Goal: Task Accomplishment & Management: Manage account settings

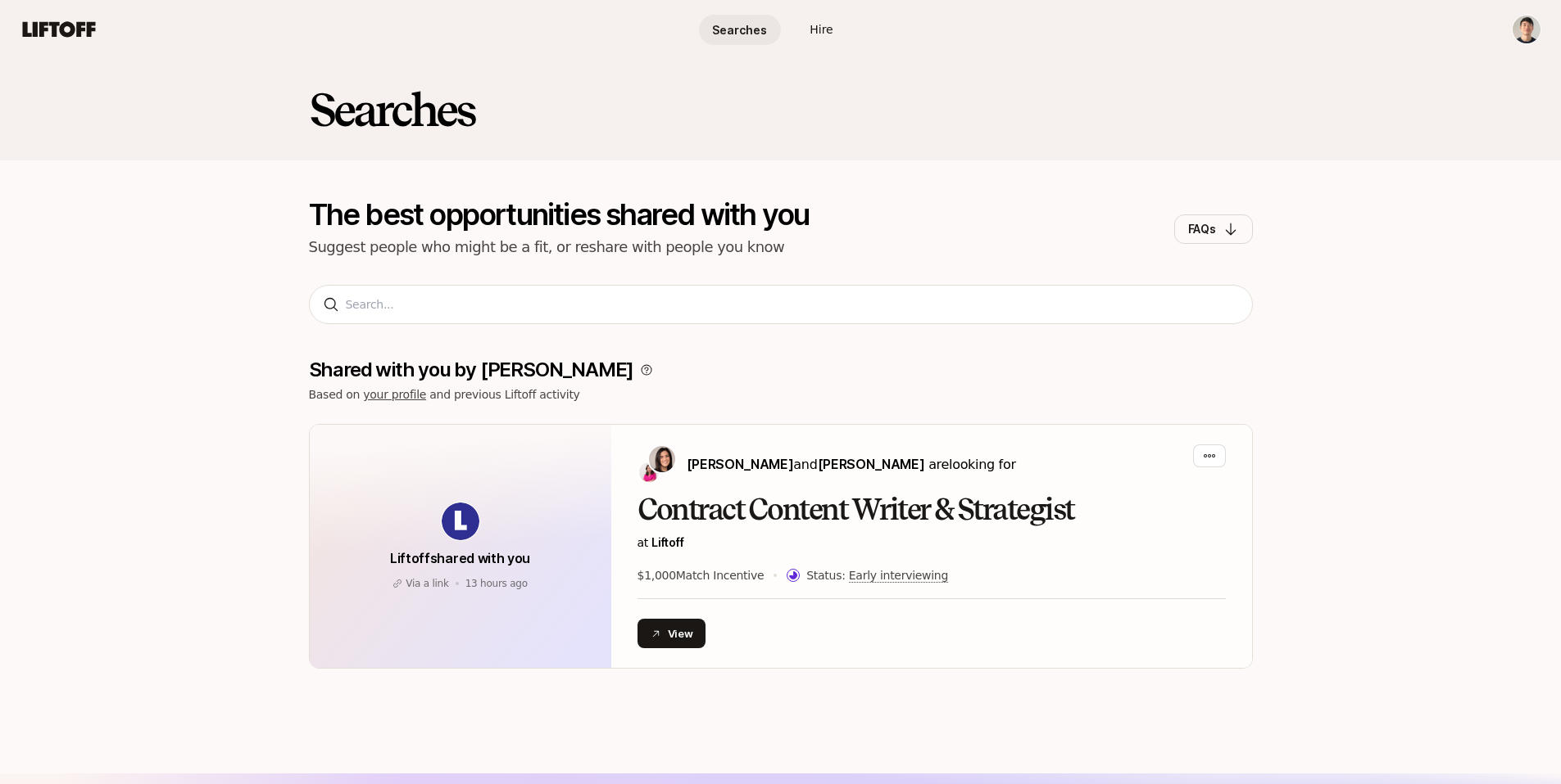
click at [735, 26] on span "Searches" at bounding box center [739, 30] width 55 height 17
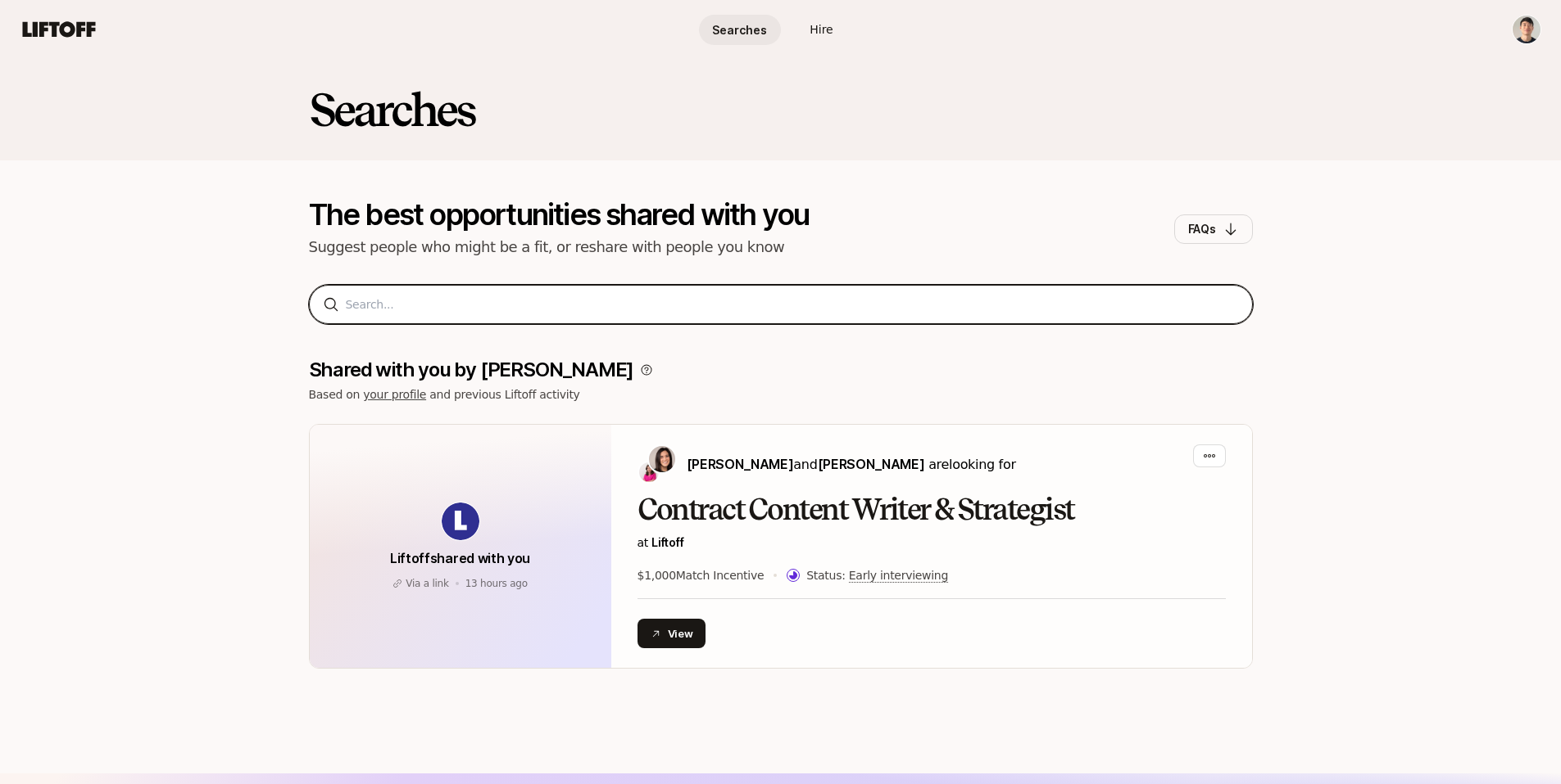
click at [505, 313] on input at bounding box center [792, 305] width 893 height 19
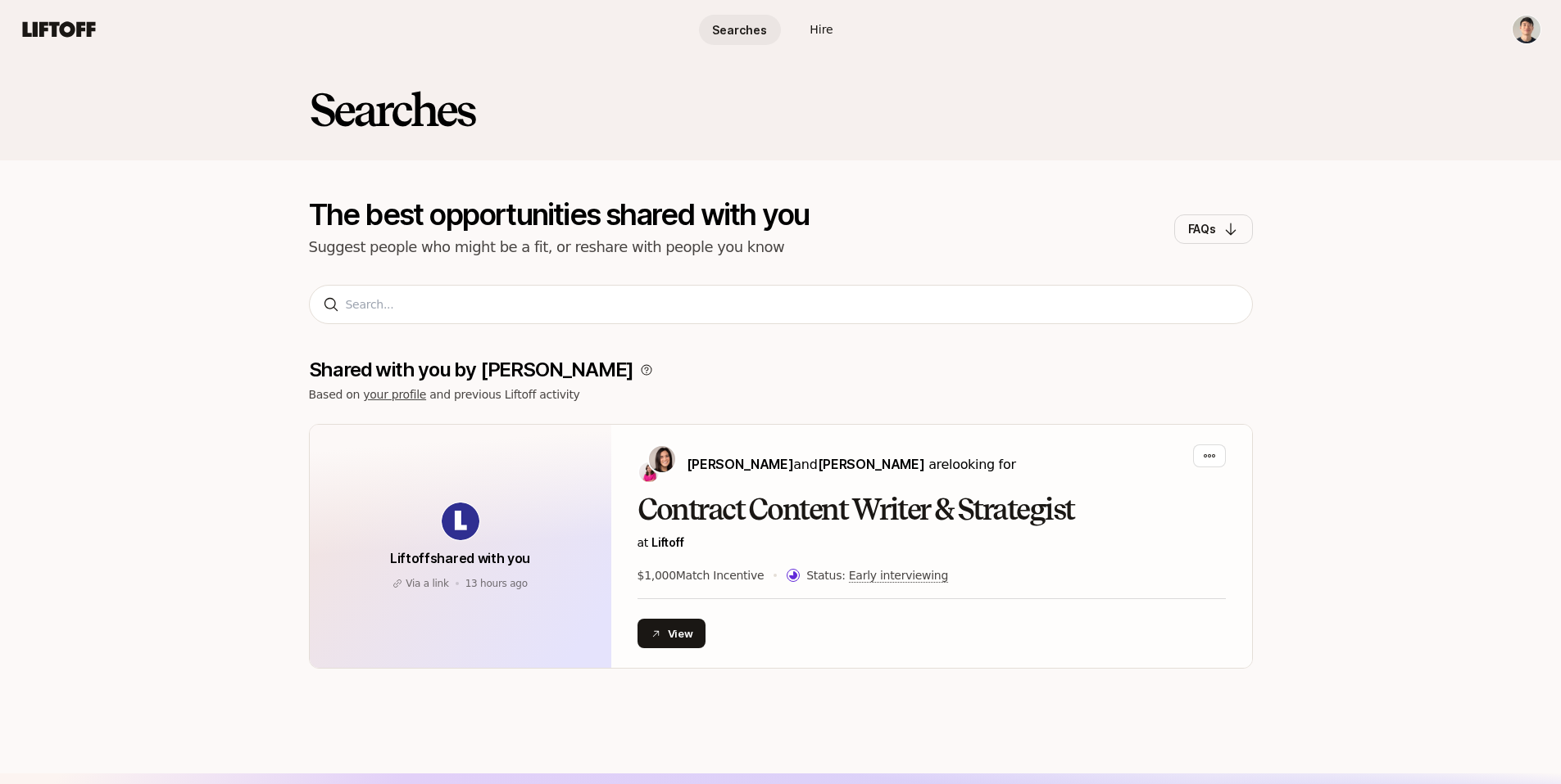
drag, startPoint x: 853, startPoint y: 38, endPoint x: 825, endPoint y: 34, distance: 28.3
click at [853, 38] on link "Hire" at bounding box center [821, 29] width 82 height 30
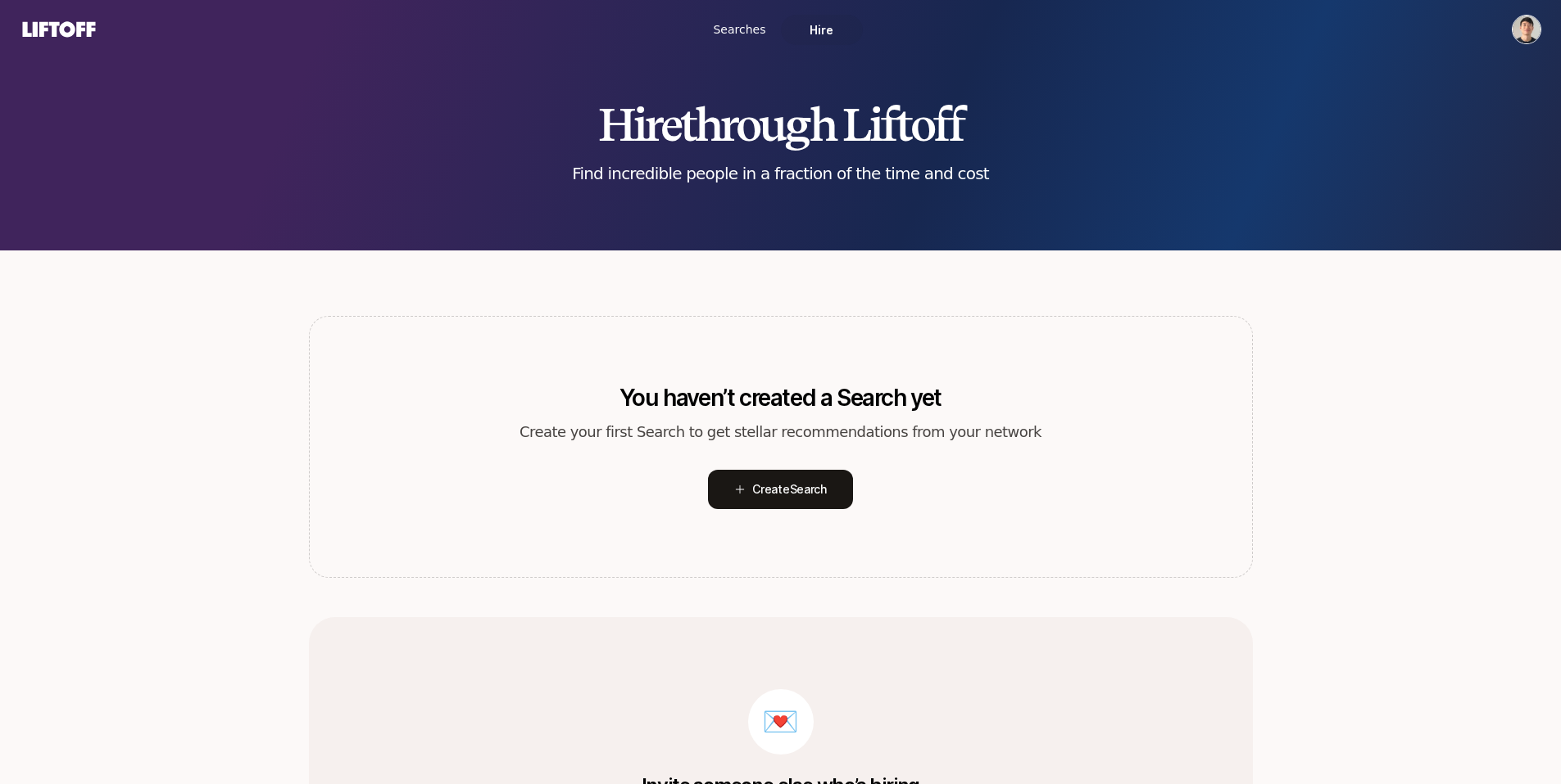
click at [811, 30] on span "Hire" at bounding box center [821, 30] width 23 height 17
click at [816, 476] on button "Create Search" at bounding box center [780, 489] width 145 height 40
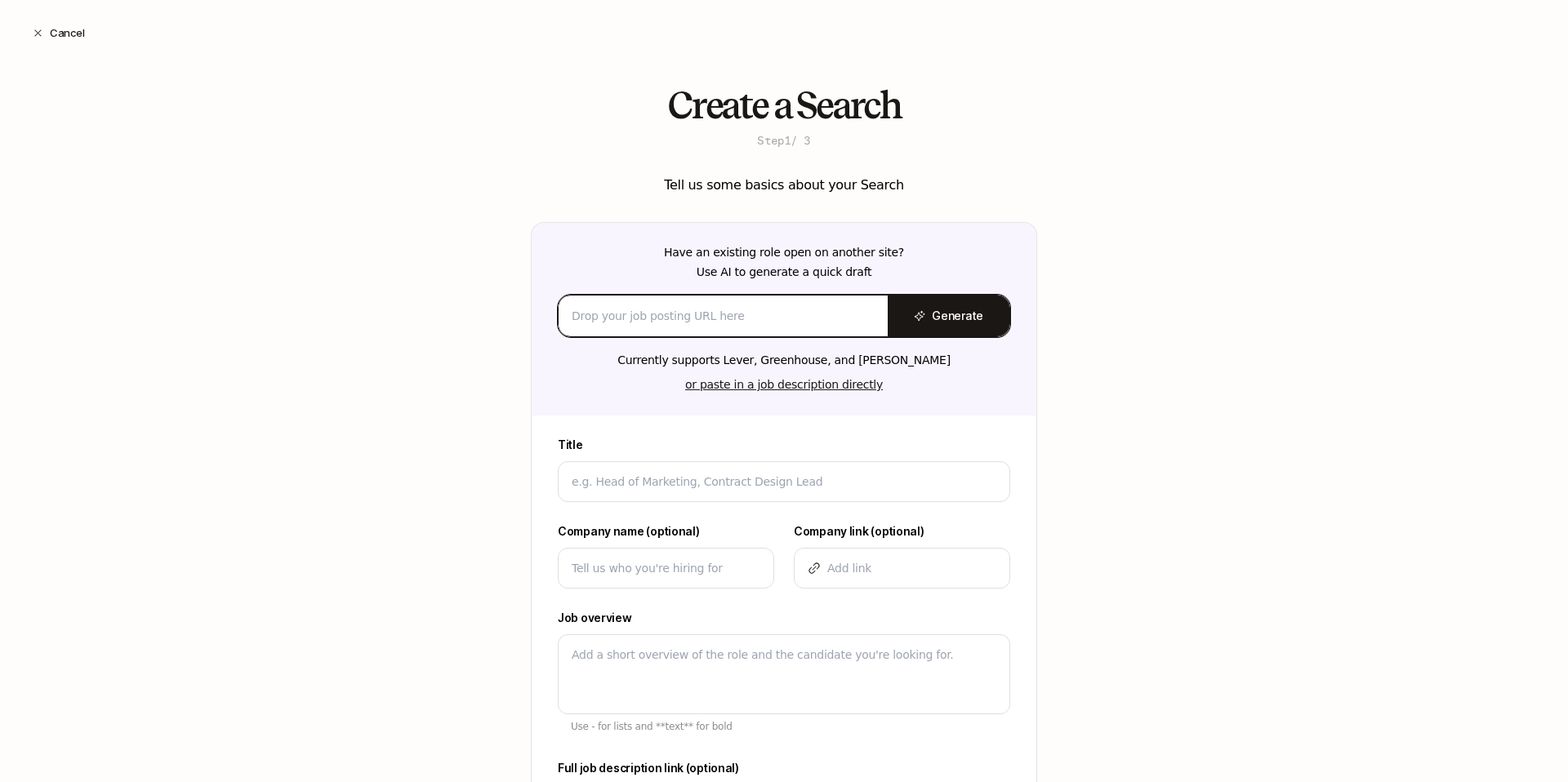
click at [743, 316] on input at bounding box center [723, 316] width 303 height 19
click at [686, 307] on input at bounding box center [723, 316] width 303 height 19
click at [791, 324] on input at bounding box center [723, 316] width 303 height 19
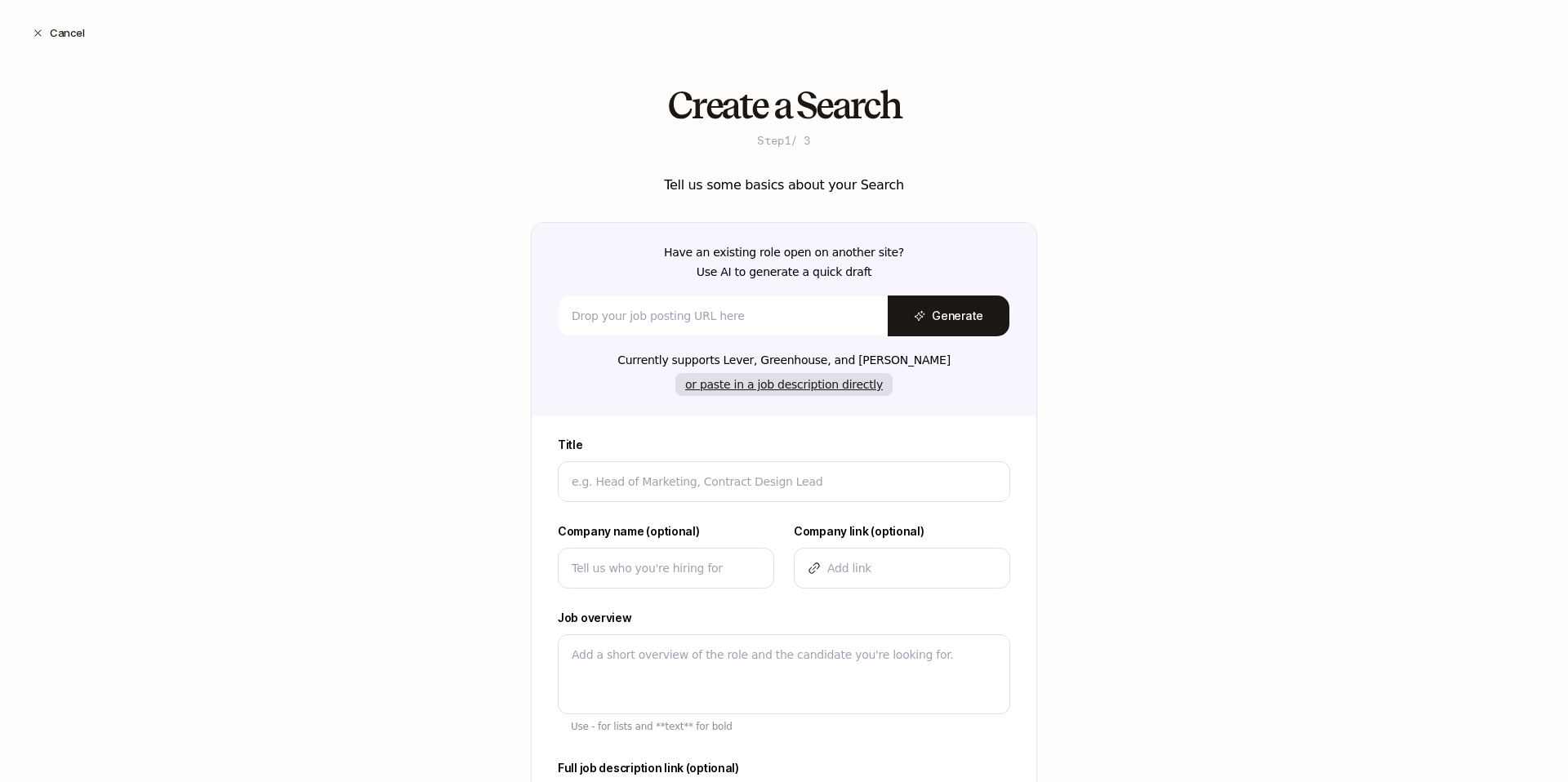
click at [804, 384] on button "or paste in a job description directly" at bounding box center [784, 385] width 217 height 23
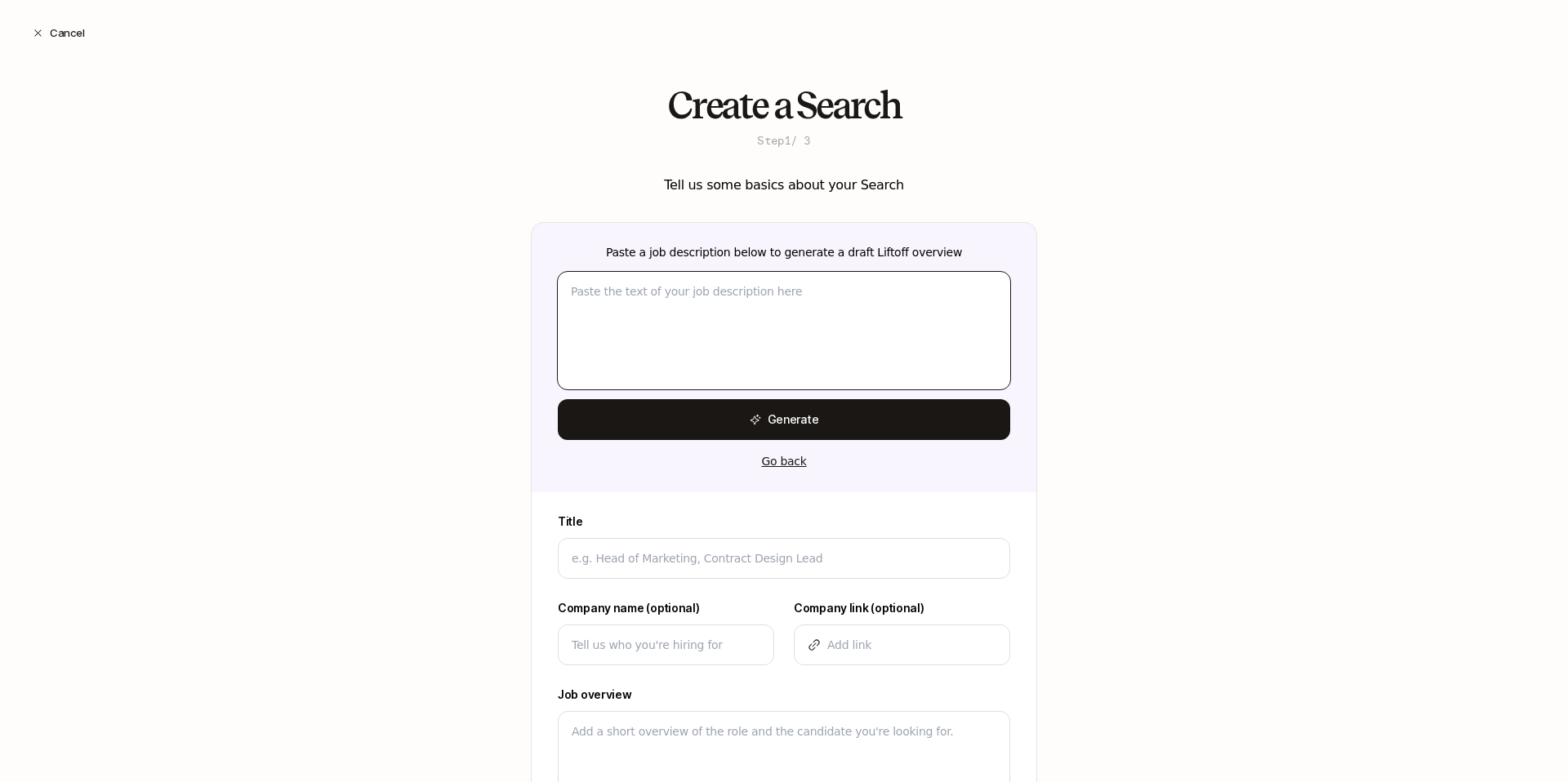
click at [694, 311] on textarea at bounding box center [784, 331] width 453 height 118
paste textarea "Product Marketer Location: San Francisco / Onsite Reports to: Head of Growth Sa…"
type textarea "x"
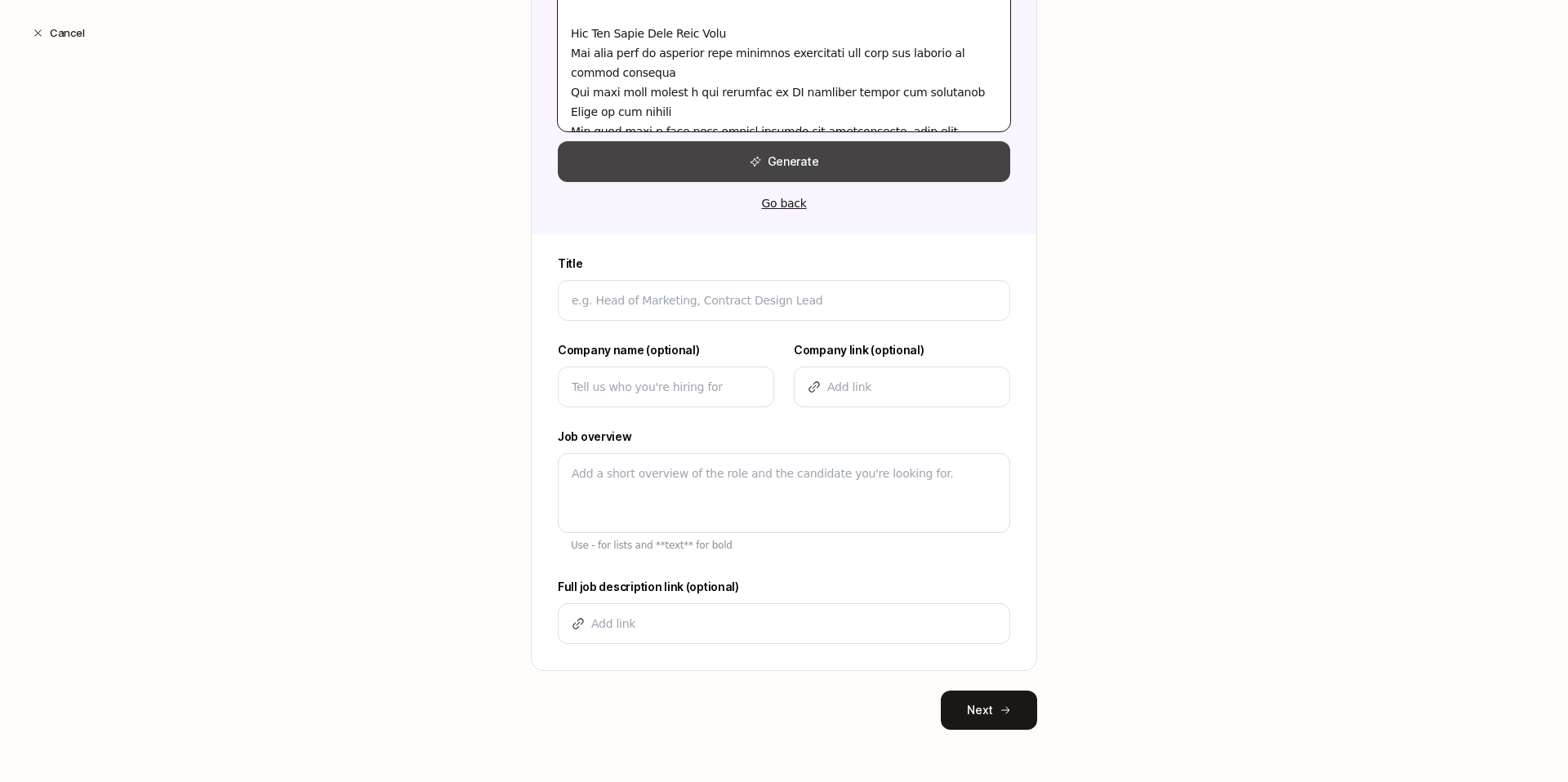
type textarea "Product Marketer Location: San Francisco / Onsite Reports to: Head of Growth Sa…"
click at [788, 163] on button "Generate" at bounding box center [784, 162] width 453 height 41
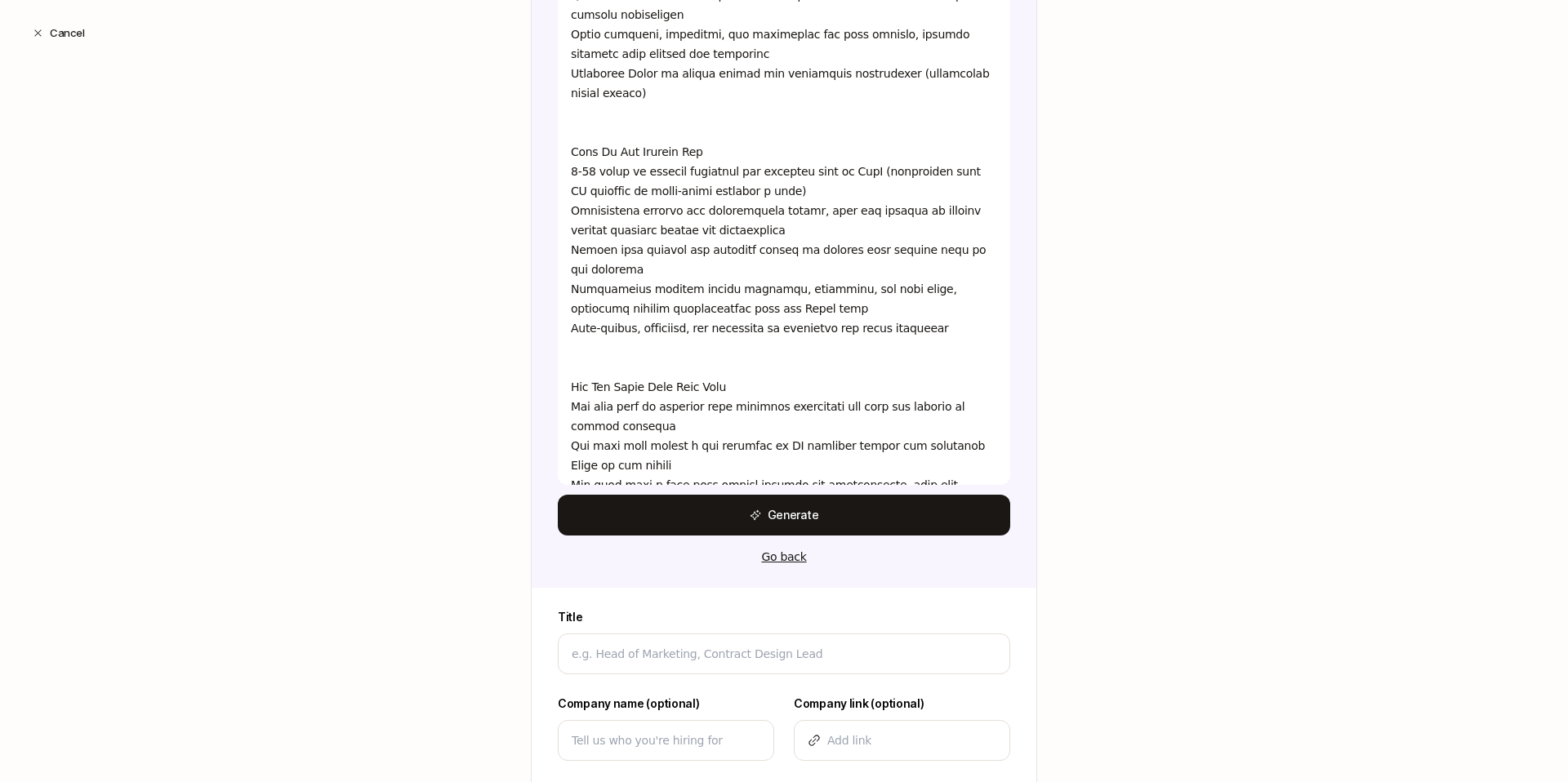
scroll to position [1290, 0]
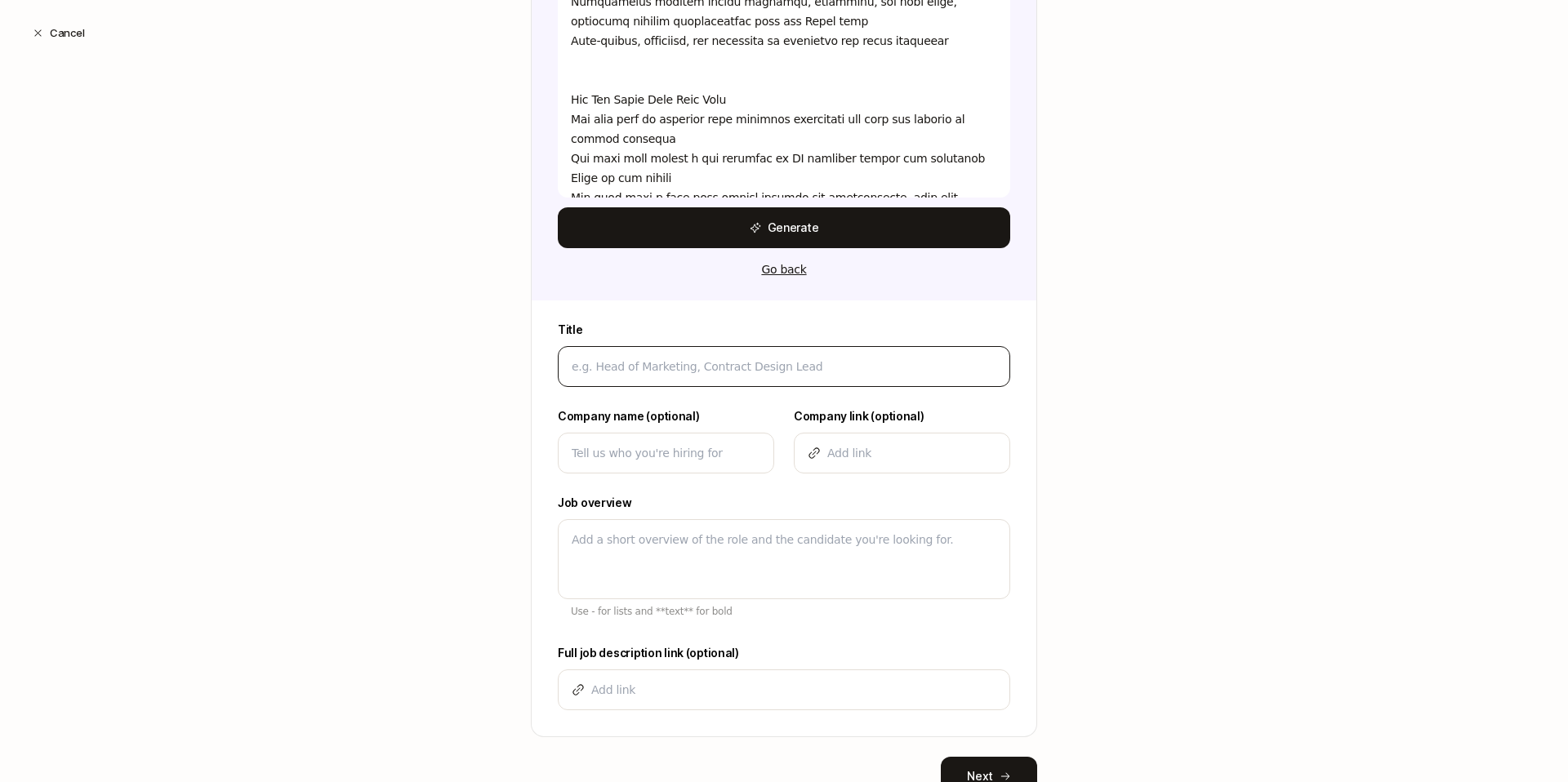
click at [688, 379] on div at bounding box center [784, 367] width 453 height 41
click at [688, 372] on input at bounding box center [784, 367] width 425 height 19
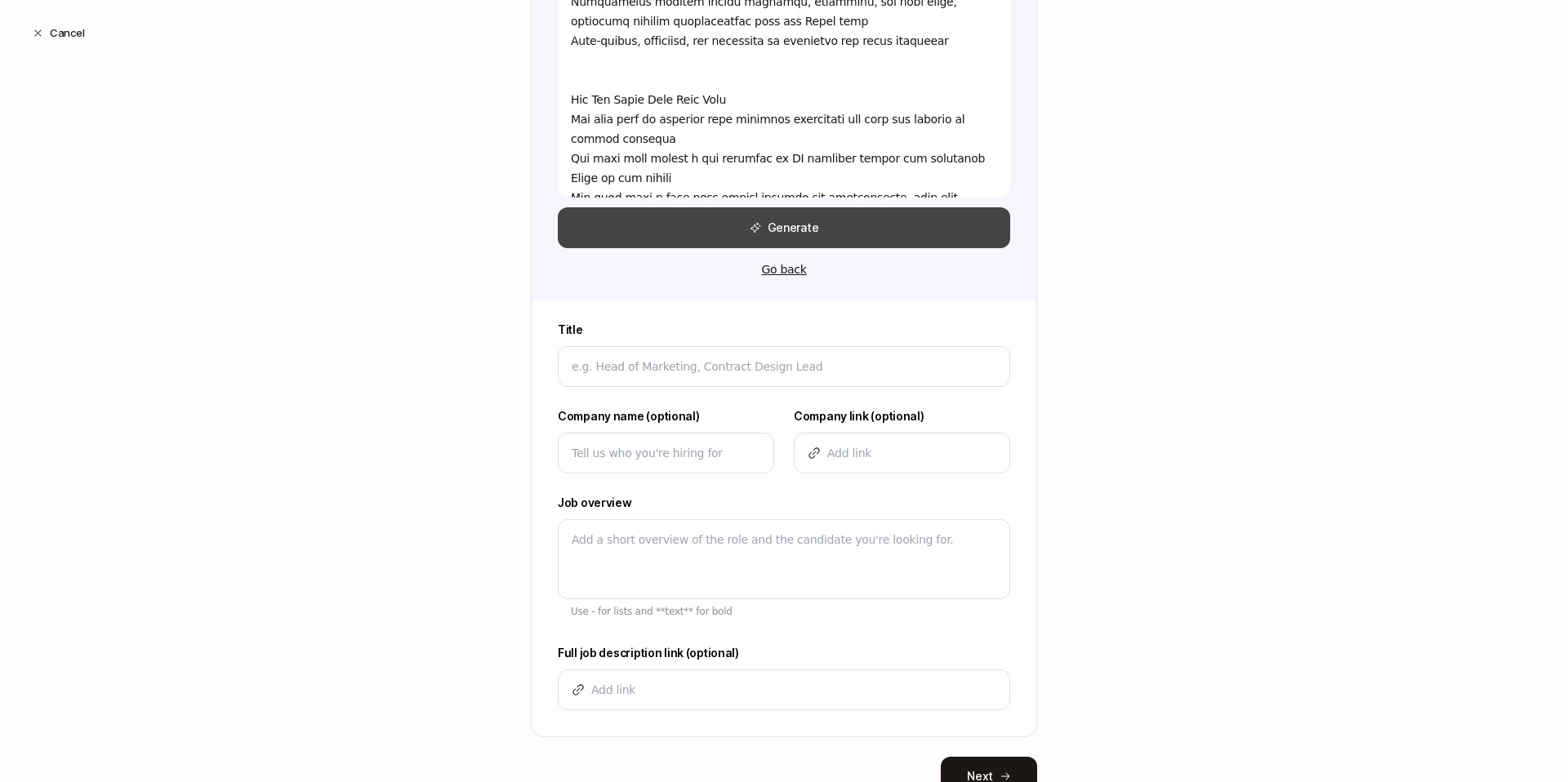
click at [761, 217] on button "Generate" at bounding box center [784, 227] width 453 height 41
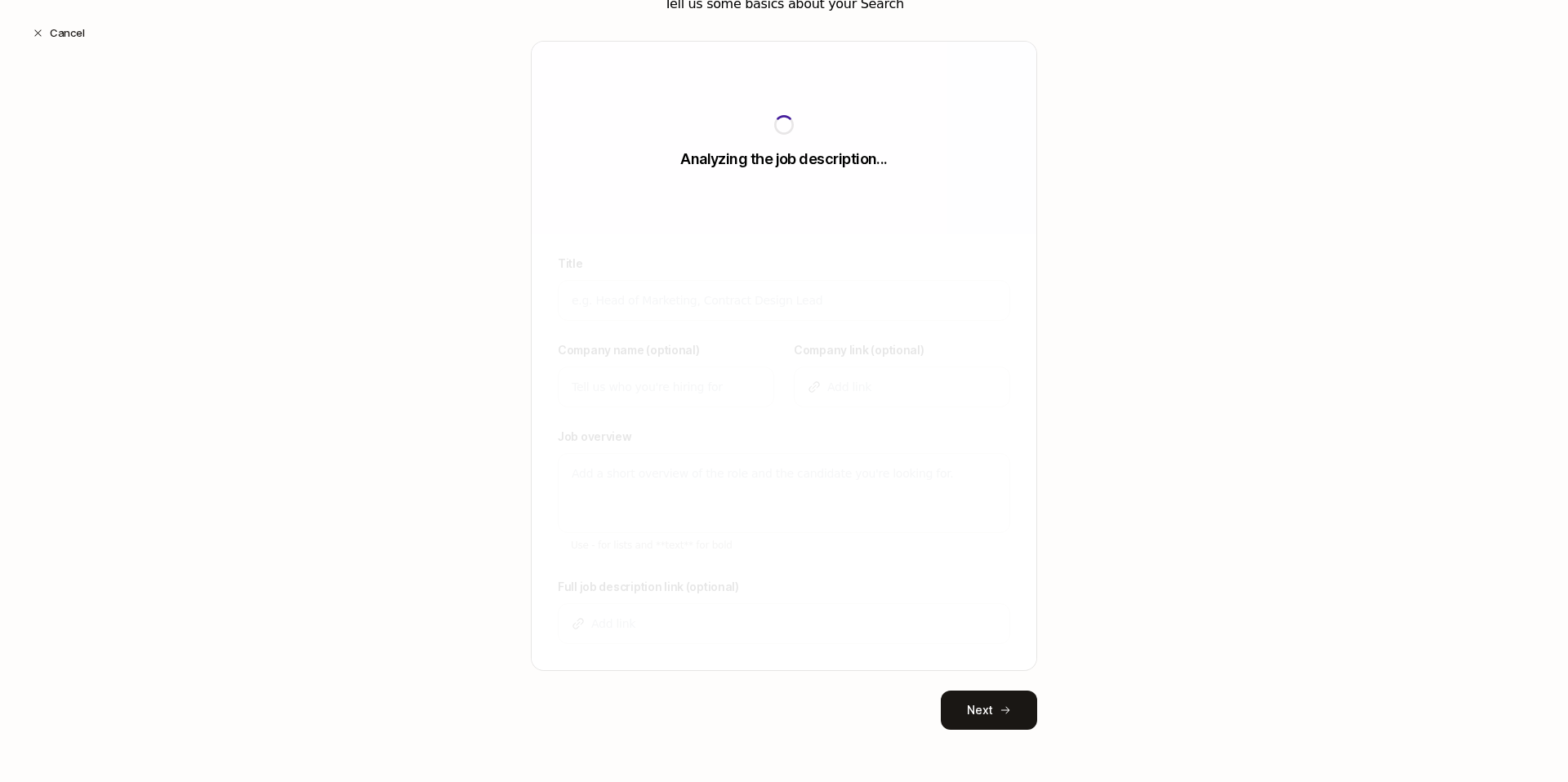
scroll to position [0, 0]
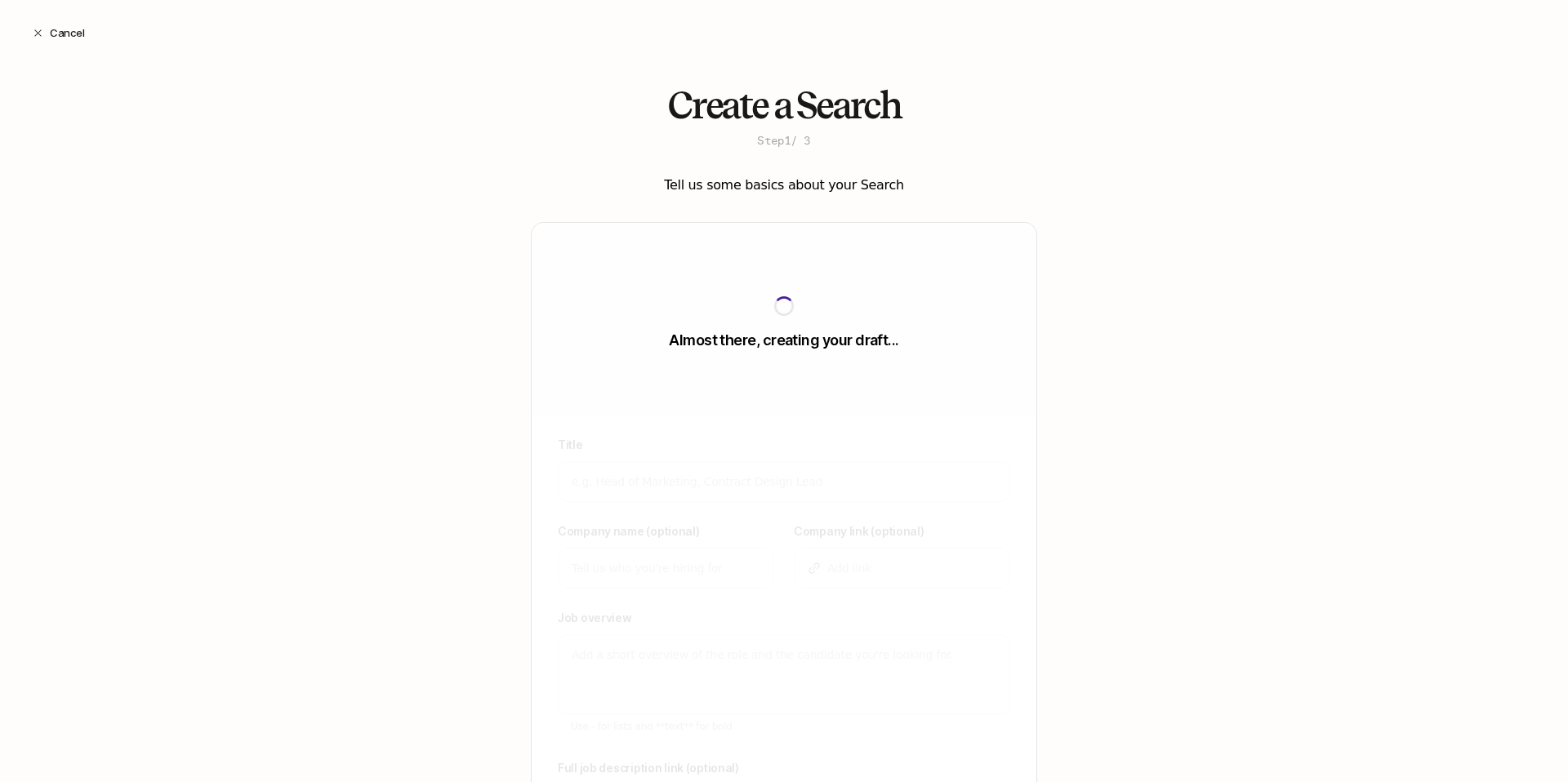
type textarea "x"
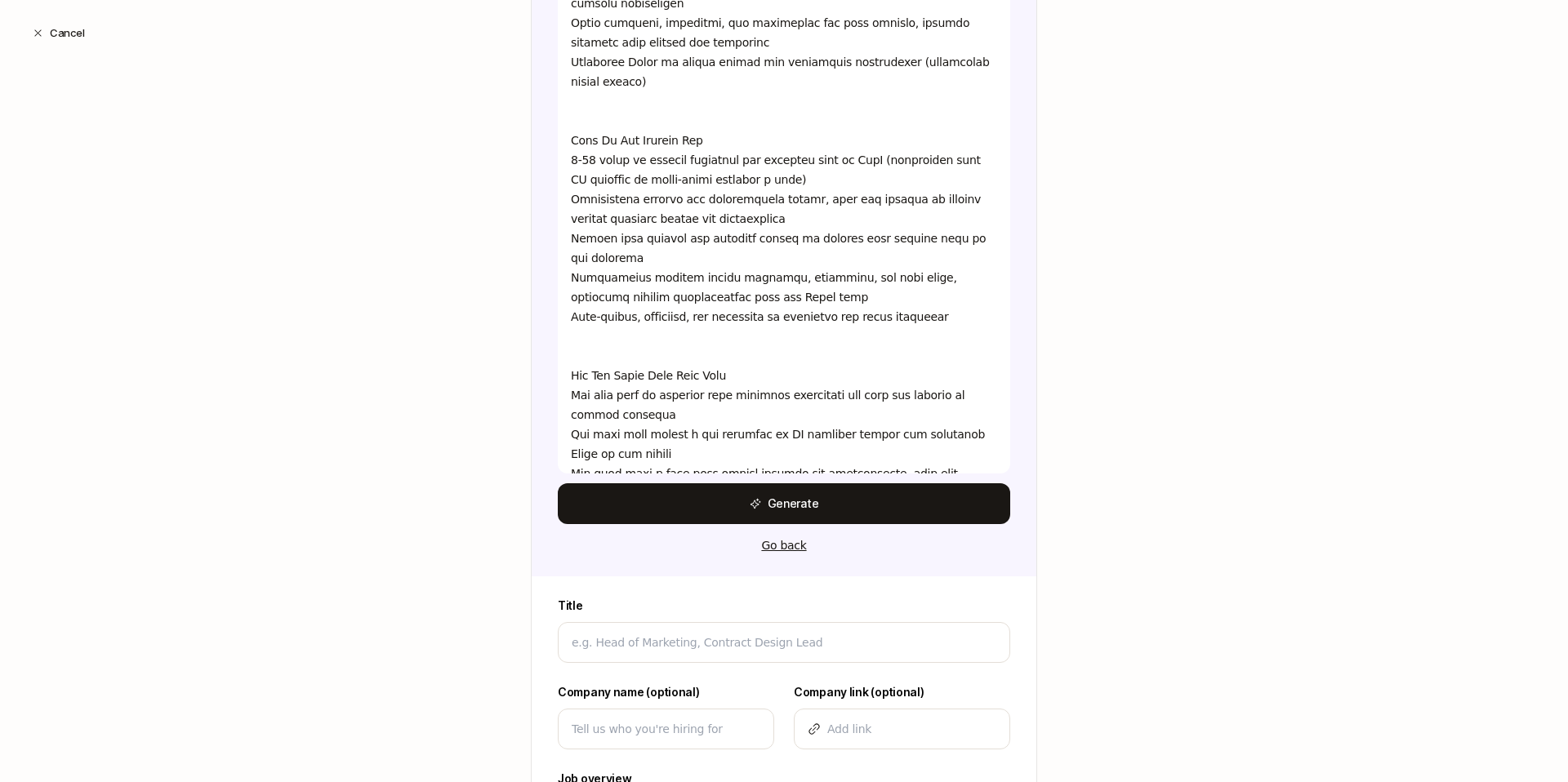
scroll to position [1356, 0]
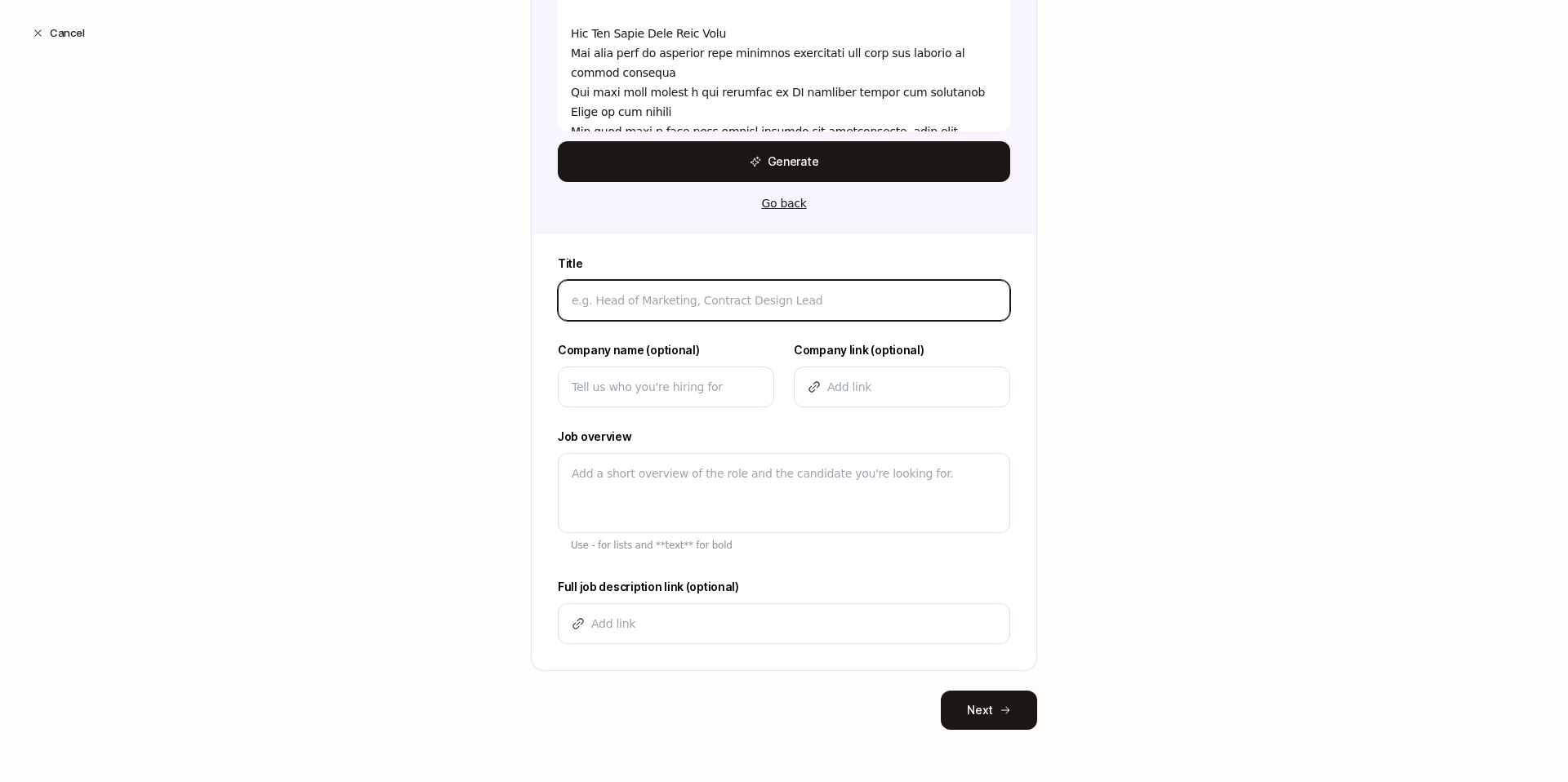
click at [737, 306] on input at bounding box center [784, 300] width 425 height 19
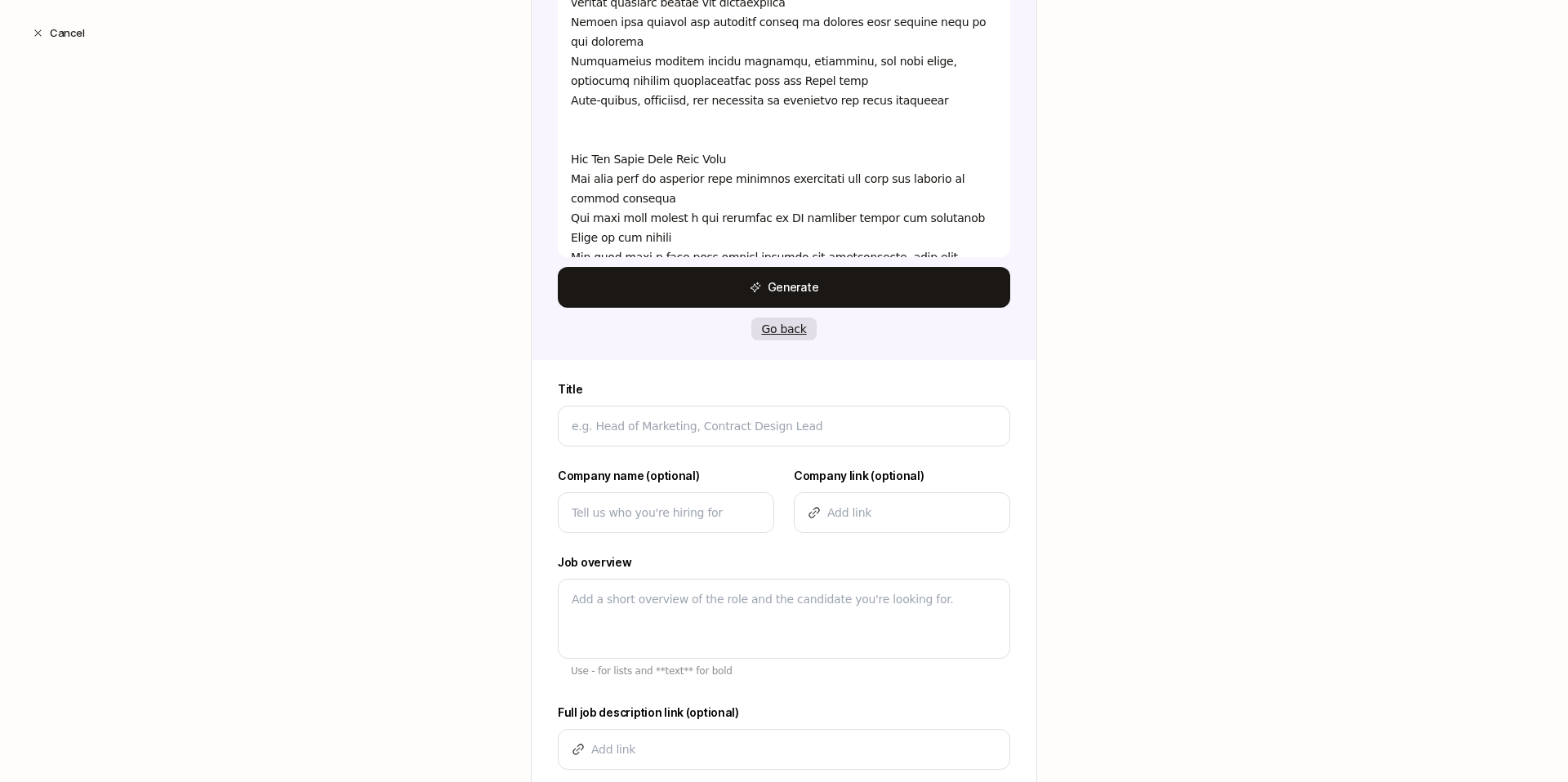
click at [785, 327] on button "Go back" at bounding box center [783, 329] width 65 height 23
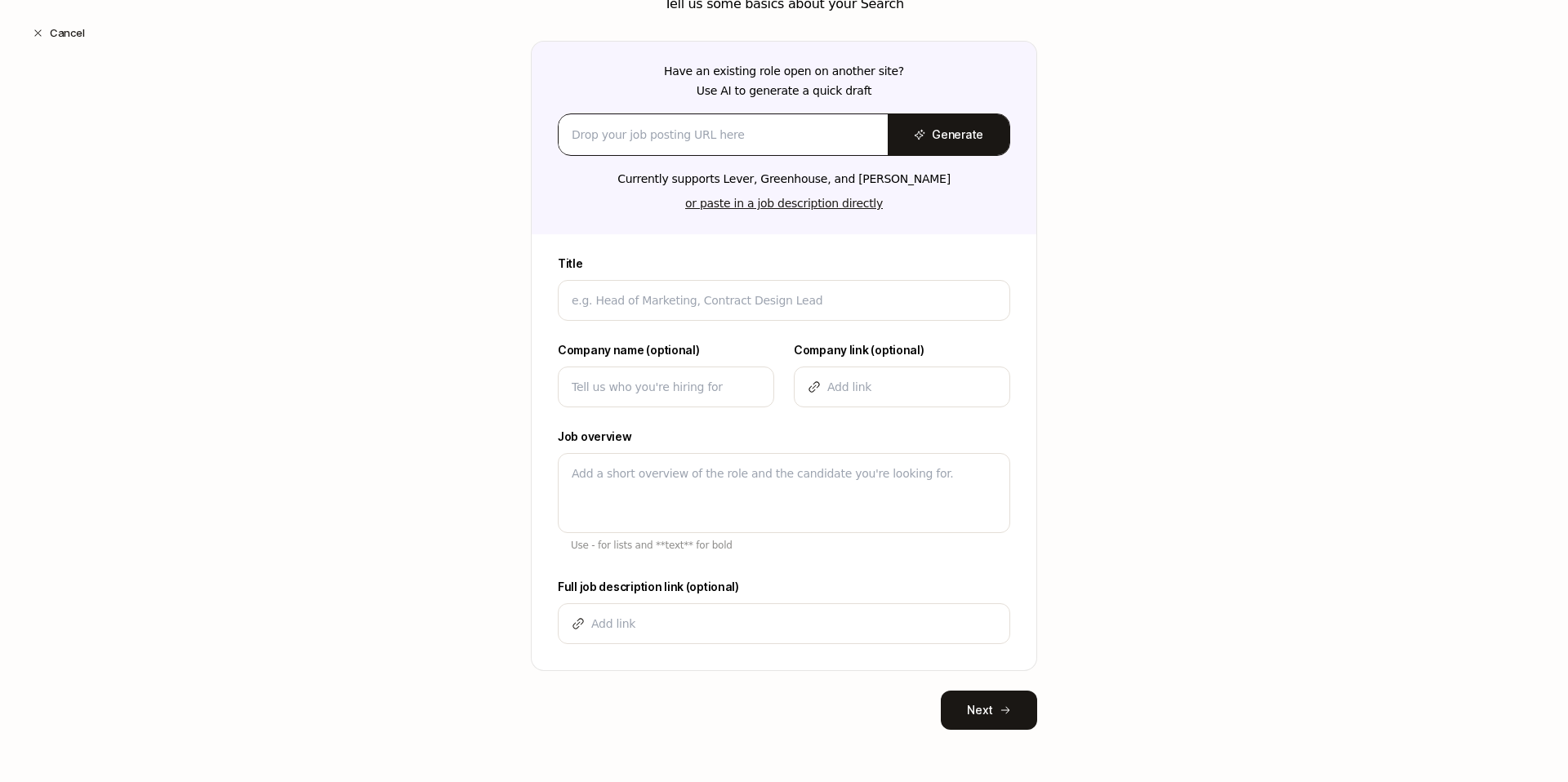
scroll to position [0, 0]
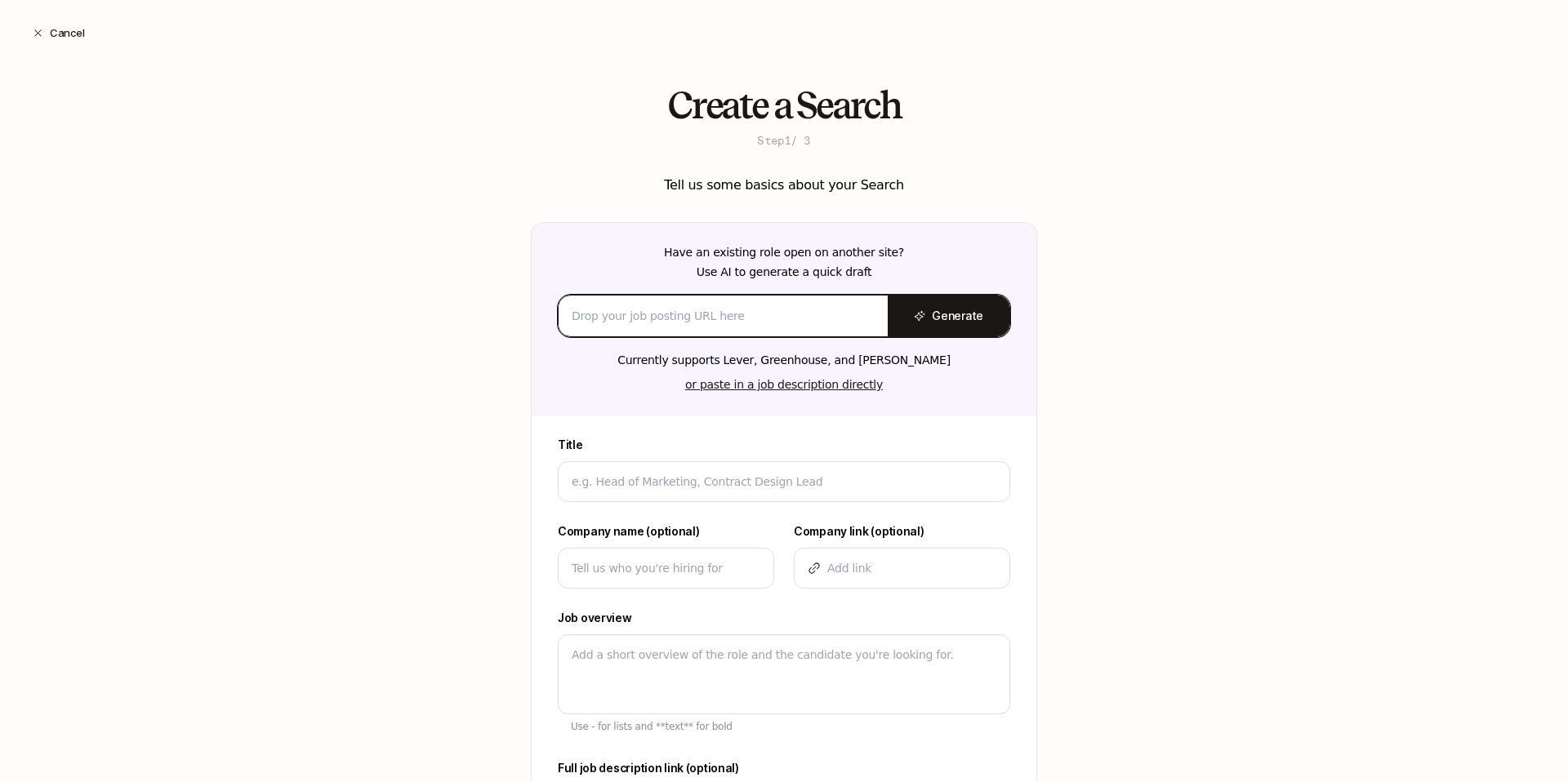
click at [729, 312] on input at bounding box center [723, 316] width 303 height 19
click at [738, 317] on input at bounding box center [723, 316] width 303 height 19
click at [784, 316] on input at bounding box center [723, 316] width 303 height 19
paste input "https://docs.google.com/document/d/1hIre4KyVoS33WZ3TxhCAQNUG_8GeKxMzjYaNmyeYEGU…"
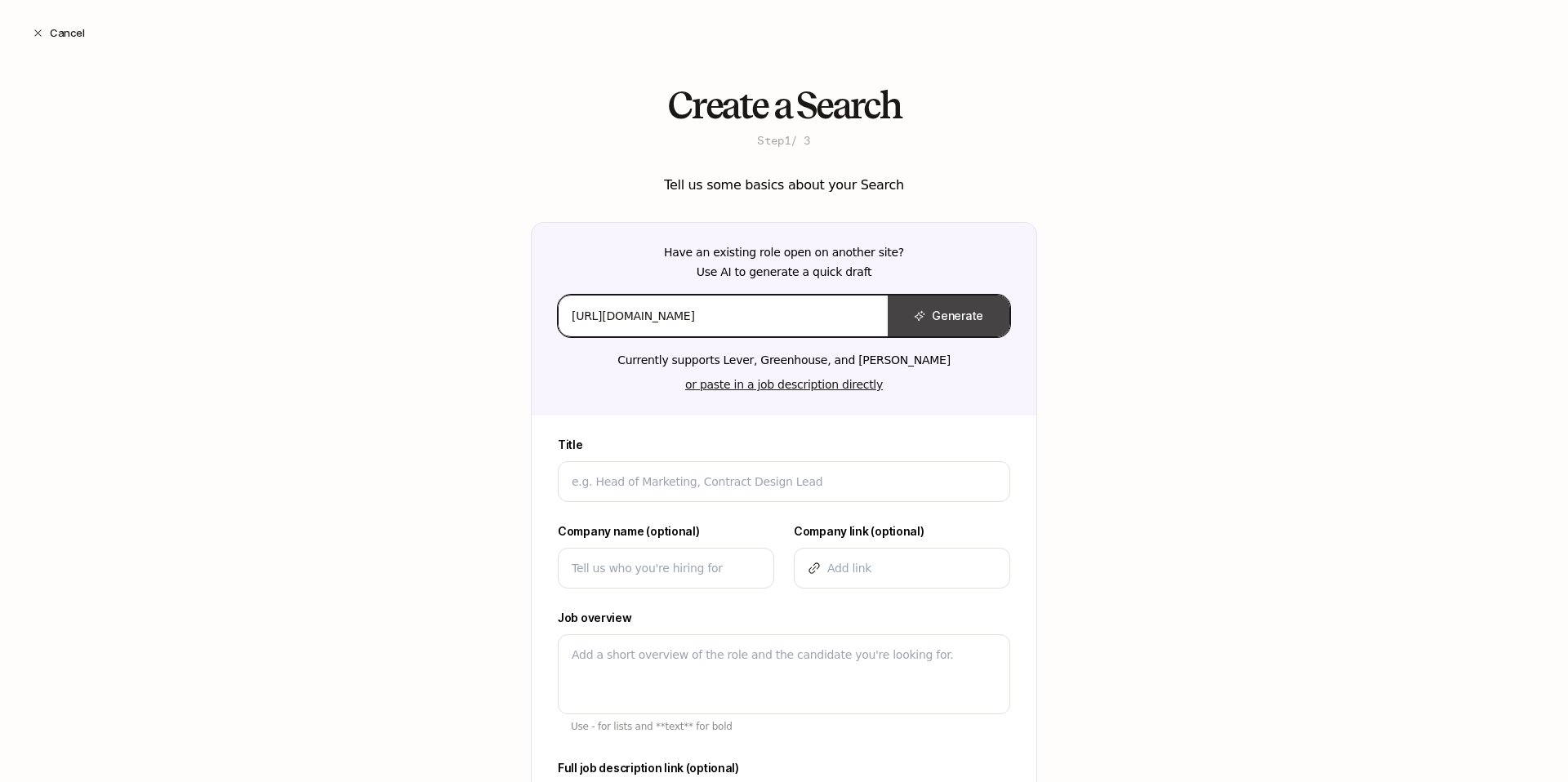
type input "https://docs.google.com/document/d/1hIre4KyVoS33WZ3TxhCAQNUG_8GeKxMzjYaNmyeYEGU…"
click at [961, 321] on button "Generate" at bounding box center [949, 316] width 122 height 41
click at [781, 314] on input "https://docs.google.com/document/d/1hIre4KyVoS33WZ3TxhCAQNUG_8GeKxMzjYaNmyeYEGU…" at bounding box center [723, 316] width 303 height 19
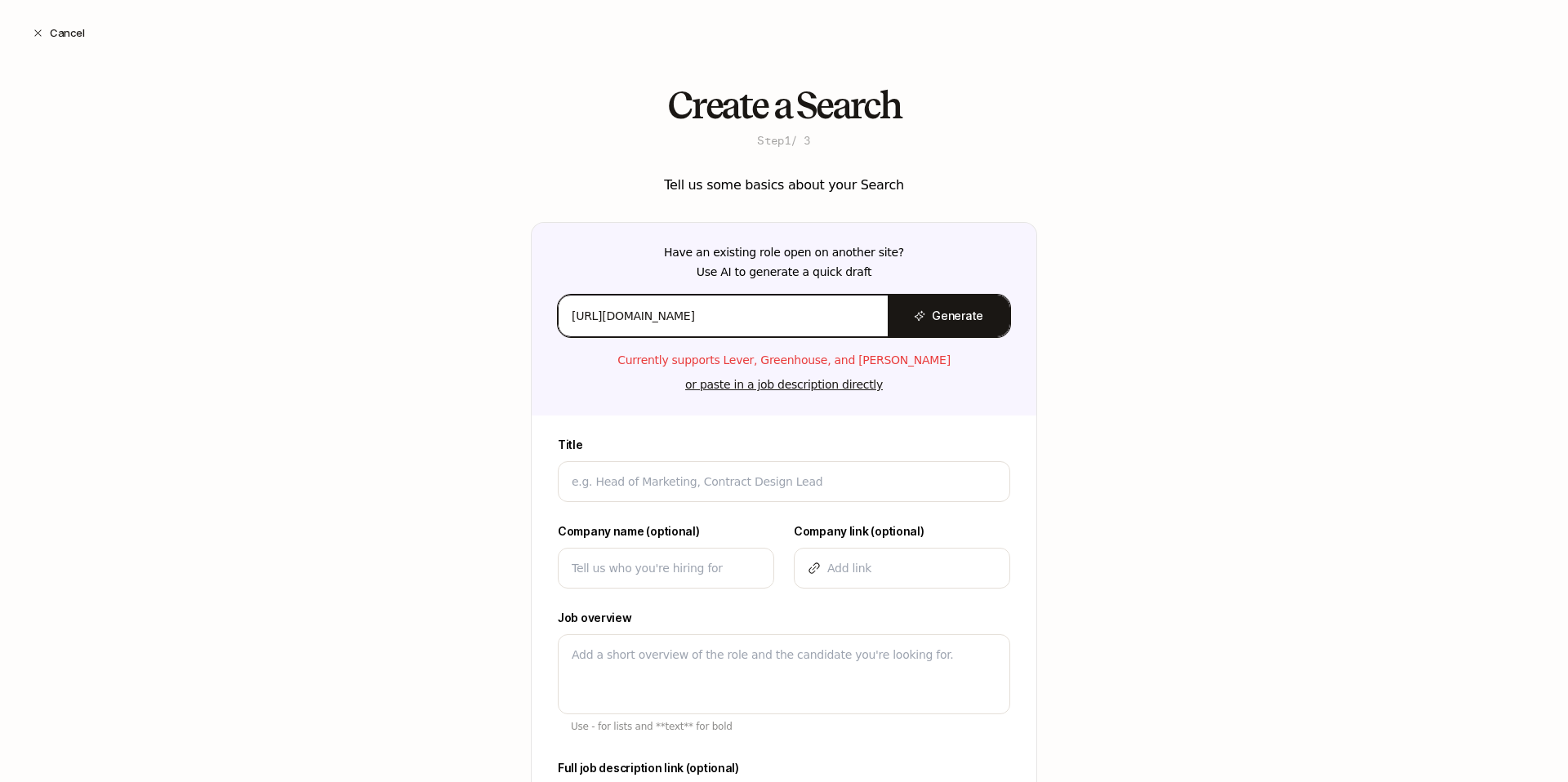
click at [781, 314] on input "https://docs.google.com/document/d/1hIre4KyVoS33WZ3TxhCAQNUG_8GeKxMzjYaNmyeYEGU…" at bounding box center [723, 316] width 303 height 19
click at [700, 336] on div "Generate" at bounding box center [784, 316] width 453 height 43
click at [699, 324] on input at bounding box center [723, 316] width 303 height 19
click at [683, 314] on input at bounding box center [723, 316] width 303 height 19
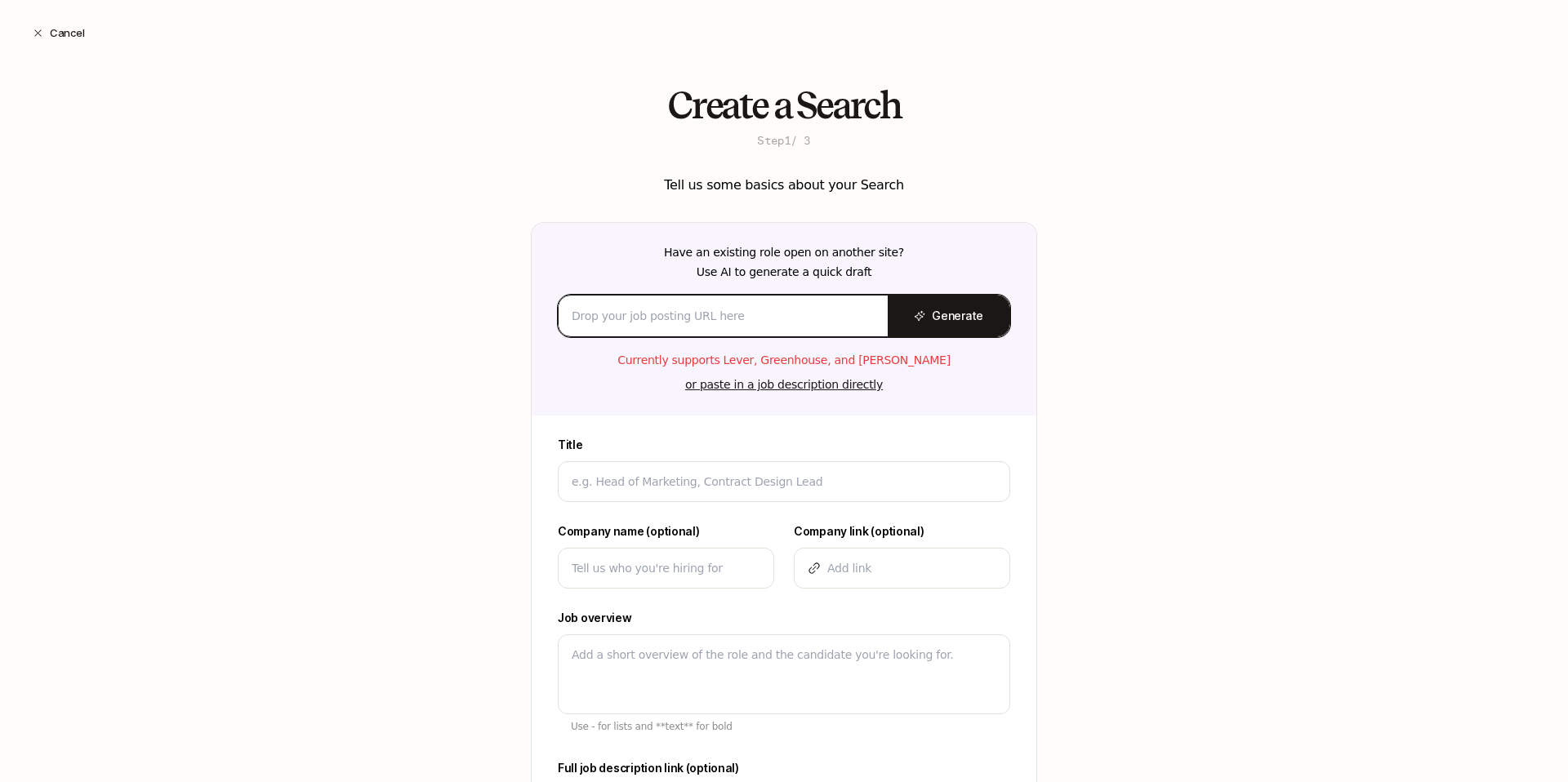
paste input "Product Marketer Location: San Francisco / Onsite Reports to: Head of Growth Sa…"
type input "Product Marketer Location: San Francisco / Onsite Reports to: Head of Growth Sa…"
click at [978, 312] on div "Generate" at bounding box center [784, 316] width 453 height 43
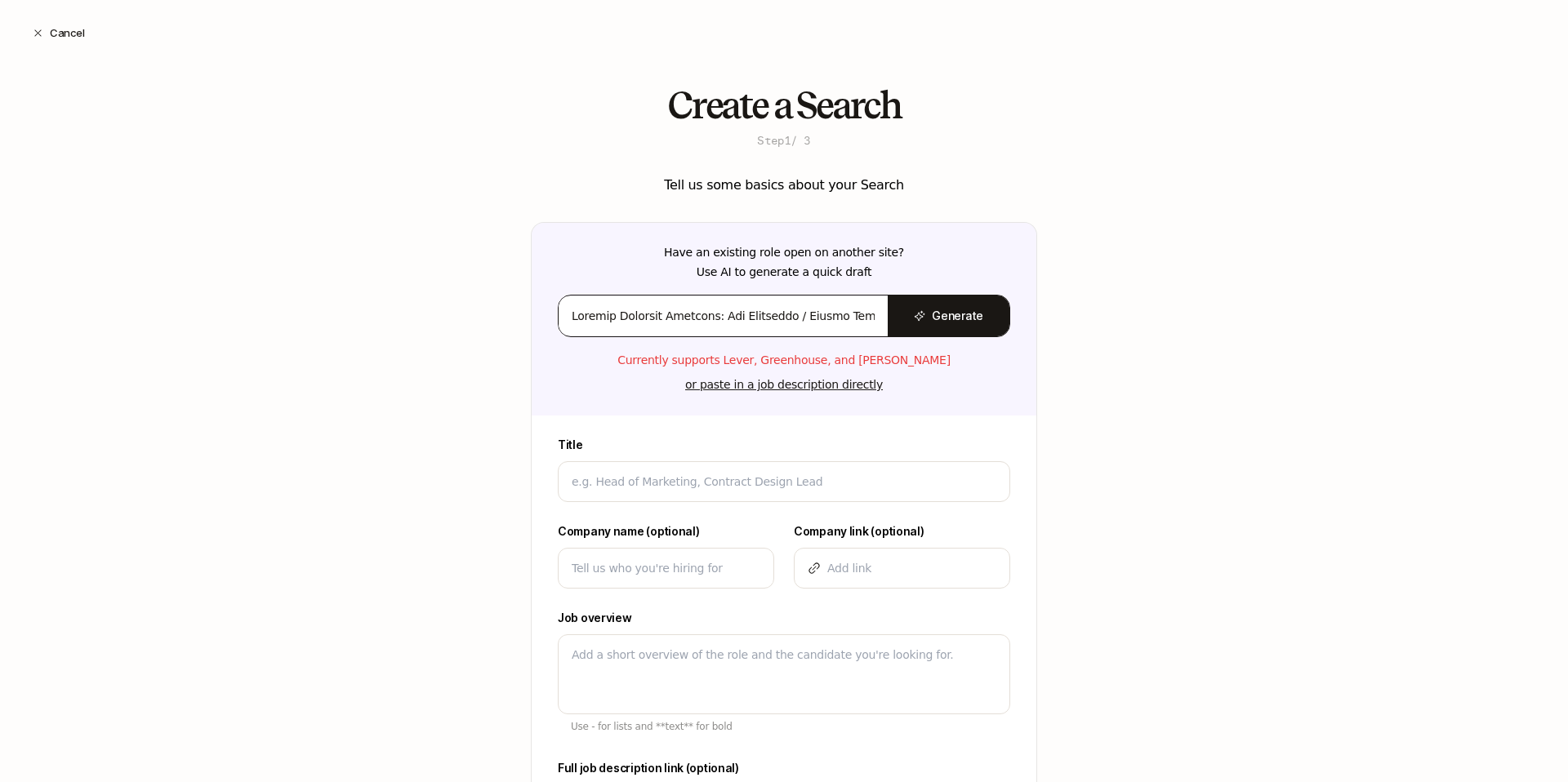
click at [921, 320] on div "Generate" at bounding box center [784, 316] width 453 height 43
click at [781, 331] on div at bounding box center [723, 316] width 329 height 40
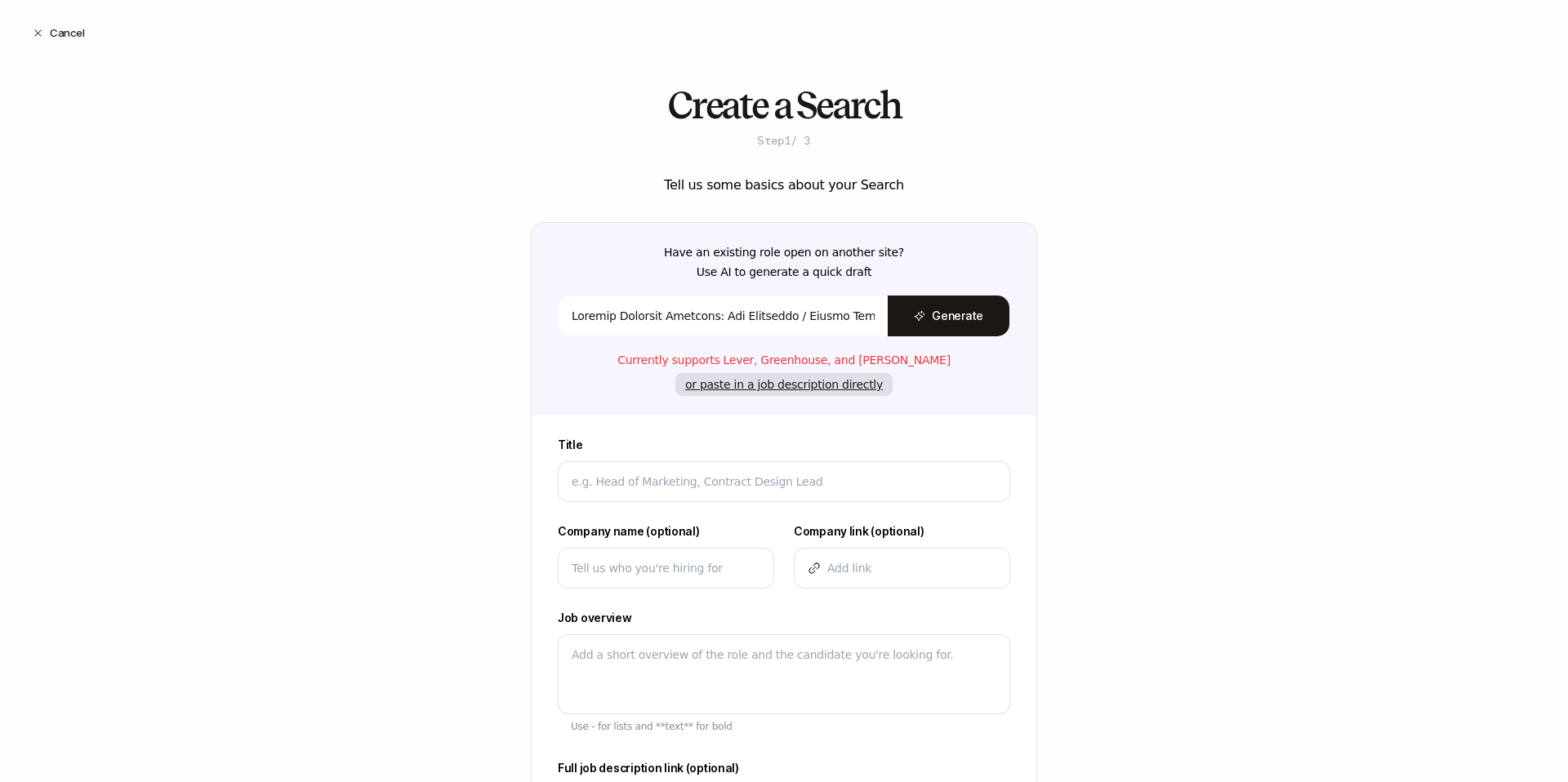
click at [757, 385] on button "or paste in a job description directly" at bounding box center [784, 385] width 217 height 23
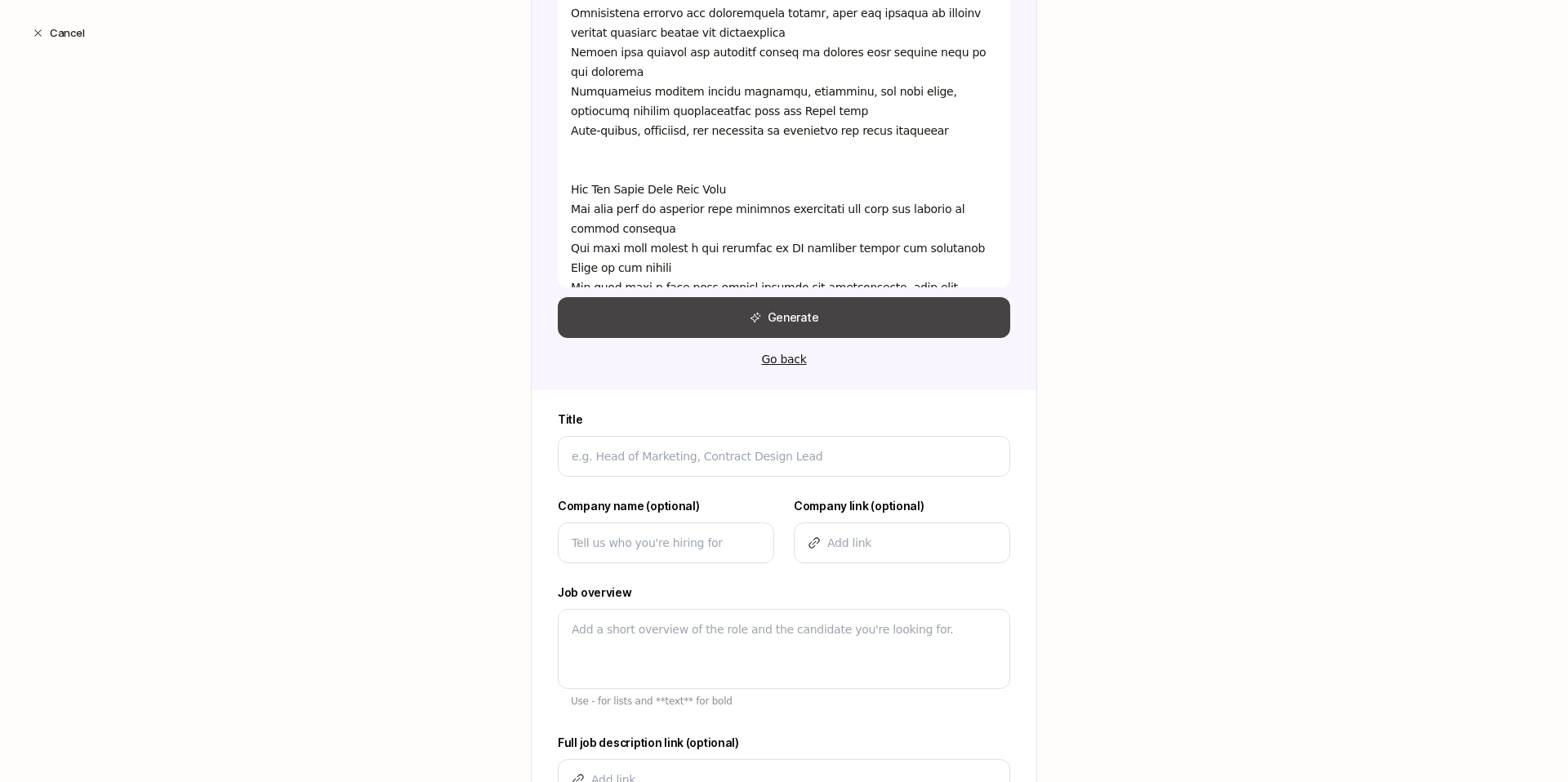
click at [751, 321] on icon at bounding box center [756, 317] width 12 height 12
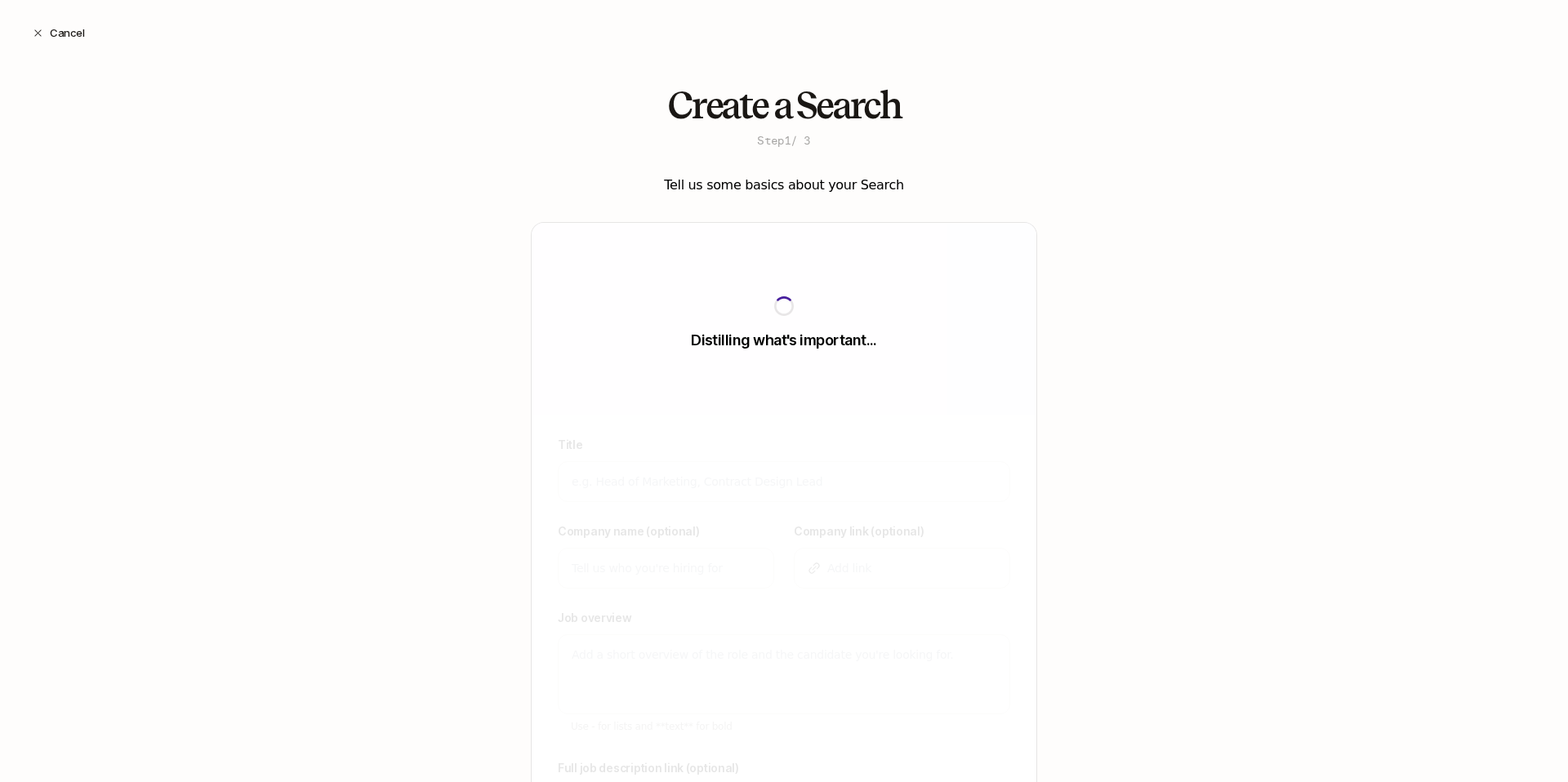
scroll to position [181, 0]
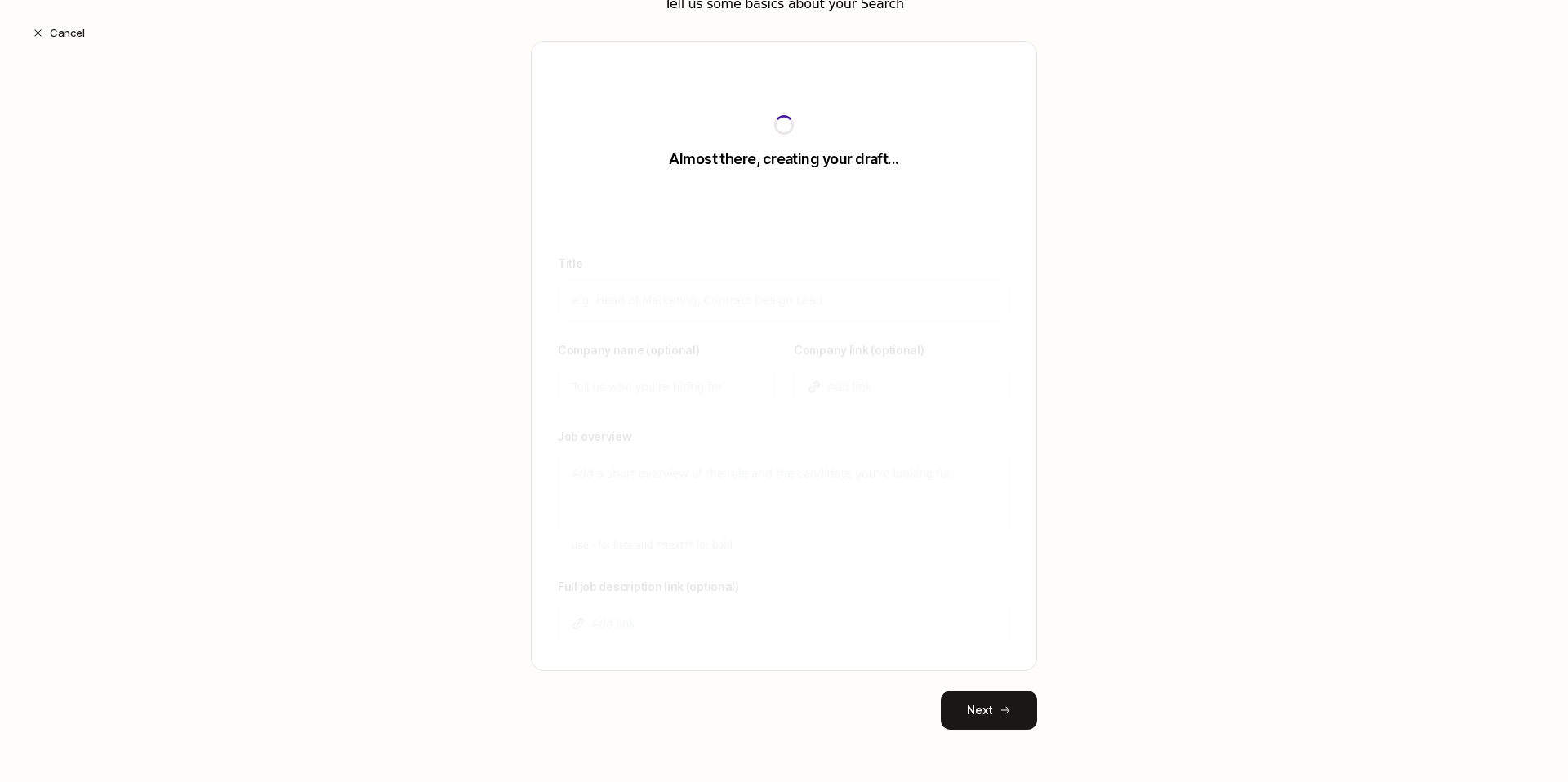
type textarea "x"
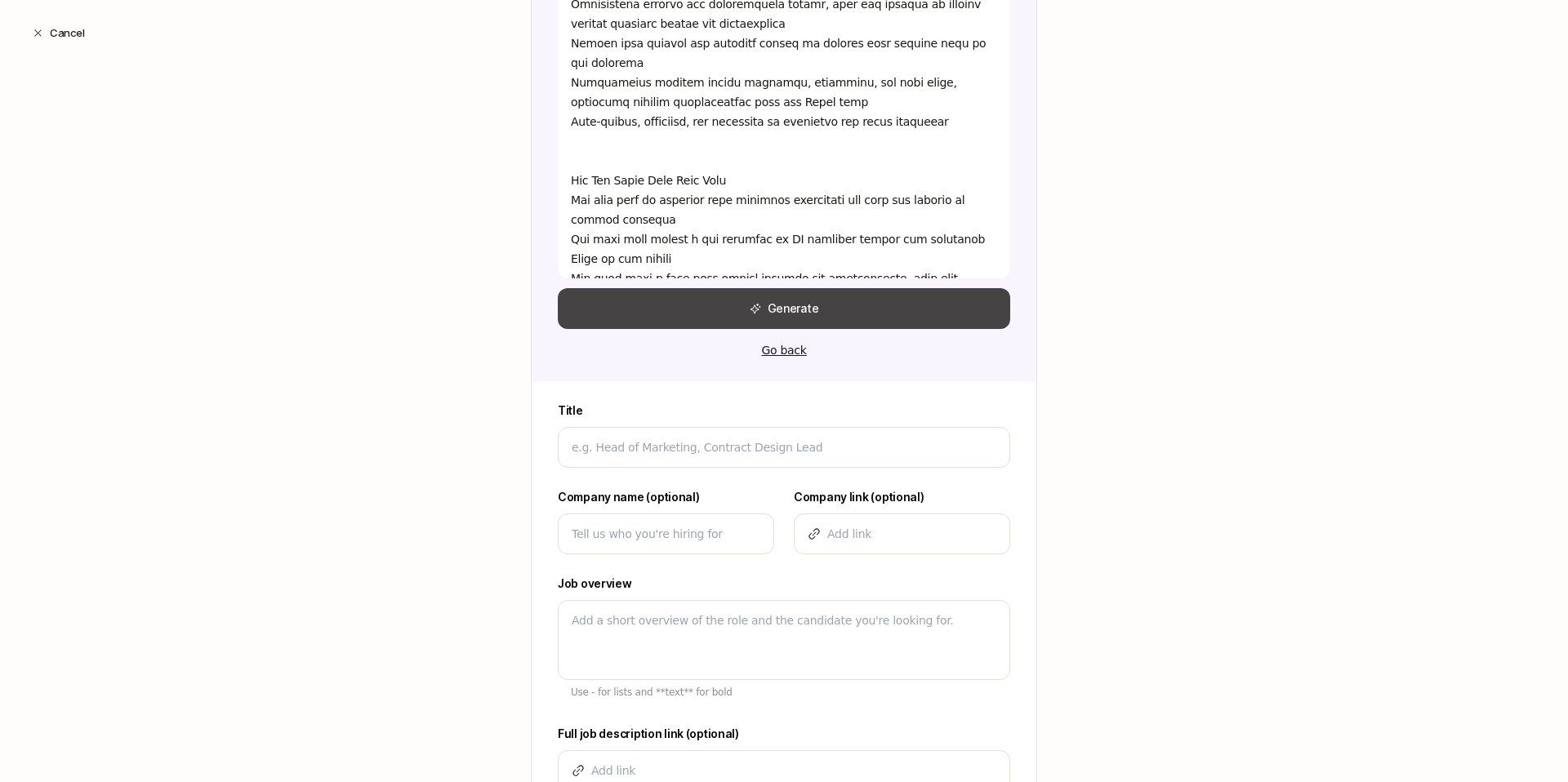
scroll to position [1356, 0]
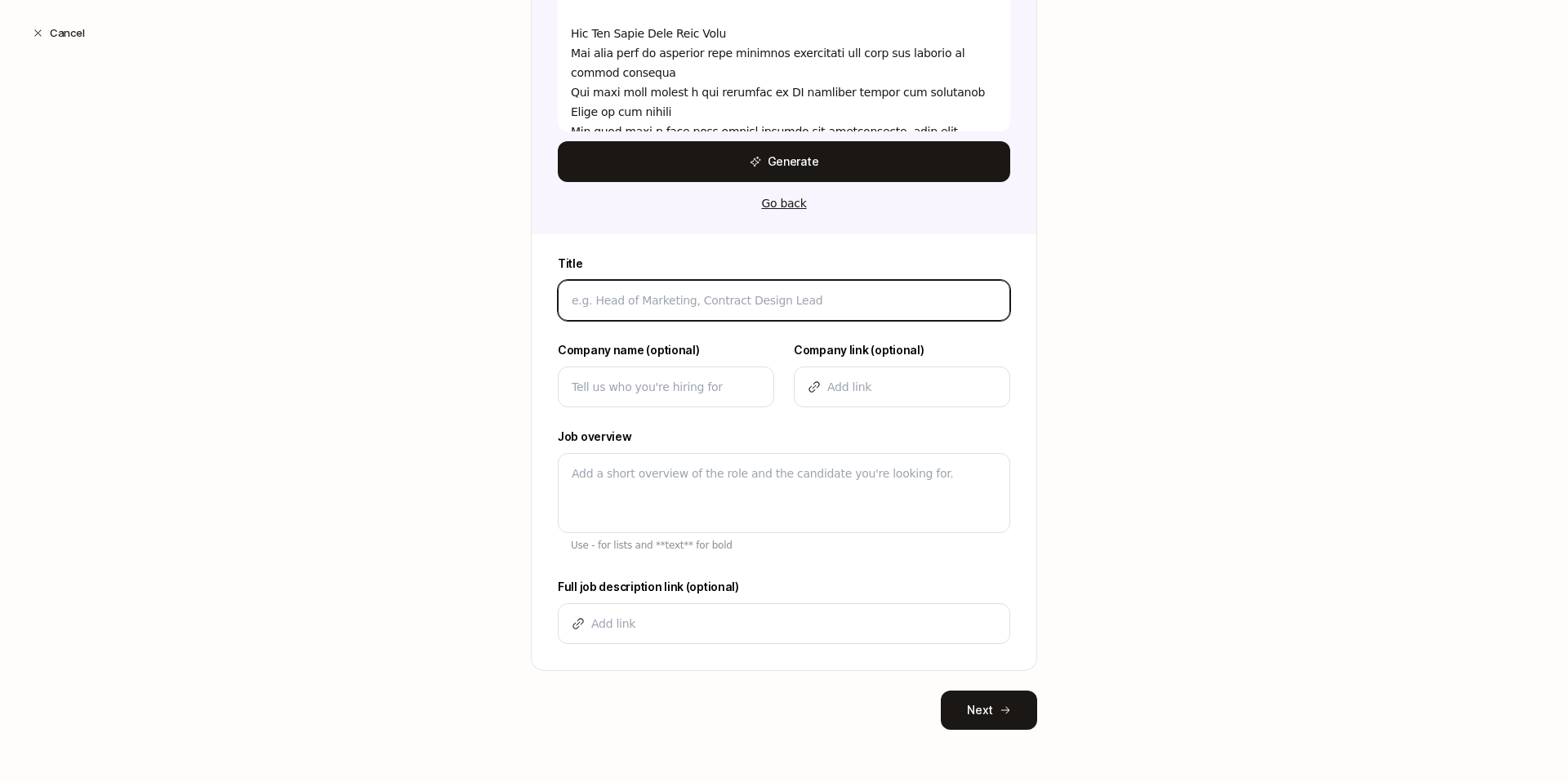
click at [783, 308] on input at bounding box center [784, 300] width 425 height 19
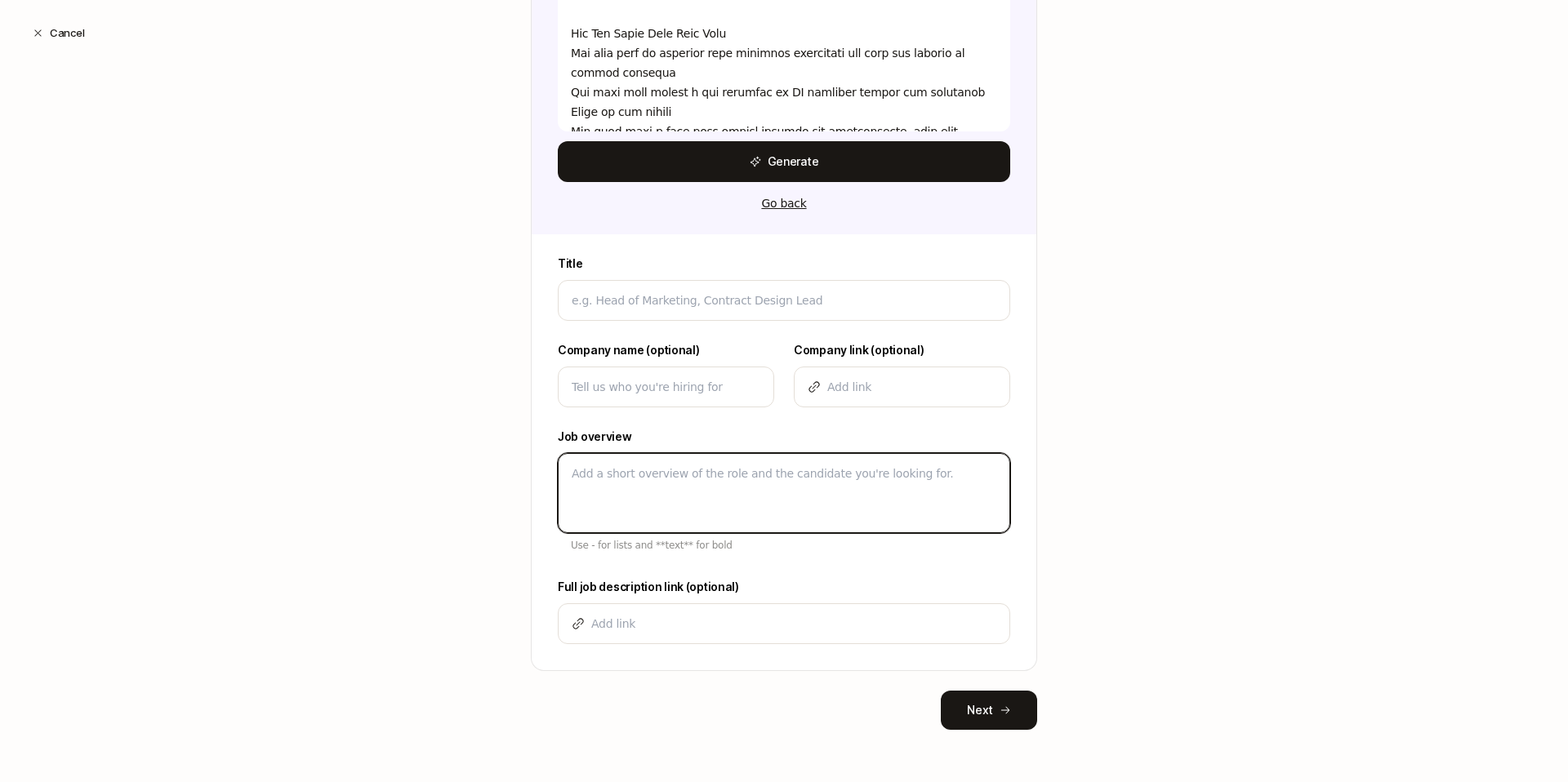
click at [628, 484] on textarea at bounding box center [784, 493] width 453 height 80
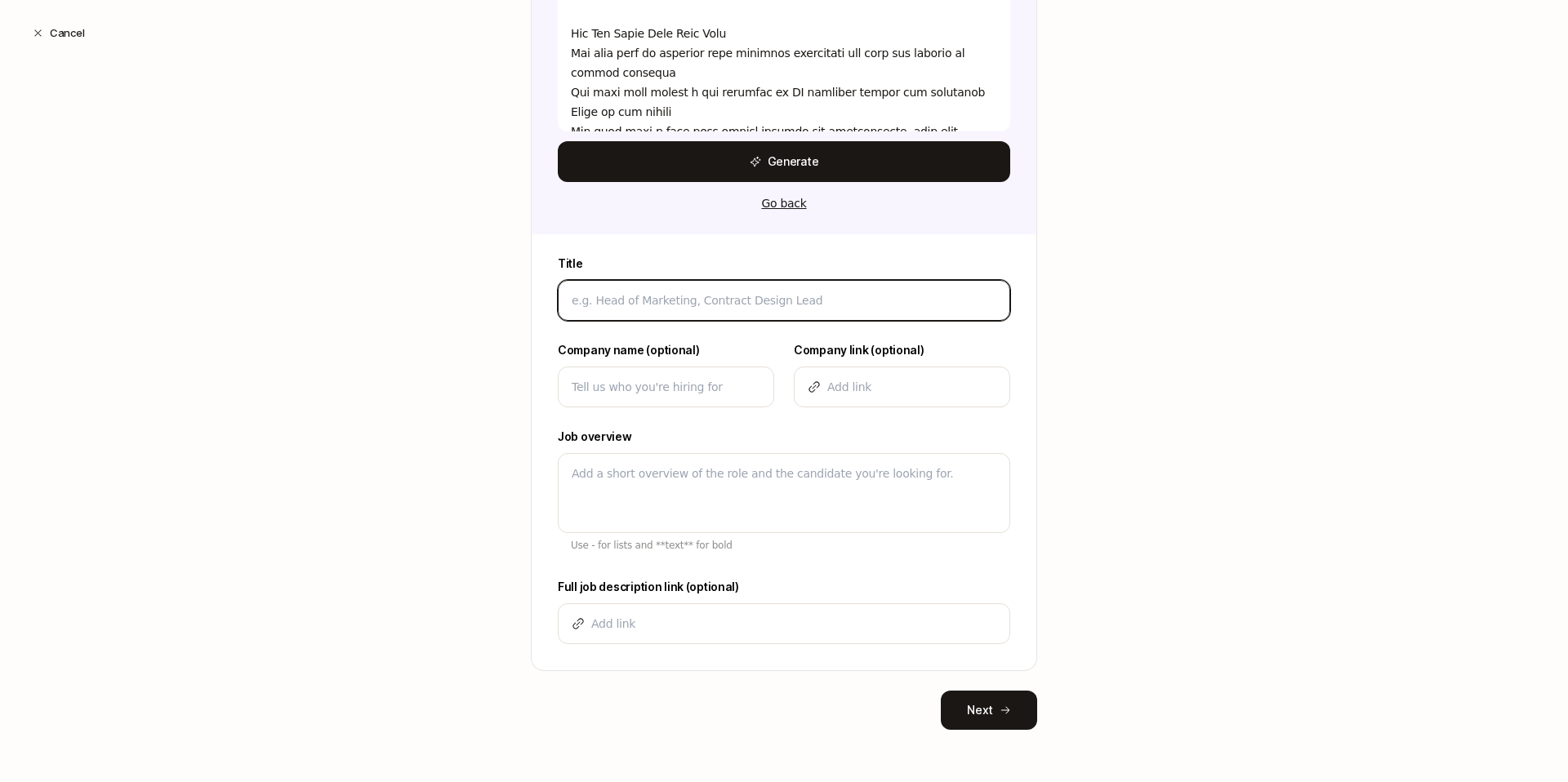
click at [700, 305] on input at bounding box center [784, 300] width 425 height 19
type input "P"
type textarea "x"
type input "Pr"
type textarea "x"
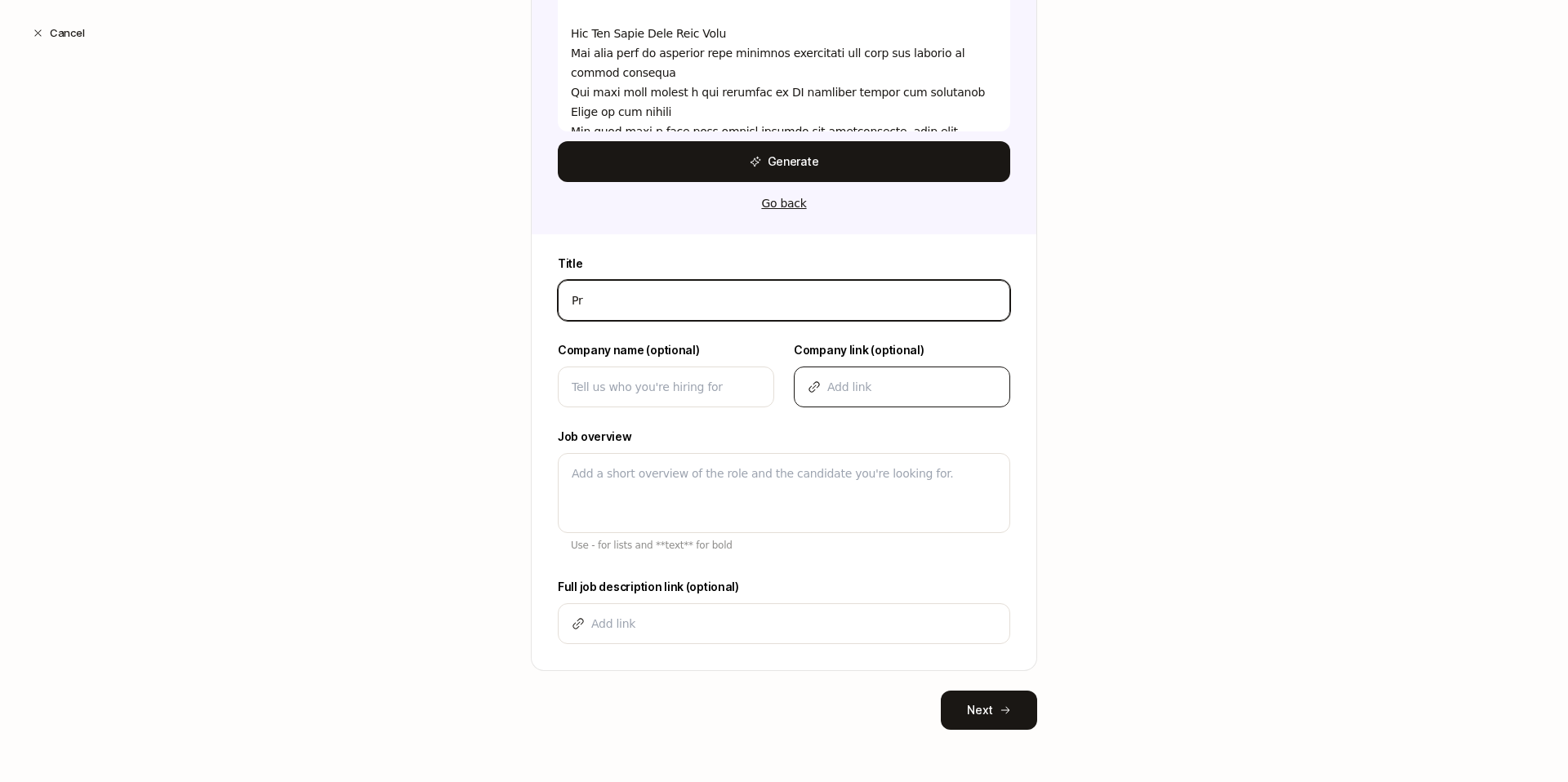
type input "Pro"
type textarea "x"
type input "Prod"
type textarea "x"
type input "Produ"
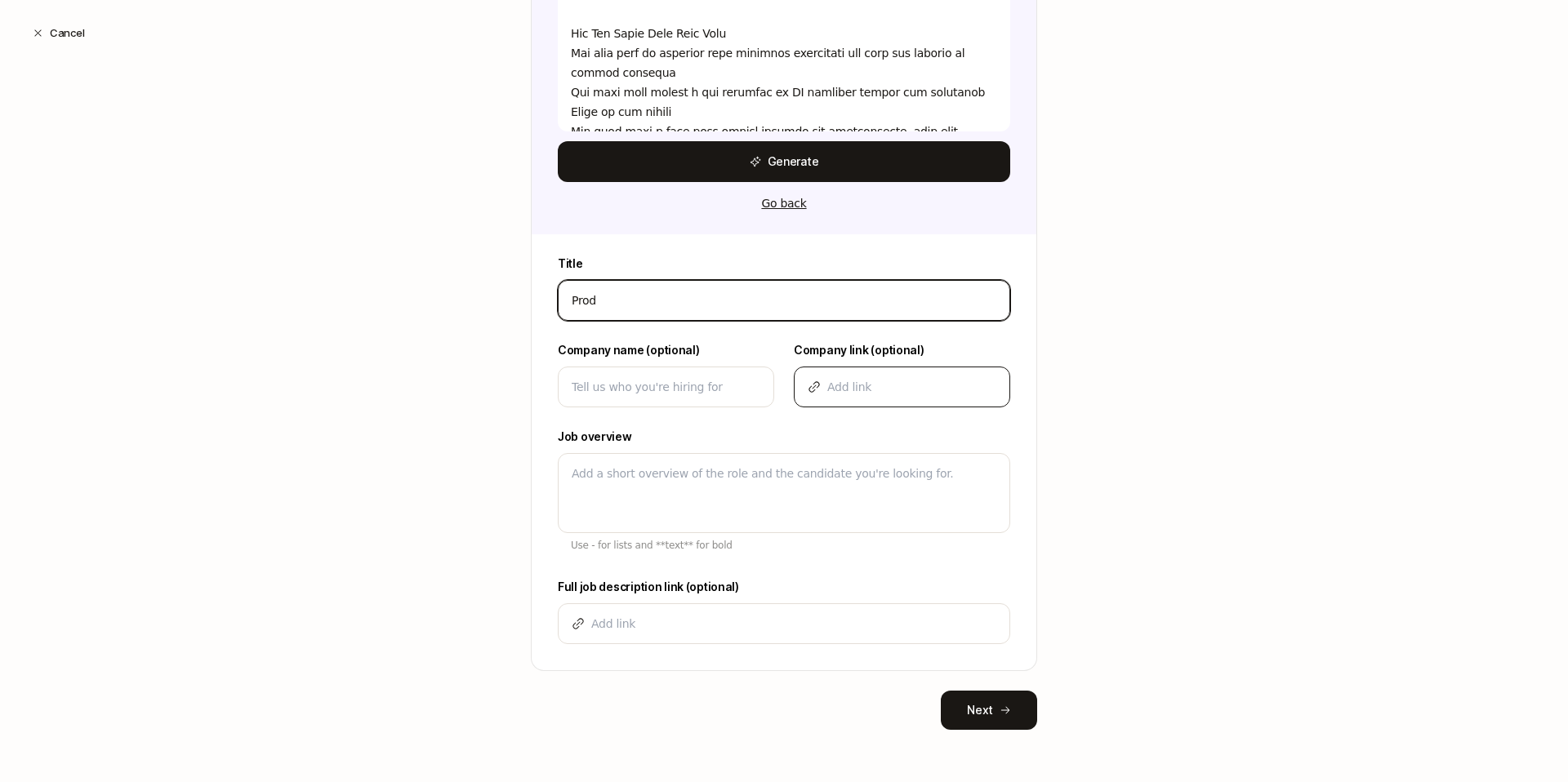
type textarea "x"
type input "Produc"
type textarea "x"
type input "Product"
type textarea "x"
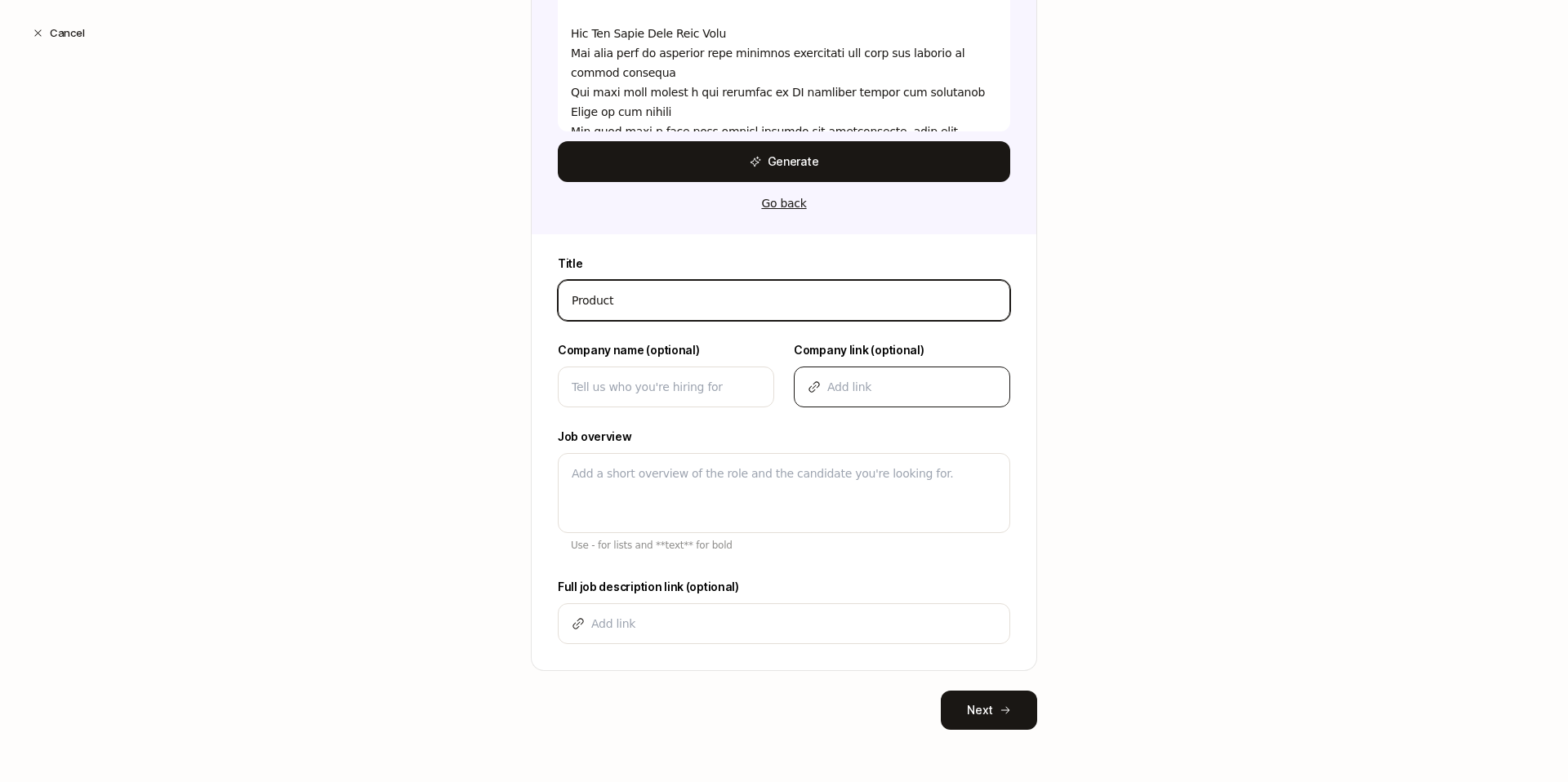
type input "Product"
type textarea "x"
type input "Product M"
type textarea "x"
type input "Product Ma"
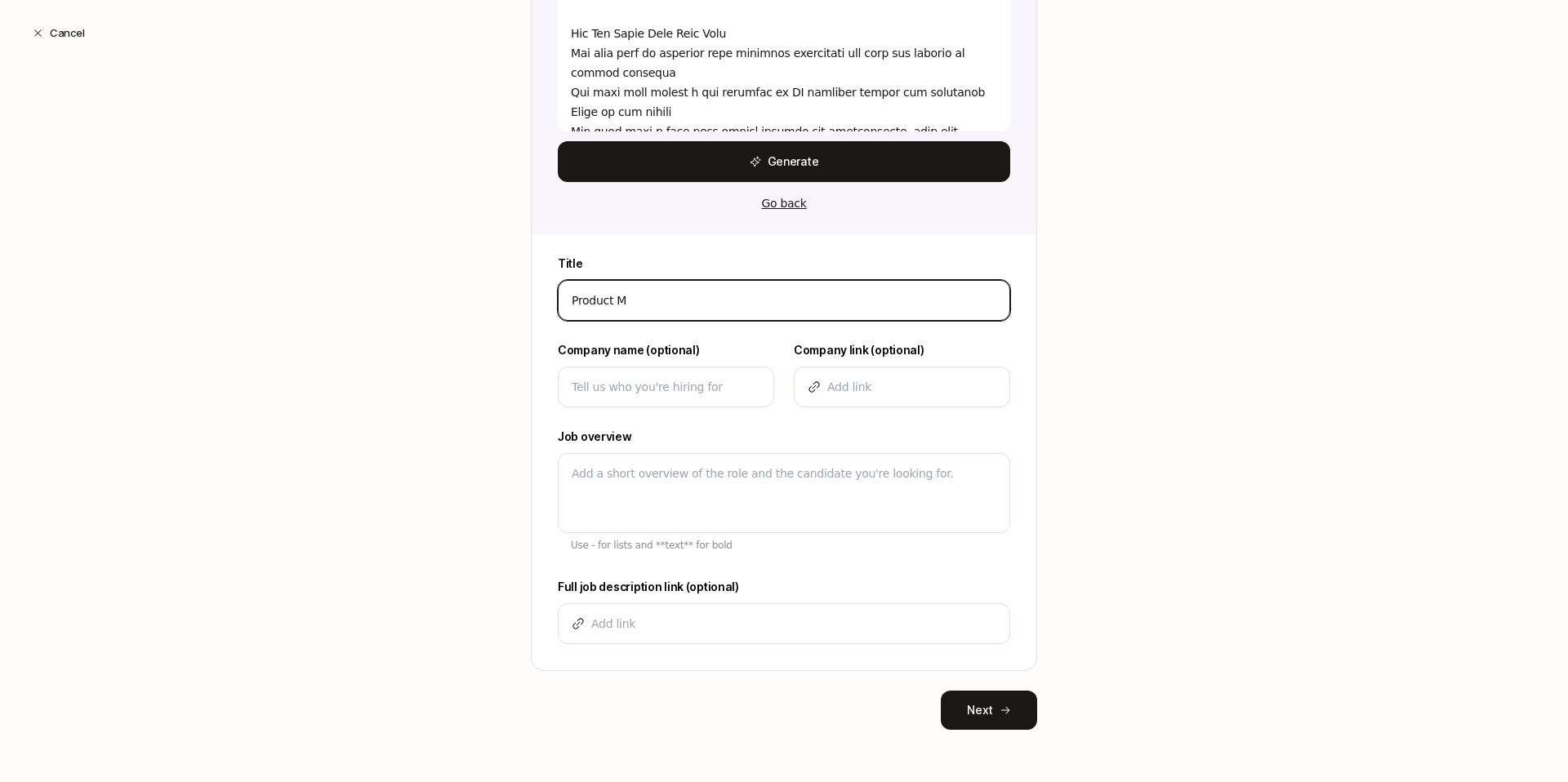
type textarea "x"
type input "Product Mar"
type textarea "x"
type input "Product Mark"
type textarea "x"
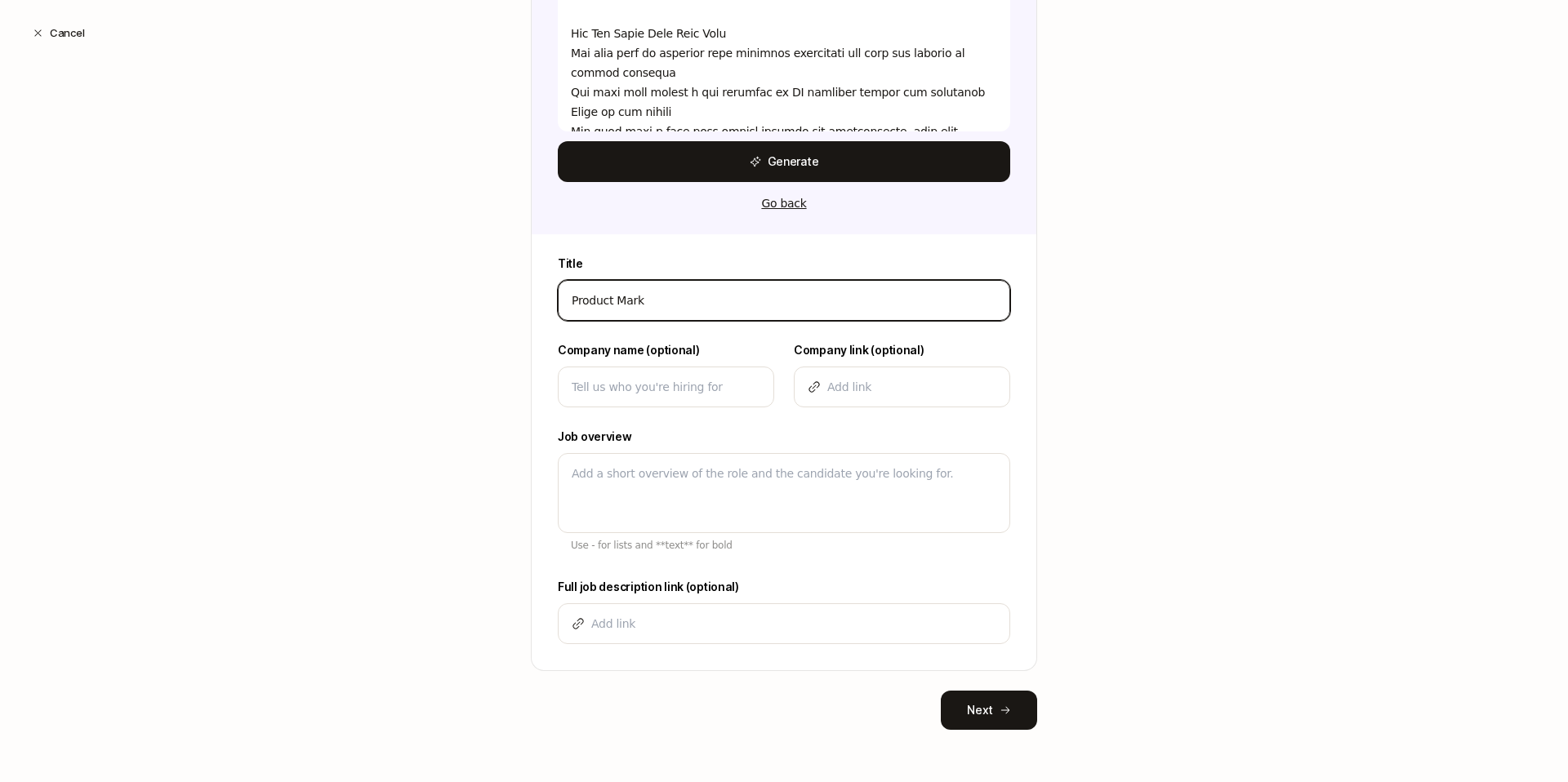
type input "Product Marke"
type textarea "x"
type input "Product Market"
type textarea "x"
type input "Product Markete"
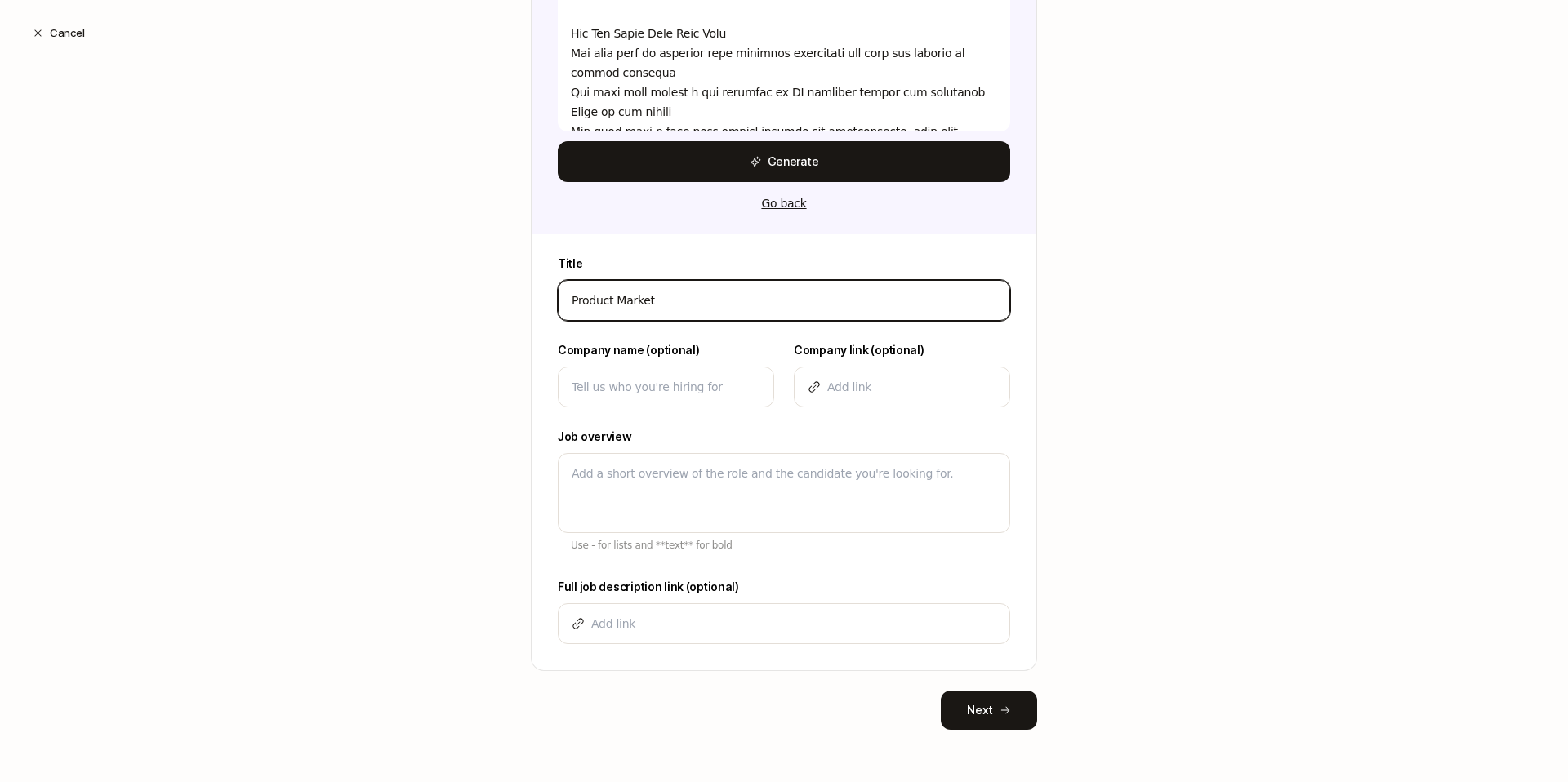
type textarea "x"
type input "Product Marketer"
type textarea "x"
type input "Product Marketer"
type textarea "x"
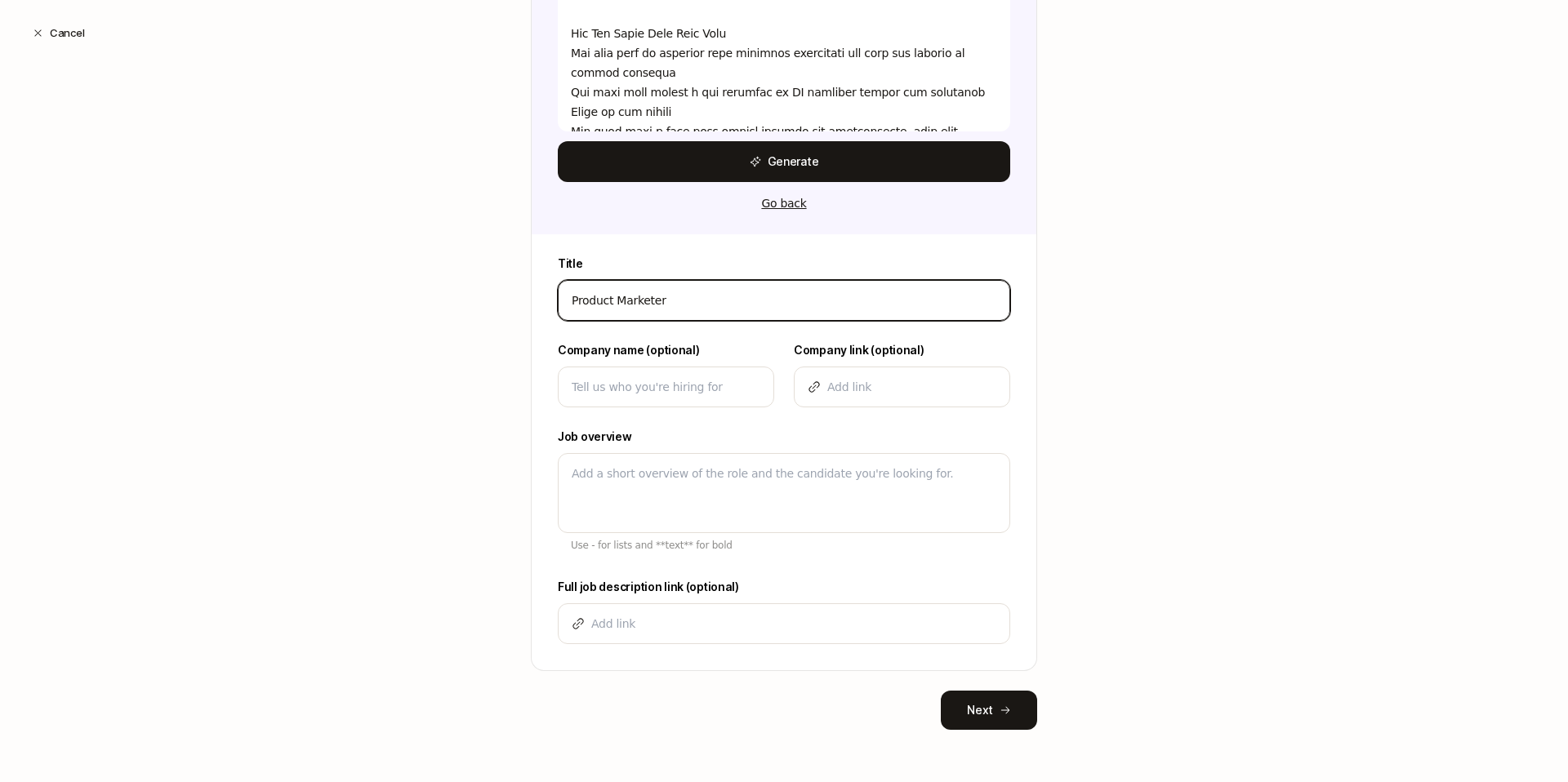
type input "Product Marketer /"
type textarea "x"
type input "Product Marketer /"
type textarea "x"
type input "Product Marketer / P"
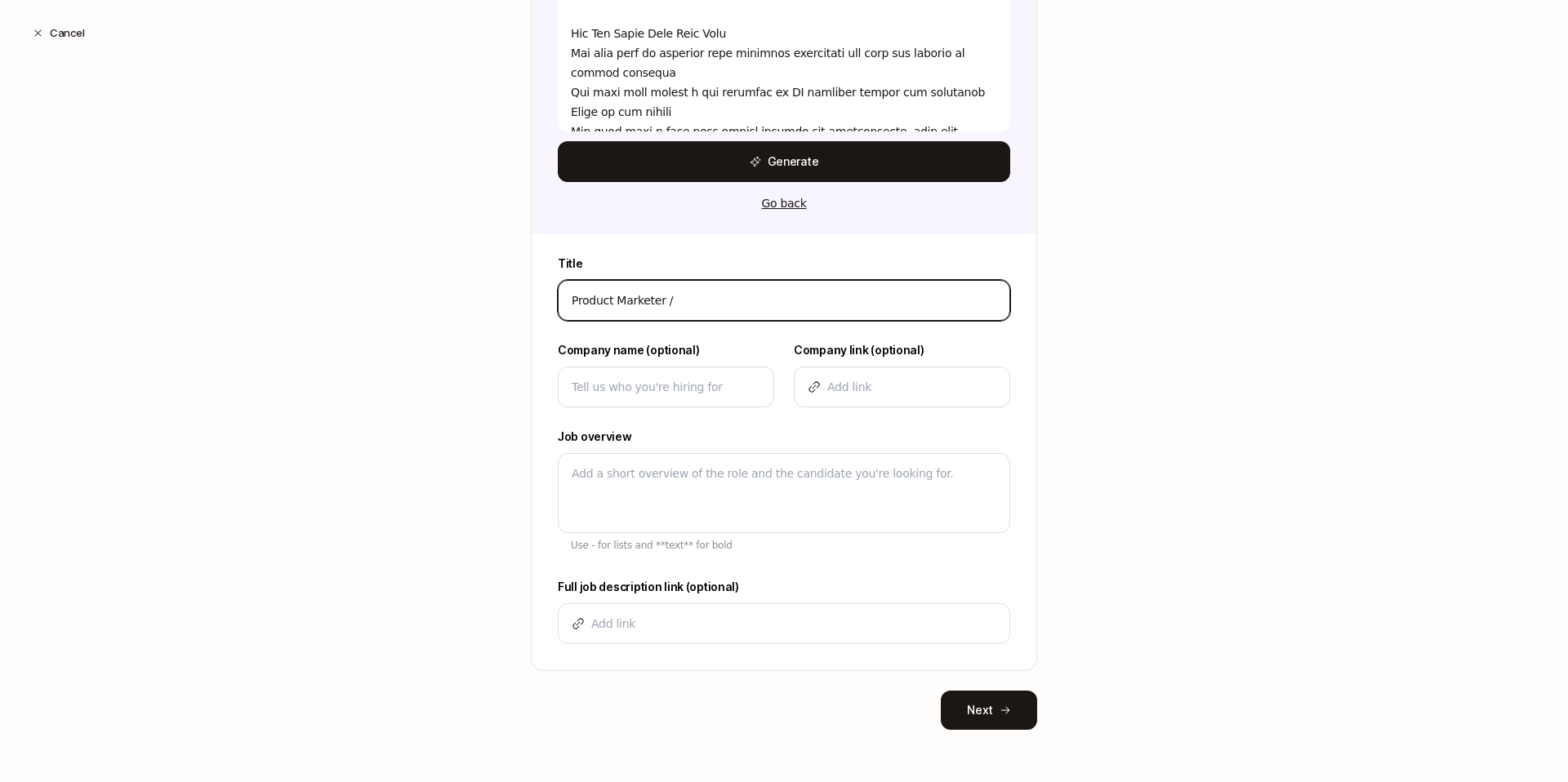
type textarea "x"
type input "Product Marketer / Pr"
type textarea "x"
type input "Product Marketer / Pro"
type textarea "x"
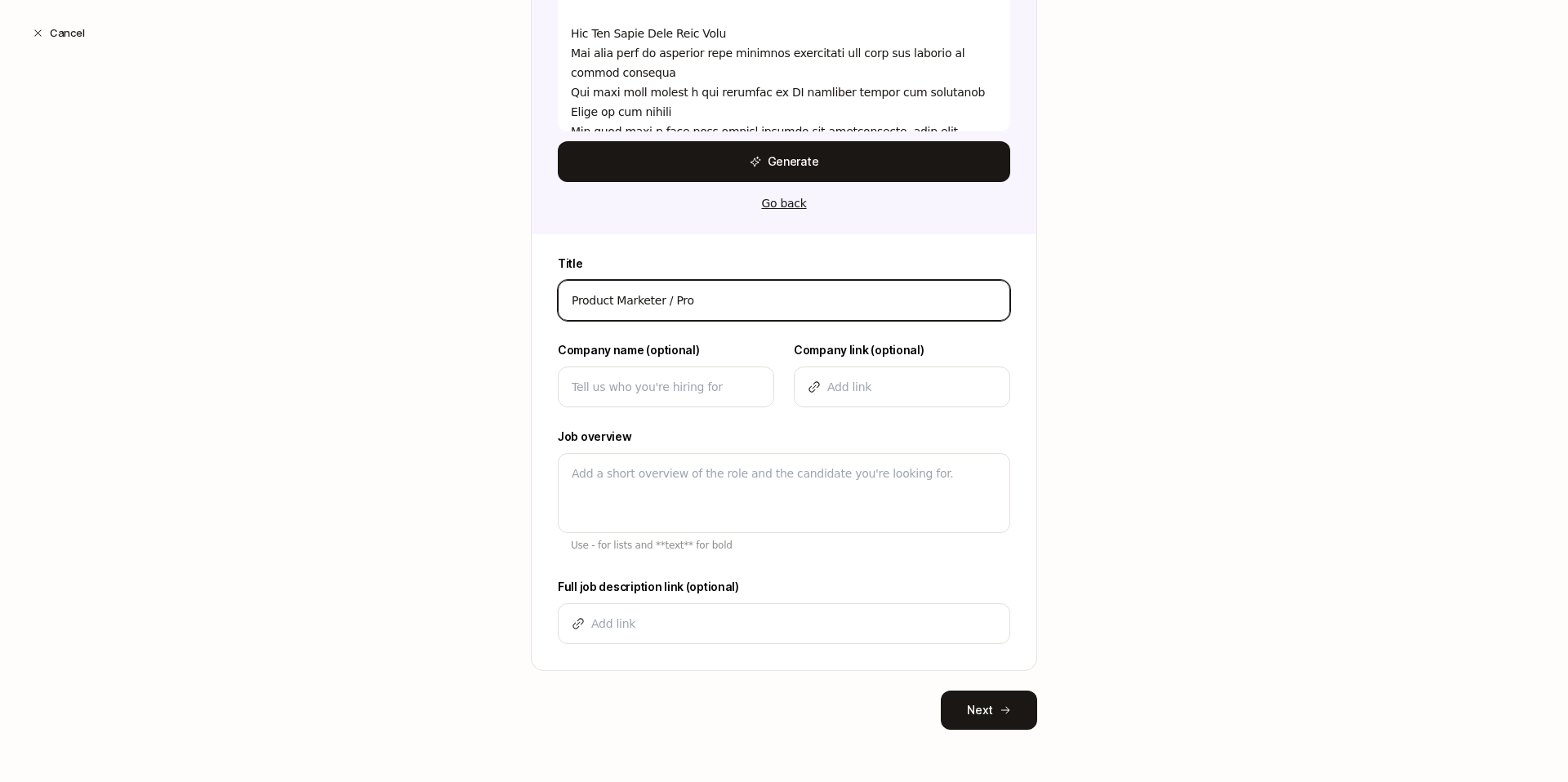
type input "Product Marketer / Prod"
type textarea "x"
type input "Product Marketer / Produ"
type textarea "x"
type input "Product Marketer / Produc"
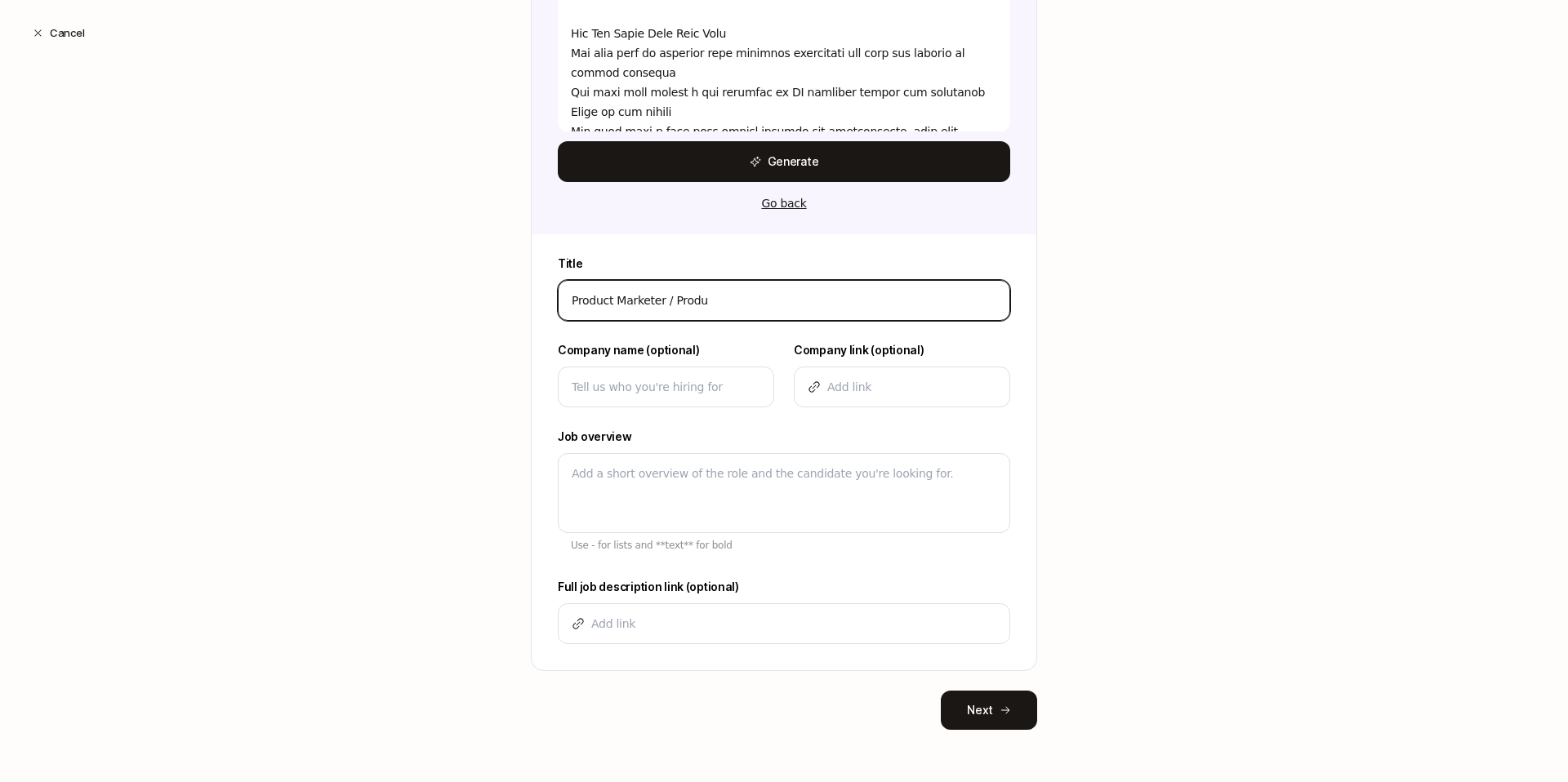
type textarea "x"
type input "Product Marketer / Product"
type textarea "x"
type input "Product Marketer / Product"
type textarea "x"
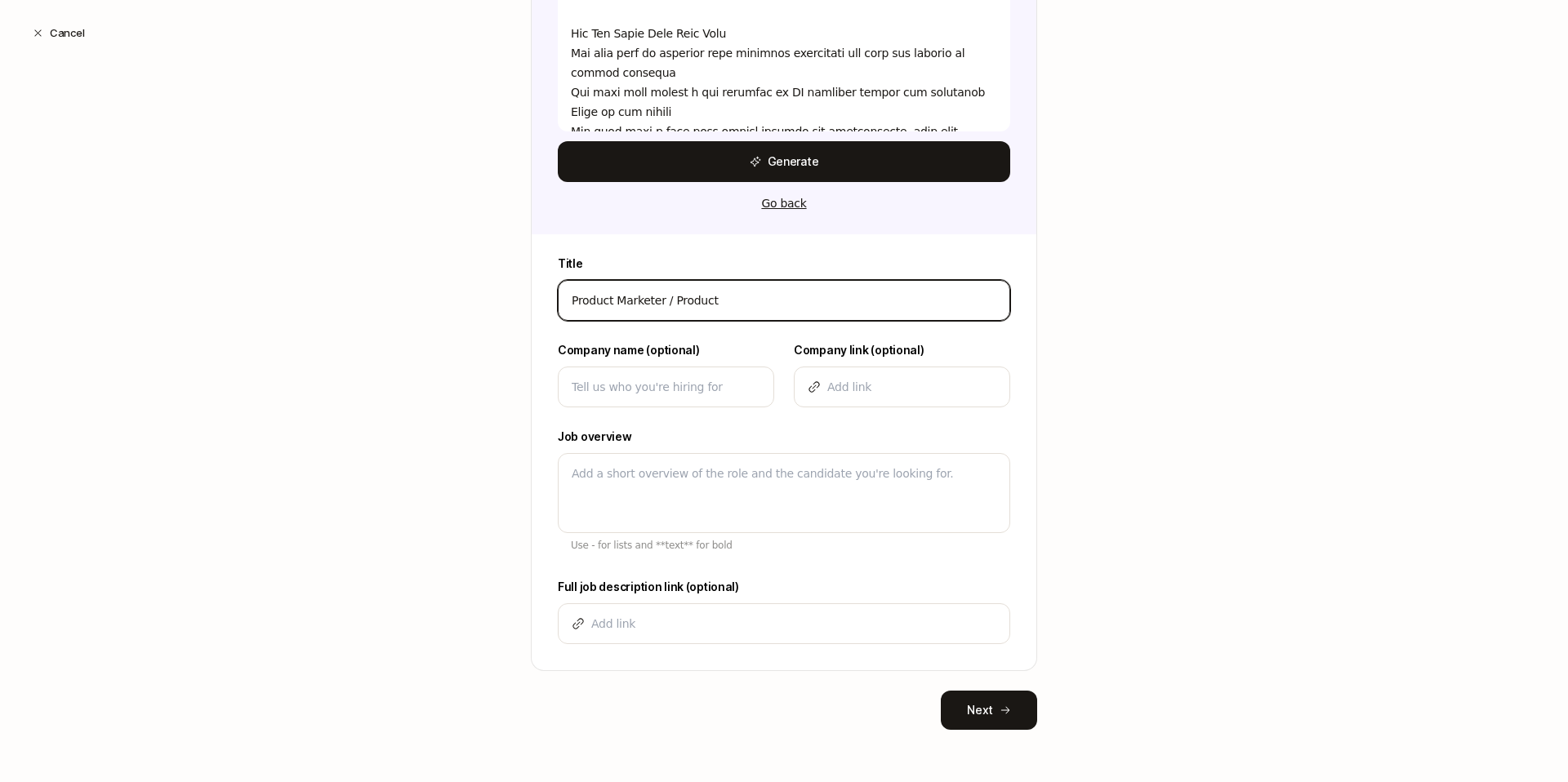
type input "Product Marketer / Product M"
type textarea "x"
type input "Product Marketer / Product Ma"
type textarea "x"
type input "Product Marketer / Product Mar"
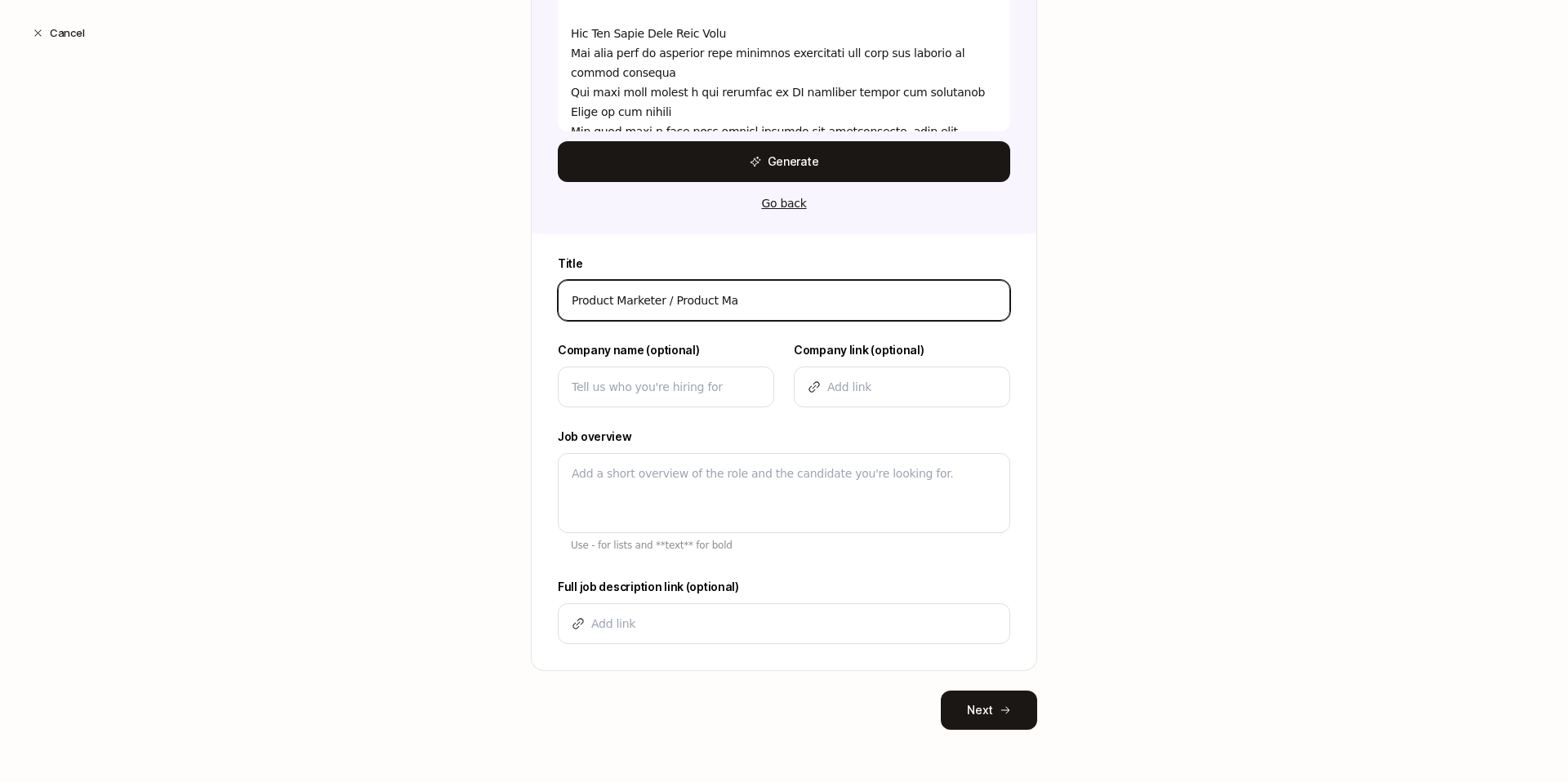
type textarea "x"
type input "Product Marketer / Product Mark"
type textarea "x"
type input "Product Marketer / Product Marke"
type textarea "x"
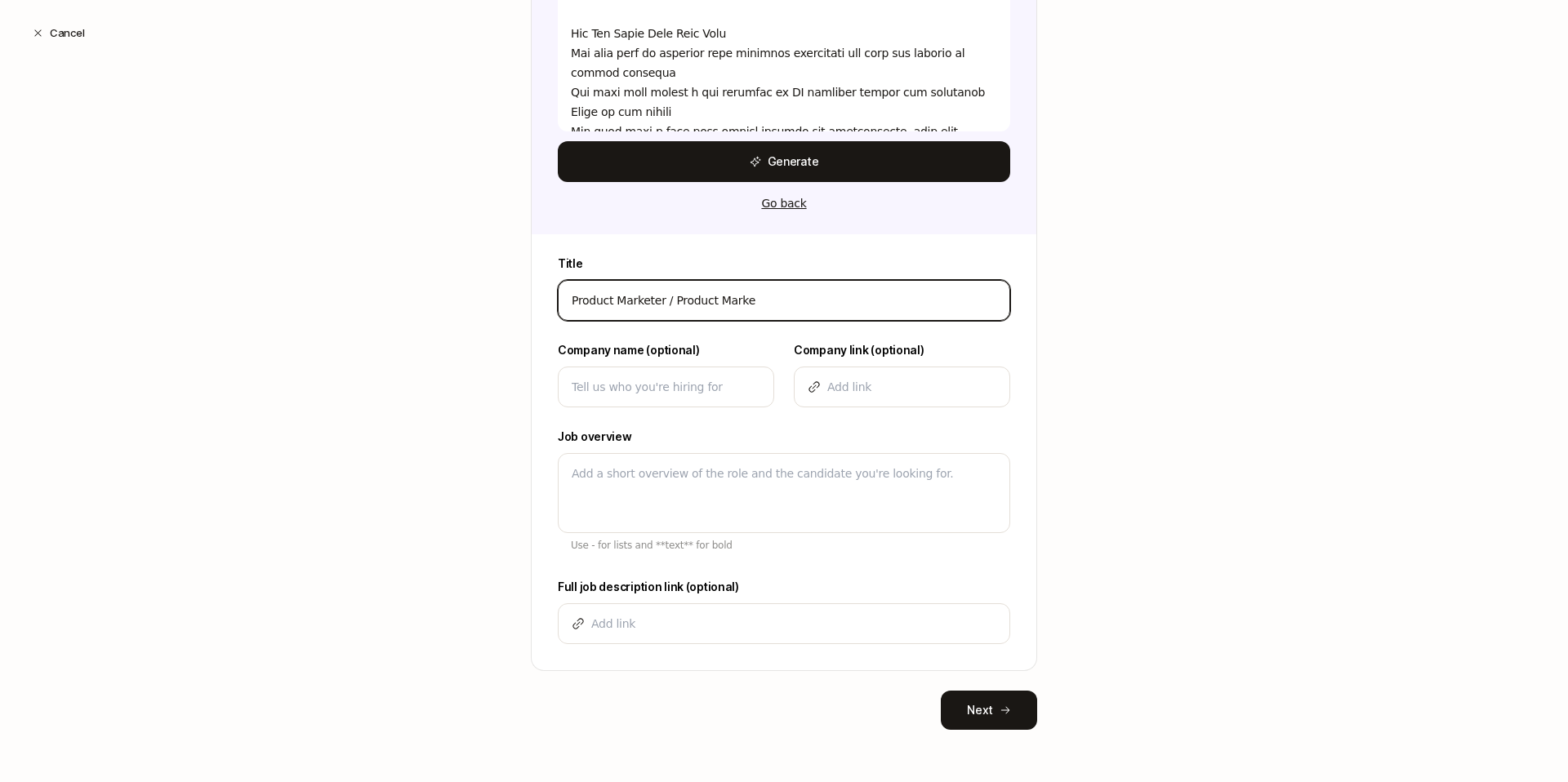
type input "Product Marketer / Product Market"
type textarea "x"
type input "Product Marketer / Product Marketi"
type textarea "x"
type input "Product Marketer / Product Marketin"
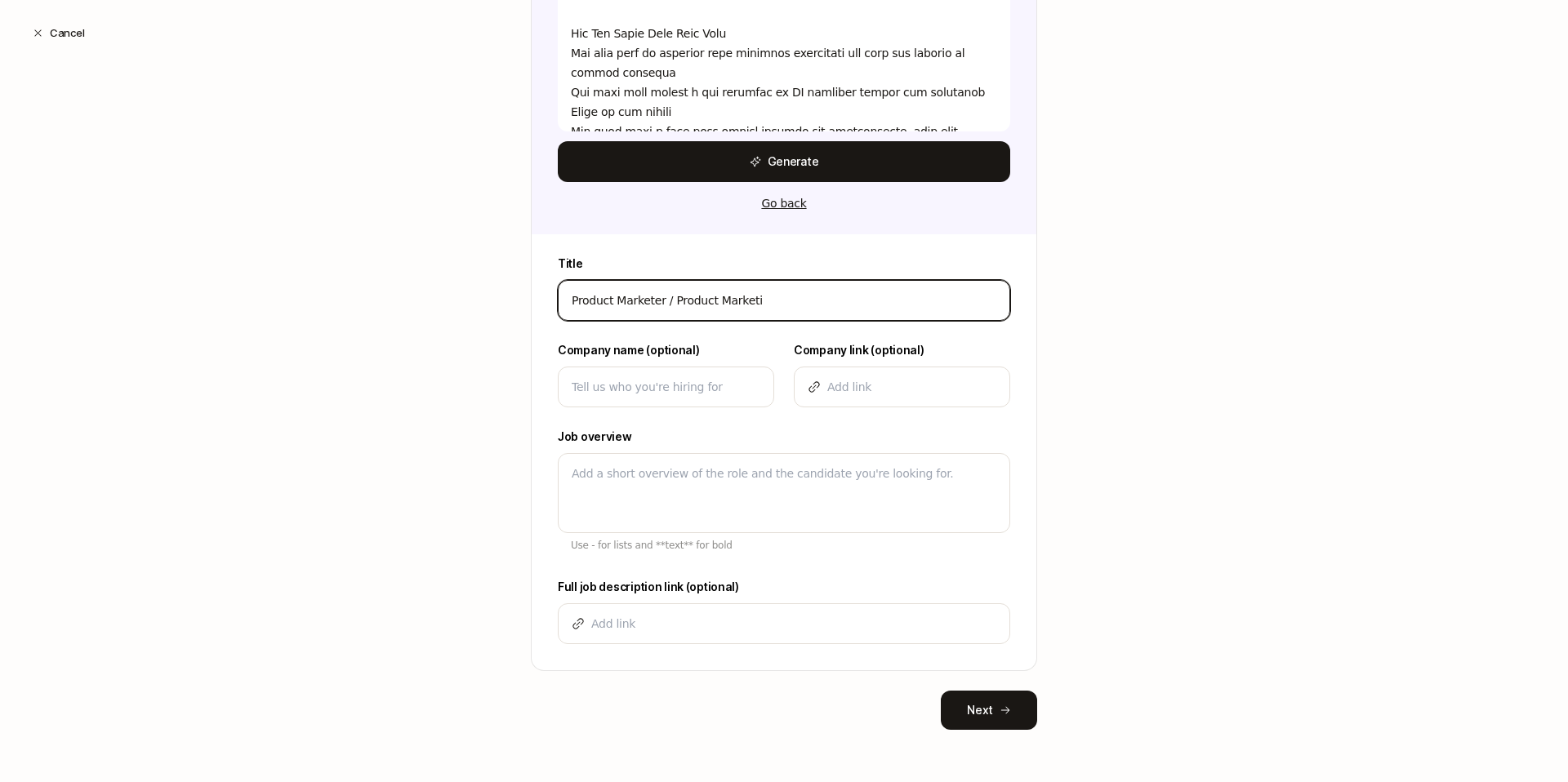
type textarea "x"
type input "Product Marketer / Product Marketing"
type textarea "x"
type input "Product Marketer / Product Marketing"
type textarea "x"
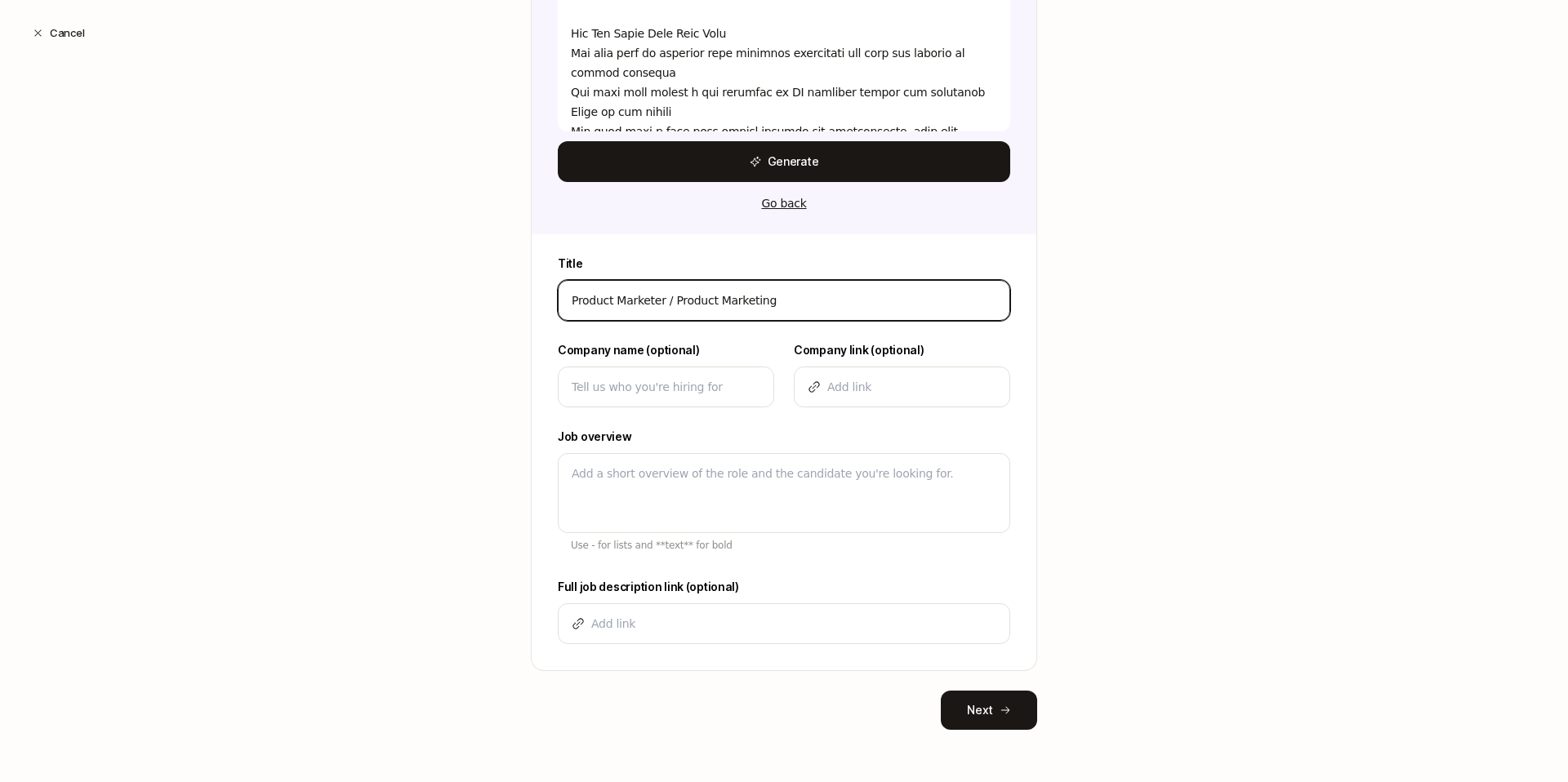
type input "Product Marketer / Product Marketing L"
type textarea "x"
type input "Product Marketer / Product Marketing Le"
type textarea "x"
type input "Product Marketer / Product Marketing Lea"
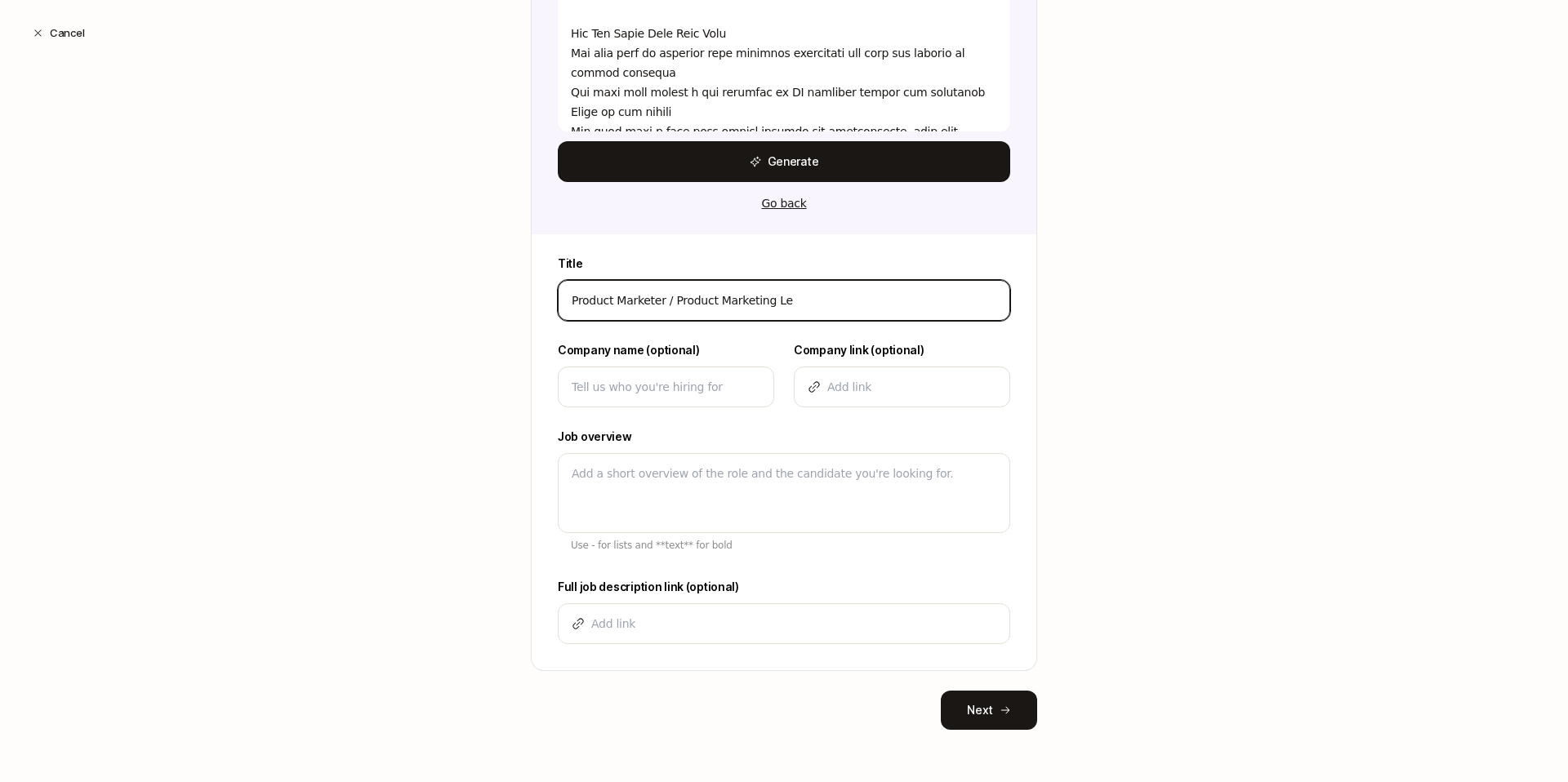
type textarea "x"
type input "Product Marketer / Product Marketing Lead"
type textarea "x"
type input "Product Marketer / Product Marketing Lead"
click at [722, 371] on div at bounding box center [666, 387] width 217 height 41
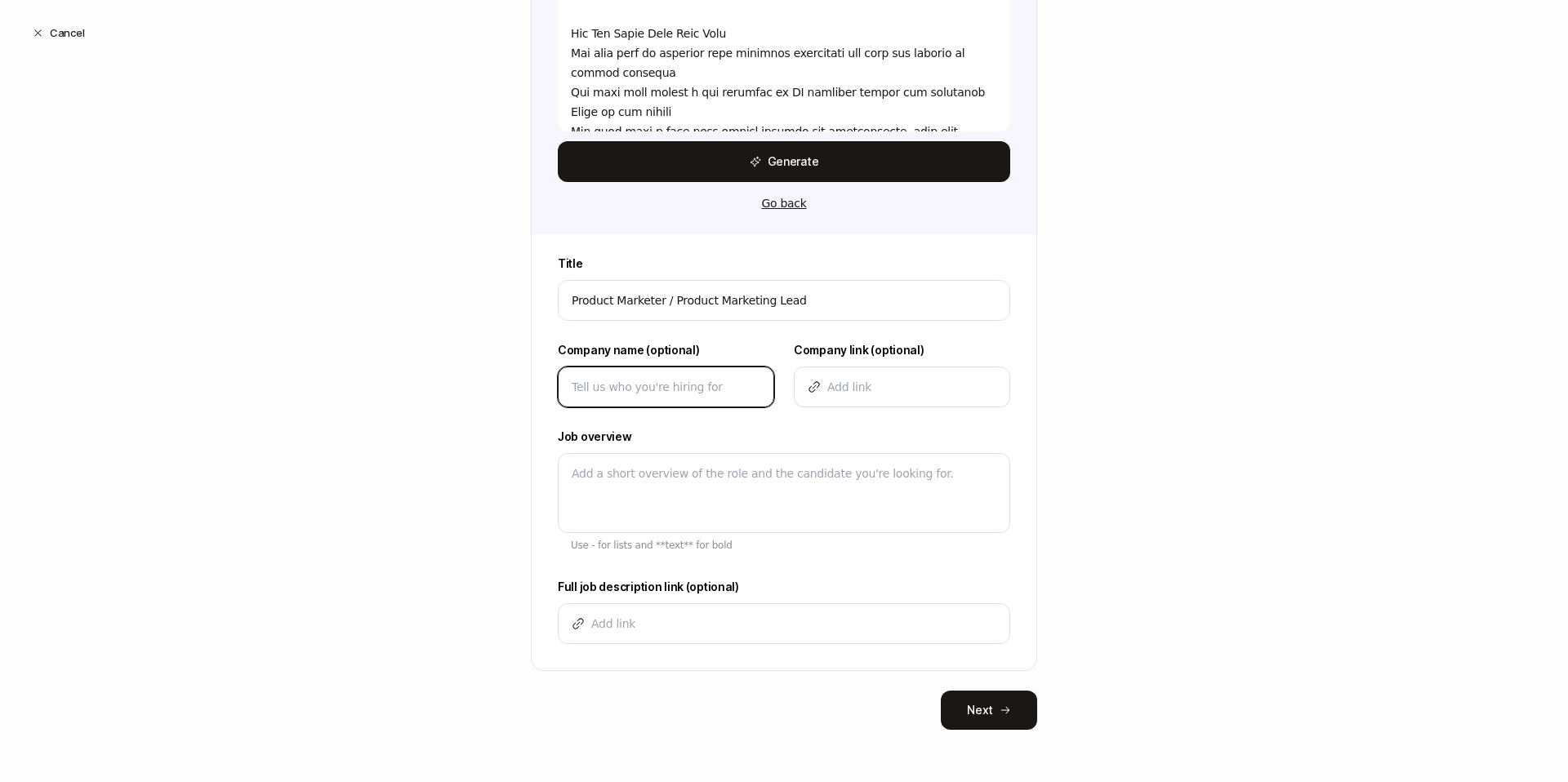
click at [711, 391] on input at bounding box center [666, 387] width 189 height 19
type input "L"
type textarea "x"
type input "Li"
type textarea "x"
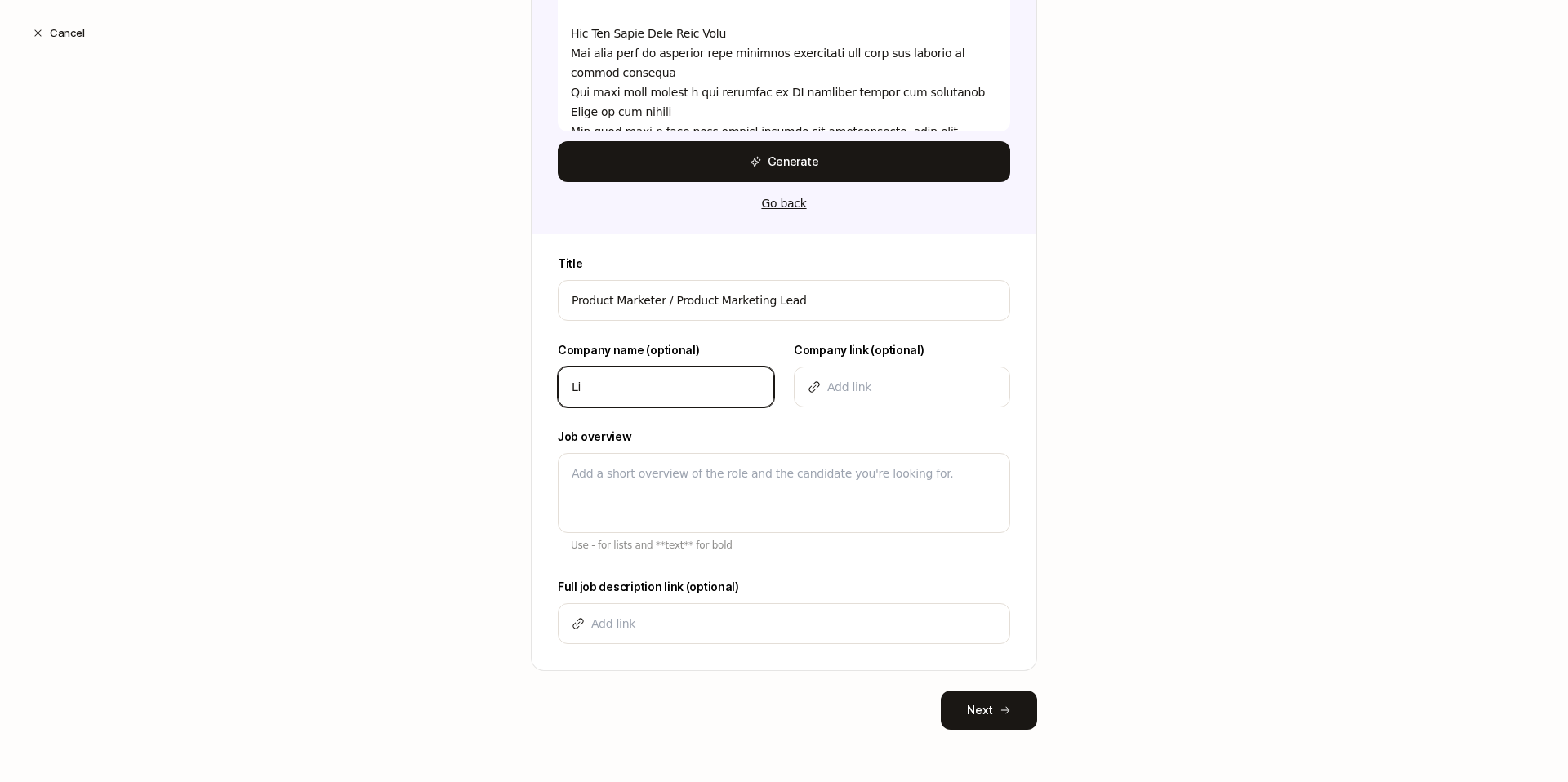
type input "Lin"
type textarea "x"
type input "Line"
type textarea "x"
type input "Liner"
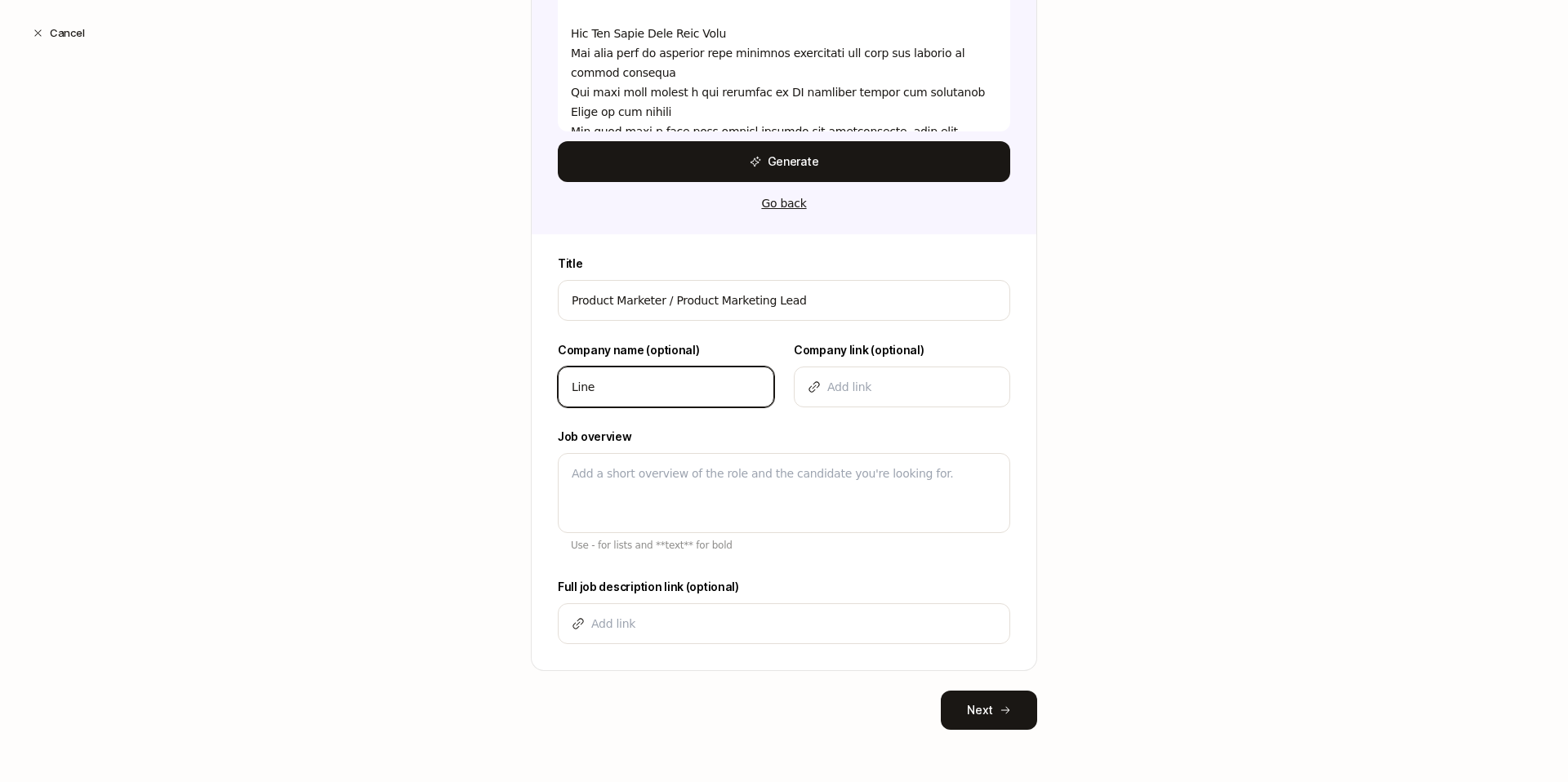
type textarea "x"
type input "Liner"
click at [961, 405] on div at bounding box center [902, 387] width 217 height 41
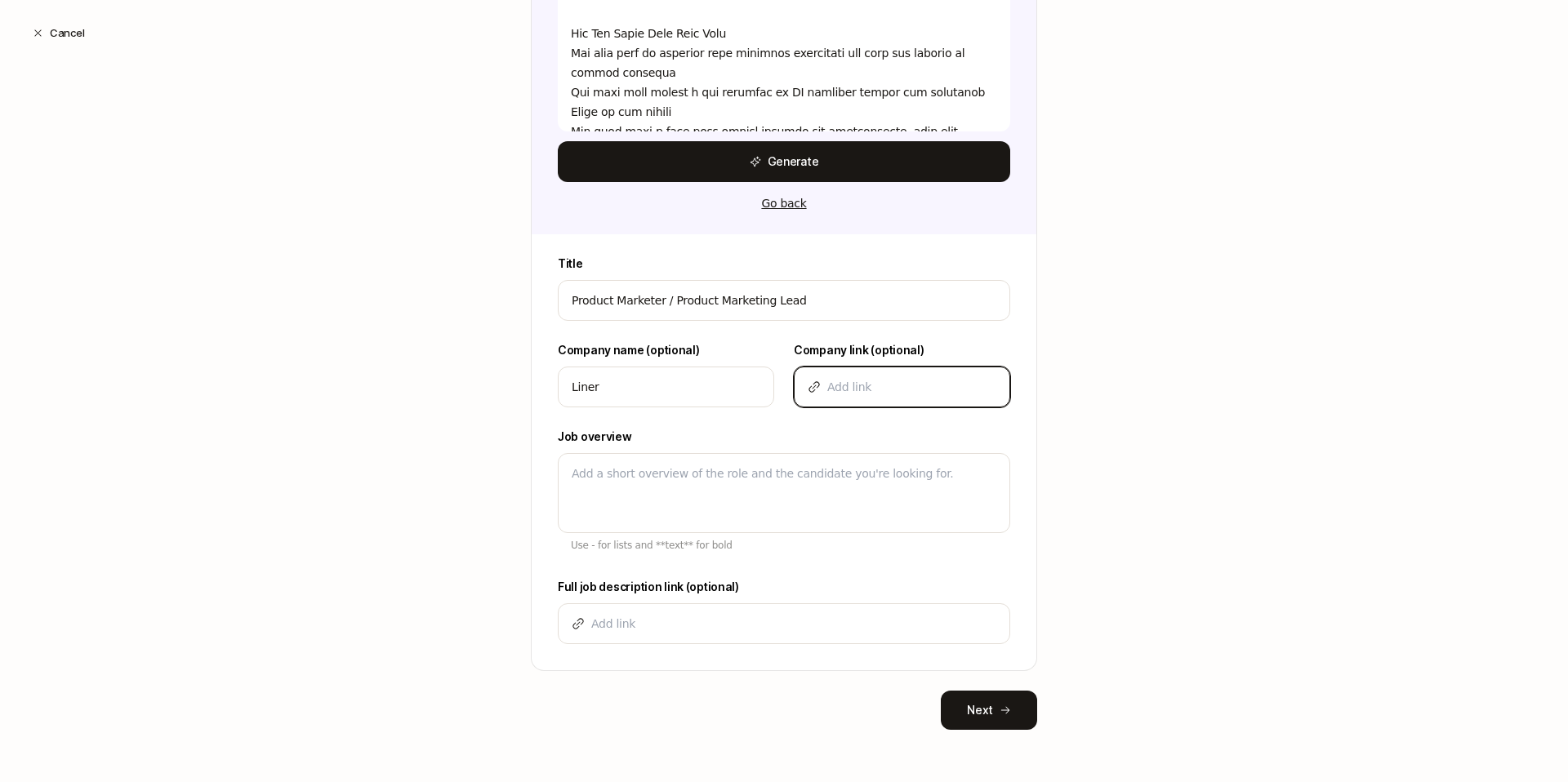
drag, startPoint x: 960, startPoint y: 393, endPoint x: 974, endPoint y: 380, distance: 19.1
click at [960, 393] on input at bounding box center [912, 387] width 169 height 19
type input "l"
type textarea "x"
type input "li"
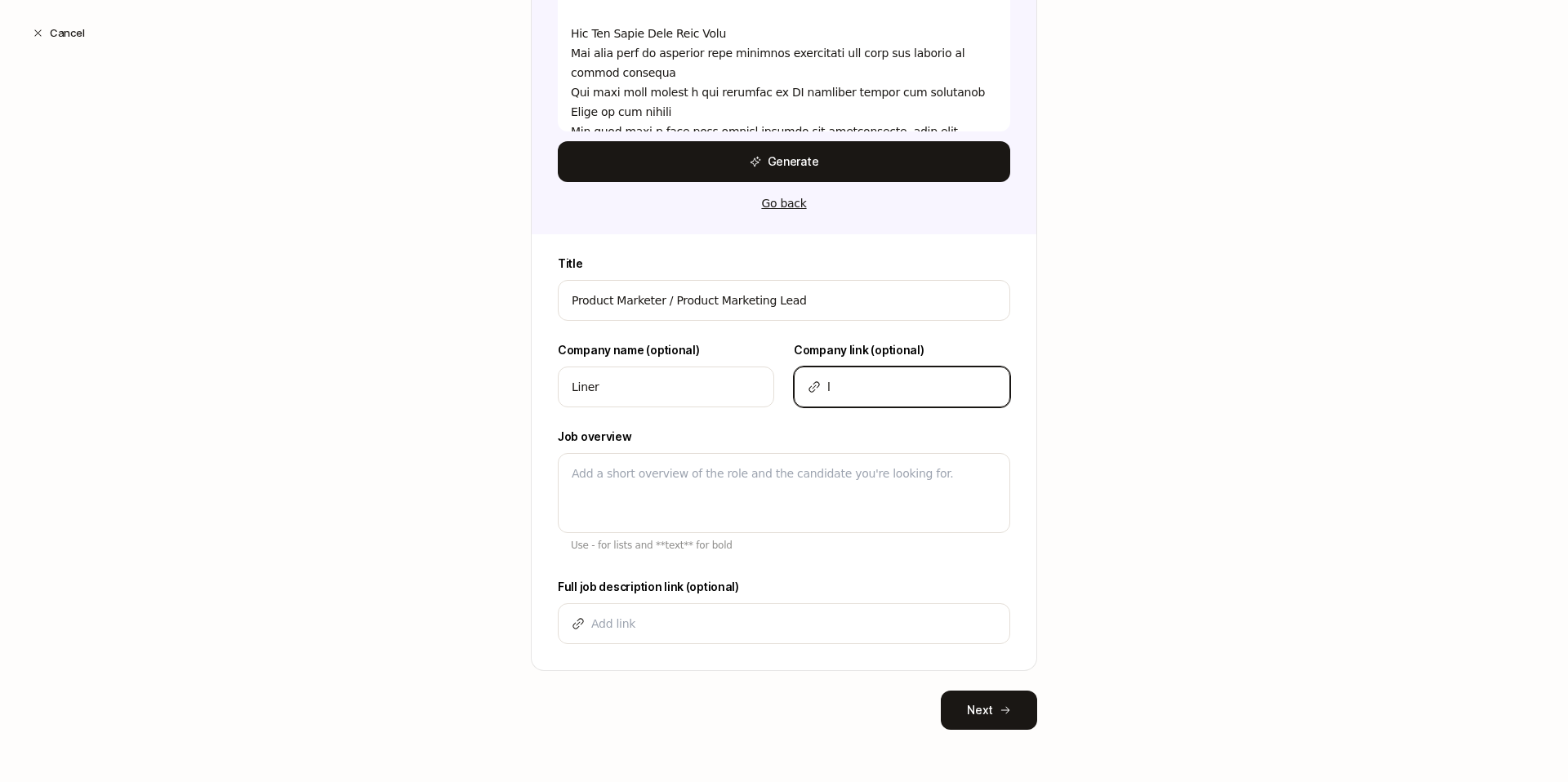
type textarea "x"
type input "lin"
type textarea "x"
type input "line"
type textarea "x"
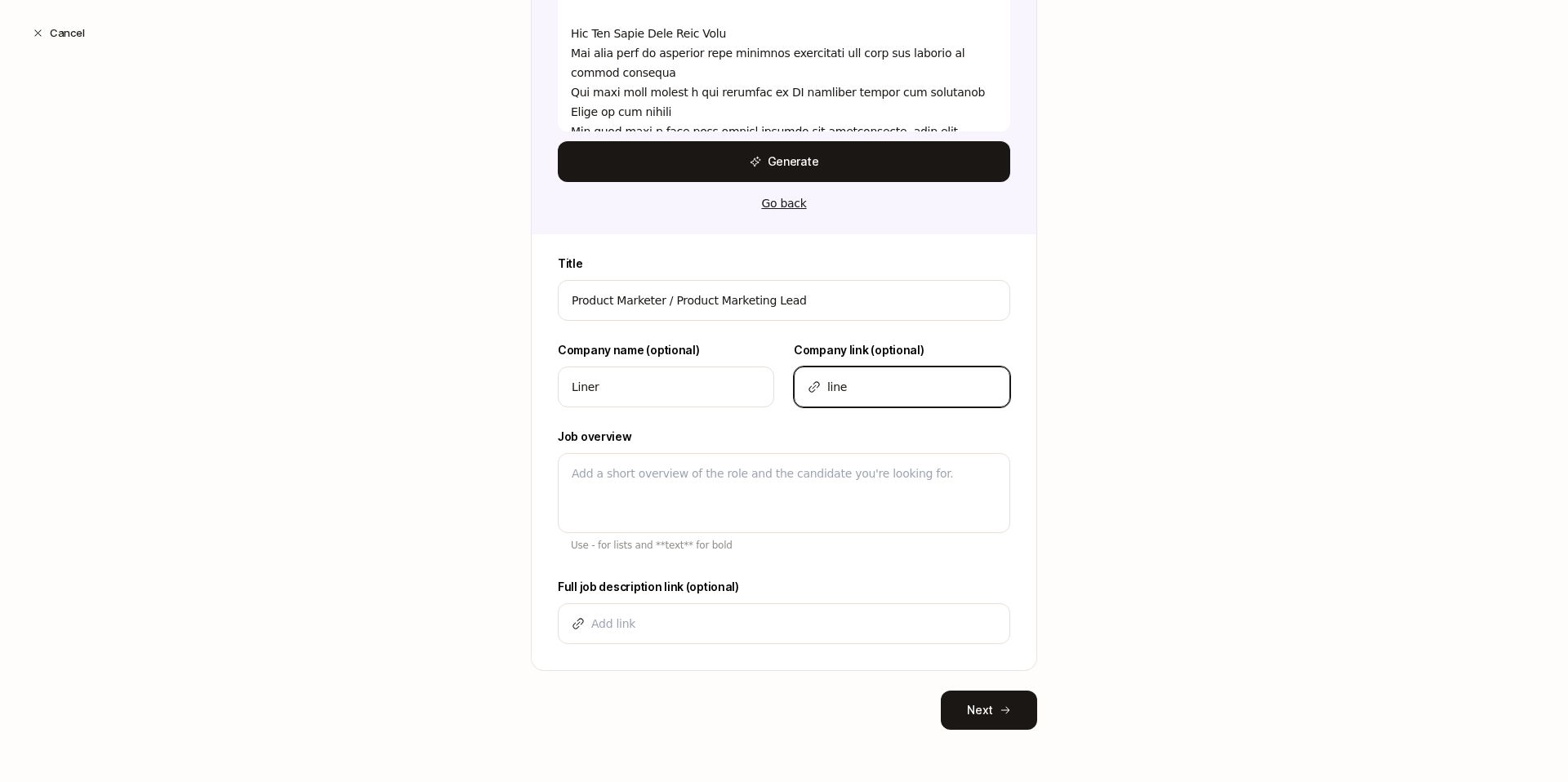
type input "liner"
type textarea "x"
type input "liner."
type textarea "x"
type input "liner.c"
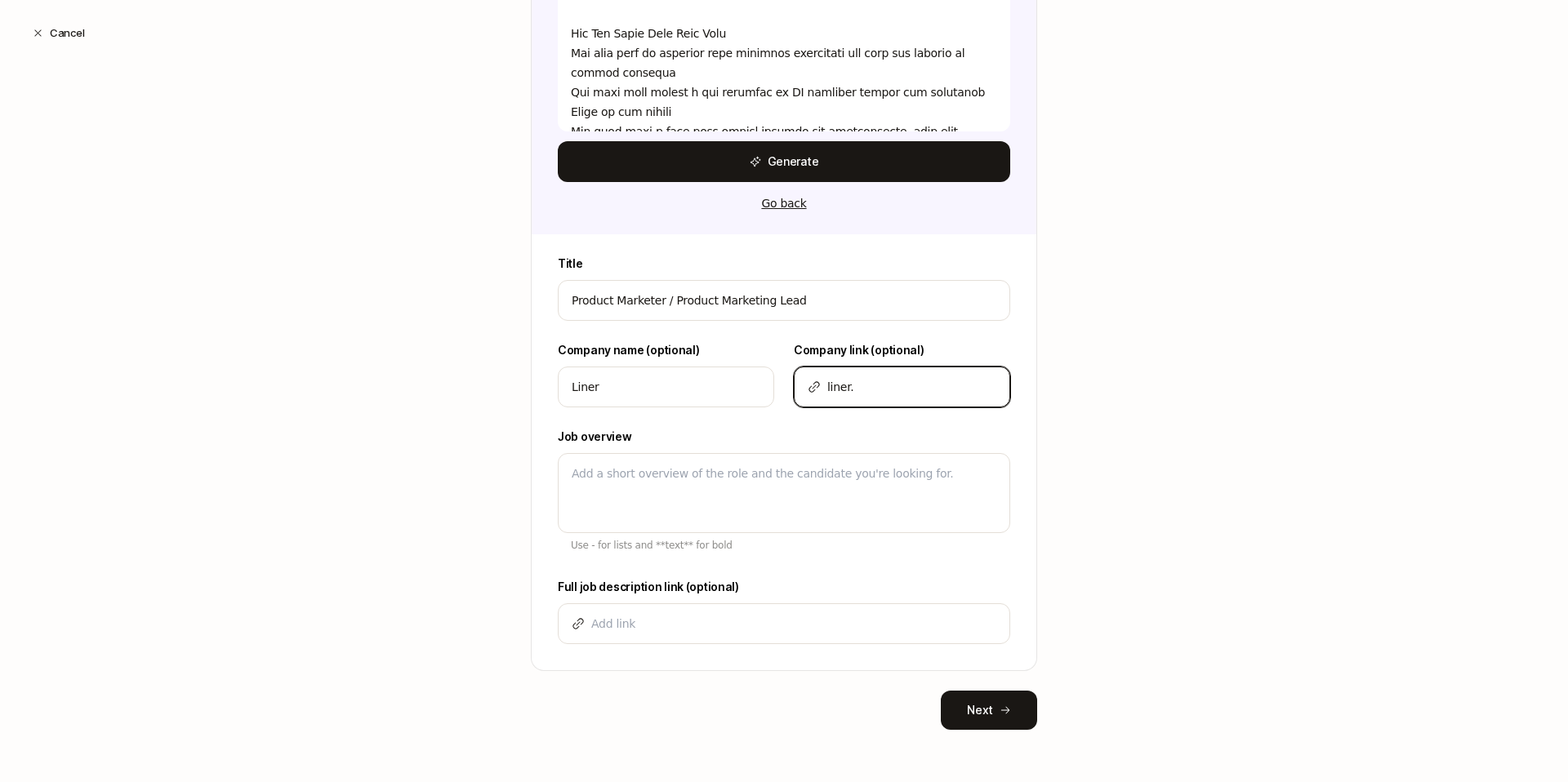
type textarea "x"
type input "liner.co"
type textarea "x"
type input "[DOMAIN_NAME]"
type textarea "x"
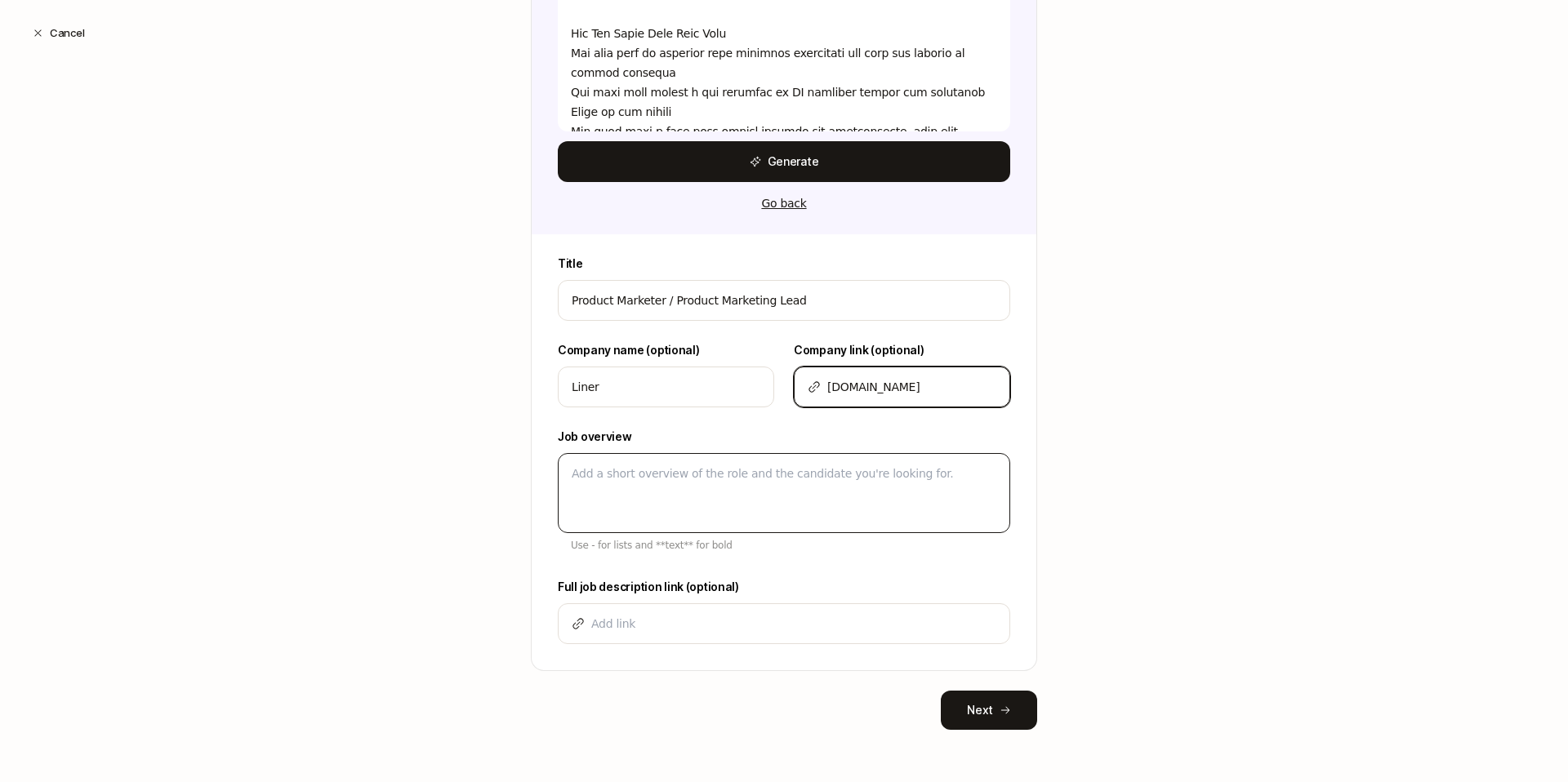
type input "[DOMAIN_NAME]"
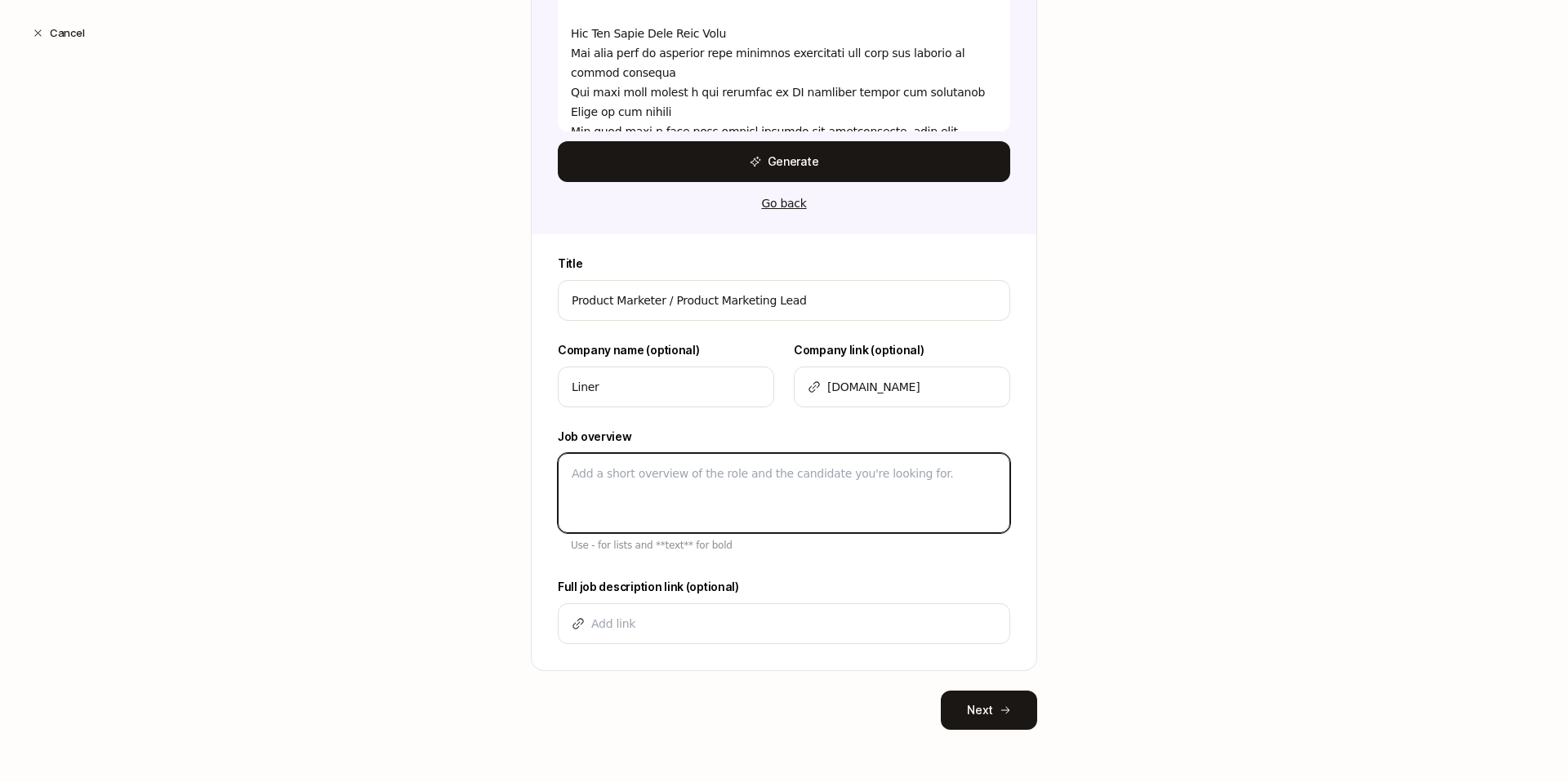
click at [693, 458] on textarea at bounding box center [784, 493] width 453 height 80
click at [651, 487] on textarea at bounding box center [784, 493] width 453 height 80
paste textarea "Liner is building a suite of AI research tools that help academics generate hyp…"
type textarea "Liner is building a suite of AI research tools that help academics generate hyp…"
type textarea "x"
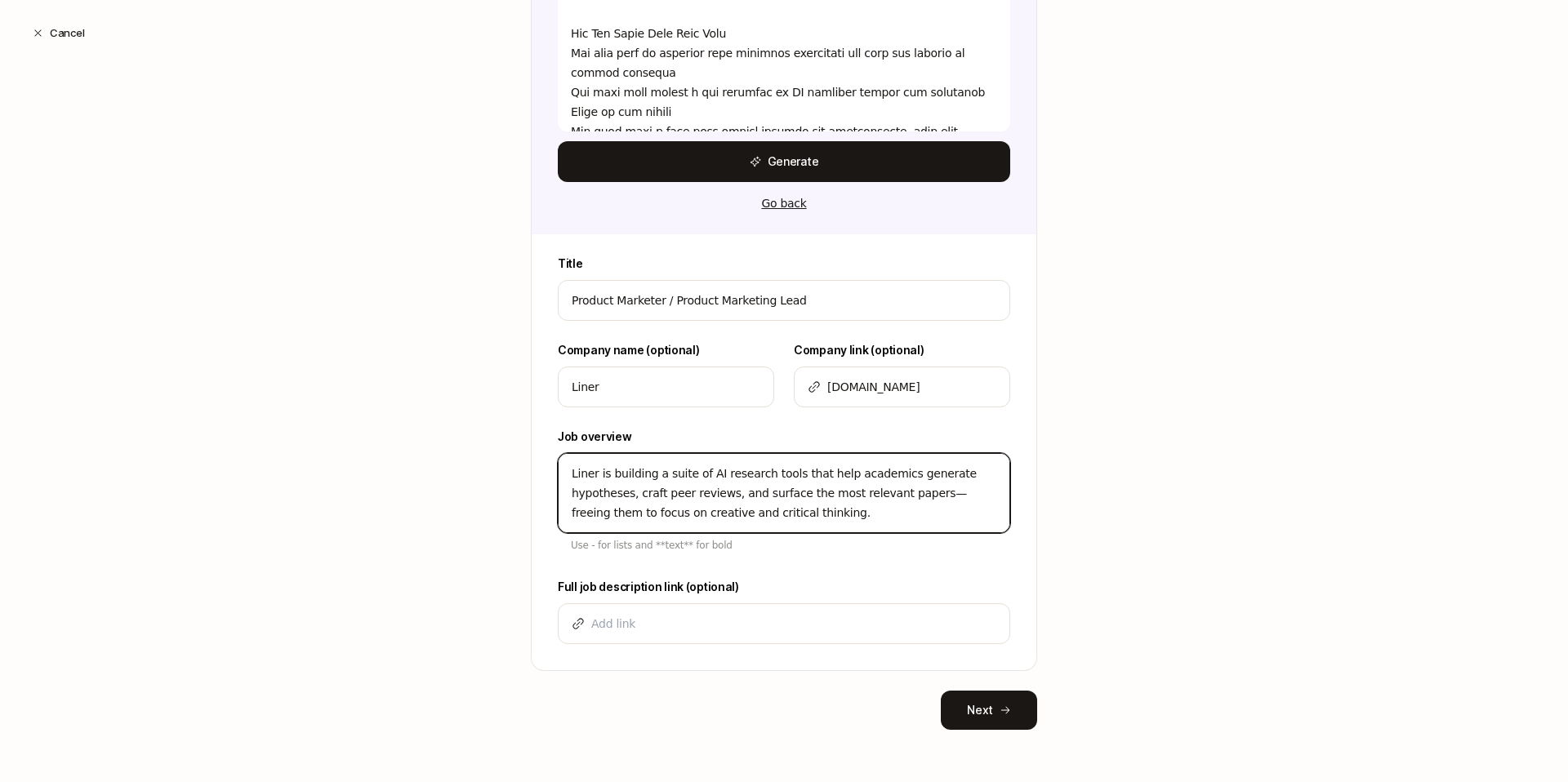
scroll to position [19, 0]
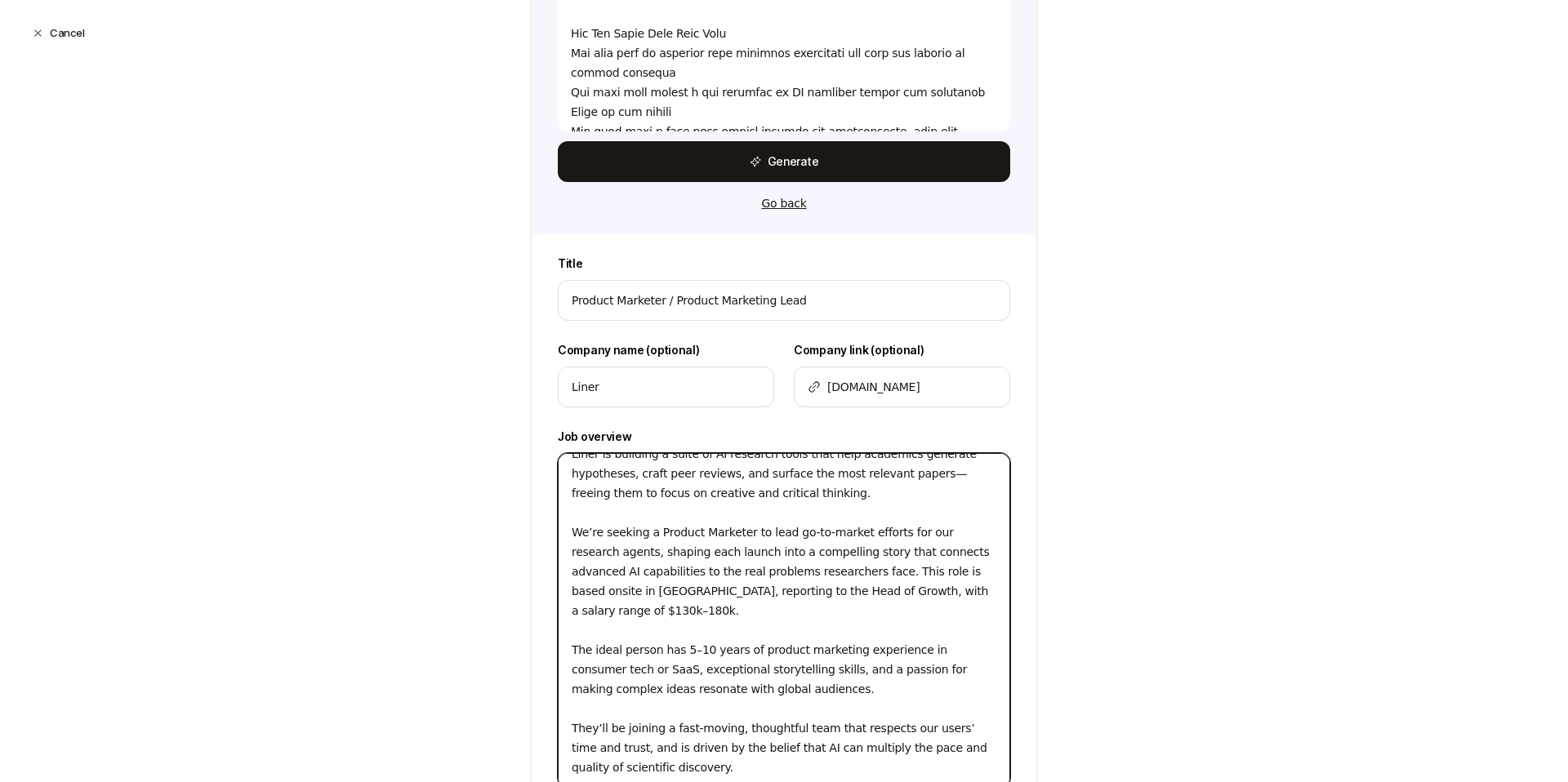
click at [736, 517] on textarea "Liner is building a suite of AI research tools that help academics generate hyp…" at bounding box center [784, 620] width 453 height 335
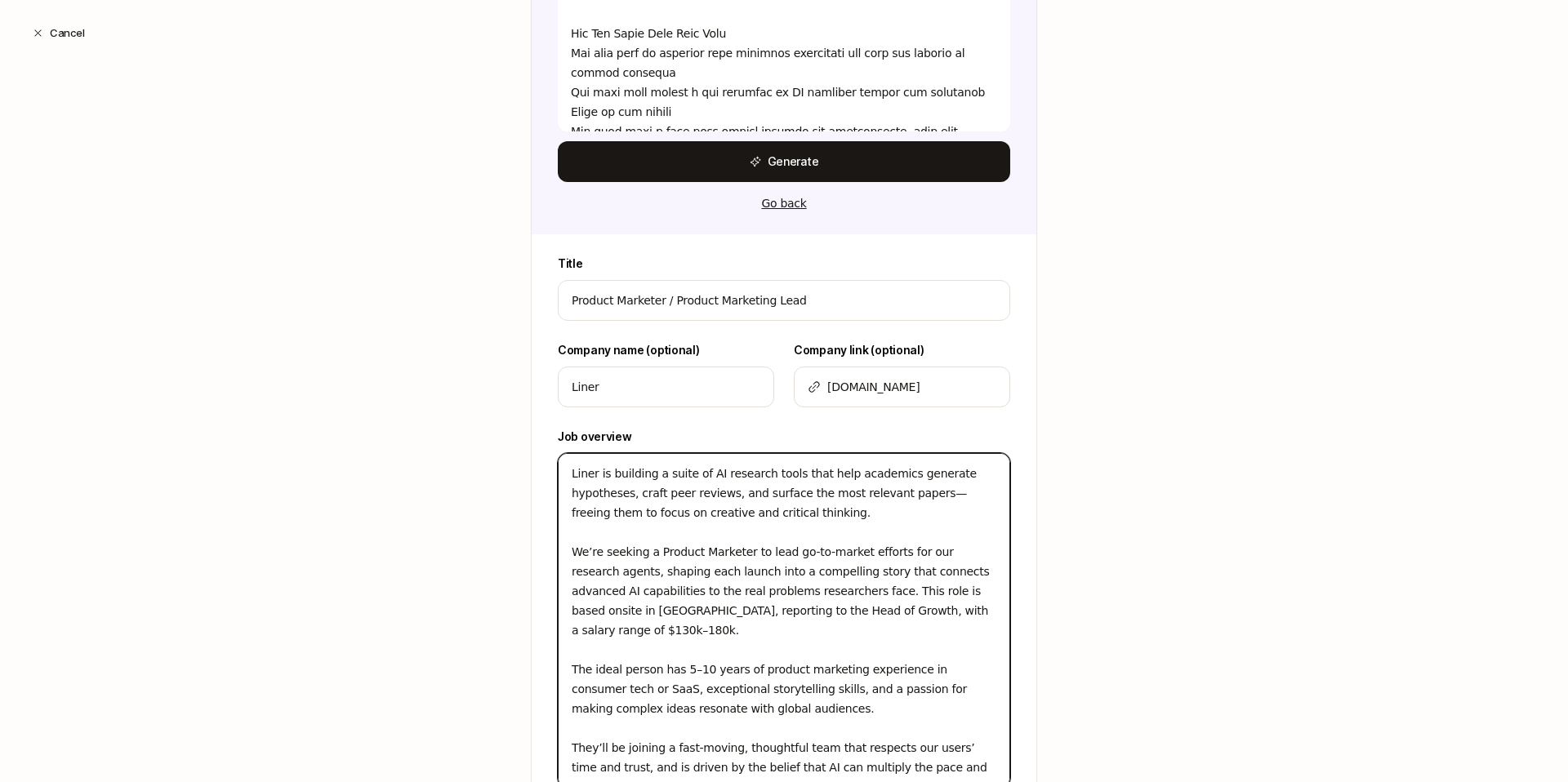
click at [752, 493] on textarea "Liner is building a suite of AI research tools that help academics generate hyp…" at bounding box center [784, 620] width 453 height 335
click at [859, 498] on textarea "Liner is building a suite of AI research tools that help academics generate hyp…" at bounding box center [784, 620] width 453 height 335
click at [935, 495] on textarea "Liner is building a suite of AI research tools that help academics generate hyp…" at bounding box center [784, 620] width 453 height 335
type textarea "Liner is building a suite of AI research tools that help academics generate hyp…"
type textarea "x"
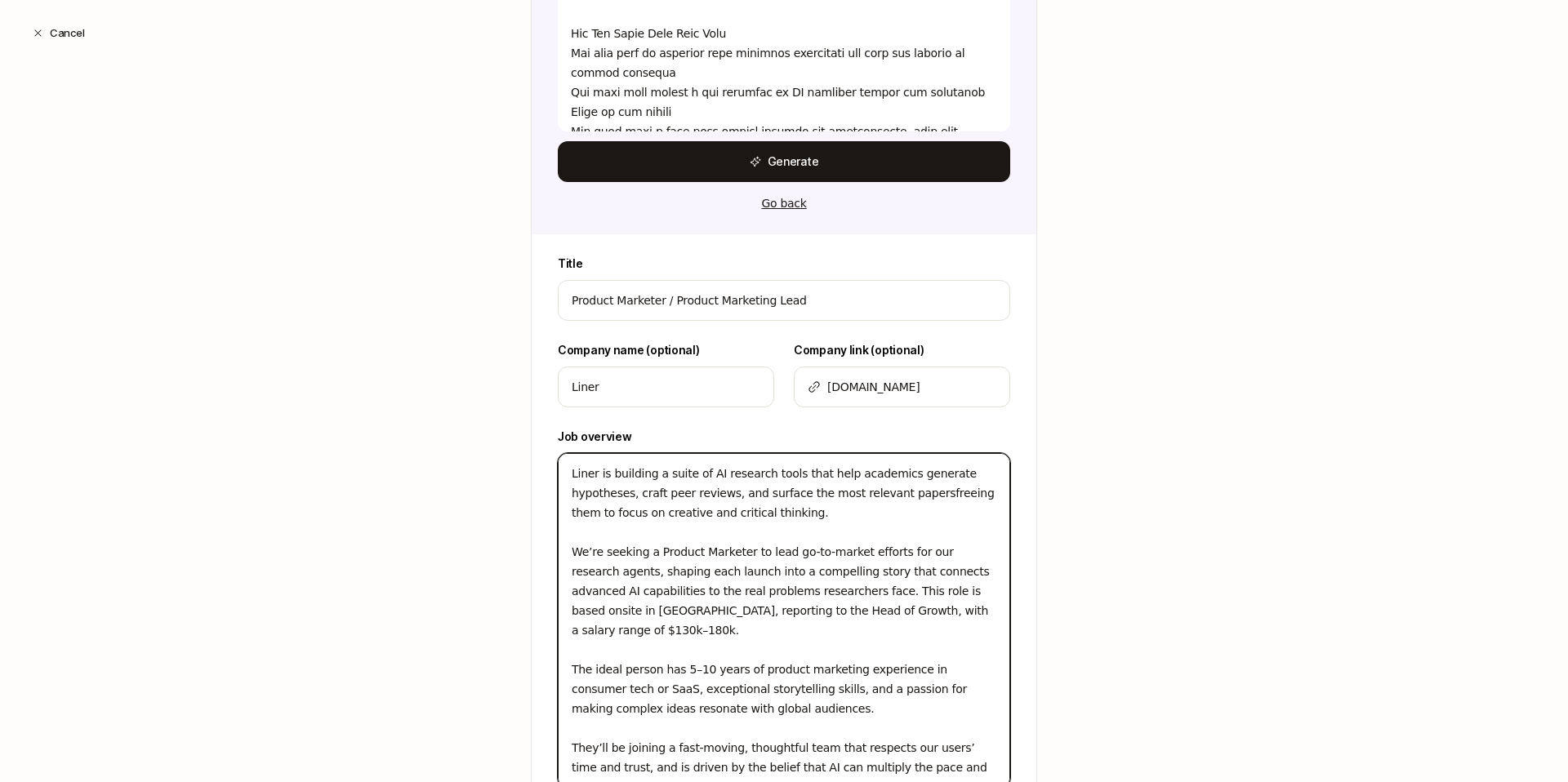
type textarea "Liner is building a suite of AI research tools that help academics generate hyp…"
type textarea "x"
type textarea "Liner is building a suite of AI research tools that help academics generate hyp…"
type textarea "x"
click at [965, 473] on textarea "Liner is building a suite of AI research tools that help academics generate hyp…" at bounding box center [784, 620] width 453 height 335
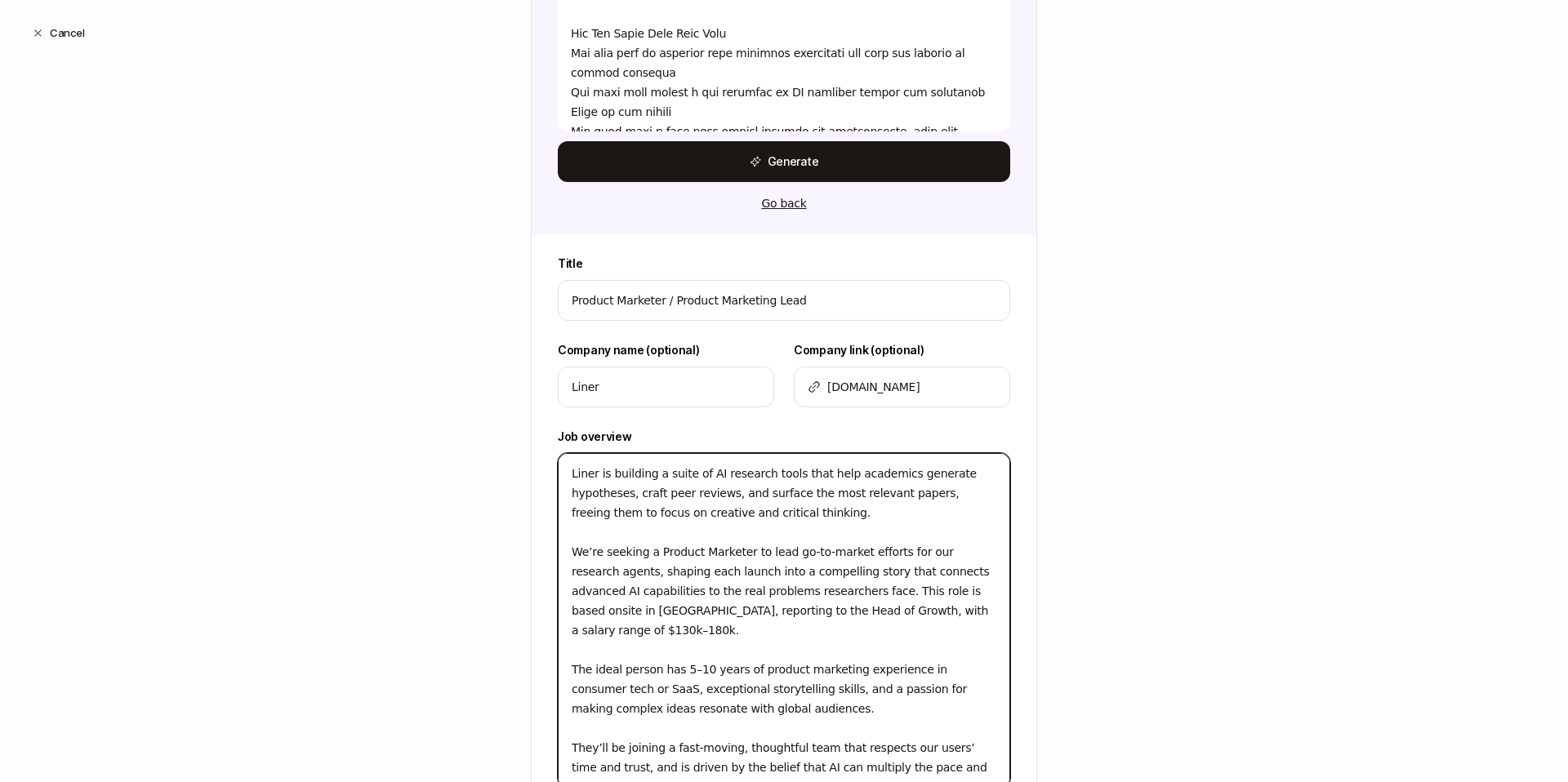
click at [832, 478] on textarea "Liner is building a suite of AI research tools that help academics generate hyp…" at bounding box center [784, 620] width 453 height 335
click at [903, 473] on textarea "Liner is building a suite of AI research tools that help academics generate hyp…" at bounding box center [784, 620] width 453 height 335
click at [901, 474] on textarea "Liner is building a suite of AI research tools that help academics generate hyp…" at bounding box center [784, 620] width 453 height 335
click at [842, 510] on textarea "Liner is building a suite of AI research tools that help academics generate hyp…" at bounding box center [784, 620] width 453 height 335
click at [578, 555] on textarea "Liner is building a suite of AI research tools that help academics generate hyp…" at bounding box center [784, 620] width 453 height 335
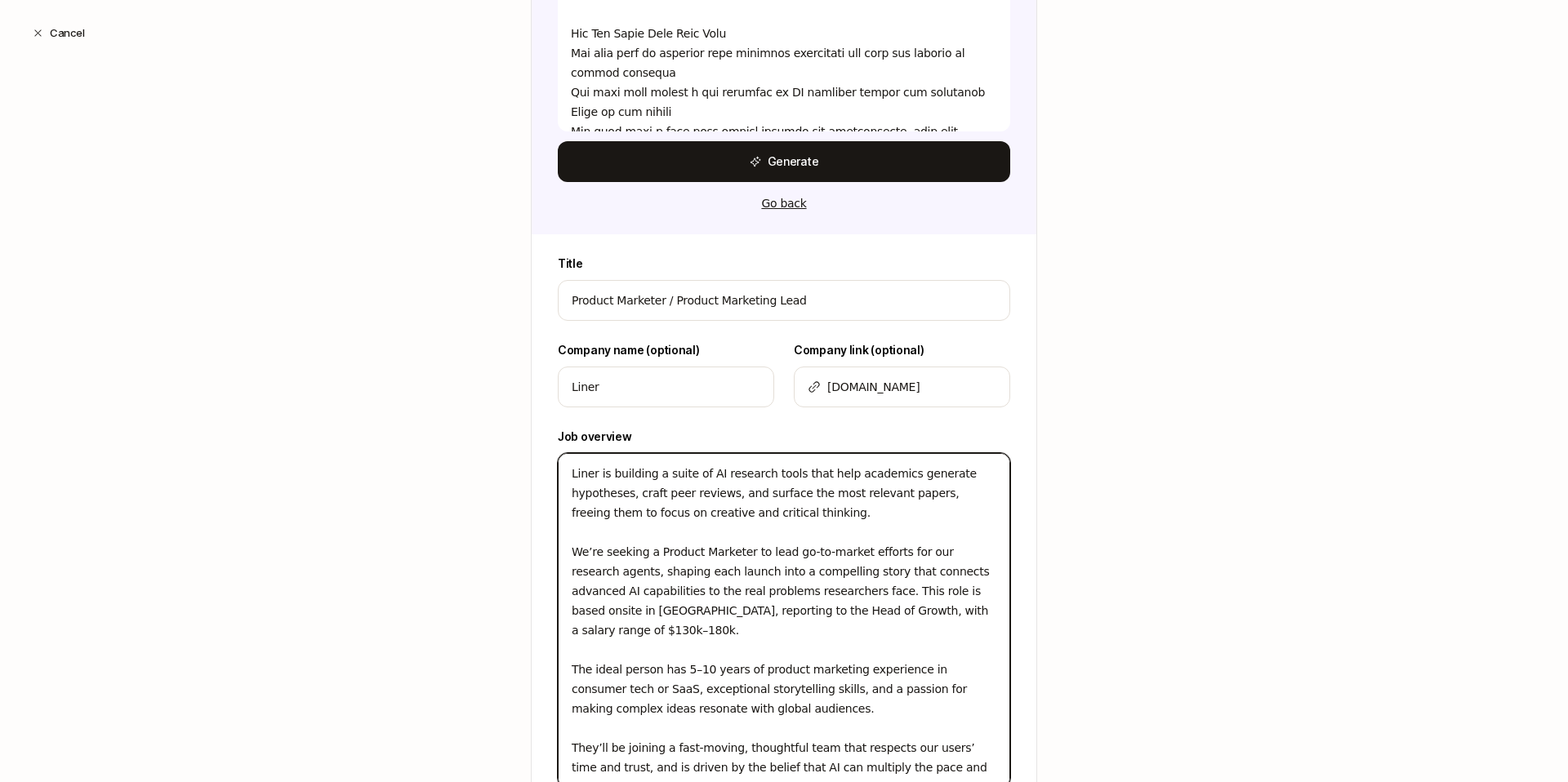
click at [749, 554] on textarea "Liner is building a suite of AI research tools that help academics generate hyp…" at bounding box center [784, 620] width 453 height 335
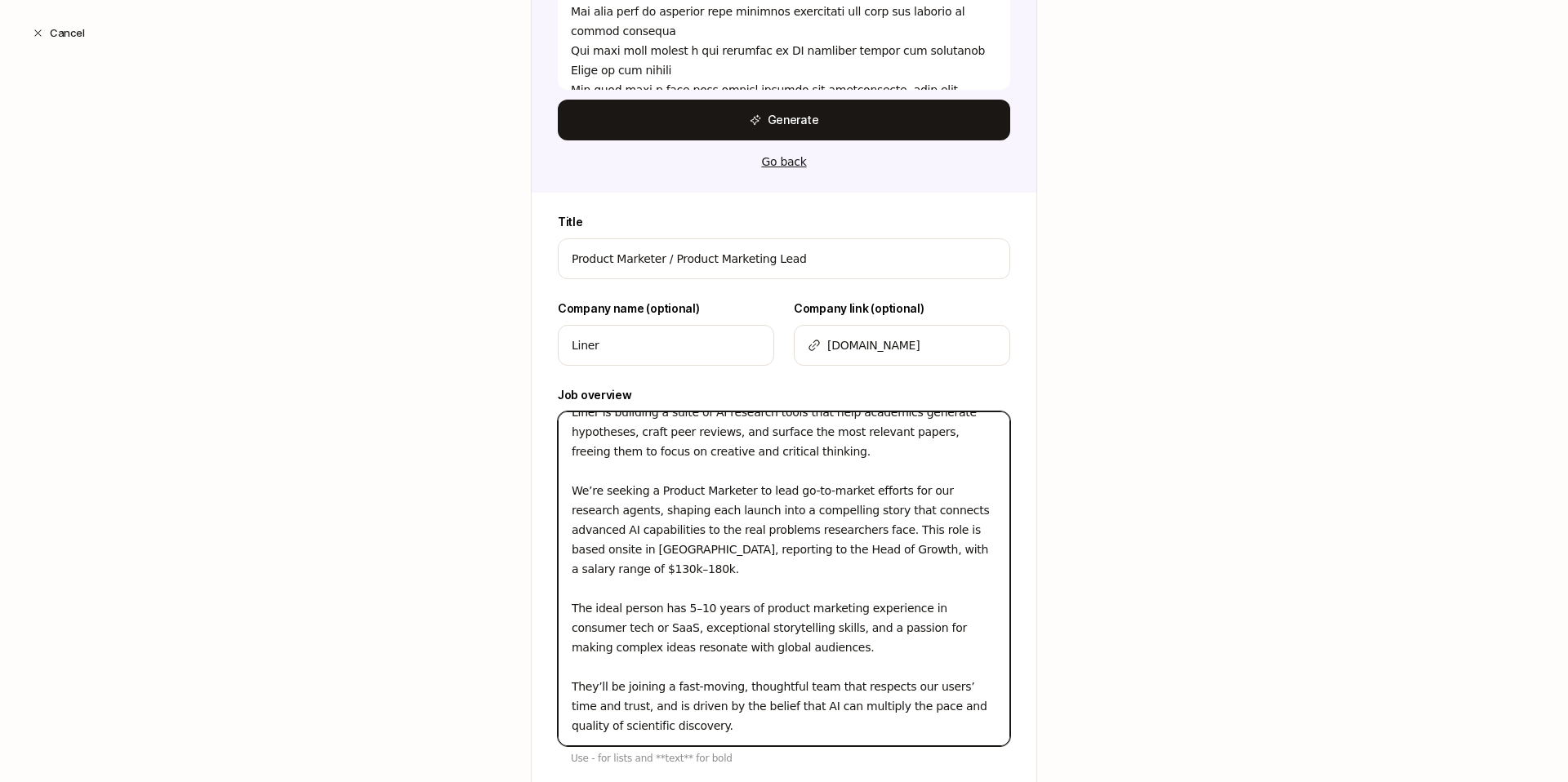
scroll to position [1408, 0]
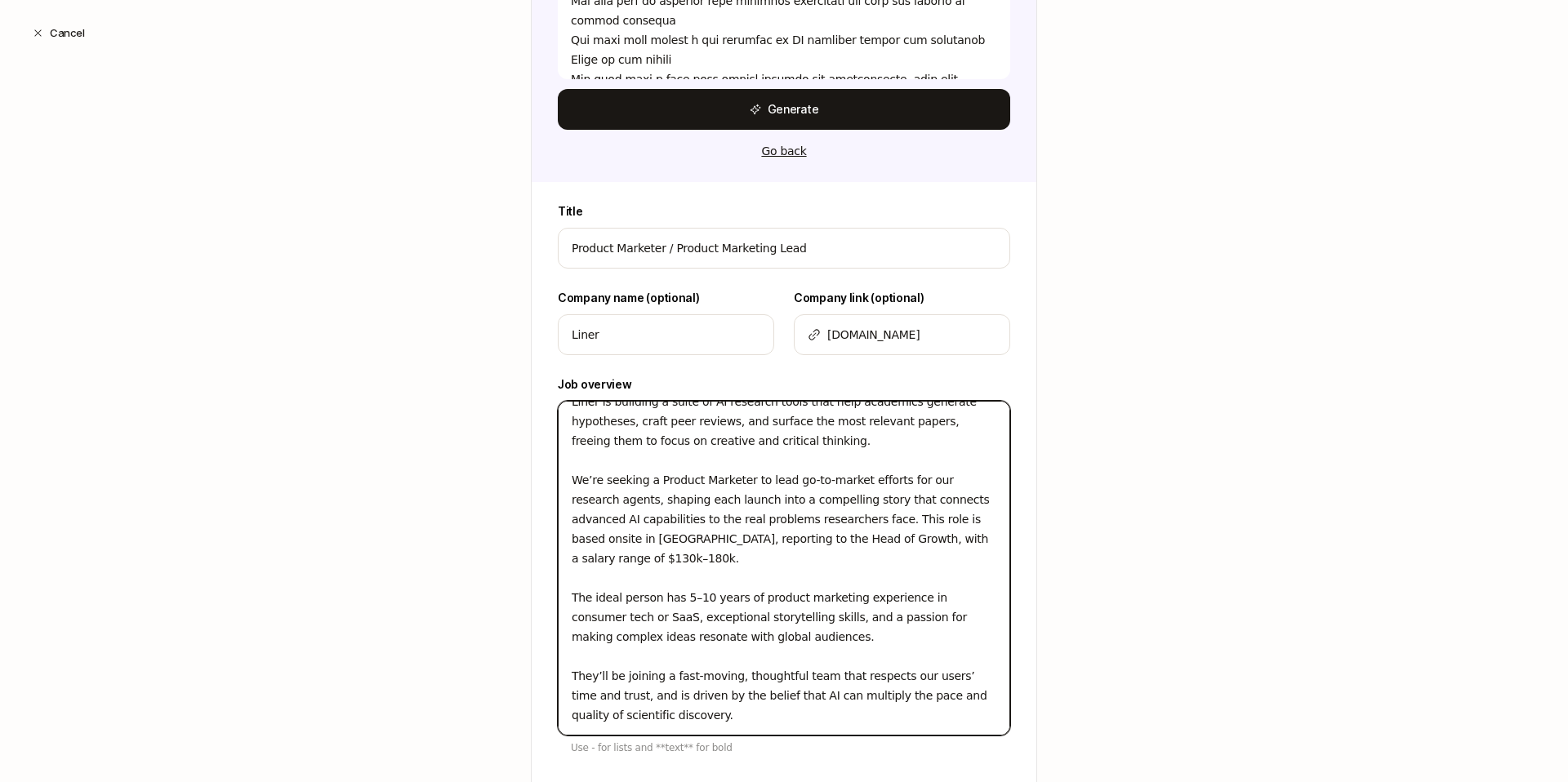
click at [712, 557] on textarea "Liner is building a suite of AI research tools that help academics generate hyp…" at bounding box center [784, 568] width 453 height 335
click at [807, 552] on textarea "Liner is building a suite of AI research tools that help academics generate hyp…" at bounding box center [784, 568] width 453 height 335
drag, startPoint x: 769, startPoint y: 562, endPoint x: 824, endPoint y: 536, distance: 60.8
click at [824, 536] on textarea "Liner is building a suite of AI research tools that help academics generate hyp…" at bounding box center [784, 568] width 453 height 335
click at [768, 592] on textarea "Liner is building a suite of AI research tools that help academics generate hyp…" at bounding box center [784, 568] width 453 height 335
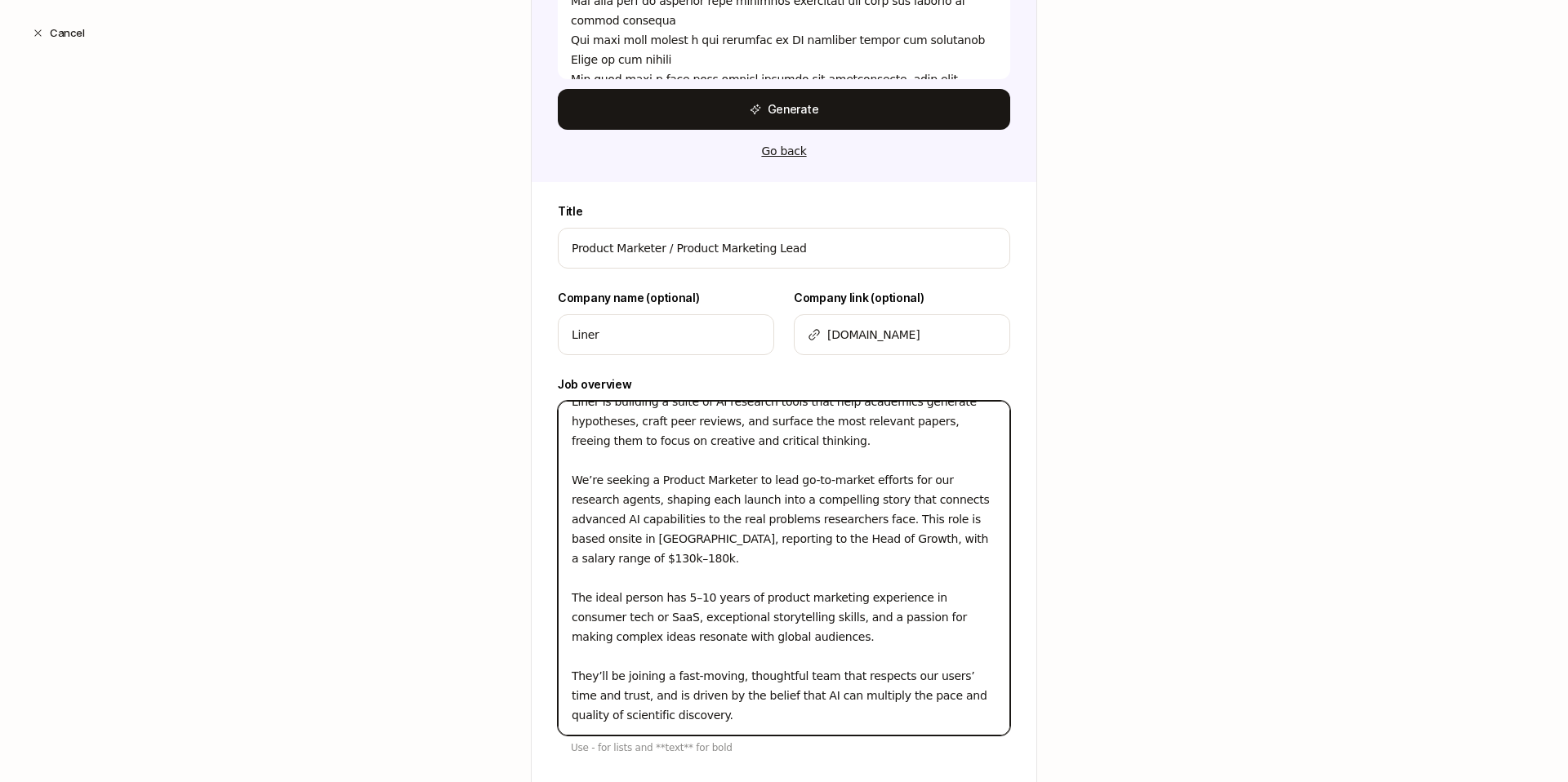
scroll to position [1429, 0]
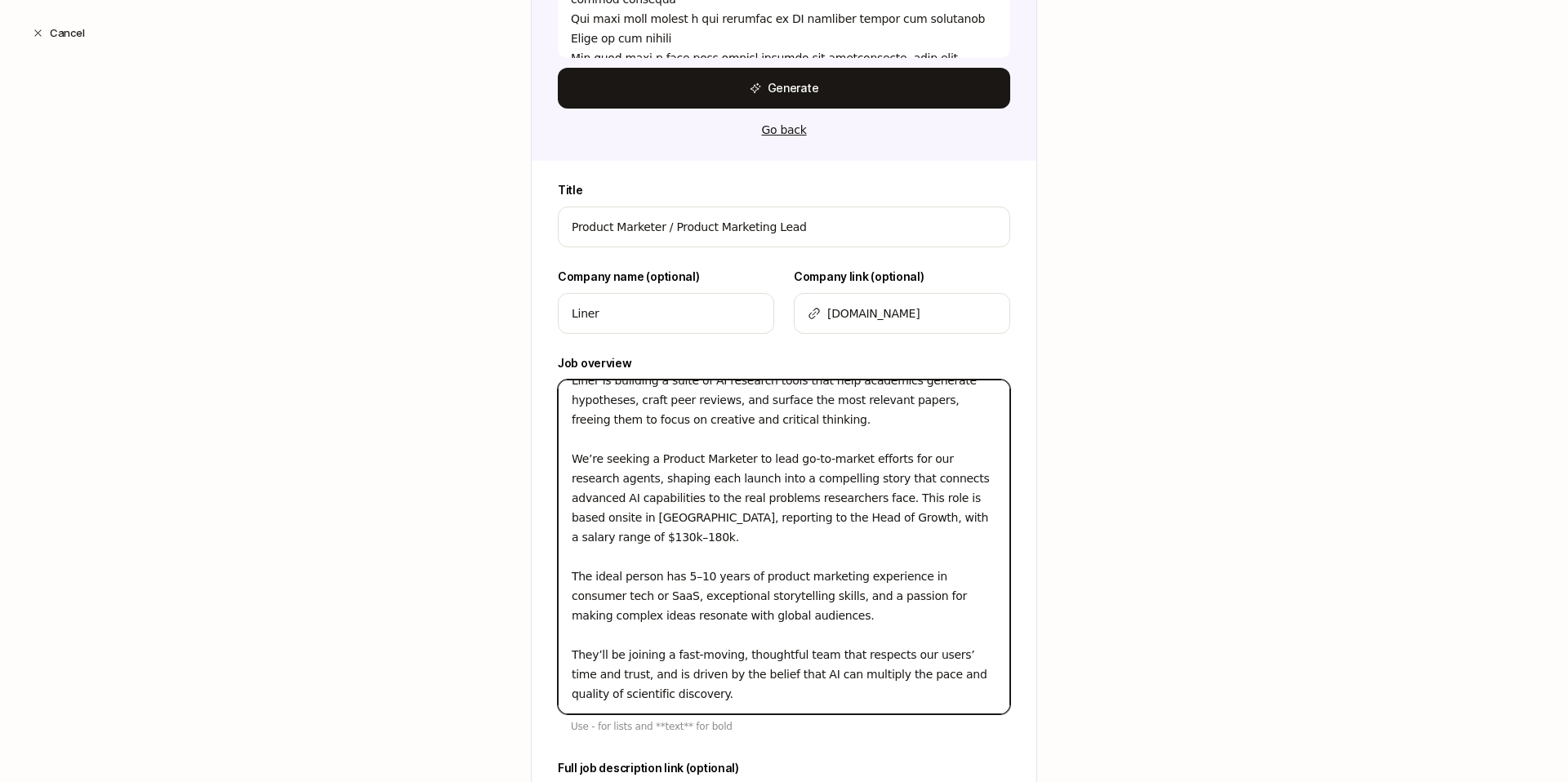
drag, startPoint x: 776, startPoint y: 615, endPoint x: 561, endPoint y: 581, distance: 217.7
click at [561, 581] on textarea "Liner is building a suite of AI research tools that help academics generate hyp…" at bounding box center [784, 547] width 453 height 335
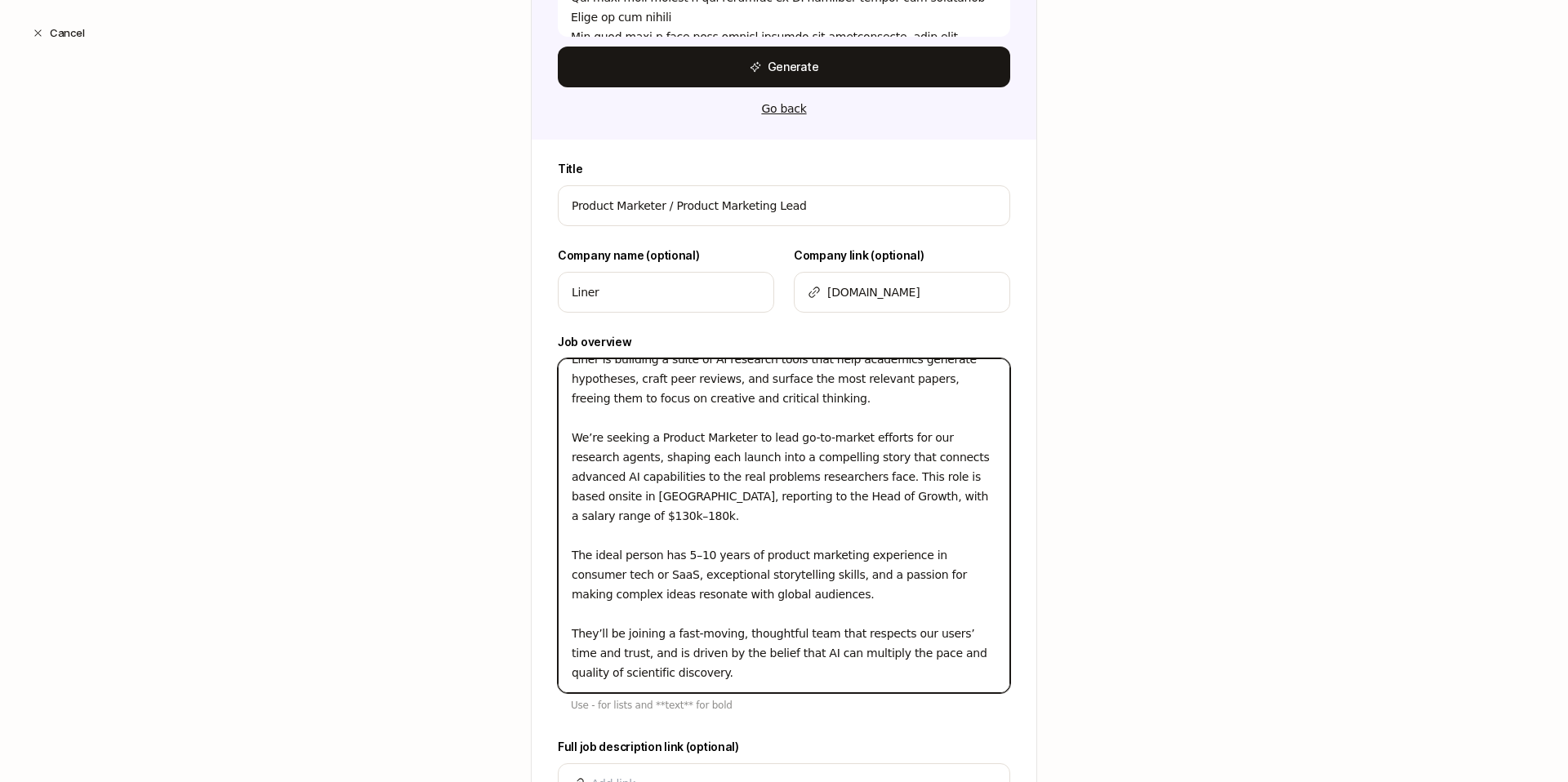
click at [813, 595] on textarea "Liner is building a suite of AI research tools that help academics generate hyp…" at bounding box center [784, 526] width 453 height 335
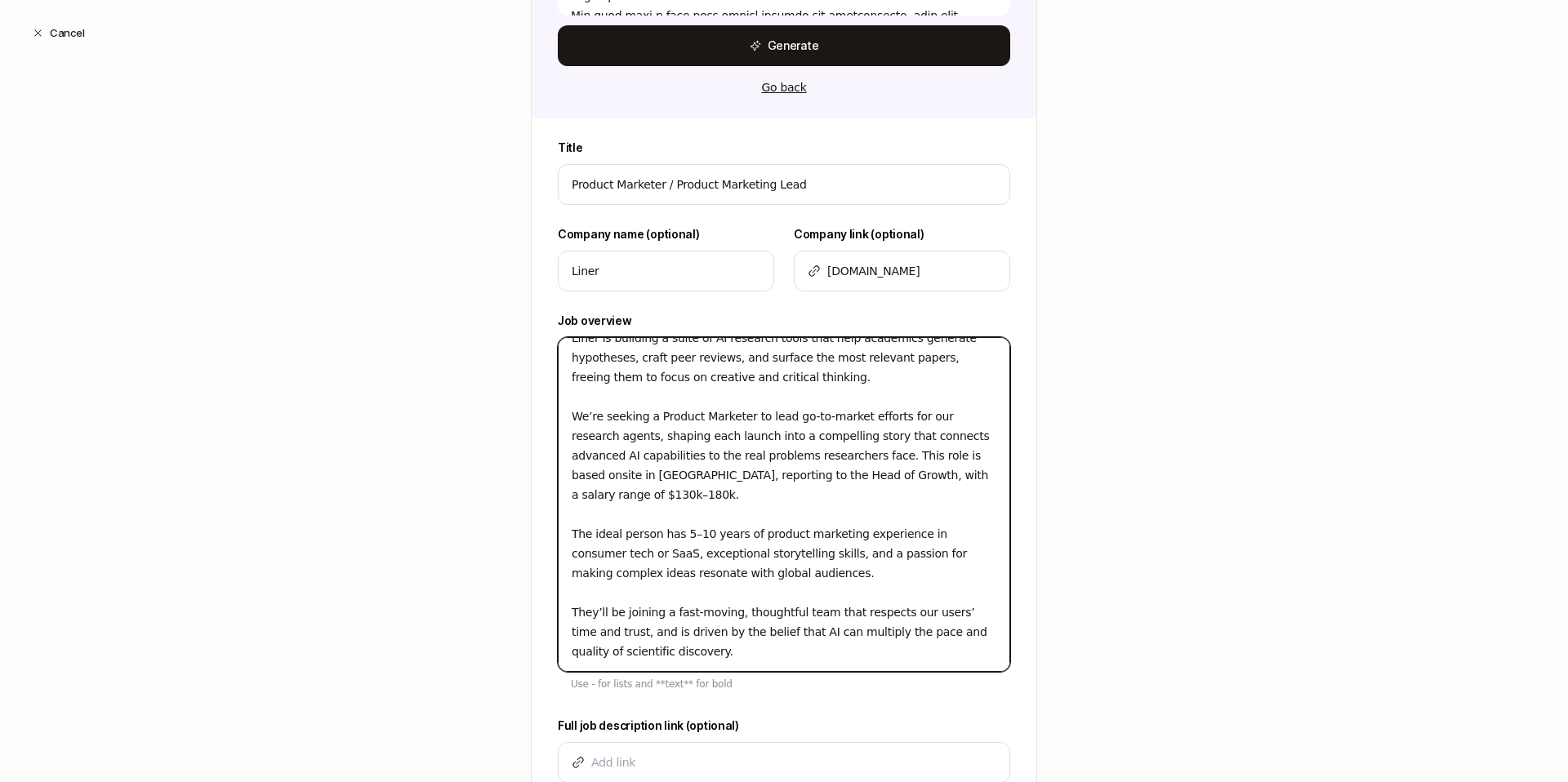
scroll to position [1483, 0]
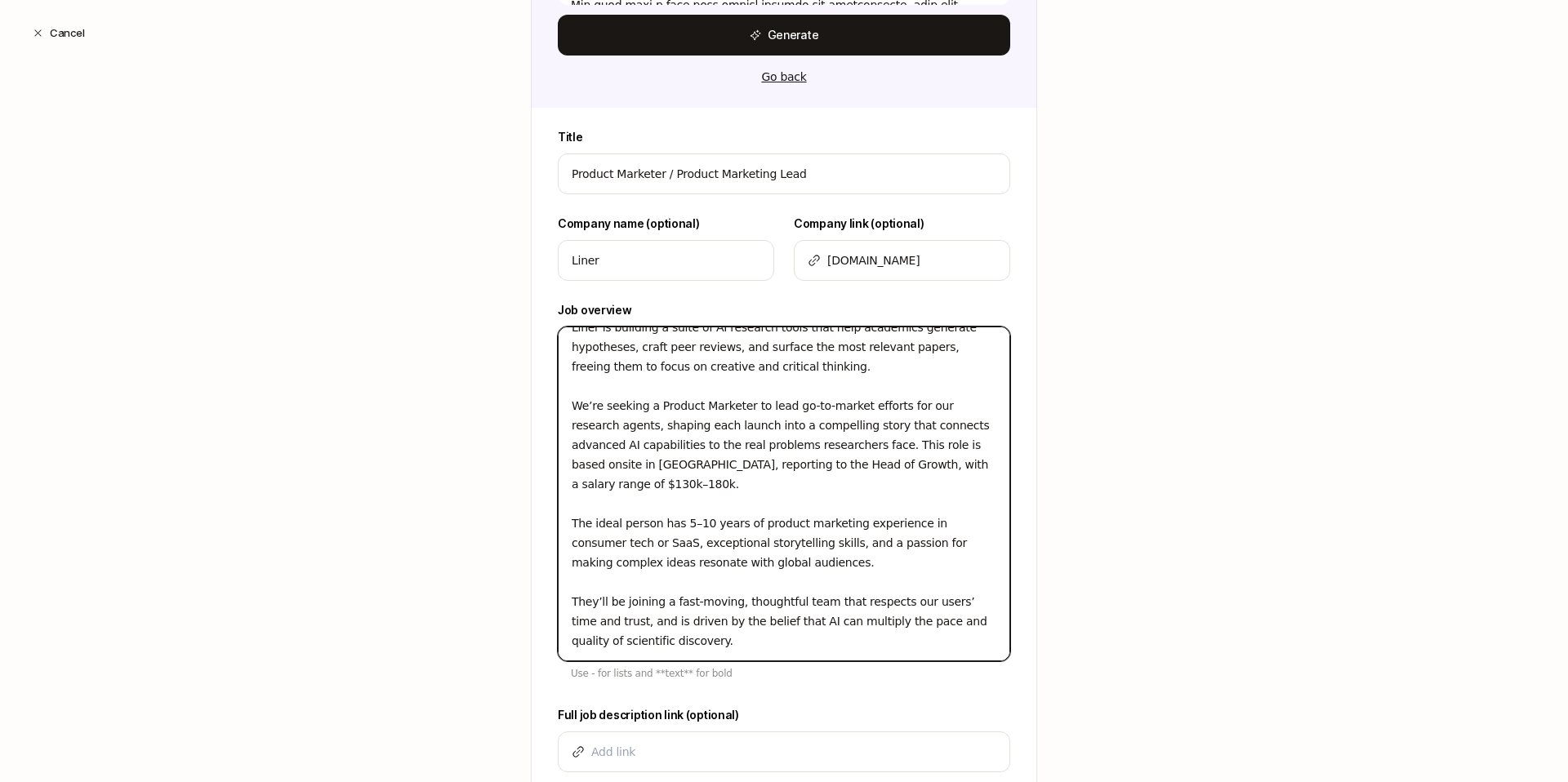
drag, startPoint x: 750, startPoint y: 635, endPoint x: 650, endPoint y: 573, distance: 117.7
click at [542, 595] on div "Title Product Marketer / Product Marketing Lead Company name (optional) Liner C…" at bounding box center [784, 464] width 505 height 672
click at [696, 564] on textarea "Liner is building a suite of AI research tools that help academics generate hyp…" at bounding box center [784, 495] width 453 height 335
click at [630, 570] on textarea "Liner is building a suite of AI research tools that help academics generate hyp…" at bounding box center [784, 495] width 453 height 335
drag, startPoint x: 848, startPoint y: 562, endPoint x: 671, endPoint y: 560, distance: 177.0
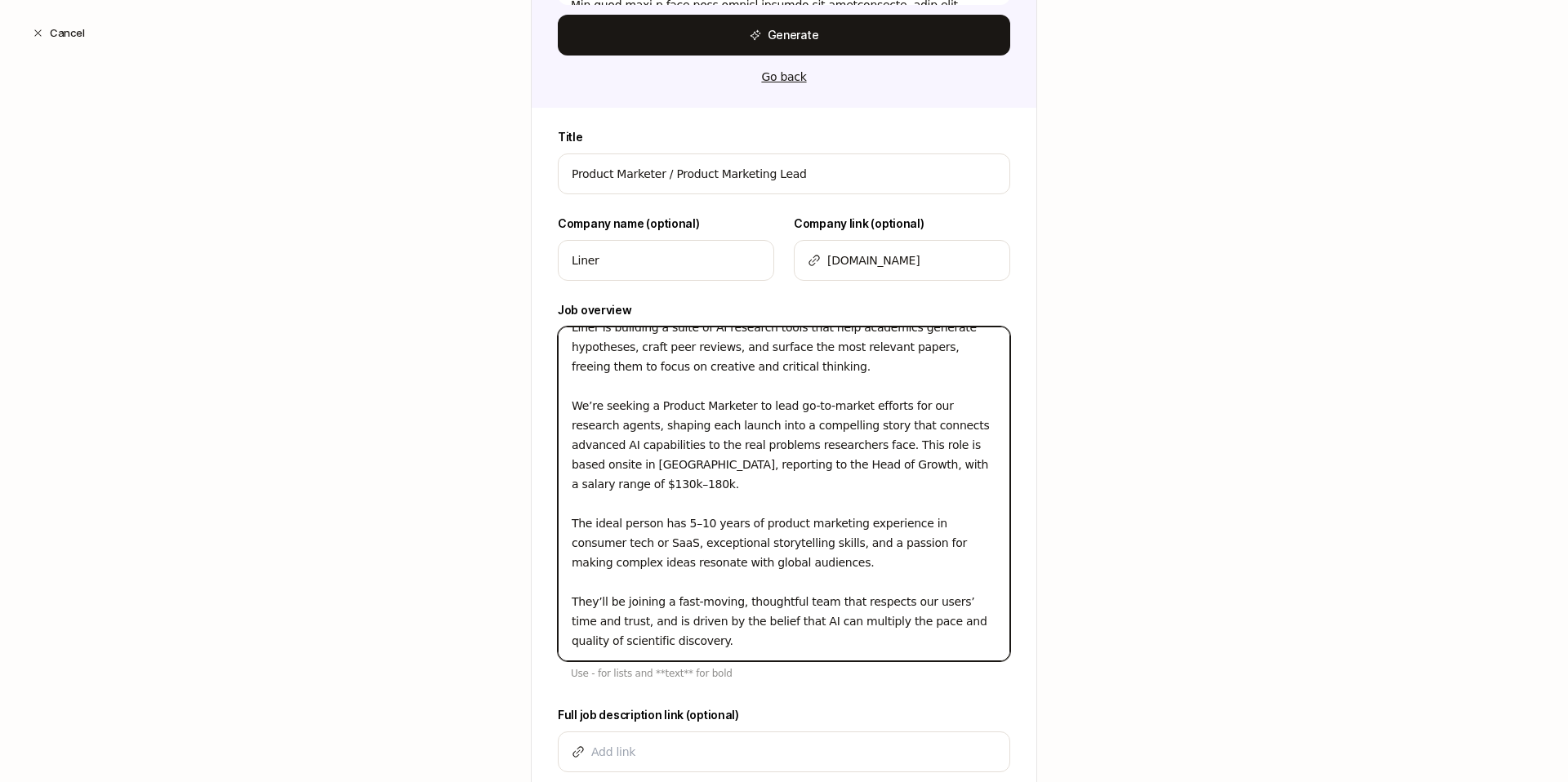
click at [671, 560] on textarea "Liner is building a suite of AI research tools that help academics generate hyp…" at bounding box center [784, 495] width 453 height 335
click at [673, 561] on textarea "Liner is building a suite of AI research tools that help academics generate hyp…" at bounding box center [784, 495] width 453 height 335
type textarea "Liner is building a suite of AI research tools that help academics generate hyp…"
type textarea "x"
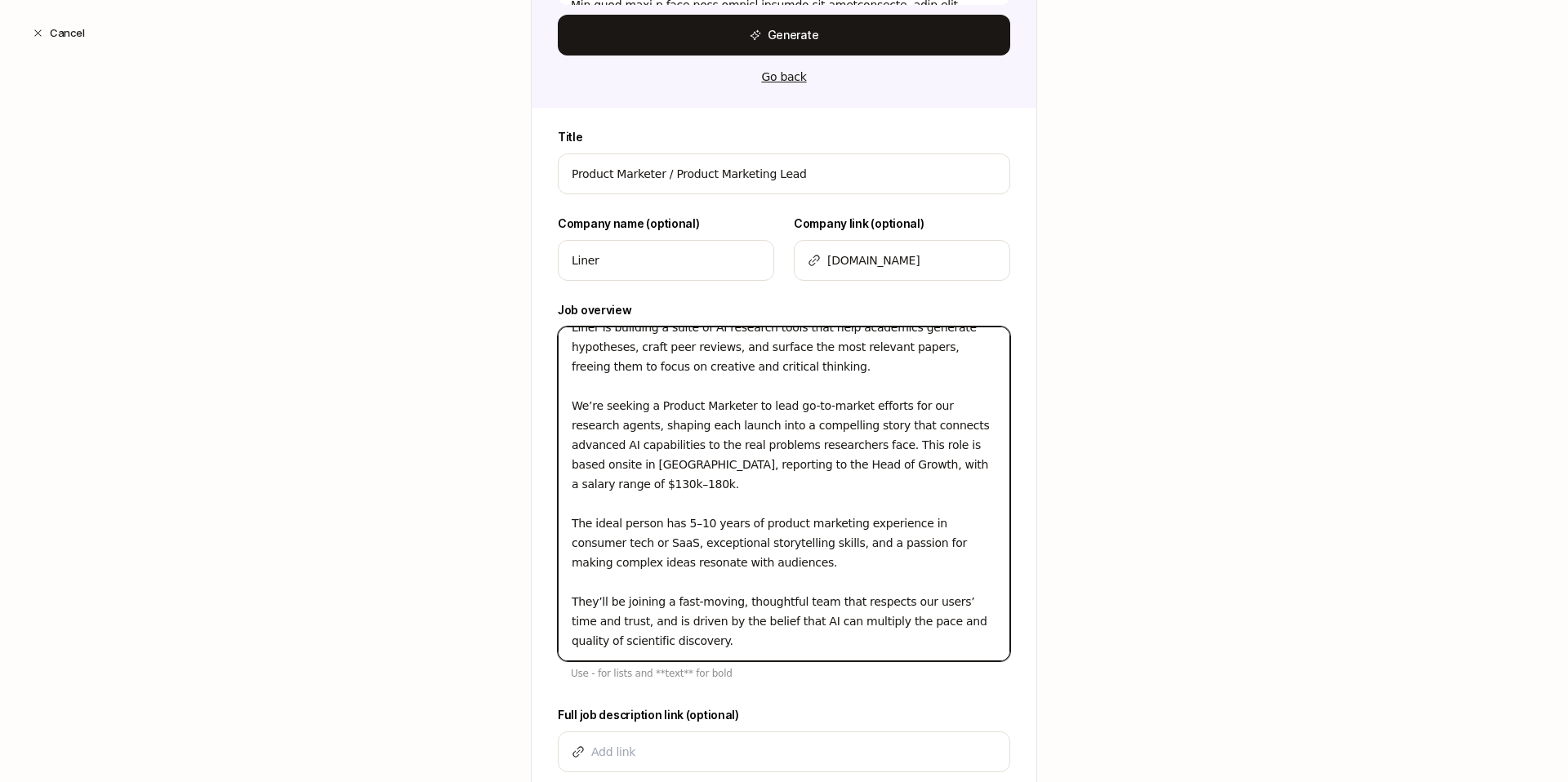
type textarea "Liner is building a suite of AI research tools that help academics generate hyp…"
type textarea "x"
type textarea "Liner is building a suite of AI research tools that help academics generate hyp…"
type textarea "x"
type textarea "Liner is building a suite of AI research tools that help academics generate hyp…"
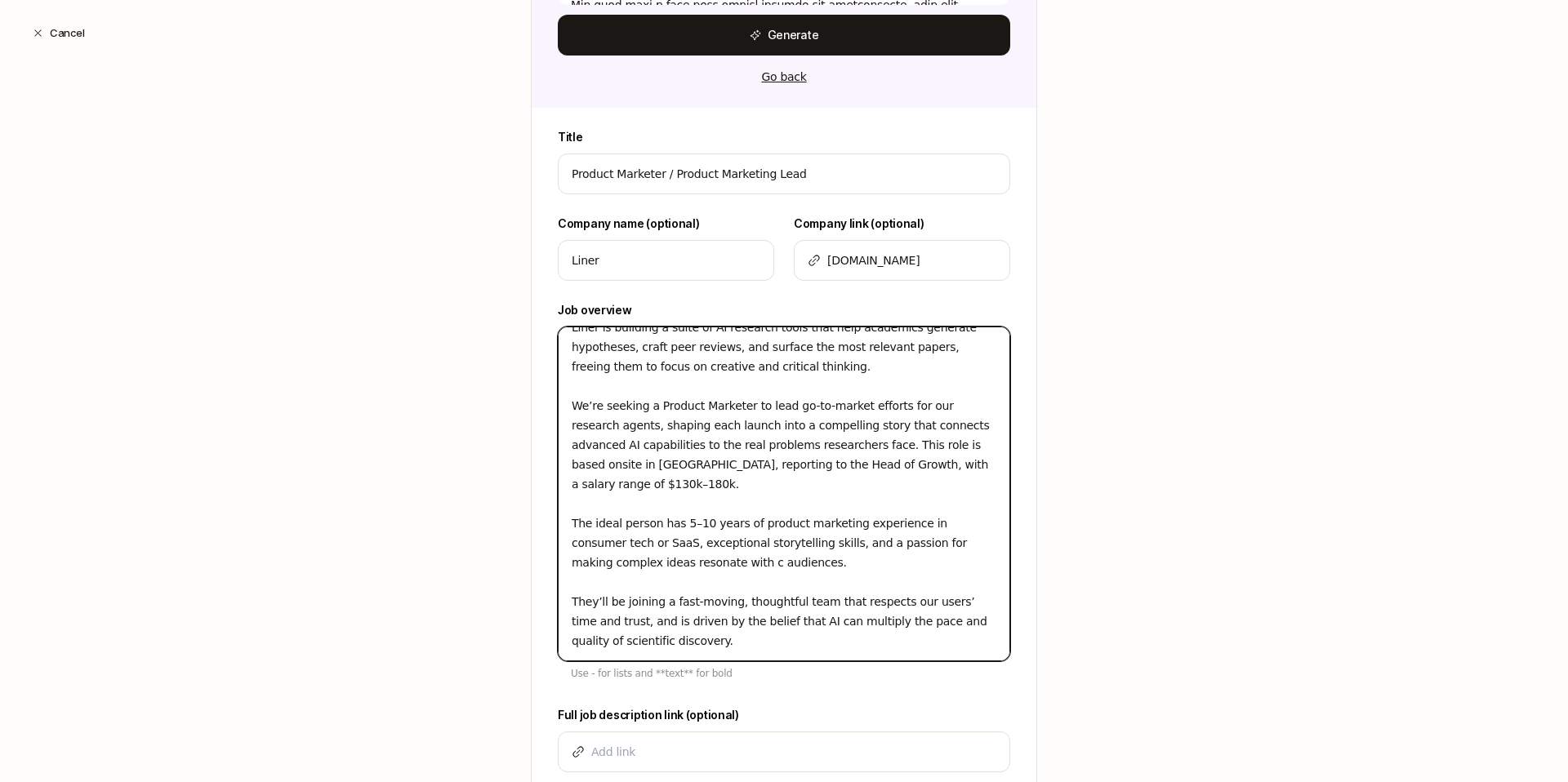
type textarea "x"
type textarea "Liner is building a suite of AI research tools that help academics generate hyp…"
type textarea "x"
type textarea "Liner is building a suite of AI research tools that help academics generate hyp…"
type textarea "x"
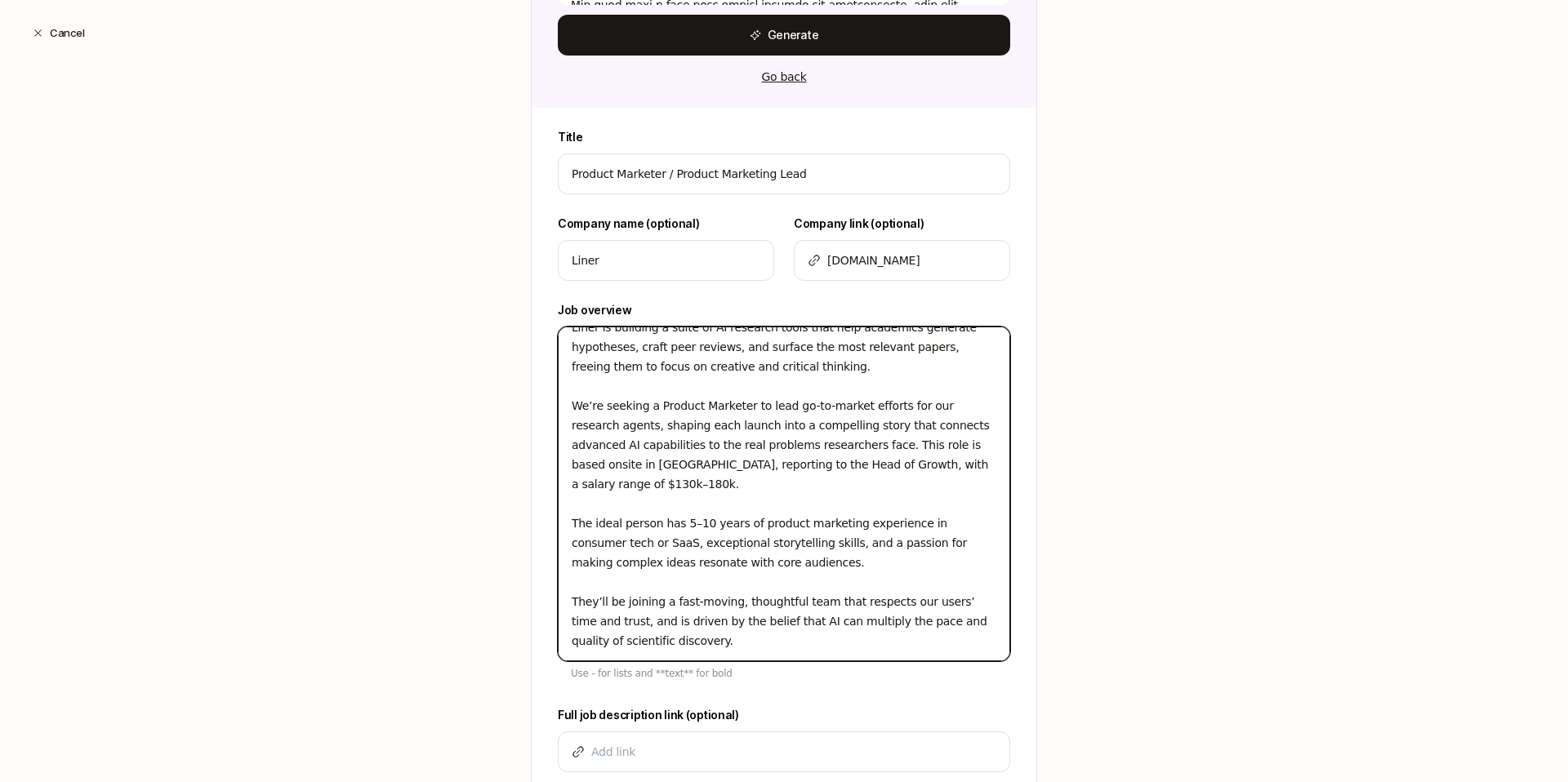
click at [856, 548] on textarea "Liner is building a suite of AI research tools that help academics generate hyp…" at bounding box center [784, 495] width 453 height 335
type textarea "Liner is building a suite of AI research tools that help academics generate hyp…"
type textarea "x"
type textarea "Liner is building a suite of AI research tools that help academics generate hyp…"
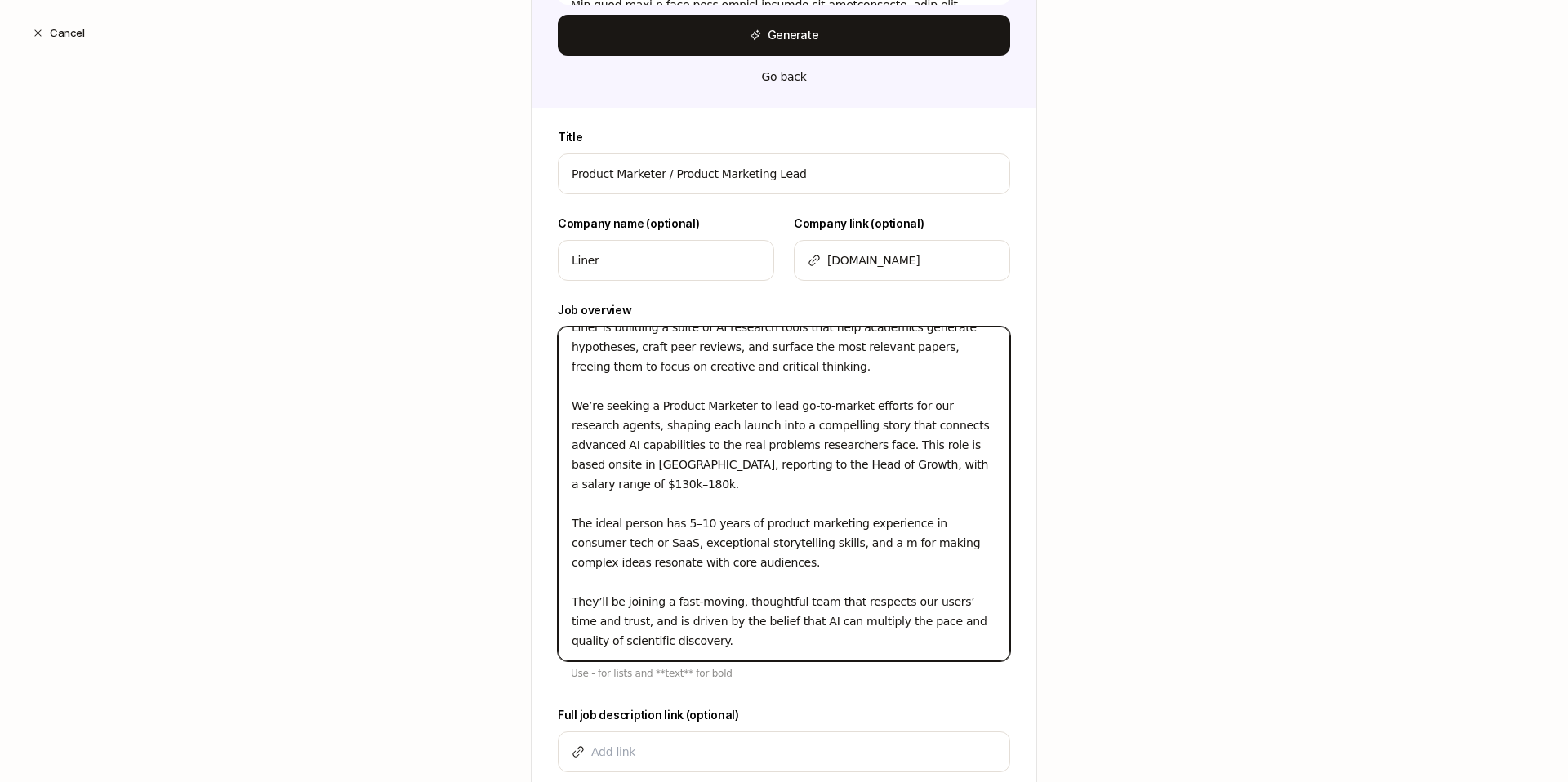
type textarea "x"
type textarea "Liner is building a suite of AI research tools that help academics generate hyp…"
type textarea "x"
type textarea "Liner is building a suite of AI research tools that help academics generate hyp…"
type textarea "x"
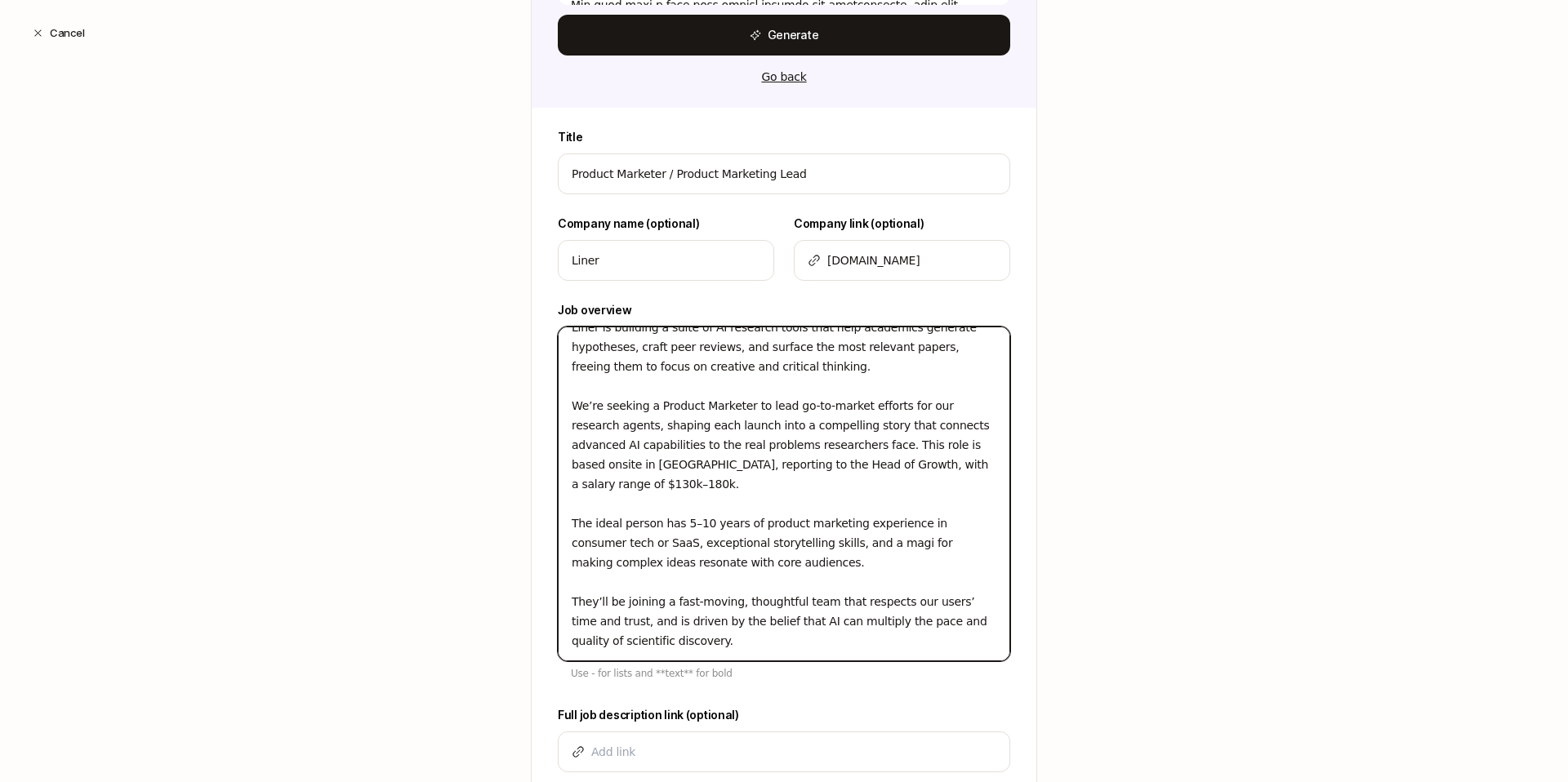
type textarea "Liner is building a suite of AI research tools that help academics generate hyp…"
type textarea "x"
click at [829, 545] on textarea "Liner is building a suite of AI research tools that help academics generate hyp…" at bounding box center [784, 495] width 453 height 335
click at [825, 548] on textarea "Liner is building a suite of AI research tools that help academics generate hyp…" at bounding box center [784, 495] width 453 height 335
type textarea "Liner is building a suite of AI research tools that help academics generate hyp…"
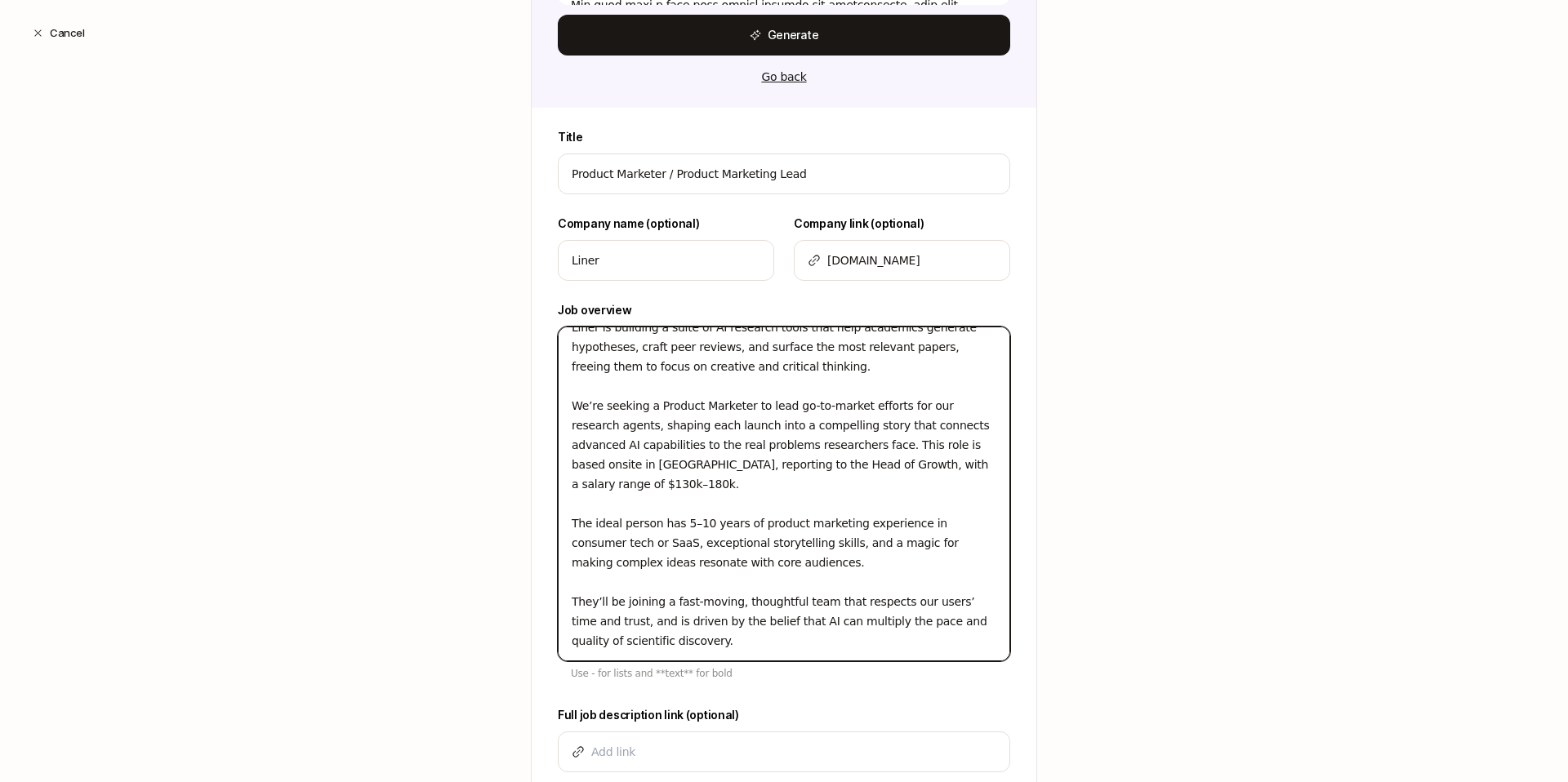
type textarea "x"
type textarea "Liner is building a suite of AI research tools that help academics generate hyp…"
type textarea "x"
type textarea "Liner is building a suite of AI research tools that help academics generate hyp…"
type textarea "x"
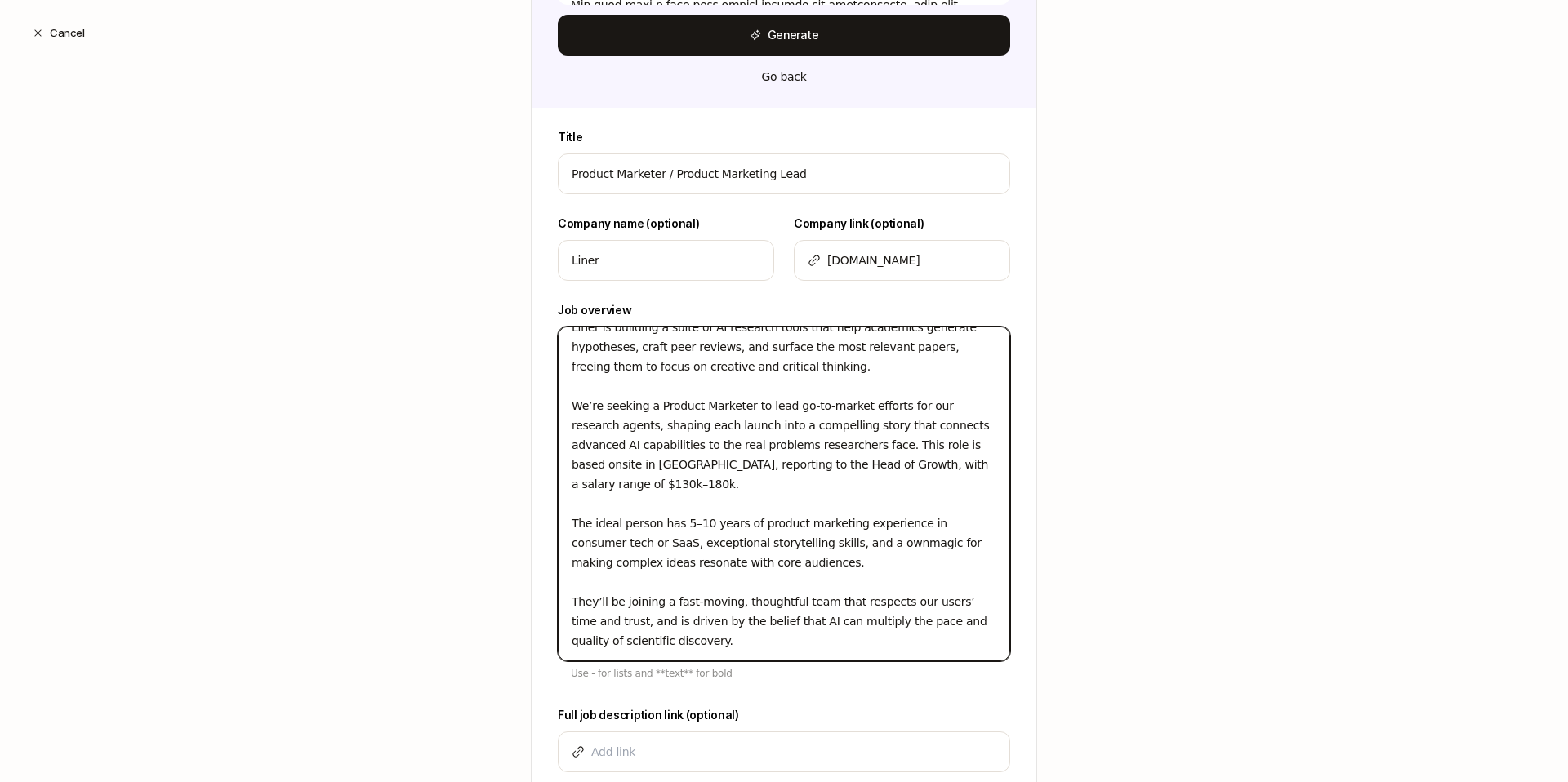
type textarea "Liner is building a suite of AI research tools that help academics generate hyp…"
type textarea "x"
type textarea "Liner is building a suite of AI research tools that help academics generate hyp…"
type textarea "x"
type textarea "Liner is building a suite of AI research tools that help academics generate hyp…"
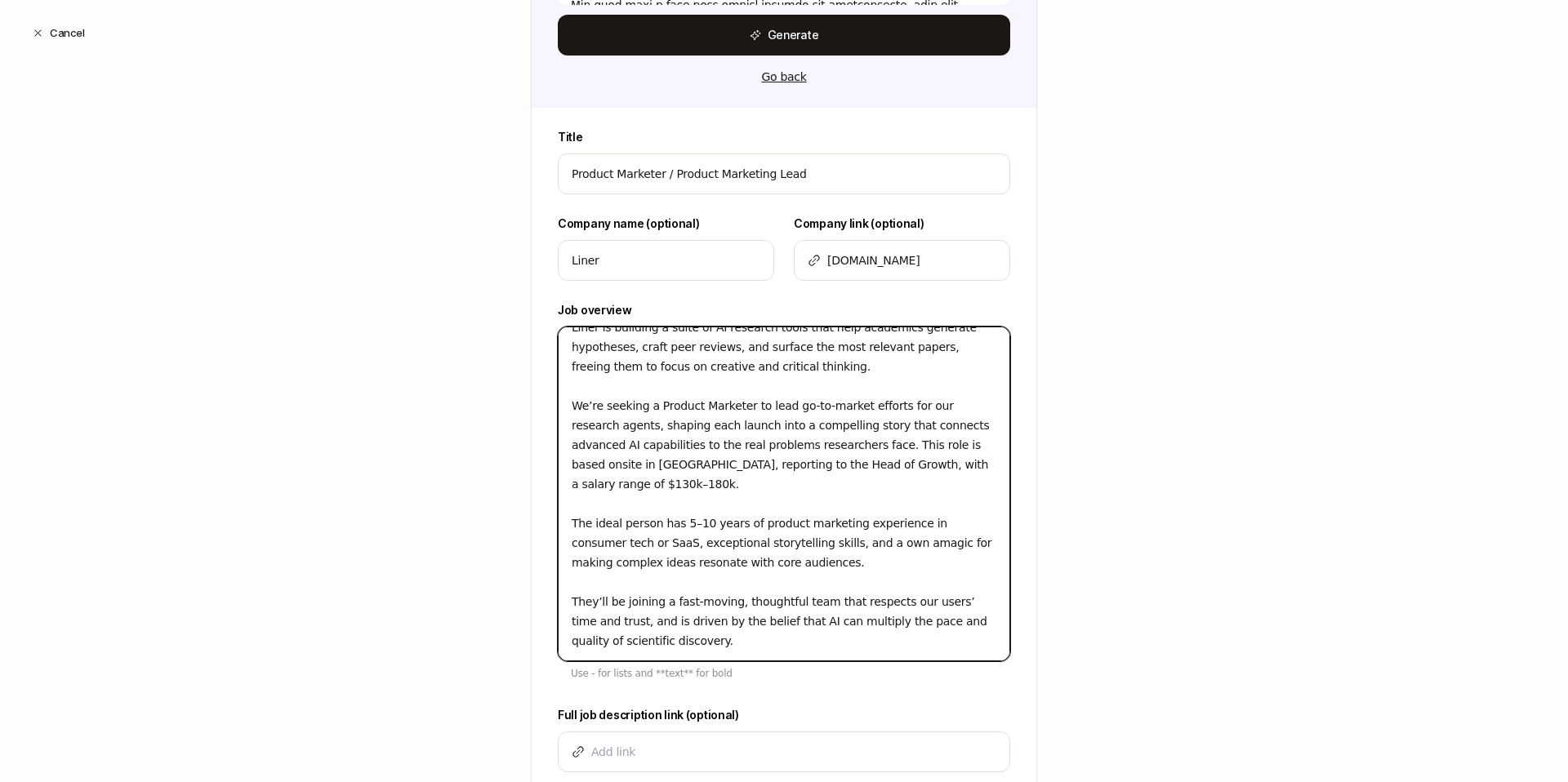
type textarea "x"
drag, startPoint x: 845, startPoint y: 564, endPoint x: 709, endPoint y: 557, distance: 136.2
click at [709, 557] on textarea "Liner is building a suite of AI research tools that help academics generate hyp…" at bounding box center [784, 495] width 453 height 335
click at [714, 559] on textarea "Liner is building a suite of AI research tools that help academics generate hyp…" at bounding box center [784, 495] width 453 height 335
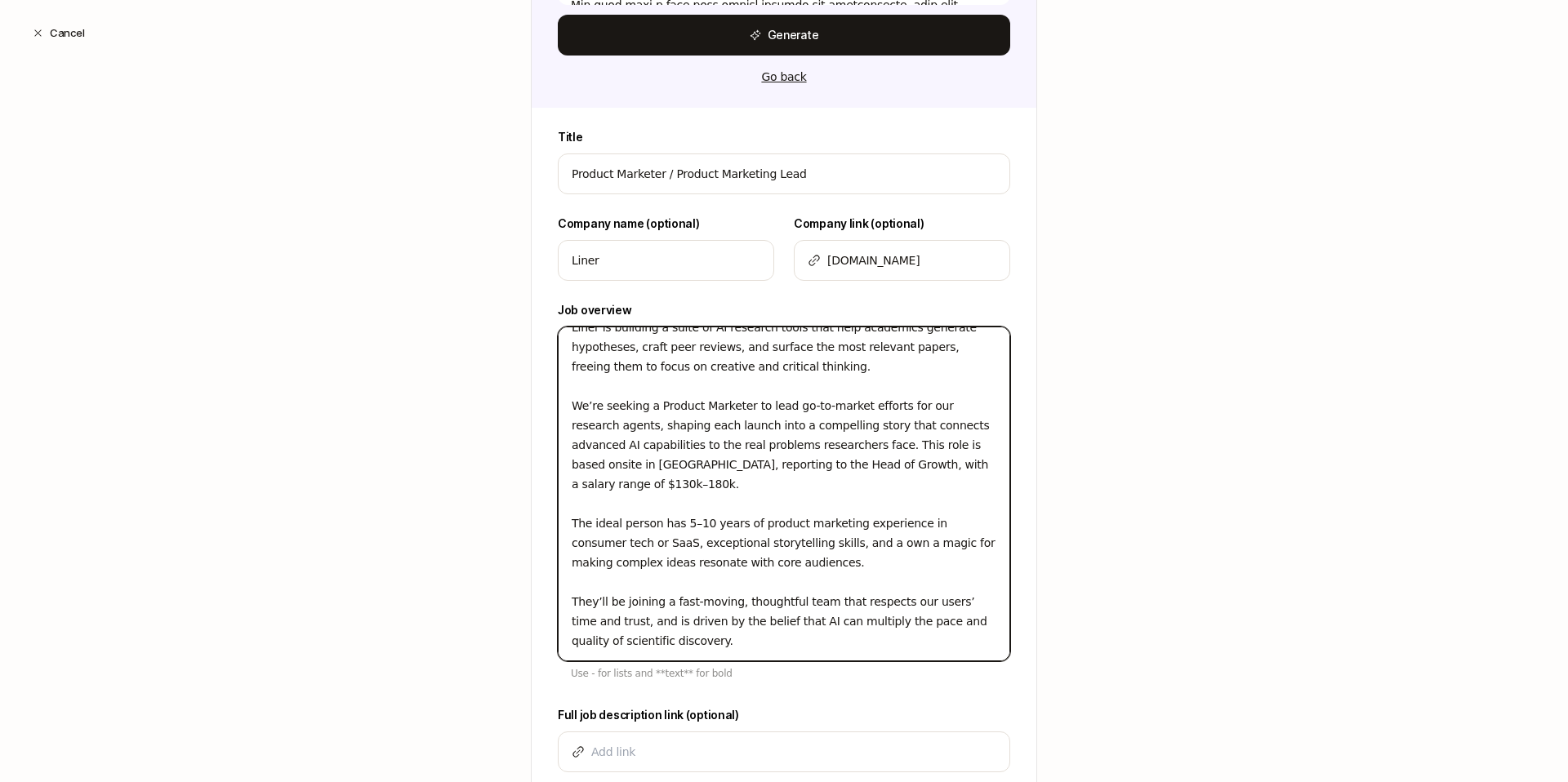
drag, startPoint x: 716, startPoint y: 560, endPoint x: 796, endPoint y: 565, distance: 80.2
click at [796, 565] on textarea "Liner is building a suite of AI research tools that help academics generate hyp…" at bounding box center [784, 495] width 453 height 335
type textarea "Liner is building a suite of AI research tools that help academics generate hyp…"
type textarea "x"
type textarea "Liner is building a suite of AI research tools that help academics generate hyp…"
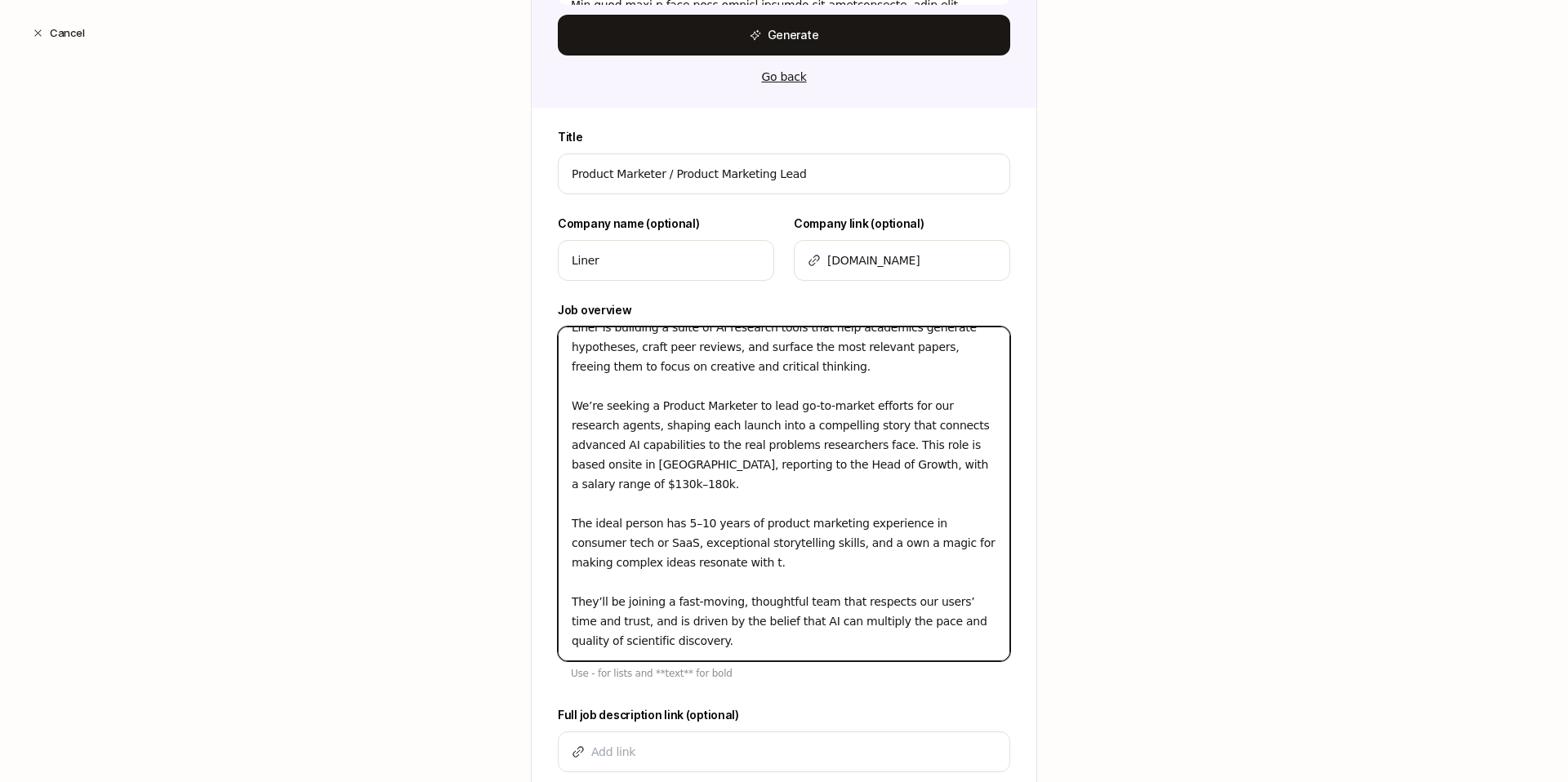
type textarea "x"
type textarea "Liner is building a suite of AI research tools that help academics generate hyp…"
type textarea "x"
type textarea "Liner is building a suite of AI research tools that help academics generate hyp…"
type textarea "x"
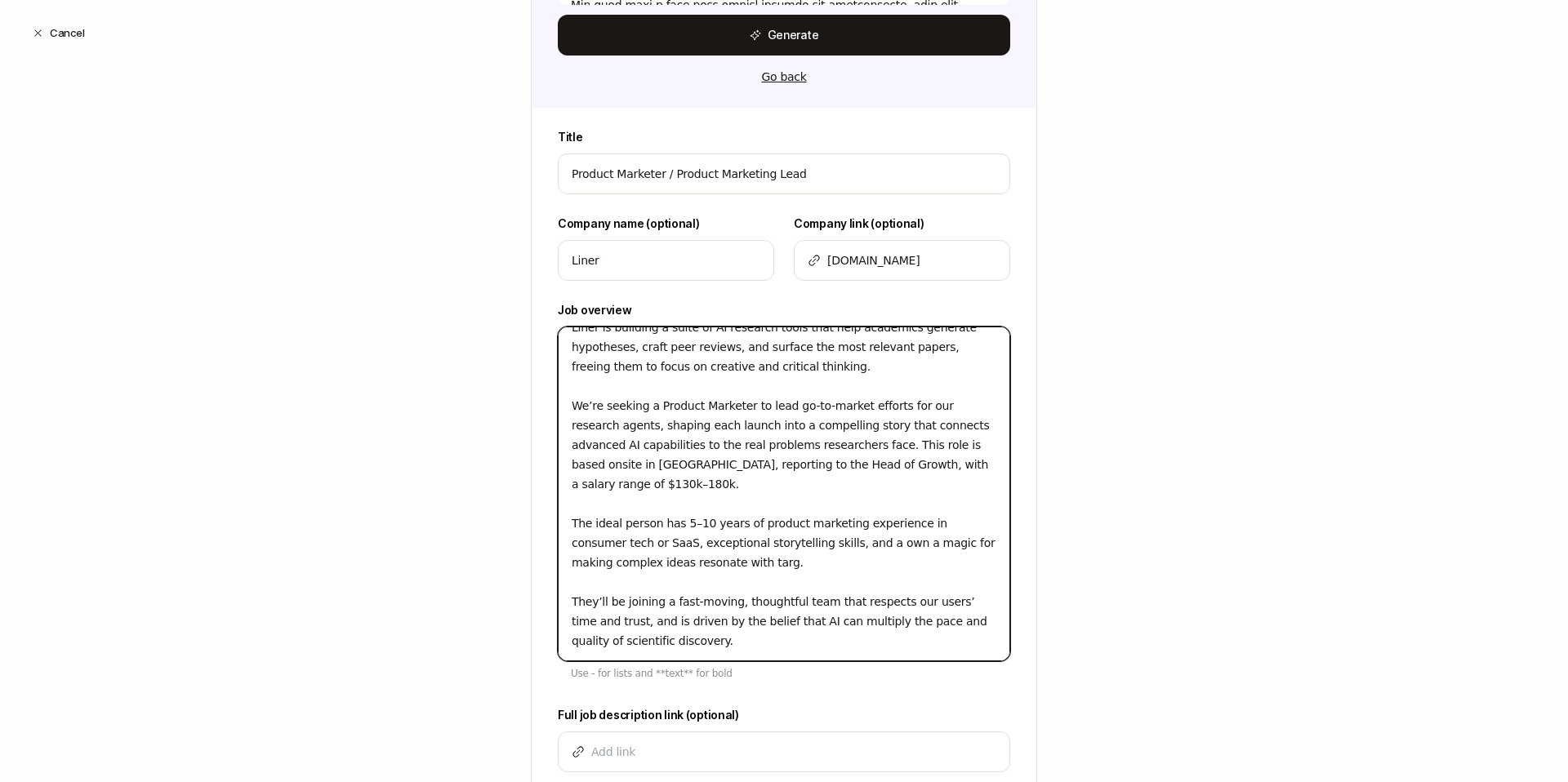
type textarea "Liner is building a suite of AI research tools that help academics generate hyp…"
type textarea "x"
type textarea "Liner is building a suite of AI research tools that help academics generate hyp…"
type textarea "x"
type textarea "Liner is building a suite of AI research tools that help academics generate hyp…"
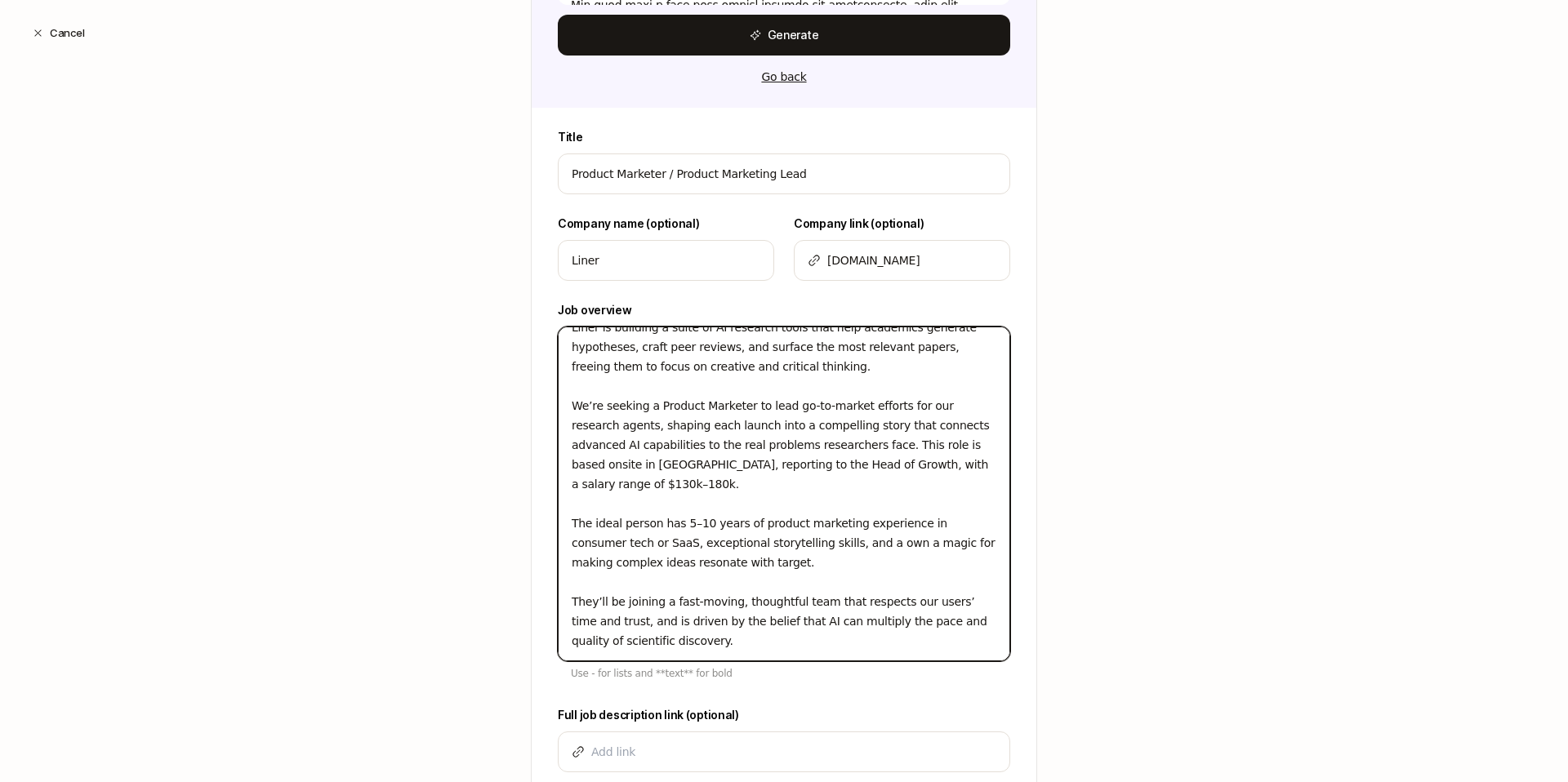
type textarea "x"
type textarea "Liner is building a suite of AI research tools that help academics generate hyp…"
type textarea "x"
type textarea "Liner is building a suite of AI research tools that help academics generate hyp…"
type textarea "x"
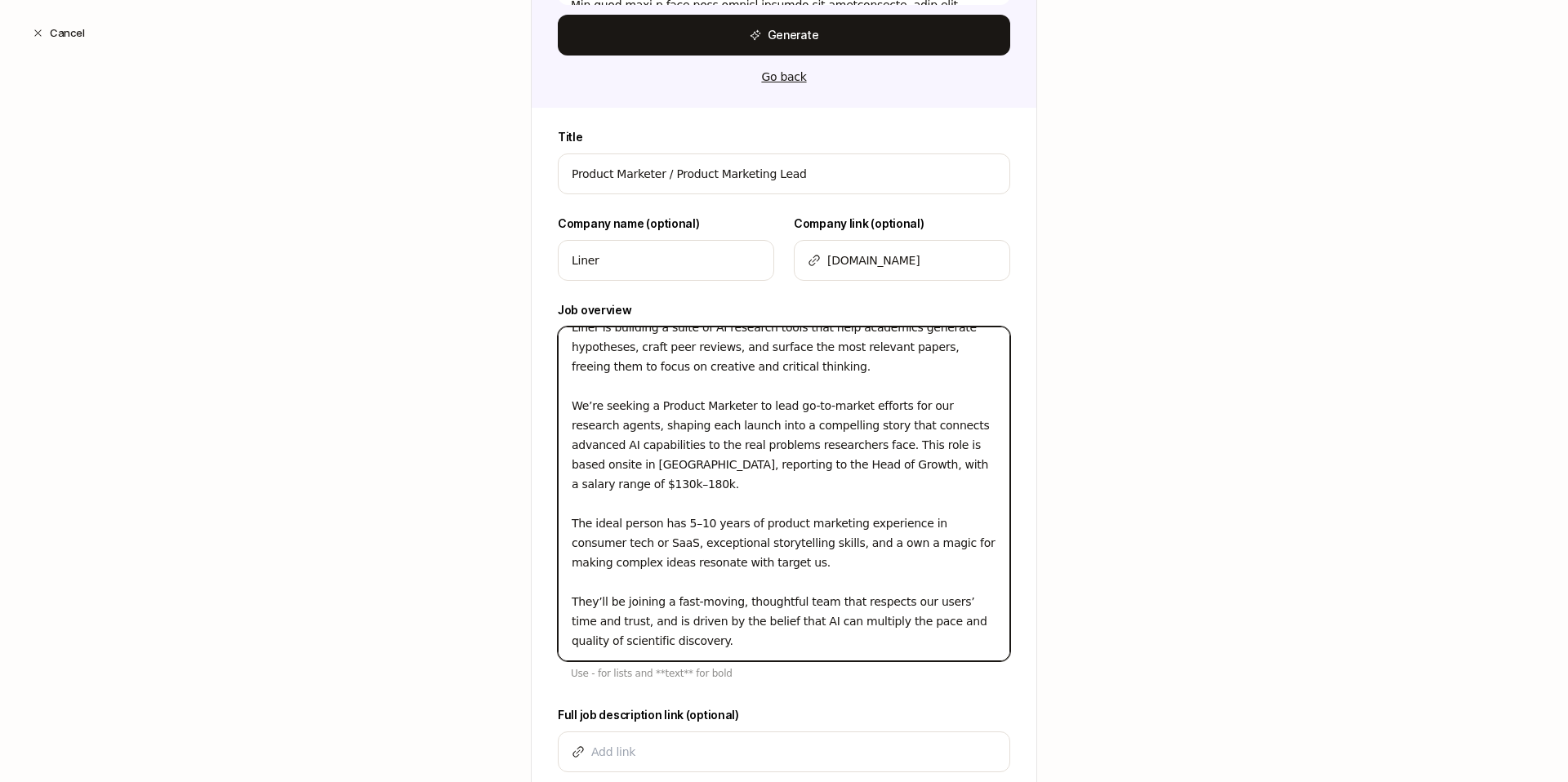
type textarea "Liner is building a suite of AI research tools that help academics generate hyp…"
type textarea "x"
type textarea "Liner is building a suite of AI research tools that help academics generate hyp…"
type textarea "x"
type textarea "Liner is building a suite of AI research tools that help academics generate hyp…"
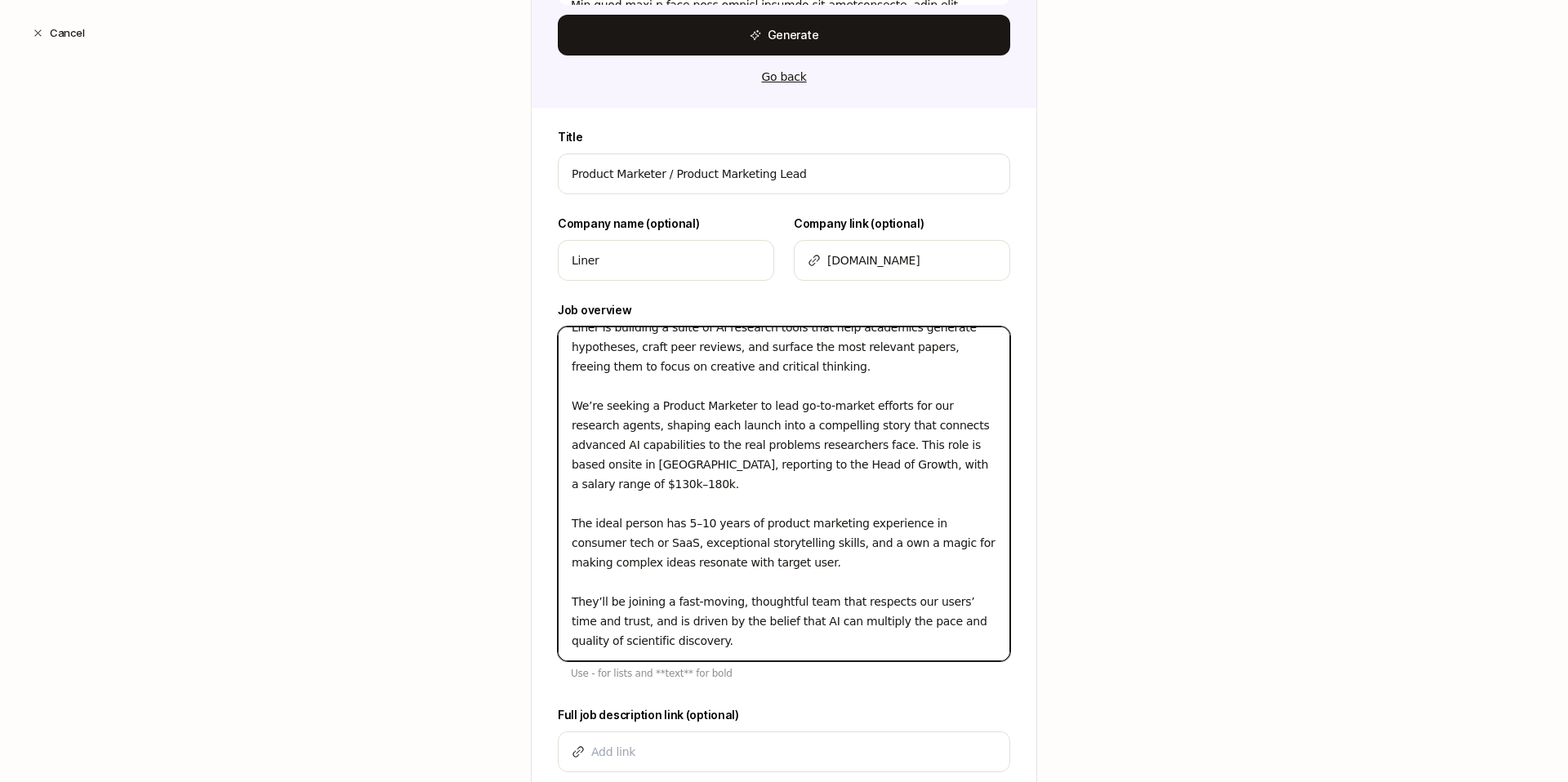
type textarea "x"
click at [689, 618] on textarea "Liner is building a suite of AI research tools that help academics generate hyp…" at bounding box center [784, 495] width 453 height 335
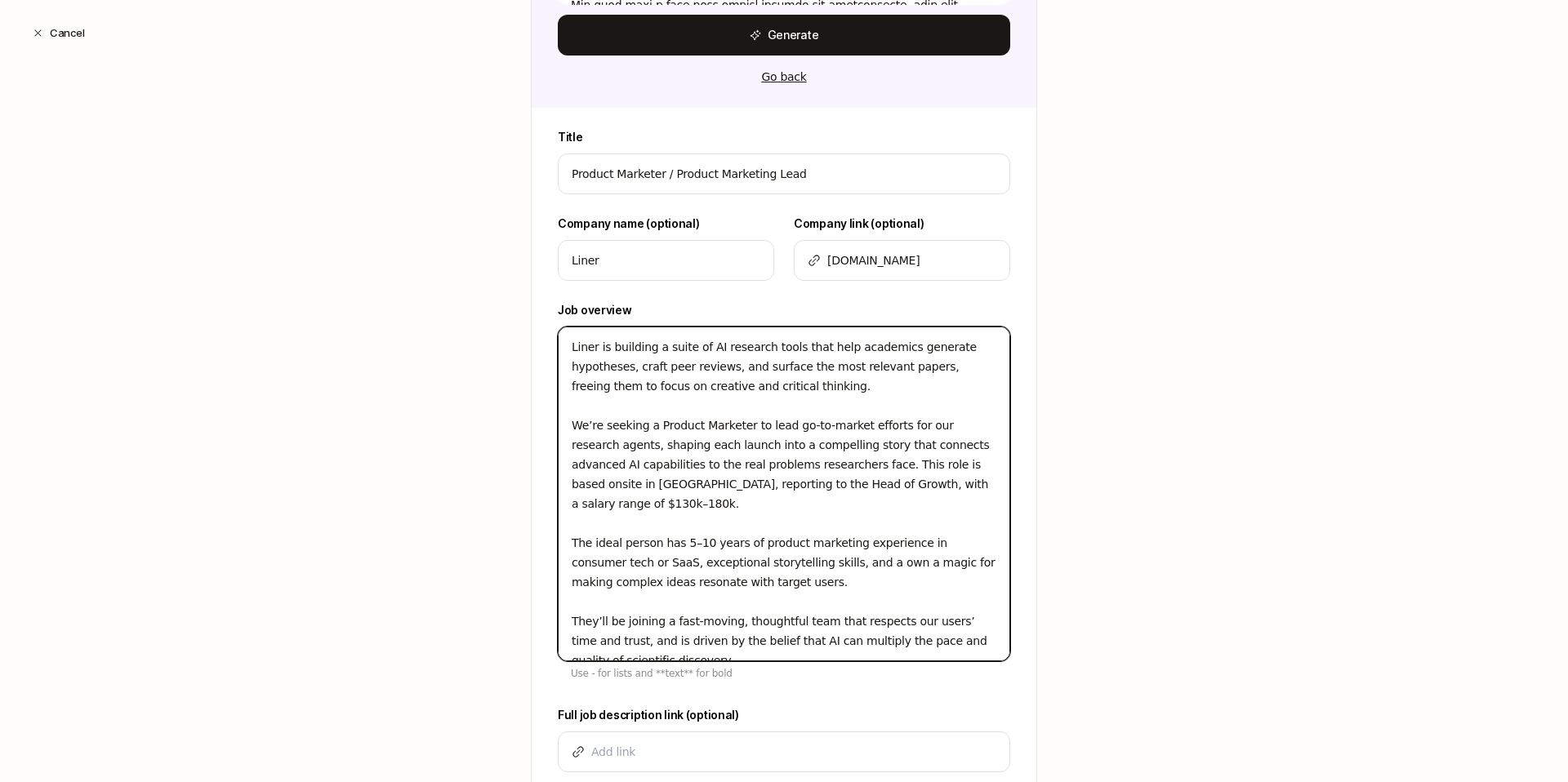
drag, startPoint x: 723, startPoint y: 646, endPoint x: 531, endPoint y: 263, distance: 428.4
click at [531, 263] on div "Title Product Marketer / Product Marketing Lead Company name (optional) Liner C…" at bounding box center [784, 464] width 505 height 672
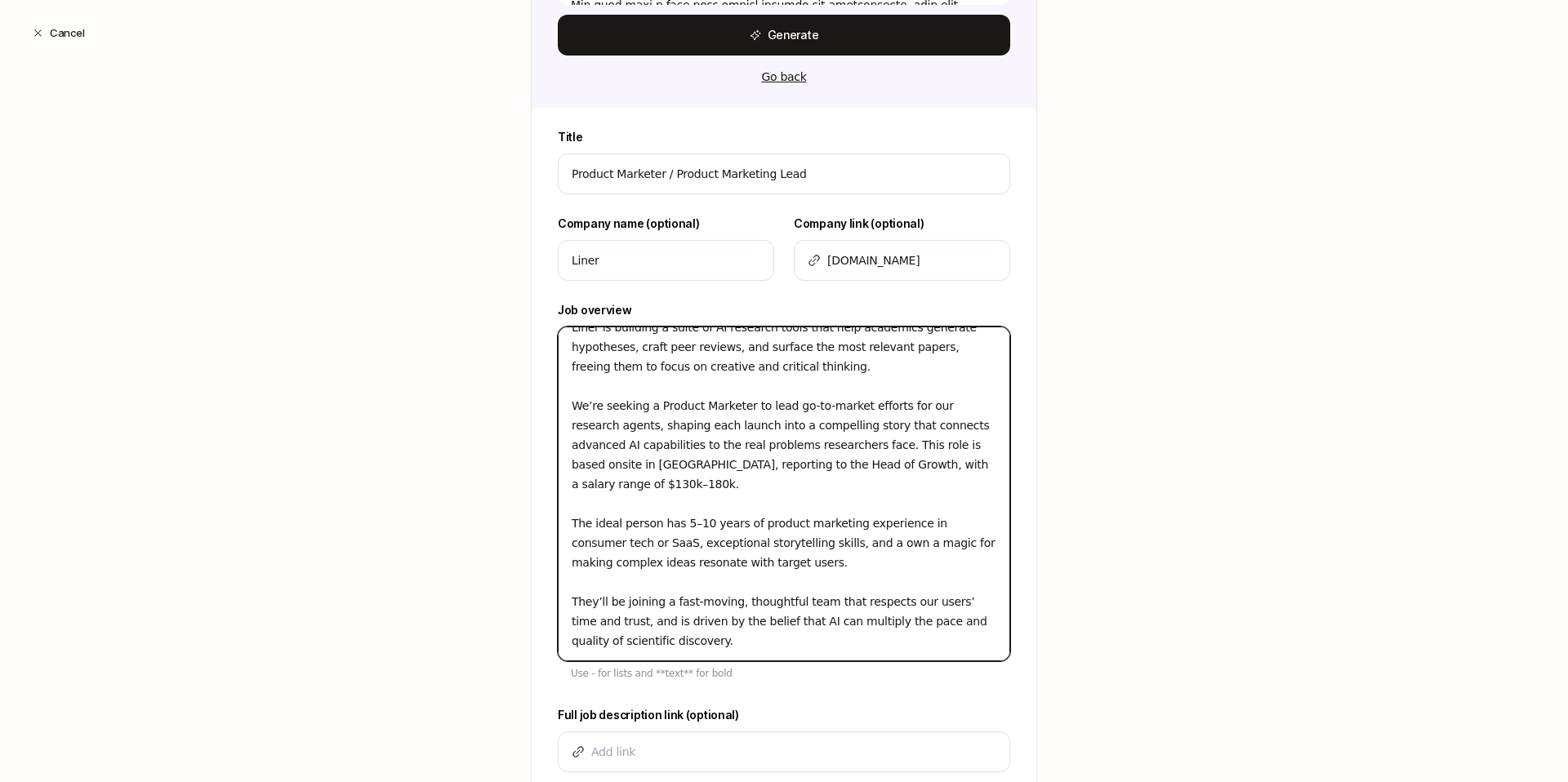
click at [702, 652] on textarea "Liner is building a suite of AI research tools that help academics generate hyp…" at bounding box center [784, 495] width 453 height 335
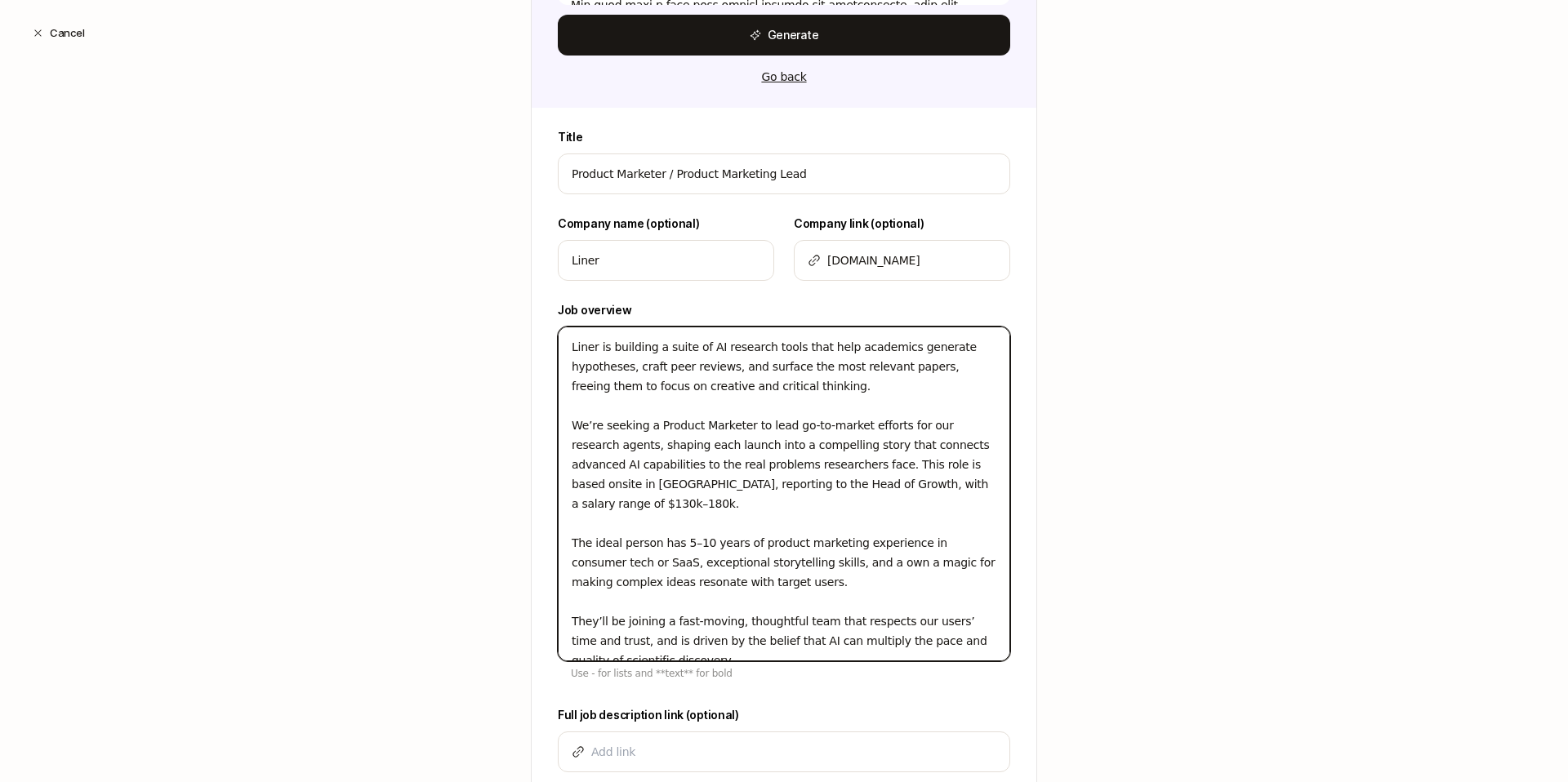
drag, startPoint x: 700, startPoint y: 648, endPoint x: 338, endPoint y: 191, distance: 583.0
paste textarea "AI research tools that help academics generate hypotheses, craft peer reviews, …"
type textarea "Liner is building AI research tools that help academics generate hypotheses, cr…"
type textarea "x"
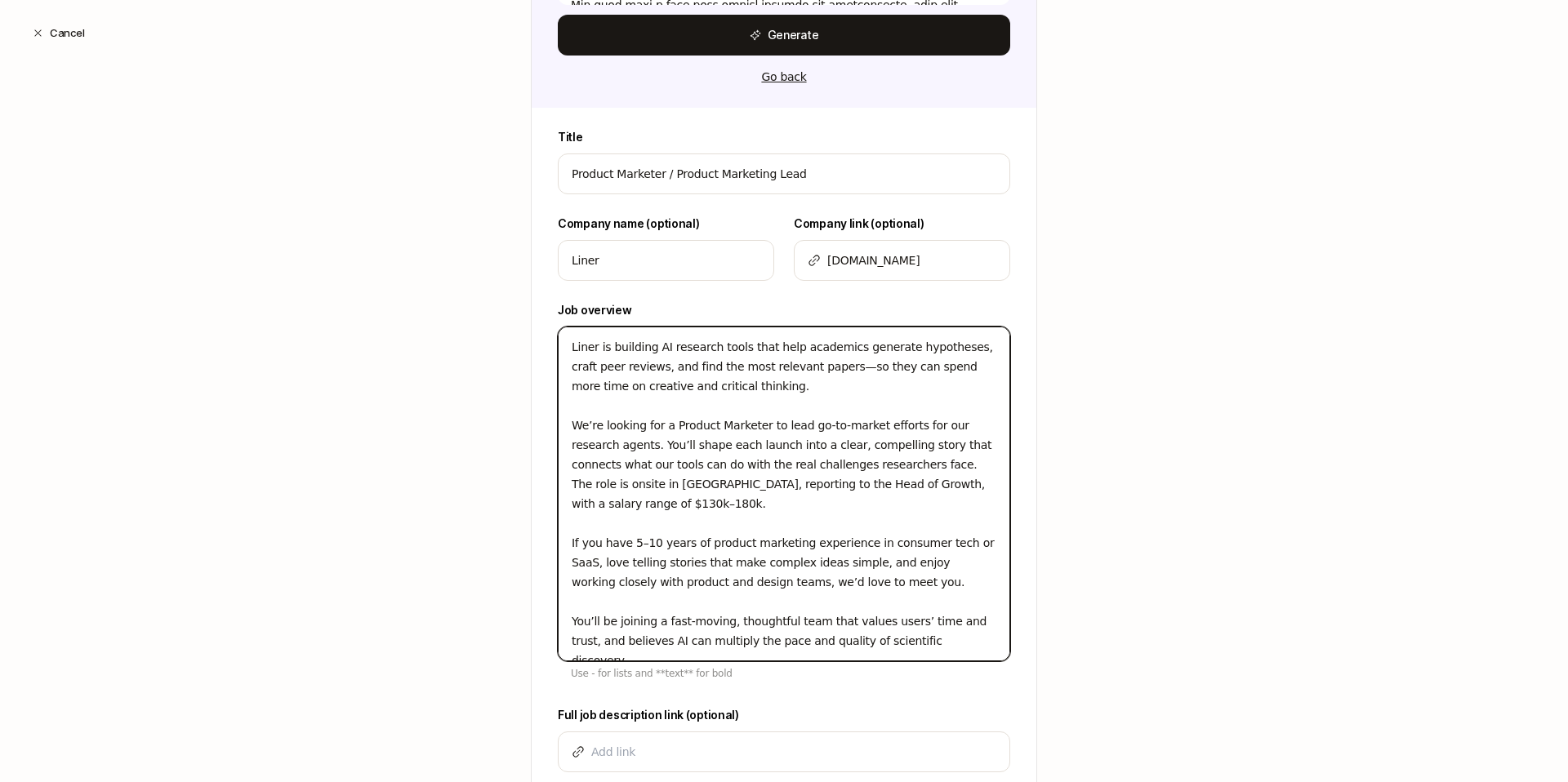
click at [771, 387] on textarea "Liner is building AI research tools that help academics generate hypotheses, cr…" at bounding box center [784, 495] width 453 height 335
click at [821, 368] on textarea "Liner is building AI research tools that help academics generate hypotheses, cr…" at bounding box center [784, 495] width 453 height 335
type textarea "Liner is building AI research tools that help academics generate hypotheses, cr…"
type textarea "x"
type textarea "Liner is building AI research tools that help academics generate hypotheses, cr…"
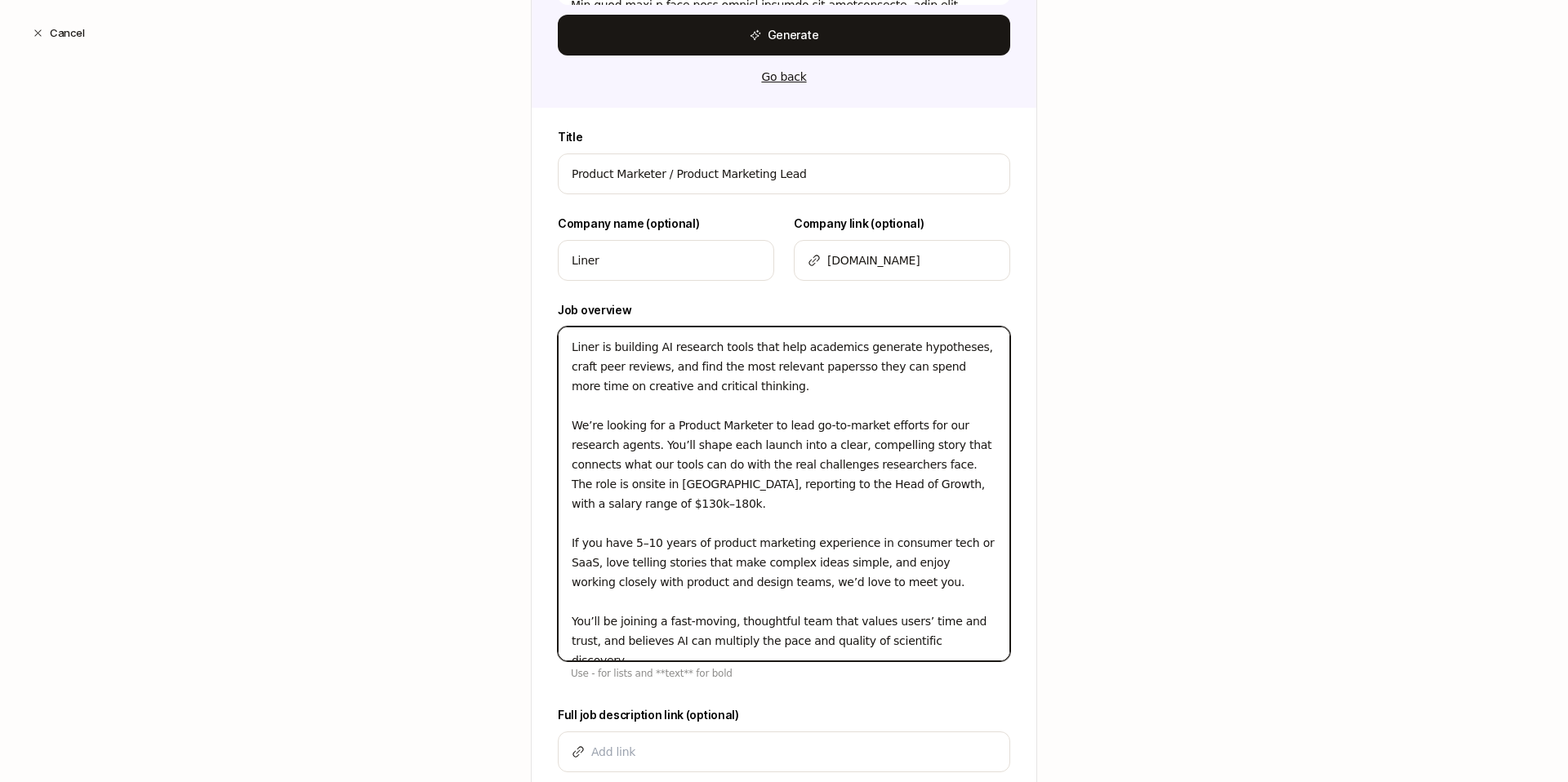
type textarea "x"
type textarea "Liner is building AI research tools that help academics generate hypotheses, cr…"
type textarea "x"
type textarea "Liner is building AI research tools that help academics generate hypotheses, cr…"
type textarea "x"
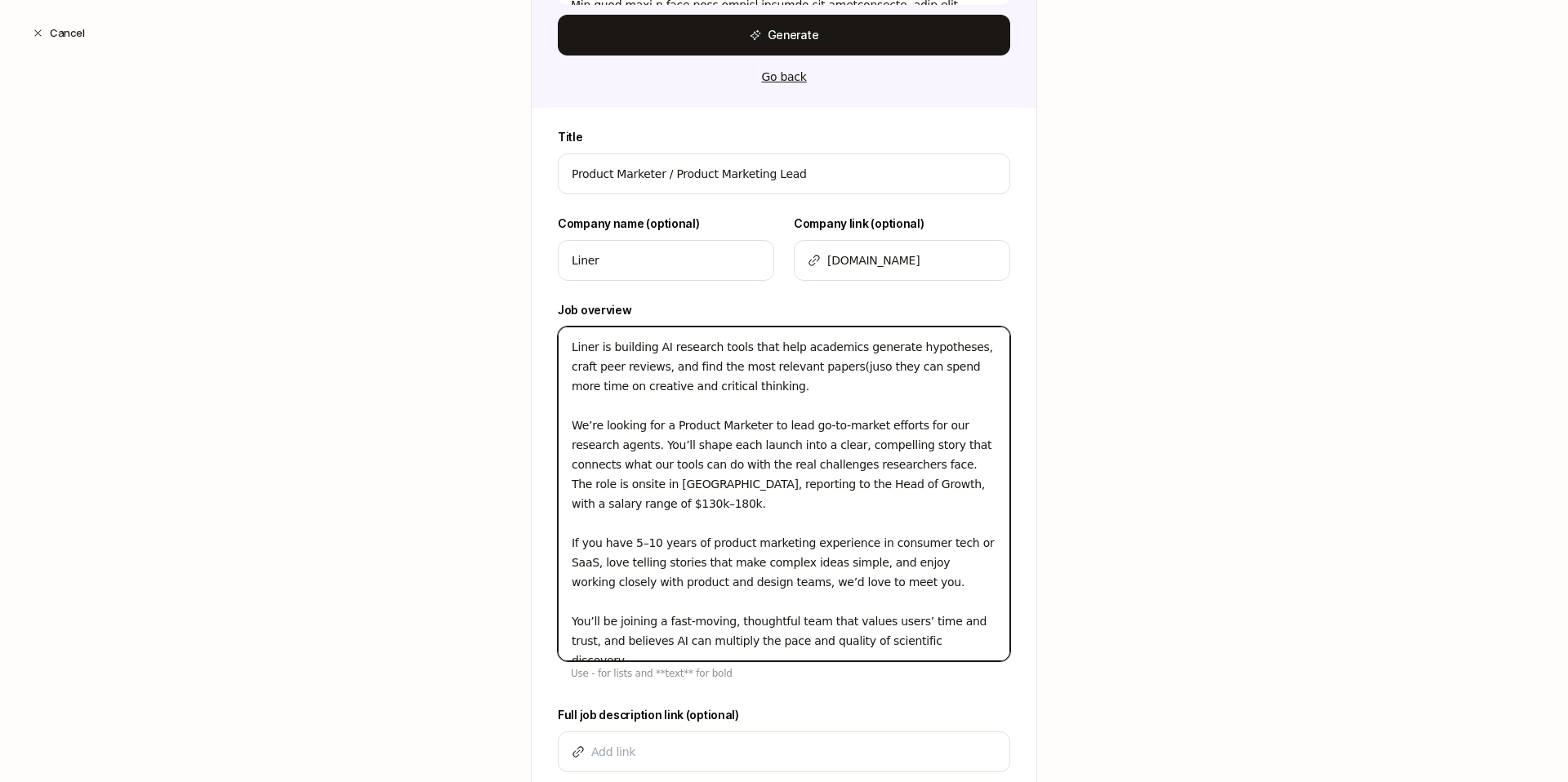
type textarea "Liner is building AI research tools that help academics generate hypotheses, cr…"
type textarea "x"
type textarea "Liner is building AI research tools that help academics generate hypotheses, cr…"
type textarea "x"
type textarea "Liner is building AI research tools that help academics generate hypotheses, cr…"
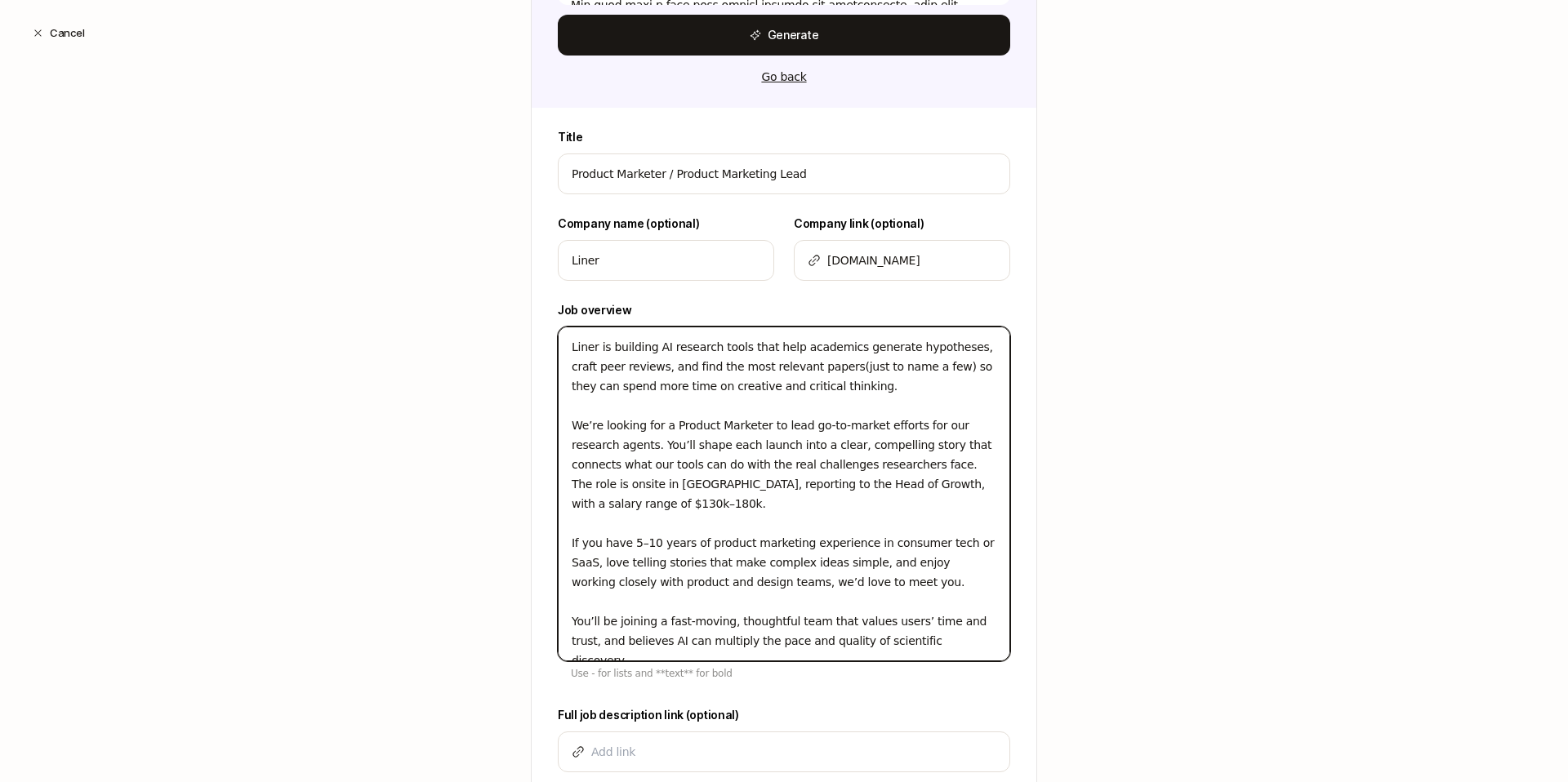
click at [829, 387] on textarea "Liner is building AI research tools that help academics generate hypotheses, cr…" at bounding box center [784, 495] width 453 height 335
click at [618, 453] on textarea "Liner is building AI research tools that help academics generate hypotheses, cr…" at bounding box center [784, 495] width 453 height 335
click at [618, 426] on textarea "Liner is building AI research tools that help academics generate hypotheses, cr…" at bounding box center [784, 495] width 453 height 335
click at [639, 452] on textarea "Liner is building AI research tools that help academics generate hypotheses, cr…" at bounding box center [784, 495] width 453 height 335
click at [795, 454] on textarea "Liner is building AI research tools that help academics generate hypotheses, cr…" at bounding box center [784, 495] width 453 height 335
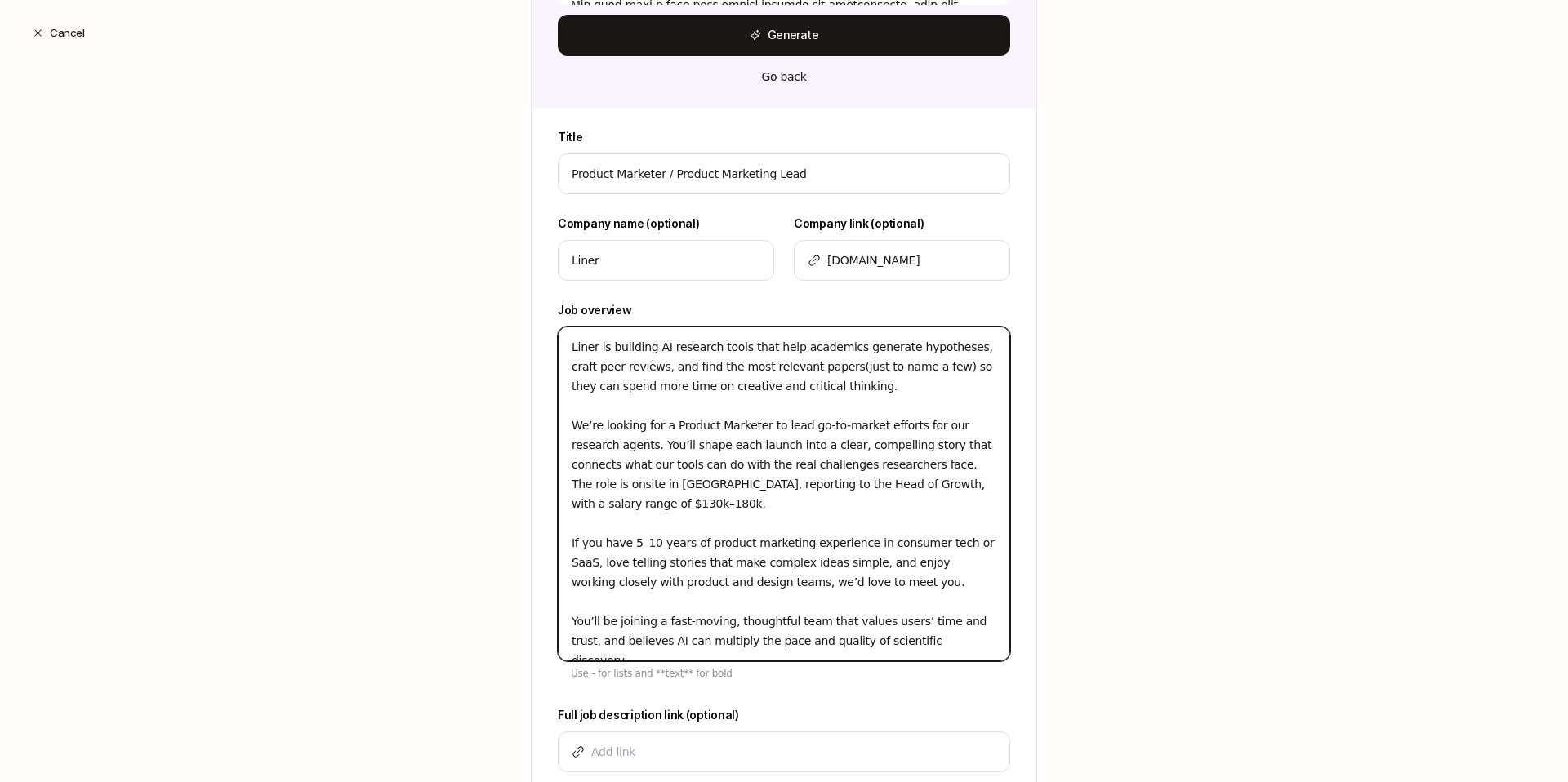
click at [767, 445] on textarea "Liner is building AI research tools that help academics generate hypotheses, cr…" at bounding box center [784, 495] width 453 height 335
click at [693, 443] on textarea "Liner is building AI research tools that help academics generate hypotheses, cr…" at bounding box center [784, 495] width 453 height 335
click at [714, 439] on textarea "Liner is building AI research tools that help academics generate hypotheses, cr…" at bounding box center [784, 495] width 453 height 335
click at [713, 438] on textarea "Liner is building AI research tools that help academics generate hypotheses, cr…" at bounding box center [784, 495] width 453 height 335
click at [871, 468] on textarea "Liner is building AI research tools that help academics generate hypotheses, cr…" at bounding box center [784, 495] width 453 height 335
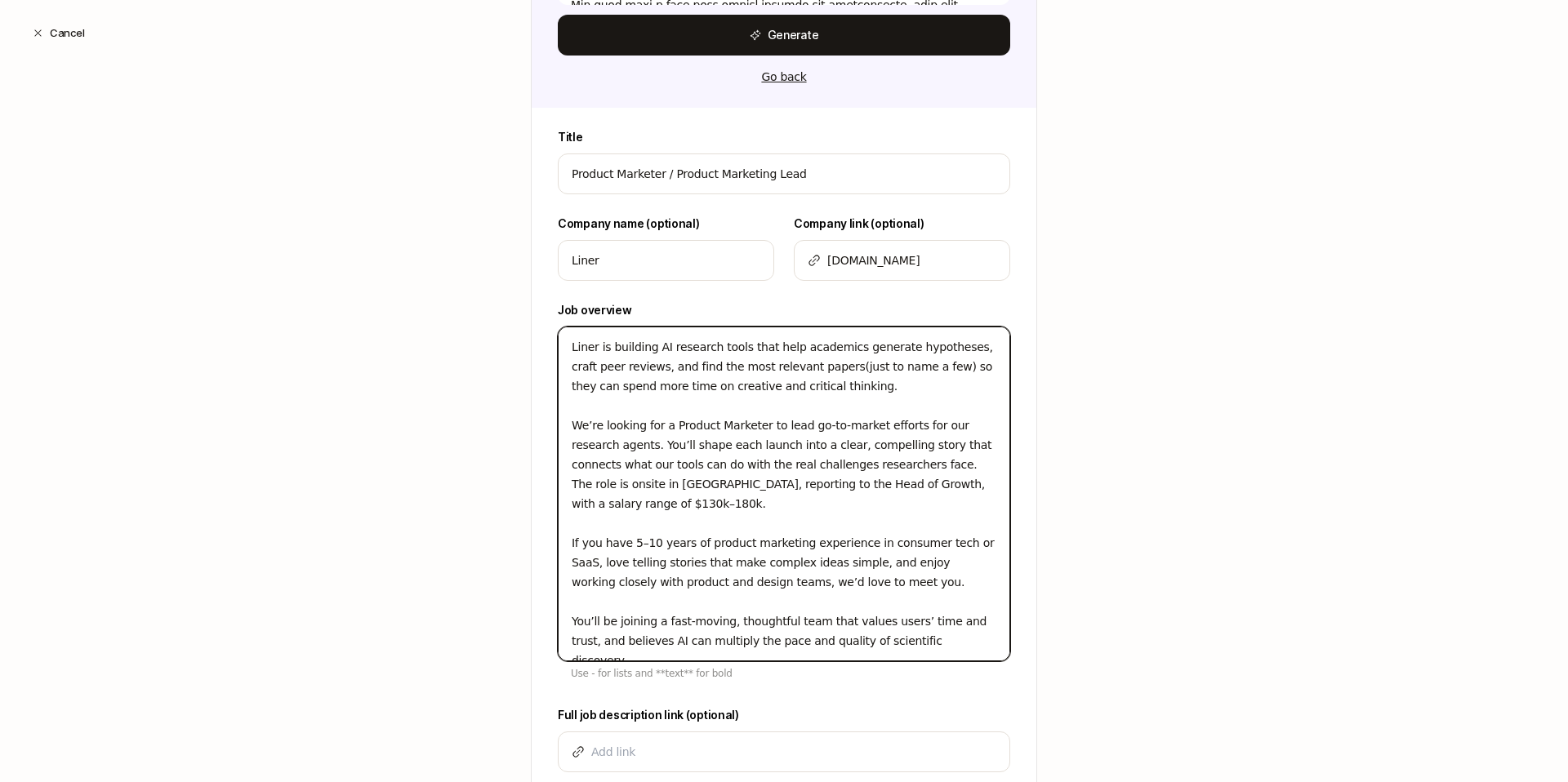
click at [704, 509] on textarea "Liner is building AI research tools that help academics generate hypotheses, cr…" at bounding box center [784, 495] width 453 height 335
click at [811, 484] on textarea "Liner is building AI research tools that help academics generate hypotheses, cr…" at bounding box center [784, 495] width 453 height 335
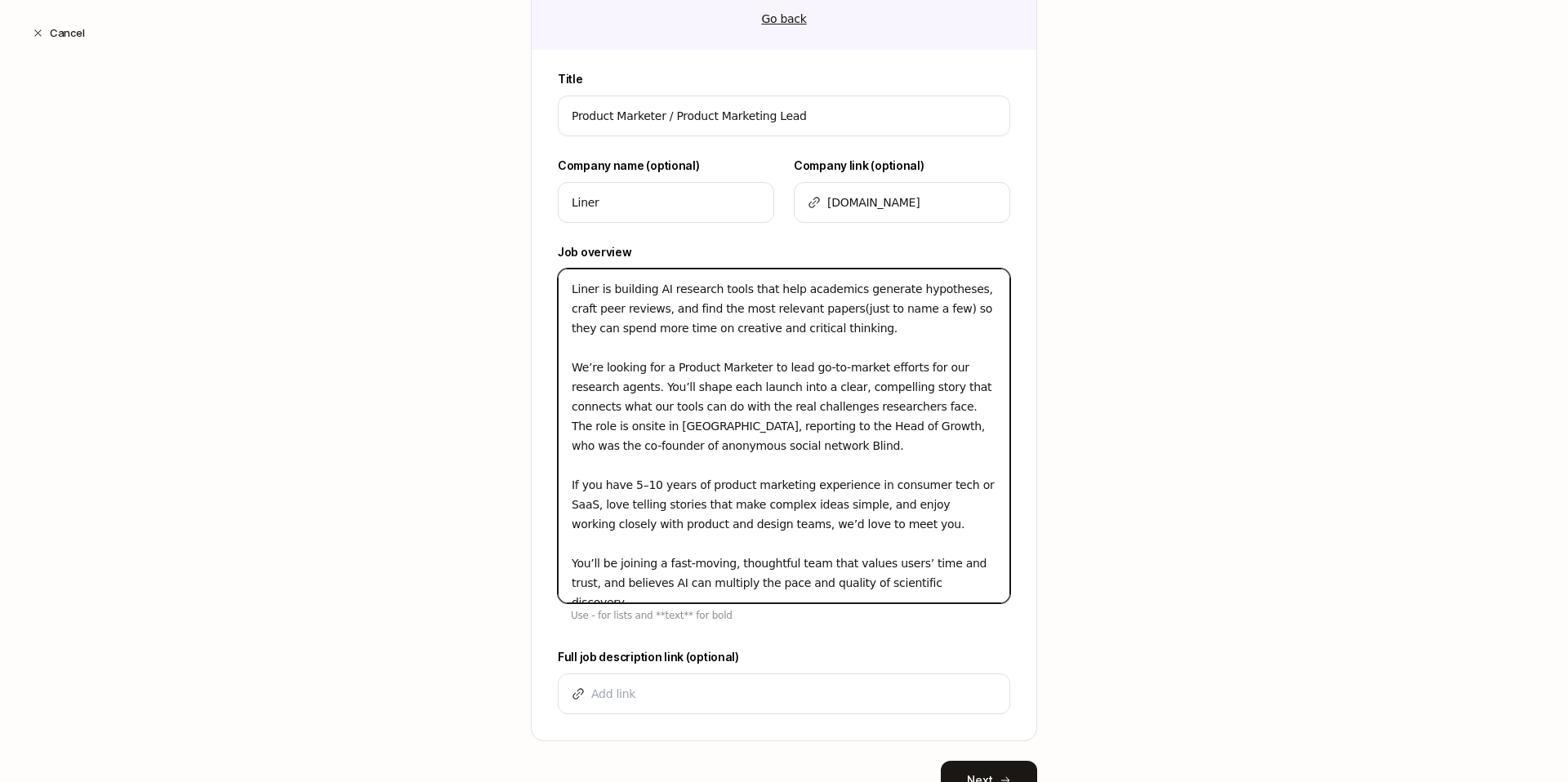
click at [914, 524] on textarea "Liner is building AI research tools that help academics generate hypotheses, cr…" at bounding box center [784, 436] width 453 height 335
click at [762, 448] on textarea "Liner is building AI research tools that help academics generate hypotheses, cr…" at bounding box center [784, 436] width 453 height 335
drag, startPoint x: 783, startPoint y: 436, endPoint x: 870, endPoint y: 408, distance: 91.4
click at [870, 408] on textarea "Liner is building AI research tools that help academics generate hypotheses, cr…" at bounding box center [784, 436] width 453 height 335
click at [803, 427] on textarea "Liner is building AI research tools that help academics generate hypotheses, cr…" at bounding box center [784, 436] width 453 height 335
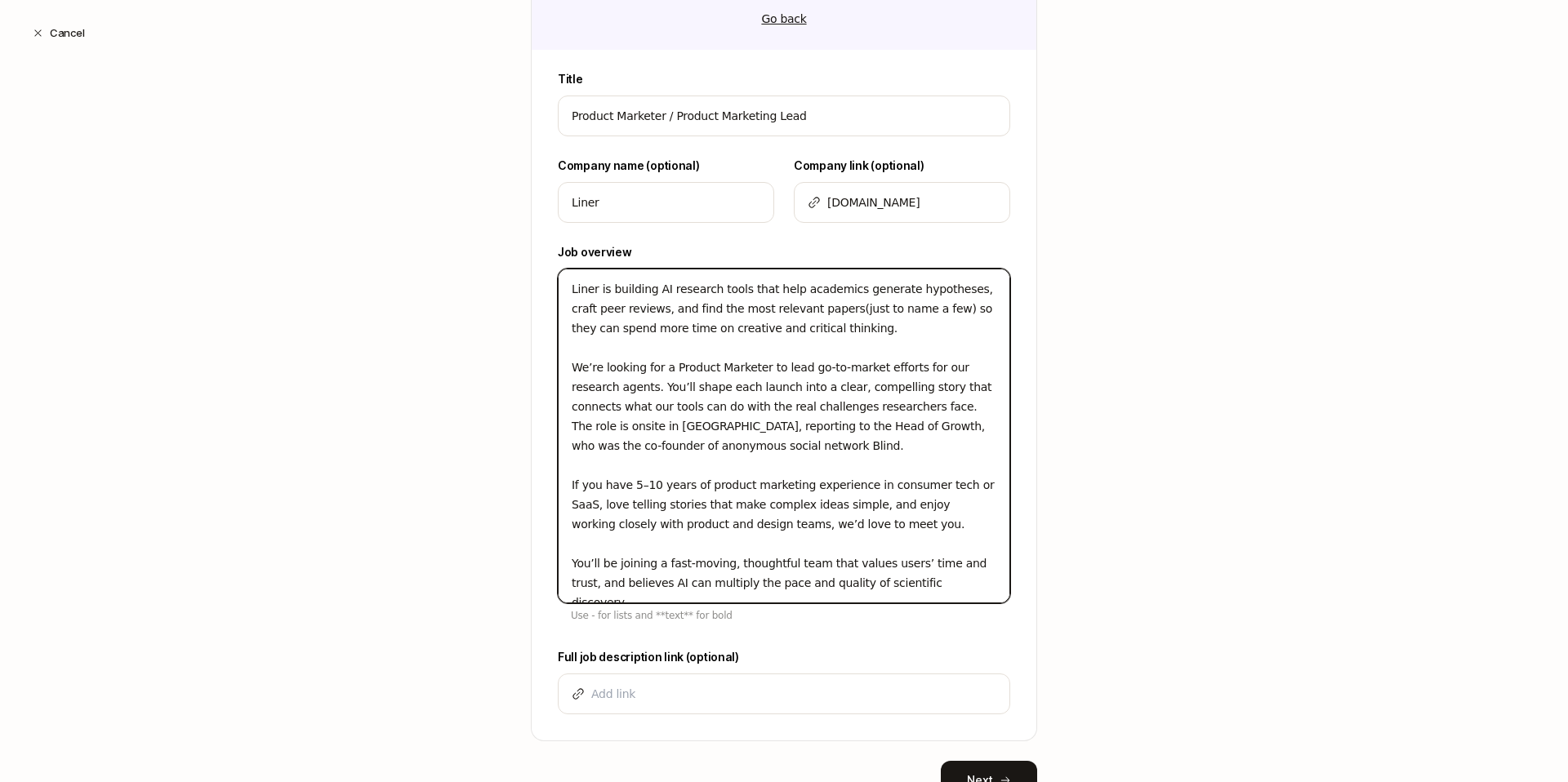
drag, startPoint x: 638, startPoint y: 427, endPoint x: 840, endPoint y: 448, distance: 203.1
click at [840, 448] on textarea "Liner is building AI research tools that help academics generate hypotheses, cr…" at bounding box center [784, 436] width 453 height 335
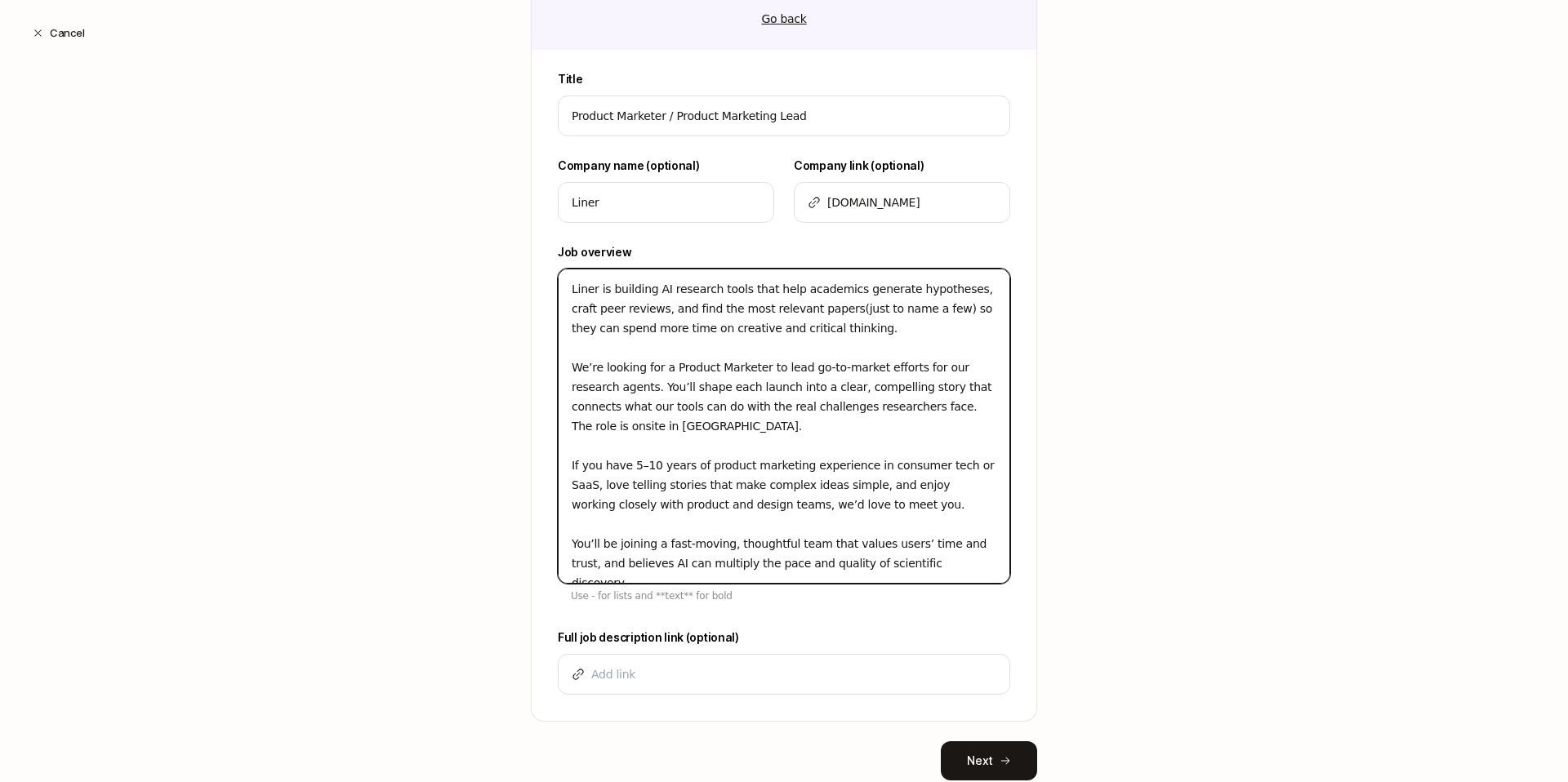
click at [852, 505] on textarea "Liner is building AI research tools that help academics generate hypotheses, cr…" at bounding box center [784, 427] width 453 height 316
drag, startPoint x: 906, startPoint y: 500, endPoint x: 920, endPoint y: 507, distance: 15.7
click at [906, 500] on textarea "Liner is building AI research tools that help academics generate hypotheses, cr…" at bounding box center [784, 427] width 453 height 316
click at [892, 510] on textarea "Liner is building AI research tools that help academics generate hypotheses, cr…" at bounding box center [784, 427] width 453 height 316
click at [660, 505] on textarea "Liner is building AI research tools that help academics generate hypotheses, cr…" at bounding box center [784, 427] width 453 height 316
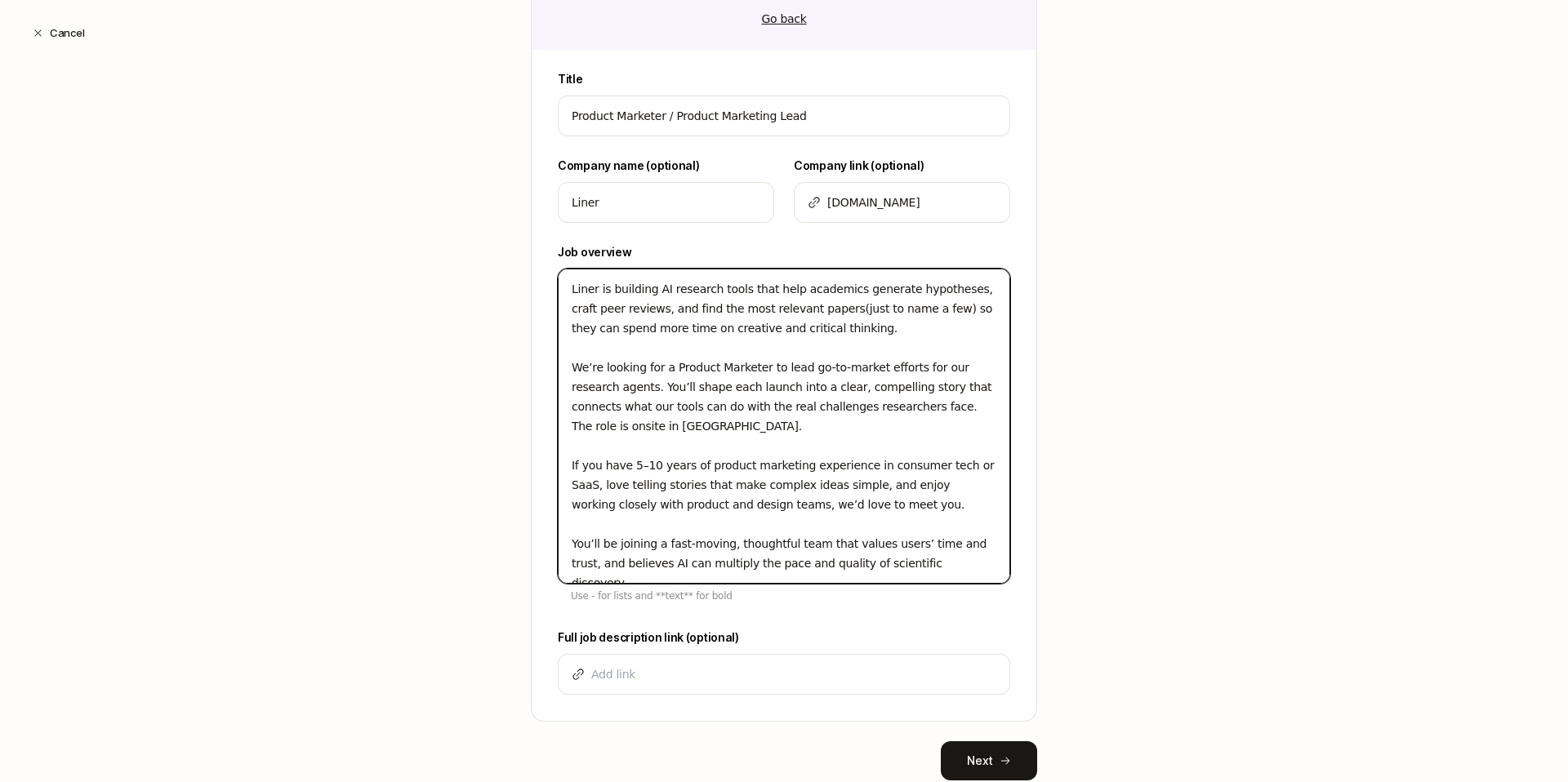
click at [661, 505] on textarea "Liner is building AI research tools that help academics generate hypotheses, cr…" at bounding box center [784, 427] width 453 height 316
click at [704, 508] on textarea "Liner is building AI research tools that help academics generate hypotheses, cr…" at bounding box center [784, 427] width 453 height 316
drag, startPoint x: 704, startPoint y: 507, endPoint x: 865, endPoint y: 490, distance: 161.9
click at [865, 490] on textarea "Liner is building AI research tools that help academics generate hypotheses, cr…" at bounding box center [784, 427] width 453 height 316
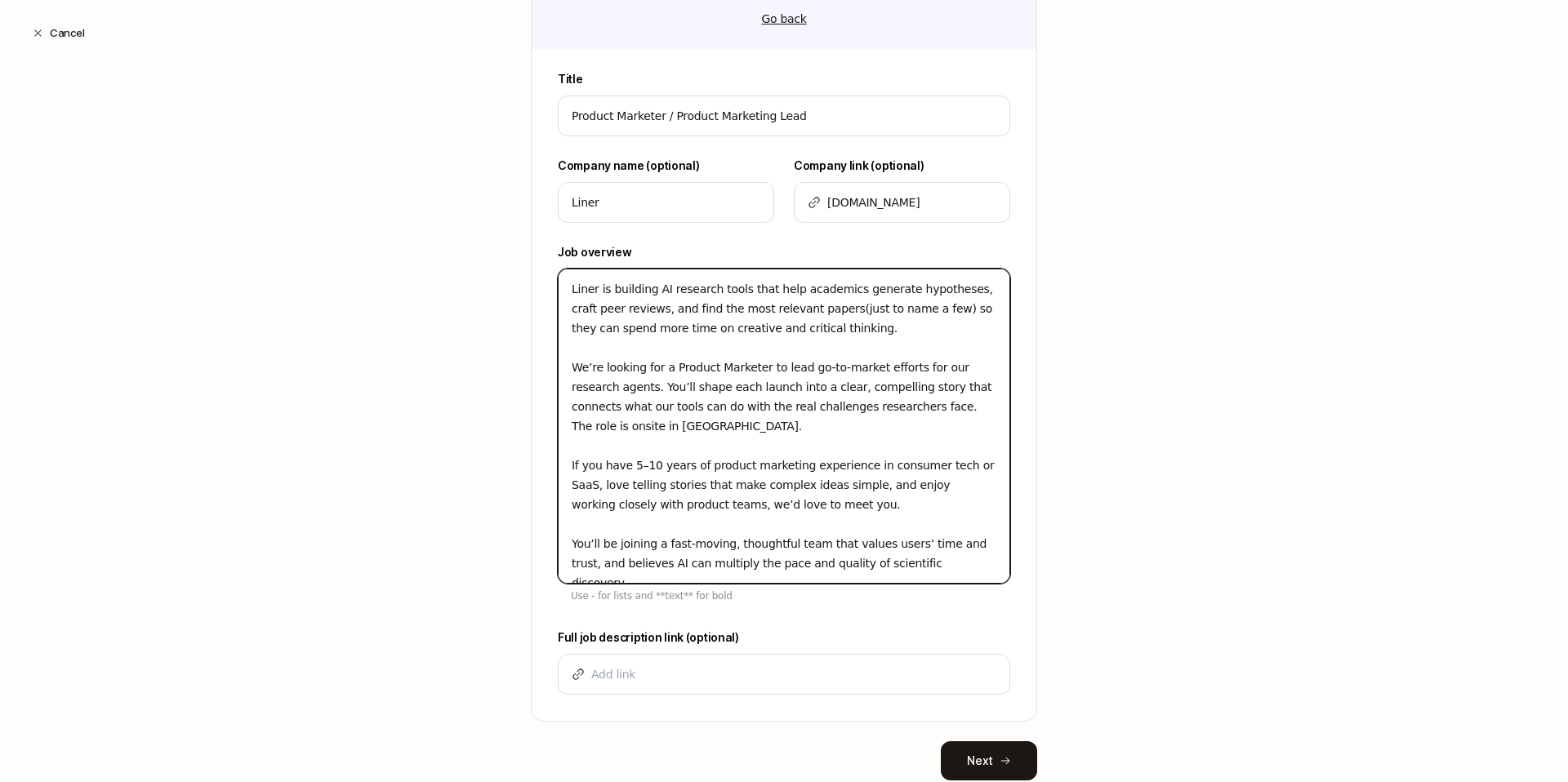
click at [846, 494] on textarea "Liner is building AI research tools that help academics generate hypotheses, cr…" at bounding box center [784, 427] width 453 height 316
drag, startPoint x: 869, startPoint y: 488, endPoint x: 703, endPoint y: 511, distance: 167.6
click at [703, 511] on textarea "Liner is building AI research tools that help academics generate hypotheses, cr…" at bounding box center [784, 427] width 453 height 316
click at [622, 513] on textarea "Liner is building AI research tools that help academics generate hypotheses, cr…" at bounding box center [784, 427] width 453 height 316
click at [577, 507] on textarea "Liner is building AI research tools that help academics generate hypotheses, cr…" at bounding box center [784, 427] width 453 height 316
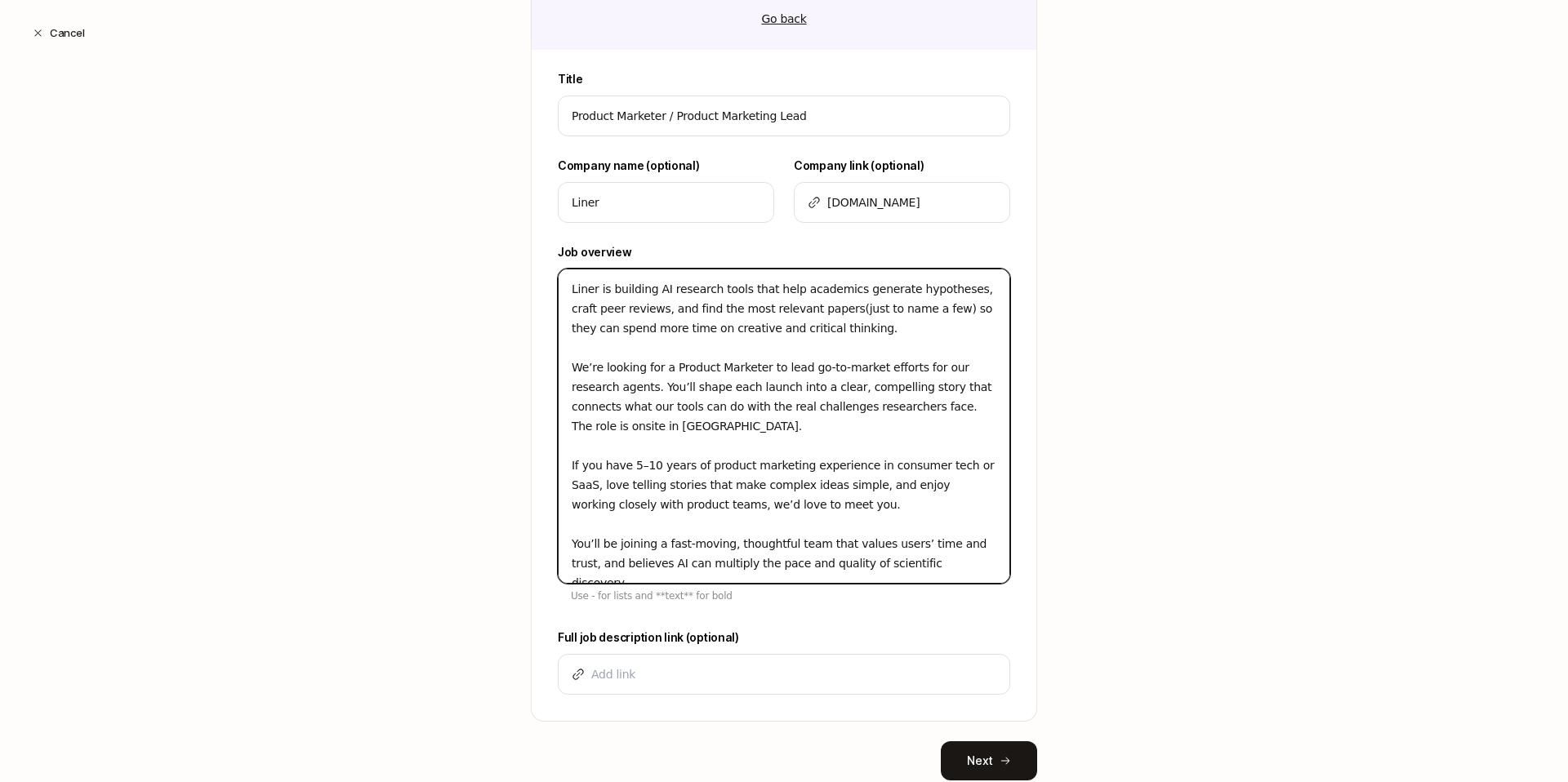
click at [577, 507] on textarea "Liner is building AI research tools that help academics generate hypotheses, cr…" at bounding box center [784, 427] width 453 height 316
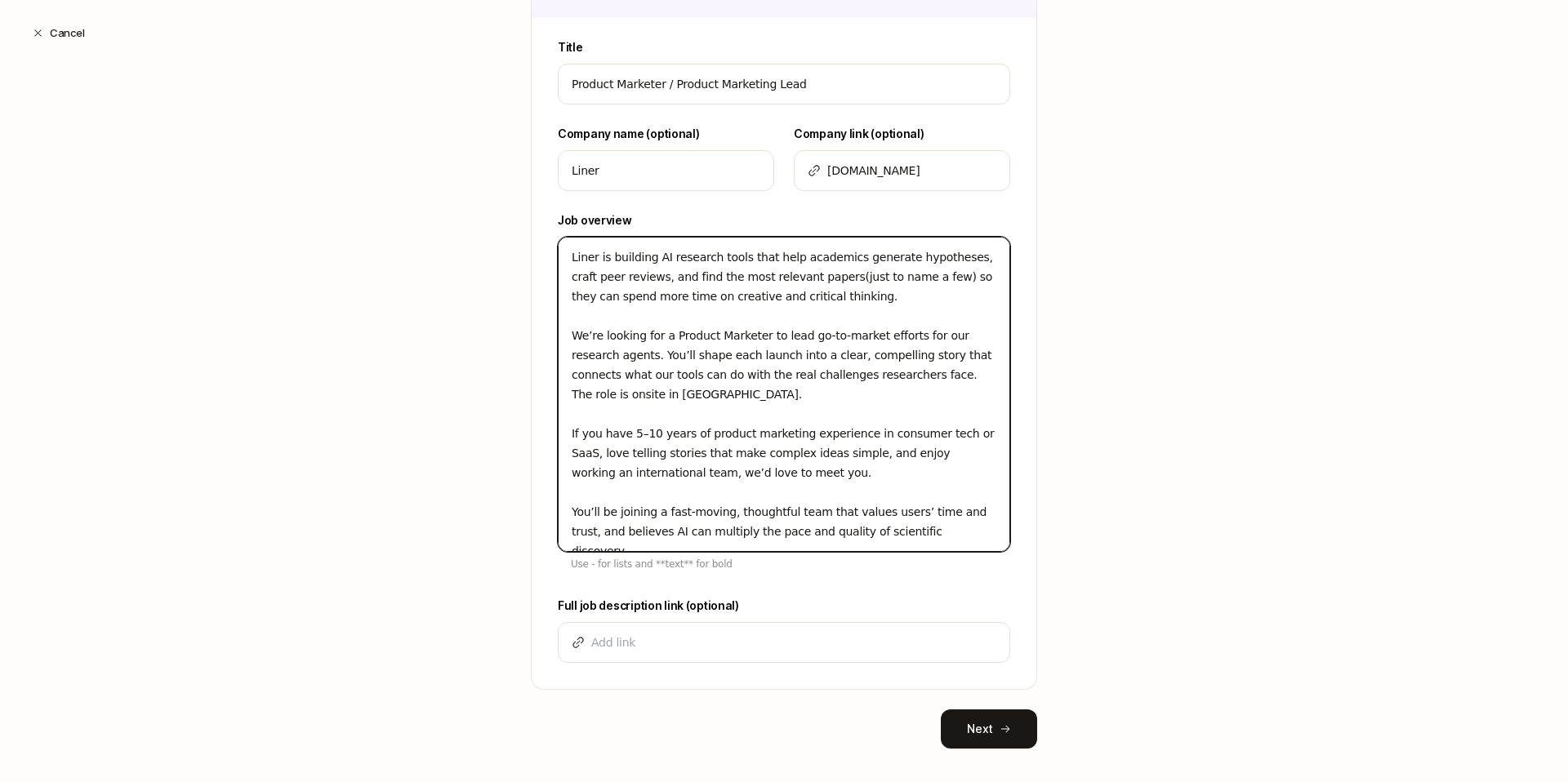
click at [821, 527] on textarea "Liner is building AI research tools that help academics generate hypotheses, cr…" at bounding box center [784, 395] width 453 height 316
click at [818, 521] on textarea "Liner is building AI research tools that help academics generate hypotheses, cr…" at bounding box center [784, 395] width 453 height 316
click at [688, 519] on textarea "Liner is building AI research tools that help academics generate hypotheses, cr…" at bounding box center [784, 395] width 453 height 316
click at [662, 513] on textarea "Liner is building AI research tools that help academics generate hypotheses, cr…" at bounding box center [784, 395] width 453 height 316
click at [703, 474] on textarea "Liner is building AI research tools that help academics generate hypotheses, cr…" at bounding box center [784, 395] width 453 height 316
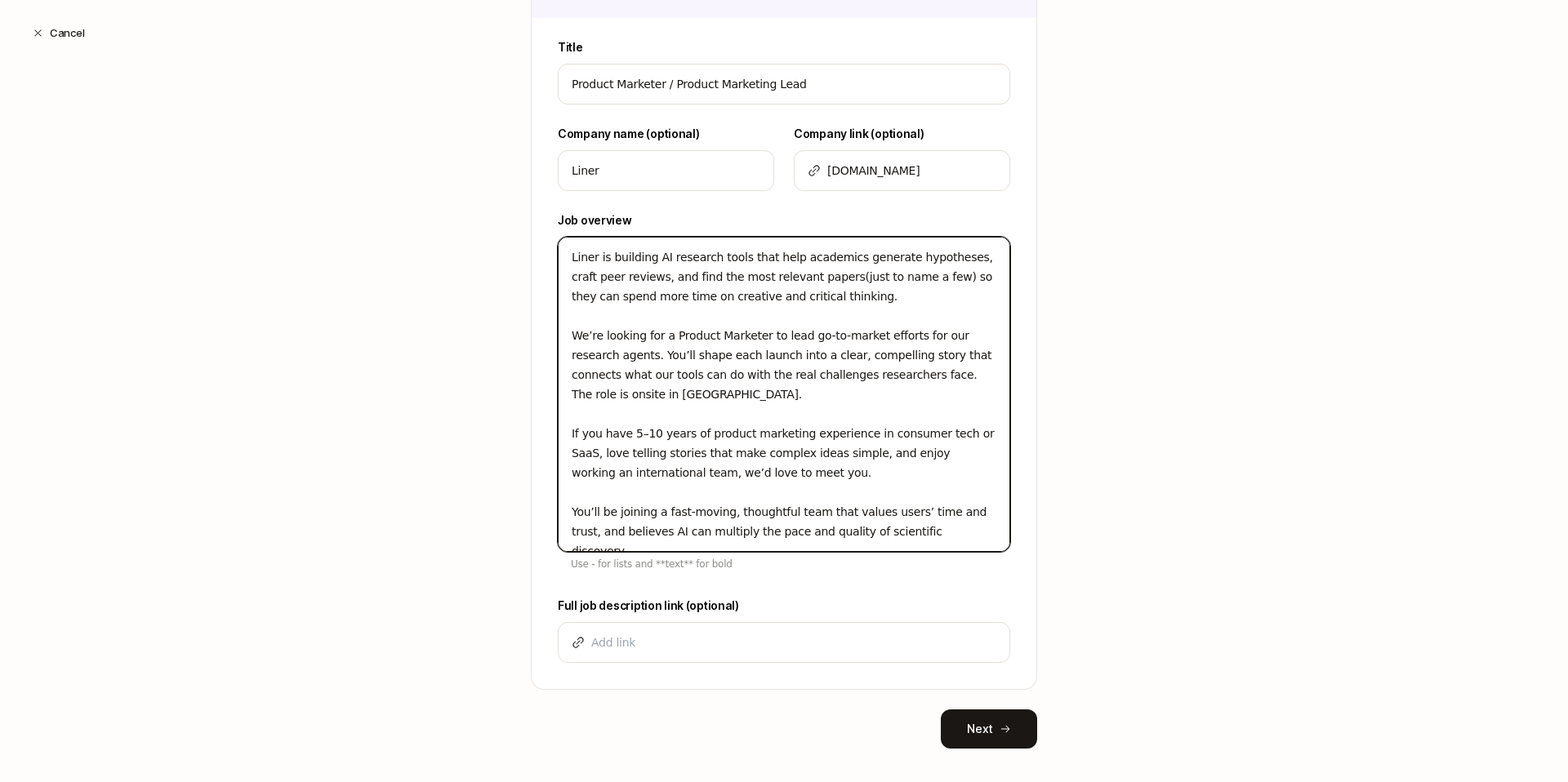
drag, startPoint x: 656, startPoint y: 476, endPoint x: 965, endPoint y: 457, distance: 309.6
click at [965, 457] on textarea "Liner is building AI research tools that help academics generate hypotheses, cr…" at bounding box center [784, 395] width 453 height 316
drag, startPoint x: 947, startPoint y: 543, endPoint x: 488, endPoint y: 165, distance: 594.6
click at [872, 459] on textarea "Liner is building AI research tools that help academics generate hypotheses, cr…" at bounding box center [784, 395] width 453 height 316
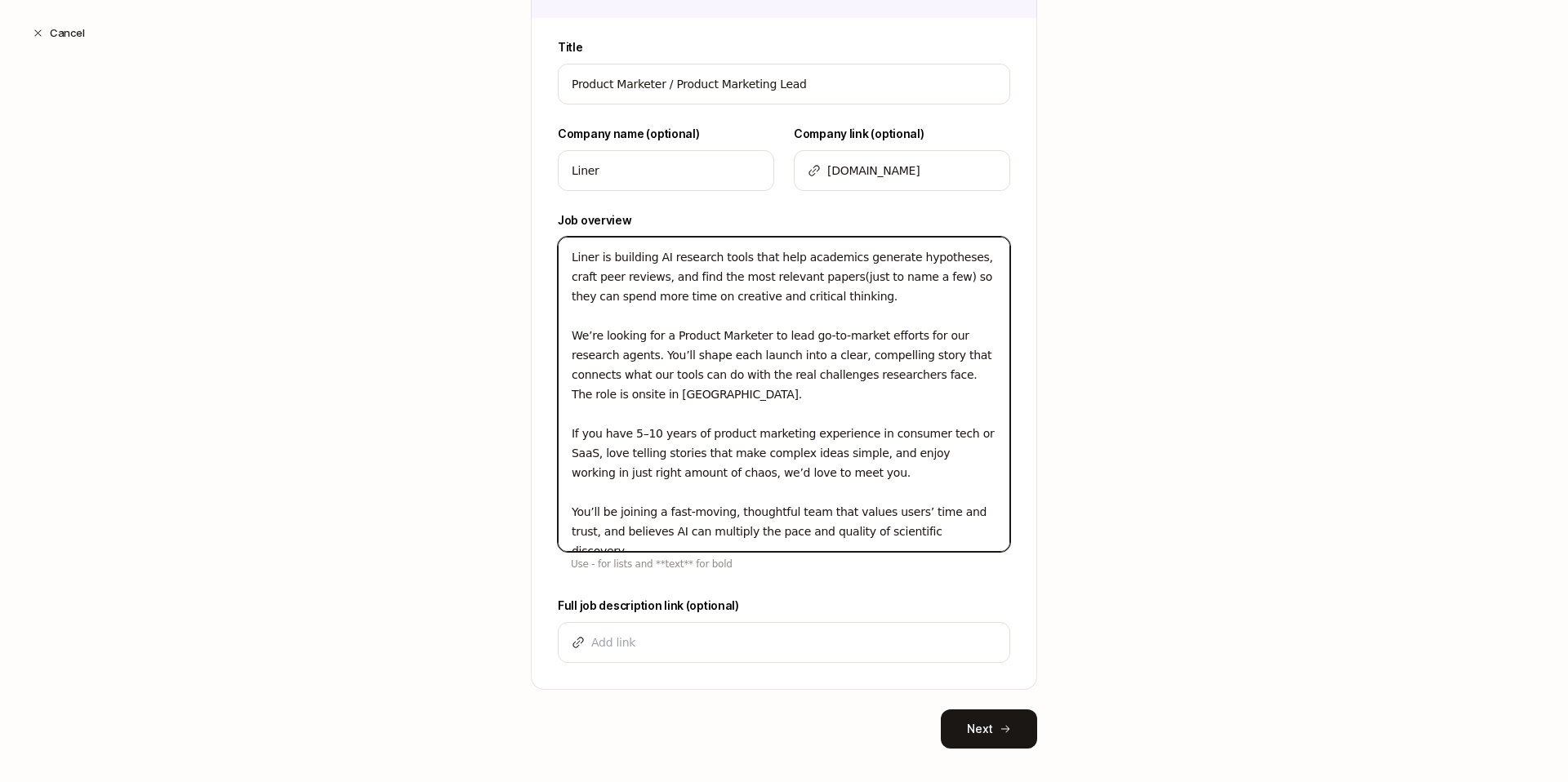
drag, startPoint x: 868, startPoint y: 455, endPoint x: 700, endPoint y: 478, distance: 169.6
click at [700, 478] on textarea "Liner is building AI research tools that help academics generate hypotheses, cr…" at bounding box center [784, 395] width 453 height 316
paste textarea "thrive in just the right amount of chaos,"
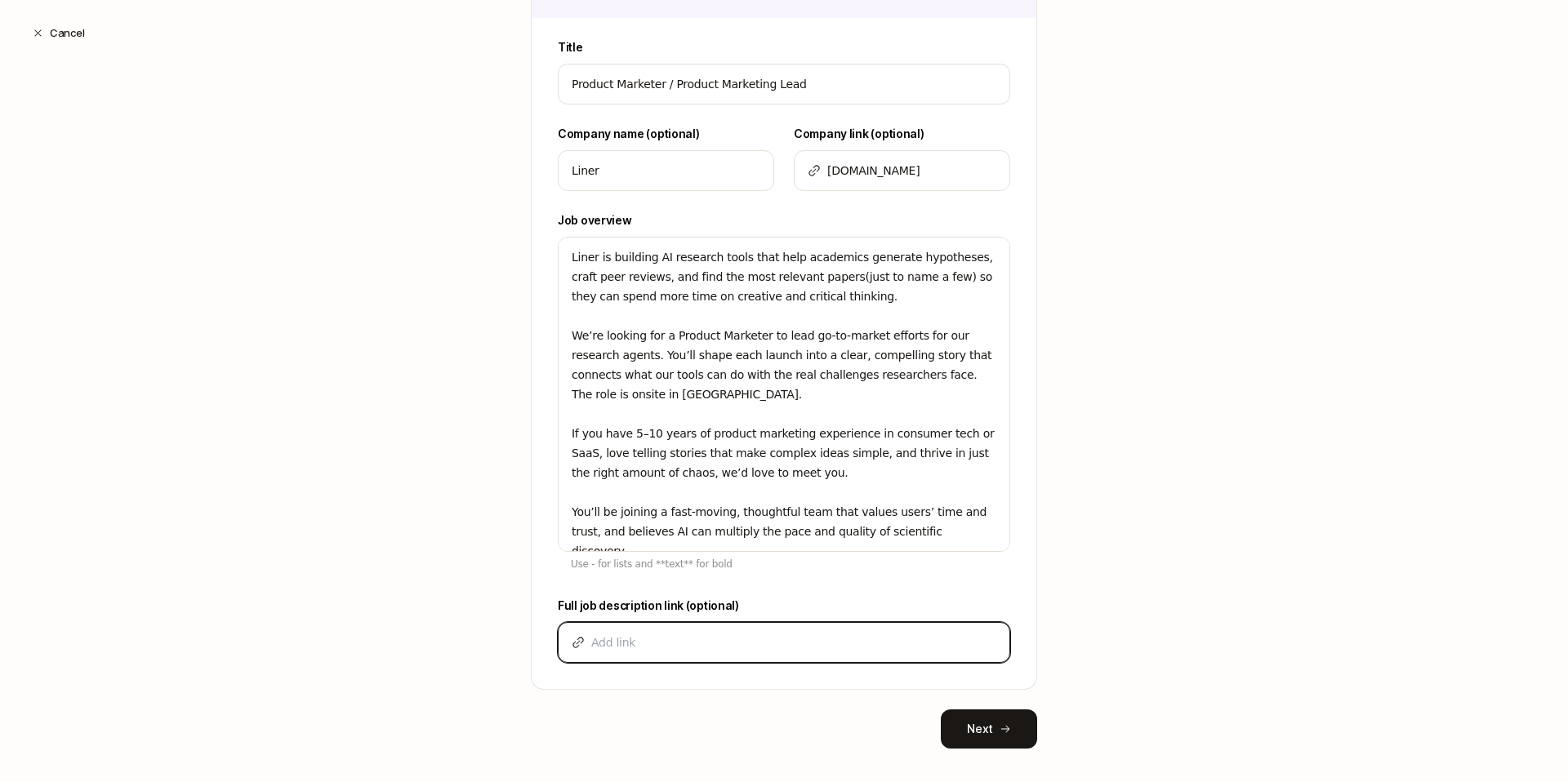
click at [676, 646] on input at bounding box center [794, 643] width 406 height 19
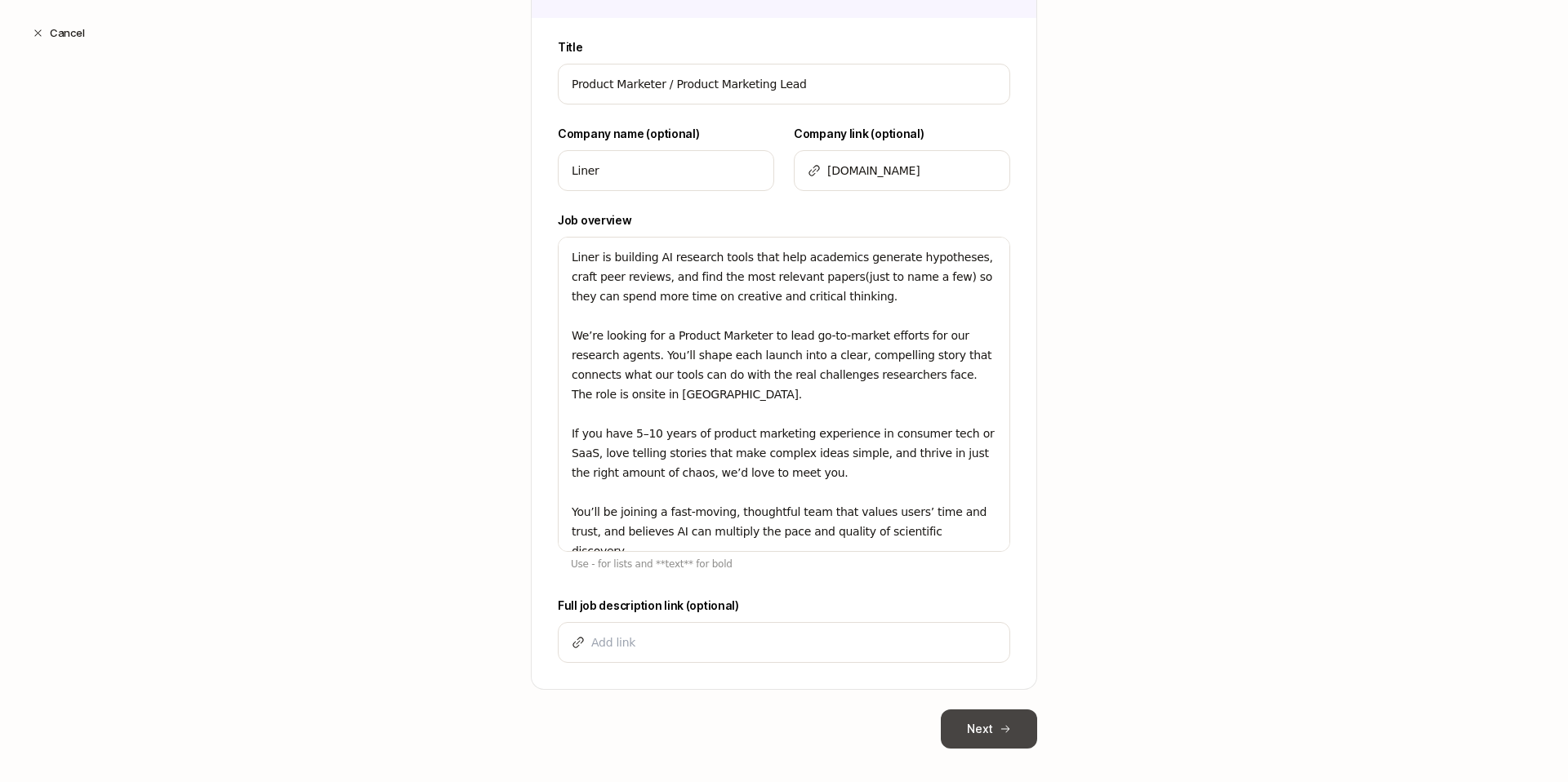
click at [953, 736] on button "Next" at bounding box center [989, 729] width 97 height 40
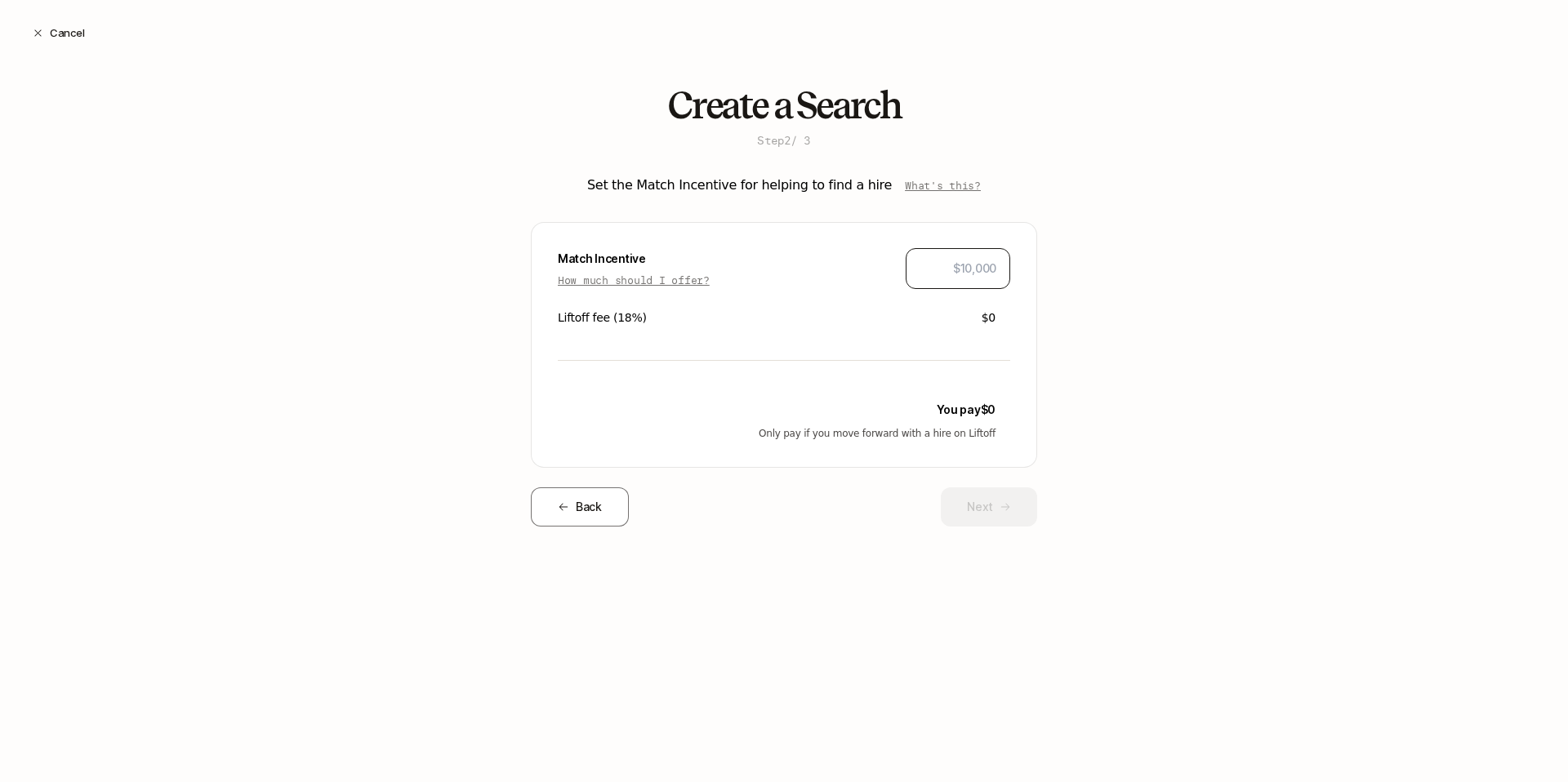
click at [975, 270] on input "text" at bounding box center [957, 269] width 76 height 19
click at [967, 521] on button "Next" at bounding box center [989, 507] width 97 height 40
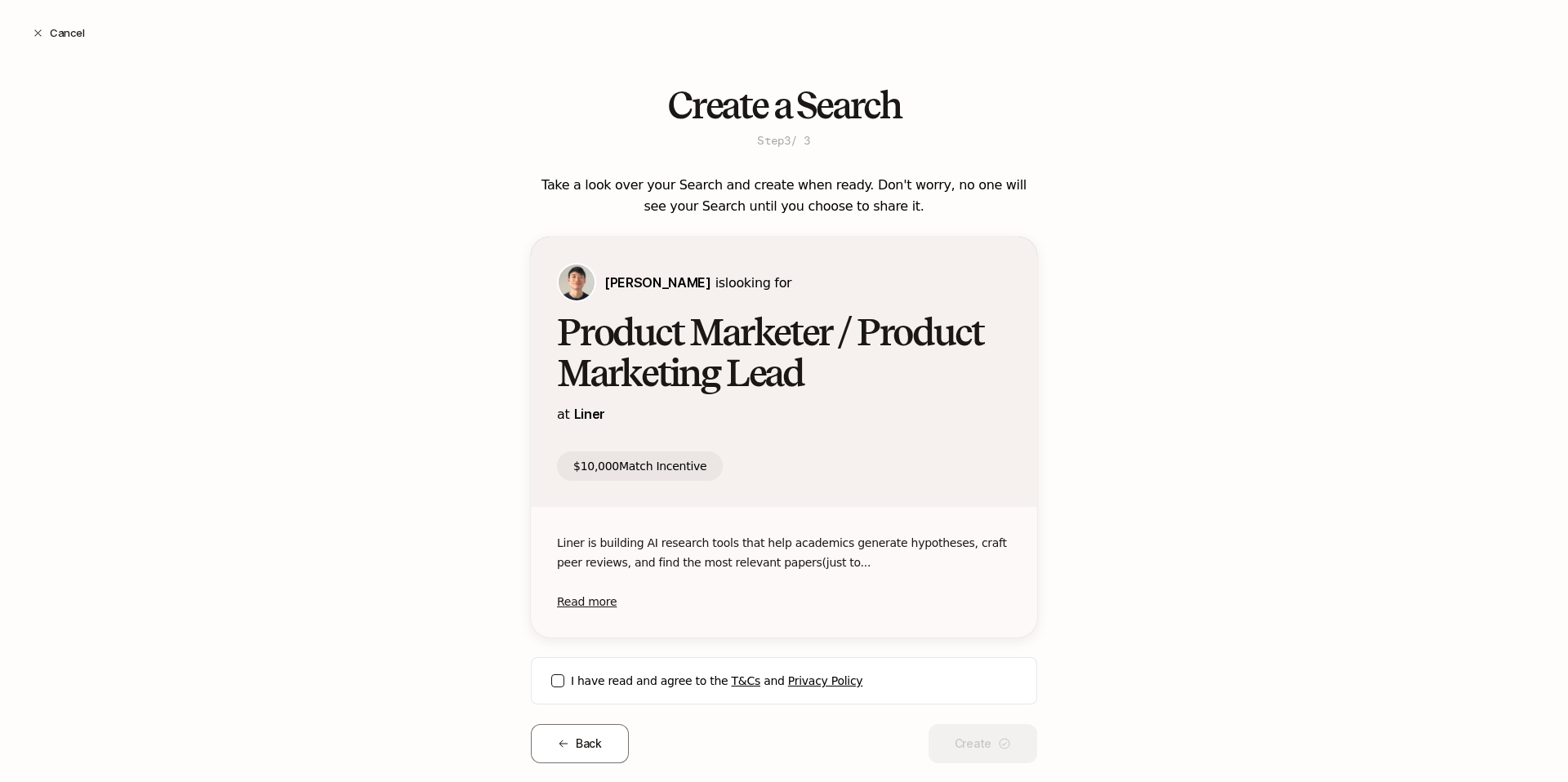
scroll to position [33, 0]
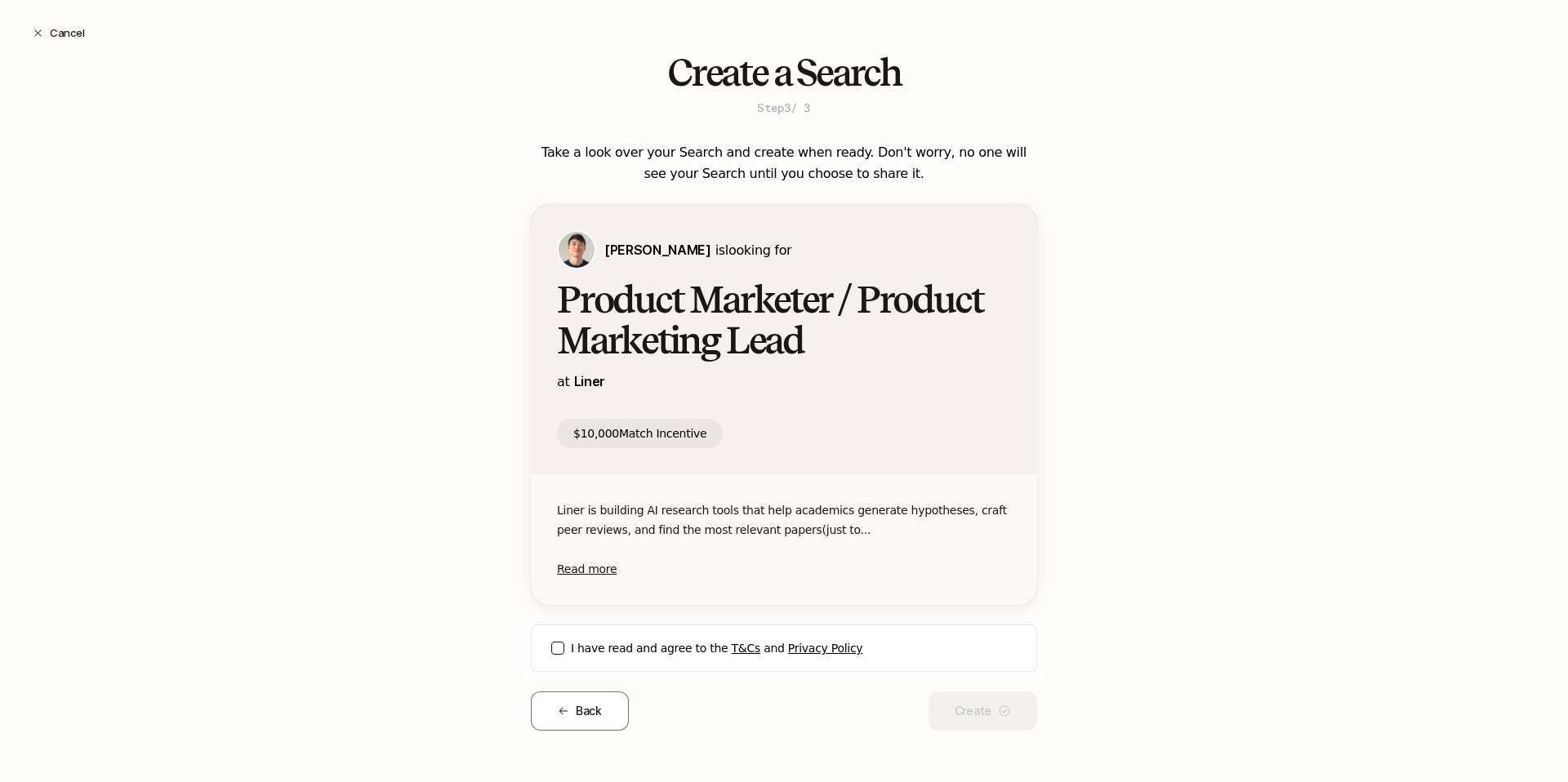
click at [557, 647] on button "I have read and agree to the T&Cs and Privacy Policy" at bounding box center [558, 648] width 14 height 14
click at [999, 717] on button "Create" at bounding box center [983, 711] width 108 height 40
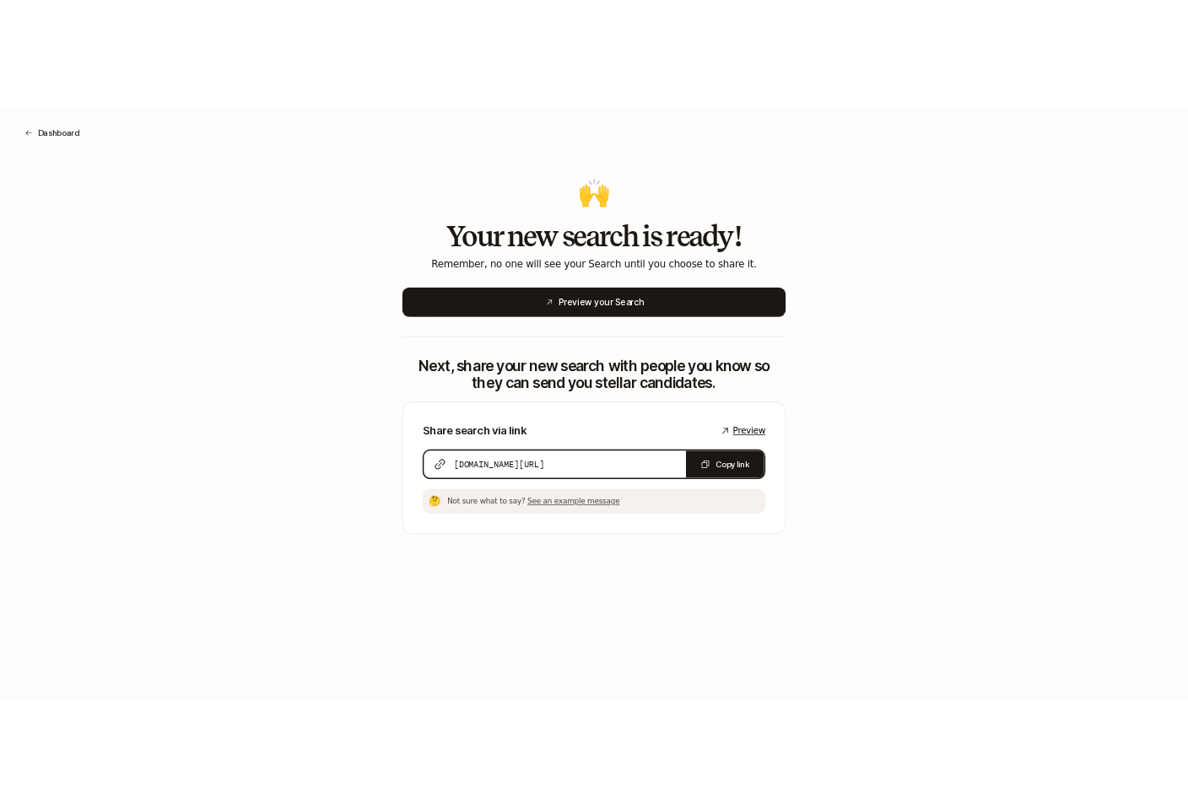
scroll to position [0, 0]
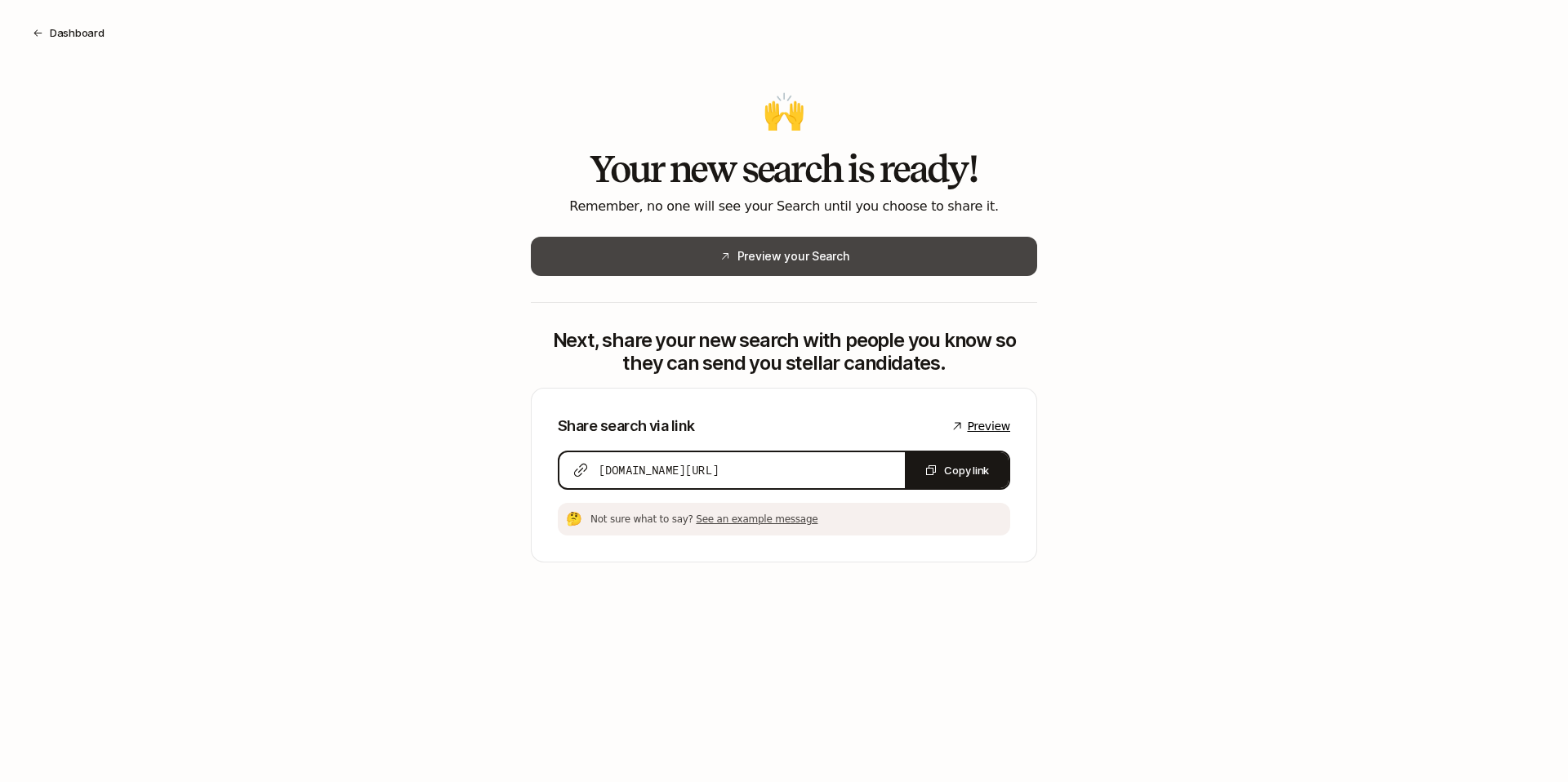
click at [782, 260] on button "Preview your Search" at bounding box center [784, 256] width 506 height 40
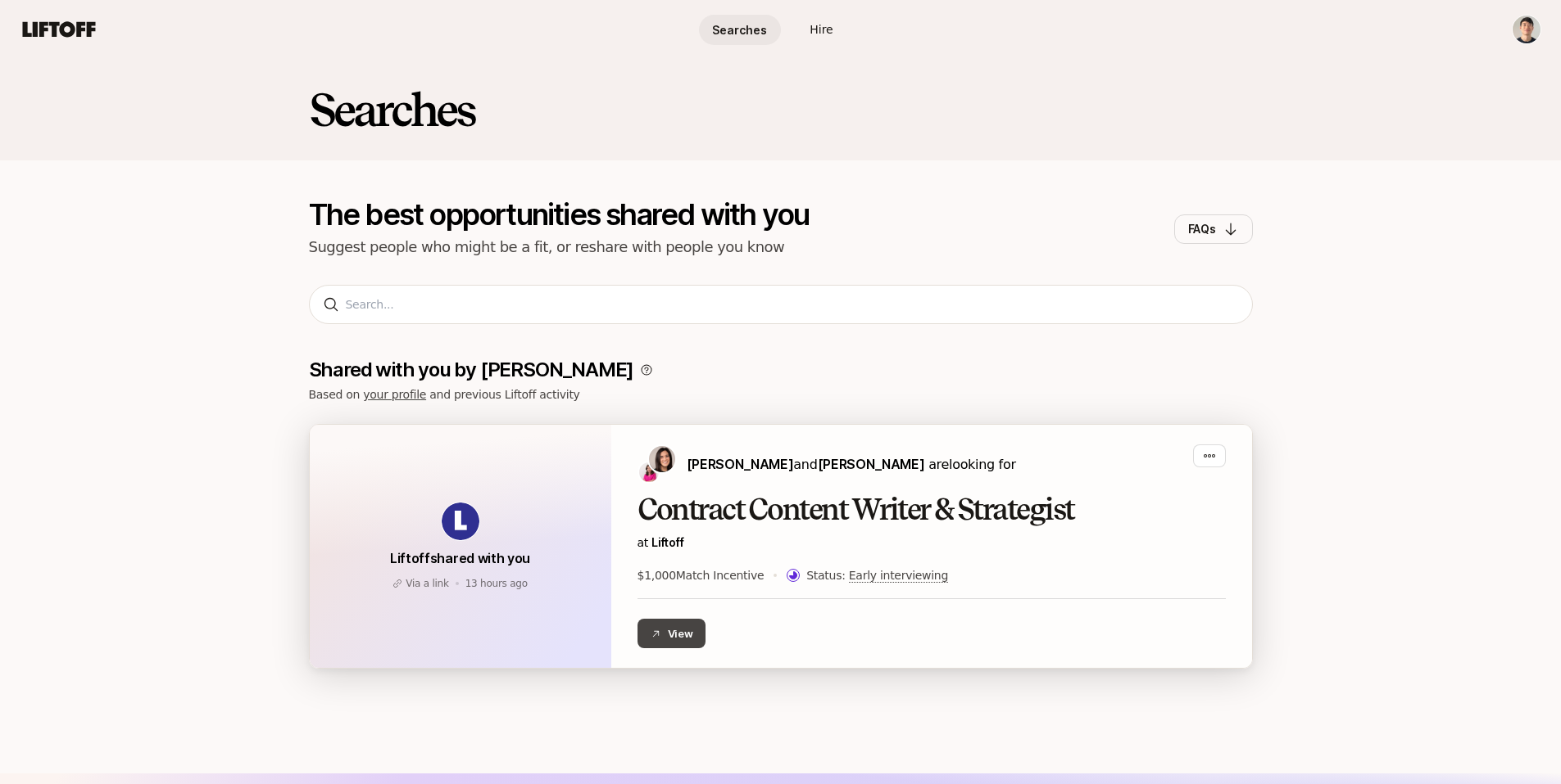
scroll to position [202, 0]
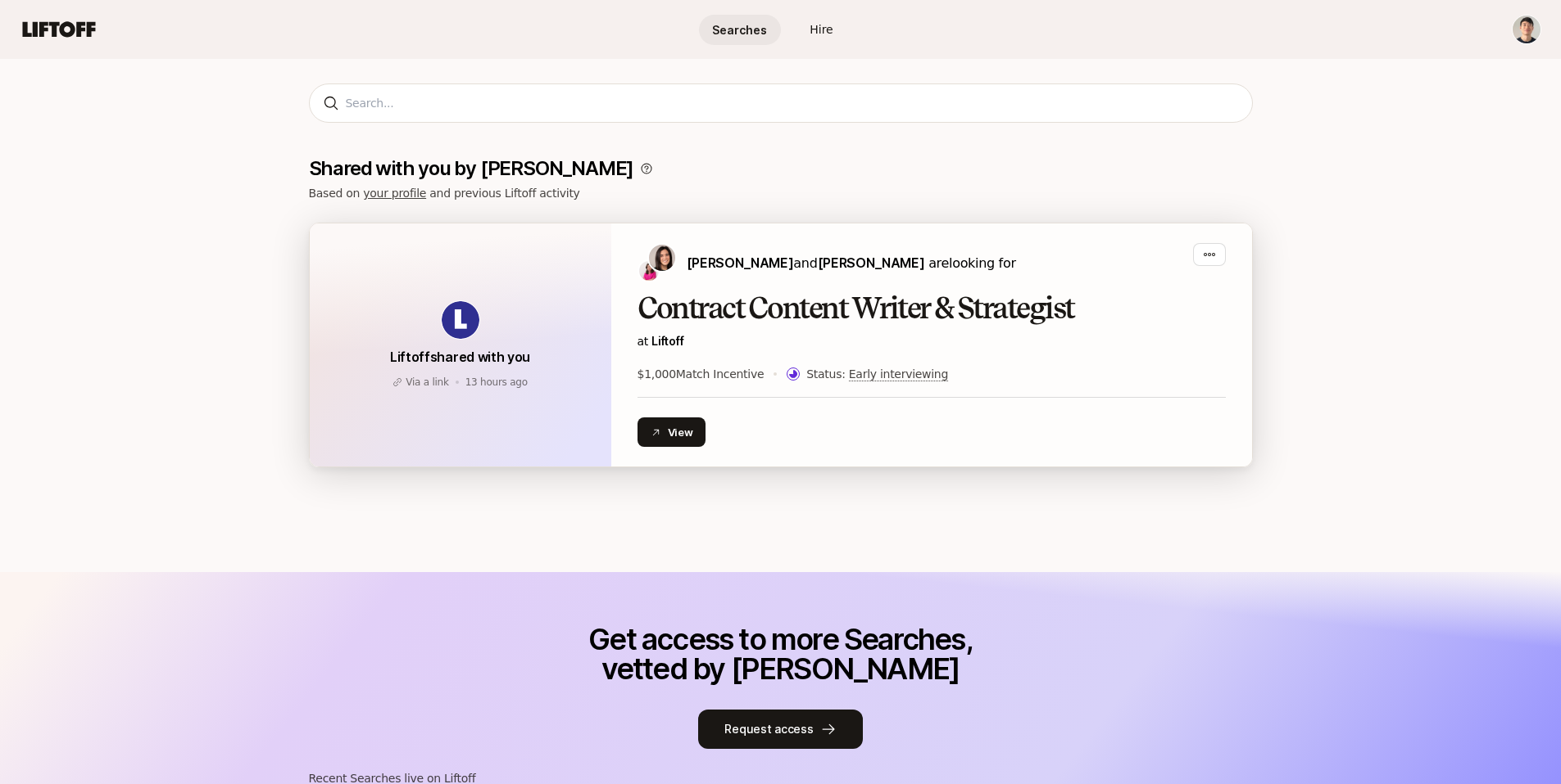
click at [766, 328] on div "Contract Content Writer & Strategist at Liftoff $1,000 Match Incentive Status: …" at bounding box center [932, 338] width 588 height 92
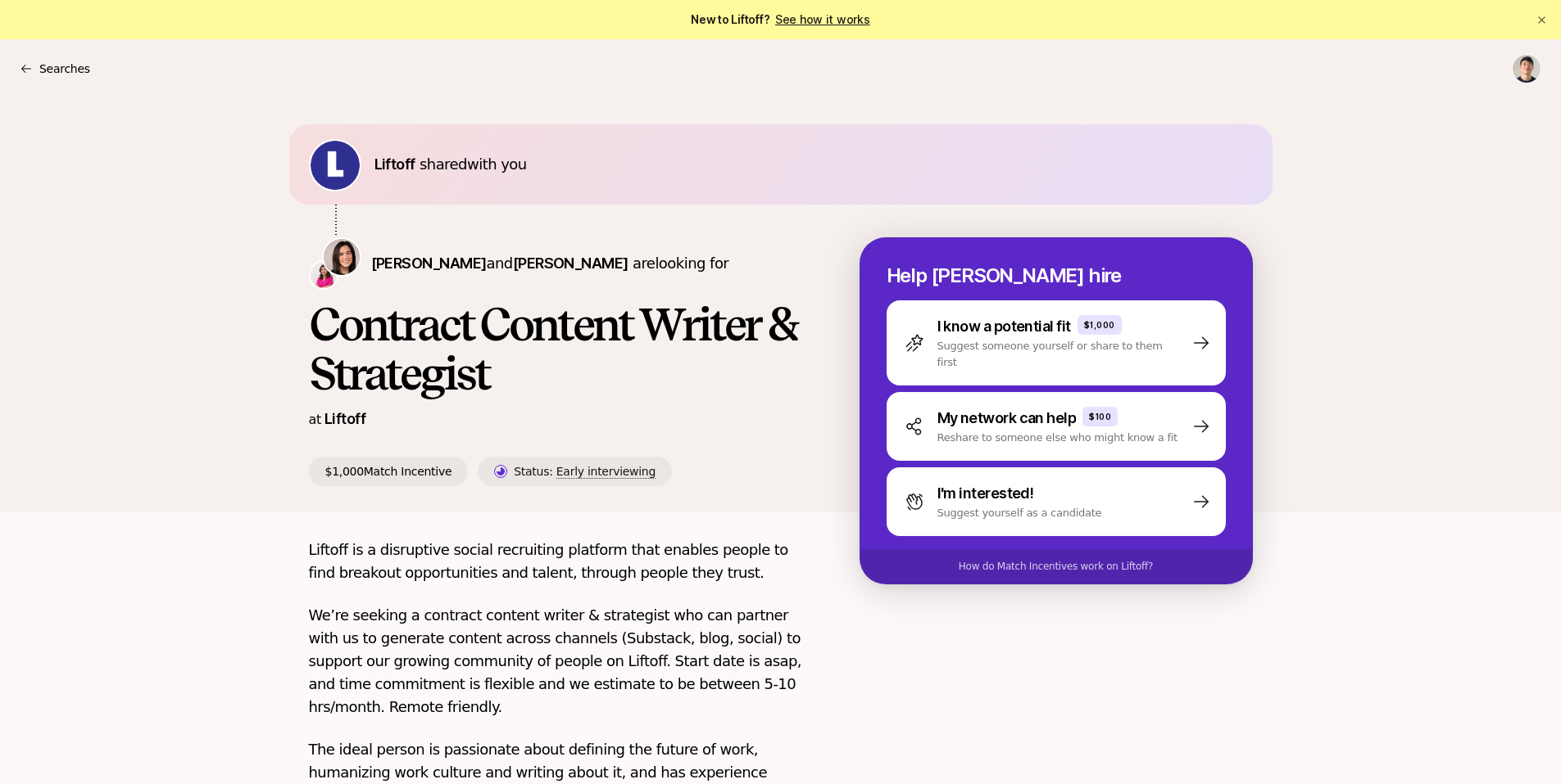
scroll to position [183, 0]
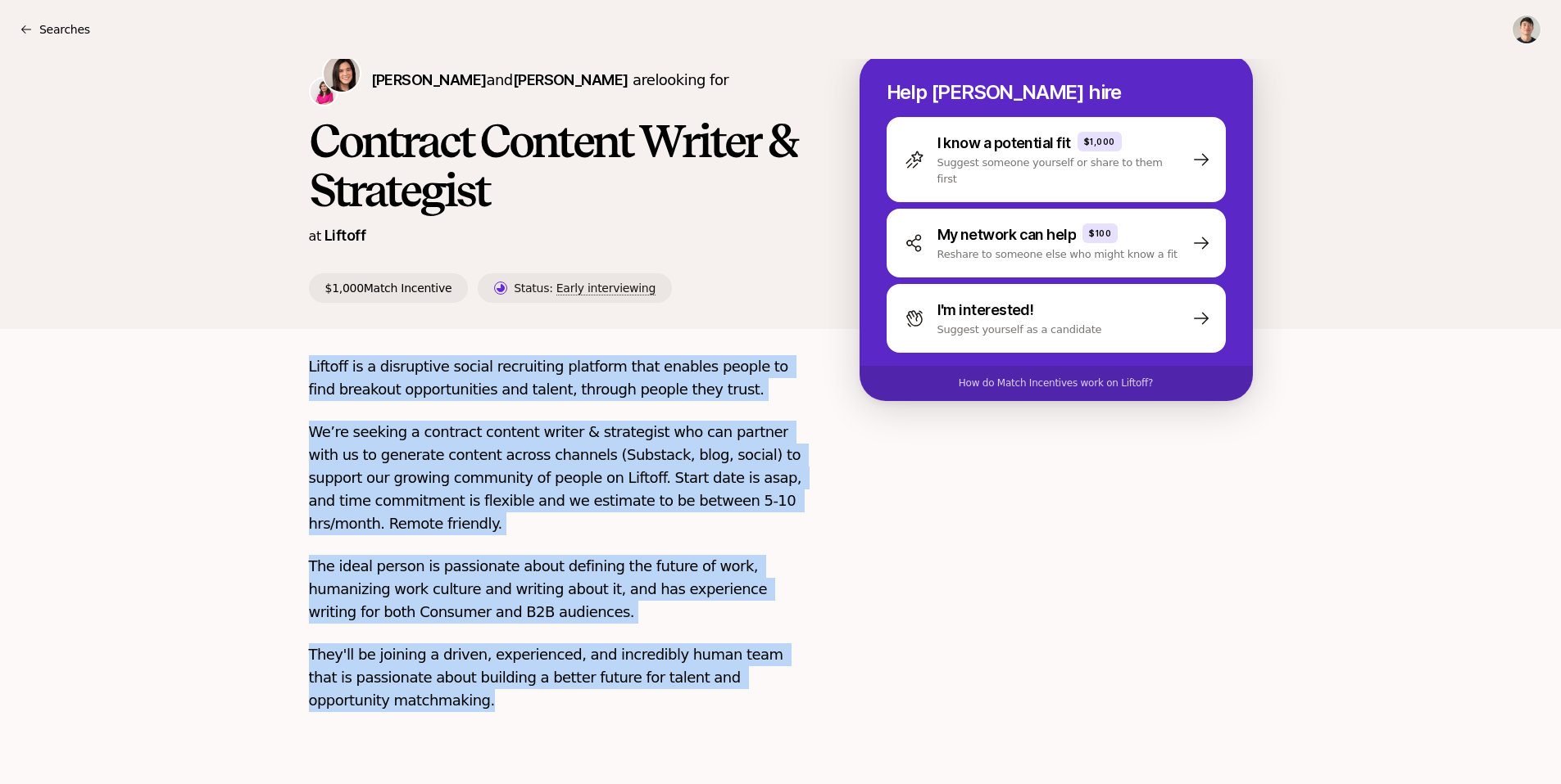
drag, startPoint x: 441, startPoint y: 705, endPoint x: 312, endPoint y: 367, distance: 361.8
click at [312, 367] on div "Liftoff is a disruptive social recruiting platform that enables people to find …" at bounding box center [557, 543] width 498 height 376
copy div "Liftoff is a disruptive social recruiting platform that enables people to find …"
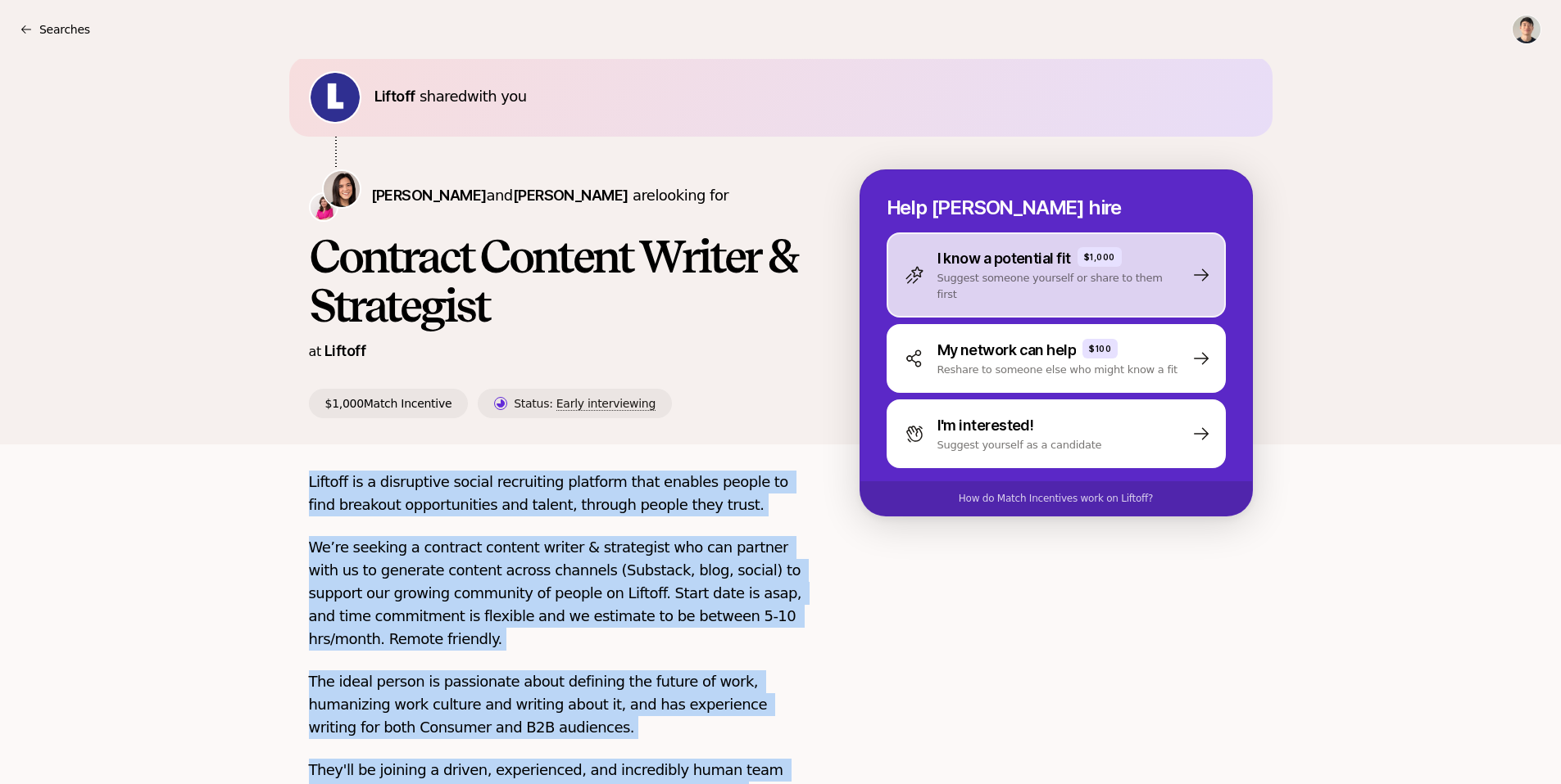
scroll to position [0, 0]
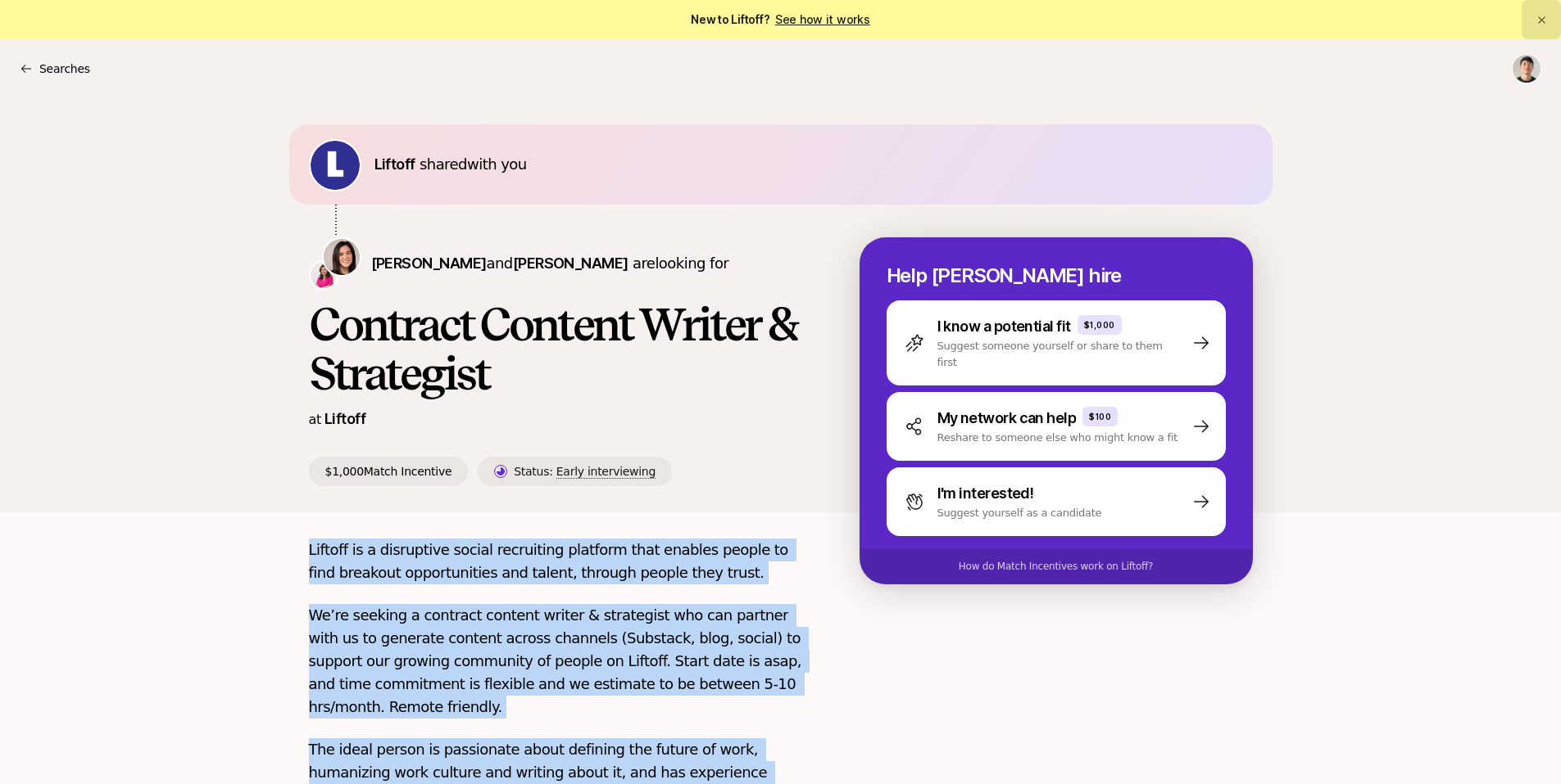
click at [1545, 13] on button at bounding box center [1541, 19] width 40 height 40
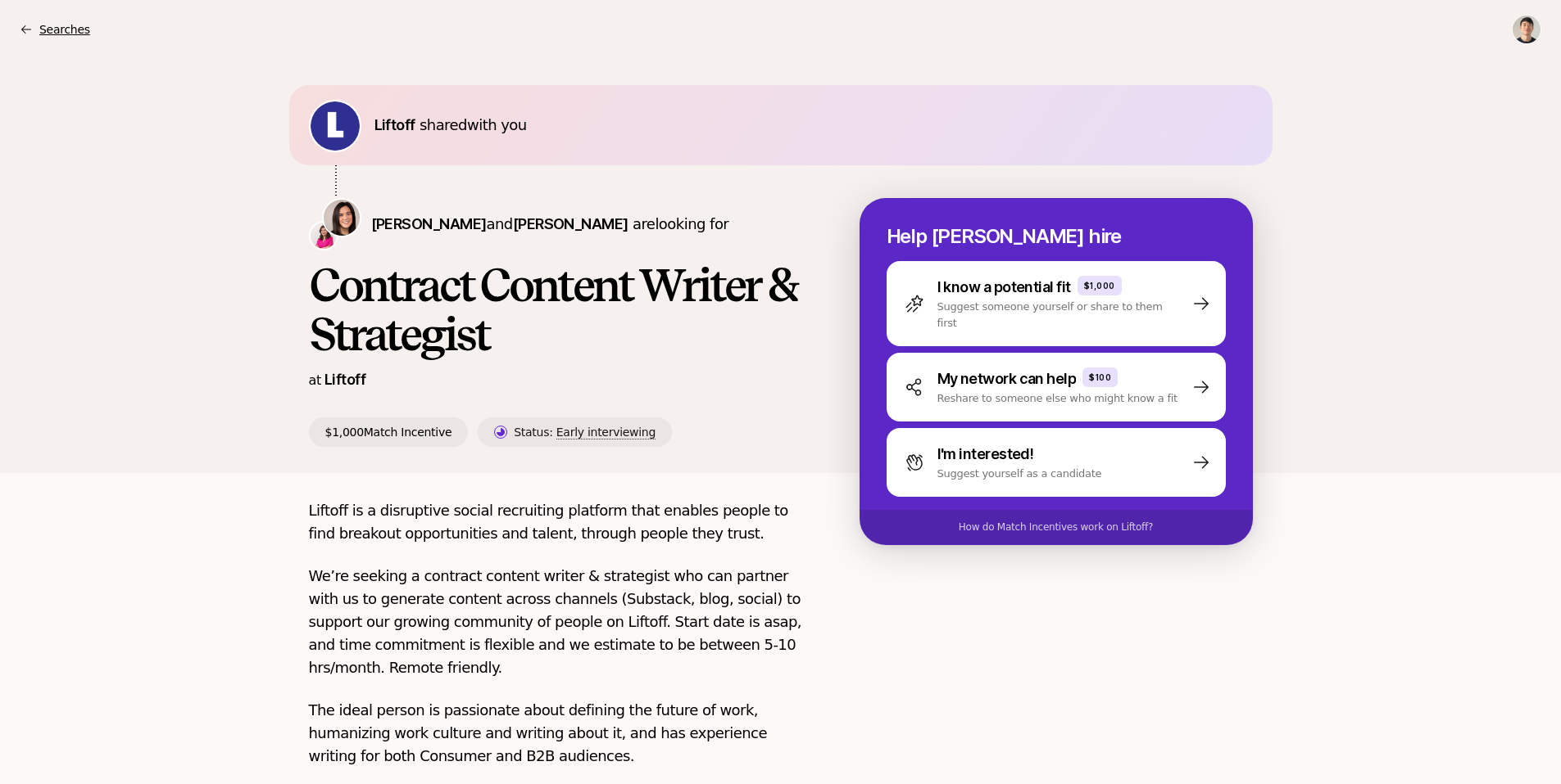
click at [51, 25] on p "Searches" at bounding box center [65, 29] width 50 height 19
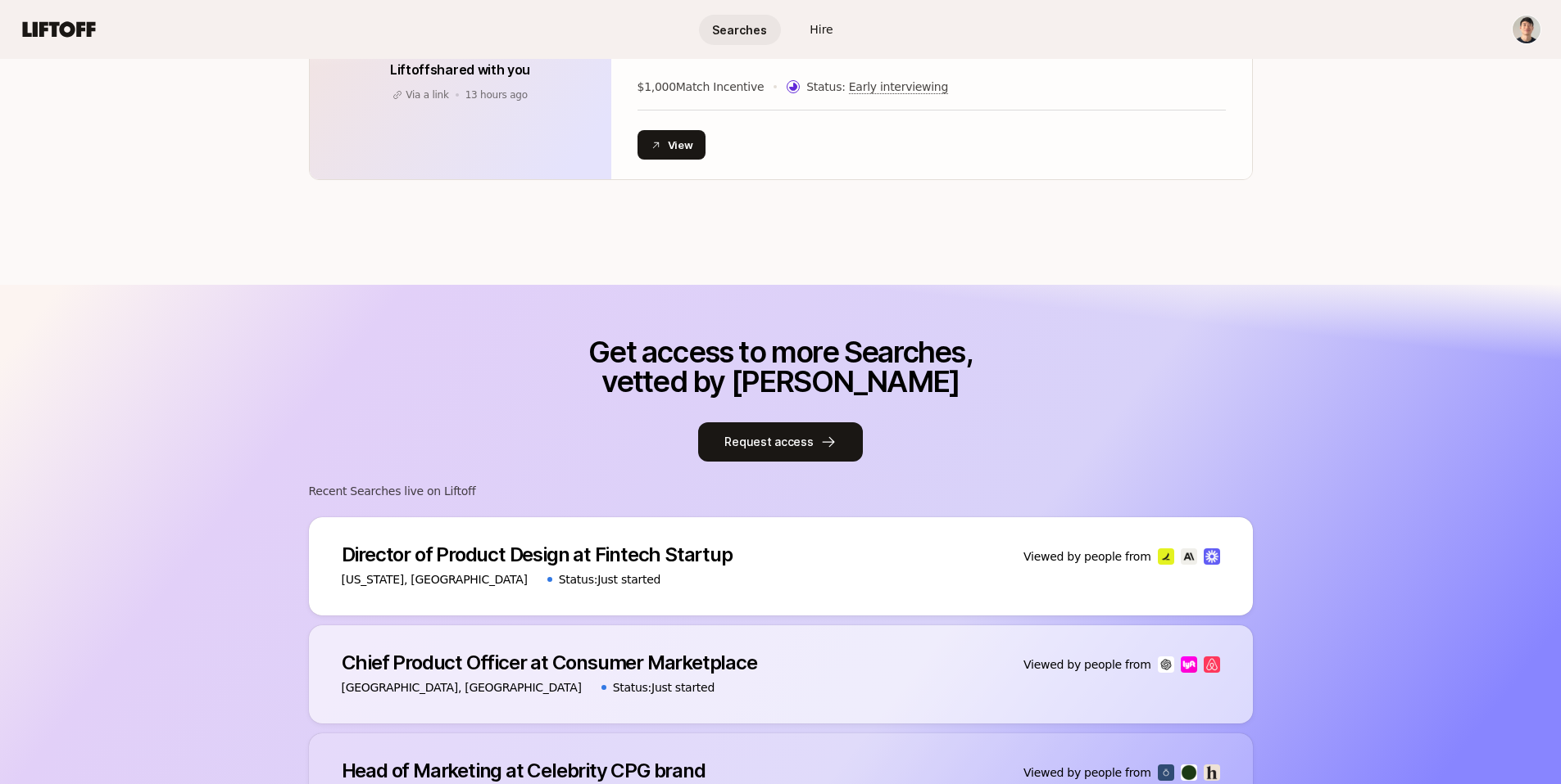
scroll to position [862, 0]
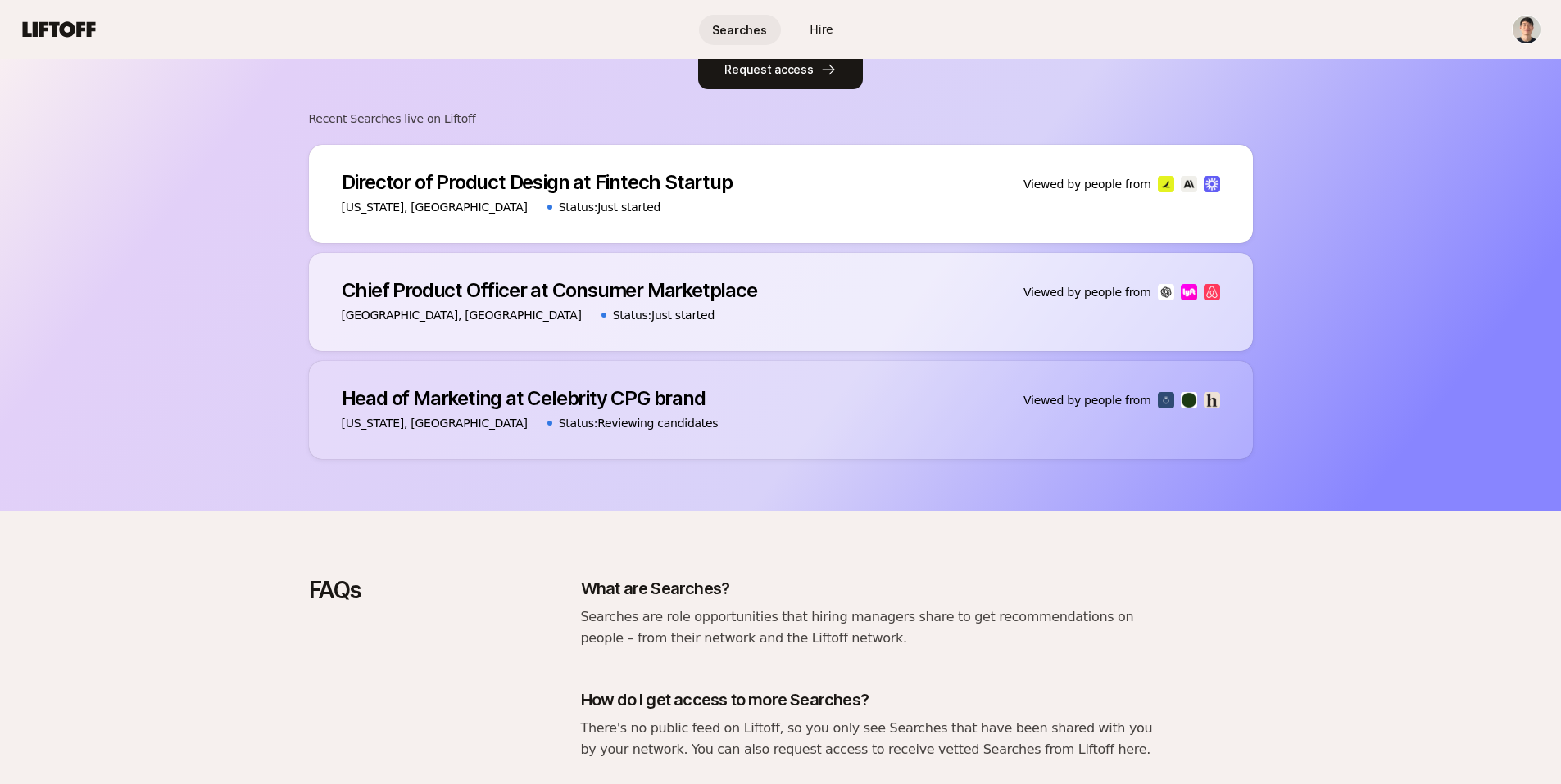
click at [719, 214] on div "New York, NY Status: Just started" at bounding box center [537, 207] width 391 height 19
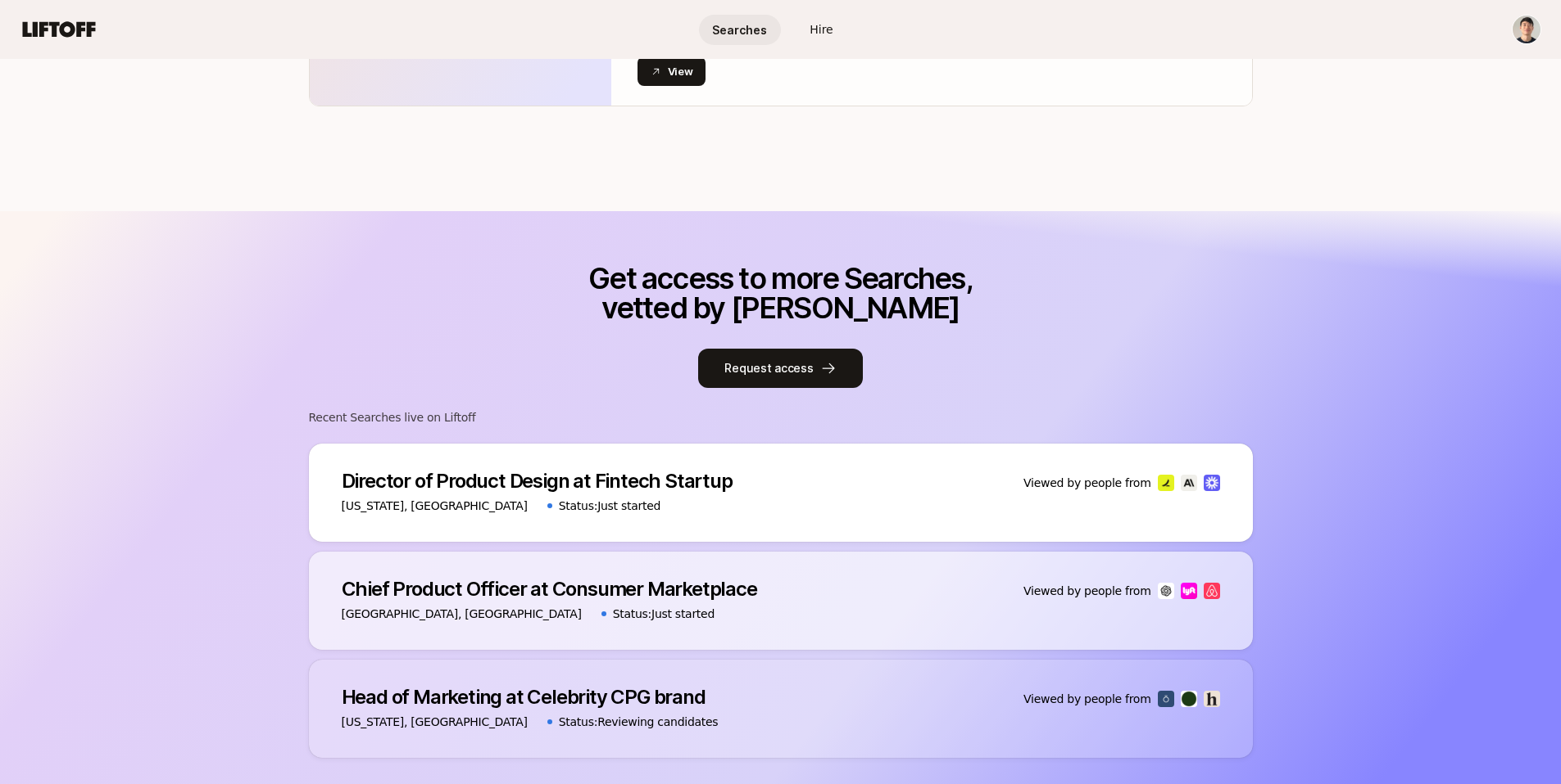
scroll to position [278, 0]
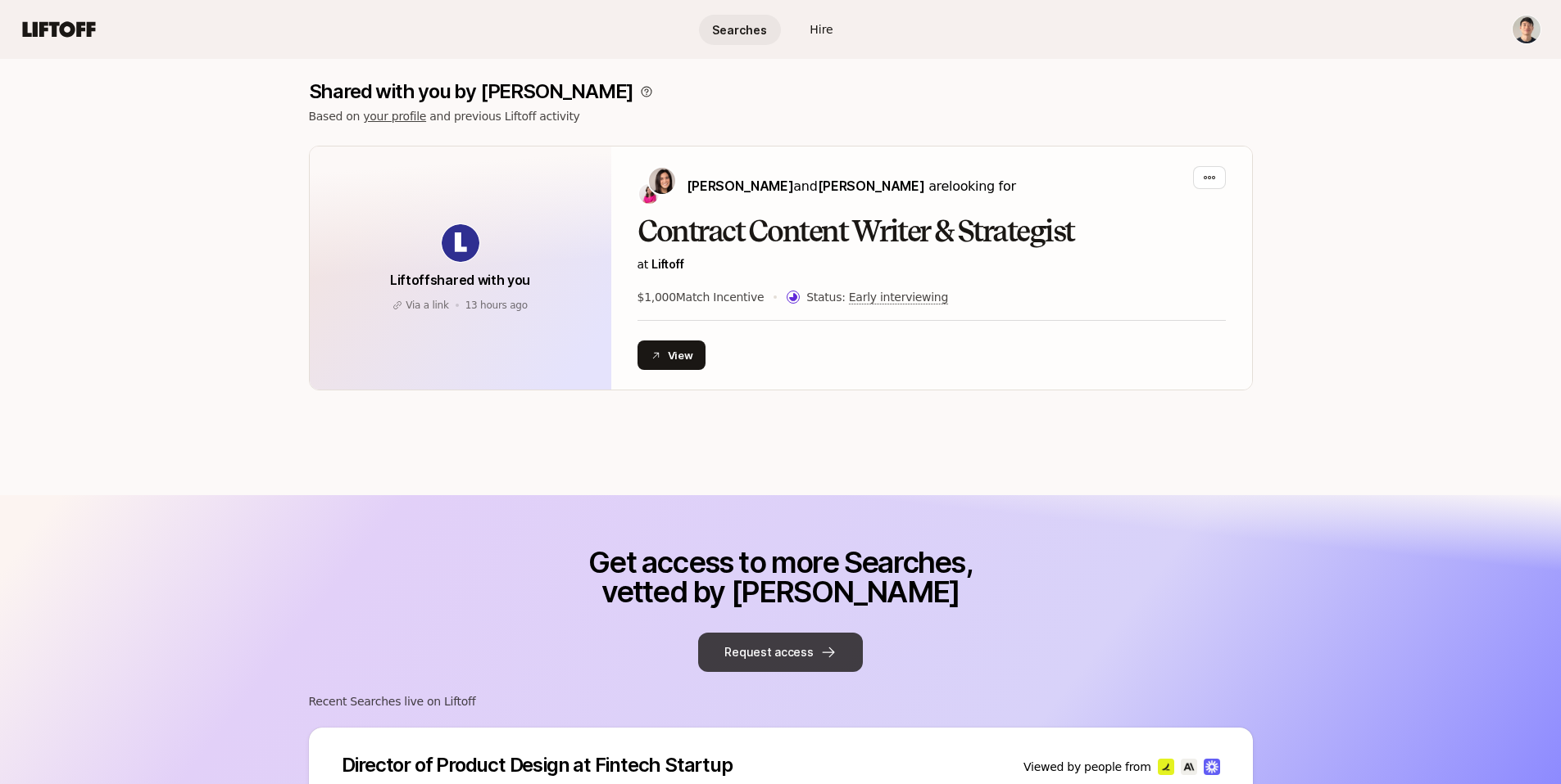
click at [778, 652] on button "Request access" at bounding box center [780, 652] width 164 height 40
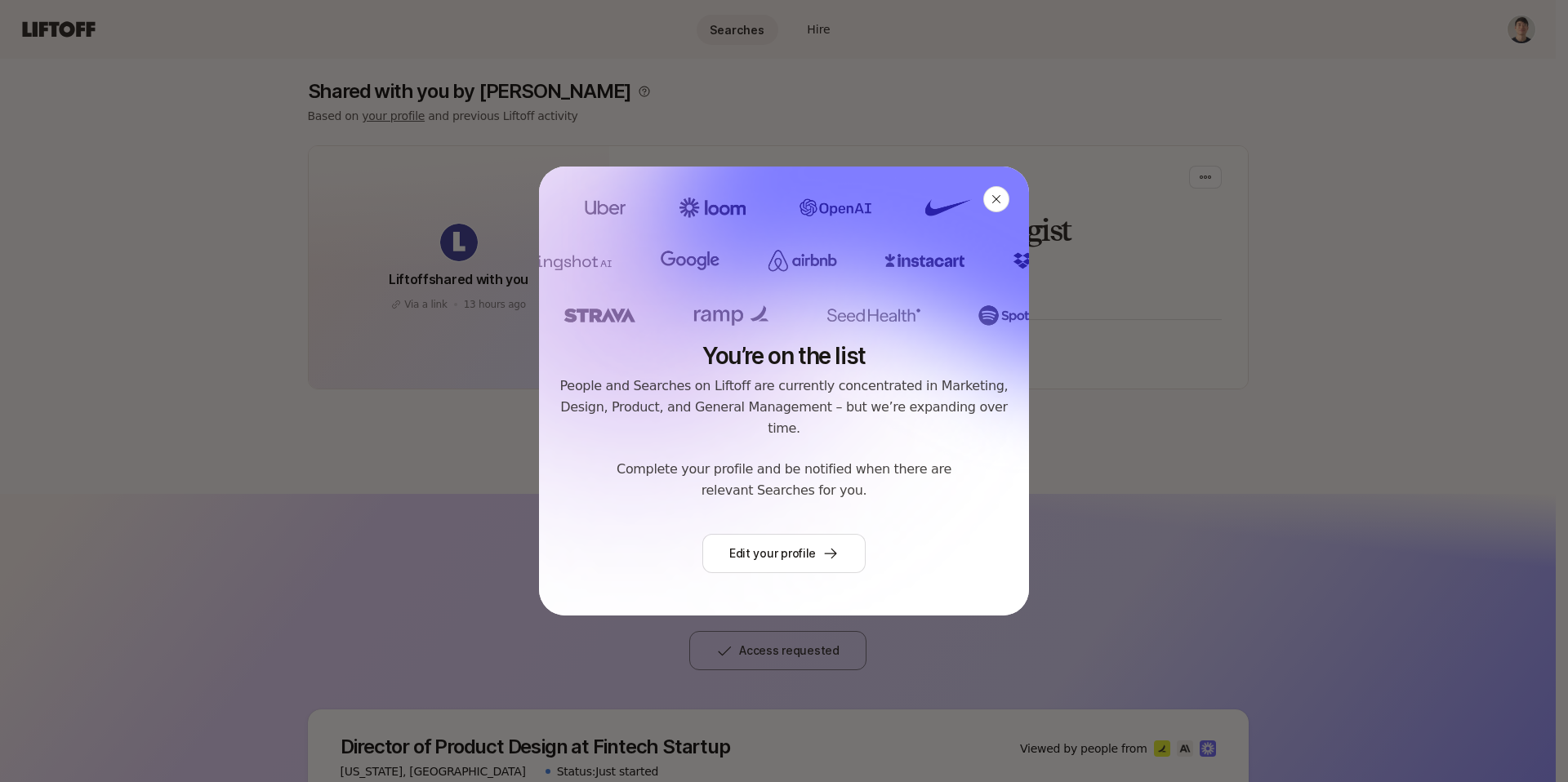
click at [987, 212] on div at bounding box center [996, 198] width 26 height 26
click at [994, 206] on icon at bounding box center [997, 199] width 14 height 14
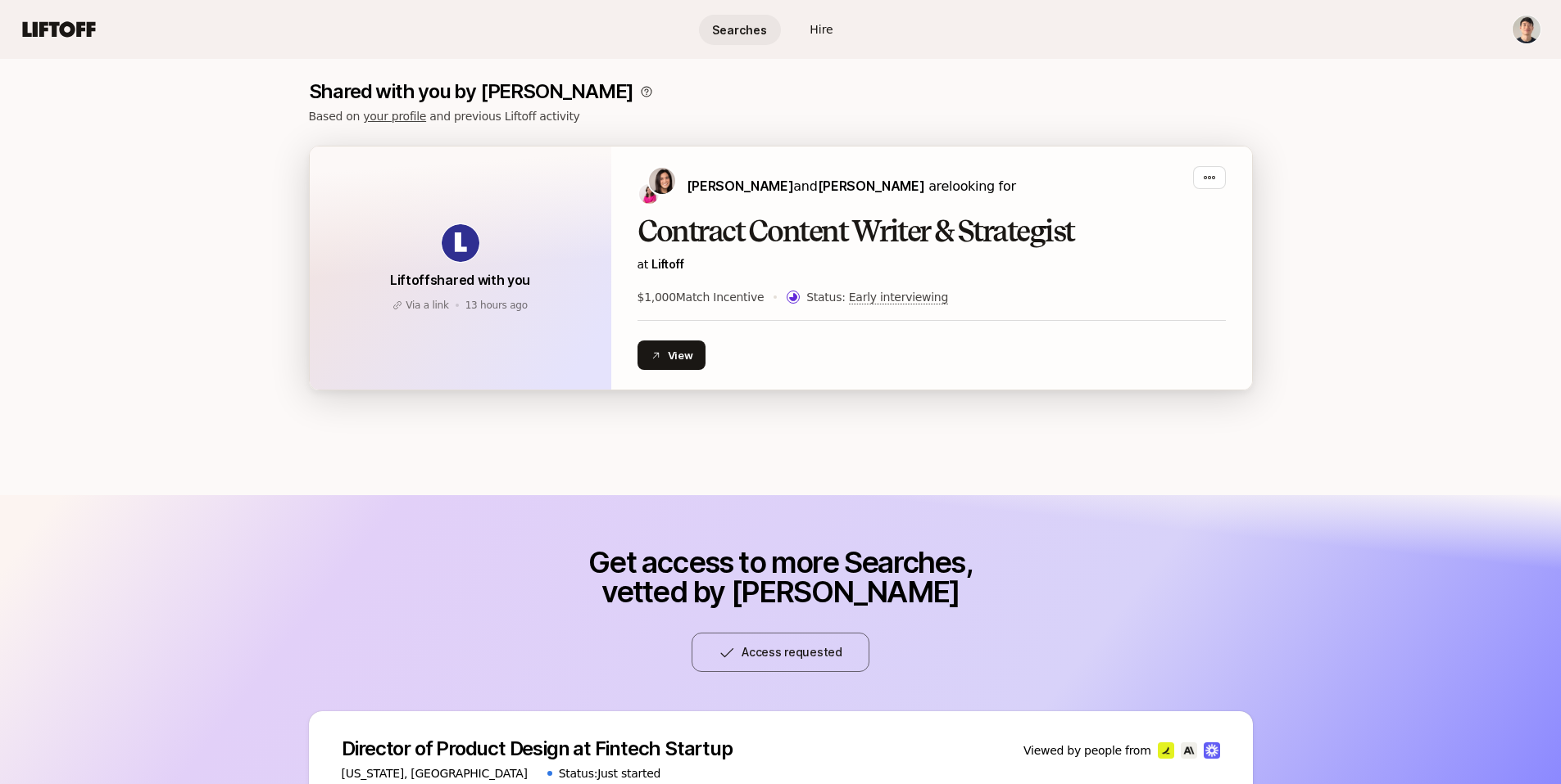
click at [774, 215] on h2 "Contract Content Writer & Strategist" at bounding box center [932, 232] width 588 height 33
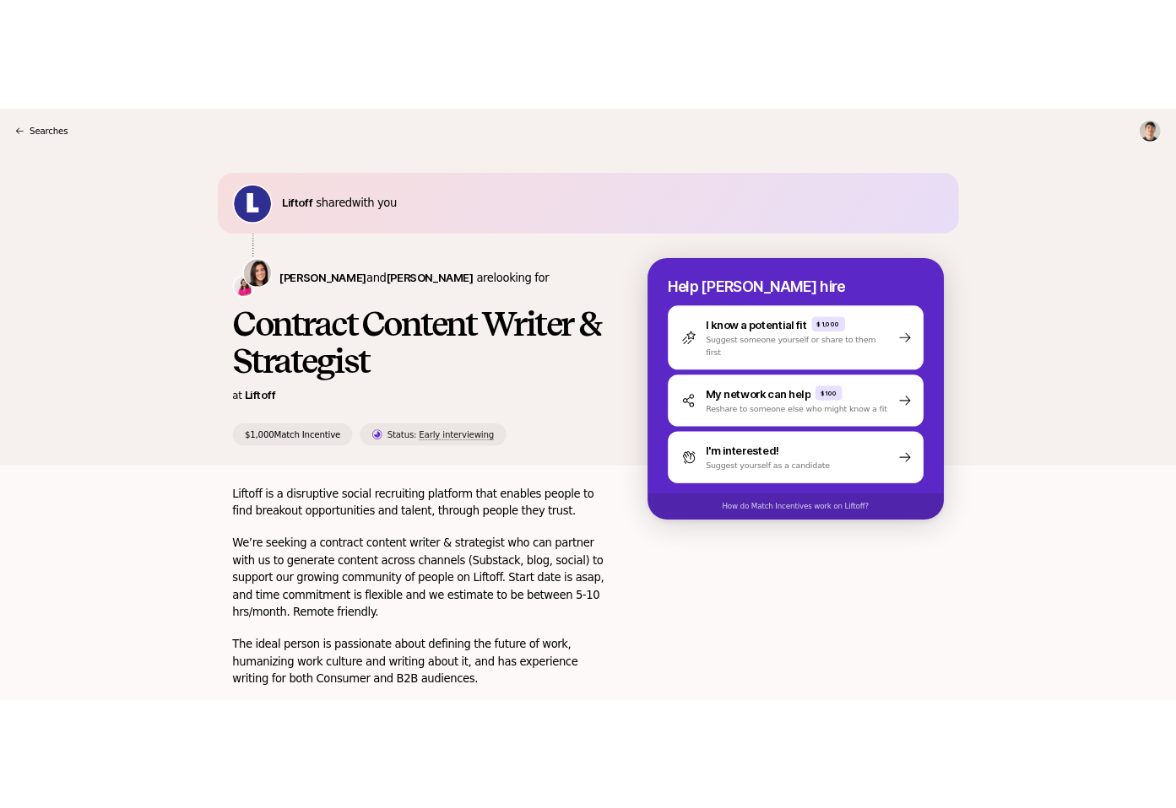
scroll to position [149, 0]
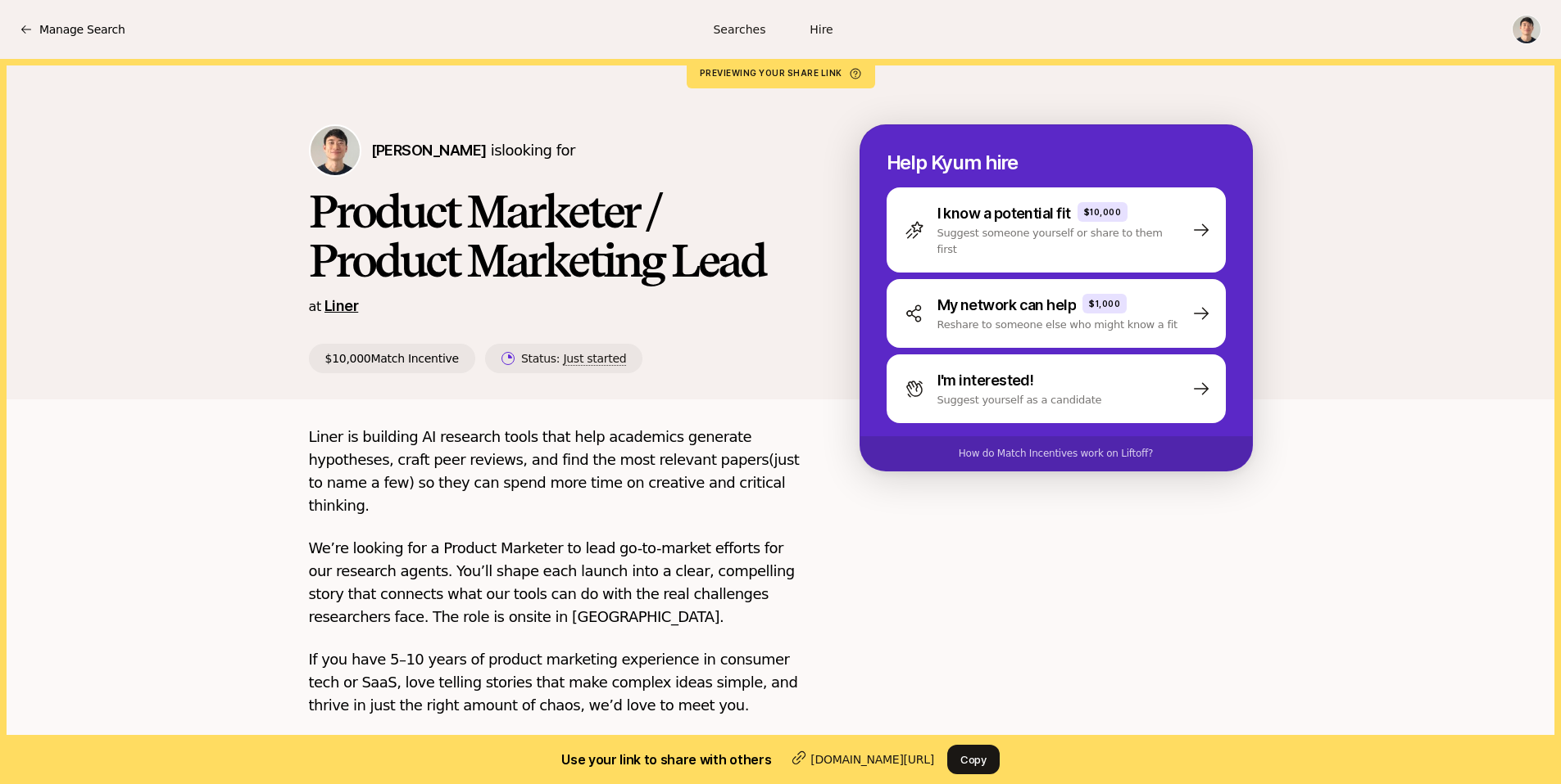
click at [324, 309] on link "Liner" at bounding box center [341, 306] width 34 height 17
click at [969, 760] on button "Copy" at bounding box center [974, 760] width 52 height 29
click at [722, 29] on span "Searches" at bounding box center [739, 30] width 52 height 17
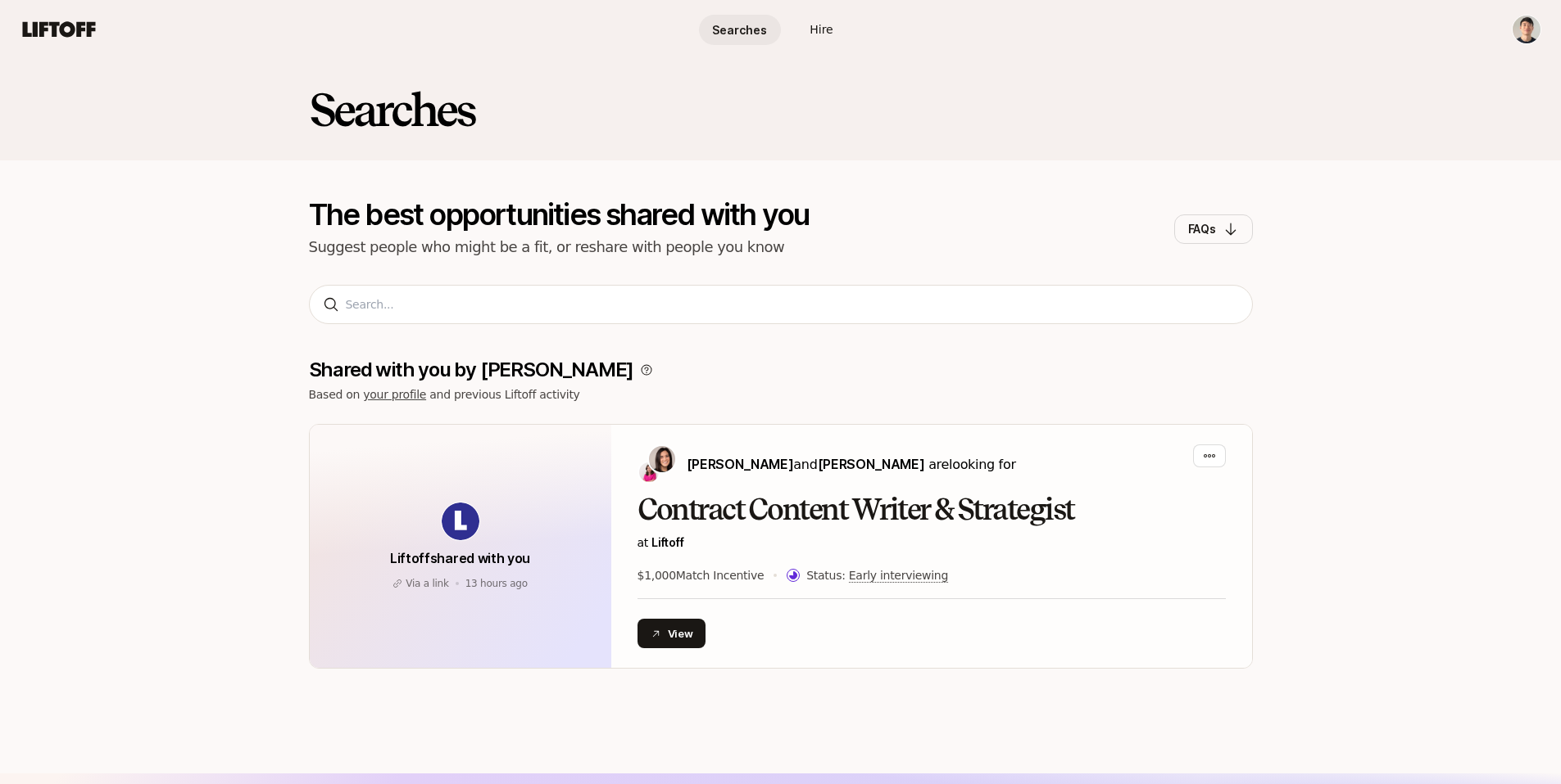
click at [731, 29] on span "Searches" at bounding box center [739, 30] width 55 height 17
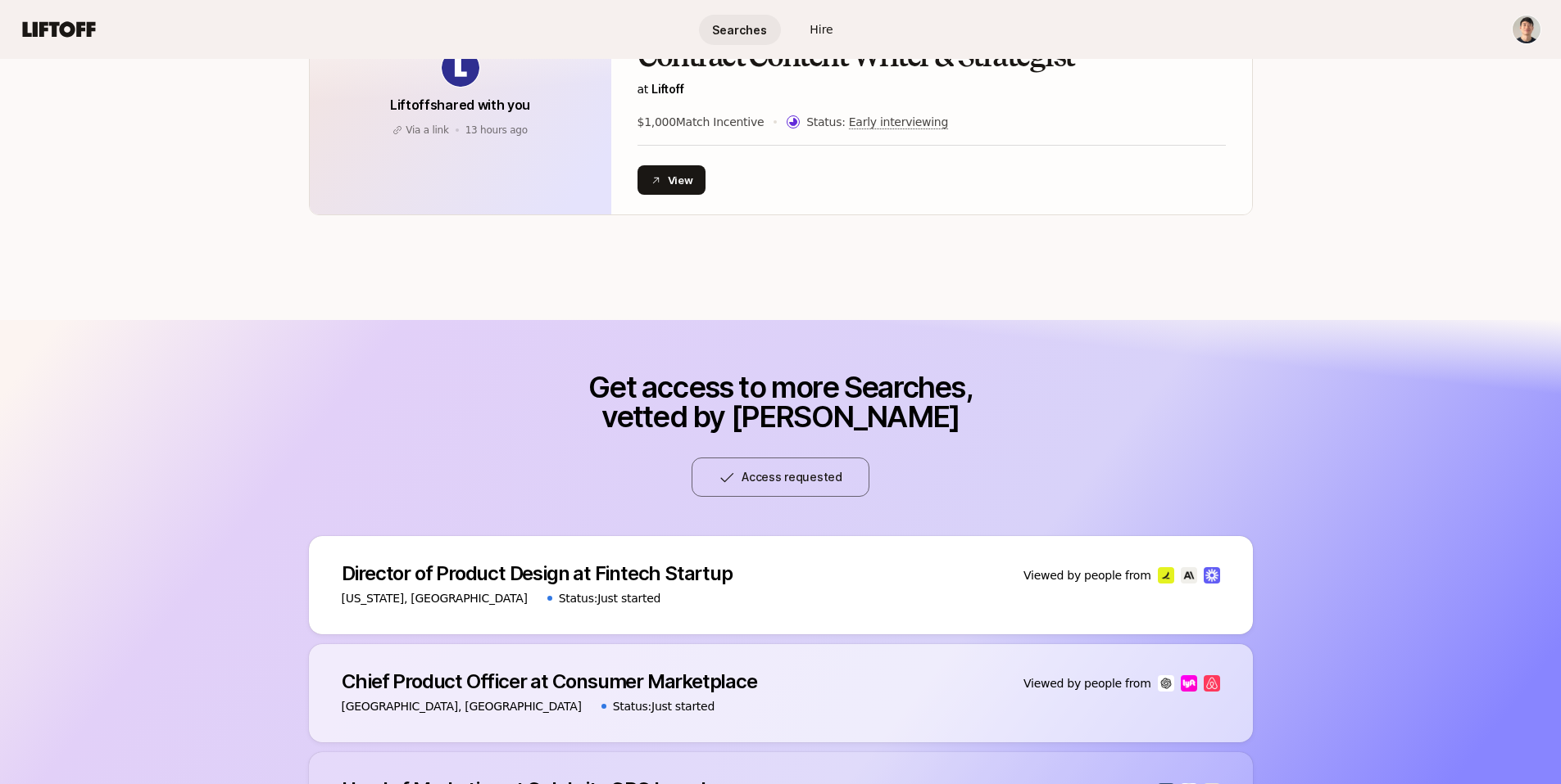
scroll to position [474, 0]
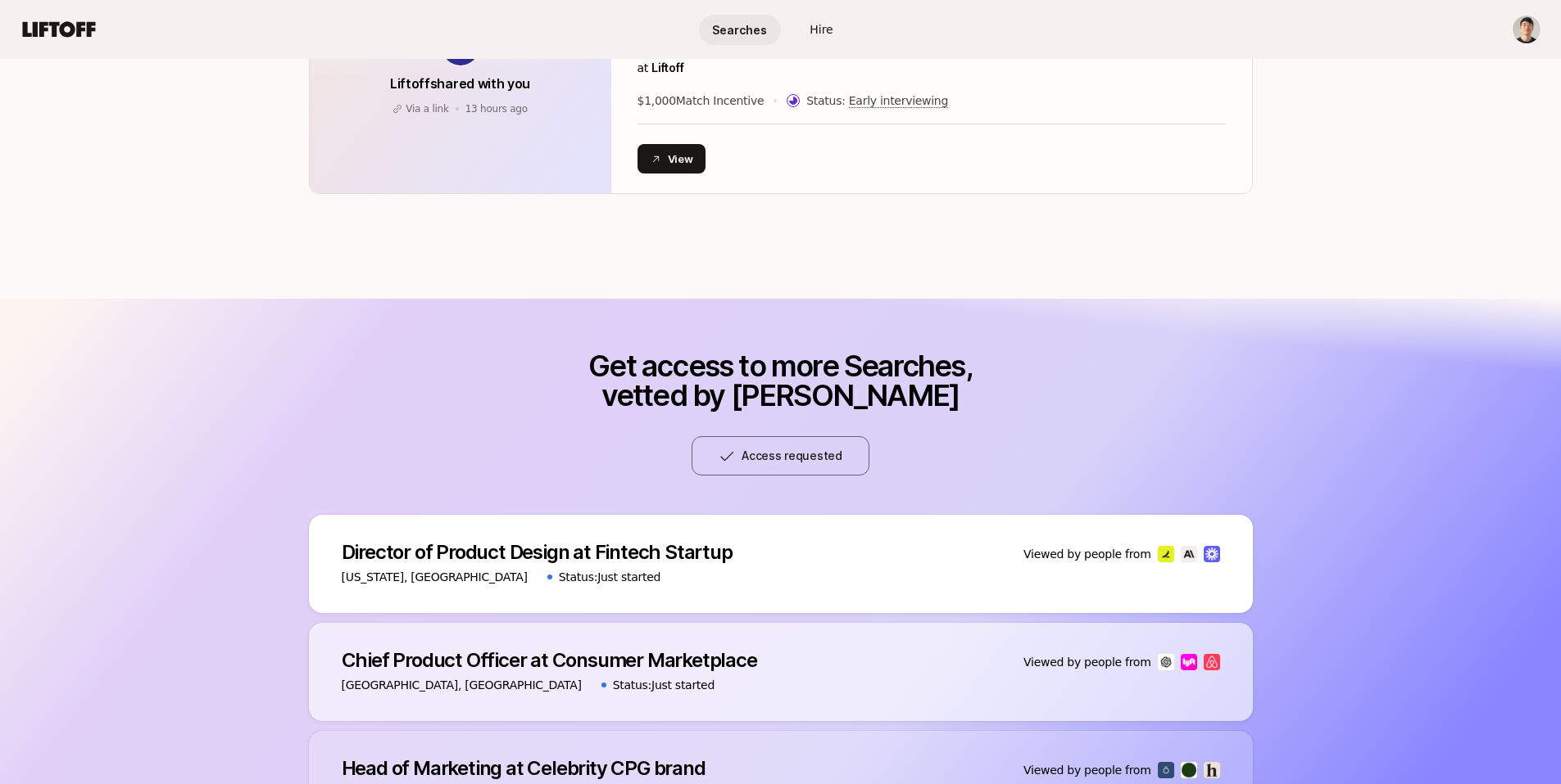
click at [822, 16] on link "Hire" at bounding box center [821, 29] width 82 height 30
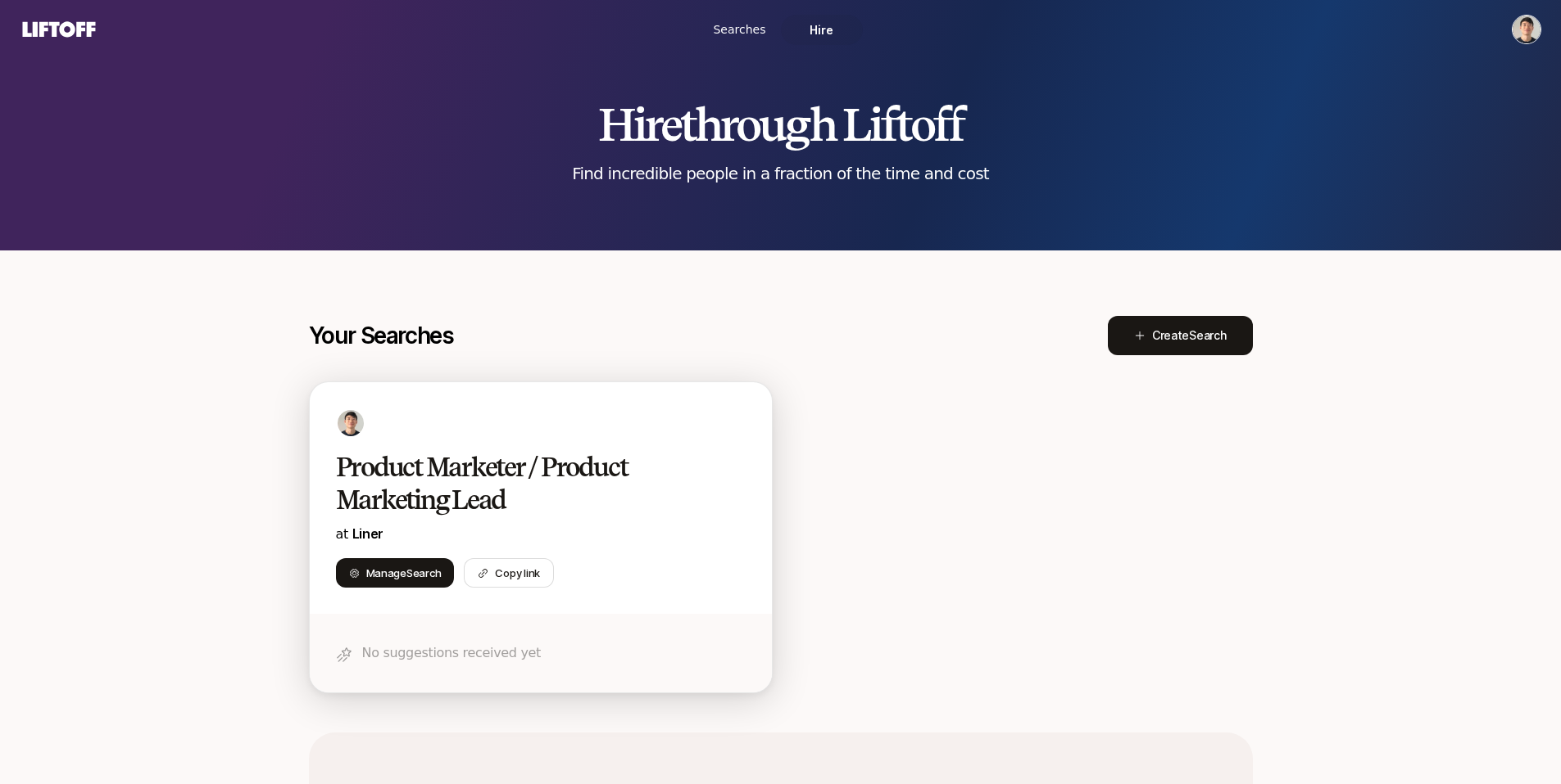
scroll to position [160, 0]
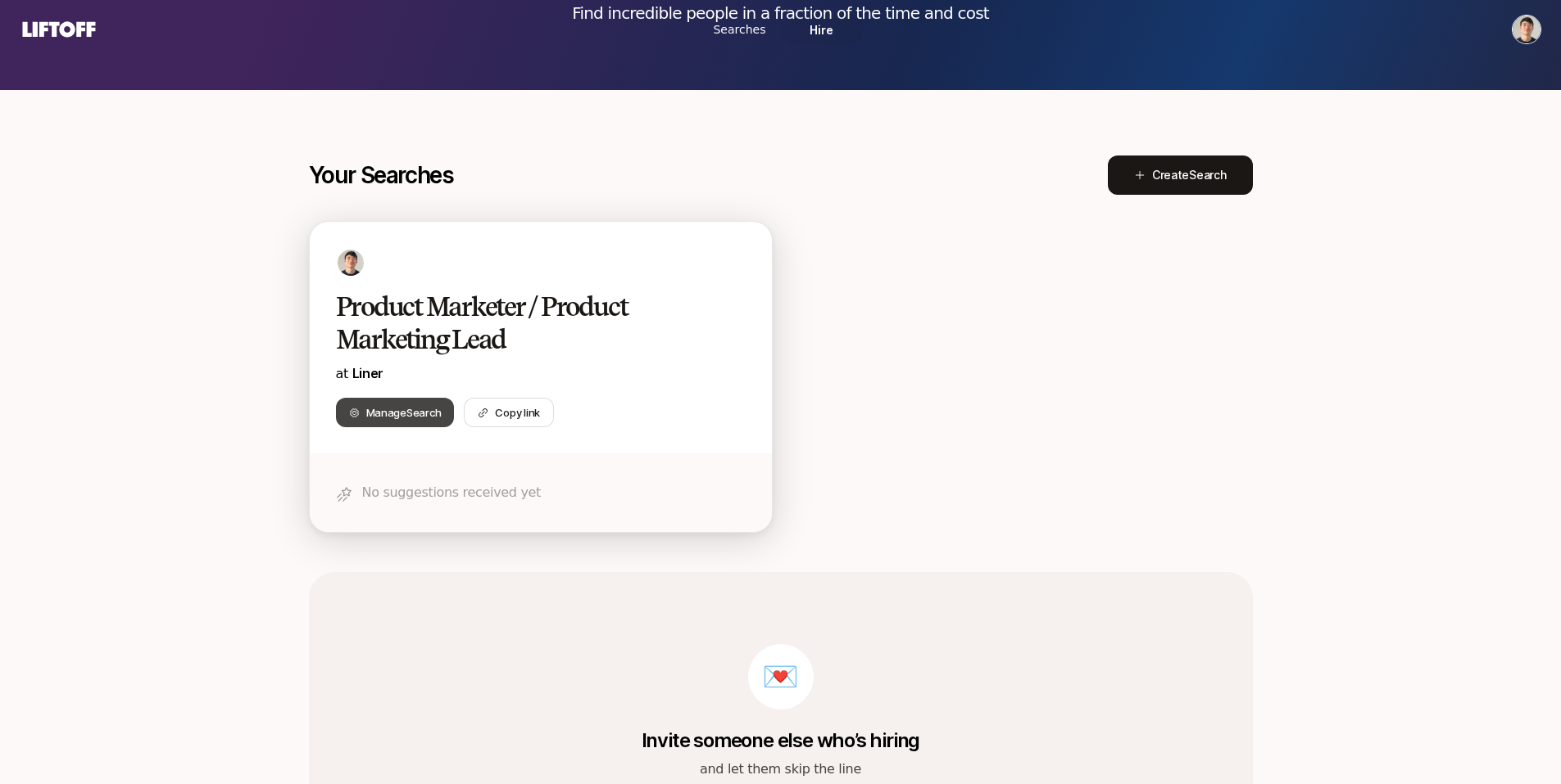
click at [421, 414] on span "Search" at bounding box center [423, 413] width 34 height 14
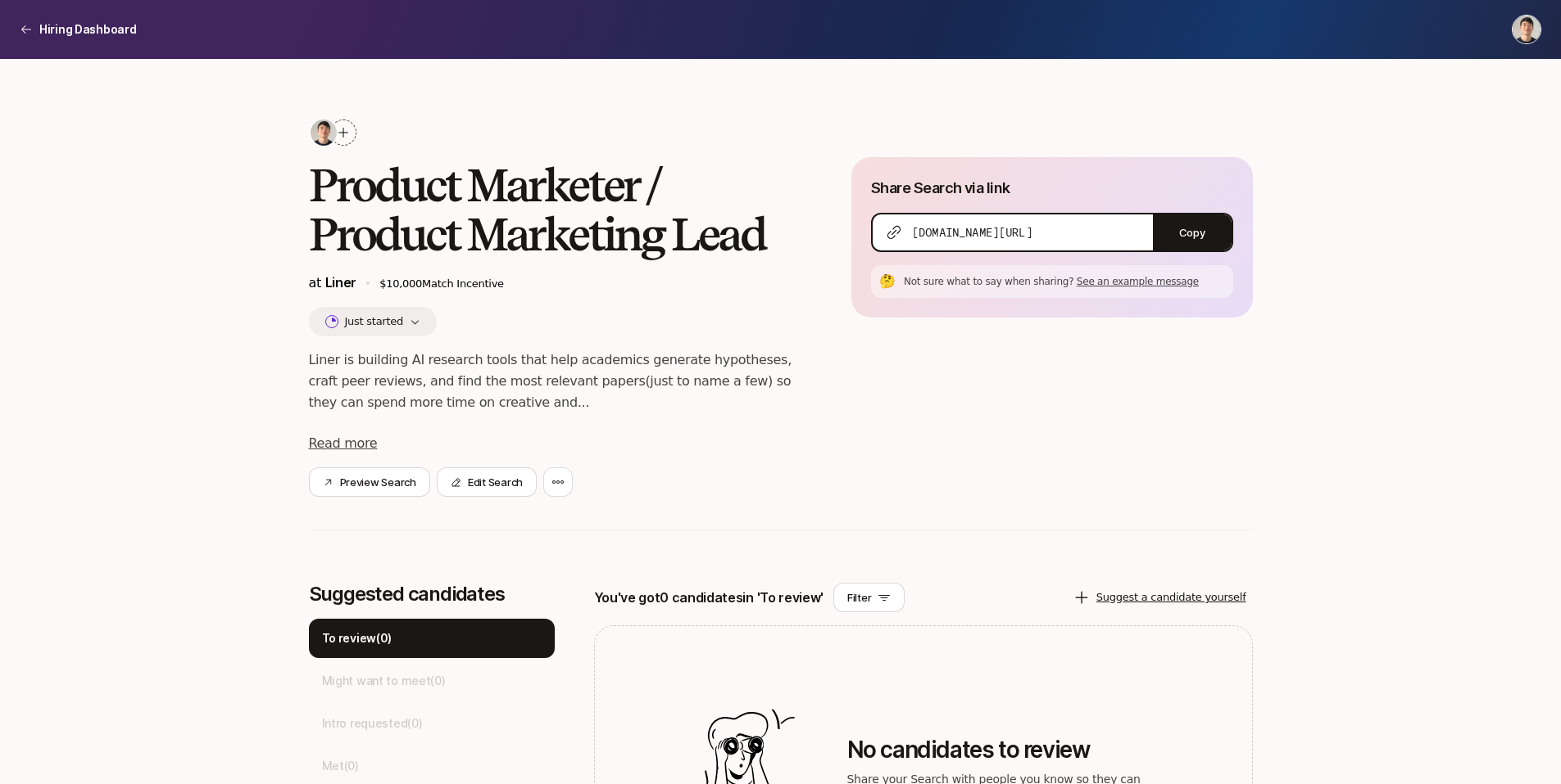
drag, startPoint x: 1065, startPoint y: 285, endPoint x: 1075, endPoint y: 284, distance: 10.0
click at [1077, 284] on span "See an example message" at bounding box center [1138, 281] width 122 height 12
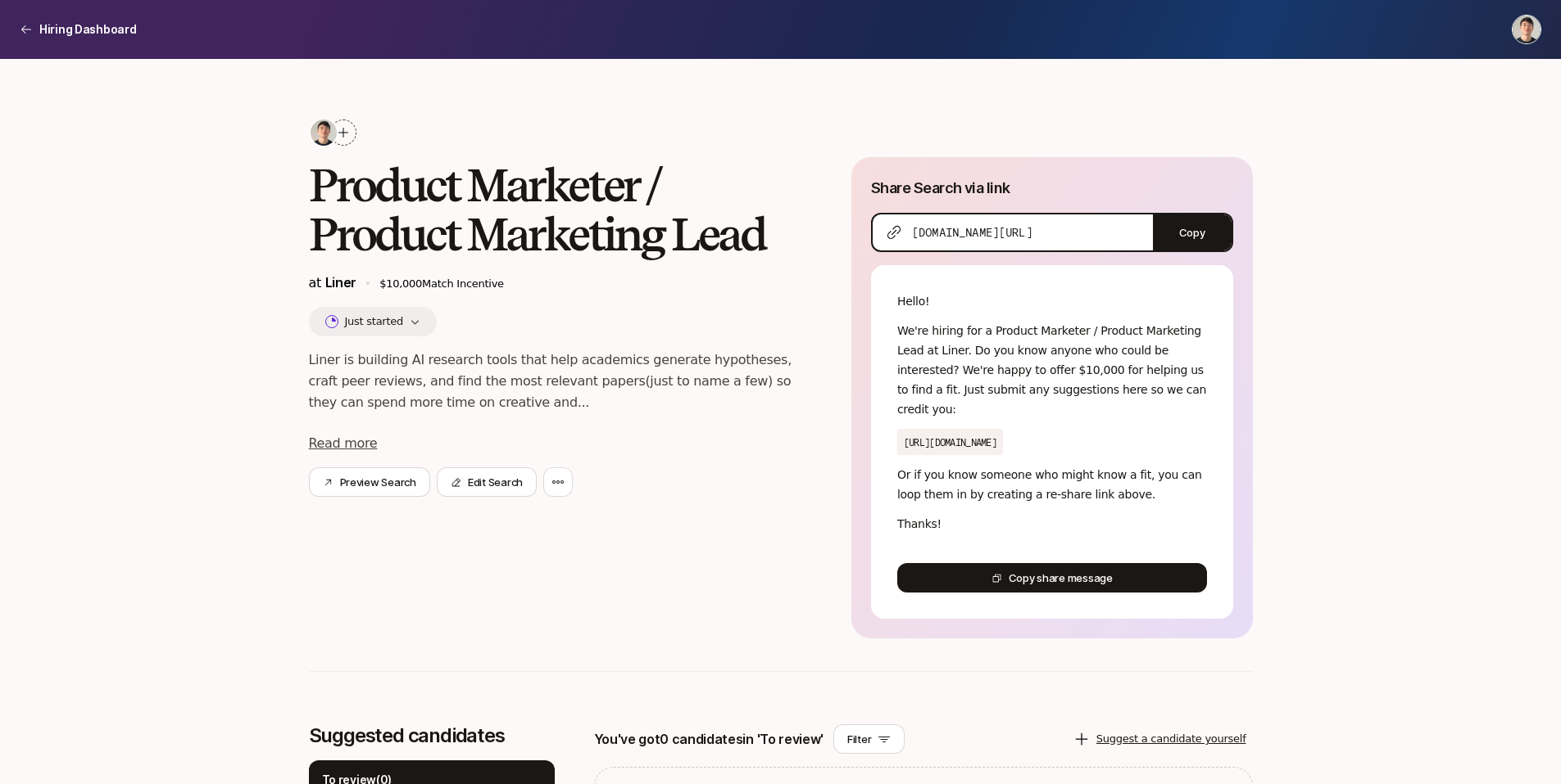
click at [1037, 347] on p "We're hiring for a Product Marketer / Product Marketing Lead at Liner. Do you k…" at bounding box center [1051, 370] width 310 height 98
click at [1038, 339] on p "We're hiring for a Product Marketer / Product Marketing Lead at Liner. Do you k…" at bounding box center [1051, 370] width 310 height 98
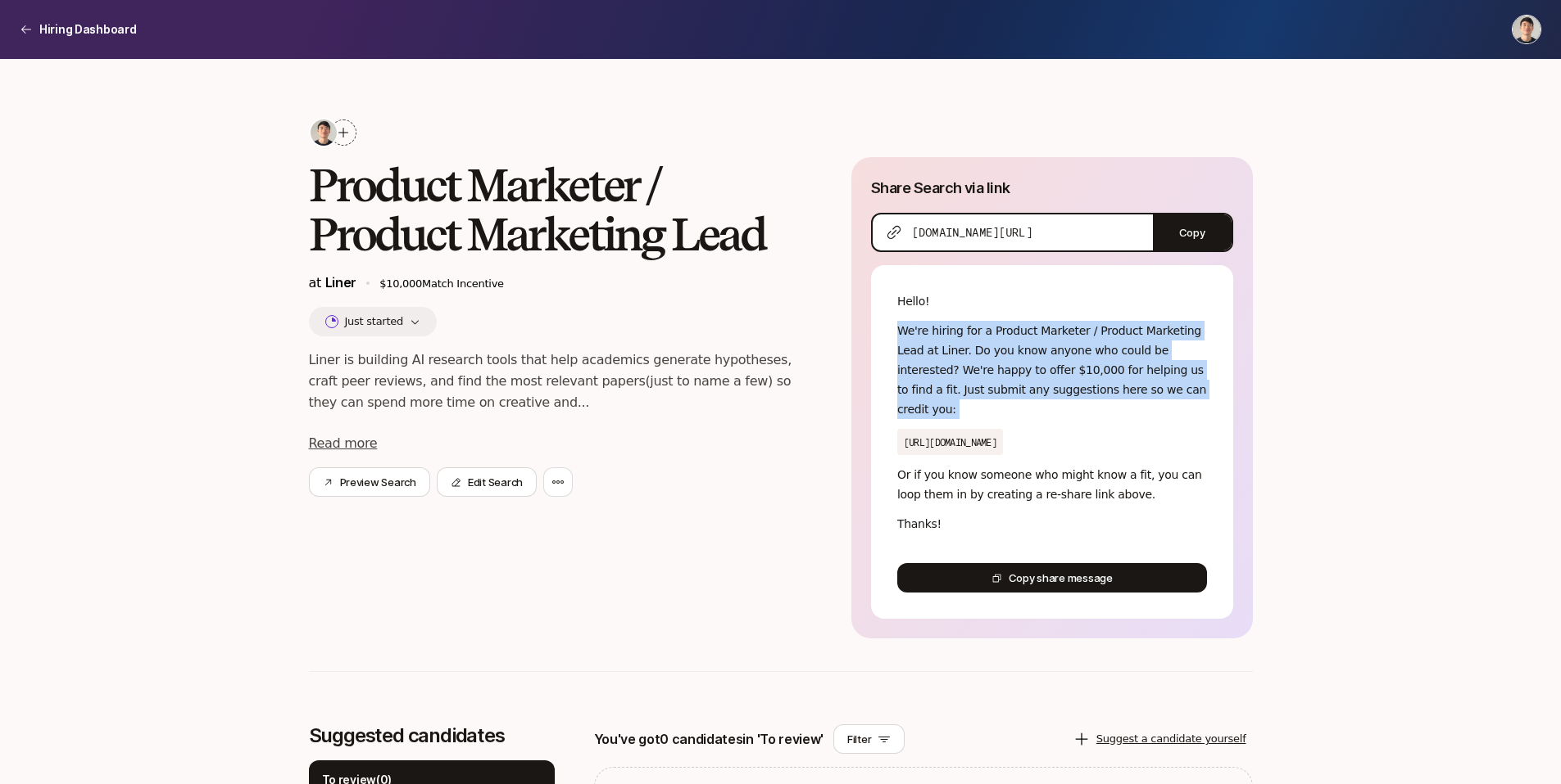
click at [1038, 339] on p "We're hiring for a Product Marketer / Product Marketing Lead at Liner. Do you k…" at bounding box center [1051, 370] width 310 height 98
click at [1003, 391] on p "We're hiring for a Product Marketer / Product Marketing Lead at Liner. Do you k…" at bounding box center [1051, 370] width 310 height 98
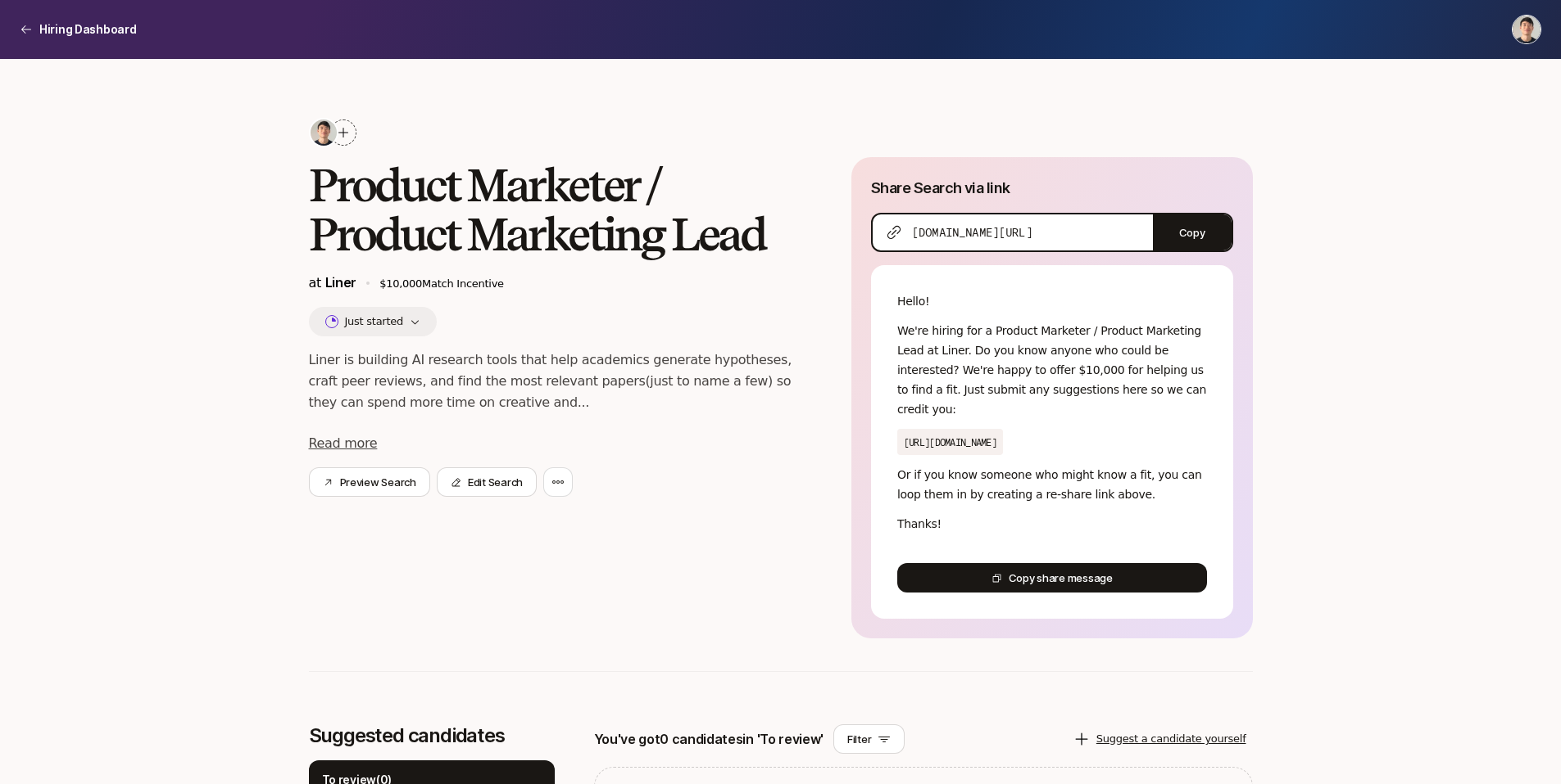
click at [1102, 340] on p "We're hiring for a Product Marketer / Product Marketing Lead at Liner. Do you k…" at bounding box center [1051, 370] width 310 height 98
click at [938, 362] on p "We're hiring for a Product Marketer / Product Marketing Lead at Liner. Do you k…" at bounding box center [1051, 370] width 310 height 98
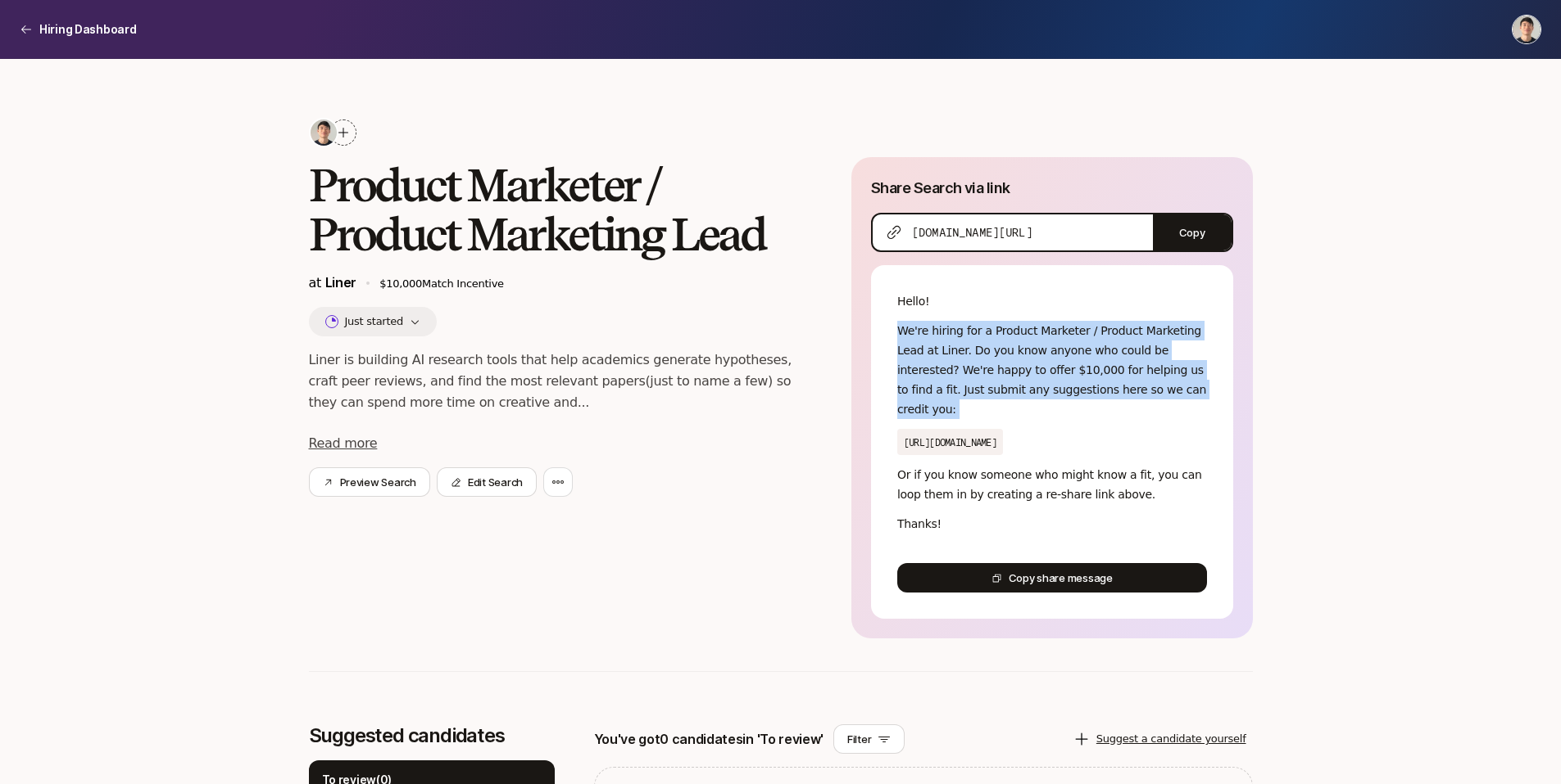
click at [938, 362] on p "We're hiring for a Product Marketer / Product Marketing Lead at Liner. Do you k…" at bounding box center [1051, 370] width 310 height 98
click at [974, 376] on p "We're hiring for a Product Marketer / Product Marketing Lead at Liner. Do you k…" at bounding box center [1051, 370] width 310 height 98
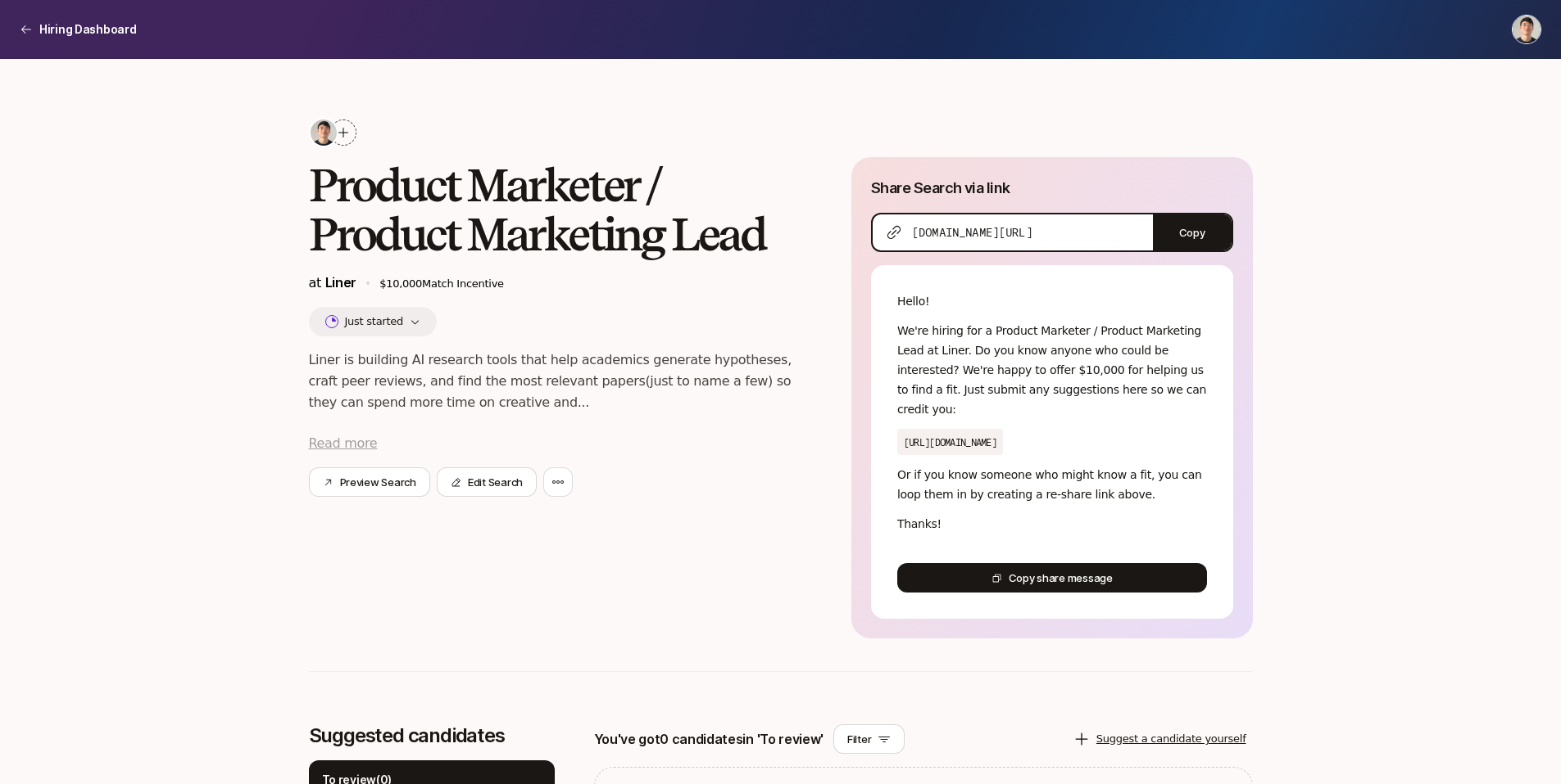
click at [344, 443] on span "Read more" at bounding box center [343, 443] width 69 height 16
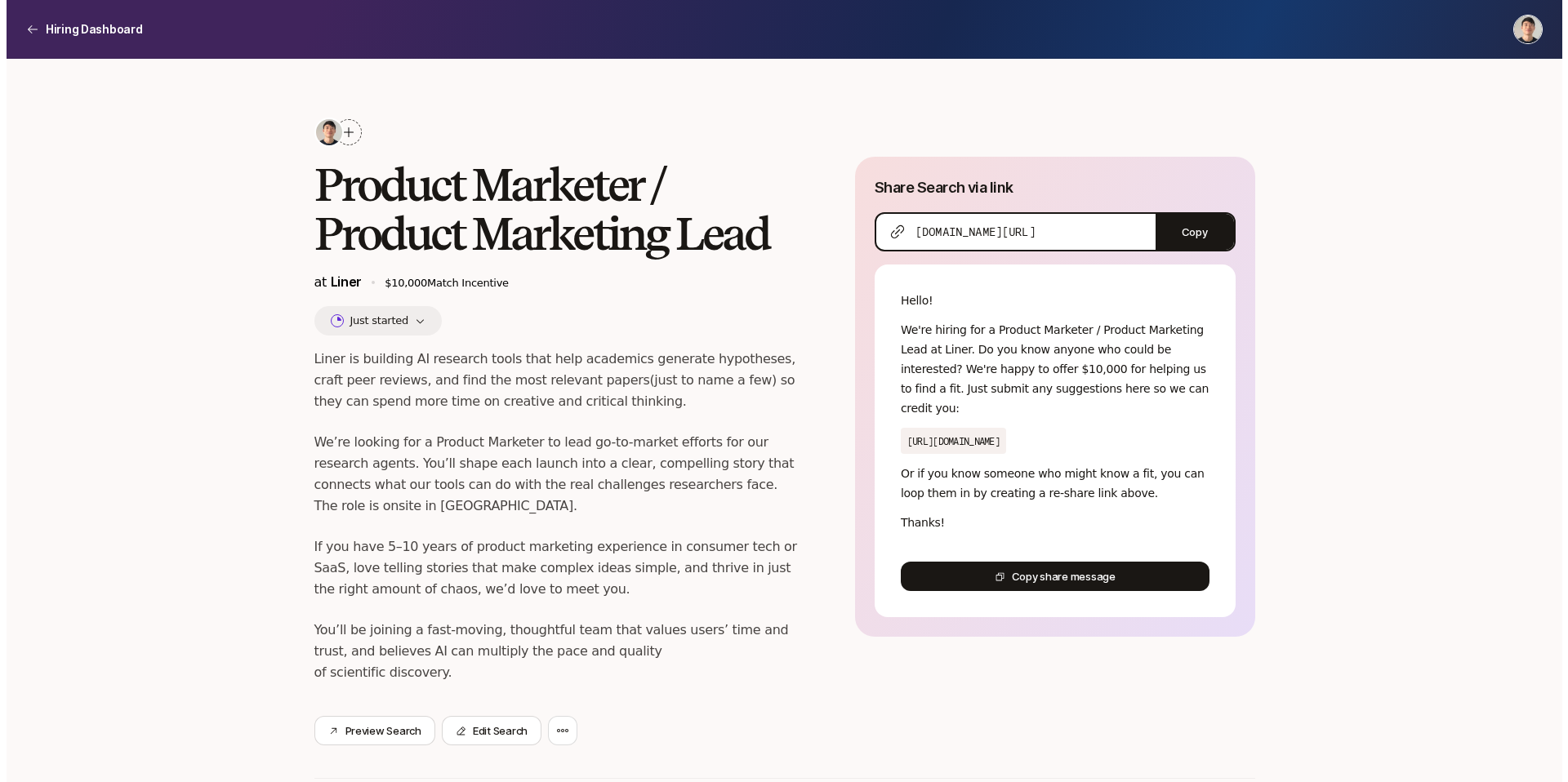
scroll to position [105, 0]
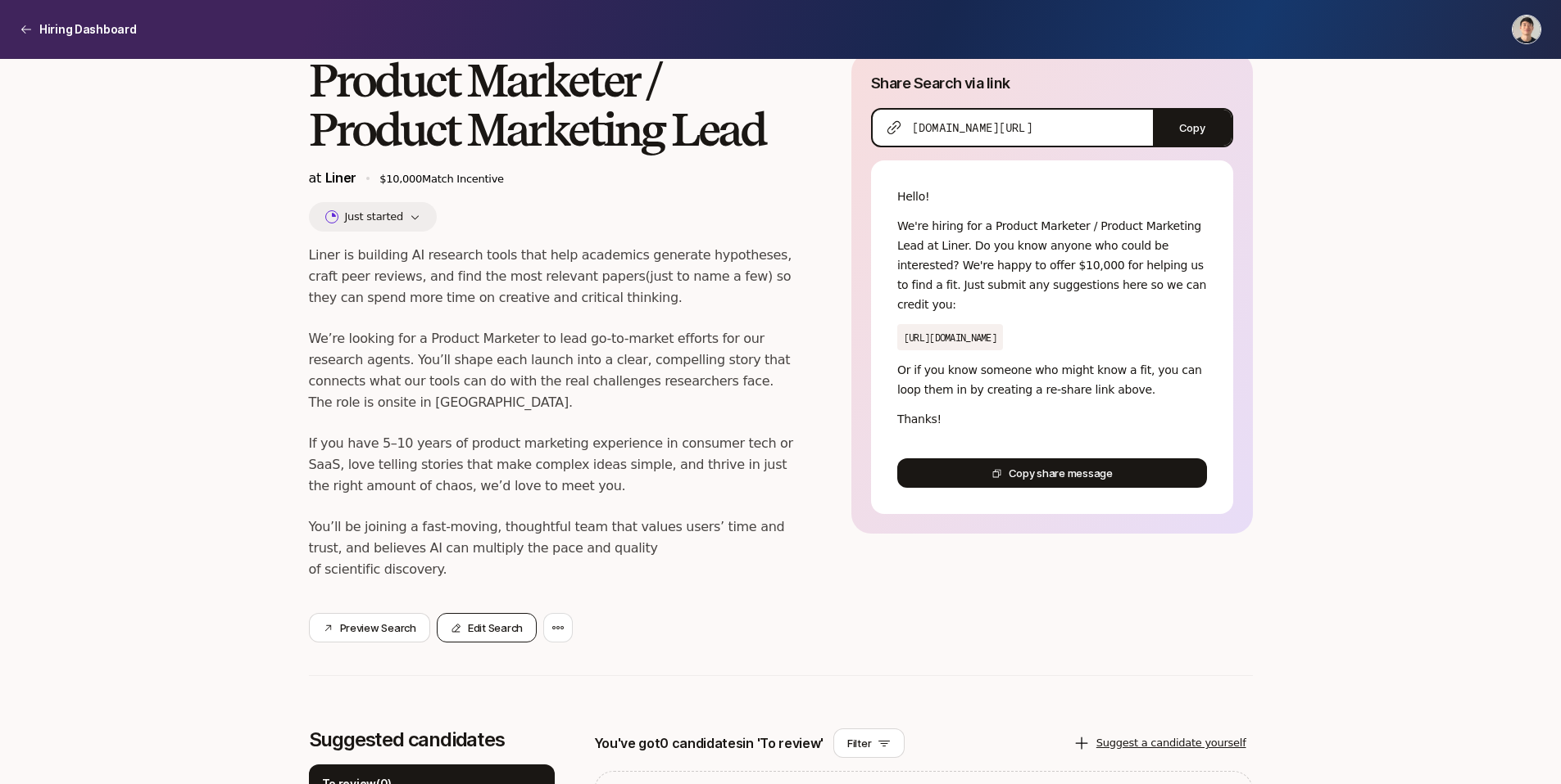
click at [485, 613] on button "Edit Search" at bounding box center [486, 628] width 100 height 29
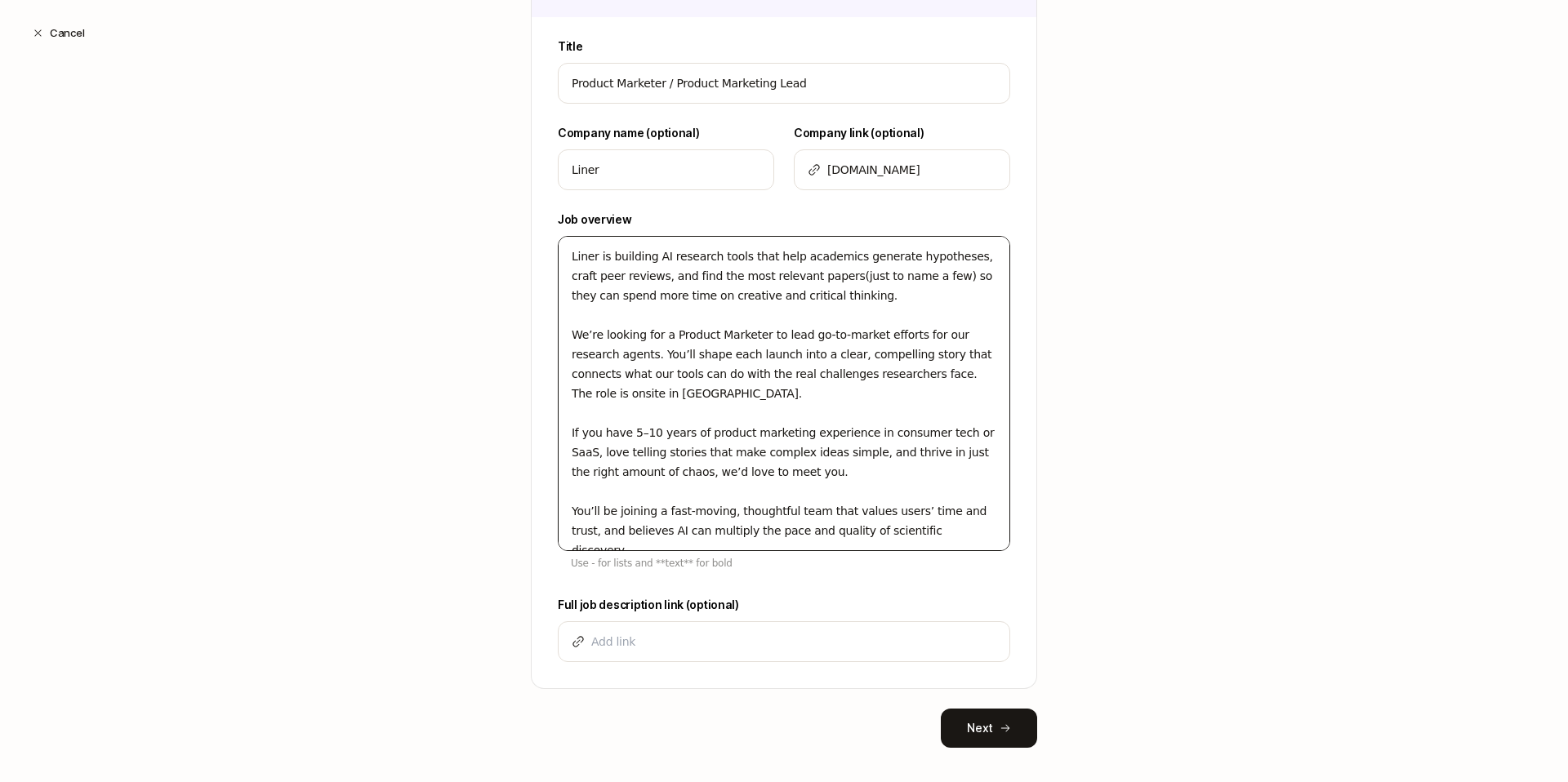
scroll to position [416, 0]
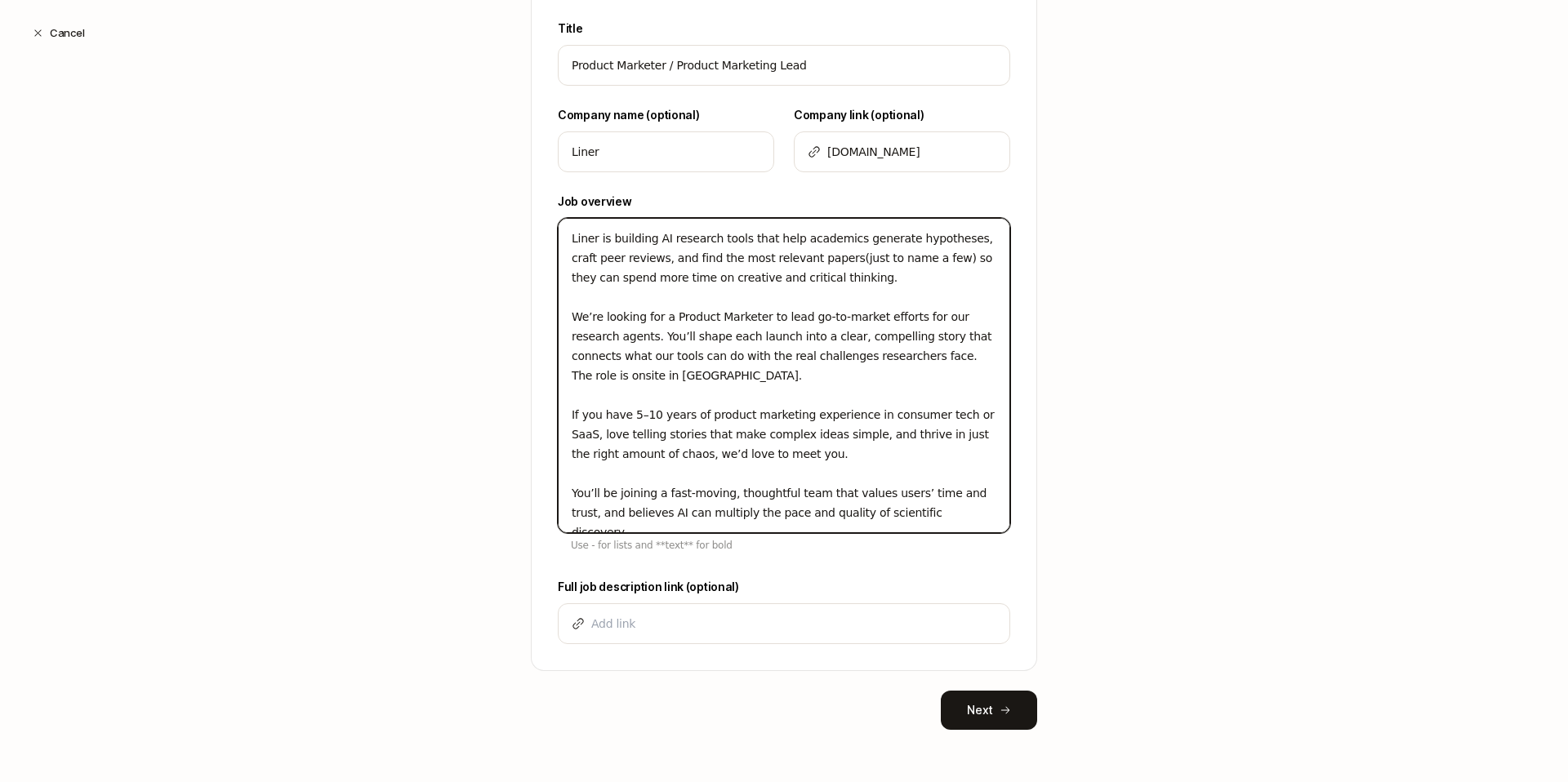
click at [724, 375] on textarea "Liner is building AI research tools that help academics generate hypotheses, cr…" at bounding box center [784, 376] width 453 height 316
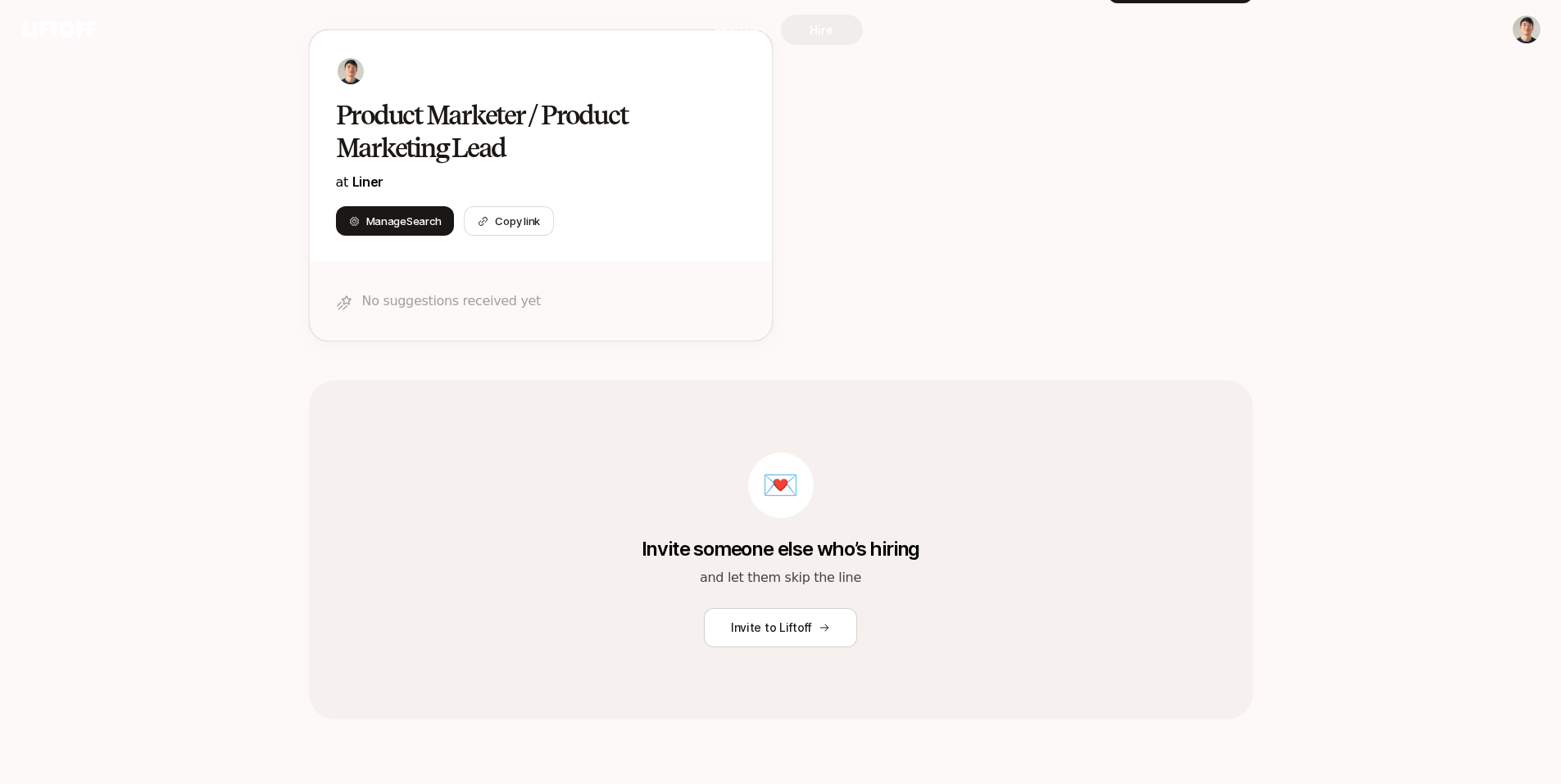
scroll to position [42, 0]
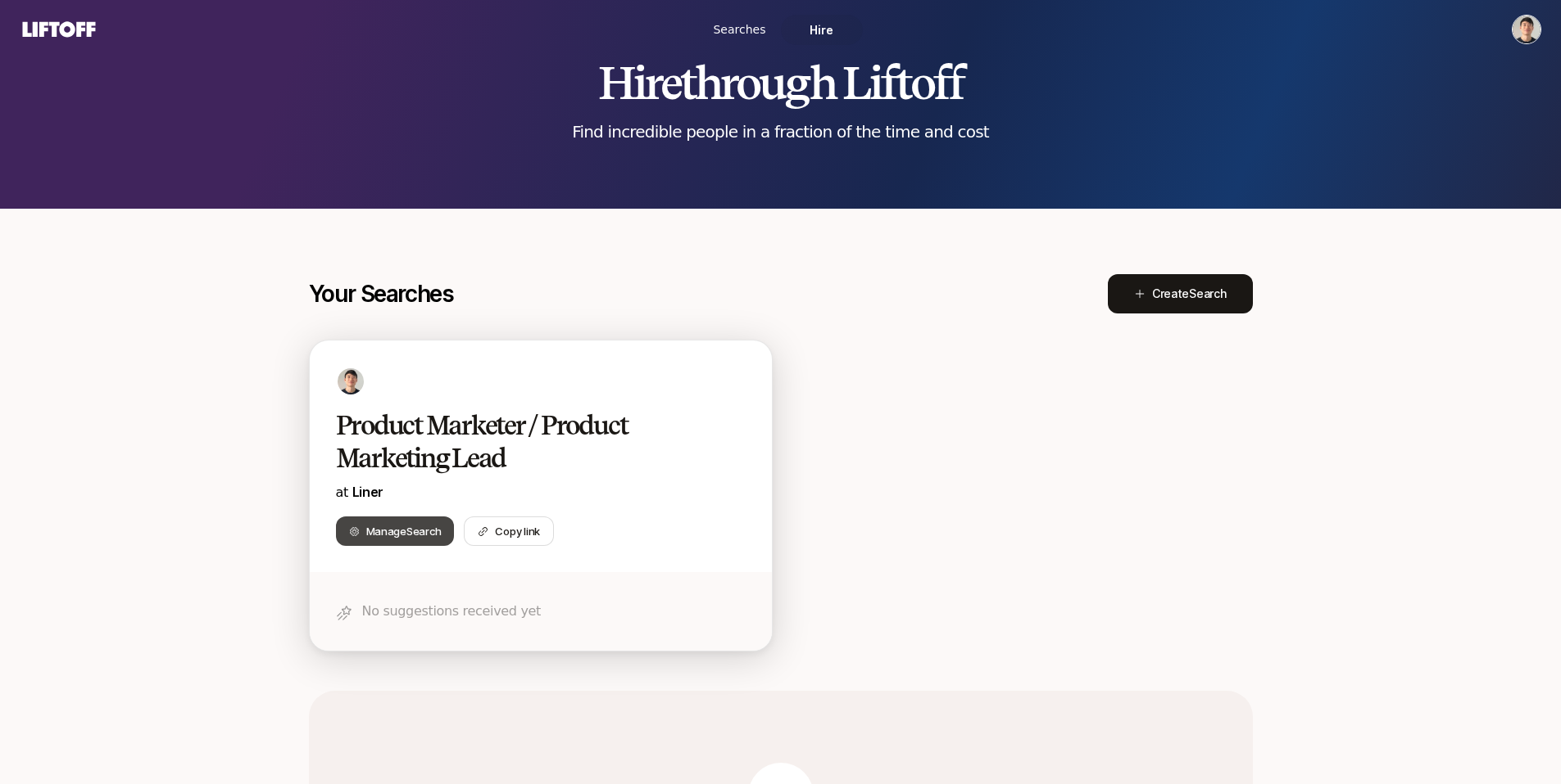
click at [394, 532] on span "Manage Search" at bounding box center [404, 531] width 76 height 16
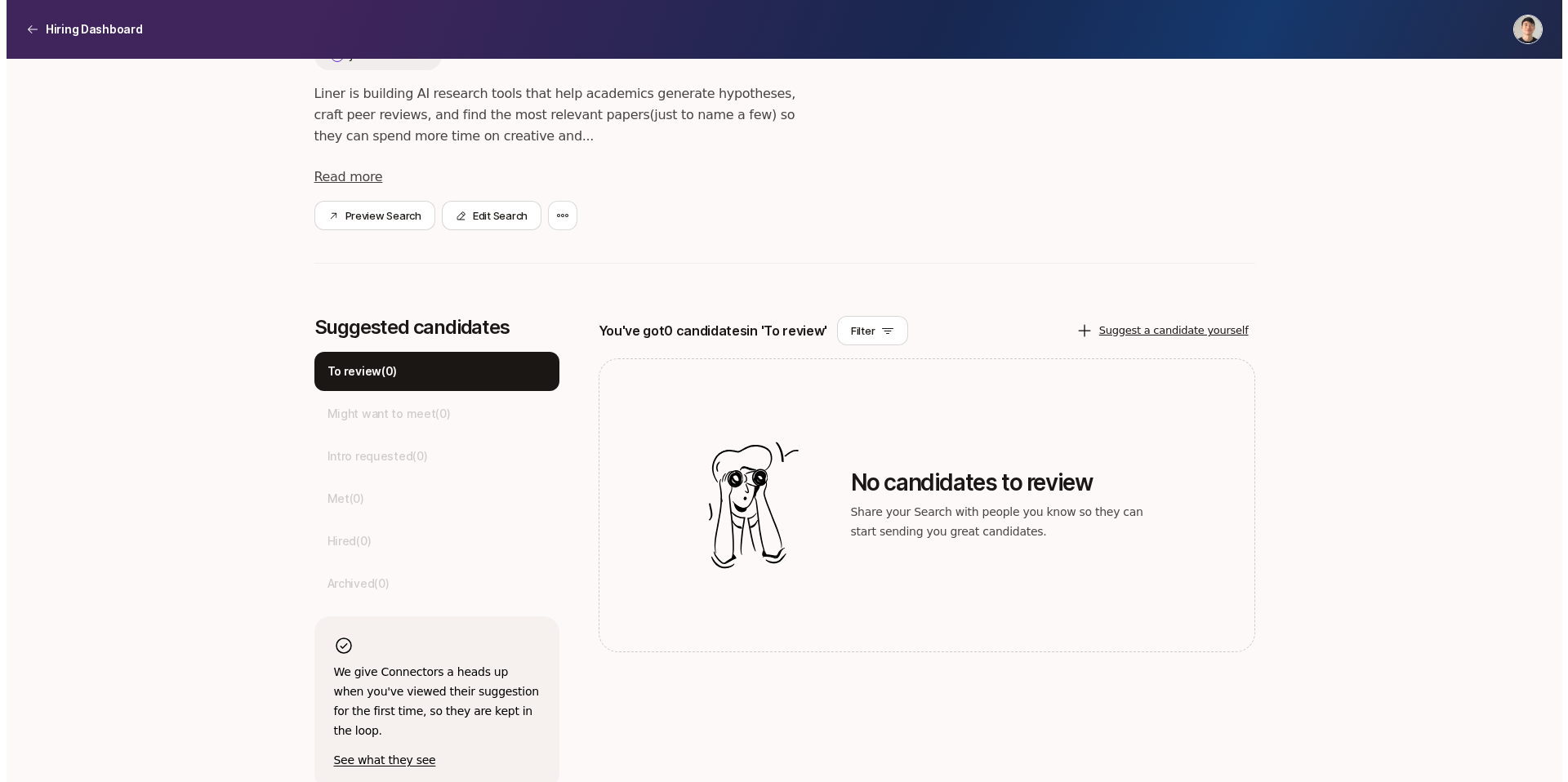
scroll to position [35, 0]
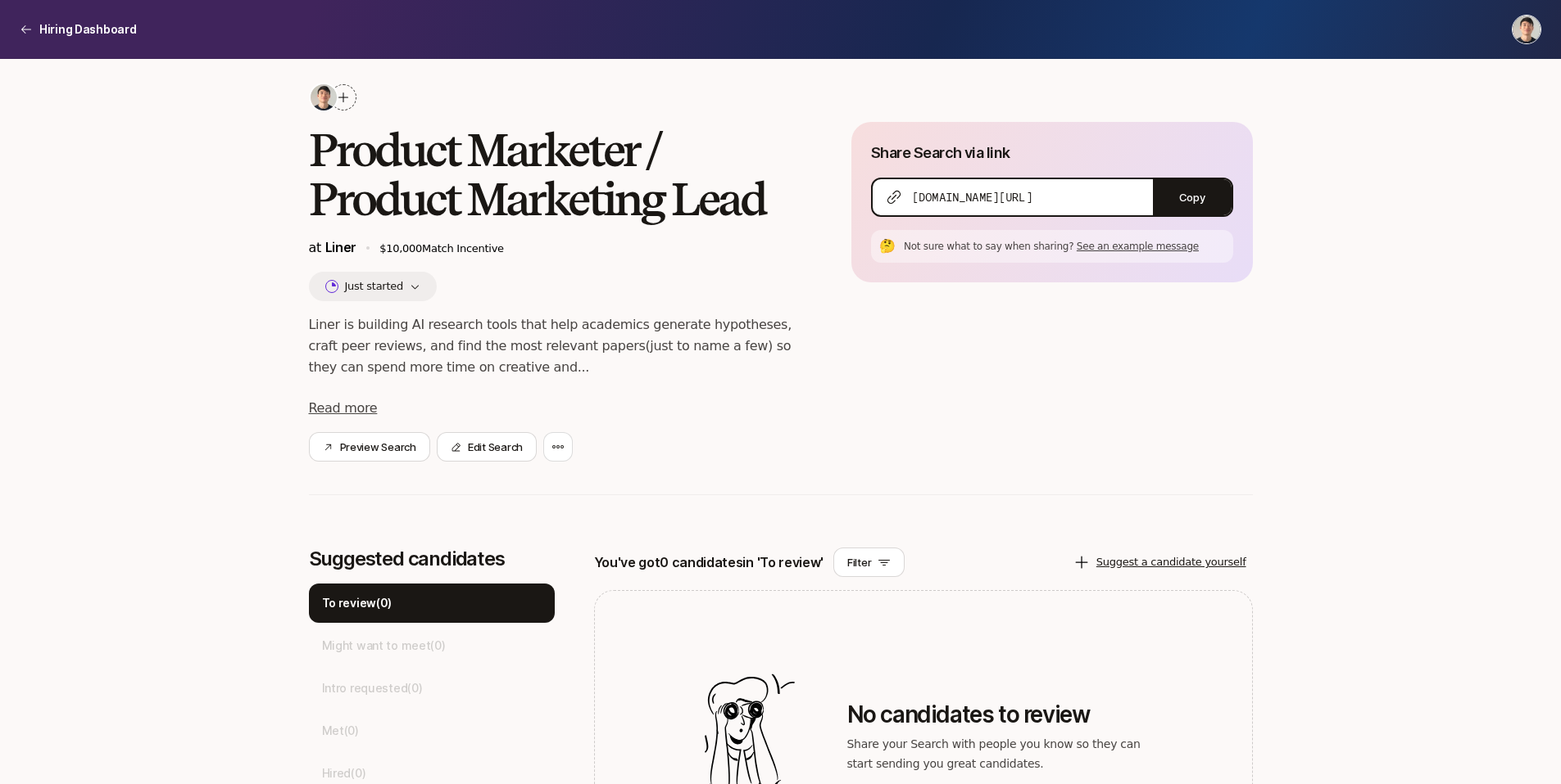
click at [467, 462] on div "Product Marketer / Product Marketing Lead at Liner $10,000 Match Incentive Just…" at bounding box center [780, 305] width 944 height 445
click at [480, 441] on button "Edit Search" at bounding box center [486, 447] width 100 height 29
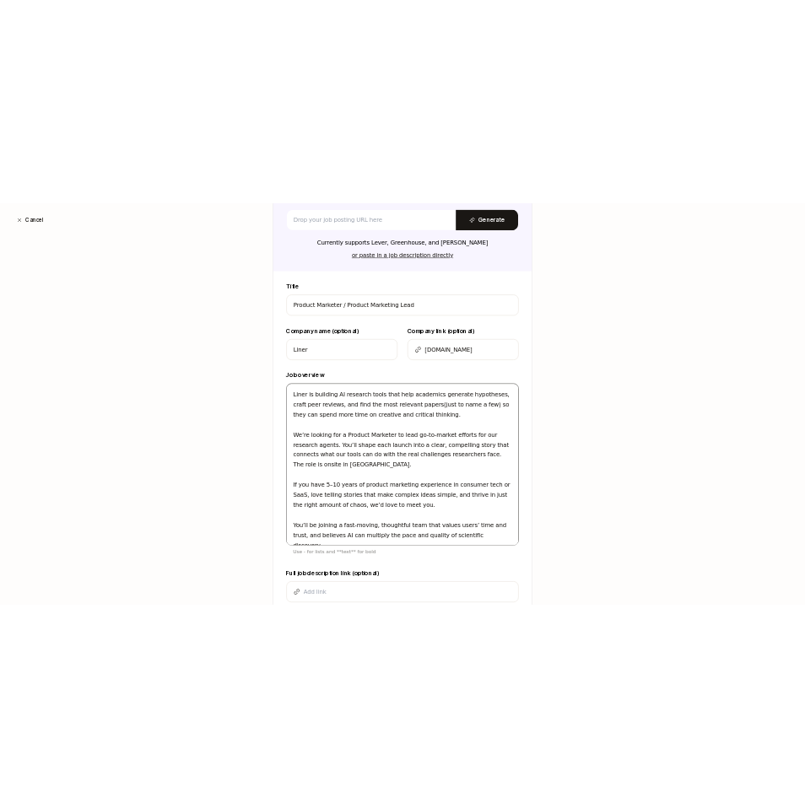
scroll to position [430, 0]
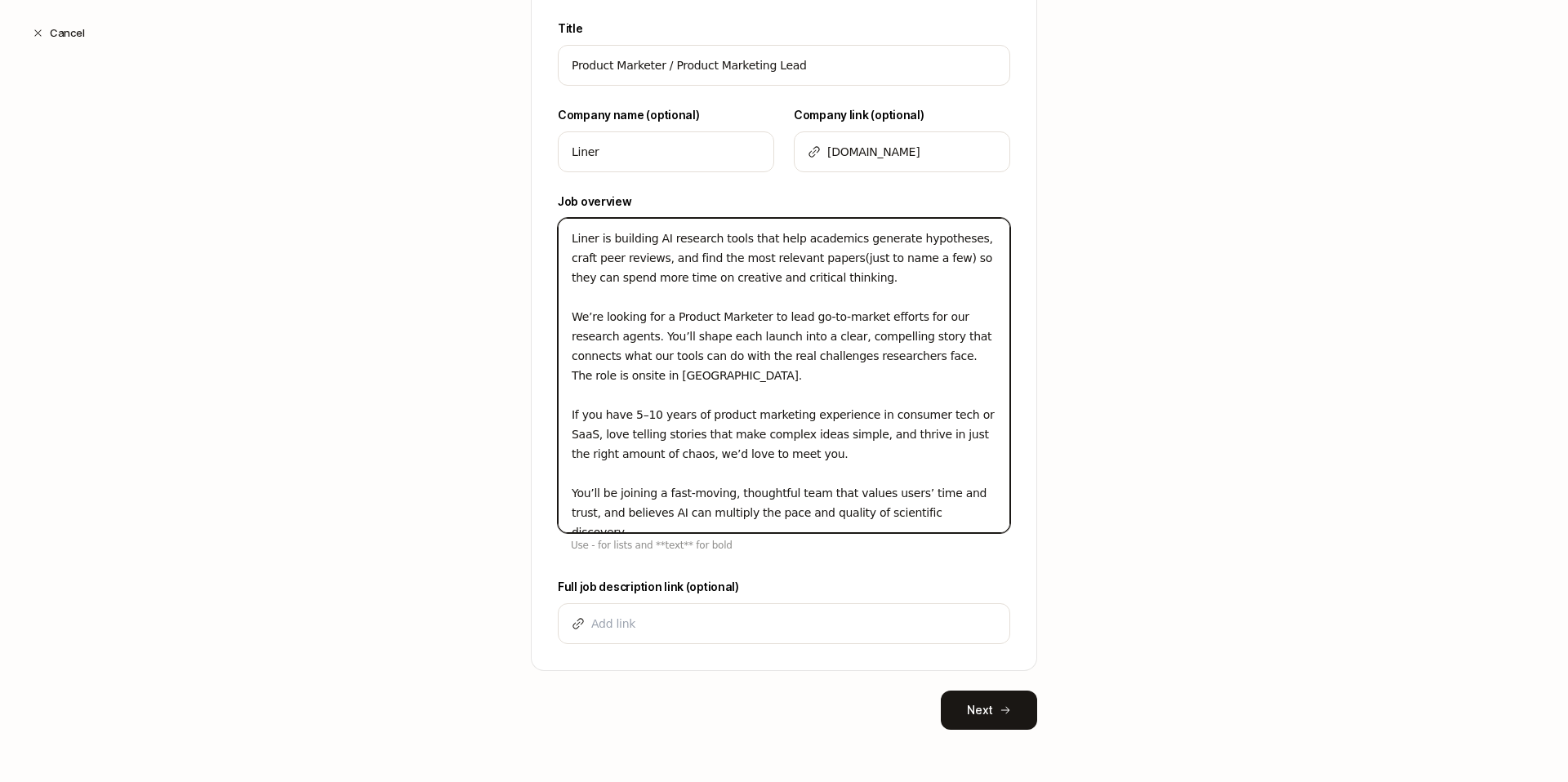
click at [882, 294] on textarea "Liner is building AI research tools that help academics generate hypotheses, cr…" at bounding box center [784, 376] width 453 height 316
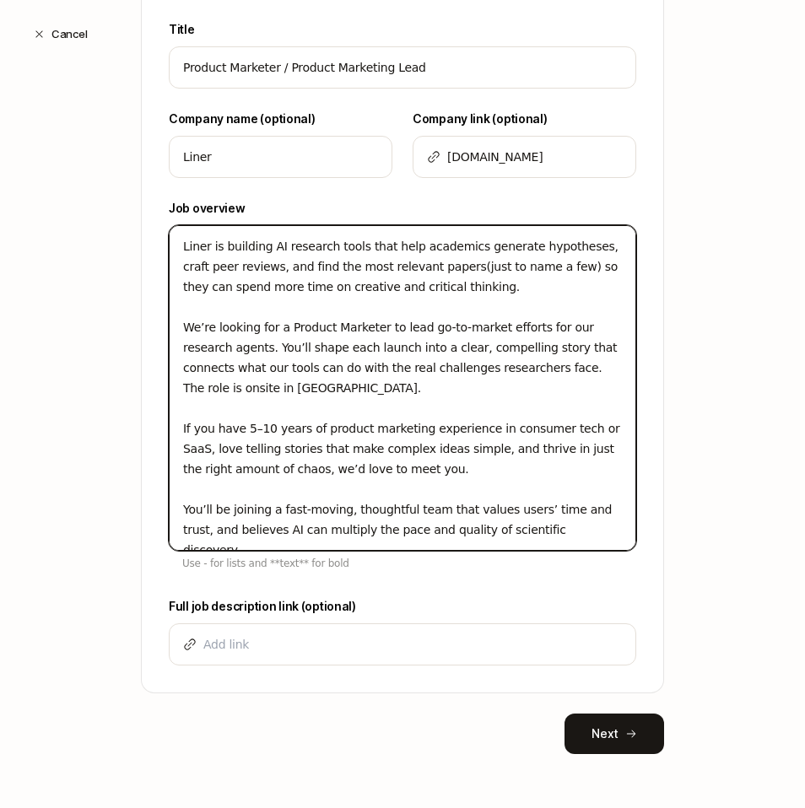
click at [436, 272] on textarea "Liner is building AI research tools that help academics generate hypotheses, cr…" at bounding box center [403, 388] width 468 height 326
click at [522, 283] on textarea "Liner is building AI research tools that help academics generate hypotheses, cr…" at bounding box center [403, 388] width 468 height 326
click at [498, 286] on textarea "Liner is building AI research tools that help academics generate hypotheses, cr…" at bounding box center [403, 388] width 468 height 326
click at [187, 303] on textarea "Liner is building AI research tools that help academics generate hypotheses, cr…" at bounding box center [403, 388] width 468 height 326
drag, startPoint x: 432, startPoint y: 269, endPoint x: 541, endPoint y: 264, distance: 109.0
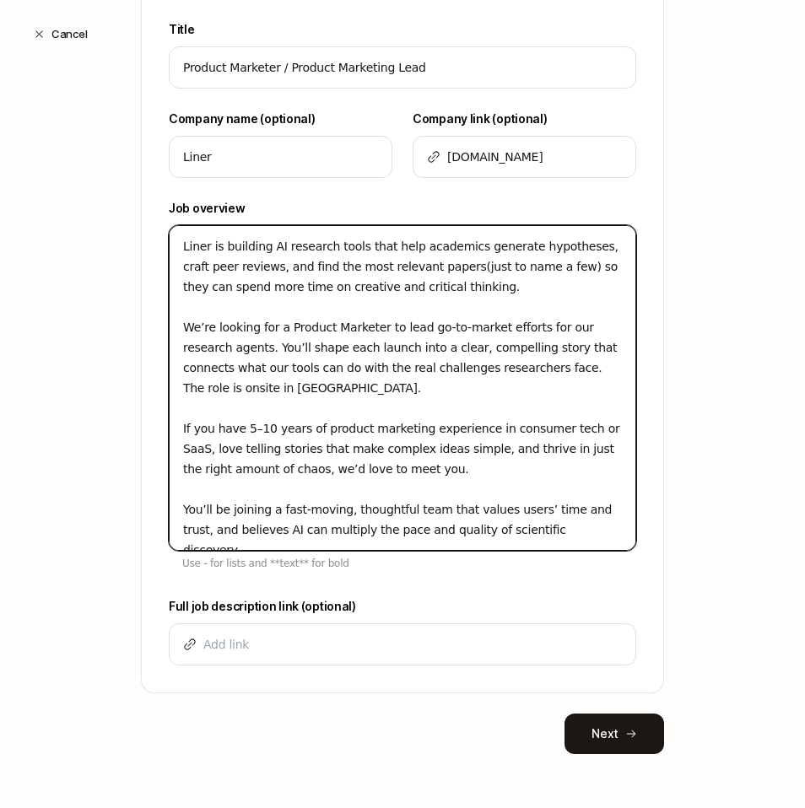
click at [541, 264] on textarea "Liner is building AI research tools that help academics generate hypotheses, cr…" at bounding box center [403, 388] width 468 height 326
type textarea "x"
type textarea "Liner is building AI research tools that help academics generate hypotheses, cr…"
type textarea "x"
click at [476, 288] on textarea "Liner is building AI research tools that help academics generate hypotheses, cr…" at bounding box center [403, 388] width 468 height 326
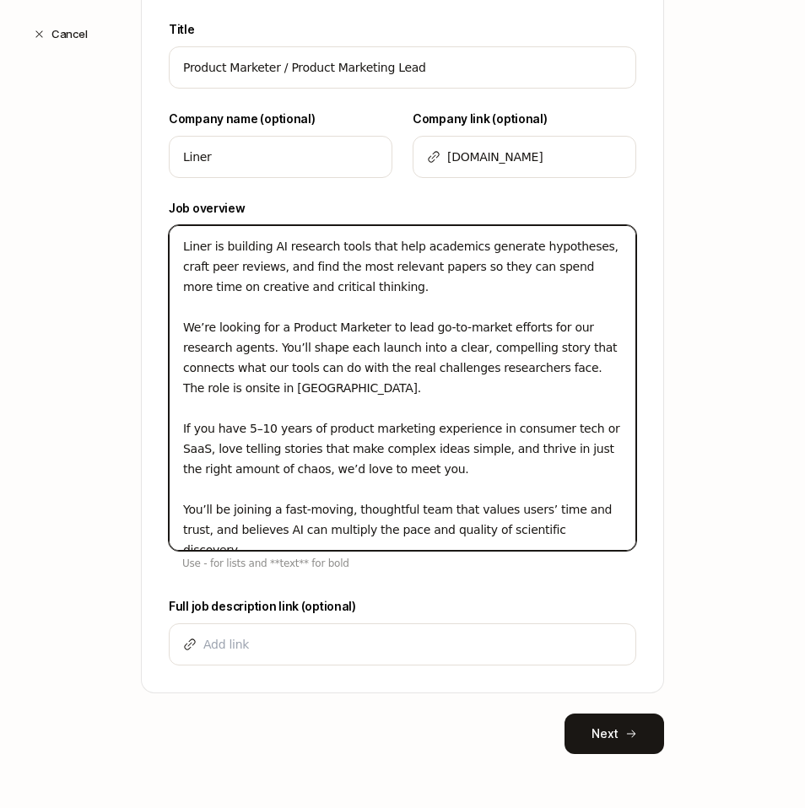
type textarea "Liner is building AI research tools that help academics generate hypotheses, cr…"
click at [493, 324] on textarea "Liner is building AI research tools that help academics generate hypotheses, cr…" at bounding box center [403, 388] width 468 height 326
click at [430, 390] on textarea "Liner is building AI research tools that help academics generate hypotheses, cr…" at bounding box center [403, 388] width 468 height 326
click at [312, 404] on textarea "Liner is building AI research tools that help academics generate hypotheses, cr…" at bounding box center [403, 388] width 468 height 326
type textarea "x"
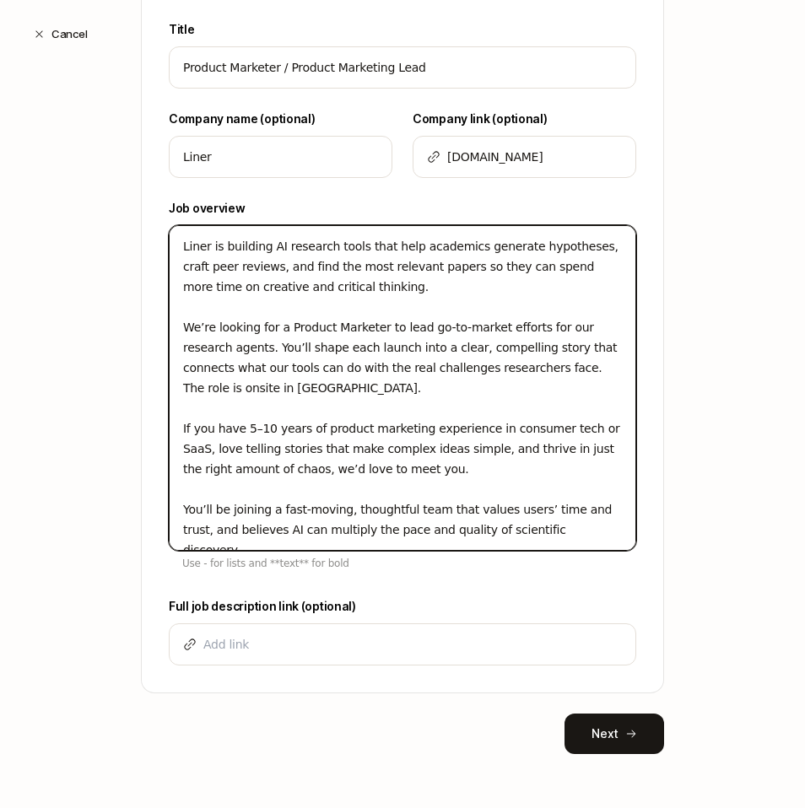
type textarea "Liner is building AI research tools that help academics generate hypotheses, cr…"
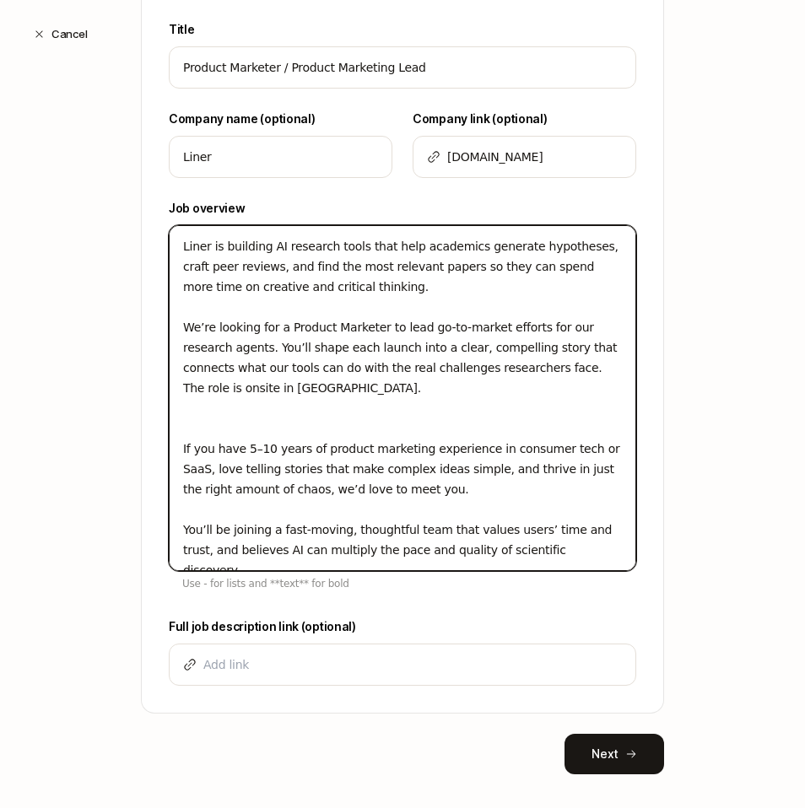
paste textarea "The ideal candidate has:"
type textarea "x"
type textarea "Liner is building AI research tools that help academics generate hypotheses, cr…"
drag, startPoint x: 485, startPoint y: 485, endPoint x: 148, endPoint y: 446, distance: 339.8
click at [148, 446] on div "Title Product Marketer / Product Marketing Lead Company name (optional) Liner C…" at bounding box center [403, 366] width 522 height 694
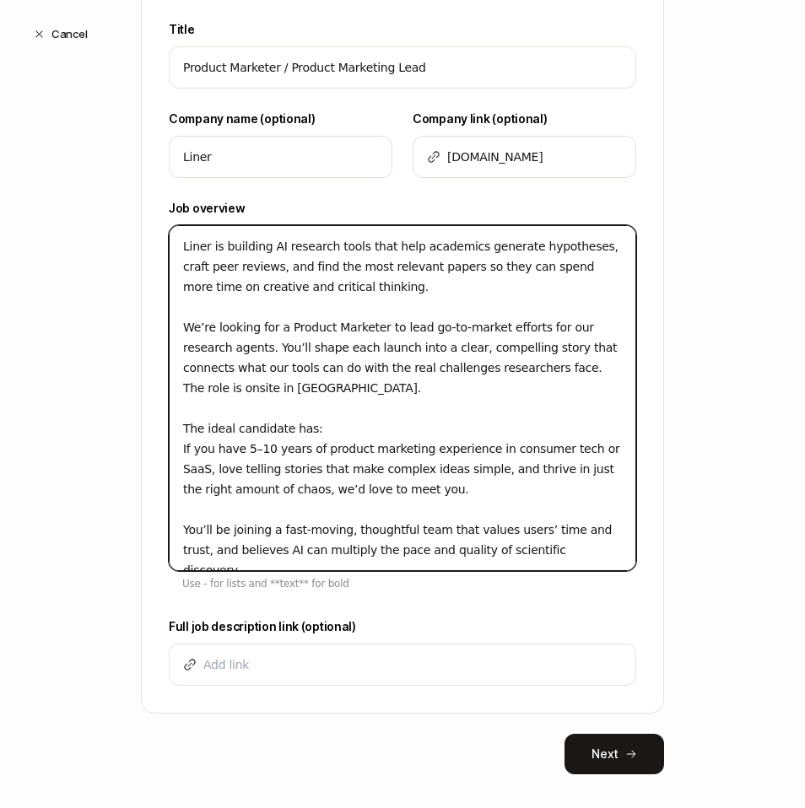
paste textarea "5–10 years of product marketing experience in consumer tech or SaaS (bonus poin…"
type textarea "x"
type textarea "Liner is building AI research tools that help academics generate hypotheses, cr…"
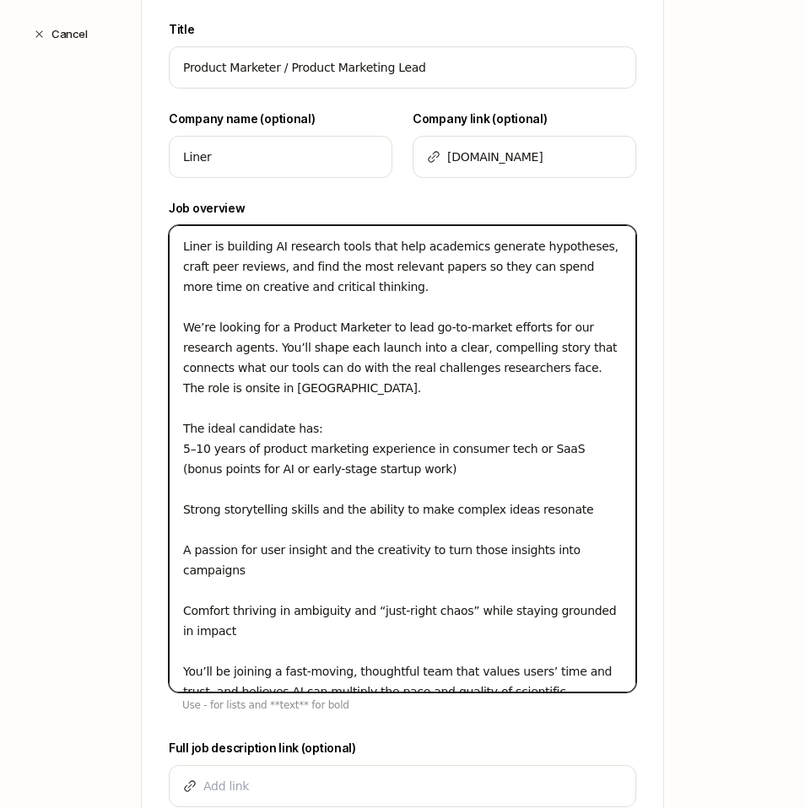
click at [217, 498] on textarea "Liner is building AI research tools that help academics generate hypotheses, cr…" at bounding box center [403, 459] width 468 height 468
click at [180, 449] on textarea "Liner is building AI research tools that help academics generate hypotheses, cr…" at bounding box center [403, 459] width 468 height 468
type textarea "x"
type textarea "Liner is building AI research tools that help academics generate hypotheses, cr…"
type textarea "x"
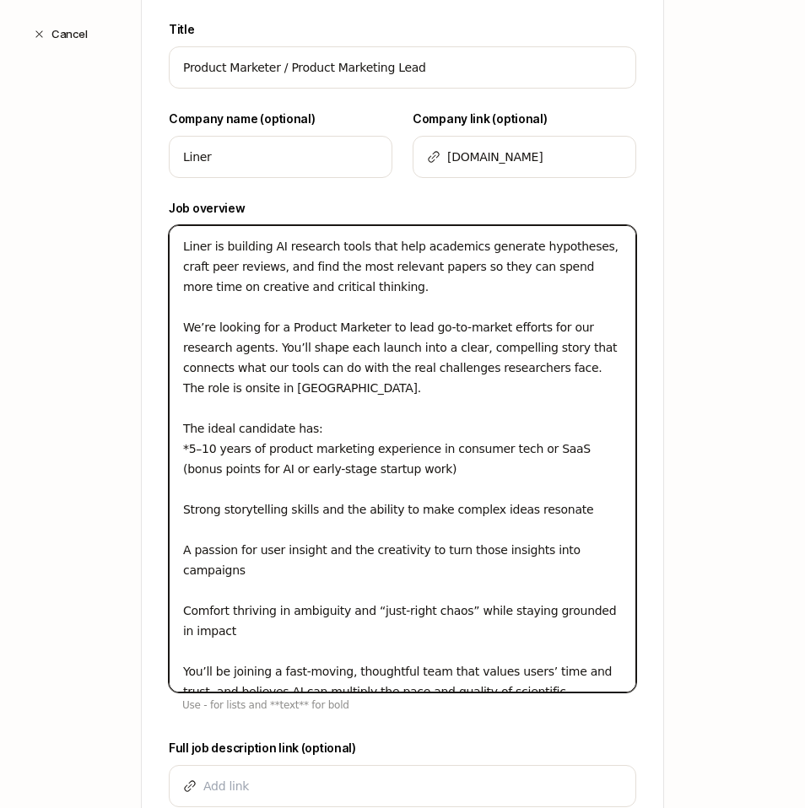
type textarea "Liner is building AI research tools that help academics generate hypotheses, cr…"
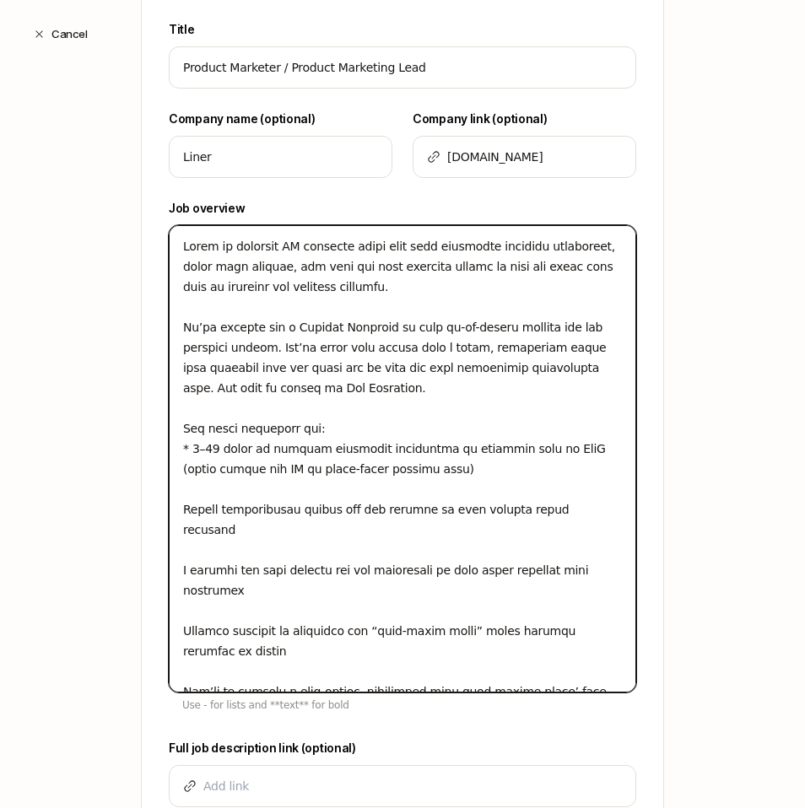
type textarea "x"
type textarea "Liner is building AI research tools that help academics generate hypotheses, cr…"
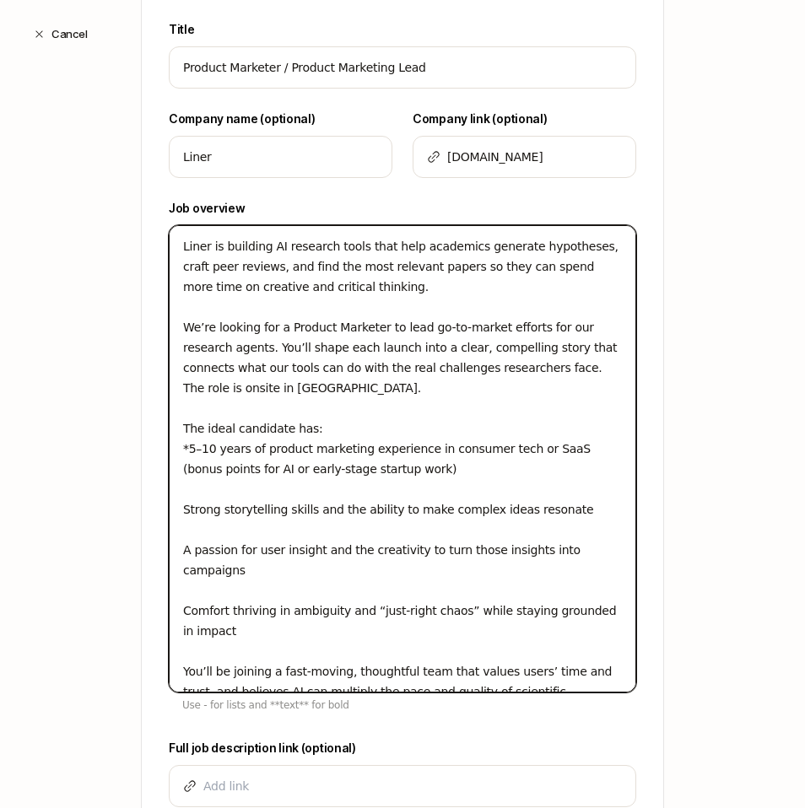
type textarea "x"
type textarea "Liner is building AI research tools that help academics generate hypotheses, cr…"
type textarea "x"
type textarea "Liner is building AI research tools that help academics generate hypotheses, cr…"
type textarea "x"
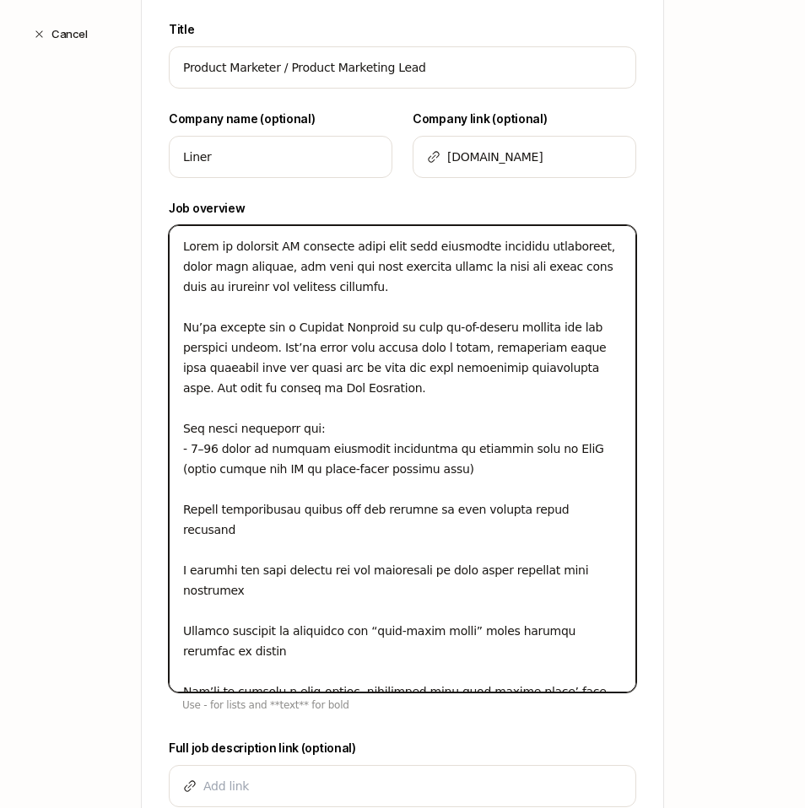
type textarea "Liner is building AI research tools that help academics generate hypotheses, cr…"
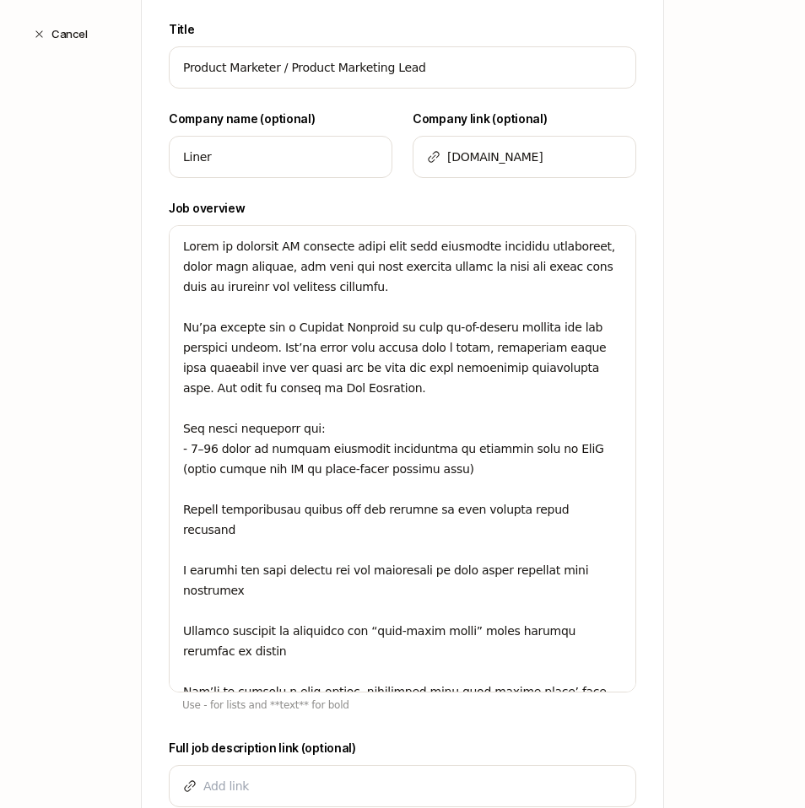
scroll to position [20, 0]
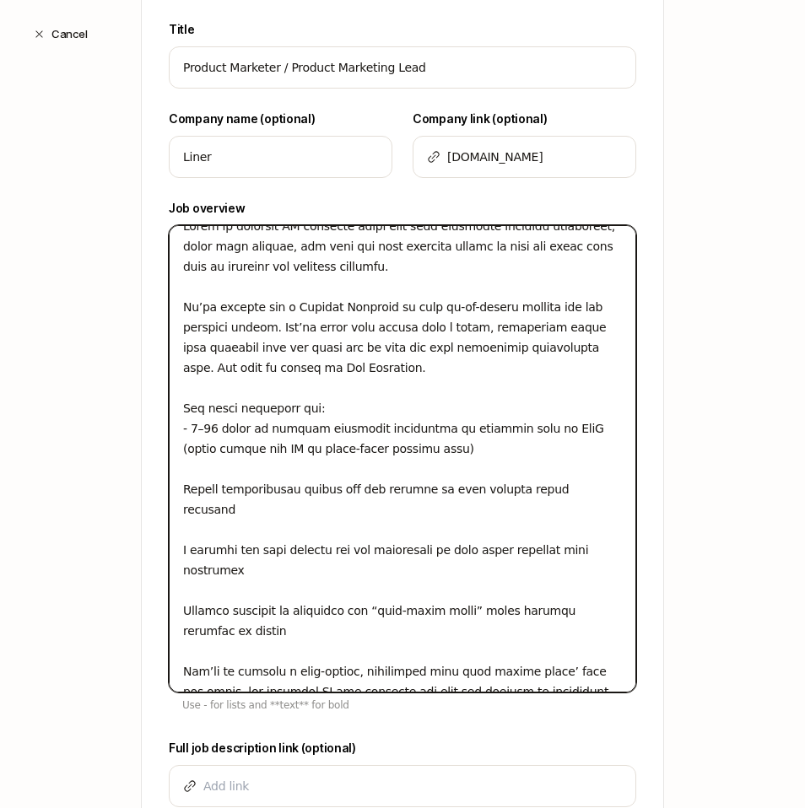
type textarea "x"
type textarea "Liner is building AI research tools that help academics generate hypotheses, cr…"
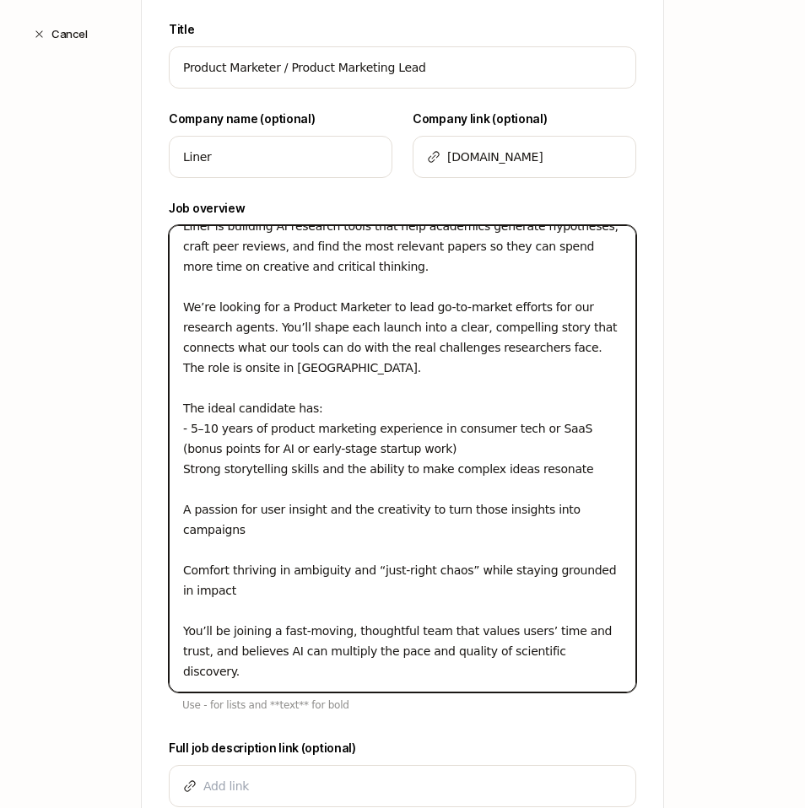
scroll to position [0, 0]
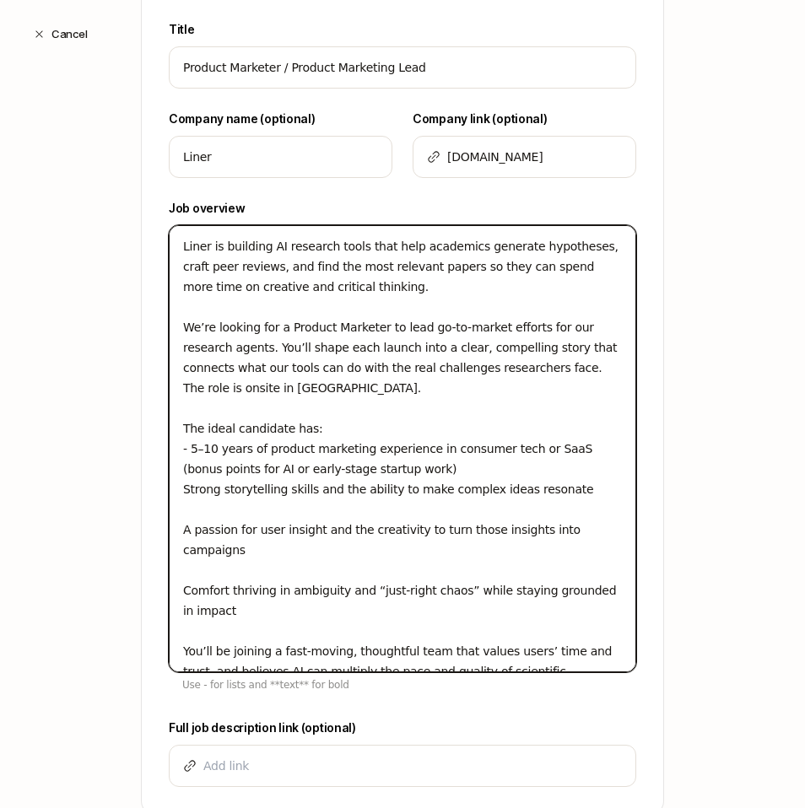
type textarea "x"
type textarea "Liner is building AI research tools that help academics generate hypotheses, cr…"
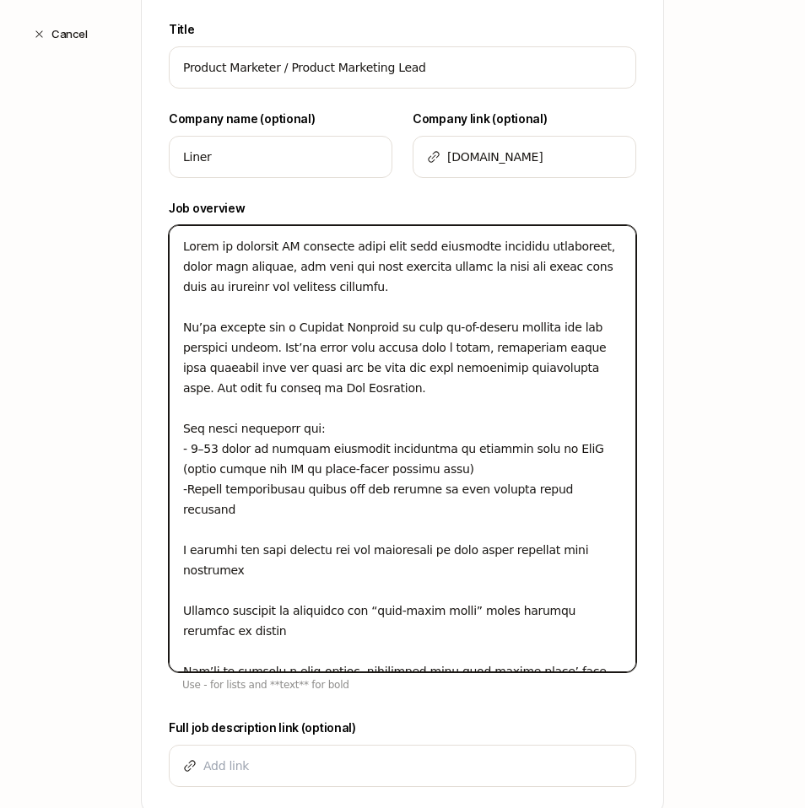
type textarea "x"
type textarea "Liner is building AI research tools that help academics generate hypotheses, cr…"
type textarea "x"
type textarea "Liner is building AI research tools that help academics generate hypotheses, cr…"
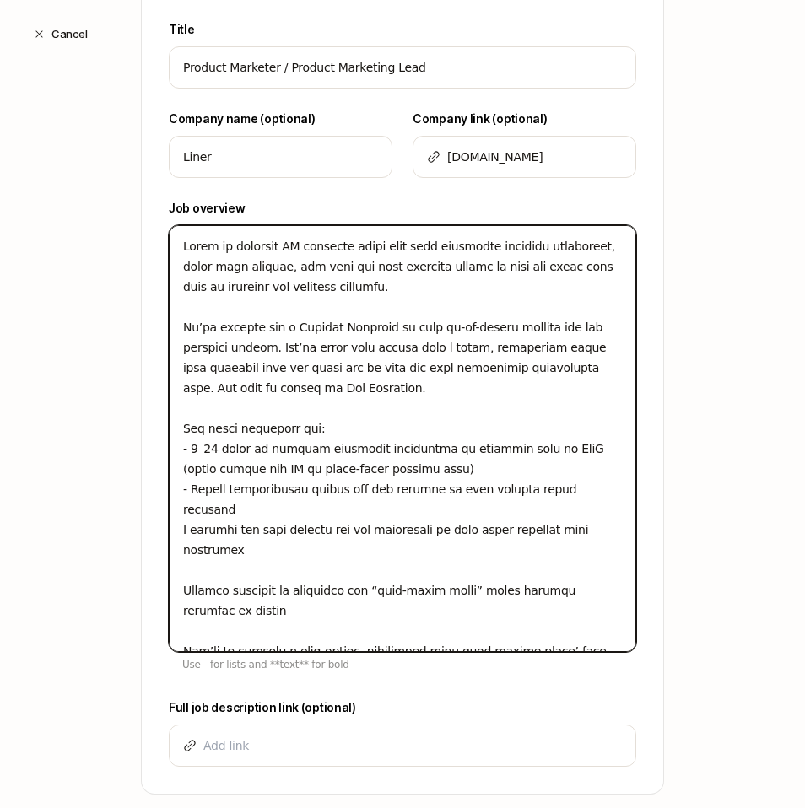
type textarea "x"
type textarea "Liner is building AI research tools that help academics generate hypotheses, cr…"
type textarea "x"
type textarea "Liner is building AI research tools that help academics generate hypotheses, cr…"
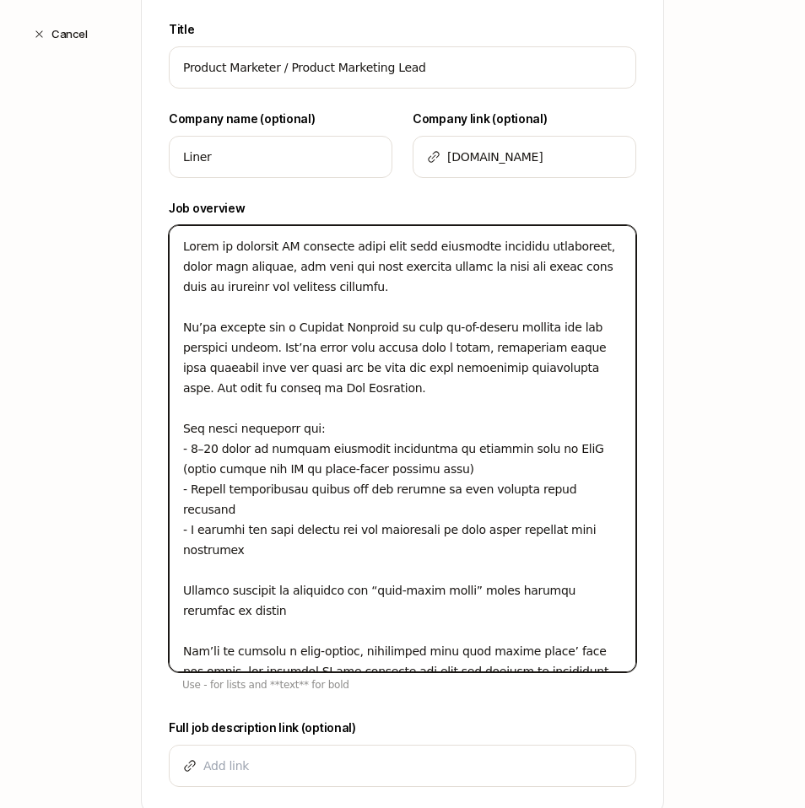
type textarea "x"
type textarea "Liner is building AI research tools that help academics generate hypotheses, cr…"
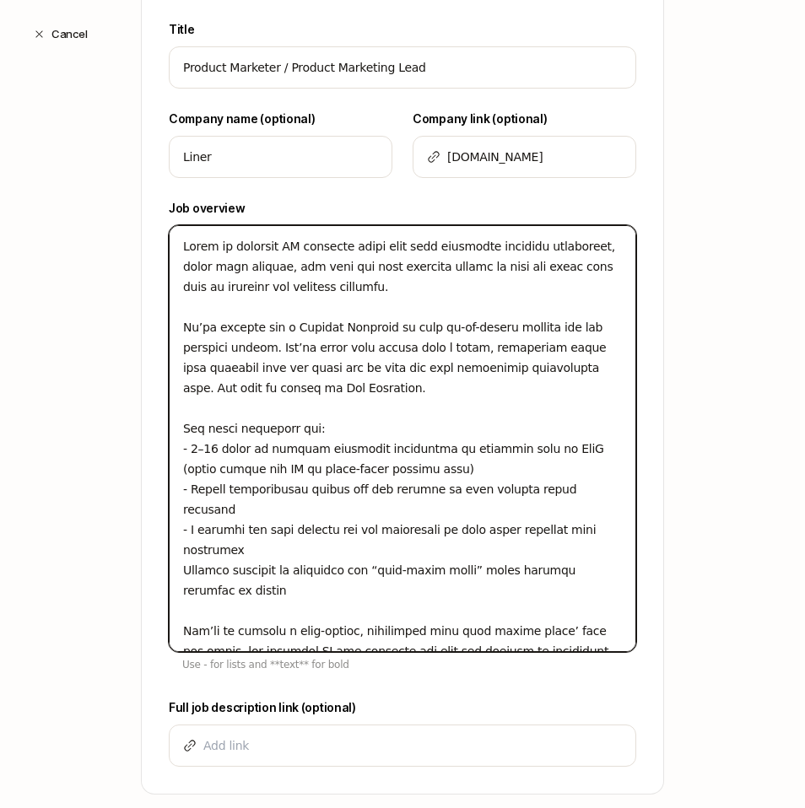
type textarea "x"
type textarea "Liner is building AI research tools that help academics generate hypotheses, cr…"
type textarea "x"
type textarea "Liner is building AI research tools that help academics generate hypotheses, cr…"
click at [375, 282] on textarea at bounding box center [403, 438] width 468 height 427
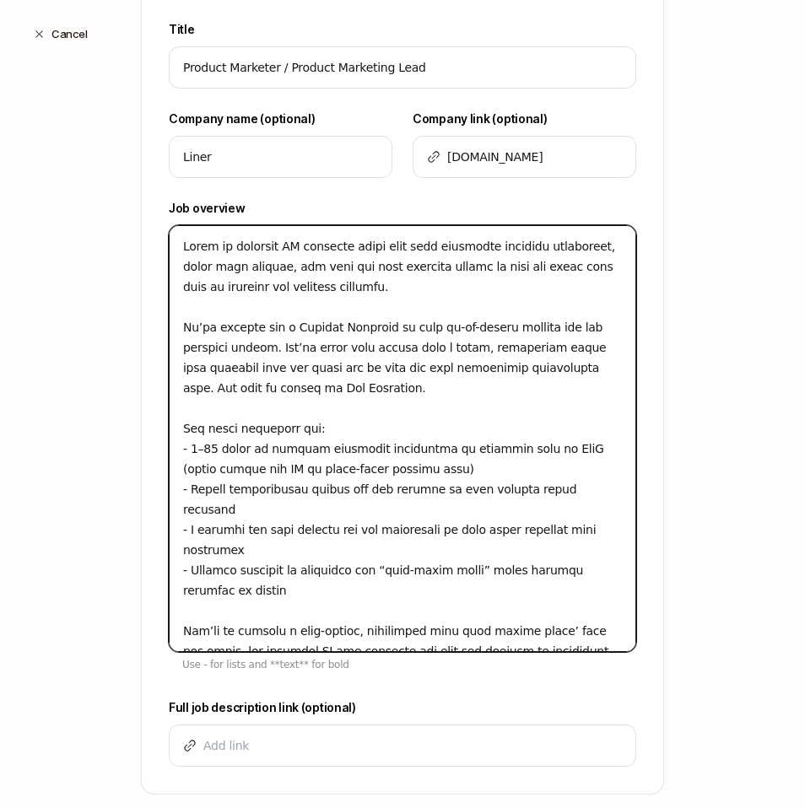
click at [360, 282] on textarea at bounding box center [403, 438] width 468 height 427
type textarea "x"
type textarea "Liner is building AI research tools that help academics generate hypotheses, cr…"
type textarea "x"
type textarea "Liner is building AI research tools that help academics generate hypotheses, cr…"
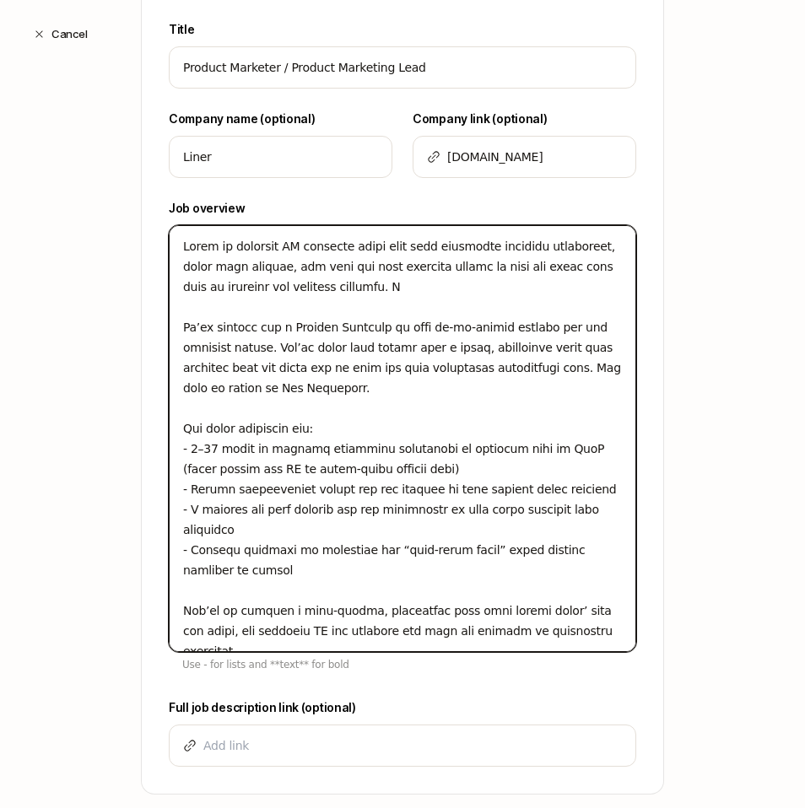
type textarea "x"
type textarea "Liner is building AI research tools that help academics generate hypotheses, cr…"
type textarea "x"
type textarea "Liner is building AI research tools that help academics generate hypotheses, cr…"
type textarea "x"
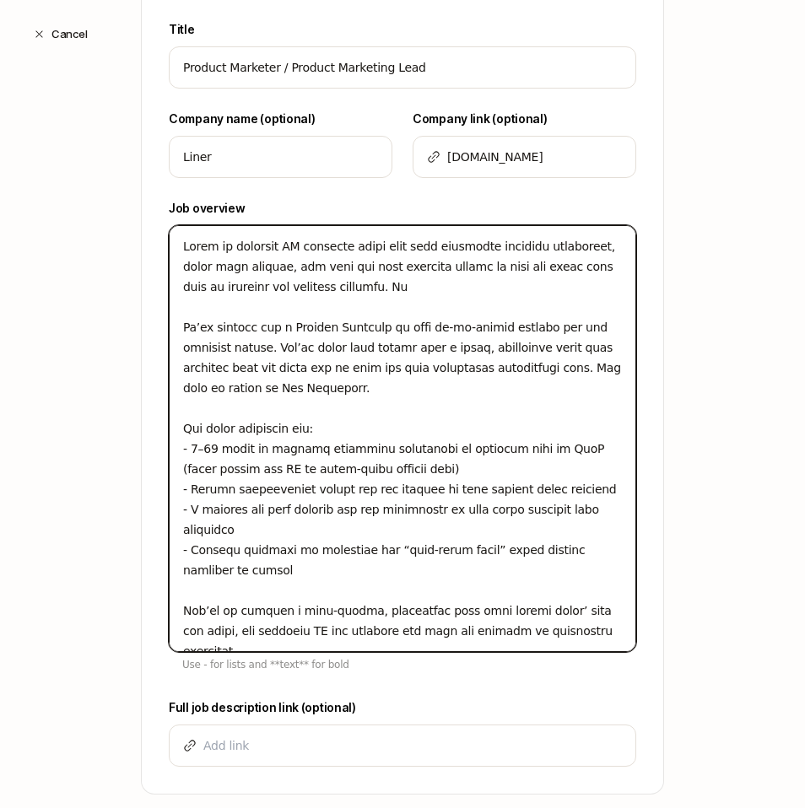
type textarea "Liner is building AI research tools that help academics generate hypotheses, cr…"
type textarea "x"
type textarea "Liner is building AI research tools that help academics generate hypotheses, cr…"
type textarea "x"
type textarea "Liner is building AI research tools that help academics generate hypotheses, cr…"
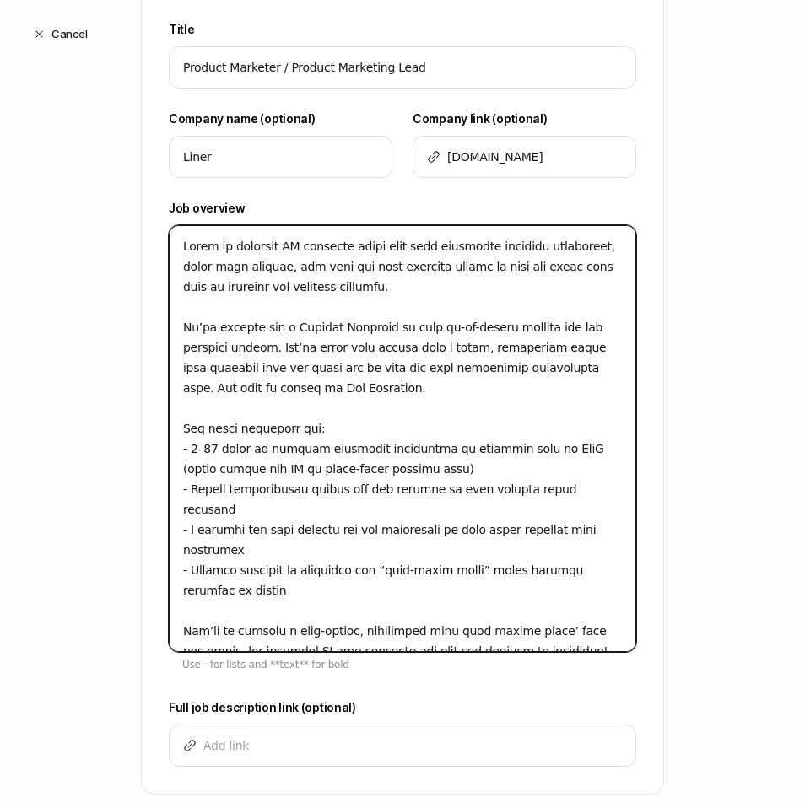
type textarea "x"
type textarea "Liner is building AI research tools that help academics generate hypotheses, cr…"
type textarea "x"
type textarea "Liner is building AI research tools that help academics generate hypotheses, cr…"
type textarea "x"
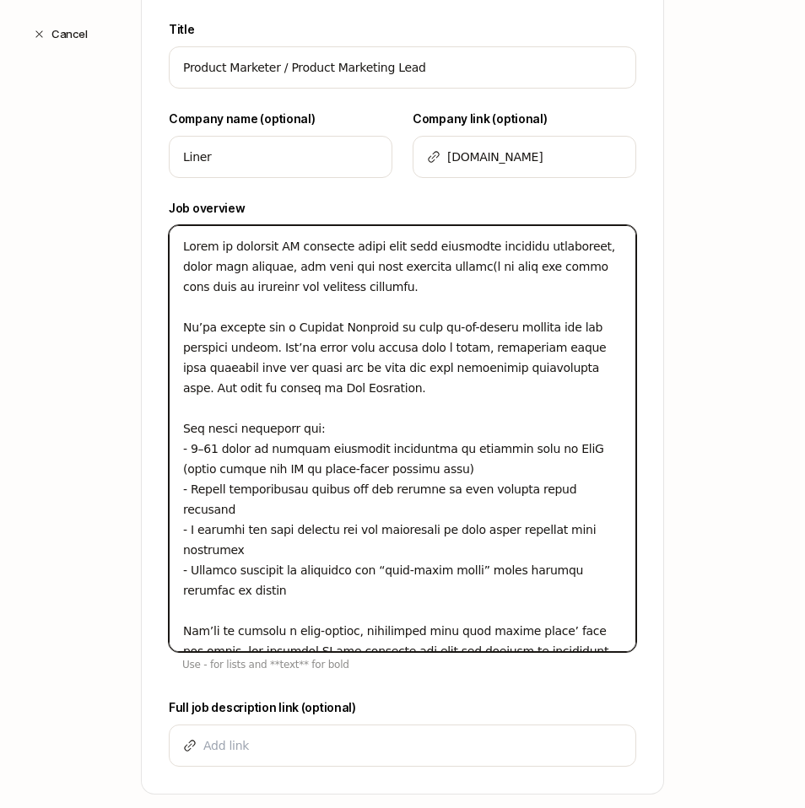
type textarea "Liner is building AI research tools that help academics generate hypotheses, cr…"
type textarea "x"
type textarea "Liner is building AI research tools that help academics generate hypotheses, cr…"
type textarea "x"
type textarea "Liner is building AI research tools that help academics generate hypotheses, cr…"
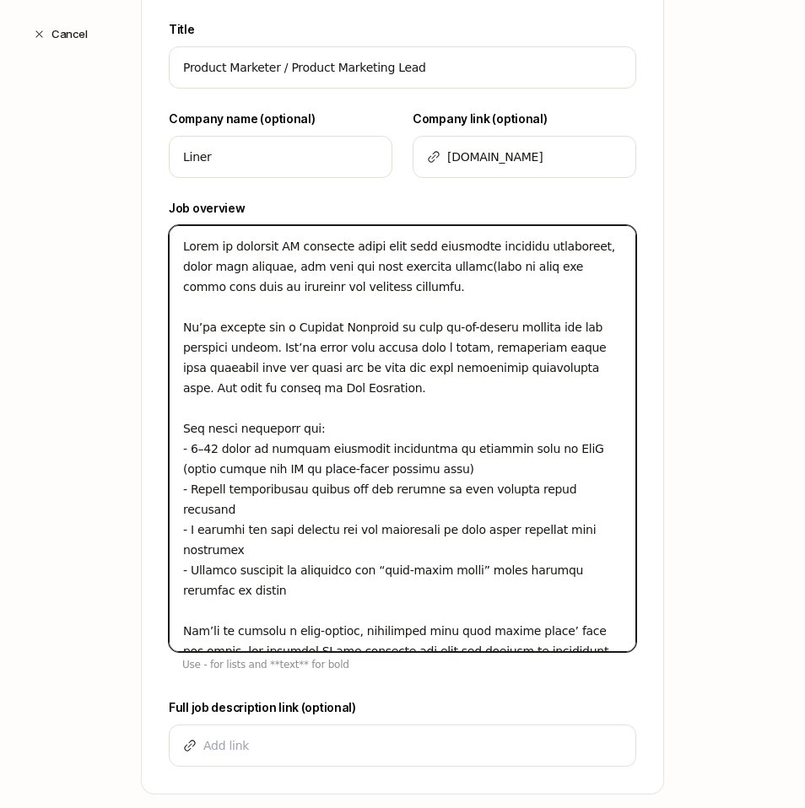
type textarea "x"
type textarea "Liner is building AI research tools that help academics generate hypotheses, cr…"
type textarea "x"
type textarea "Liner is building AI research tools that help academics generate hypotheses, cr…"
type textarea "x"
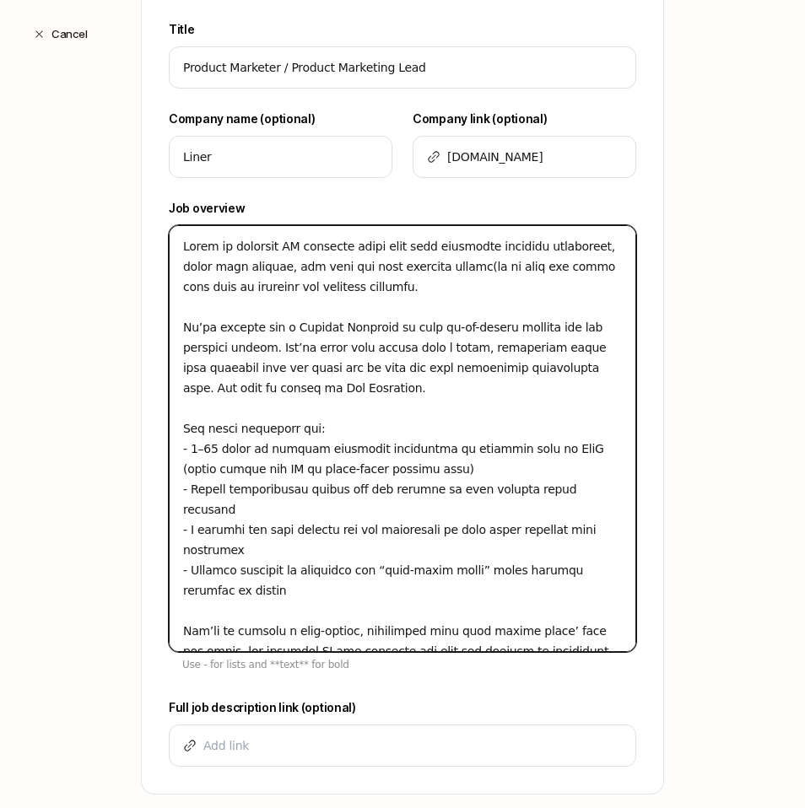
type textarea "Liner is building AI research tools that help academics generate hypotheses, cr…"
type textarea "x"
type textarea "Liner is building AI research tools that help academics generate hypotheses, cr…"
type textarea "x"
type textarea "Liner is building AI research tools that help academics generate hypotheses, cr…"
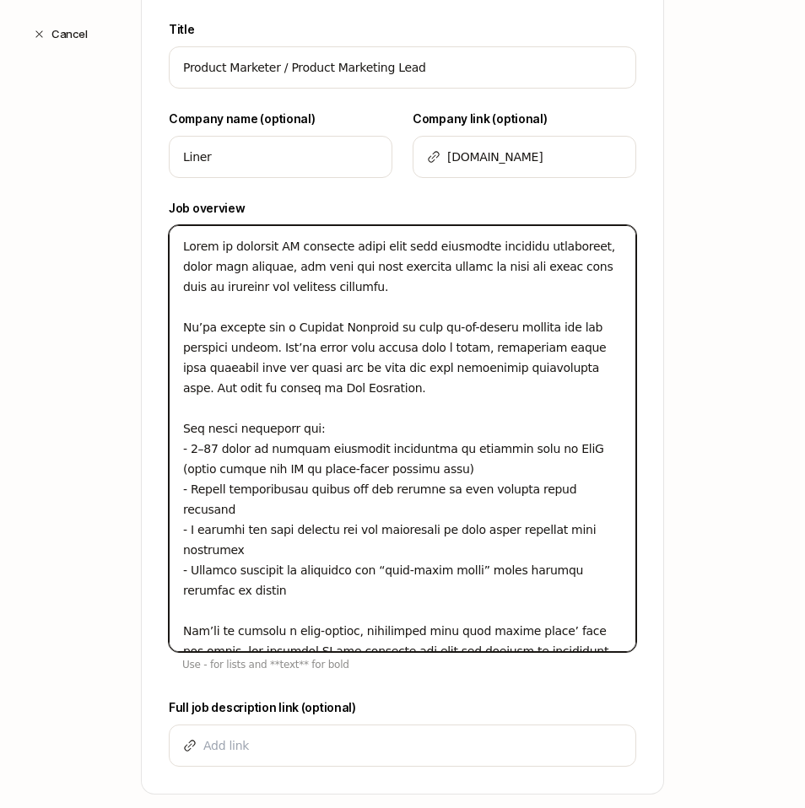
click at [297, 273] on textarea at bounding box center [403, 438] width 468 height 427
drag, startPoint x: 371, startPoint y: 296, endPoint x: 150, endPoint y: 237, distance: 228.9
click at [150, 237] on div "Title Product Marketer / Product Marketing Lead Company name (optional) Liner C…" at bounding box center [403, 406] width 522 height 775
drag, startPoint x: 241, startPoint y: 574, endPoint x: 127, endPoint y: 459, distance: 161.7
click at [127, 459] on div "Edit Search Step 1 / 3 Tell us some basics about your Search Have an existing r…" at bounding box center [402, 283] width 805 height 1252
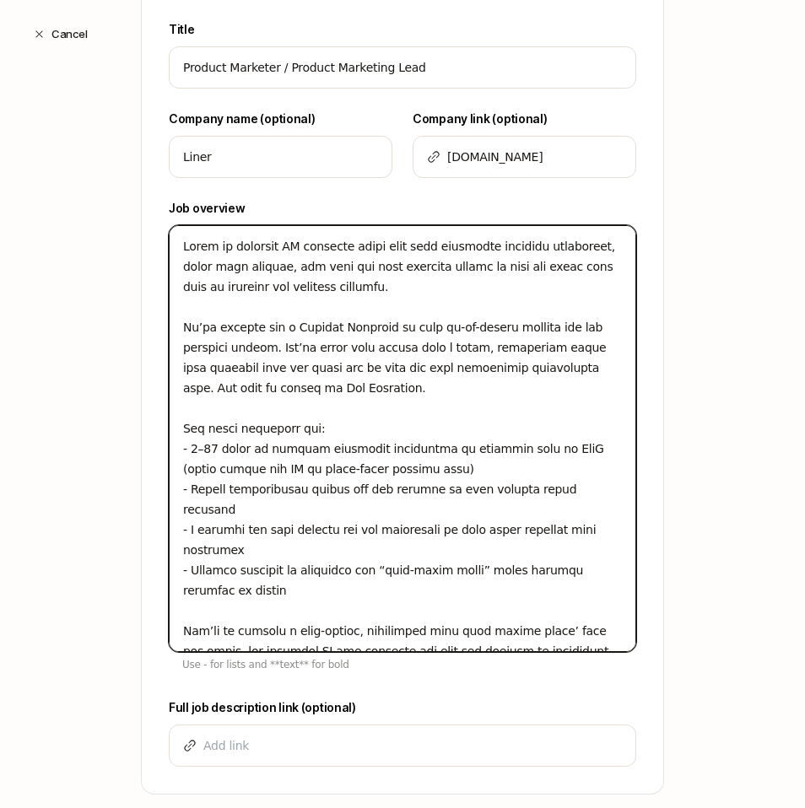
click at [235, 598] on textarea at bounding box center [403, 438] width 468 height 427
drag, startPoint x: 224, startPoint y: 565, endPoint x: 140, endPoint y: 446, distance: 145.9
click at [142, 446] on div "Title Product Marketer / Product Marketing Lead Company name (optional) Liner C…" at bounding box center [403, 406] width 522 height 775
paste textarea "5–10 years of product marketing experience in SaaS or consumer tech (AI or star…"
type textarea "x"
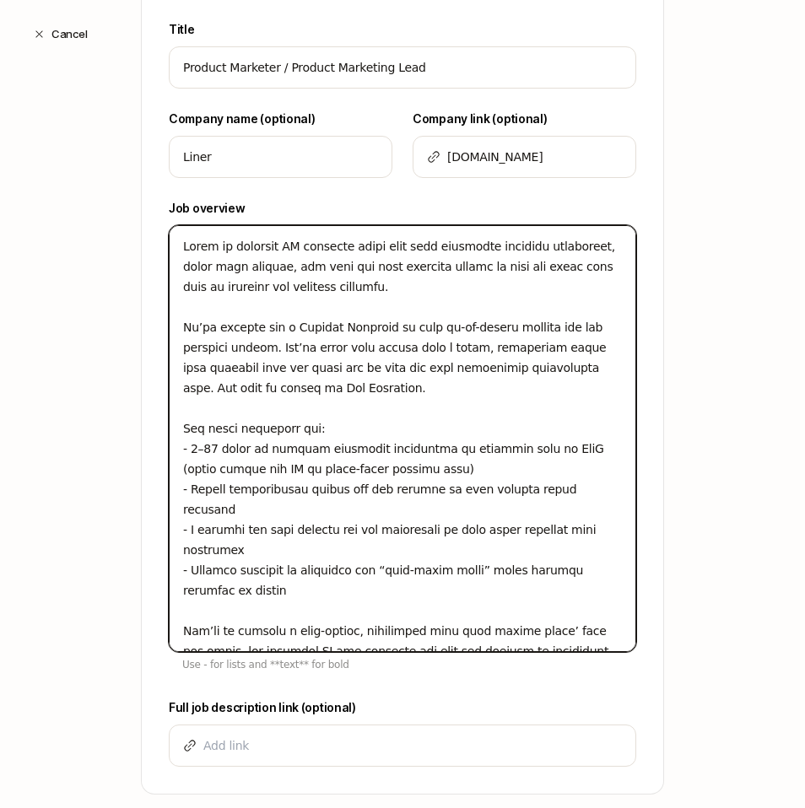
type textarea "Liner is building AI research tools that help academics generate hypotheses, cr…"
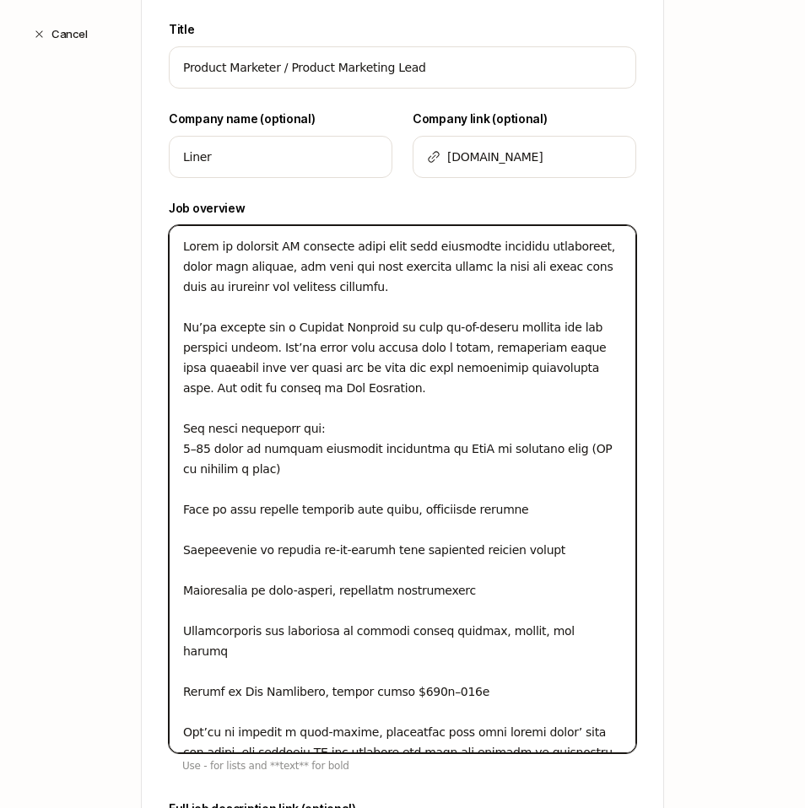
click at [262, 481] on textarea at bounding box center [403, 489] width 468 height 528
type textarea "x"
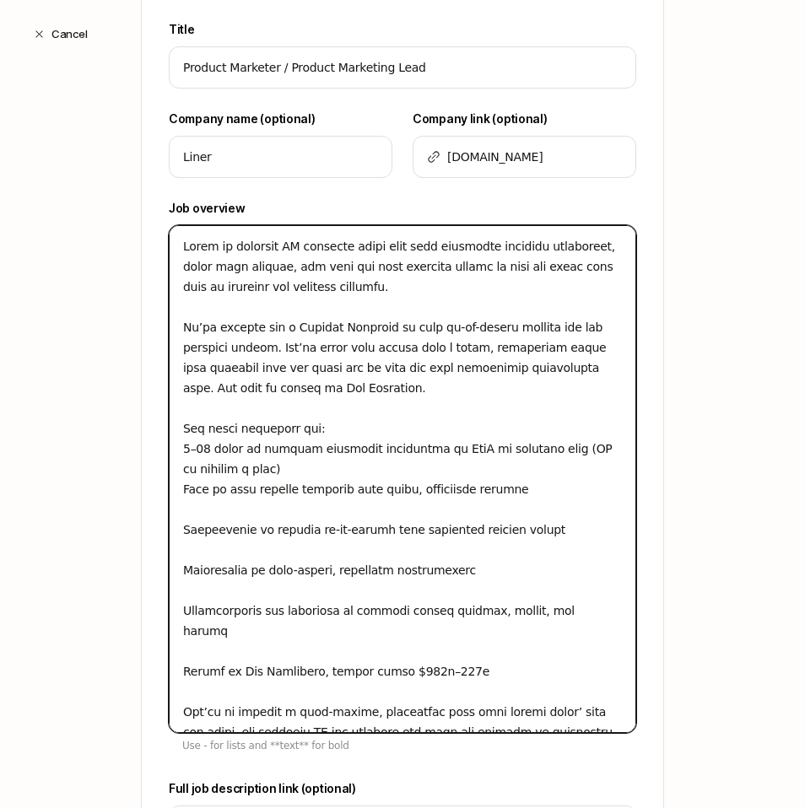
type textarea "Liner is building AI research tools that help academics generate hypotheses, cr…"
click at [248, 513] on textarea at bounding box center [403, 479] width 468 height 508
type textarea "x"
type textarea "Liner is building AI research tools that help academics generate hypotheses, cr…"
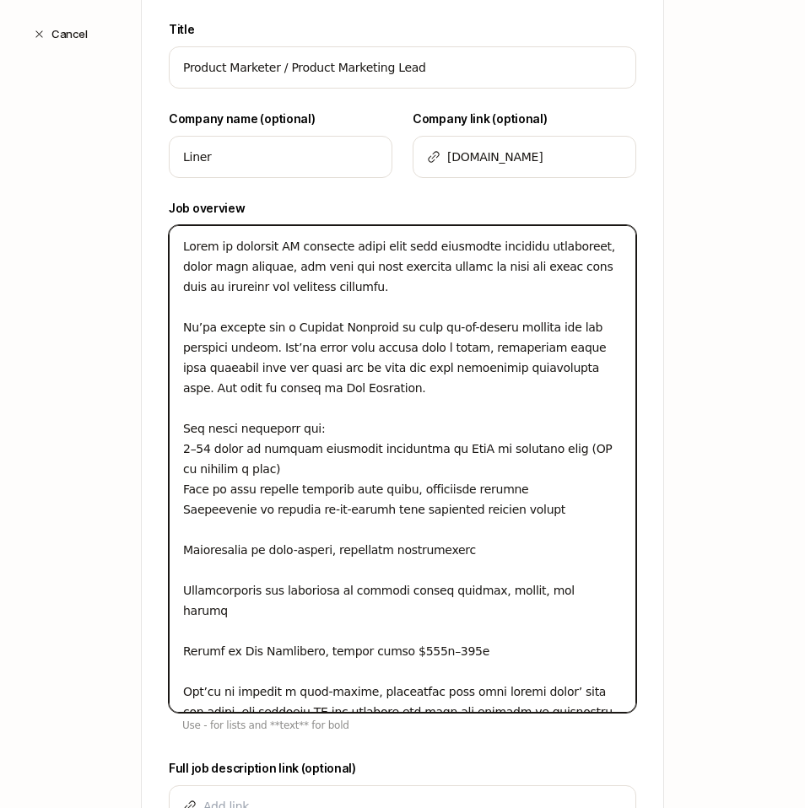
type textarea "x"
type textarea "Liner is building AI research tools that help academics generate hypotheses, cr…"
type textarea "x"
type textarea "Liner is building AI research tools that help academics generate hypotheses, cr…"
type textarea "x"
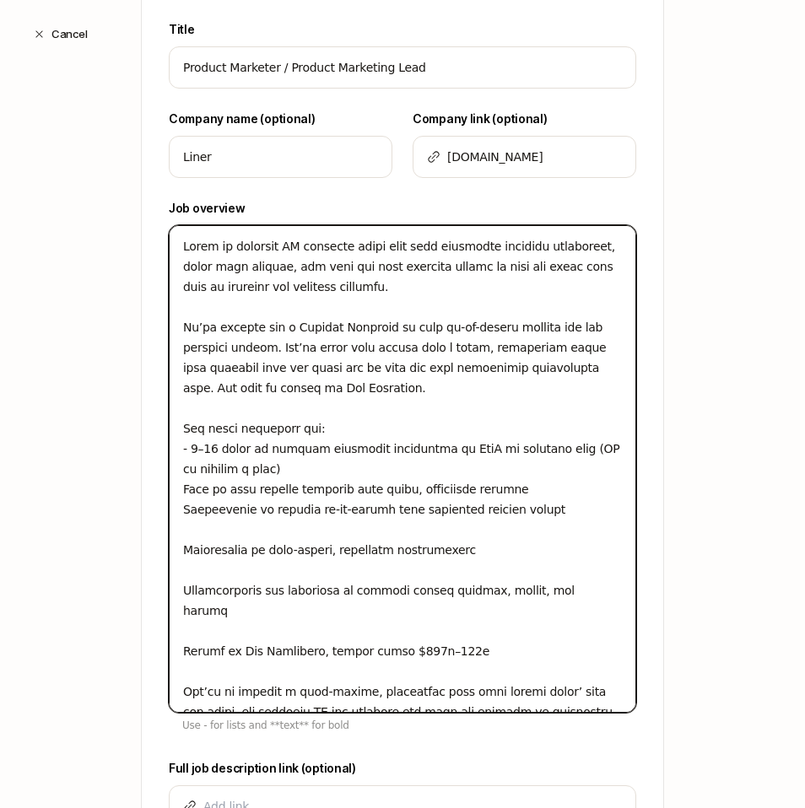
type textarea "Liner is building AI research tools that help academics generate hypotheses, cr…"
type textarea "x"
type textarea "Liner is building AI research tools that help academics generate hypotheses, cr…"
type textarea "x"
type textarea "Liner is building AI research tools that help academics generate hypotheses, cr…"
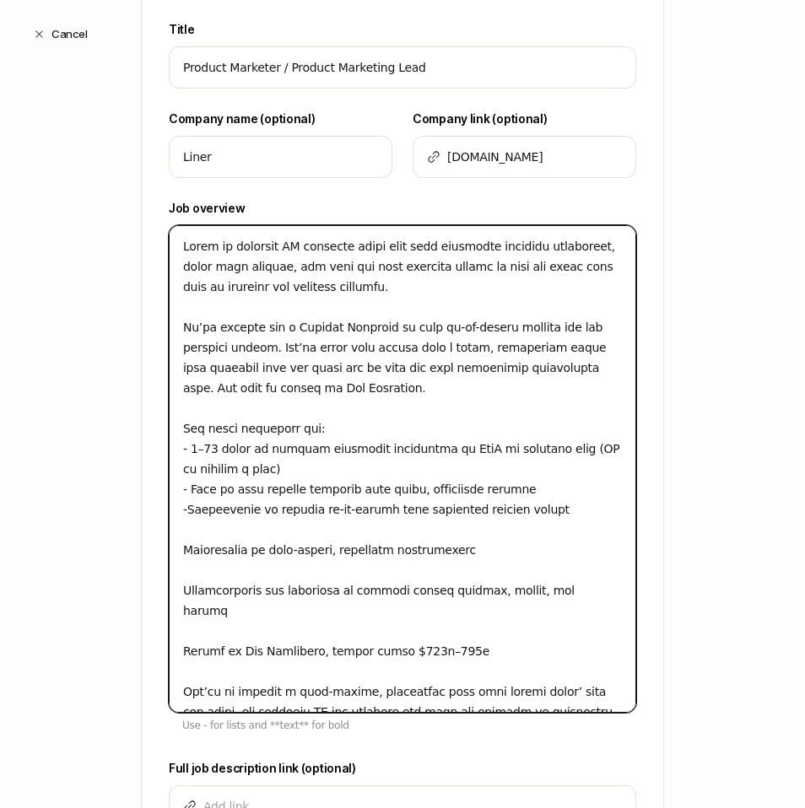
type textarea "x"
type textarea "Liner is building AI research tools that help academics generate hypotheses, cr…"
type textarea "x"
type textarea "Liner is building AI research tools that help academics generate hypotheses, cr…"
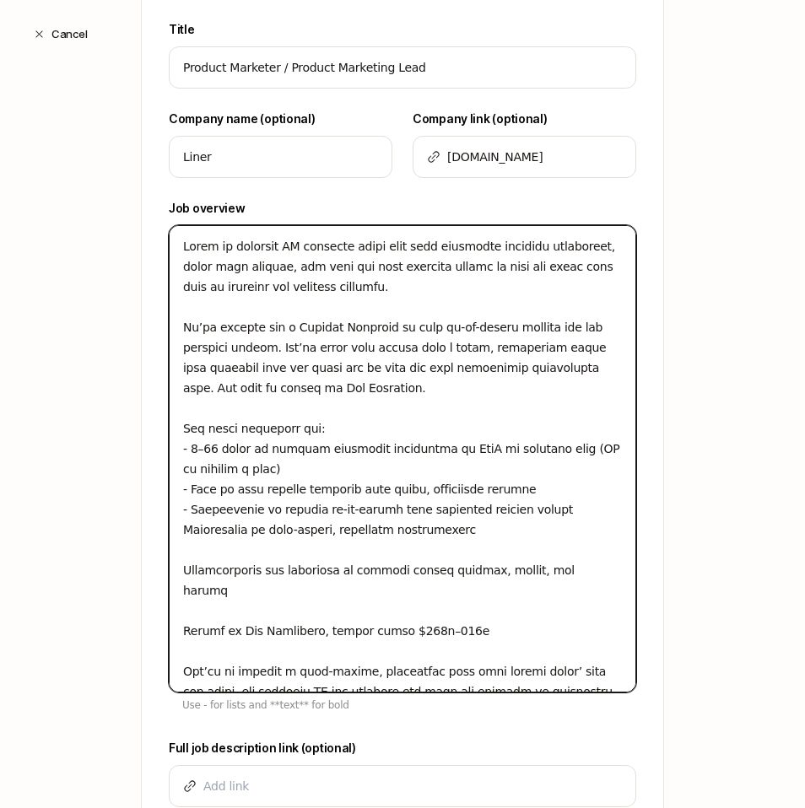
type textarea "x"
type textarea "Liner is building AI research tools that help academics generate hypotheses, cr…"
type textarea "x"
type textarea "Liner is building AI research tools that help academics generate hypotheses, cr…"
type textarea "x"
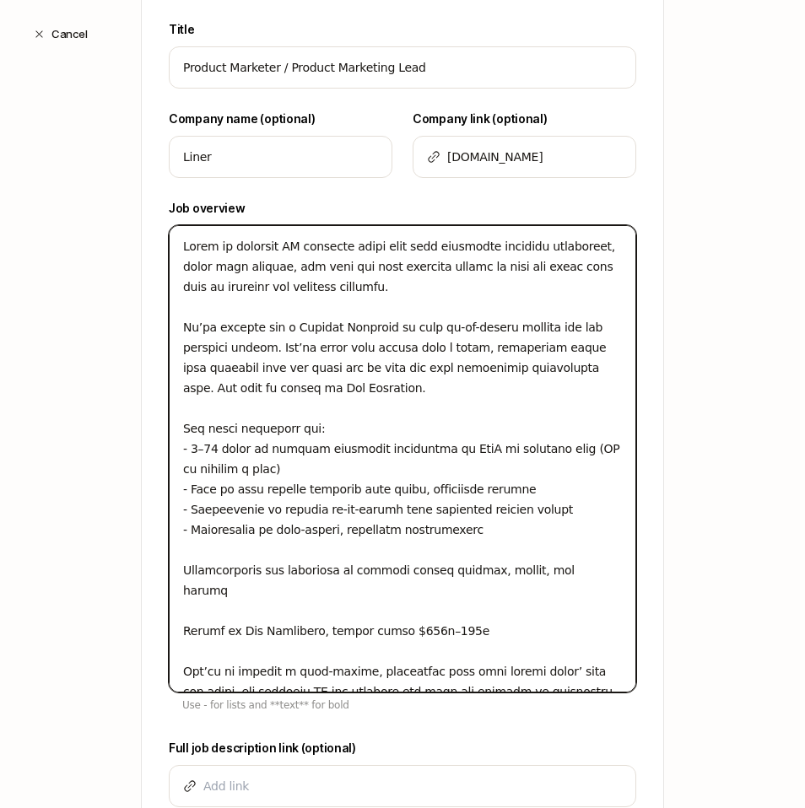
type textarea "Liner is building AI research tools that help academics generate hypotheses, cr…"
type textarea "x"
type textarea "Liner is building AI research tools that help academics generate hypotheses, cr…"
type textarea "x"
type textarea "Liner is building AI research tools that help academics generate hypotheses, cr…"
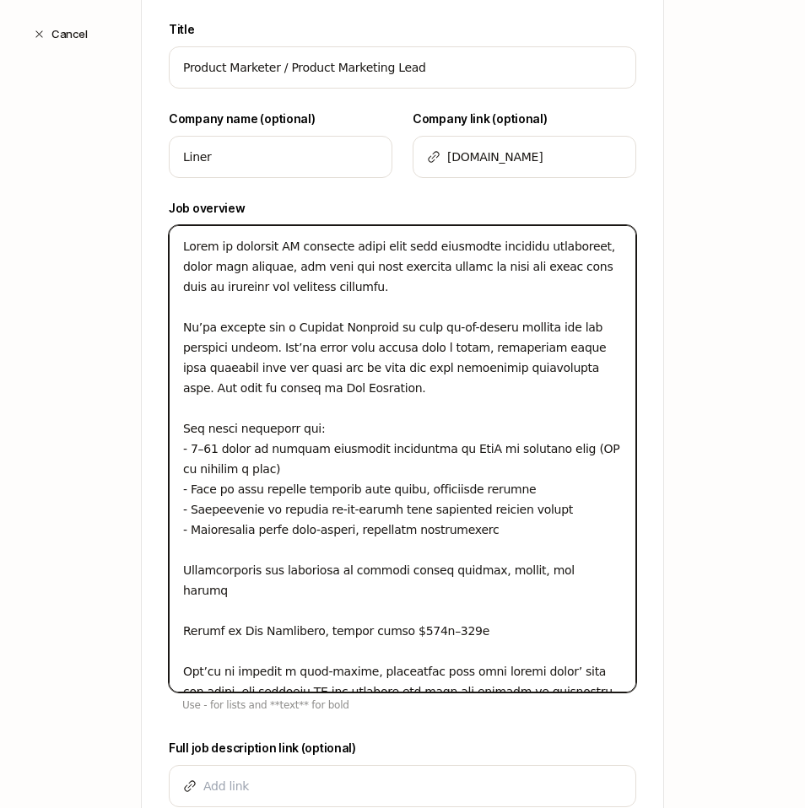
type textarea "x"
type textarea "Liner is building AI research tools that help academics generate hypotheses, cr…"
type textarea "x"
type textarea "Liner is building AI research tools that help academics generate hypotheses, cr…"
type textarea "x"
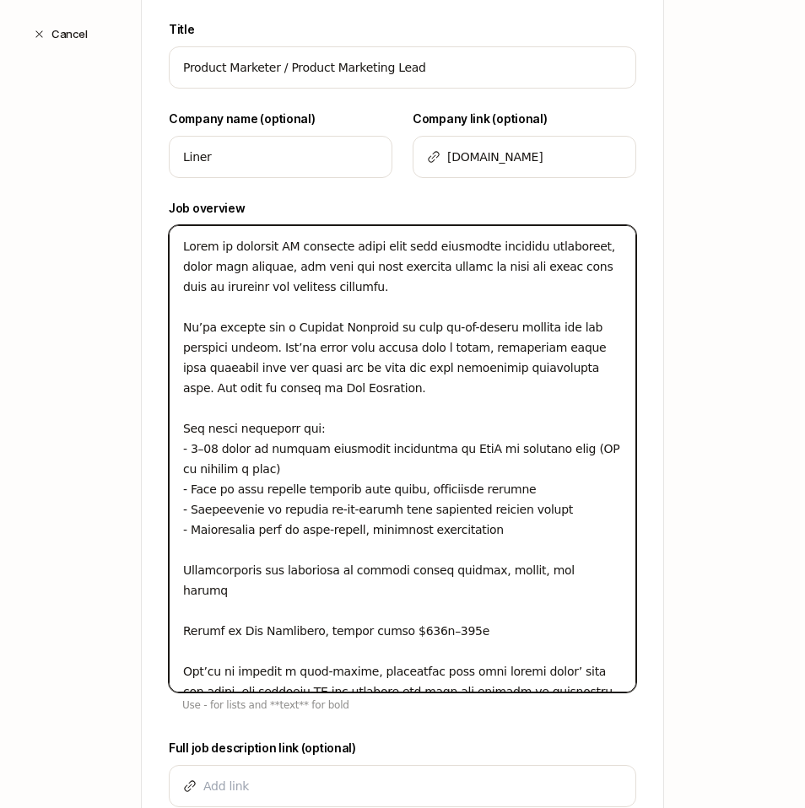
type textarea "Liner is building AI research tools that help academics generate hypotheses, cr…"
type textarea "x"
type textarea "Liner is building AI research tools that help academics generate hypotheses, cr…"
type textarea "x"
type textarea "Liner is building AI research tools that help academics generate hypotheses, cr…"
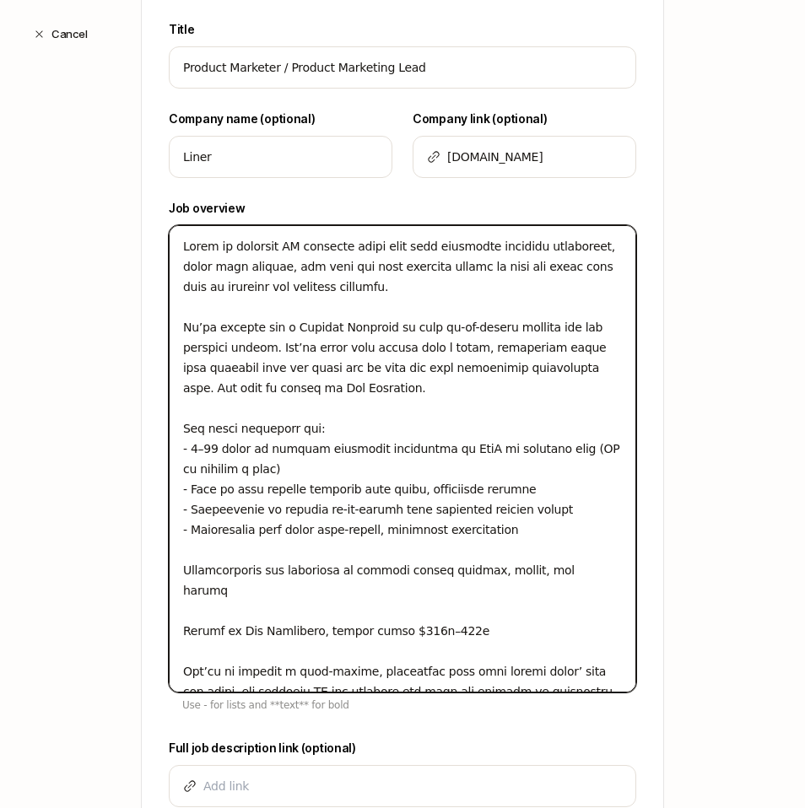
type textarea "x"
type textarea "Liner is building AI research tools that help academics generate hypotheses, cr…"
type textarea "x"
type textarea "Liner is building AI research tools that help academics generate hypotheses, cr…"
type textarea "x"
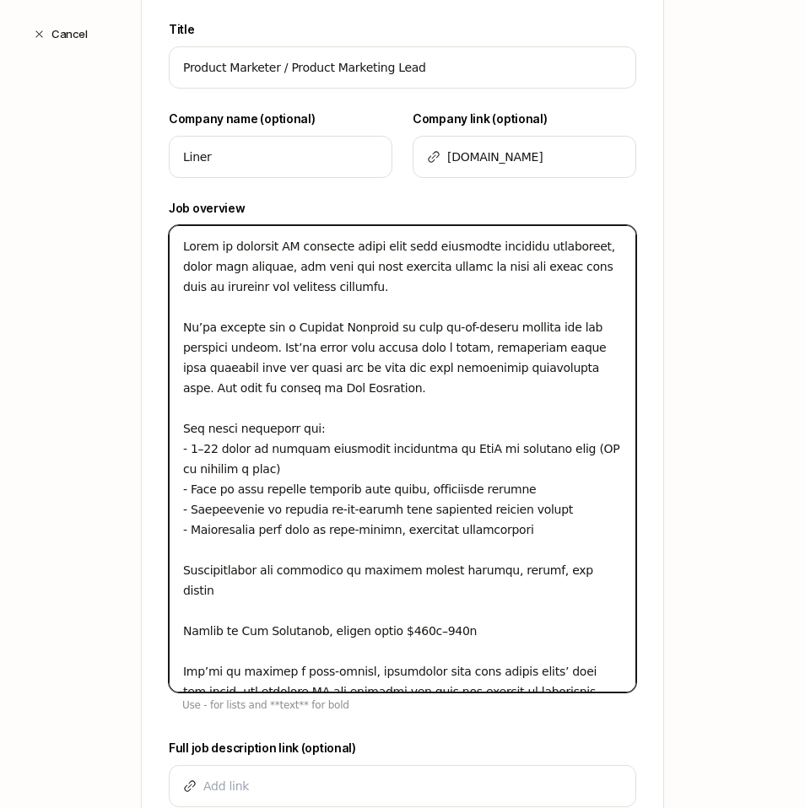
type textarea "Liner is building AI research tools that help academics generate hypotheses, cr…"
type textarea "x"
type textarea "Liner is building AI research tools that help academics generate hypotheses, cr…"
type textarea "x"
type textarea "Liner is building AI research tools that help academics generate hypotheses, cr…"
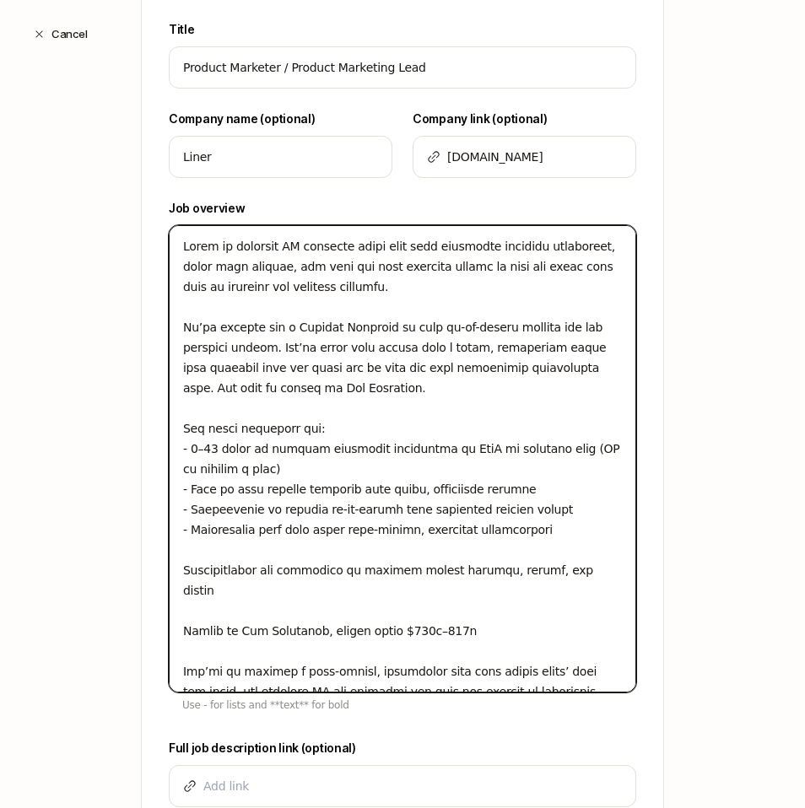
type textarea "x"
type textarea "Liner is building AI research tools that help academics generate hypotheses, cr…"
type textarea "x"
type textarea "Liner is building AI research tools that help academics generate hypotheses, cr…"
type textarea "x"
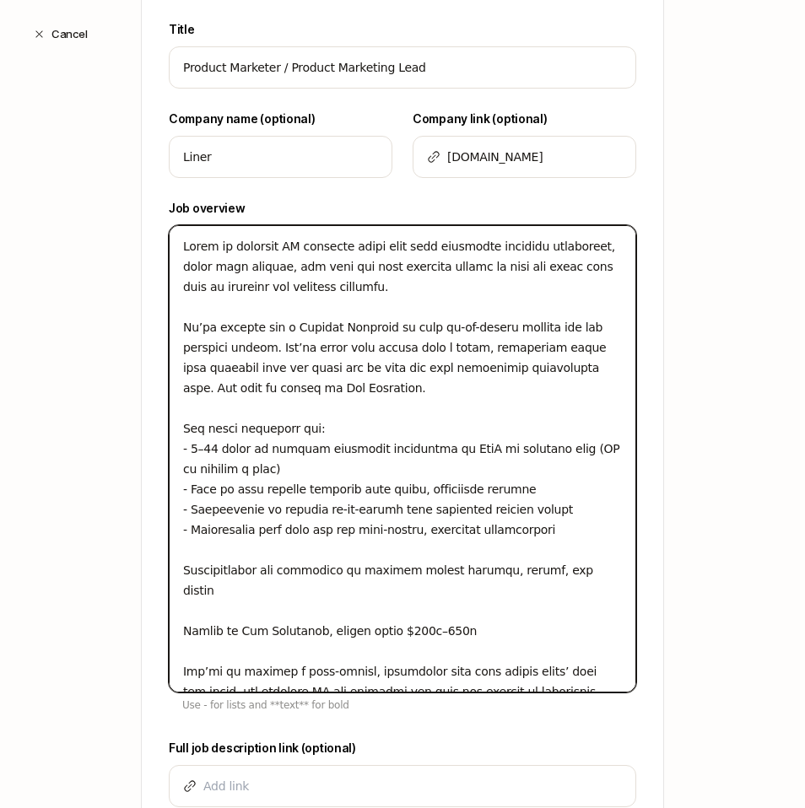
type textarea "Liner is building AI research tools that help academics generate hypotheses, cr…"
type textarea "x"
type textarea "Liner is building AI research tools that help academics generate hypotheses, cr…"
type textarea "x"
type textarea "Liner is building AI research tools that help academics generate hypotheses, cr…"
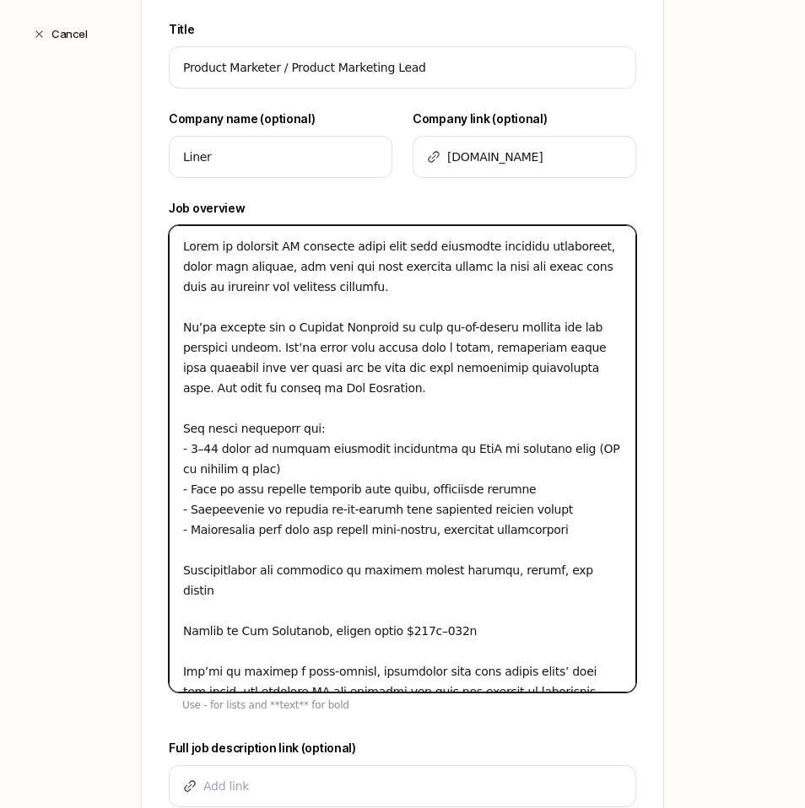
type textarea "x"
type textarea "Liner is building AI research tools that help academics generate hypotheses, cr…"
type textarea "x"
type textarea "Liner is building AI research tools that help academics generate hypotheses, cr…"
type textarea "x"
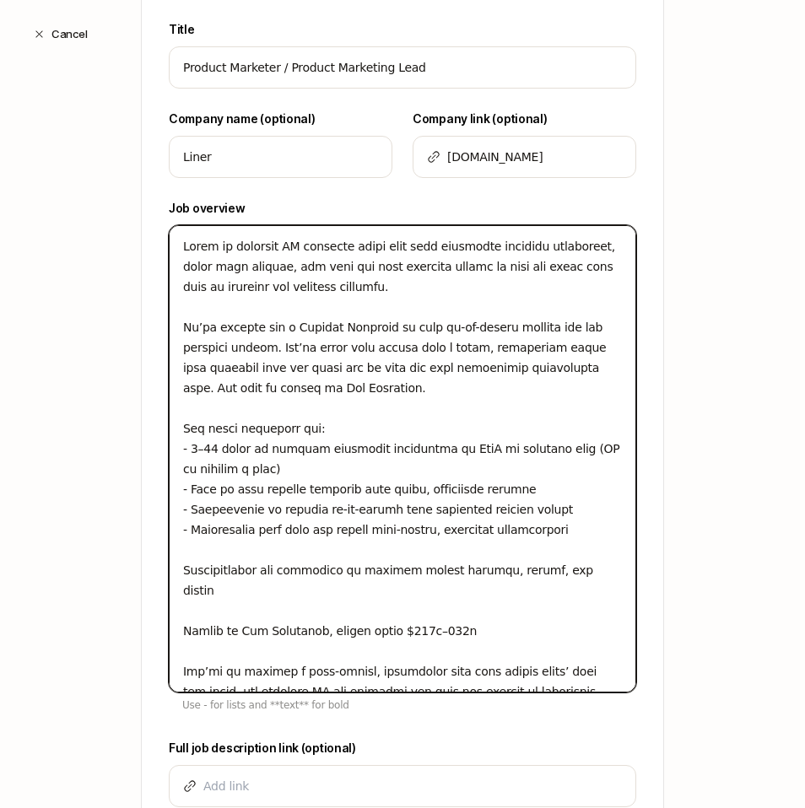
type textarea "Liner is building AI research tools that help academics generate hypotheses, cr…"
type textarea "x"
type textarea "Liner is building AI research tools that help academics generate hypotheses, cr…"
type textarea "x"
type textarea "Liner is building AI research tools that help academics generate hypotheses, cr…"
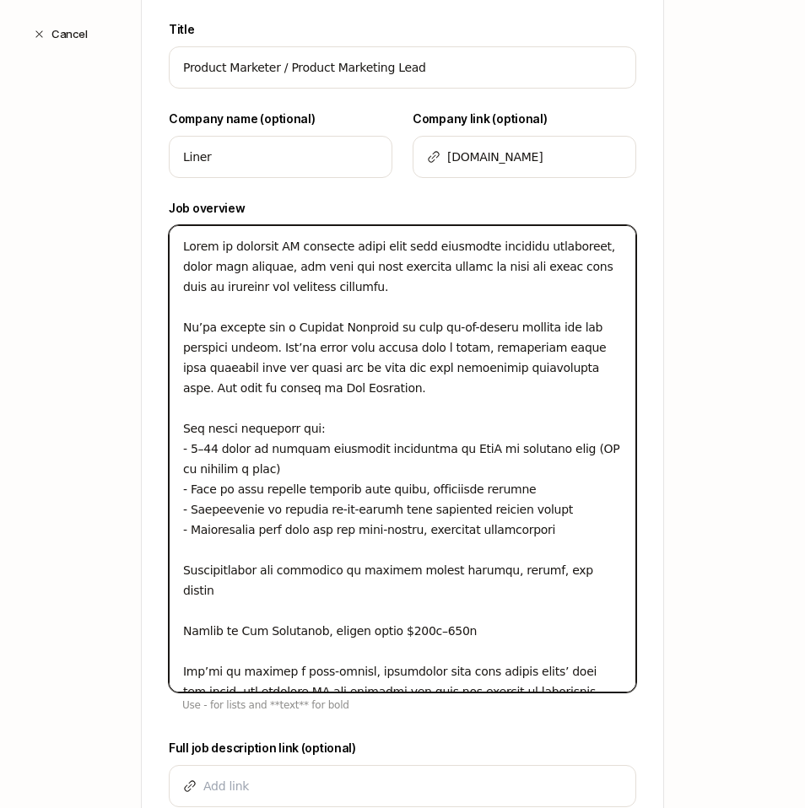
type textarea "x"
type textarea "Liner is building AI research tools that help academics generate hypotheses, cr…"
type textarea "x"
type textarea "Liner is building AI research tools that help academics generate hypotheses, cr…"
type textarea "x"
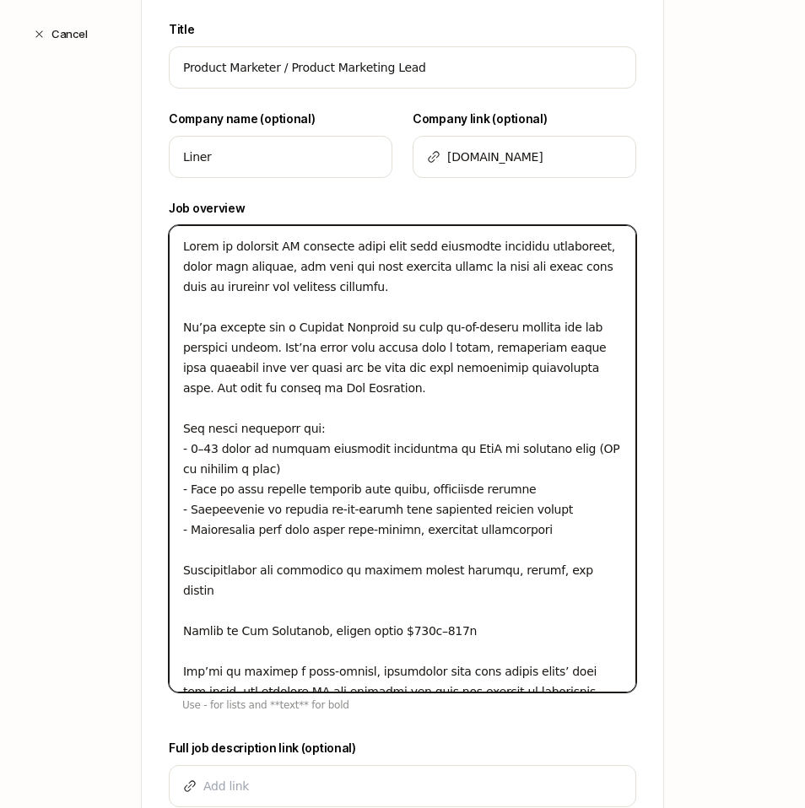
type textarea "Liner is building AI research tools that help academics generate hypotheses, cr…"
type textarea "x"
type textarea "Liner is building AI research tools that help academics generate hypotheses, cr…"
type textarea "x"
type textarea "Liner is building AI research tools that help academics generate hypotheses, cr…"
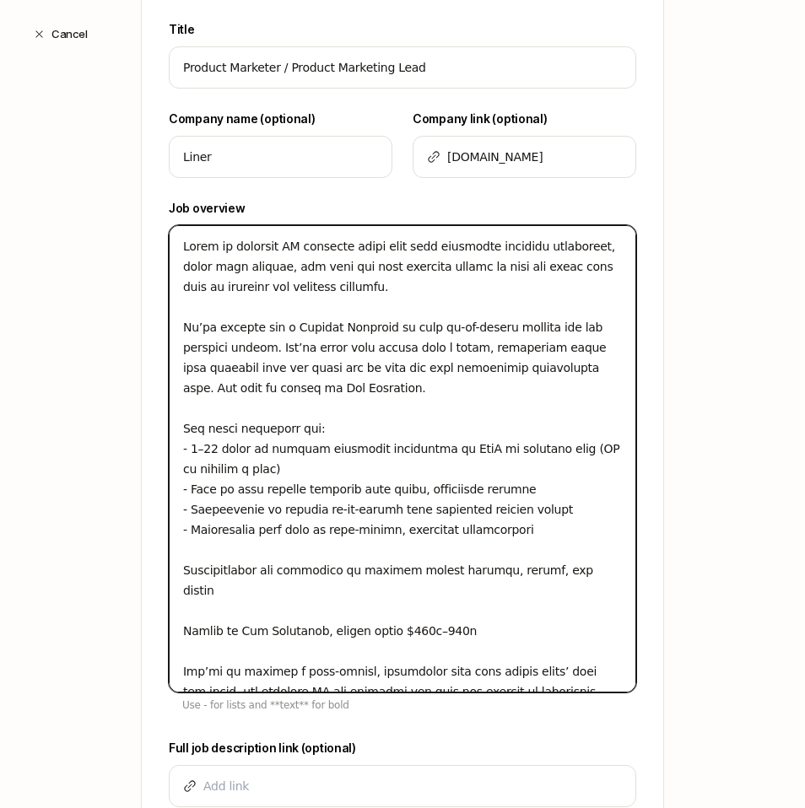
type textarea "x"
type textarea "Liner is building AI research tools that help academics generate hypotheses, cr…"
type textarea "x"
type textarea "Liner is building AI research tools that help academics generate hypotheses, cr…"
type textarea "x"
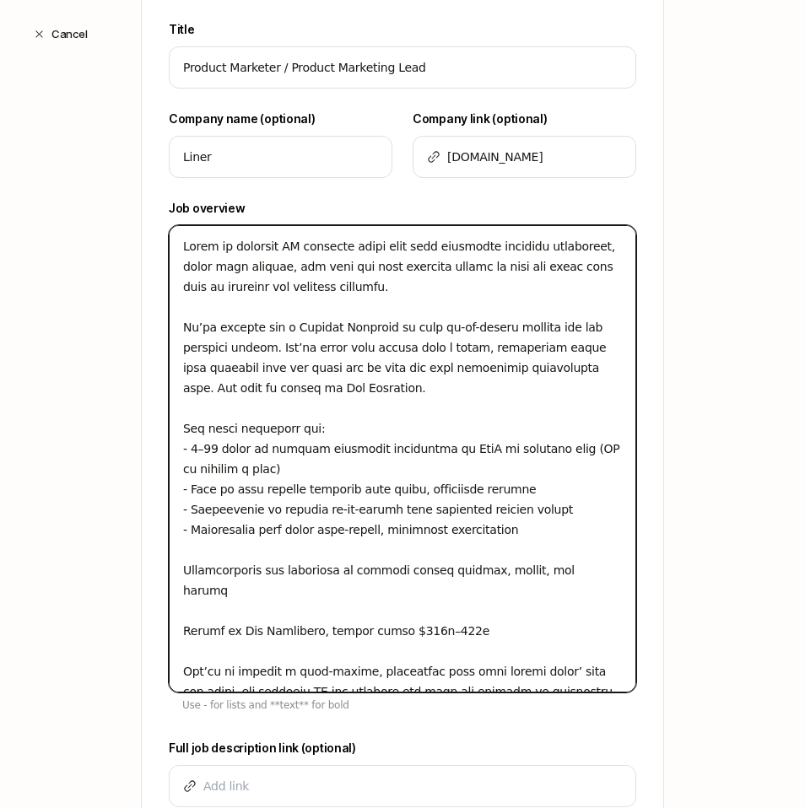
type textarea "Liner is building AI research tools that help academics generate hypotheses, cr…"
type textarea "x"
type textarea "Liner is building AI research tools that help academics generate hypotheses, cr…"
type textarea "x"
type textarea "Liner is building AI research tools that help academics generate hypotheses, cr…"
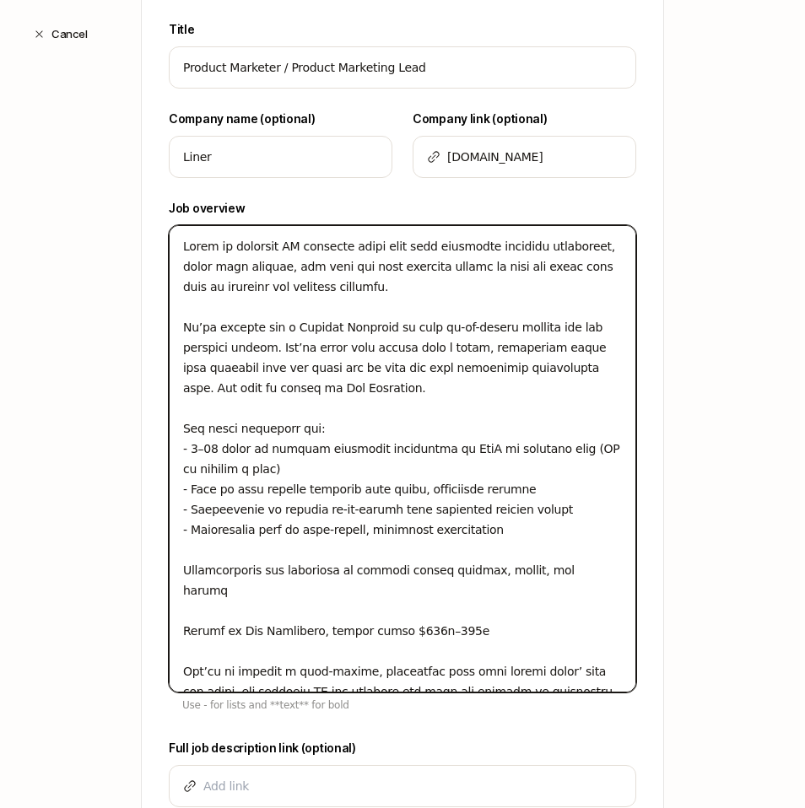
type textarea "x"
type textarea "Liner is building AI research tools that help academics generate hypotheses, cr…"
type textarea "x"
type textarea "Liner is building AI research tools that help academics generate hypotheses, cr…"
type textarea "x"
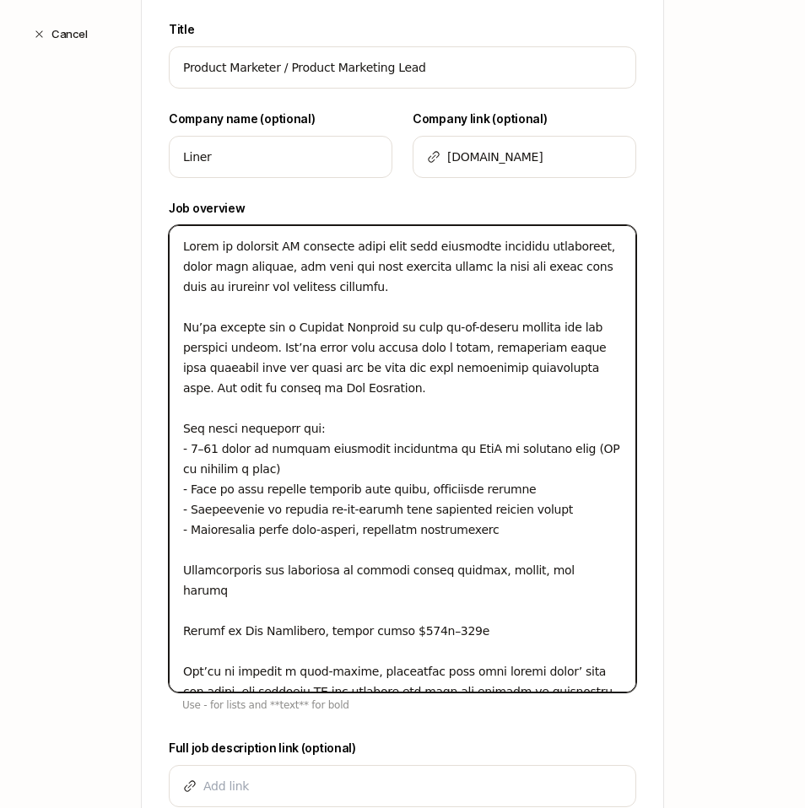
type textarea "Liner is building AI research tools that help academics generate hypotheses, cr…"
type textarea "x"
type textarea "Liner is building AI research tools that help academics generate hypotheses, cr…"
type textarea "x"
type textarea "Liner is building AI research tools that help academics generate hypotheses, cr…"
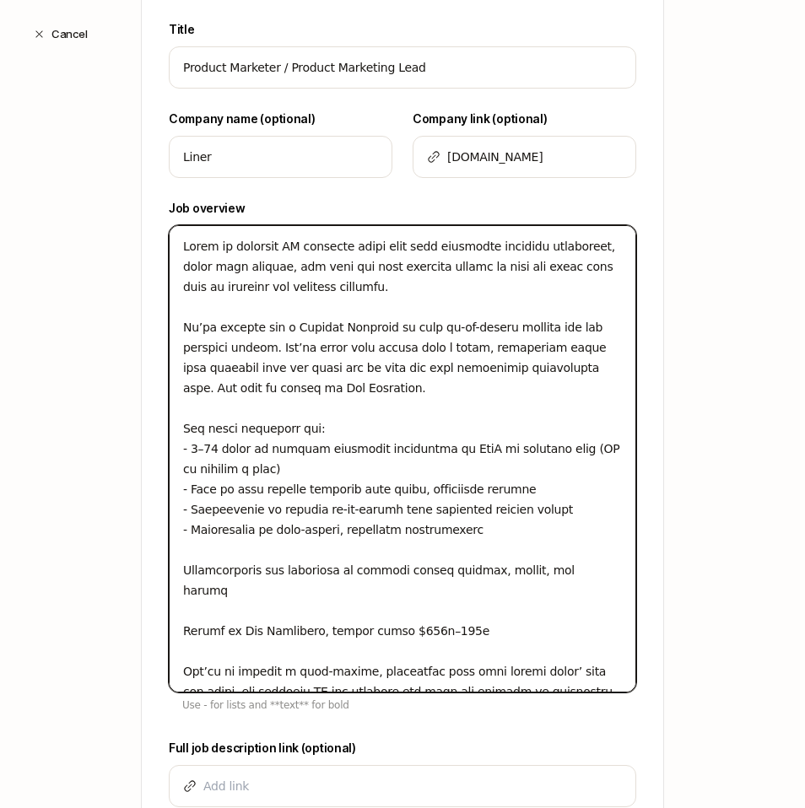
click at [247, 544] on textarea at bounding box center [403, 459] width 468 height 468
type textarea "x"
type textarea "Liner is building AI research tools that help academics generate hypotheses, cr…"
type textarea "x"
type textarea "Liner is building AI research tools that help academics generate hypotheses, cr…"
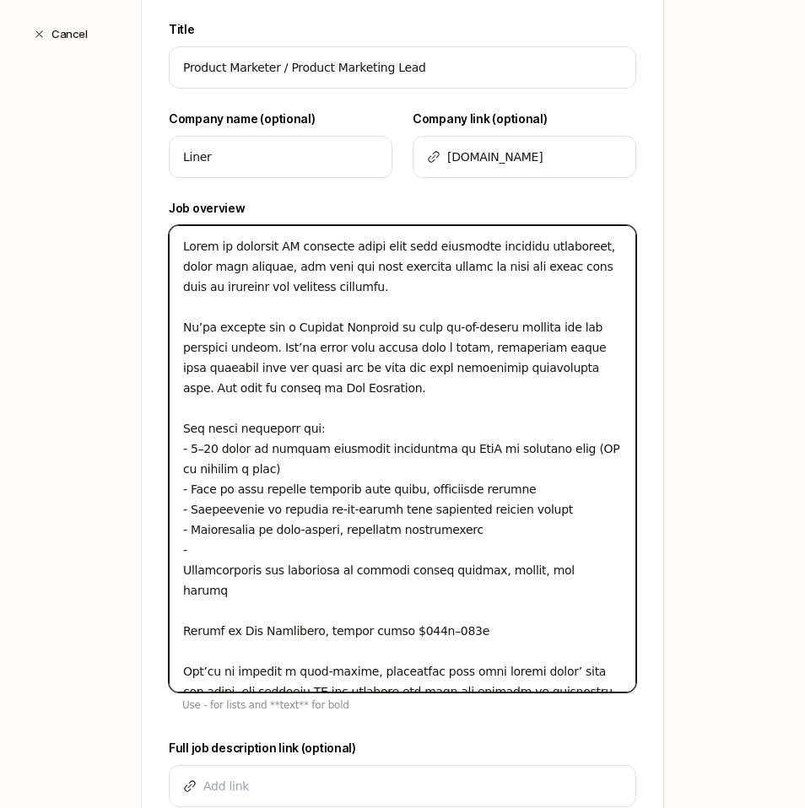
type textarea "x"
type textarea "Liner is building AI research tools that help academics generate hypotheses, cr…"
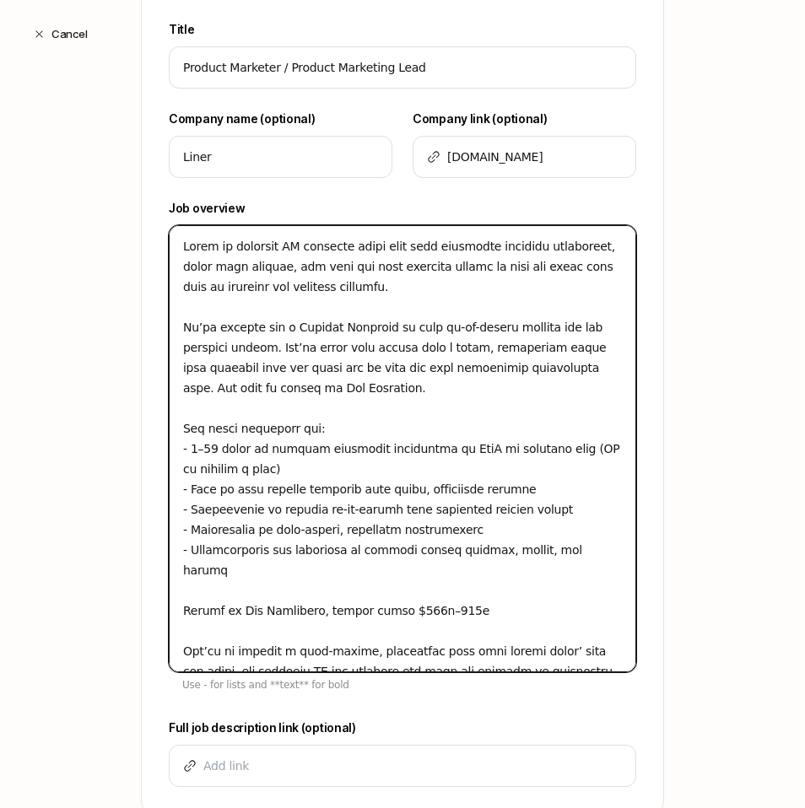
type textarea "x"
type textarea "Liner is building AI research tools that help academics generate hypotheses, cr…"
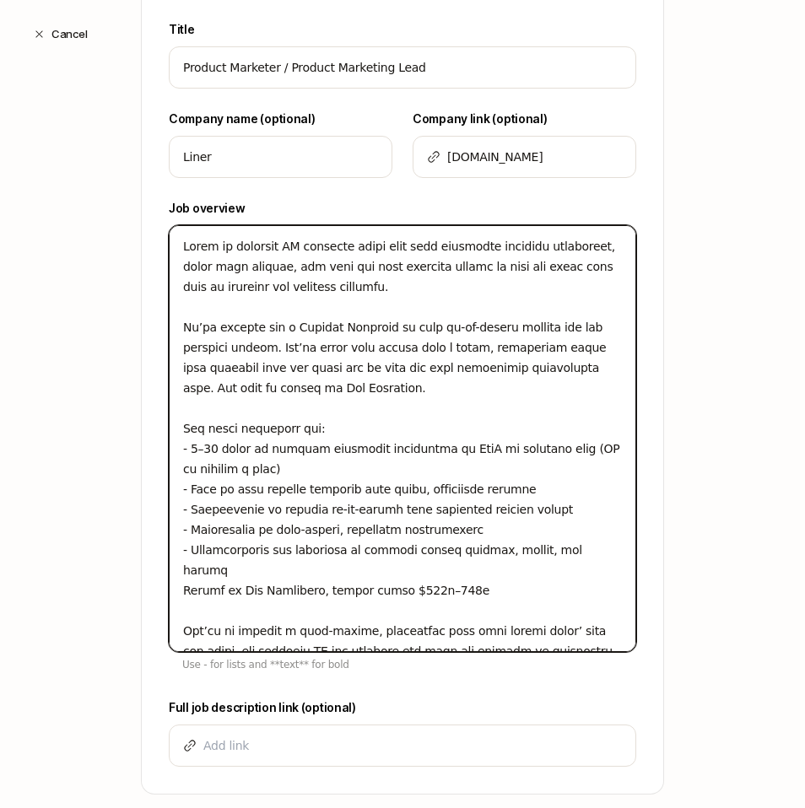
type textarea "x"
type textarea "Liner is building AI research tools that help academics generate hypotheses, cr…"
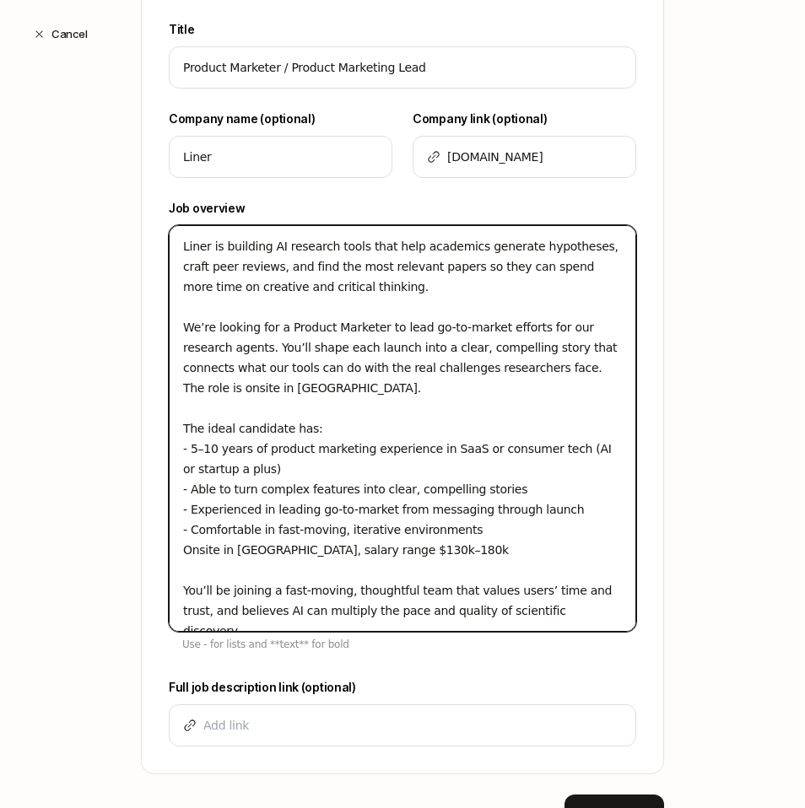
type textarea "x"
type textarea "Liner is building AI research tools that help academics generate hypotheses, cr…"
type textarea "x"
type textarea "Liner is building AI research tools that help academics generate hypotheses, cr…"
type textarea "x"
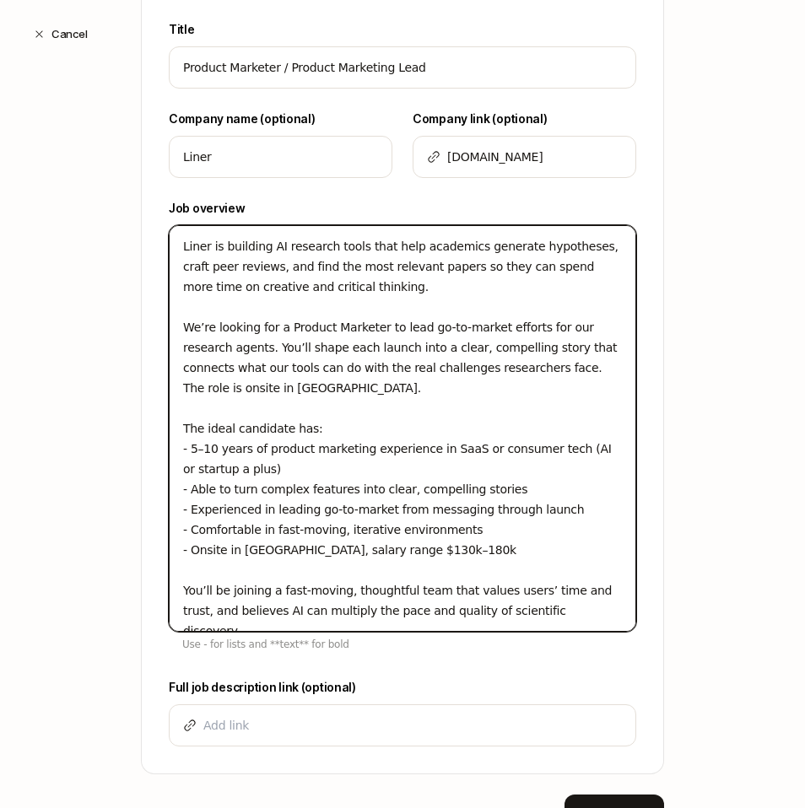
type textarea "Liner is building AI research tools that help academics generate hypotheses, cr…"
type textarea "x"
type textarea "Liner is building AI research tools that help academics generate hypotheses, cr…"
type textarea "x"
type textarea "Liner is building AI research tools that help academics generate hypotheses, cr…"
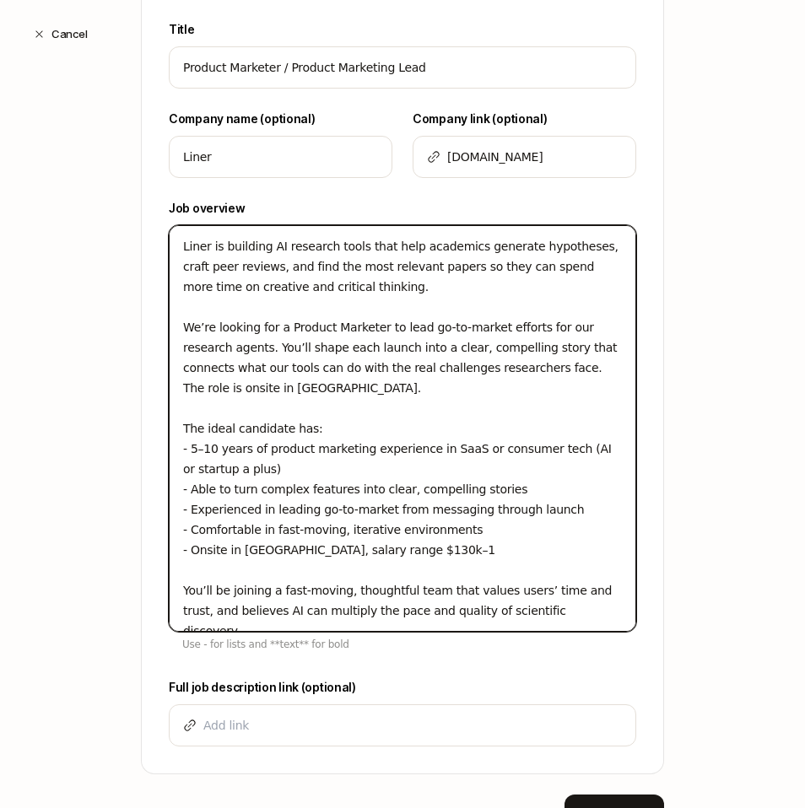
type textarea "x"
type textarea "Liner is building AI research tools that help academics generate hypotheses, cr…"
type textarea "x"
type textarea "Liner is building AI research tools that help academics generate hypotheses, cr…"
type textarea "x"
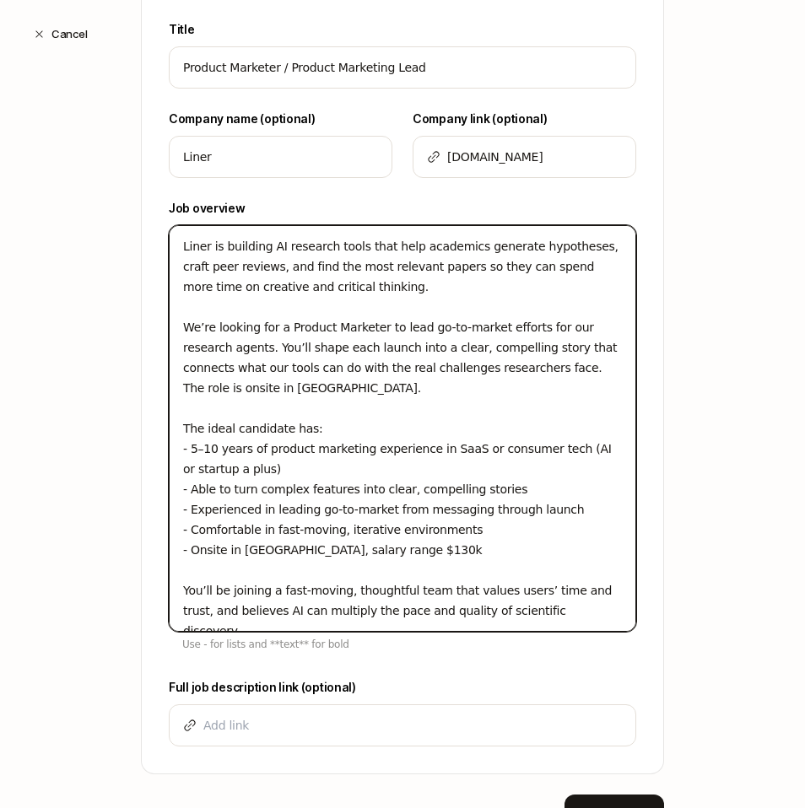
type textarea "Liner is building AI research tools that help academics generate hypotheses, cr…"
click at [441, 571] on textarea "Liner is building AI research tools that help academics generate hypotheses, cr…" at bounding box center [403, 428] width 468 height 407
click at [365, 617] on textarea "Liner is building AI research tools that help academics generate hypotheses, cr…" at bounding box center [403, 428] width 468 height 407
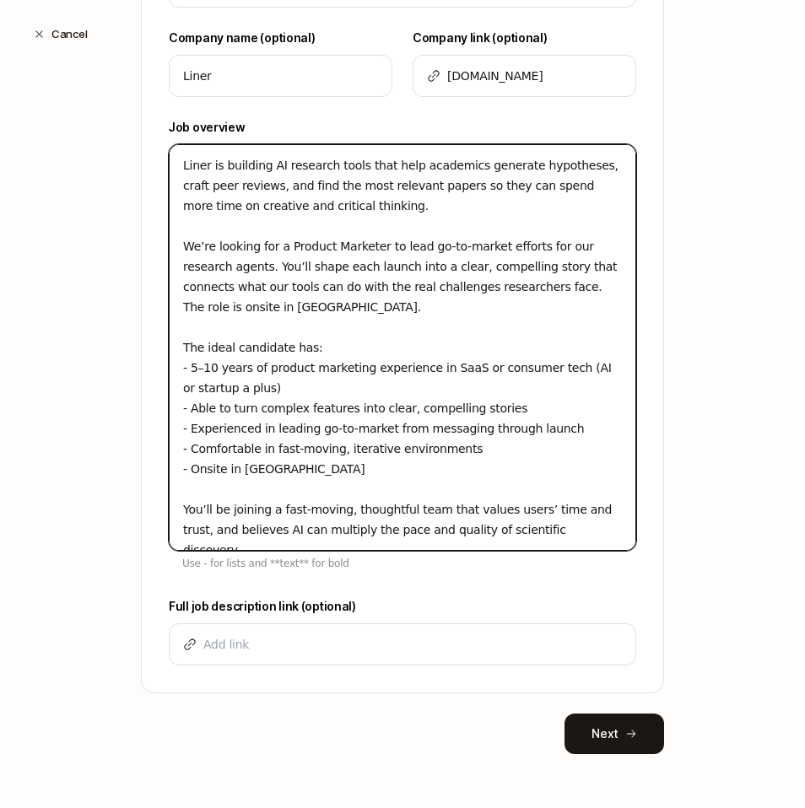
click at [508, 522] on textarea "Liner is building AI research tools that help academics generate hypotheses, cr…" at bounding box center [403, 347] width 468 height 407
click at [605, 526] on textarea "Liner is building AI research tools that help academics generate hypotheses, cr…" at bounding box center [403, 347] width 468 height 407
drag, startPoint x: 583, startPoint y: 530, endPoint x: 159, endPoint y: 518, distance: 424.7
click at [159, 518] on div "Title Product Marketer / Product Marketing Lead Company name (optional) Liner C…" at bounding box center [403, 315] width 522 height 754
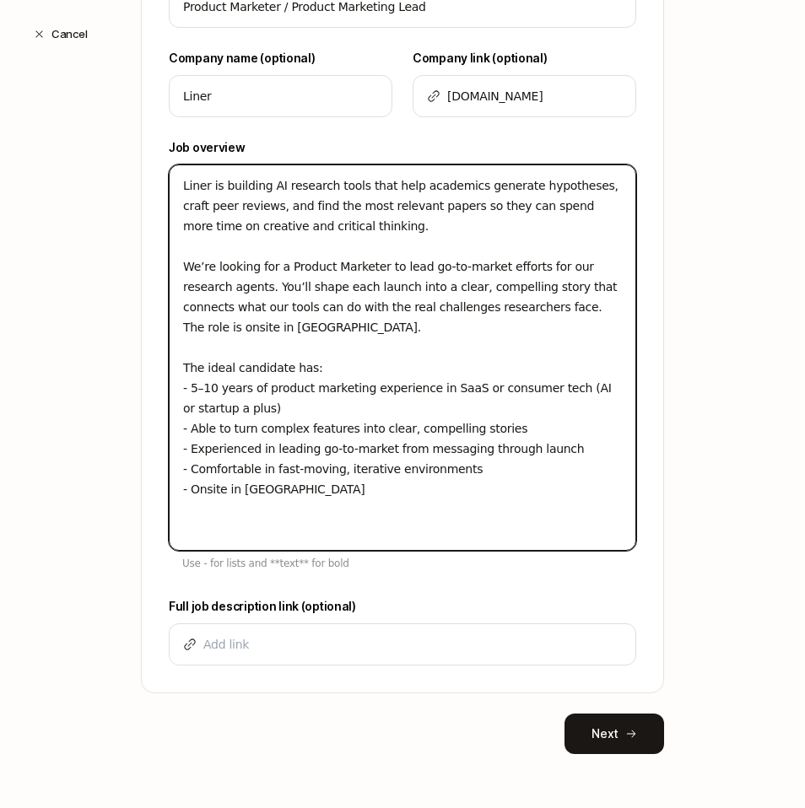
scroll to position [443, 0]
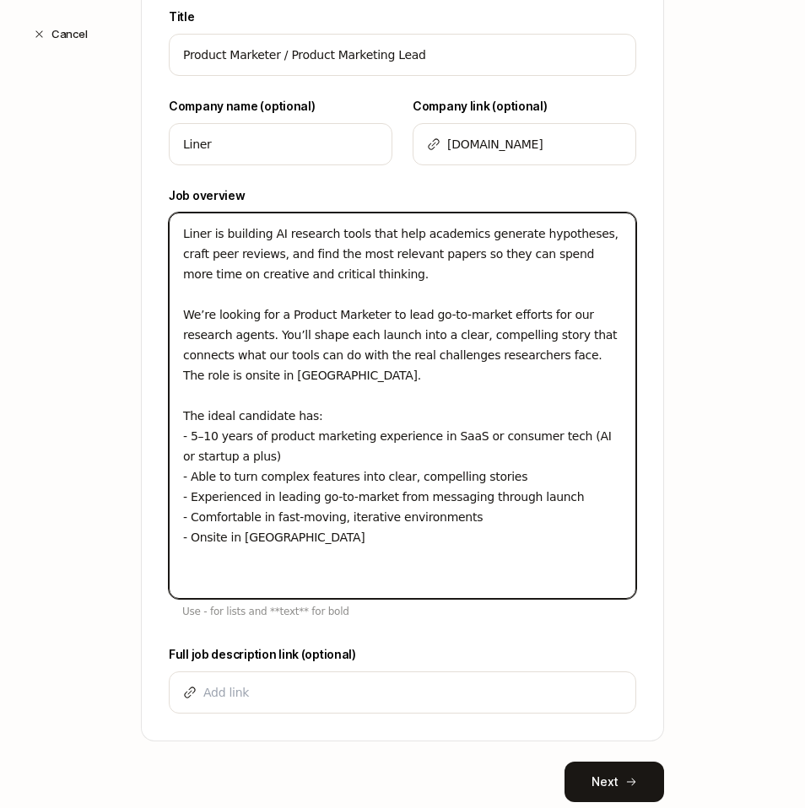
click at [320, 382] on textarea "Liner is building AI research tools that help academics generate hypotheses, cr…" at bounding box center [403, 406] width 468 height 387
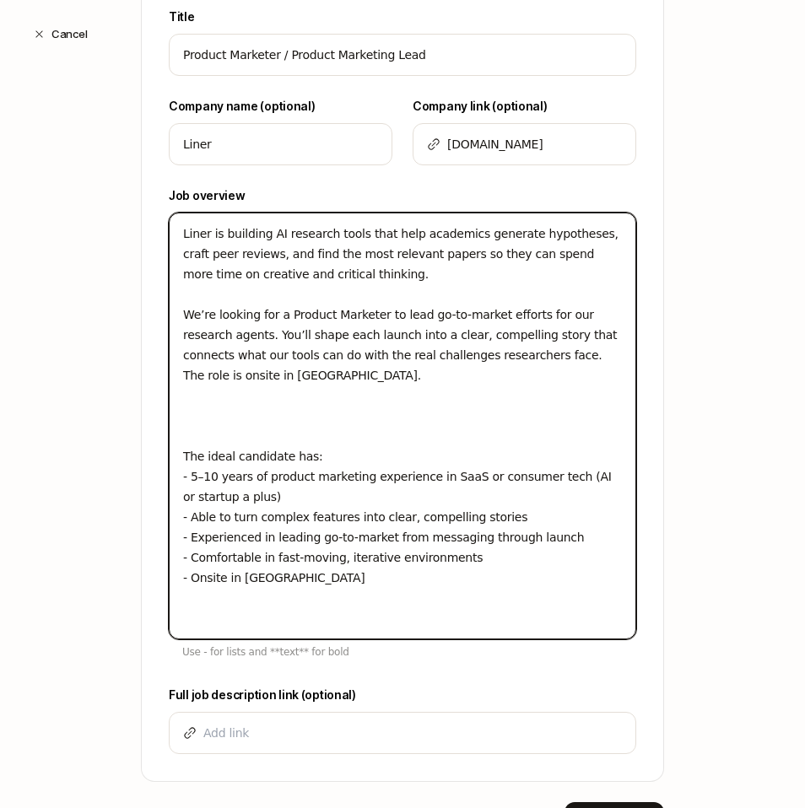
paste textarea "You’ll be joining a fast-moving, thoughtful team that values users’ time and tr…"
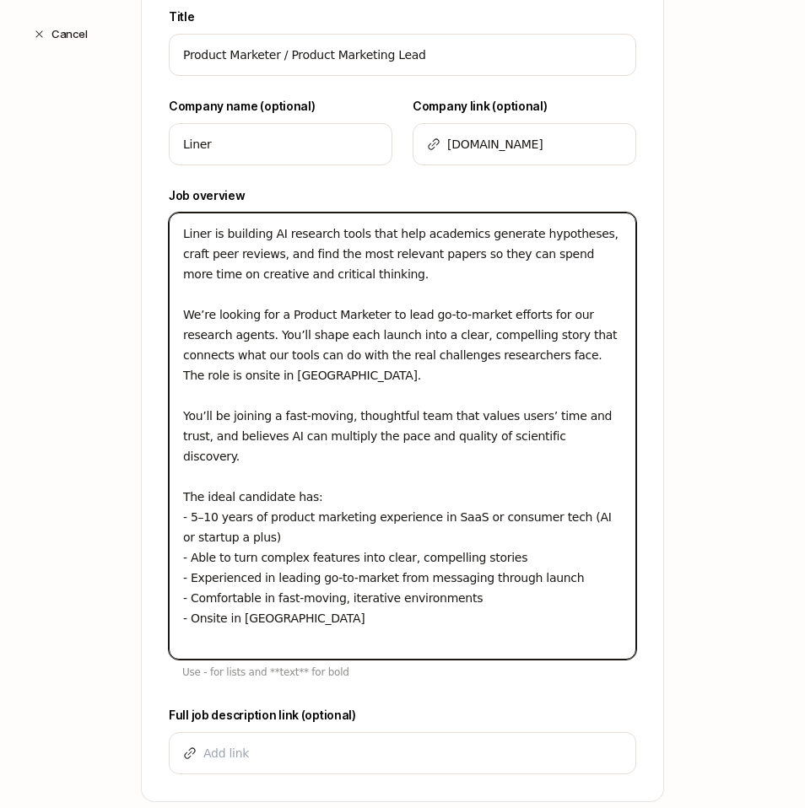
click at [496, 357] on textarea "Liner is building AI research tools that help academics generate hypotheses, cr…" at bounding box center [403, 436] width 468 height 447
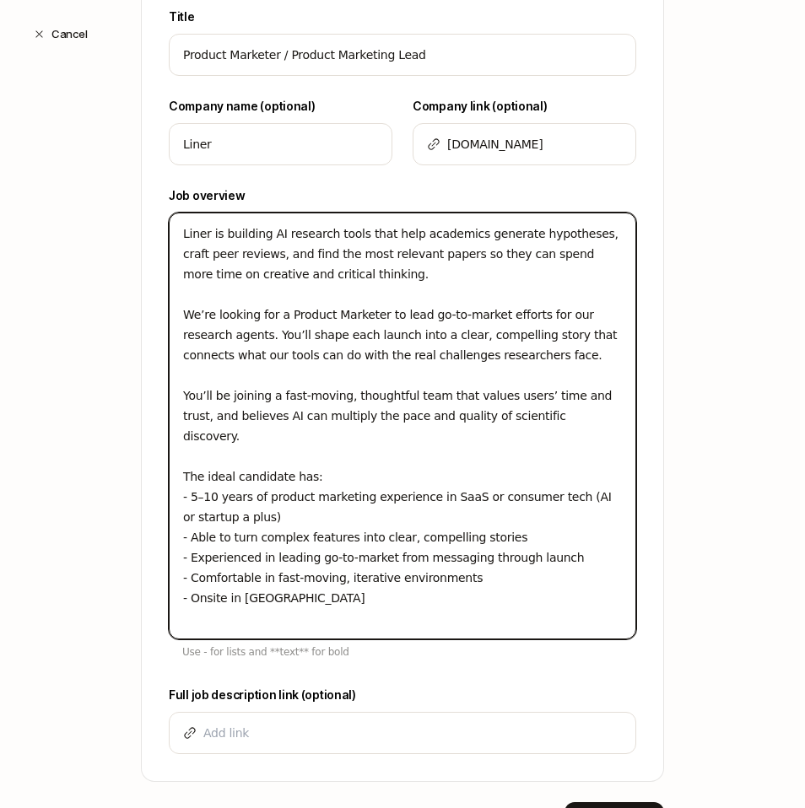
drag, startPoint x: 364, startPoint y: 480, endPoint x: 356, endPoint y: 564, distance: 83.9
click at [364, 479] on textarea "Liner is building AI research tools that help academics generate hypotheses, cr…" at bounding box center [403, 426] width 468 height 427
drag, startPoint x: 348, startPoint y: 580, endPoint x: 103, endPoint y: 211, distance: 442.6
click at [103, 211] on div "Edit Search Step 1 / 3 Tell us some basics about your Search Have an existing r…" at bounding box center [402, 271] width 805 height 1252
click at [379, 472] on textarea "Liner is building AI research tools that help academics generate hypotheses, cr…" at bounding box center [403, 426] width 468 height 427
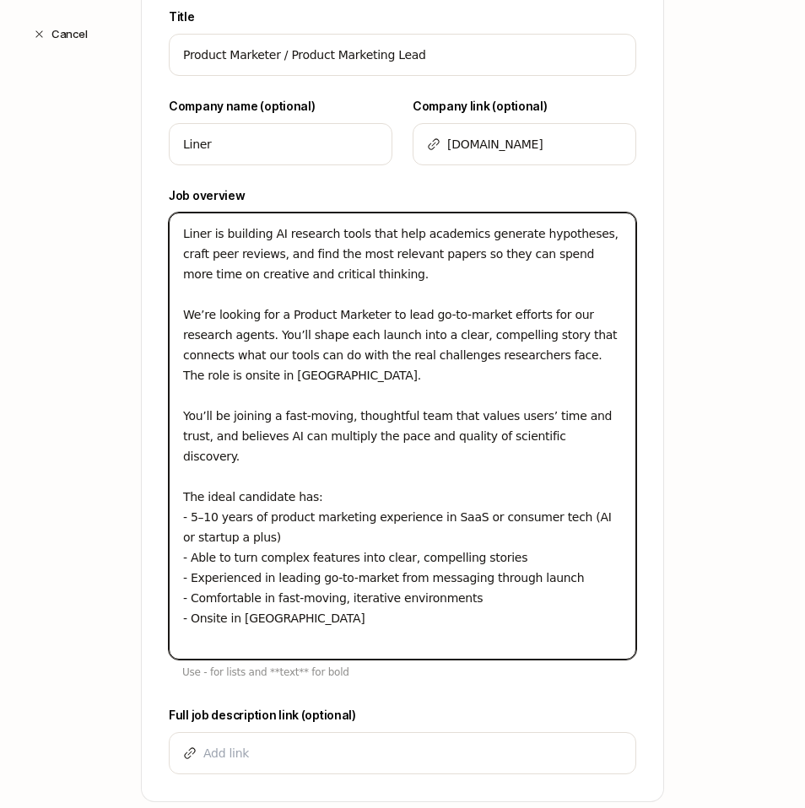
click at [417, 483] on textarea "Liner is building AI research tools that help academics generate hypotheses, cr…" at bounding box center [403, 436] width 468 height 447
drag, startPoint x: 343, startPoint y: 600, endPoint x: 127, endPoint y: 602, distance: 215.2
click at [127, 602] on div "Edit Search Step 1 / 3 Tell us some basics about your Search Have an existing r…" at bounding box center [402, 281] width 805 height 1273
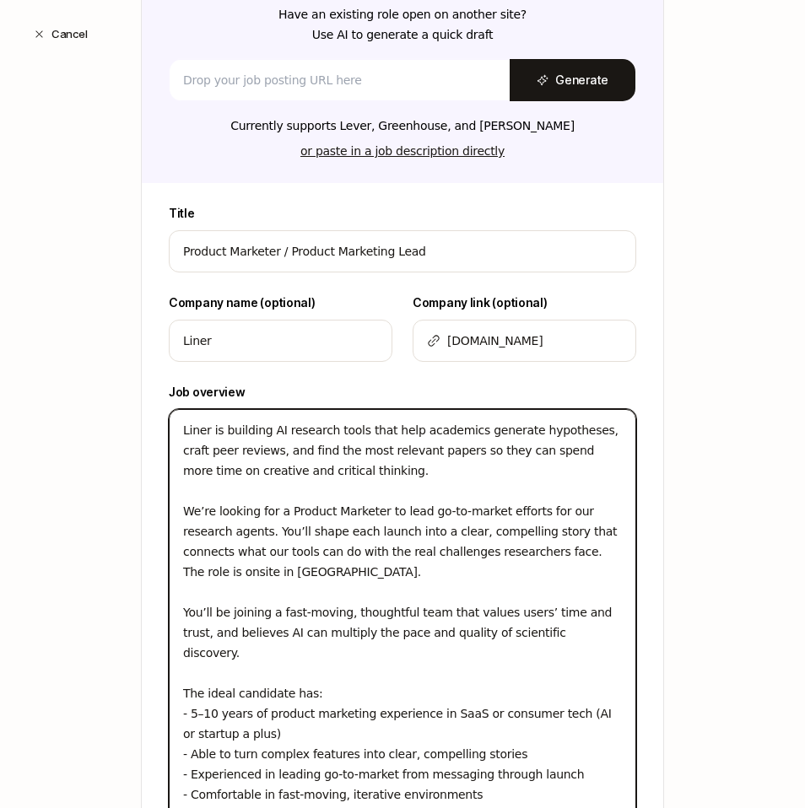
drag, startPoint x: 420, startPoint y: 549, endPoint x: -127, endPoint y: -16, distance: 786.0
click at [0, 0] on html "Hiring Dashboard Hiring Dashboard Product Marketer / Product Marketing Lead at …" at bounding box center [402, 368] width 805 height 808
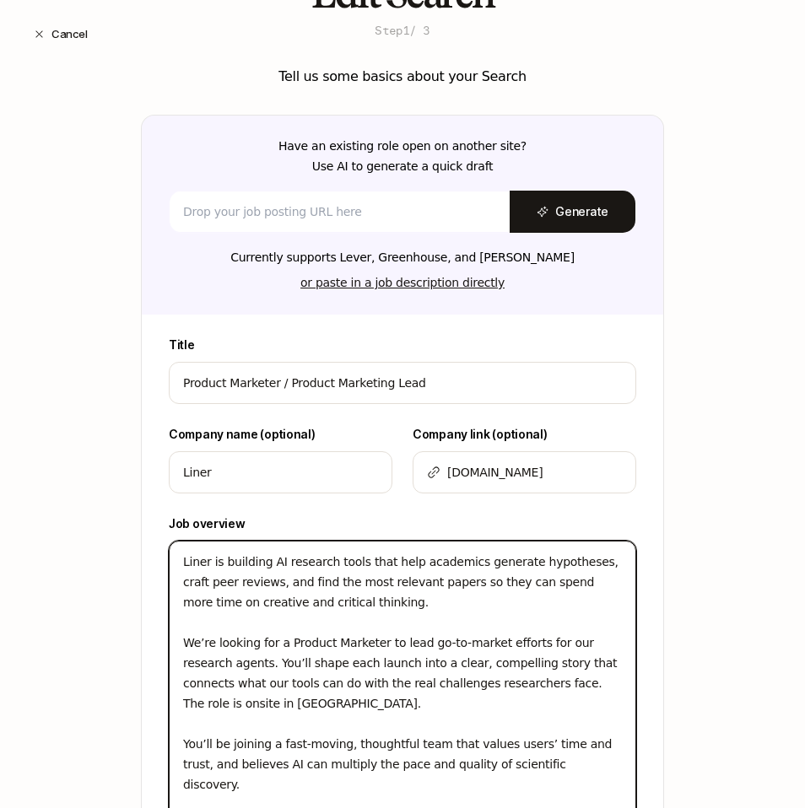
click at [337, 584] on textarea "Liner is building AI research tools that help academics generate hypotheses, cr…" at bounding box center [403, 764] width 468 height 447
paste textarea "with a simple belief: AI won’t replace researchers, but it can multiply their o…"
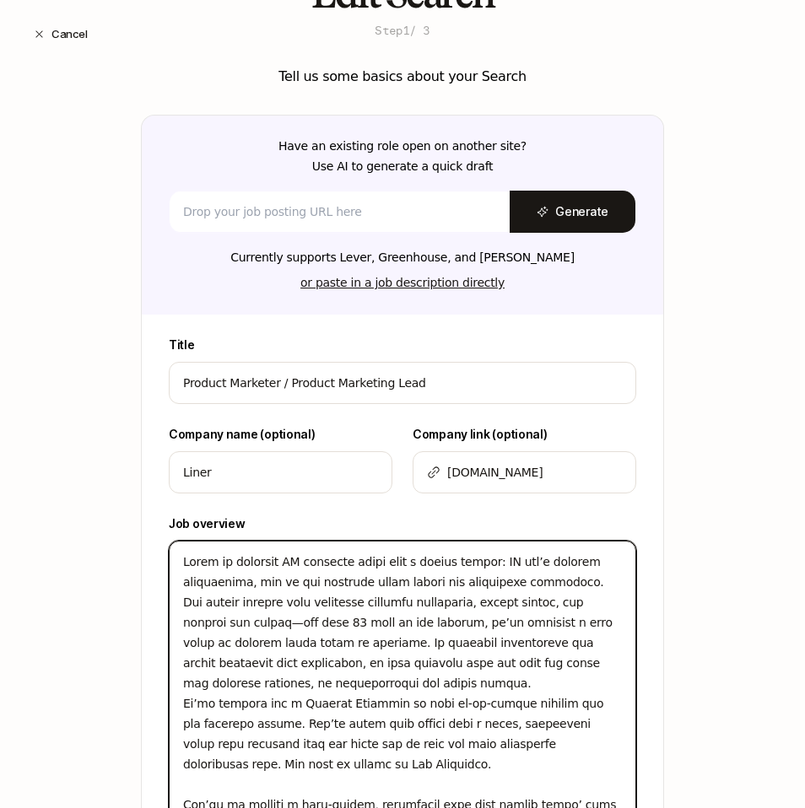
scroll to position [137, 0]
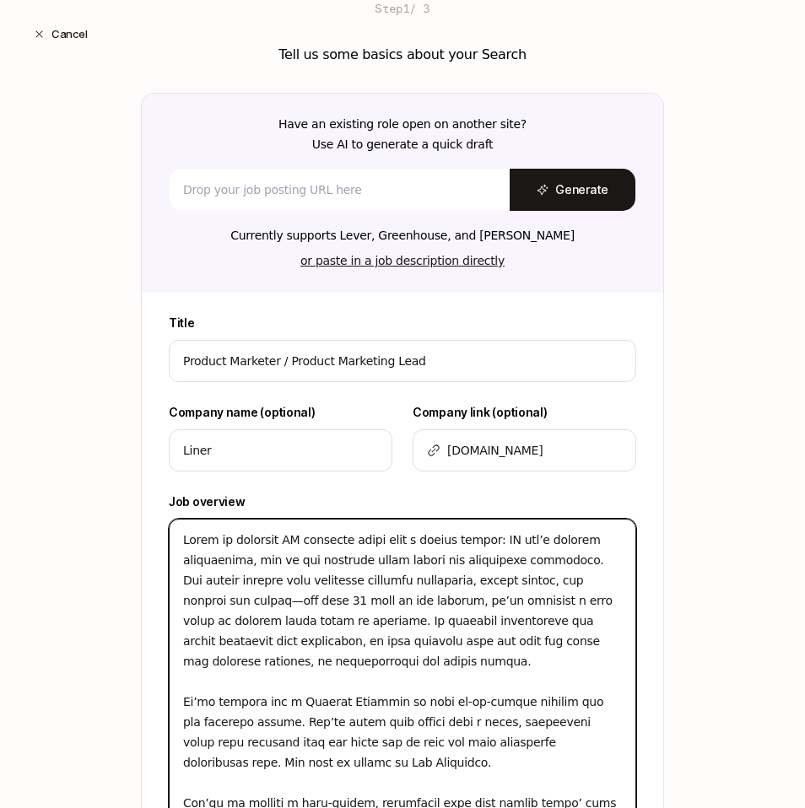
click at [483, 548] on textarea at bounding box center [403, 783] width 468 height 528
drag, startPoint x: 452, startPoint y: 533, endPoint x: 444, endPoint y: 539, distance: 10.3
click at [452, 533] on textarea at bounding box center [403, 783] width 468 height 528
click at [424, 539] on textarea at bounding box center [403, 783] width 468 height 528
click at [425, 539] on textarea at bounding box center [403, 783] width 468 height 528
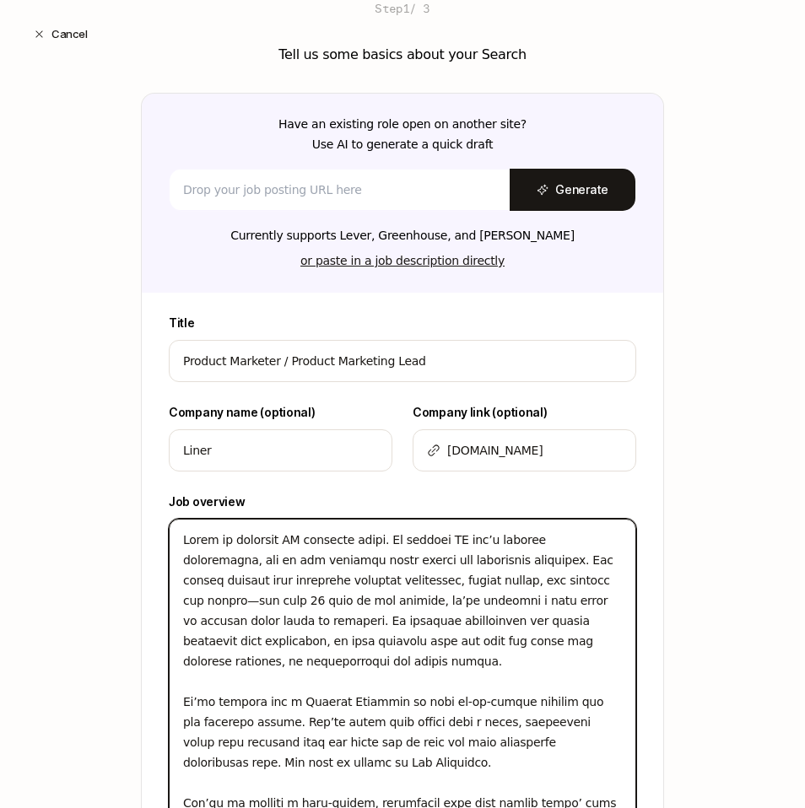
click at [579, 582] on textarea at bounding box center [403, 783] width 468 height 528
click at [571, 579] on textarea at bounding box center [403, 783] width 468 height 528
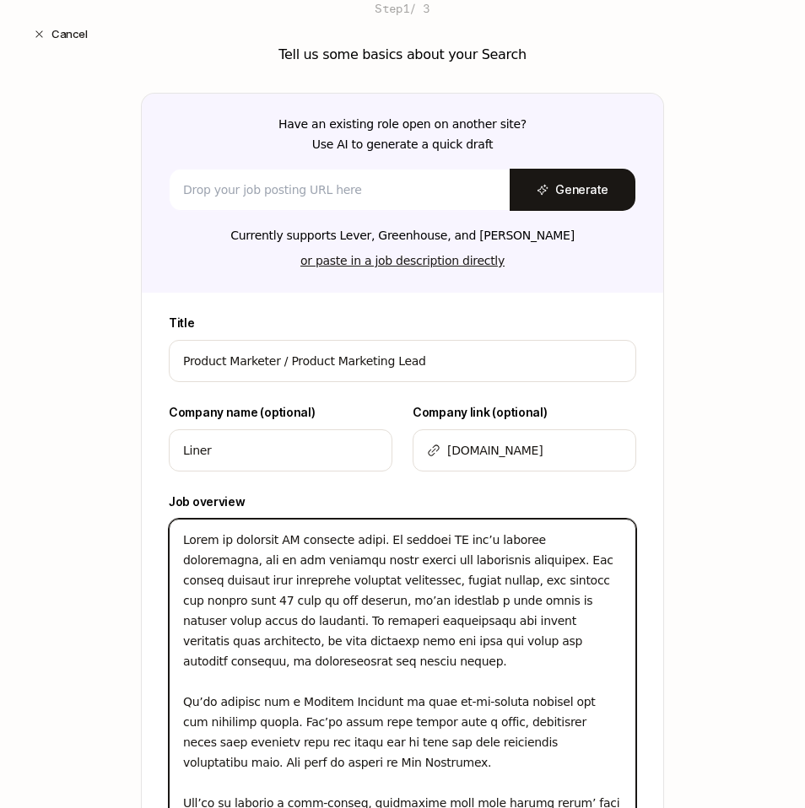
click at [592, 586] on textarea at bounding box center [403, 783] width 468 height 528
drag, startPoint x: 554, startPoint y: 579, endPoint x: 563, endPoint y: 580, distance: 8.5
click at [556, 579] on textarea at bounding box center [403, 783] width 468 height 528
click at [563, 580] on textarea at bounding box center [403, 783] width 468 height 528
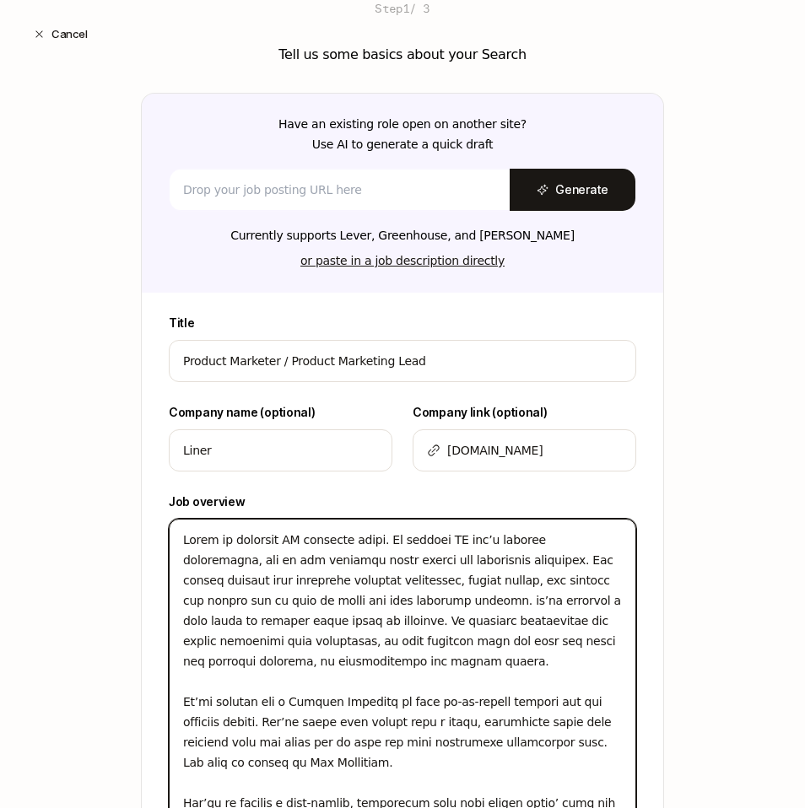
click at [588, 583] on textarea at bounding box center [403, 783] width 468 height 528
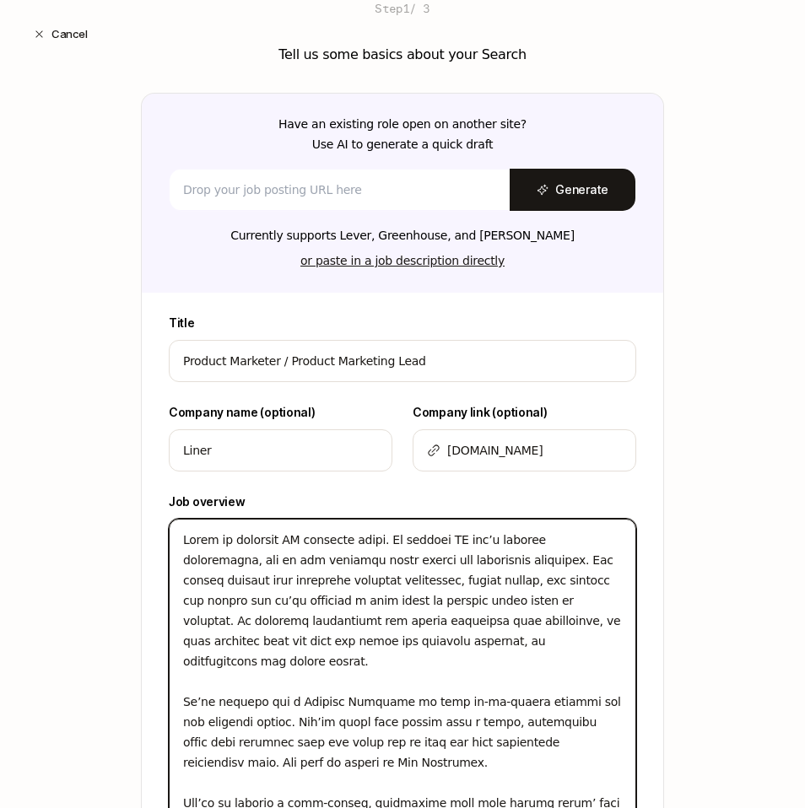
drag, startPoint x: 525, startPoint y: 638, endPoint x: 96, endPoint y: 518, distance: 445.1
click at [96, 518] on div "Edit Search Step 1 / 3 Tell us some basics about your Search Have an existing r…" at bounding box center [402, 617] width 805 height 1333
click at [435, 613] on textarea at bounding box center [403, 773] width 468 height 508
click at [527, 640] on textarea at bounding box center [403, 773] width 468 height 508
drag, startPoint x: 516, startPoint y: 636, endPoint x: 27, endPoint y: 511, distance: 504.3
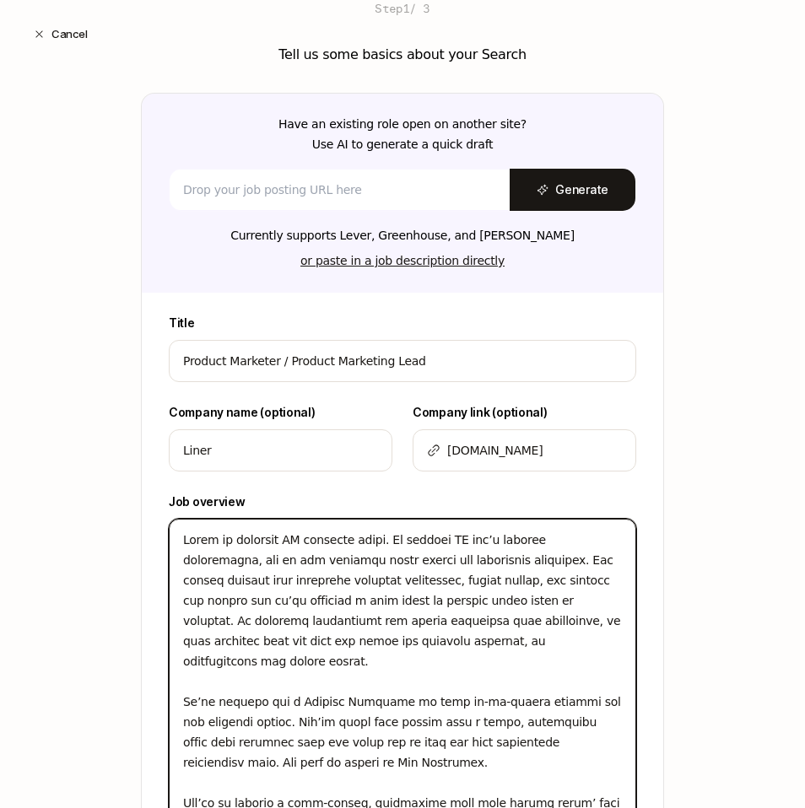
click at [27, 511] on div "Edit Search Step 1 / 3 Tell us some basics about your Search Have an existing r…" at bounding box center [402, 617] width 805 height 1333
paste textarea "with a simple belief: AI won’t replace researchers, but it can multiply their o…"
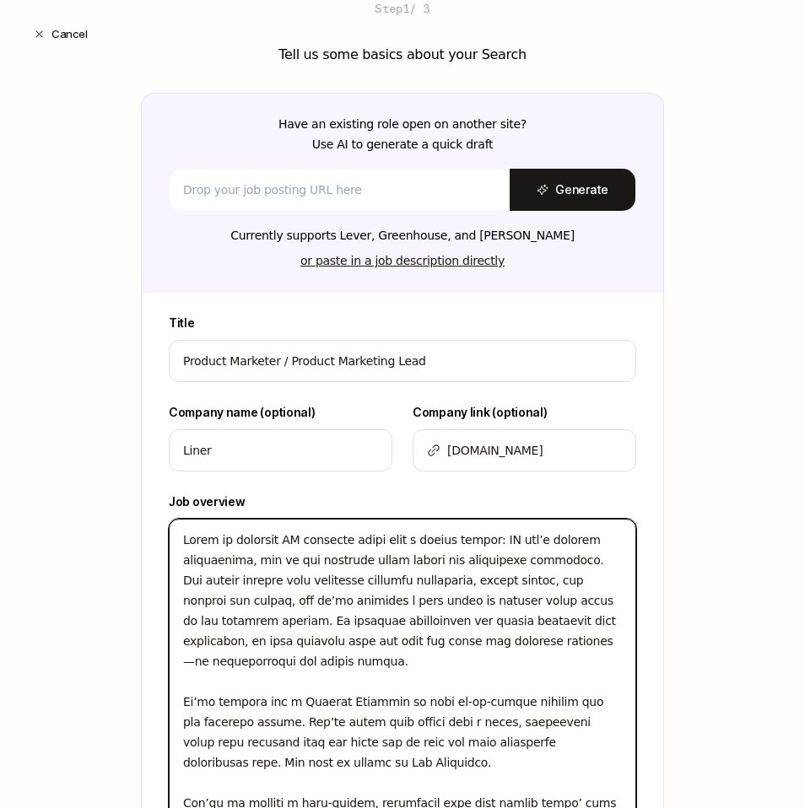
click at [392, 541] on textarea at bounding box center [403, 783] width 468 height 528
click at [447, 547] on textarea at bounding box center [403, 783] width 468 height 528
click at [397, 538] on textarea at bounding box center [403, 783] width 468 height 528
click at [553, 562] on textarea at bounding box center [403, 783] width 468 height 528
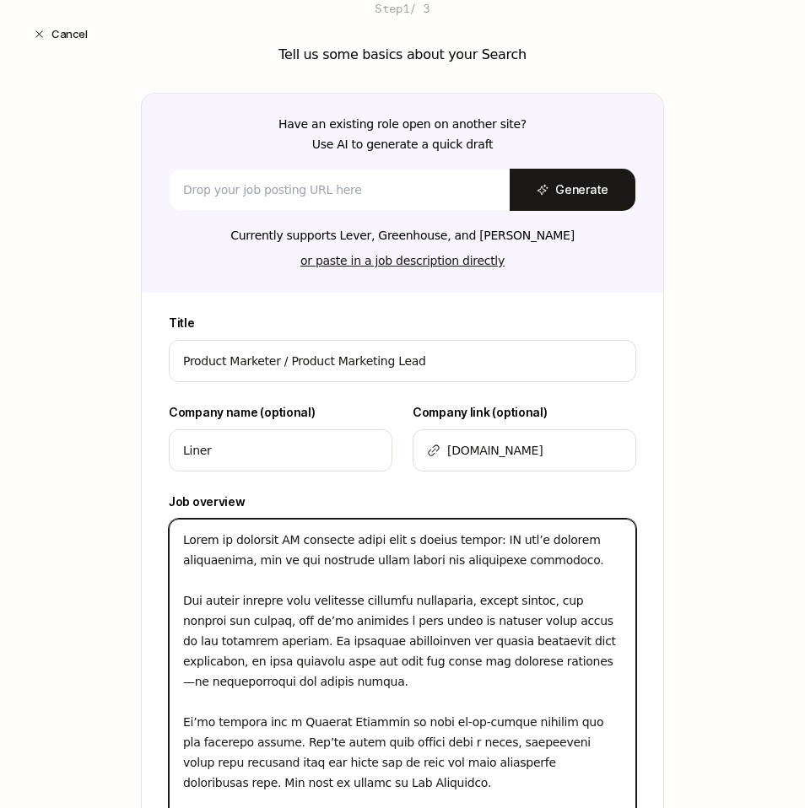
drag, startPoint x: 576, startPoint y: 569, endPoint x: 154, endPoint y: 510, distance: 426.9
click at [154, 510] on div "Title Product Marketer / Product Marketing Lead Company name (optional) Liner C…" at bounding box center [403, 761] width 522 height 896
click at [352, 550] on textarea at bounding box center [403, 793] width 468 height 549
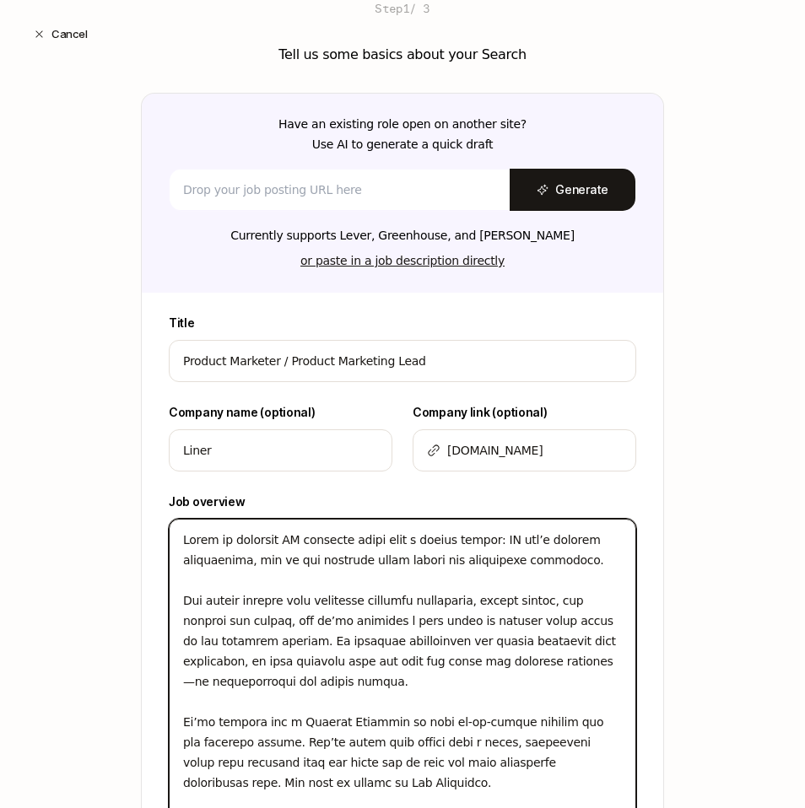
paste textarea "creates AI research tools that accelerate and advance scientific discovery, sup…"
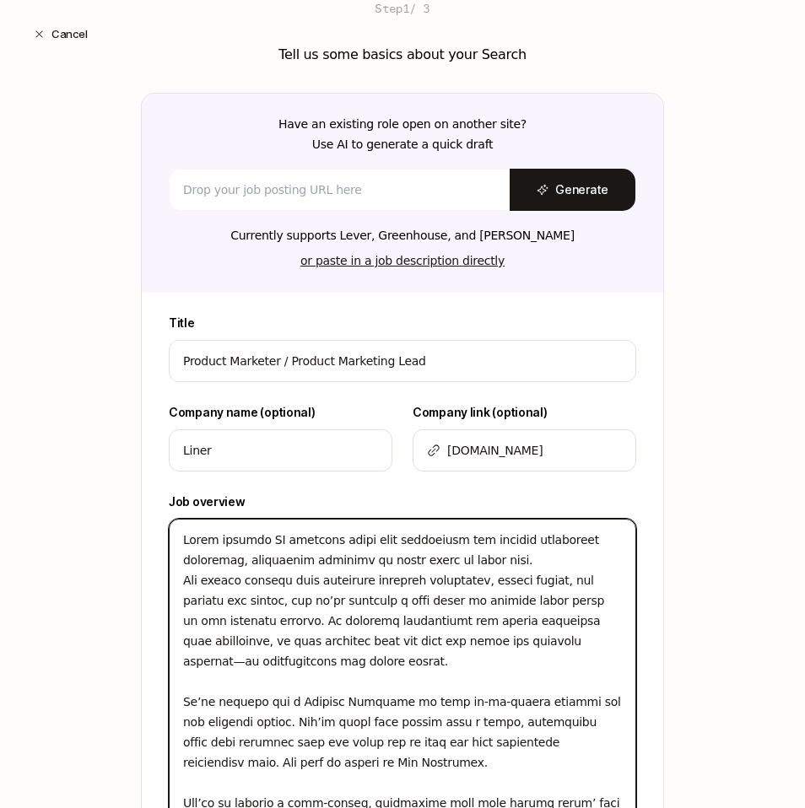
click at [470, 566] on textarea at bounding box center [403, 783] width 468 height 528
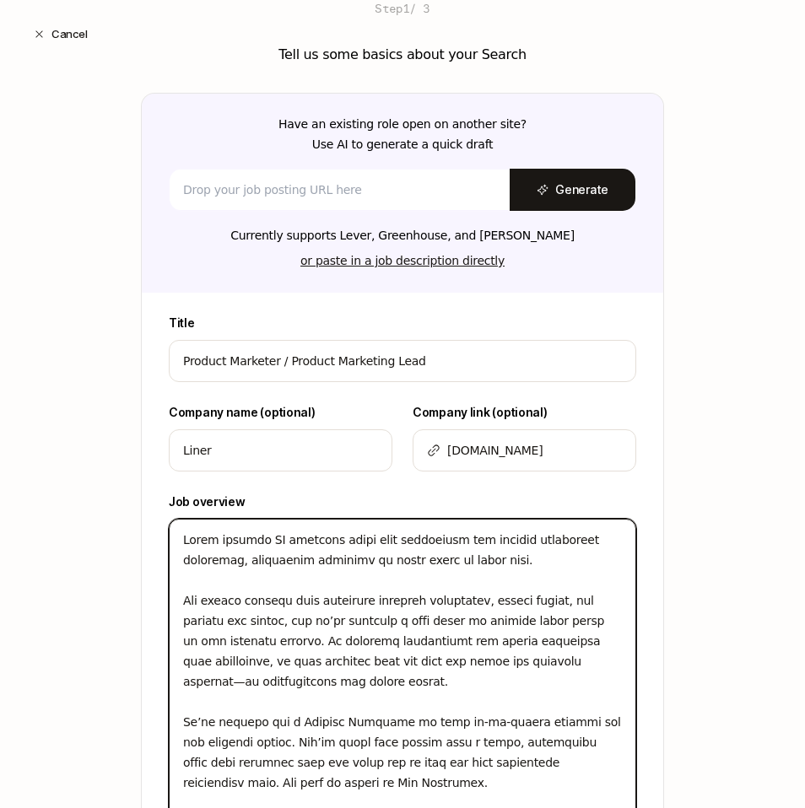
click at [228, 539] on textarea at bounding box center [403, 793] width 468 height 549
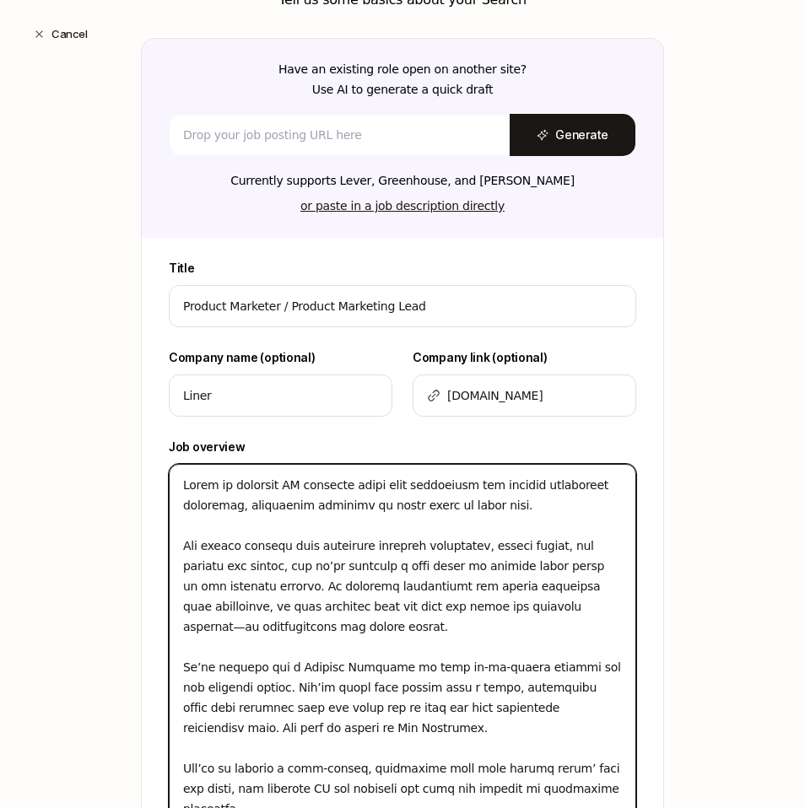
scroll to position [213, 0]
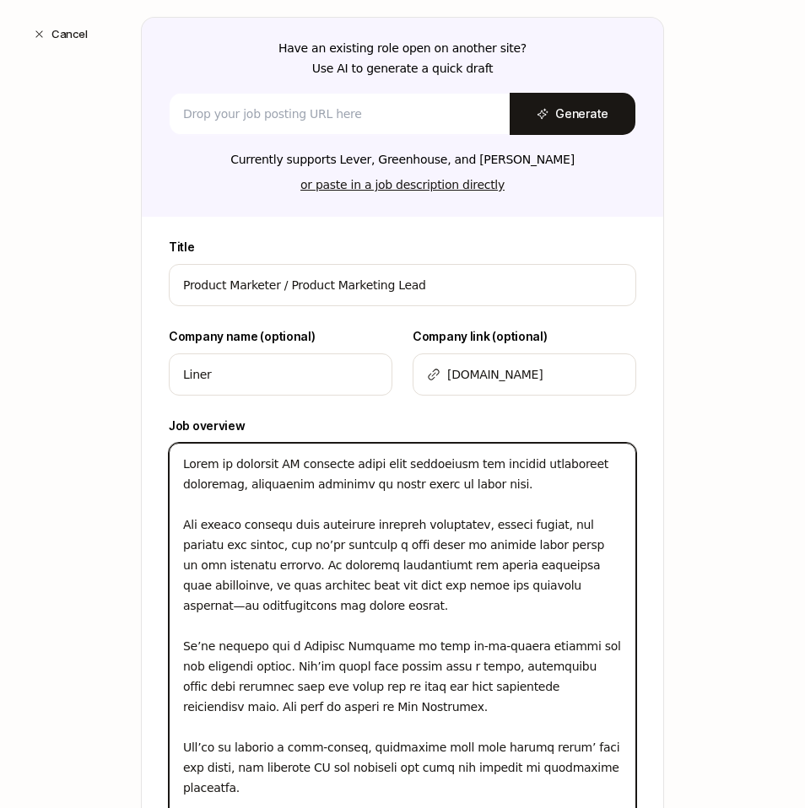
click at [199, 524] on textarea at bounding box center [403, 717] width 468 height 549
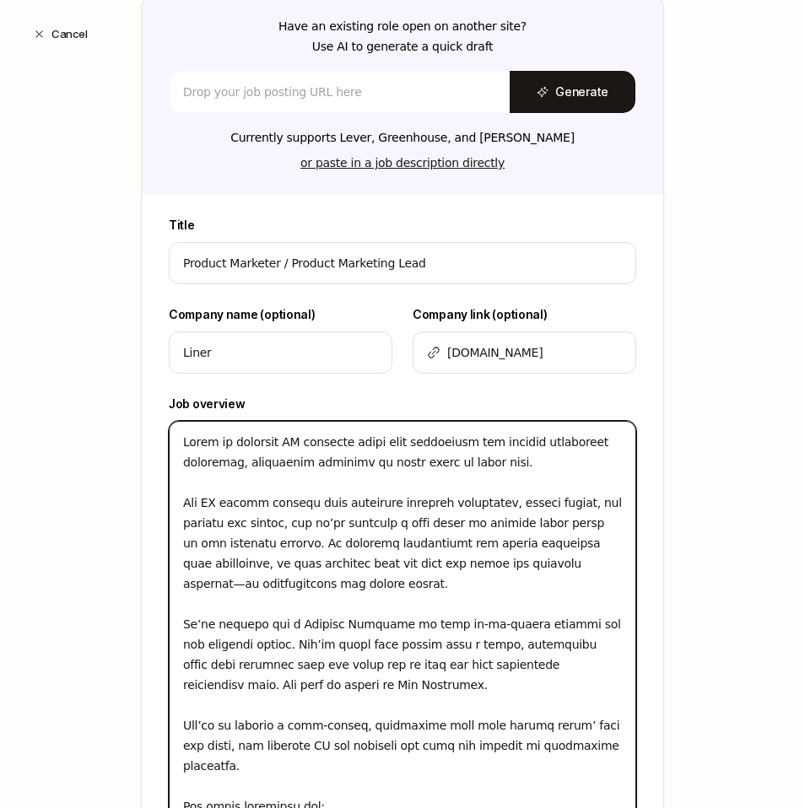
click at [576, 562] on textarea at bounding box center [403, 695] width 468 height 549
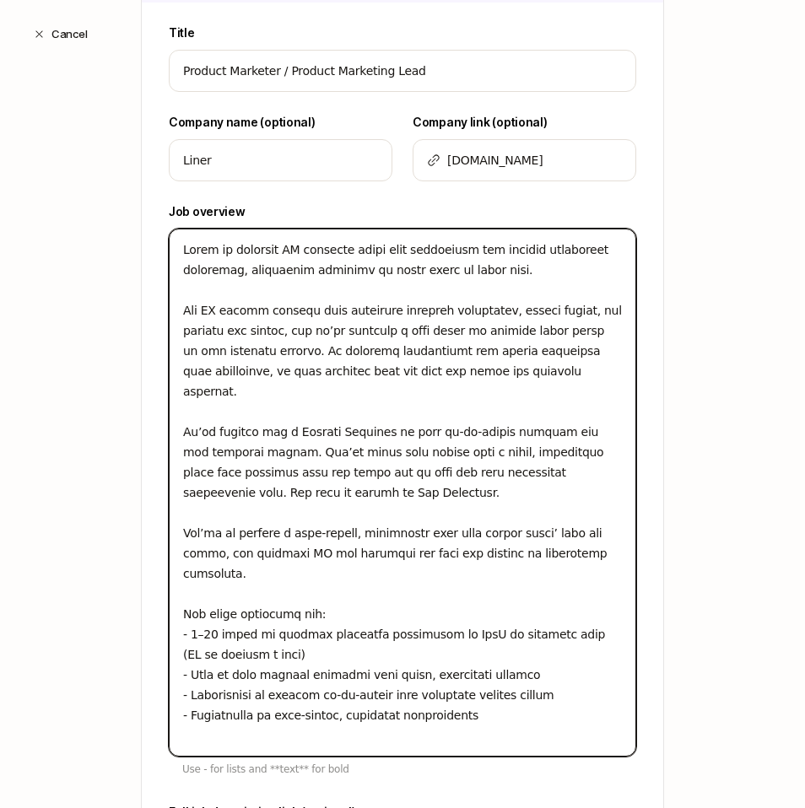
scroll to position [449, 0]
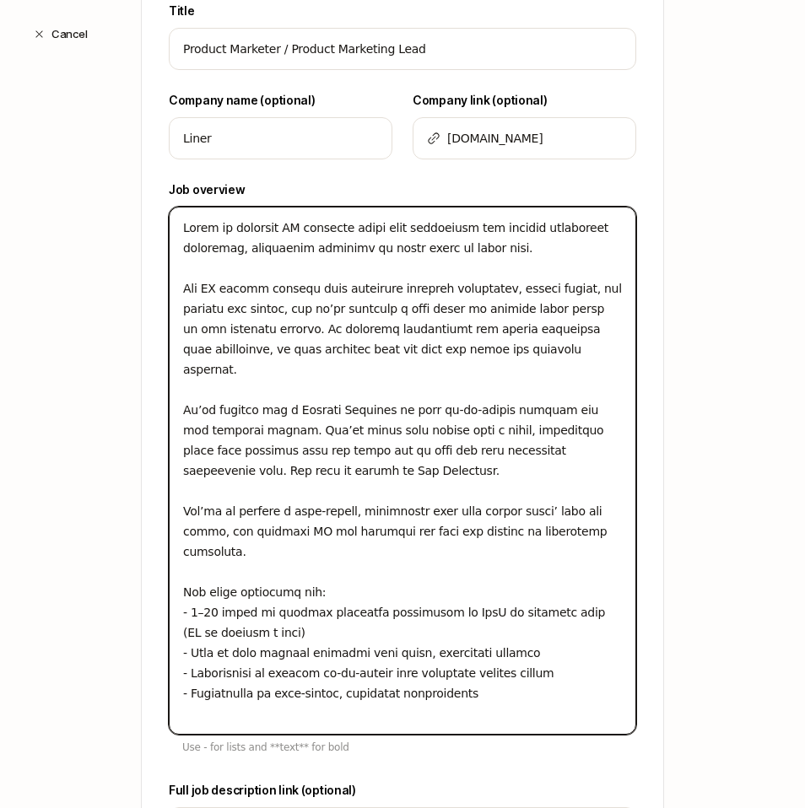
click at [347, 573] on textarea at bounding box center [403, 471] width 468 height 528
click at [259, 583] on textarea at bounding box center [403, 471] width 468 height 528
click at [498, 612] on textarea at bounding box center [403, 471] width 468 height 528
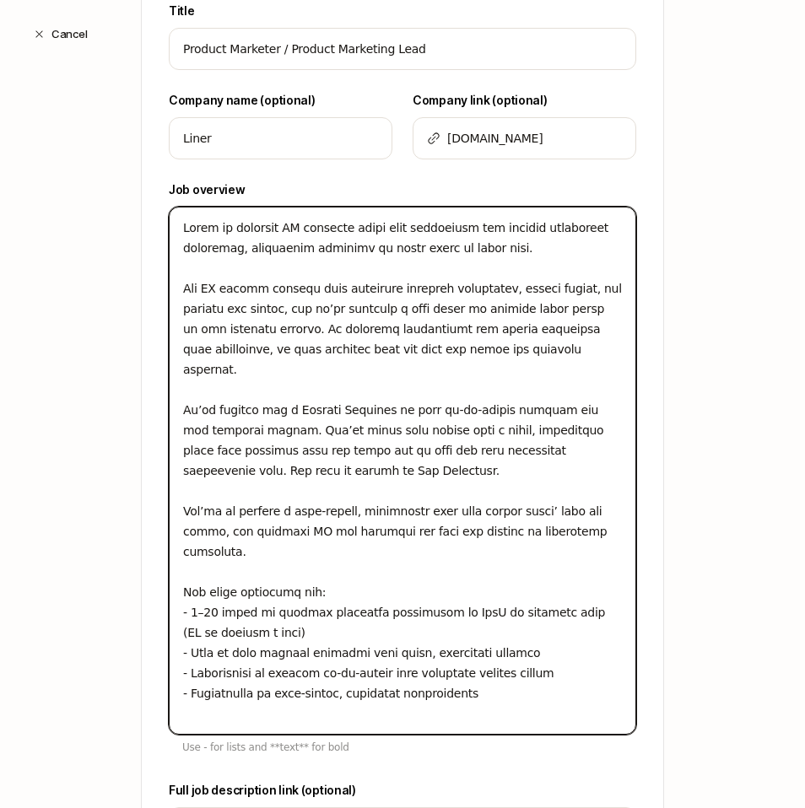
drag, startPoint x: 491, startPoint y: 610, endPoint x: 186, endPoint y: 613, distance: 305.5
click at [186, 613] on textarea at bounding box center [403, 471] width 468 height 528
paste textarea "Exceptional writing and storytelling skills, with the ability to explain comple…"
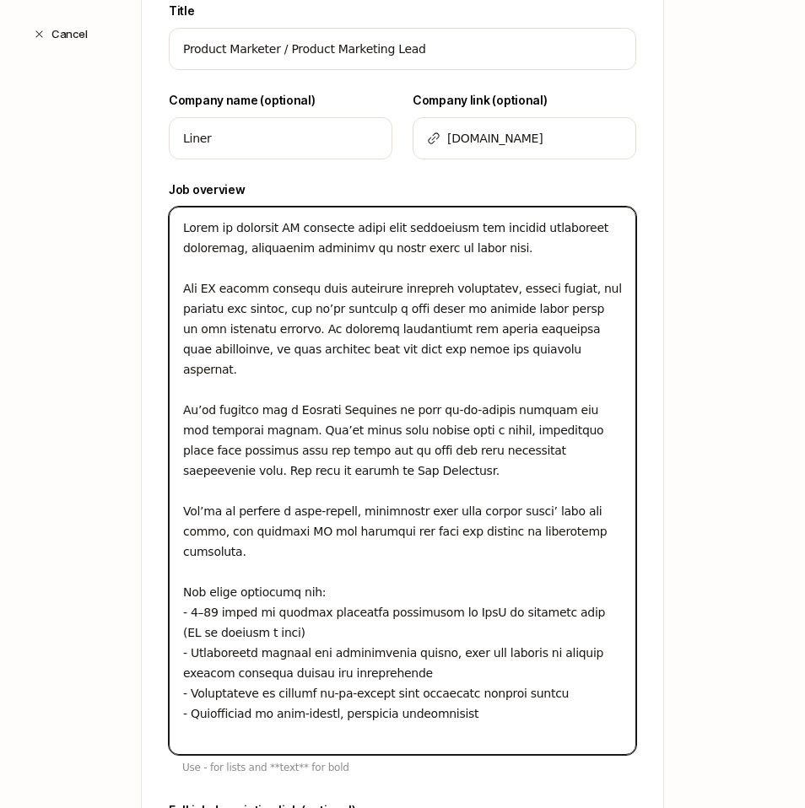
click at [268, 657] on textarea at bounding box center [403, 481] width 468 height 549
click at [354, 641] on textarea at bounding box center [403, 481] width 468 height 549
click at [553, 646] on textarea at bounding box center [403, 481] width 468 height 549
click at [424, 642] on textarea at bounding box center [403, 481] width 468 height 549
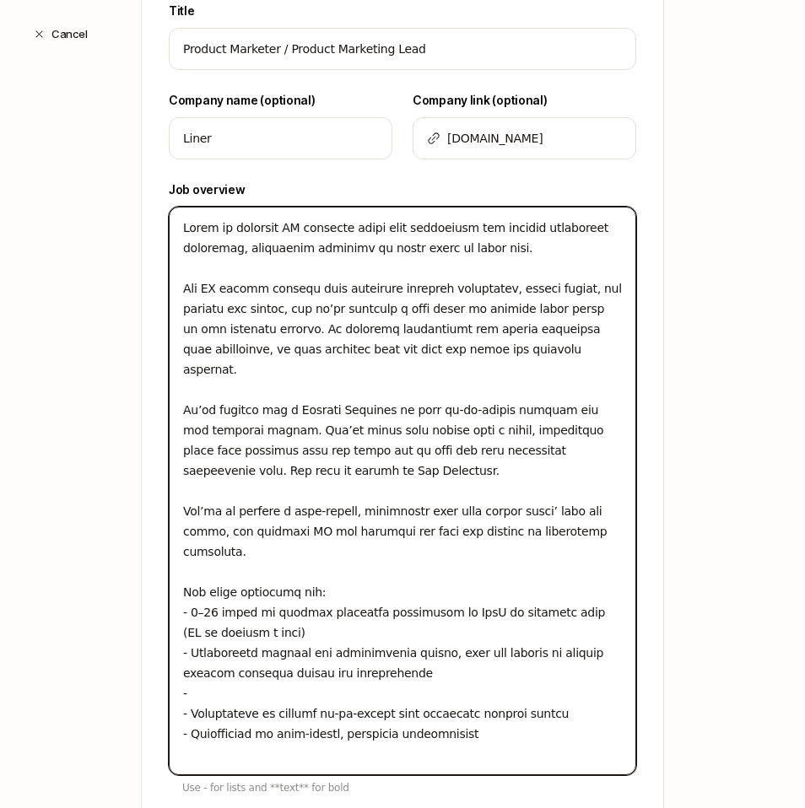
paste textarea "Strong user empathy and research skills to uncover what matters most to our aud…"
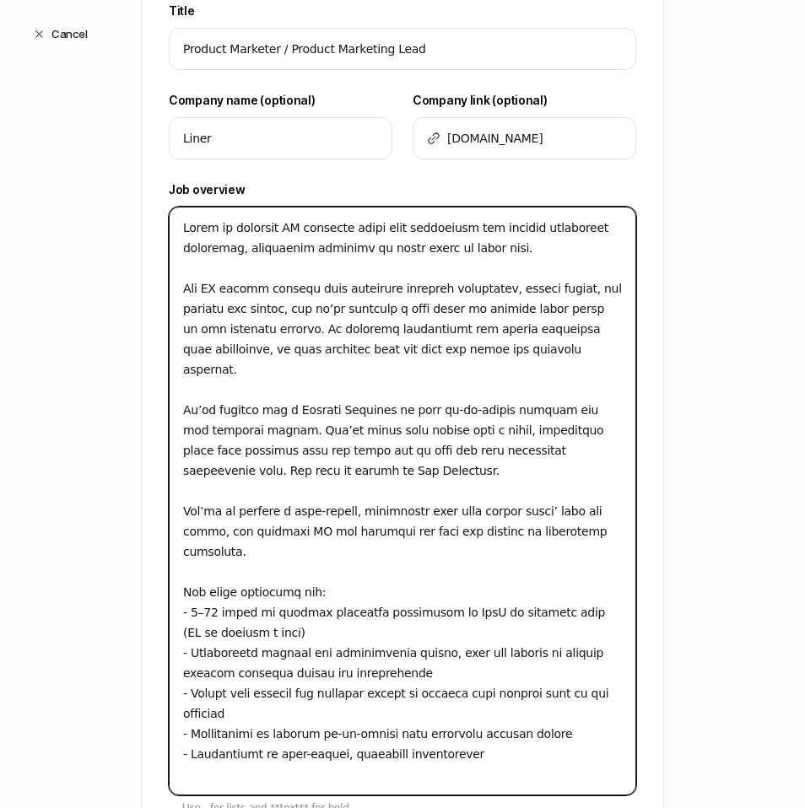
click at [425, 690] on textarea at bounding box center [403, 501] width 468 height 589
click at [574, 692] on textarea at bounding box center [403, 501] width 468 height 589
click at [538, 714] on textarea at bounding box center [403, 501] width 468 height 589
drag, startPoint x: 430, startPoint y: 711, endPoint x: 187, endPoint y: 717, distance: 242.3
click at [187, 717] on textarea at bounding box center [403, 501] width 468 height 589
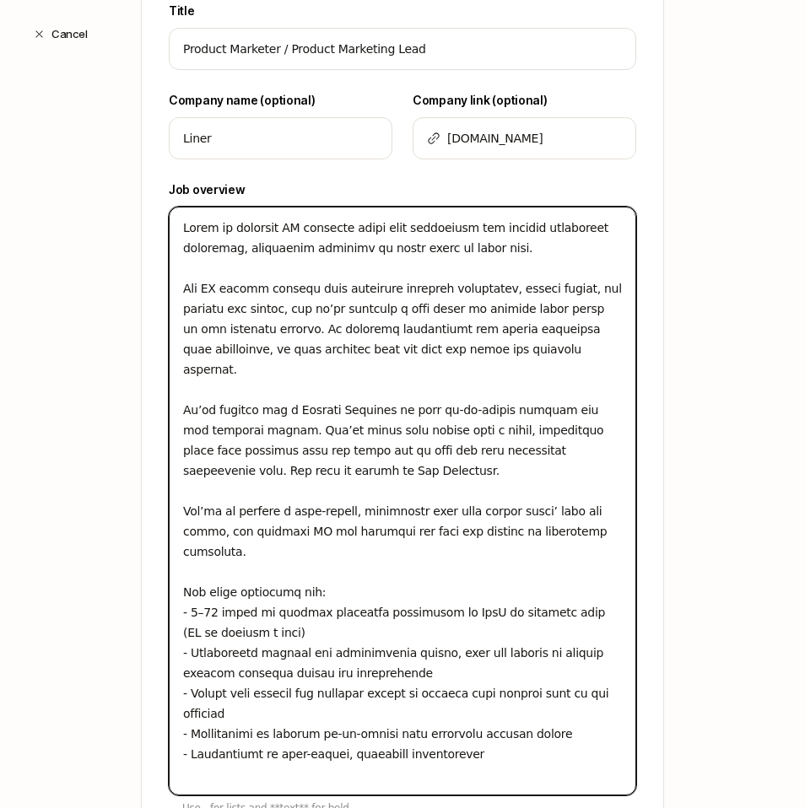
paste textarea "working across cultures, languages, and time zones, including regular collabora…"
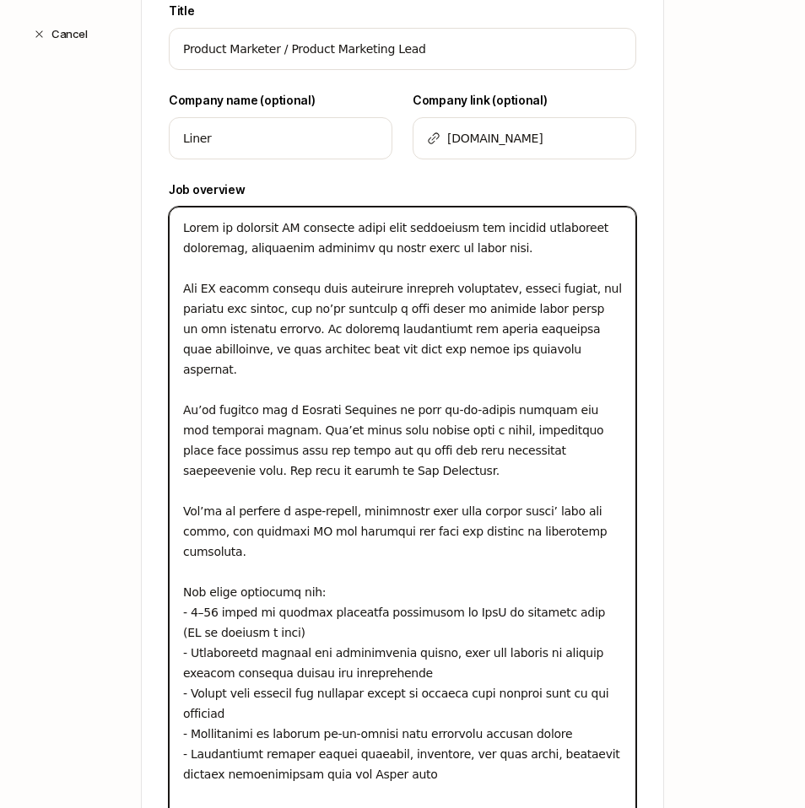
click at [417, 756] on textarea at bounding box center [403, 522] width 468 height 630
click at [473, 737] on textarea at bounding box center [403, 522] width 468 height 630
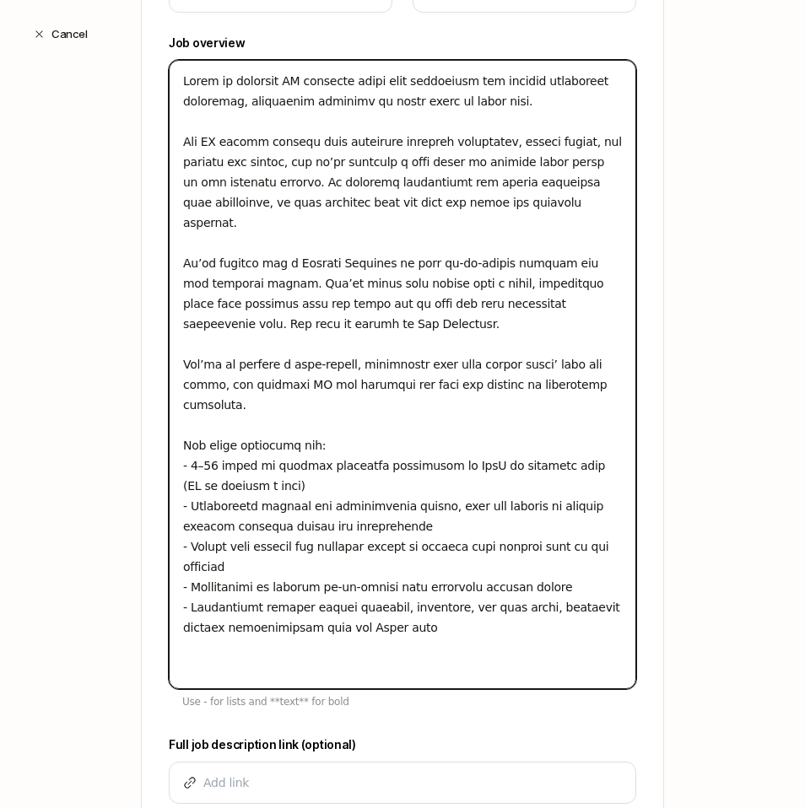
scroll to position [683, 0]
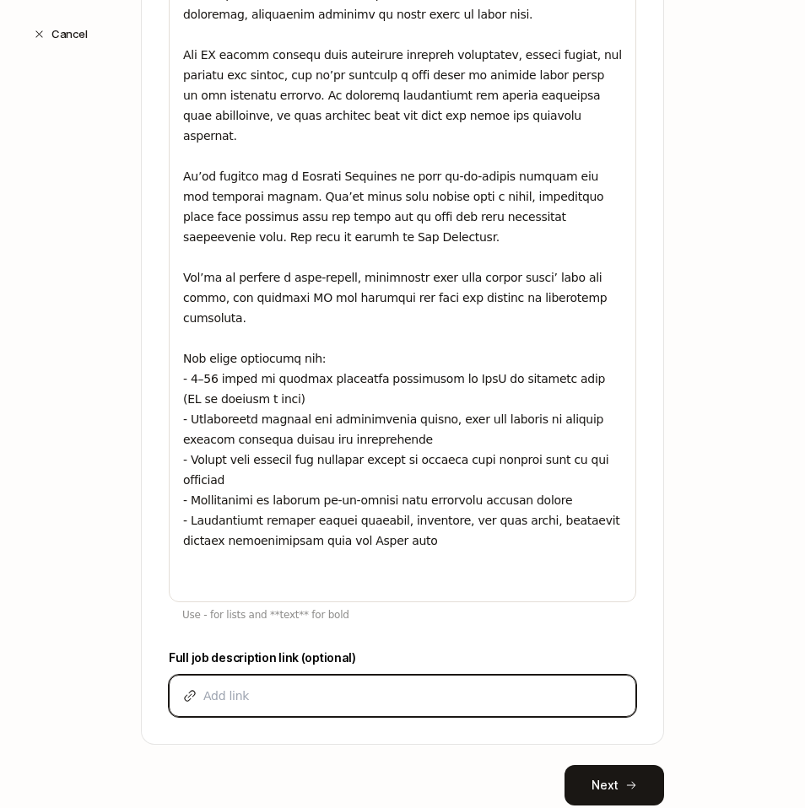
click at [344, 701] on input at bounding box center [412, 696] width 419 height 20
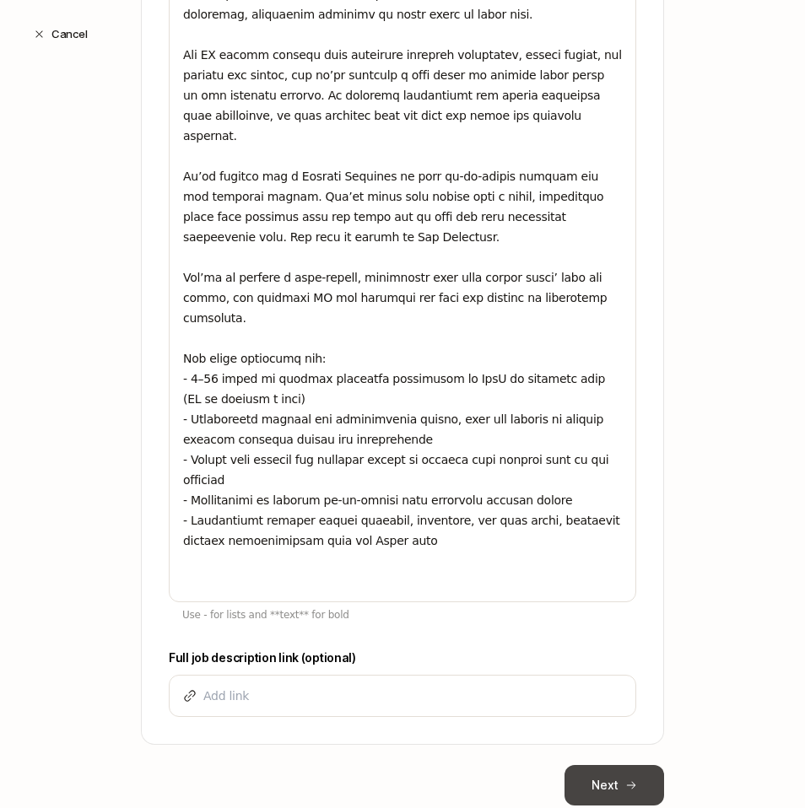
click at [603, 774] on button "Next" at bounding box center [615, 785] width 100 height 41
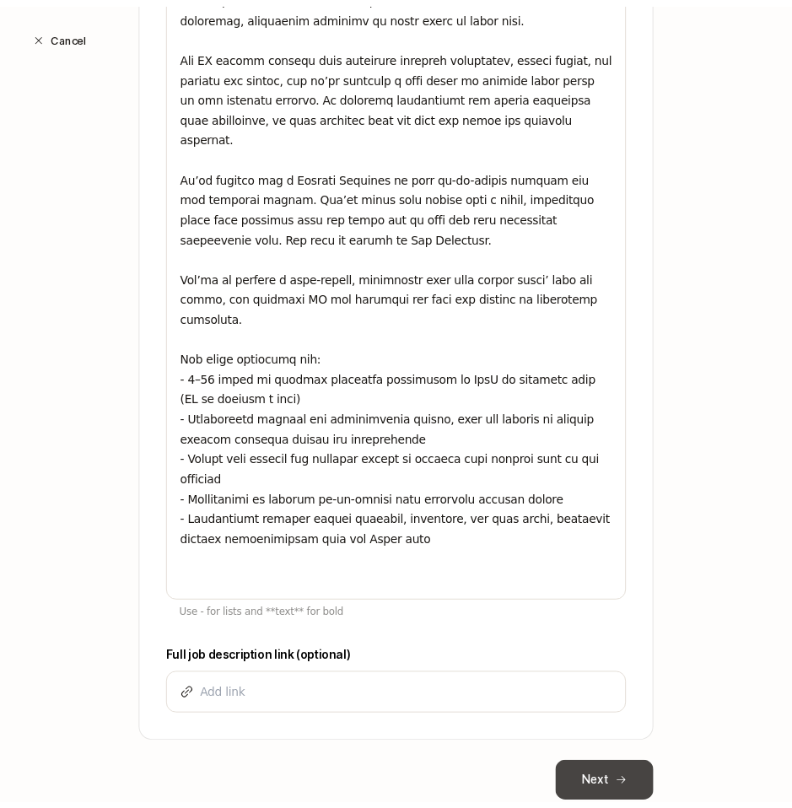
scroll to position [0, 0]
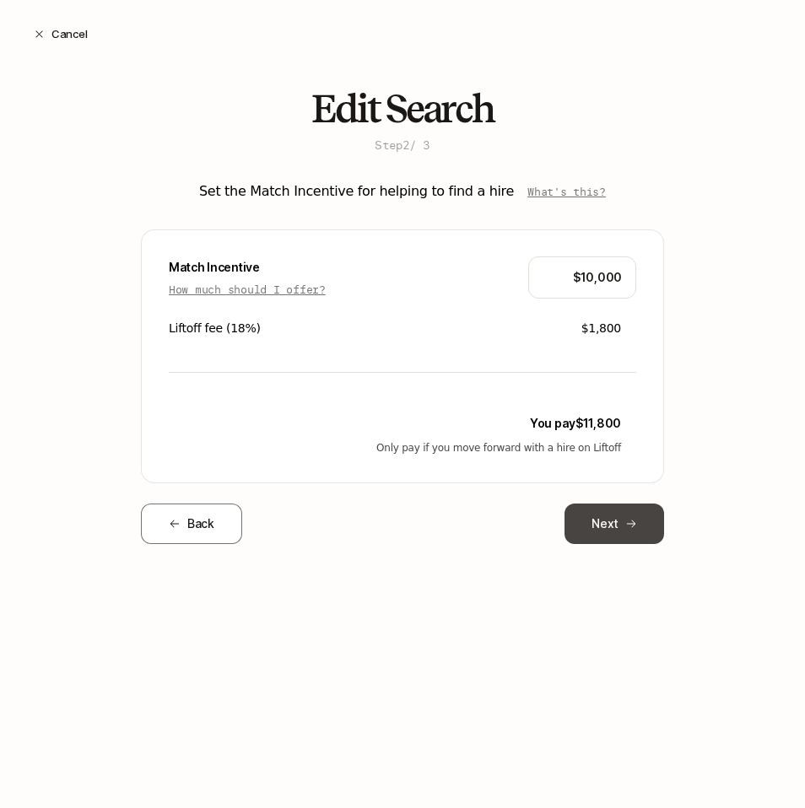
click at [615, 521] on button "Next" at bounding box center [615, 524] width 100 height 41
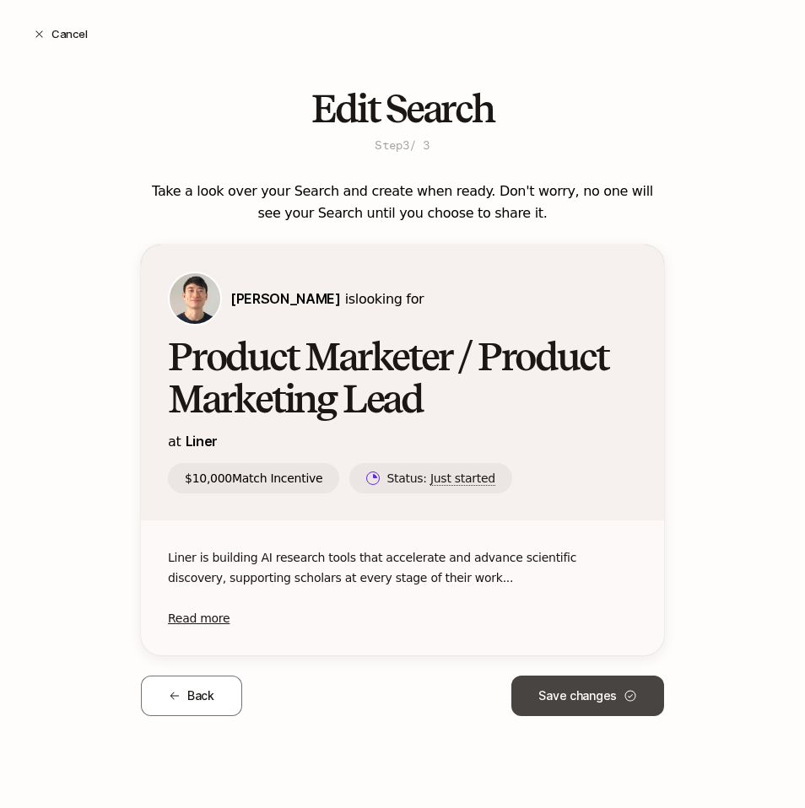
click at [585, 704] on button "Save changes" at bounding box center [587, 696] width 153 height 41
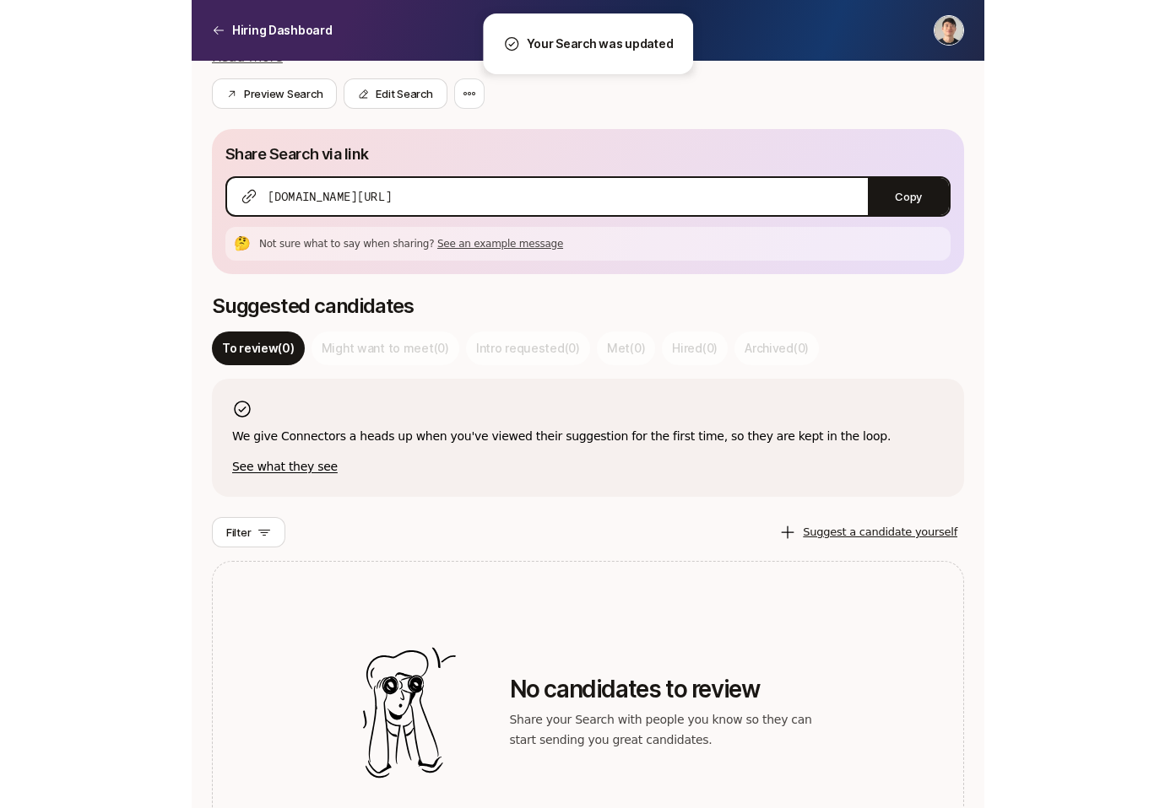
scroll to position [18, 0]
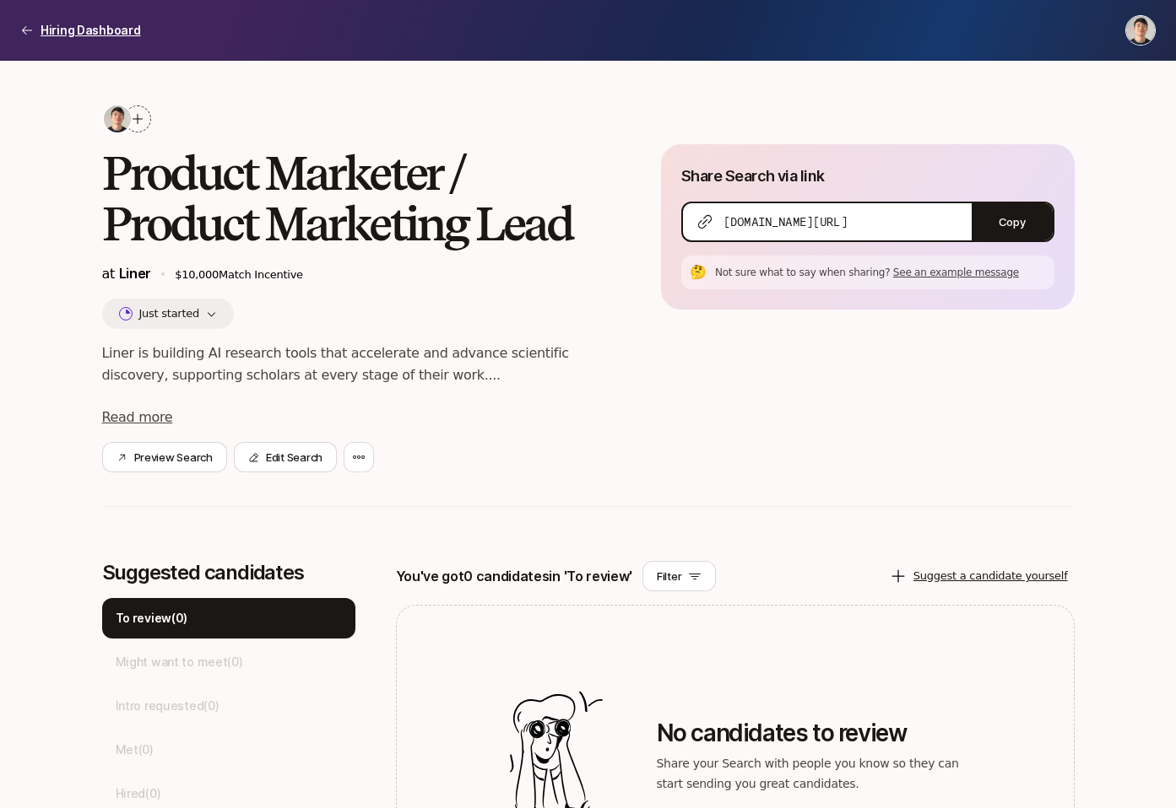
click at [80, 29] on p "Hiring Dashboard" at bounding box center [91, 30] width 100 height 20
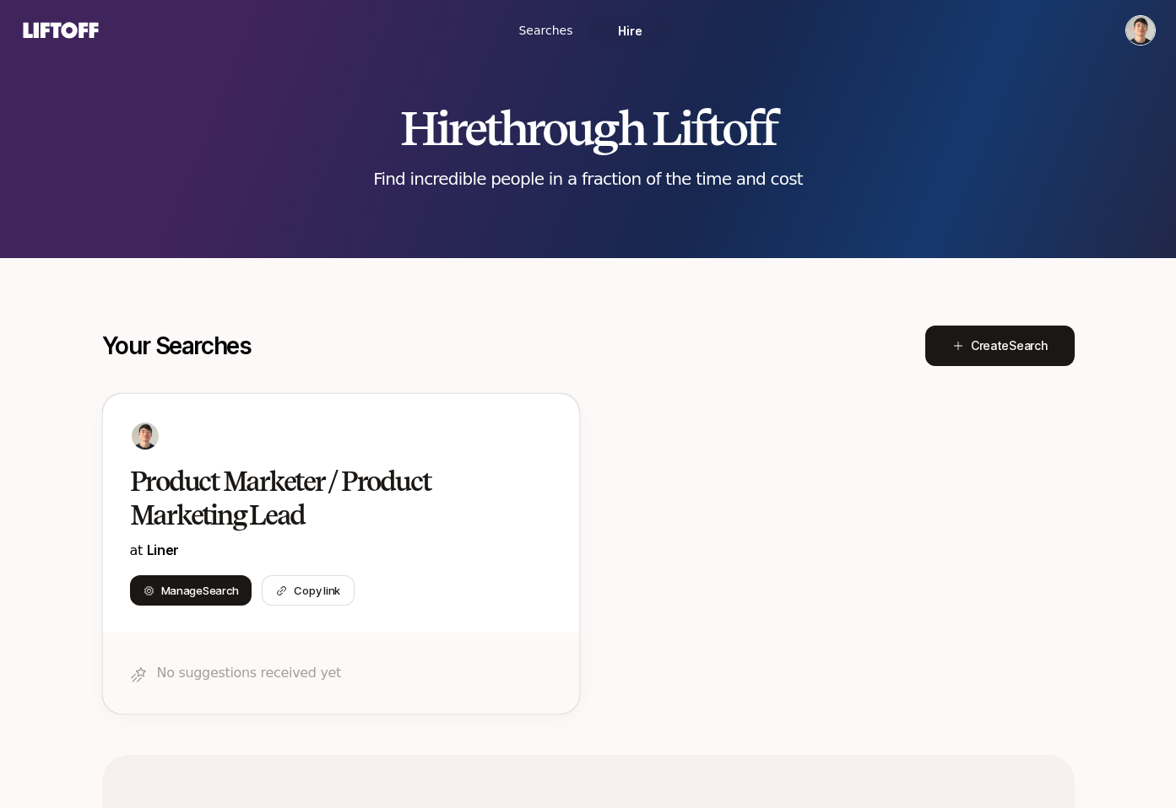
click at [624, 33] on span "Hire" at bounding box center [630, 31] width 24 height 18
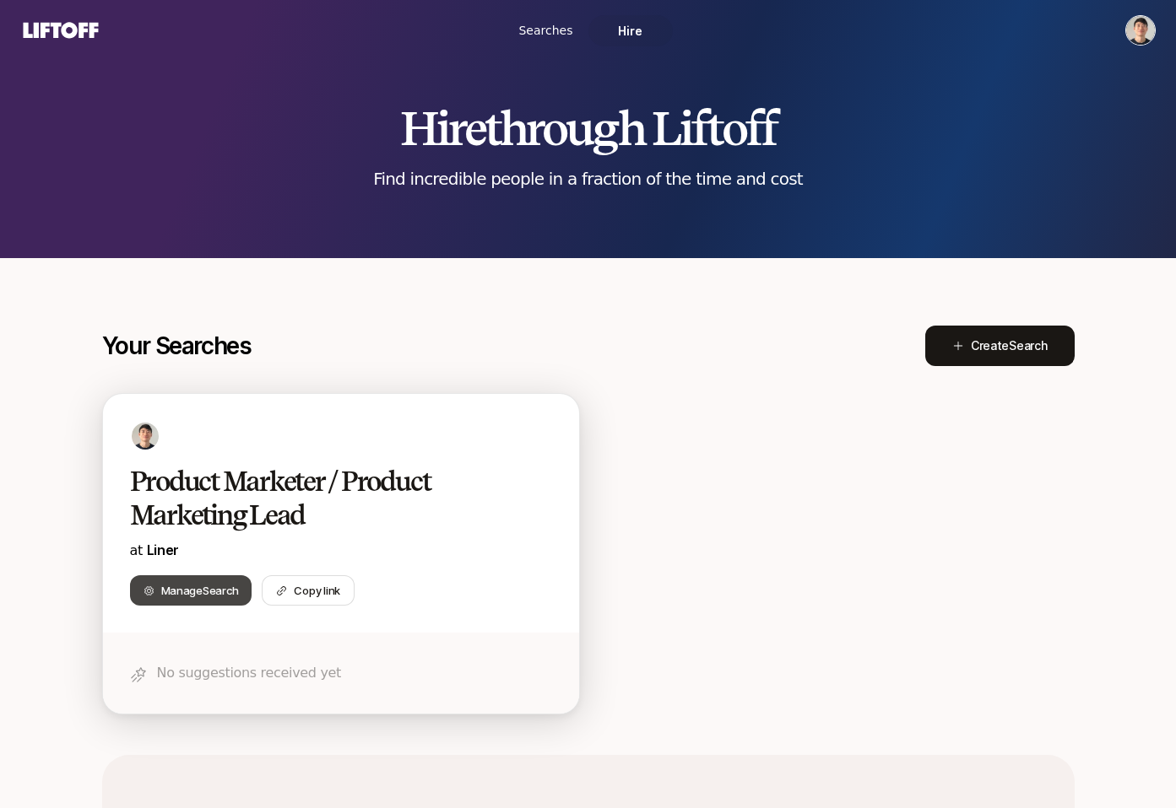
click at [211, 593] on span "Search" at bounding box center [220, 591] width 35 height 14
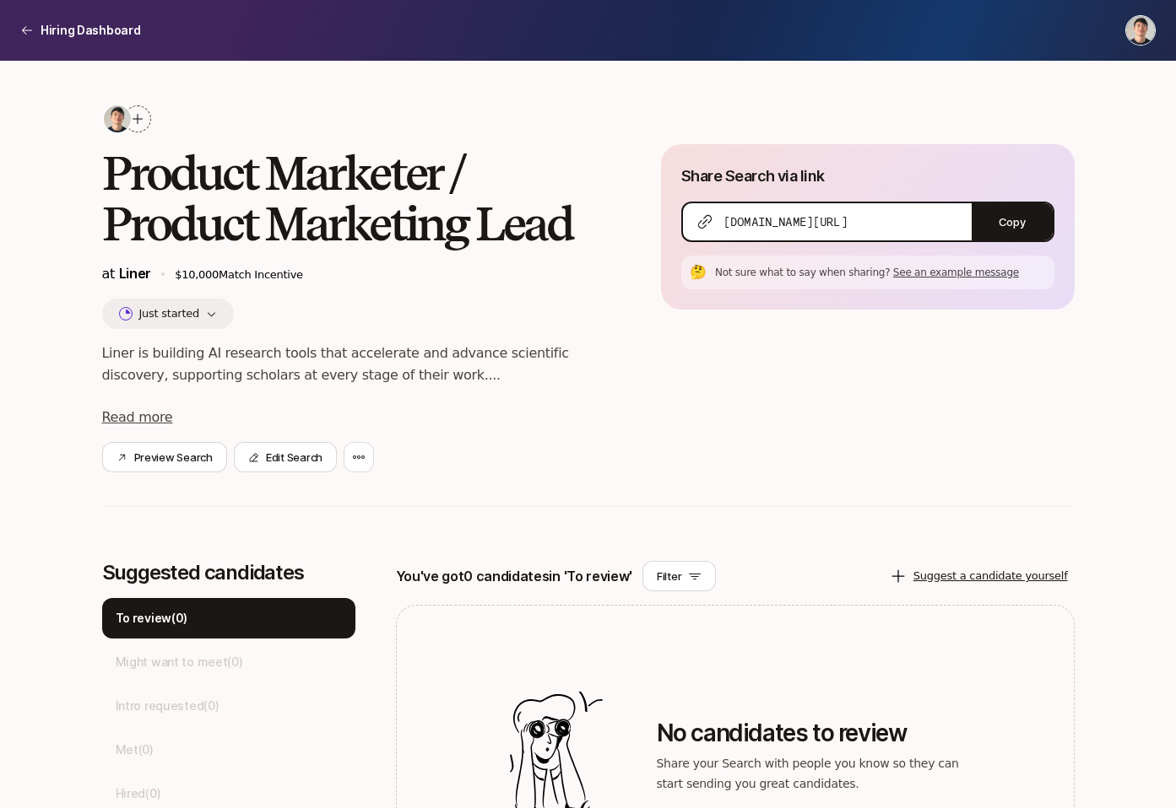
click at [133, 126] on div at bounding box center [137, 118] width 27 height 27
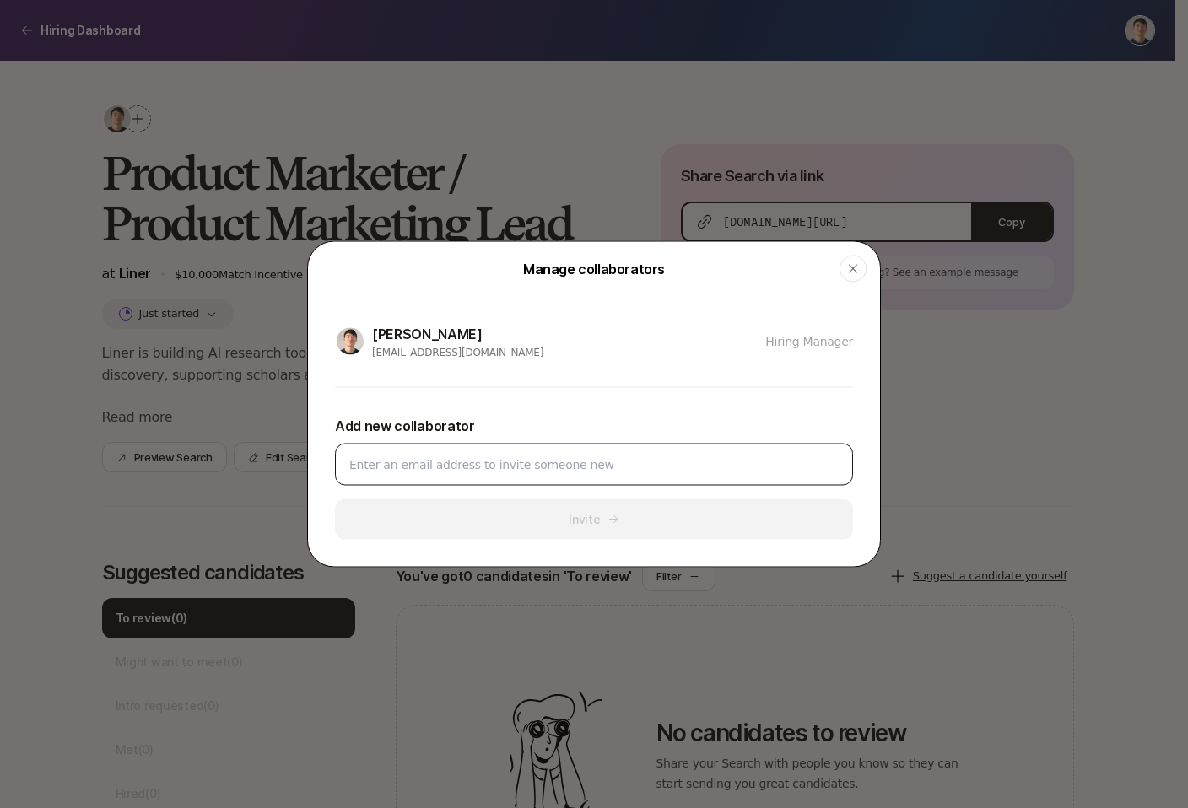
click at [494, 472] on input at bounding box center [593, 465] width 489 height 20
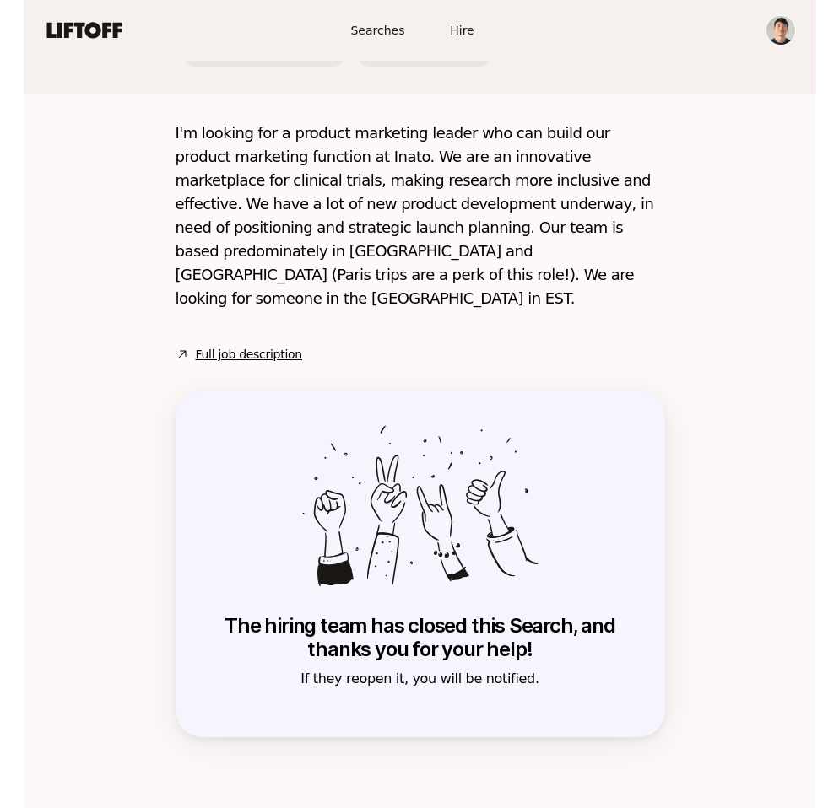
scroll to position [33, 0]
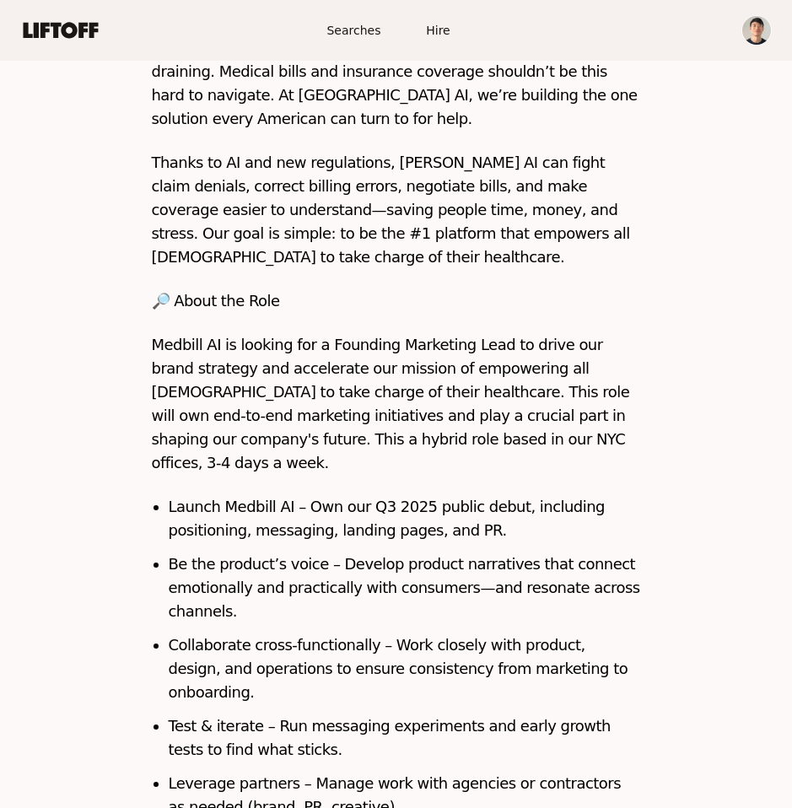
scroll to position [666, 0]
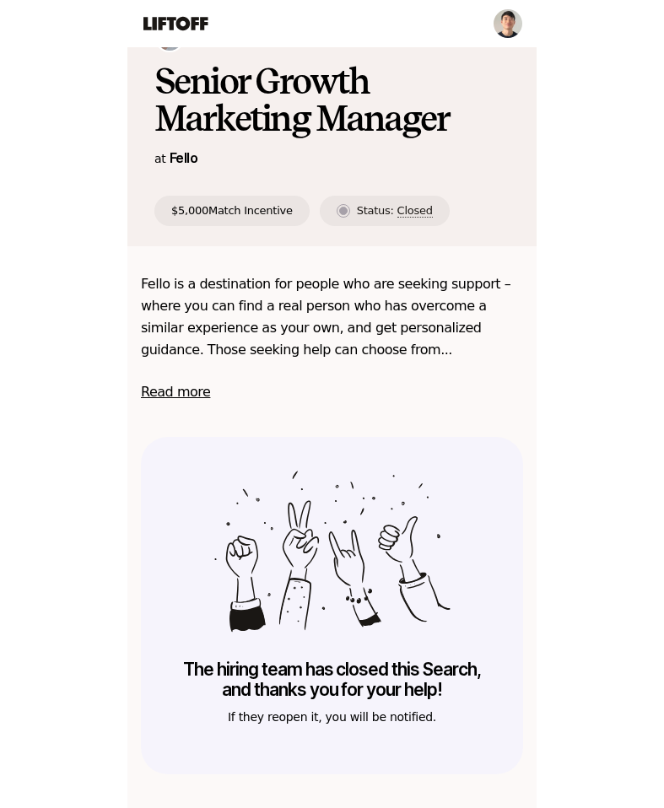
scroll to position [128, 0]
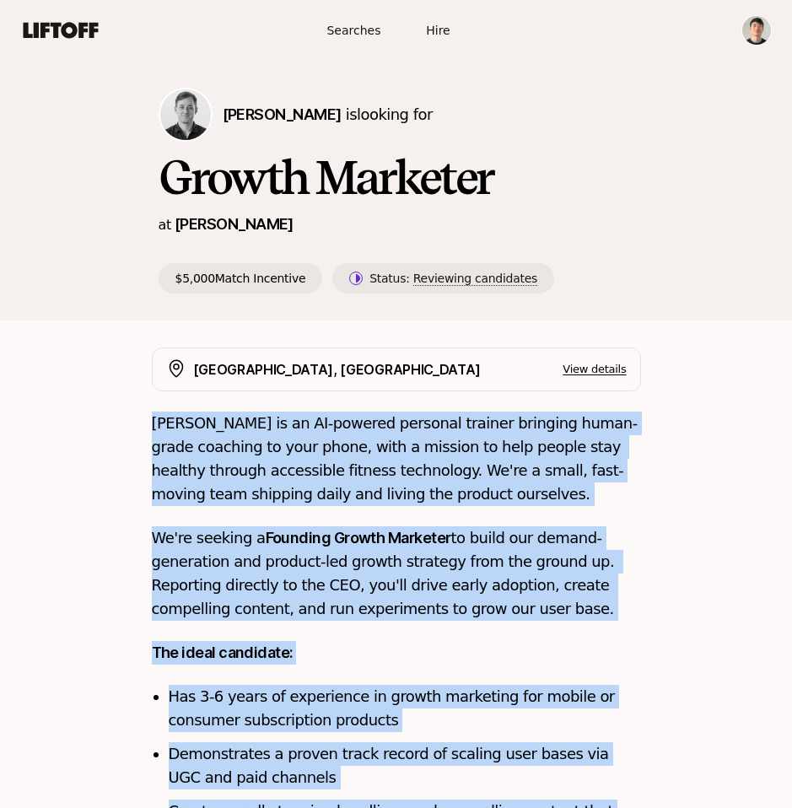
drag, startPoint x: 606, startPoint y: 687, endPoint x: 126, endPoint y: 406, distance: 556.4
copy div "[PERSON_NAME] is an AI-powered personal trainer bringing human-grade coaching t…"
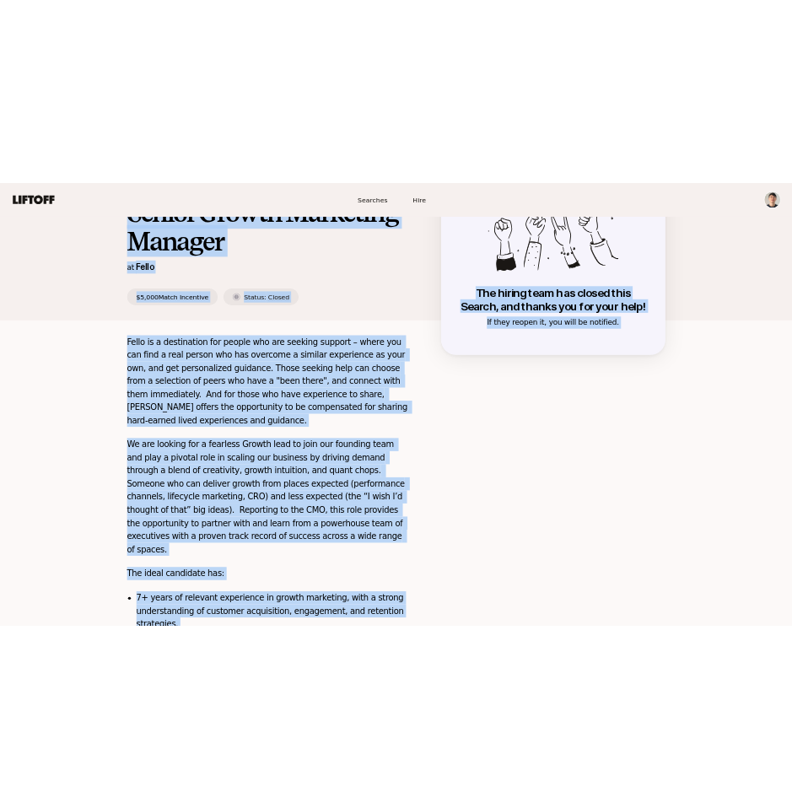
scroll to position [69, 0]
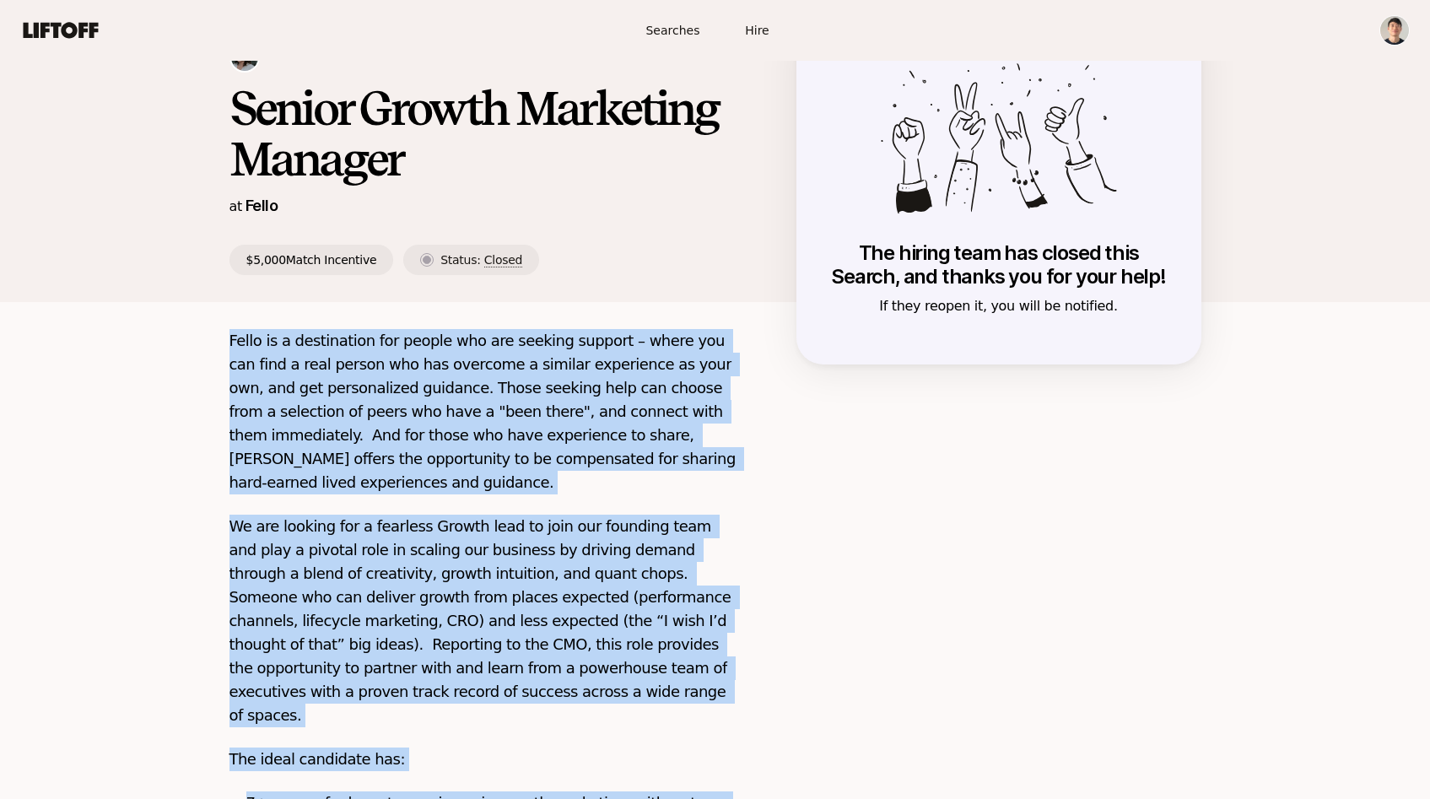
drag, startPoint x: 322, startPoint y: 721, endPoint x: 221, endPoint y: 341, distance: 393.0
click at [221, 341] on div "Fello is a destination for people who are seeking support – where you can find …" at bounding box center [715, 783] width 1013 height 908
copy div "Lorem ip d sitametcons adi elitse doe tem incidid utlabor – etdol mag ali enim …"
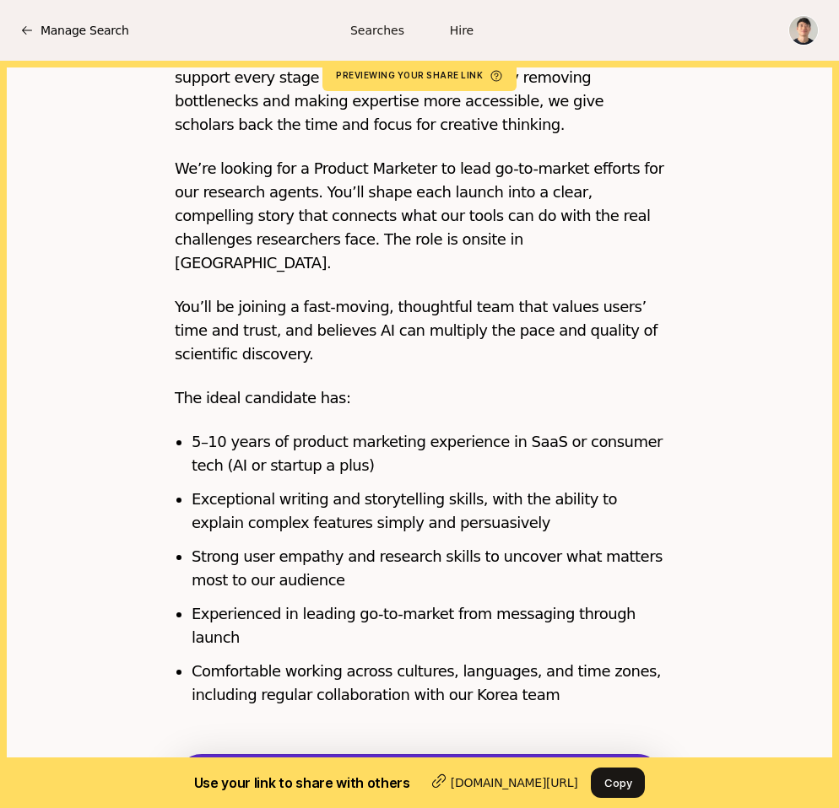
scroll to position [754, 0]
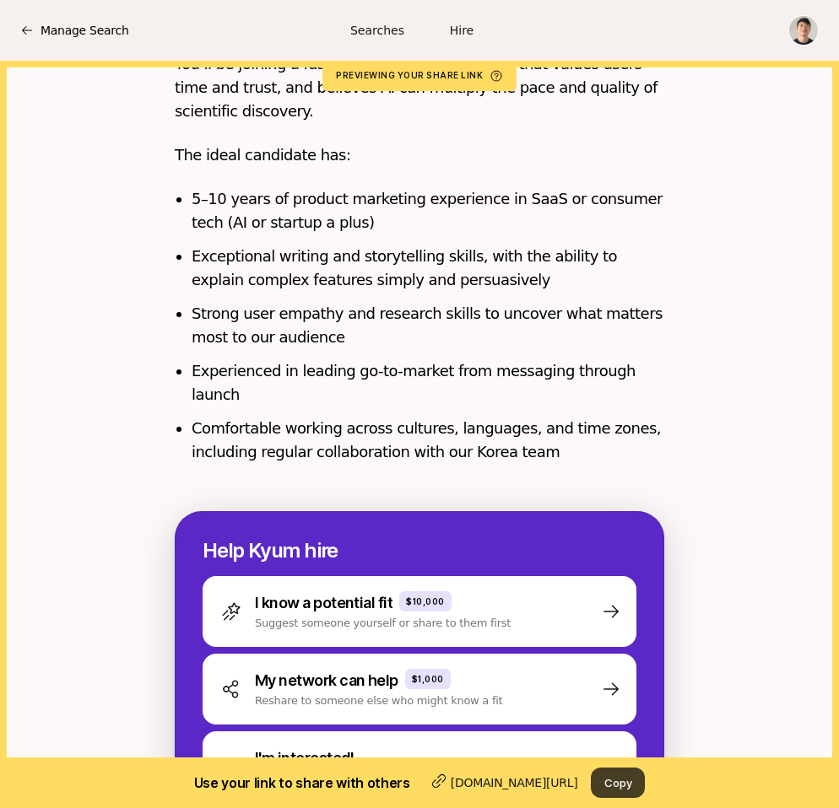
click at [599, 781] on button "Copy" at bounding box center [618, 783] width 54 height 30
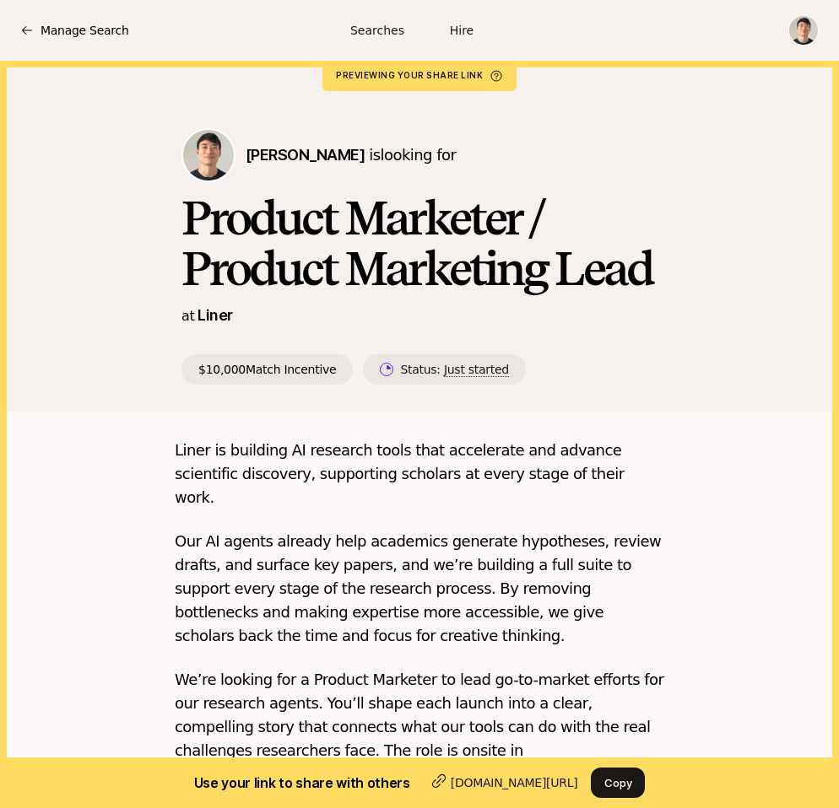
scroll to position [281, 0]
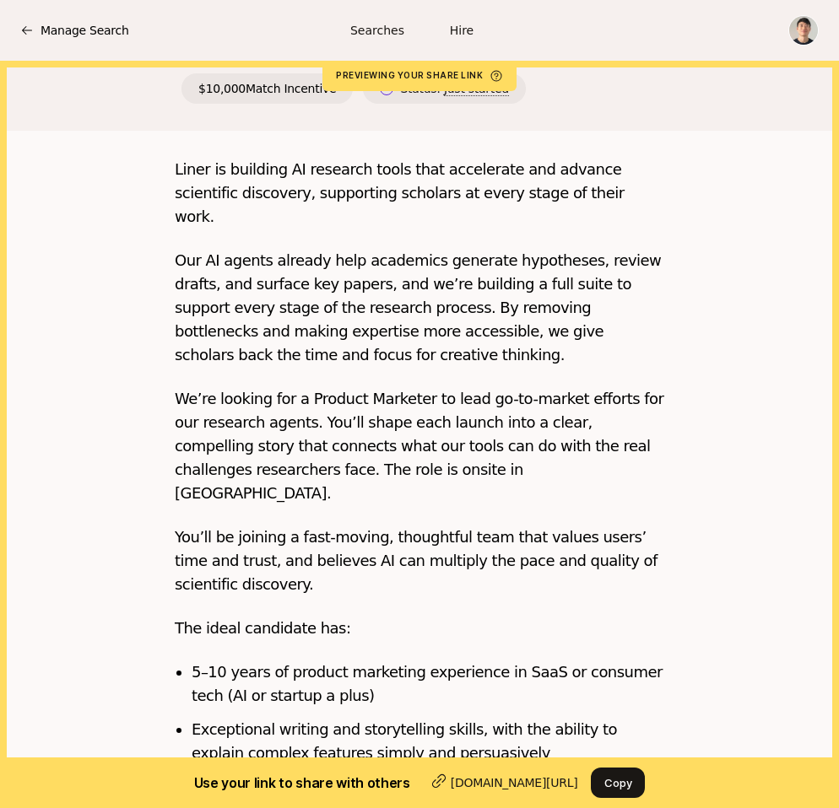
click at [459, 33] on span "Hire" at bounding box center [462, 31] width 24 height 18
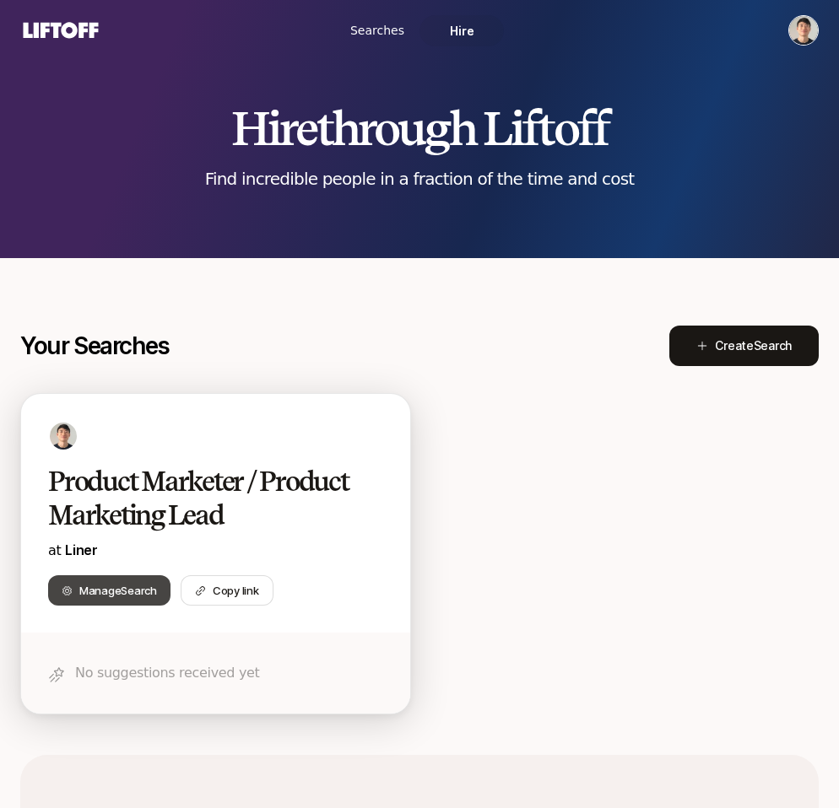
click at [137, 591] on span "Search" at bounding box center [138, 591] width 35 height 14
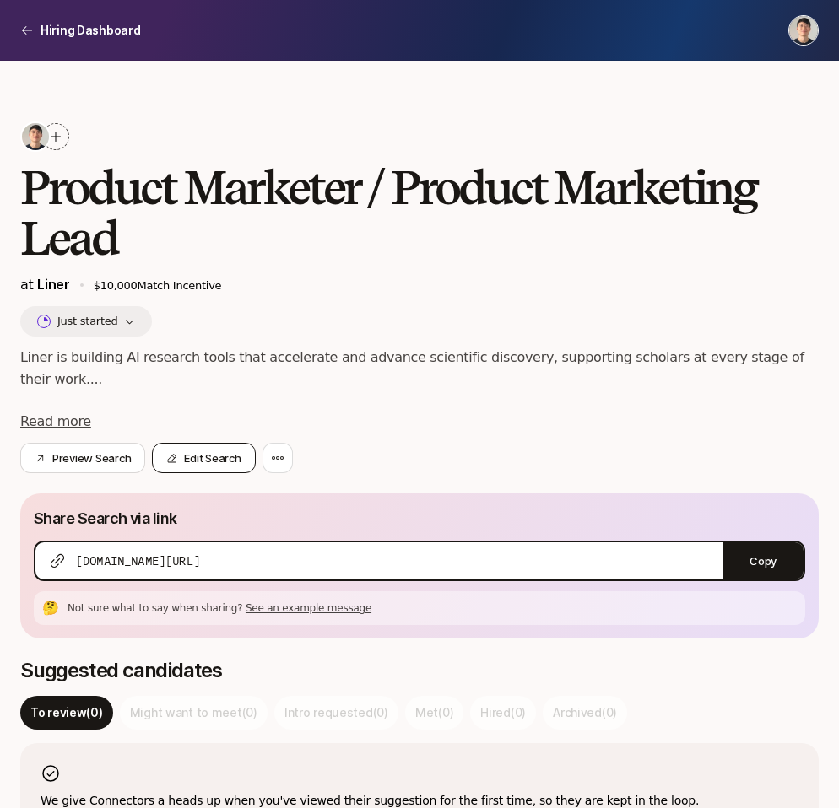
click at [180, 456] on button "Edit Search" at bounding box center [203, 458] width 103 height 30
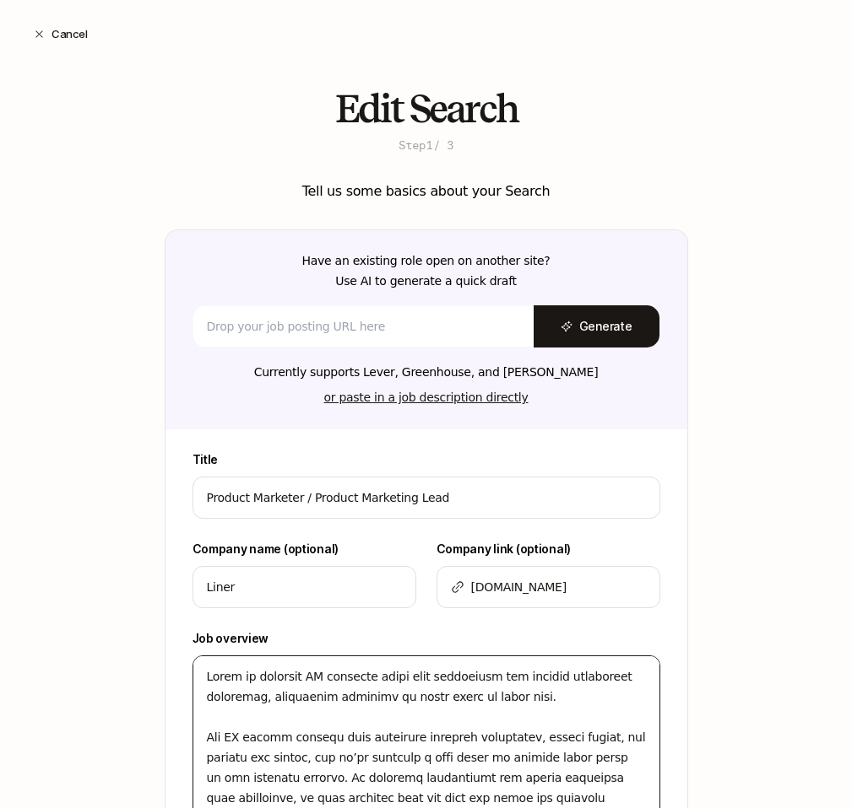
scroll to position [379, 0]
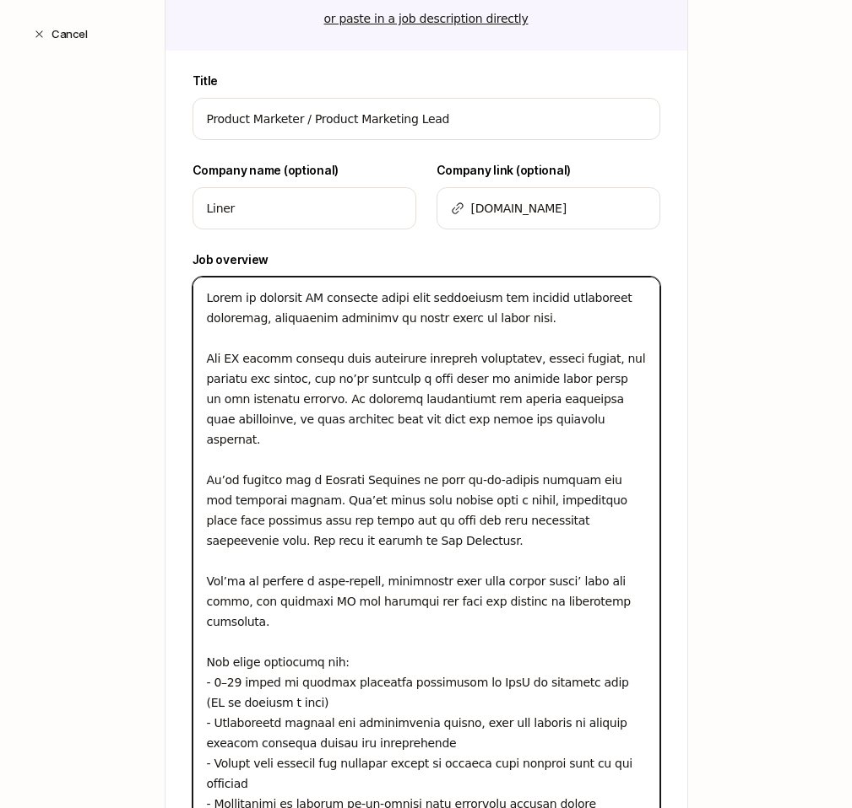
click at [420, 341] on textarea at bounding box center [426, 551] width 468 height 549
click at [446, 376] on textarea at bounding box center [426, 551] width 468 height 549
click at [551, 361] on textarea at bounding box center [426, 551] width 468 height 549
type textarea "Lorem ip dolorsit AM consecte adipi elit seddoeiusm tem incidid utlaboreet dolo…"
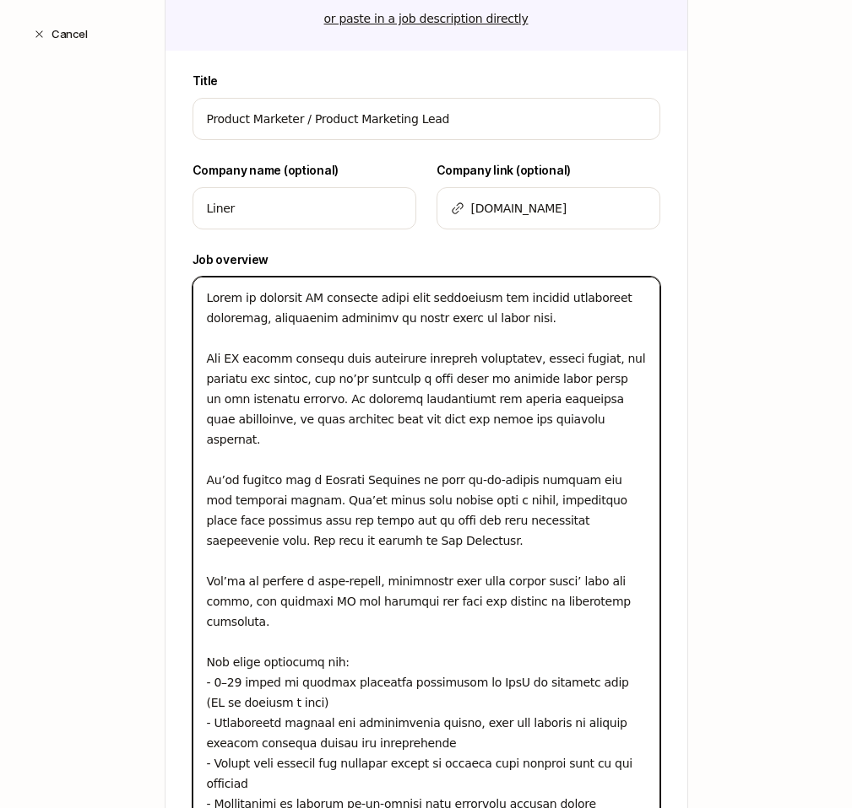
type textarea "x"
type textarea "Lorem ip dolorsit AM consecte adipi elit seddoeiusm tem incidid utlaboreet dolo…"
type textarea "x"
type textarea "Lorem ip dolorsit AM consecte adipi elit seddoeiusm tem incidid utlaboreet dolo…"
type textarea "x"
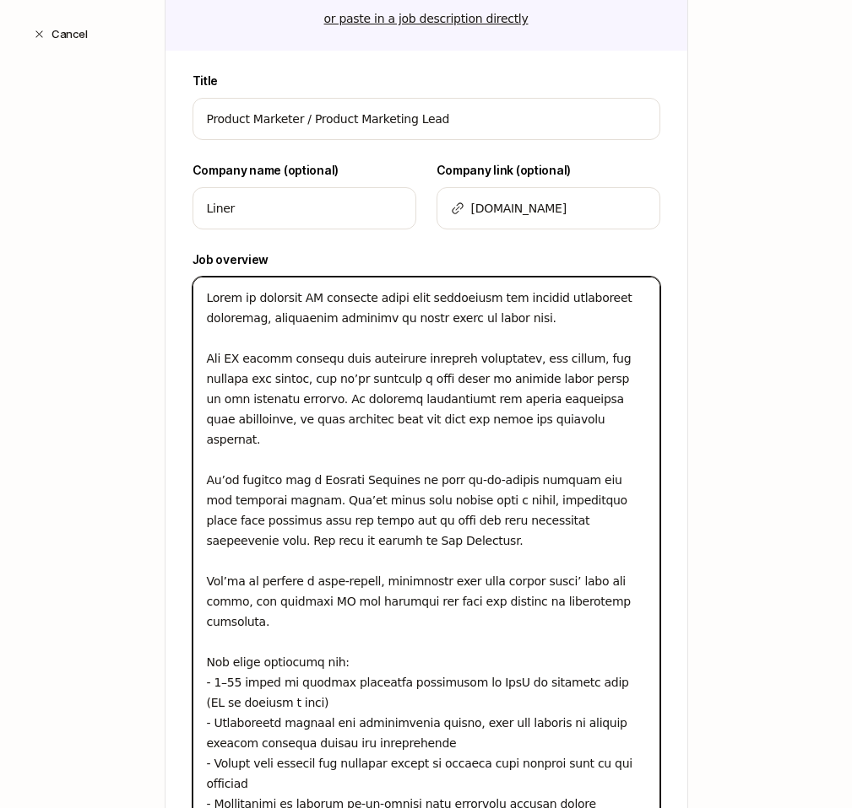
type textarea "Lorem ip dolorsit AM consecte adipi elit seddoeiusm tem incidid utlaboreet dolo…"
type textarea "x"
type textarea "Lorem ip dolorsit AM consecte adipi elit seddoeiusm tem incidid utlaboreet dolo…"
type textarea "x"
type textarea "Lorem ip dolorsit AM consecte adipi elit seddoeiusm tem incidid utlaboreet dolo…"
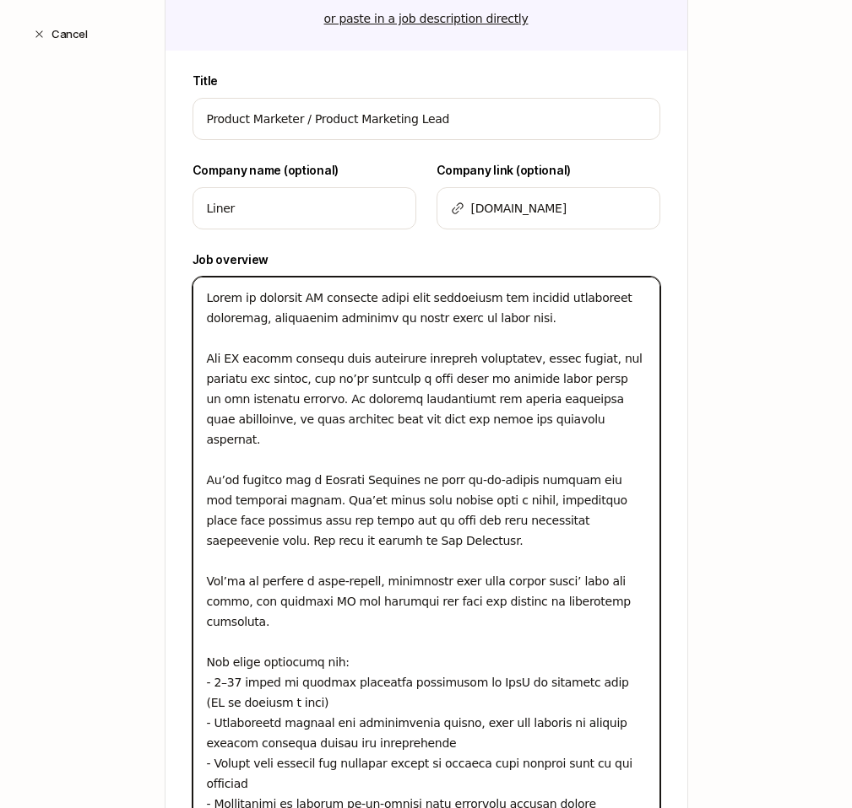
type textarea "x"
type textarea "Lorem ip dolorsit AM consecte adipi elit seddoeiusm tem incidid utlaboreet dolo…"
type textarea "x"
type textarea "Lorem ip dolorsit AM consecte adipi elit seddoeiusm tem incidid utlaboreet dolo…"
type textarea "x"
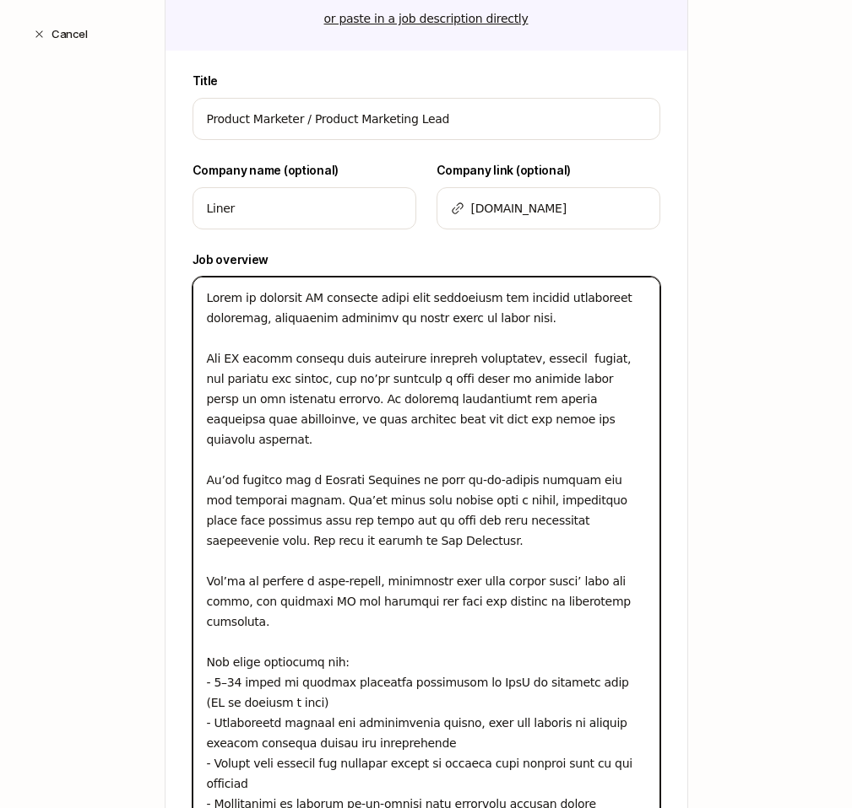
type textarea "Lorem ip dolorsit AM consecte adipi elit seddoeiusm tem incidid utlaboreet dolo…"
type textarea "x"
type textarea "Lorem ip dolorsit AM consecte adipi elit seddoeiusm tem incidid utlaboreet dolo…"
type textarea "x"
type textarea "Lorem ip dolorsit AM consecte adipi elit seddoeiusm tem incidid utlaboreet dolo…"
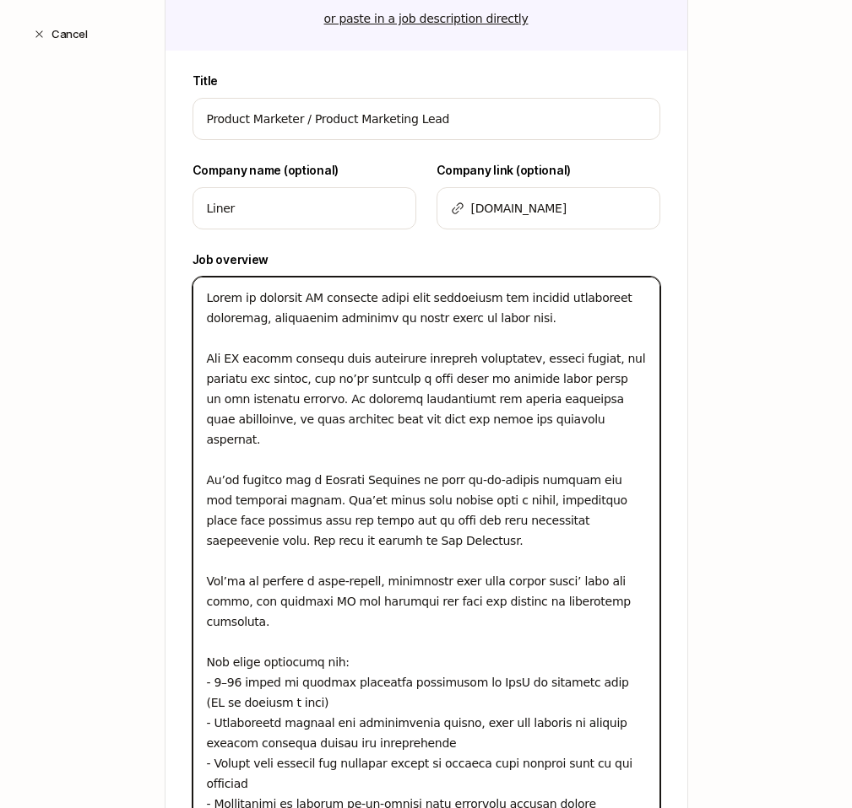
type textarea "x"
type textarea "Lorem ip dolorsit AM consecte adipi elit seddoeiusm tem incidid utlaboreet dolo…"
type textarea "x"
type textarea "Lorem ip dolorsit AM consecte adipi elit seddoeiusm tem incidid utlaboreet dolo…"
type textarea "x"
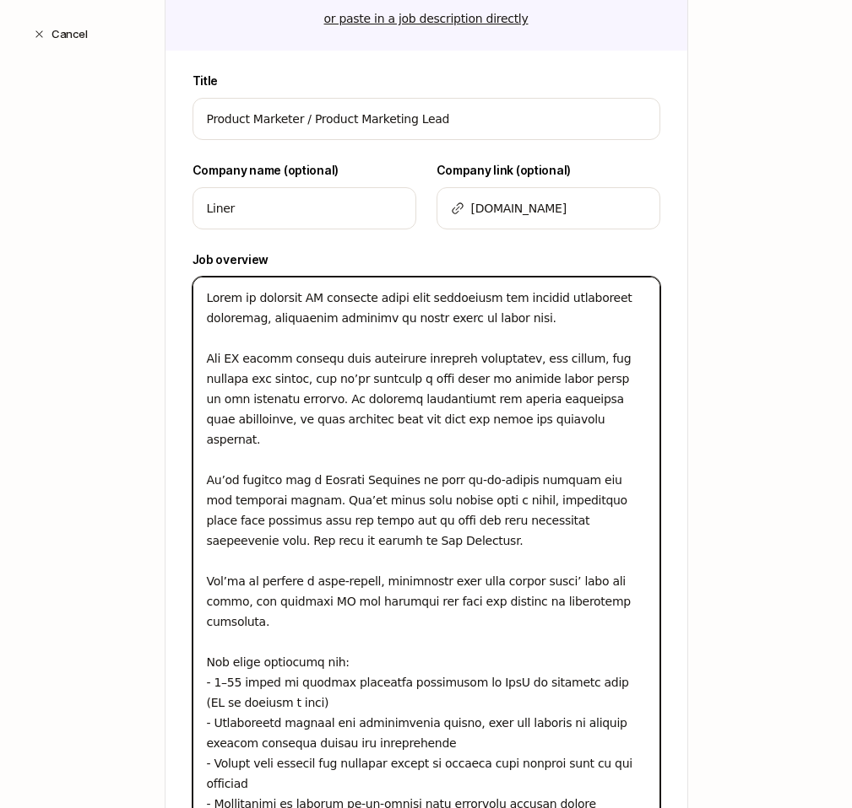
type textarea "Lorem ip dolorsit AM consecte adipi elit seddoeiusm tem incidid utlaboreet dolo…"
type textarea "x"
type textarea "Lorem ip dolorsit AM consecte adipi elit seddoeiusm tem incidid utlaboreet dolo…"
type textarea "x"
type textarea "Lorem ip dolorsit AM consecte adipi elit seddoeiusm tem incidid utlaboreet dolo…"
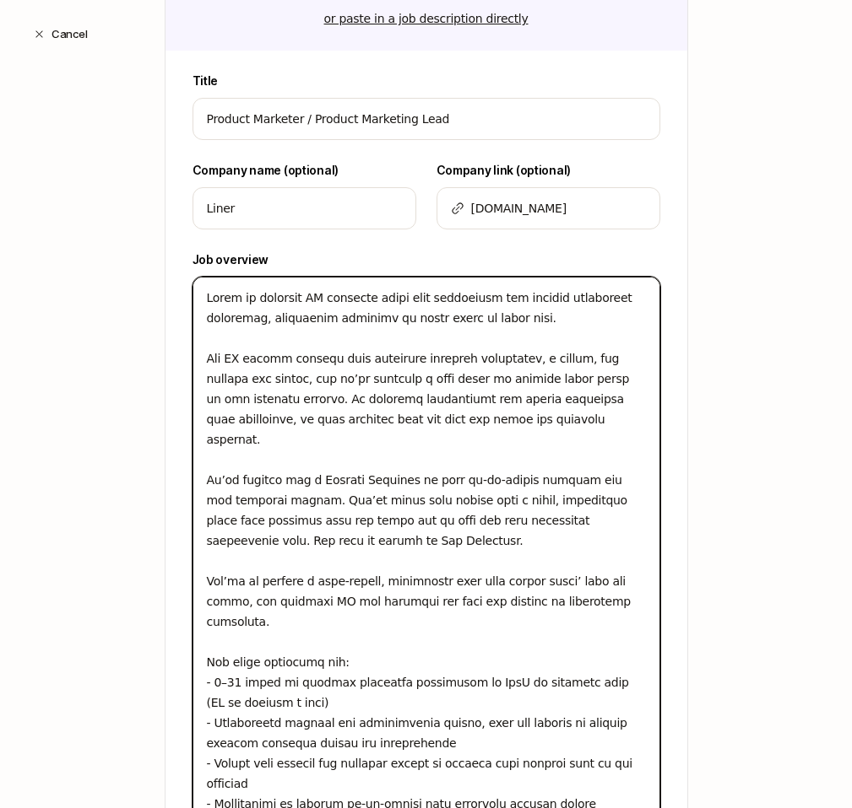
type textarea "x"
type textarea "Lorem ip dolorsit AM consecte adipi elit seddoeiusm tem incidid utlaboreet dolo…"
type textarea "x"
type textarea "Lorem ip dolorsit AM consecte adipi elit seddoeiusm tem incidid utlaboreet dolo…"
type textarea "x"
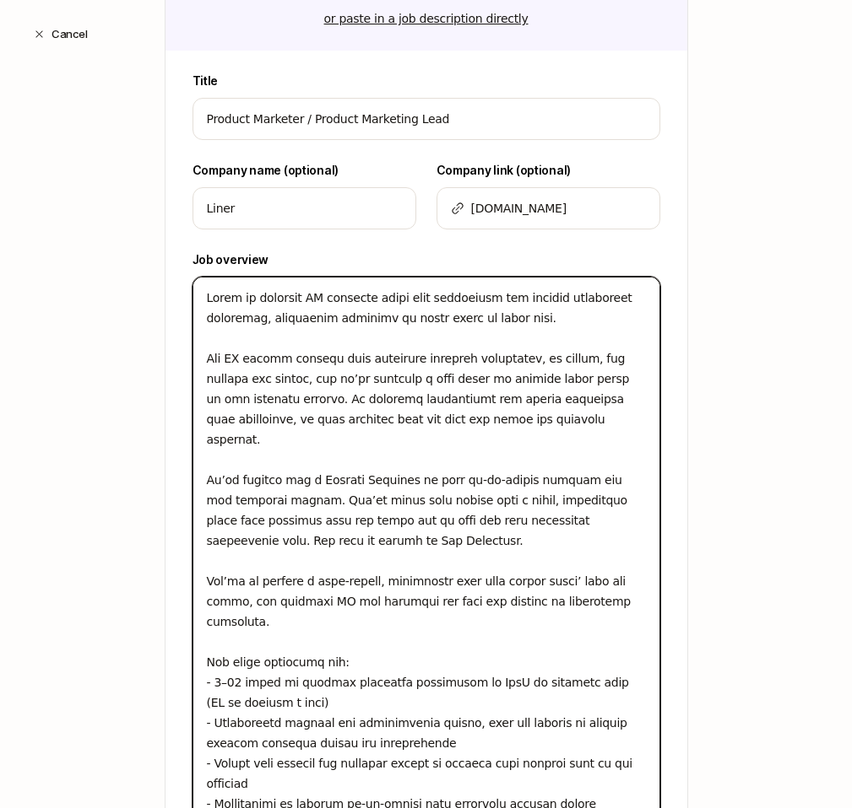
type textarea "Lorem ip dolorsit AM consecte adipi elit seddoeiusm tem incidid utlaboreet dolo…"
type textarea "x"
type textarea "Lorem ip dolorsit AM consecte adipi elit seddoeiusm tem incidid utlaboreet dolo…"
type textarea "x"
type textarea "Lorem ip dolorsit AM consecte adipi elit seddoeiusm tem incidid utlaboreet dolo…"
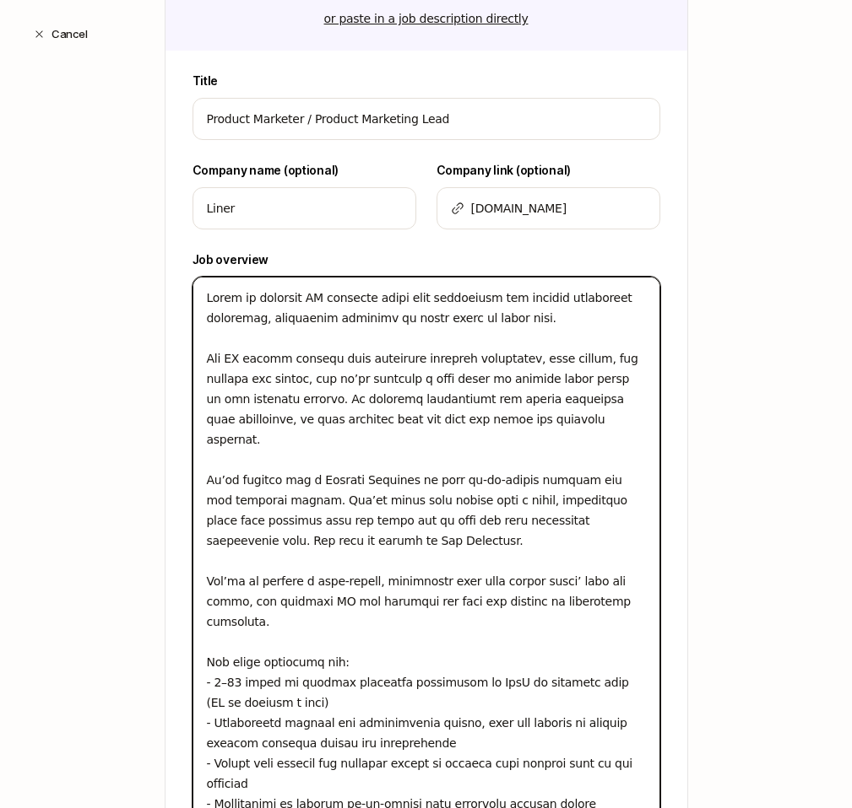
type textarea "x"
type textarea "Lorem ip dolorsit AM consecte adipi elit seddoeiusm tem incidid utlaboreet dolo…"
type textarea "x"
type textarea "Lorem ip dolorsit AM consecte adipi elit seddoeiusm tem incidid utlaboreet dolo…"
type textarea "x"
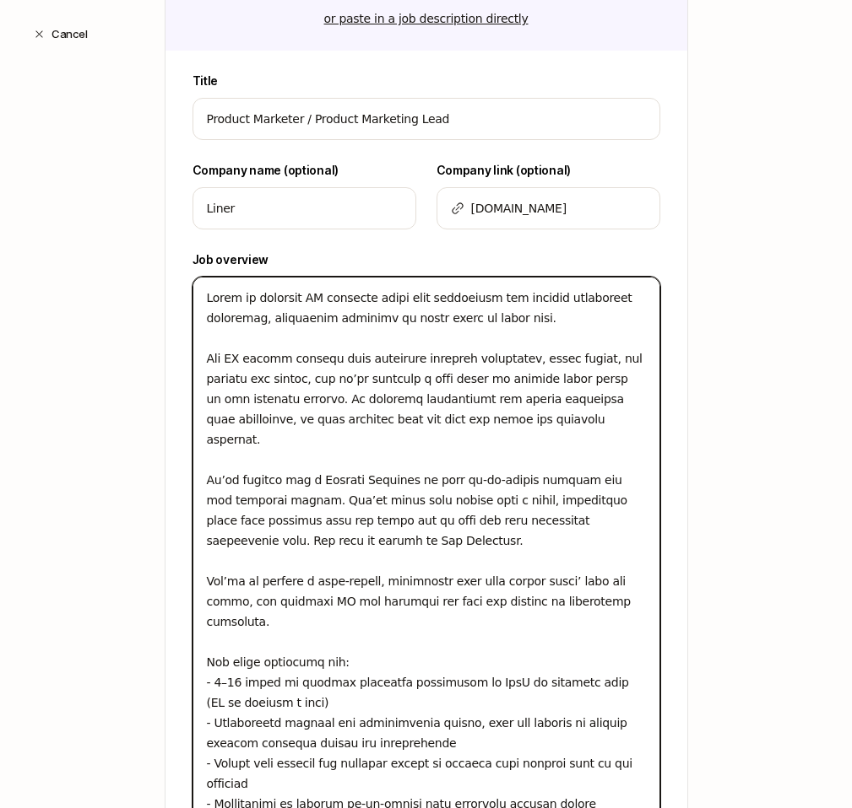
type textarea "Lorem ip dolorsit AM consecte adipi elit seddoeiusm tem incidid utlaboreet dolo…"
type textarea "x"
type textarea "Lorem ip dolorsit AM consecte adipi elit seddoeiusm tem incidid utlaboreet dolo…"
type textarea "x"
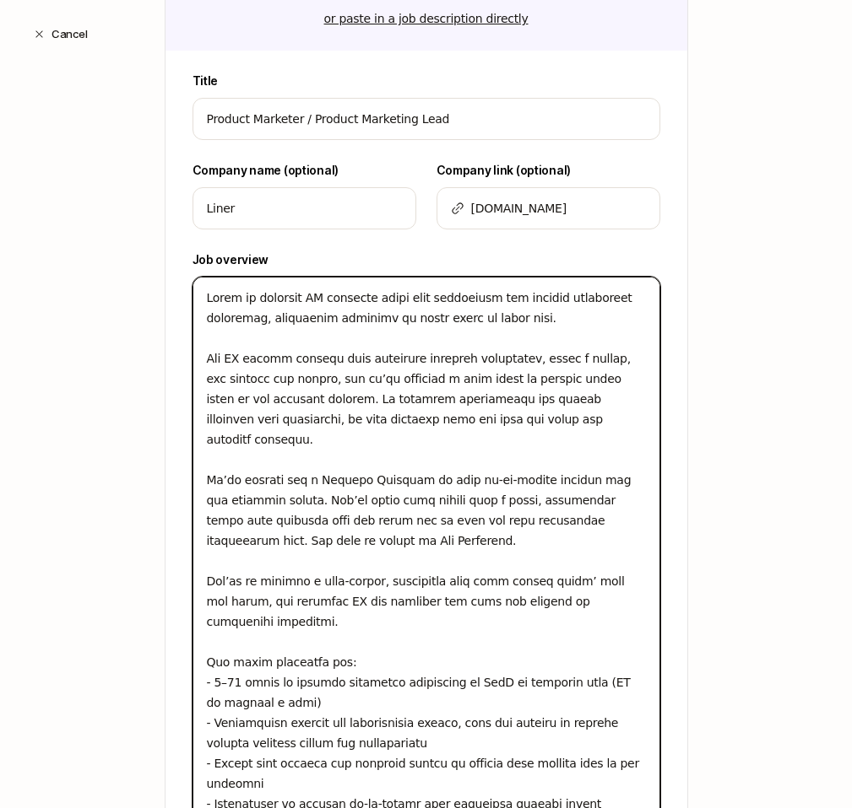
type textarea "Lorem ip dolorsit AM consecte adipi elit seddoeiusm tem incidid utlaboreet dolo…"
type textarea "x"
type textarea "Lorem ip dolorsit AM consecte adipi elit seddoeiusm tem incidid utlaboreet dolo…"
type textarea "x"
type textarea "Lorem ip dolorsit AM consecte adipi elit seddoeiusm tem incidid utlaboreet dolo…"
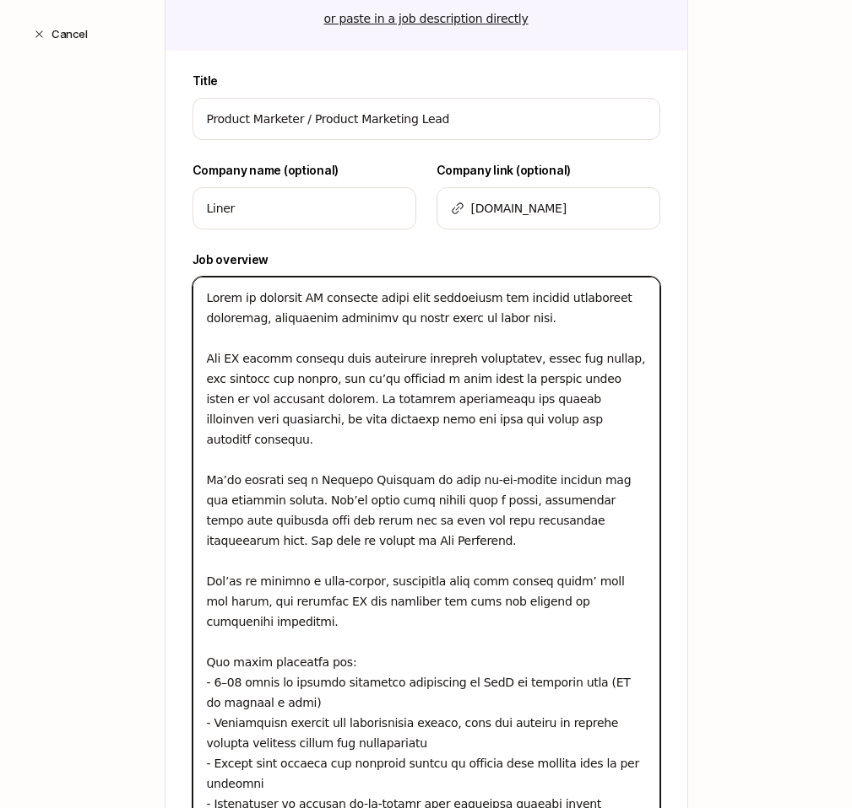
type textarea "x"
type textarea "Lorem ip dolorsit AM consecte adipi elit seddoeiusm tem incidid utlaboreet dolo…"
type textarea "x"
type textarea "Lorem ip dolorsit AM consecte adipi elit seddoeiusm tem incidid utlaboreet dolo…"
type textarea "x"
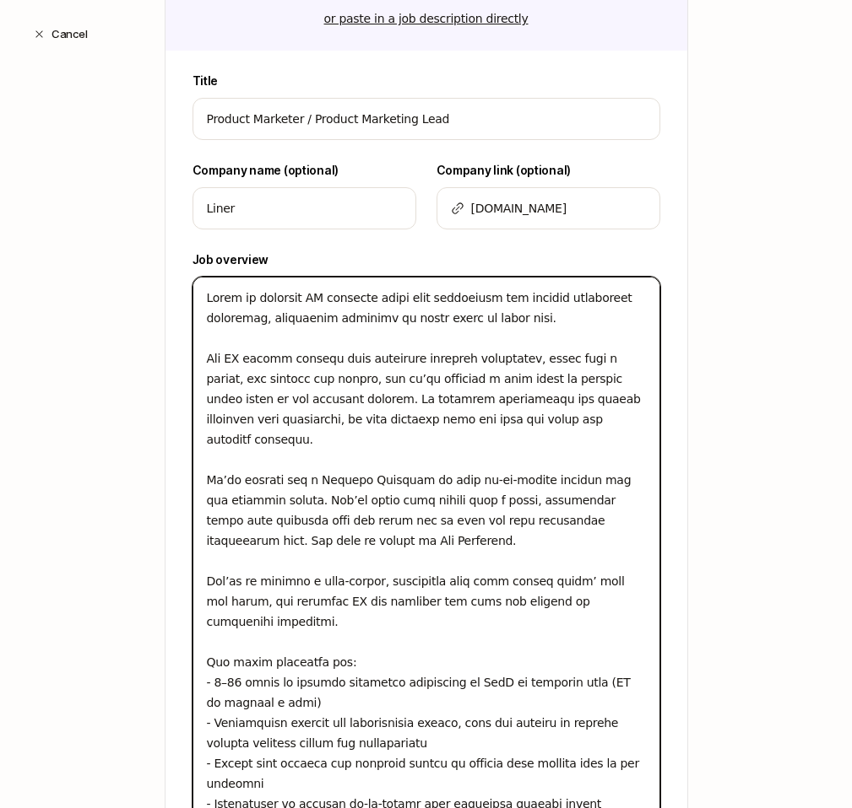
type textarea "Lorem ip dolorsit AM consecte adipi elit seddoeiusm tem incidid utlaboreet dolo…"
type textarea "x"
type textarea "Lorem ip dolorsit AM consecte adipi elit seddoeiusm tem incidid utlaboreet dolo…"
type textarea "x"
type textarea "Lorem ip dolorsit AM consecte adipi elit seddoeiusm tem incidid utlaboreet dolo…"
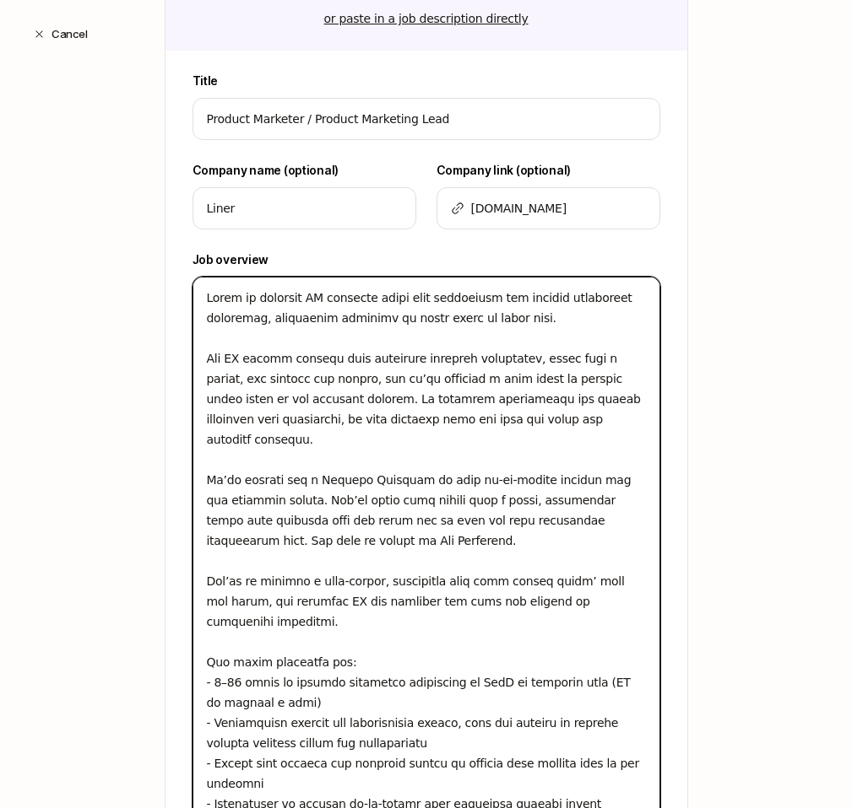
type textarea "x"
type textarea "Lorem ip dolorsit AM consecte adipi elit seddoeiusm tem incidid utlaboreet dolo…"
type textarea "x"
type textarea "Lorem ip dolorsit AM consecte adipi elit seddoeiusm tem incidid utlaboreet dolo…"
type textarea "x"
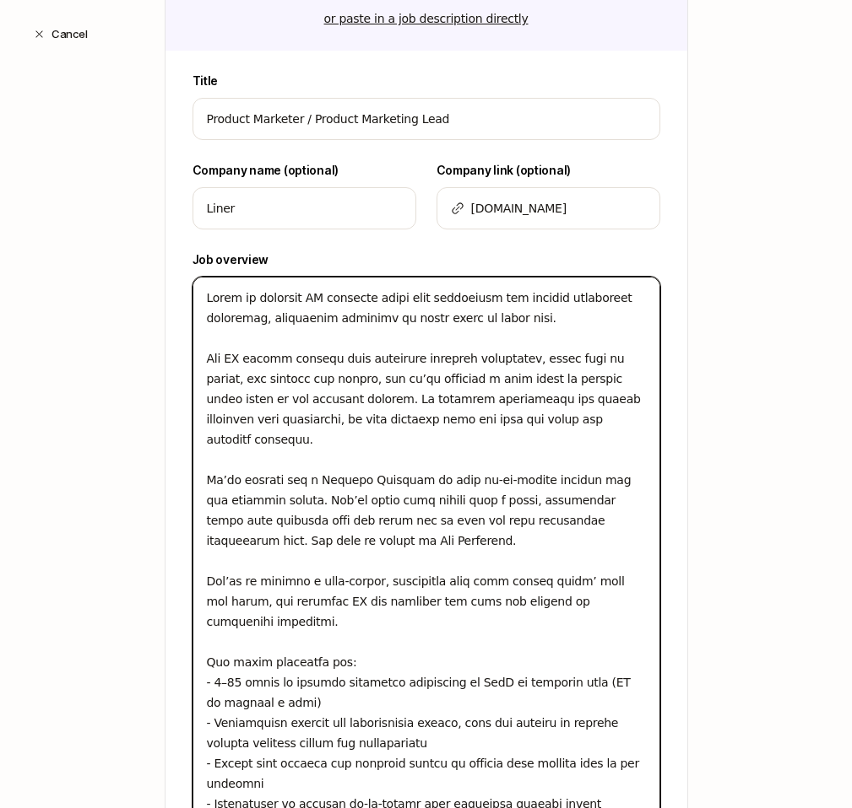
type textarea "Lorem ip dolorsit AM consecte adipi elit seddoeiusm tem incidid utlaboreet dolo…"
type textarea "x"
type textarea "Lorem ip dolorsit AM consecte adipi elit seddoeiusm tem incidid utlaboreet dolo…"
type textarea "x"
type textarea "Lorem ip dolorsit AM consecte adipi elit seddoeiusm tem incidid utlaboreet dolo…"
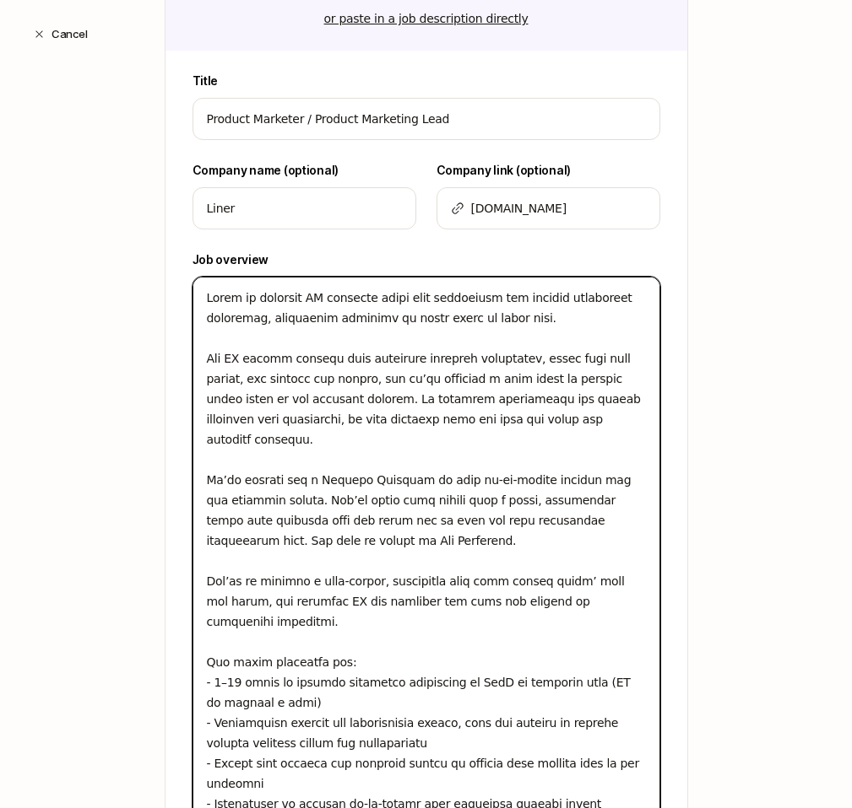
type textarea "x"
type textarea "Lorem ip dolorsit AM consecte adipi elit seddoeiusm tem incidid utlaboreet dolo…"
type textarea "x"
type textarea "Lorem ip dolorsit AM consecte adipi elit seddoeiusm tem incidid utlaboreet dolo…"
type textarea "x"
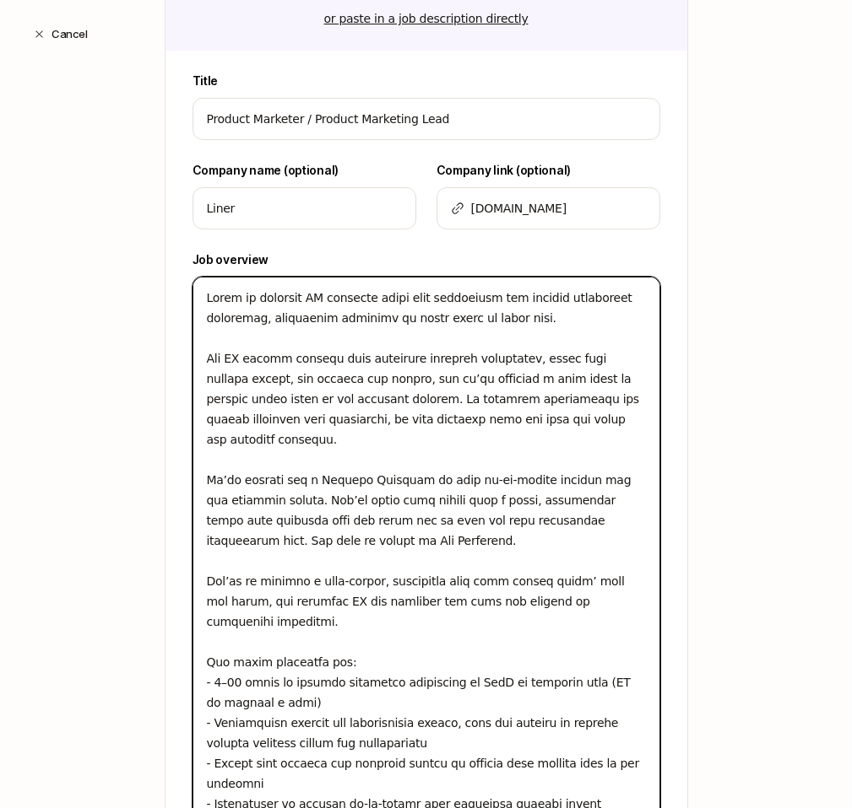
type textarea "Lorem ip dolorsit AM consecte adipi elit seddoeiusm tem incidid utlaboreet dolo…"
type textarea "x"
type textarea "Lorem ip dolorsit AM consecte adipi elit seddoeiusm tem incidid utlaboreet dolo…"
type textarea "x"
type textarea "Lorem ip dolorsit AM consecte adipi elit seddoeiusm tem incidid utlaboreet dolo…"
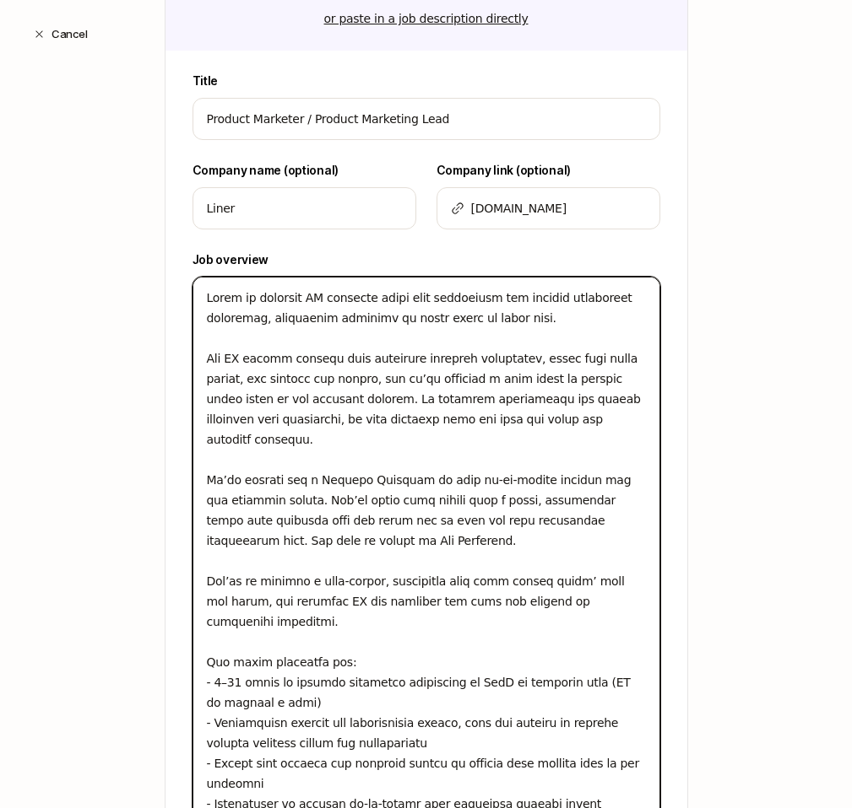
type textarea "x"
type textarea "Lorem ip dolorsit AM consecte adipi elit seddoeiusm tem incidid utlaboreet dolo…"
type textarea "x"
type textarea "Lorem ip dolorsit AM consecte adipi elit seddoeiusm tem incidid utlaboreet dolo…"
type textarea "x"
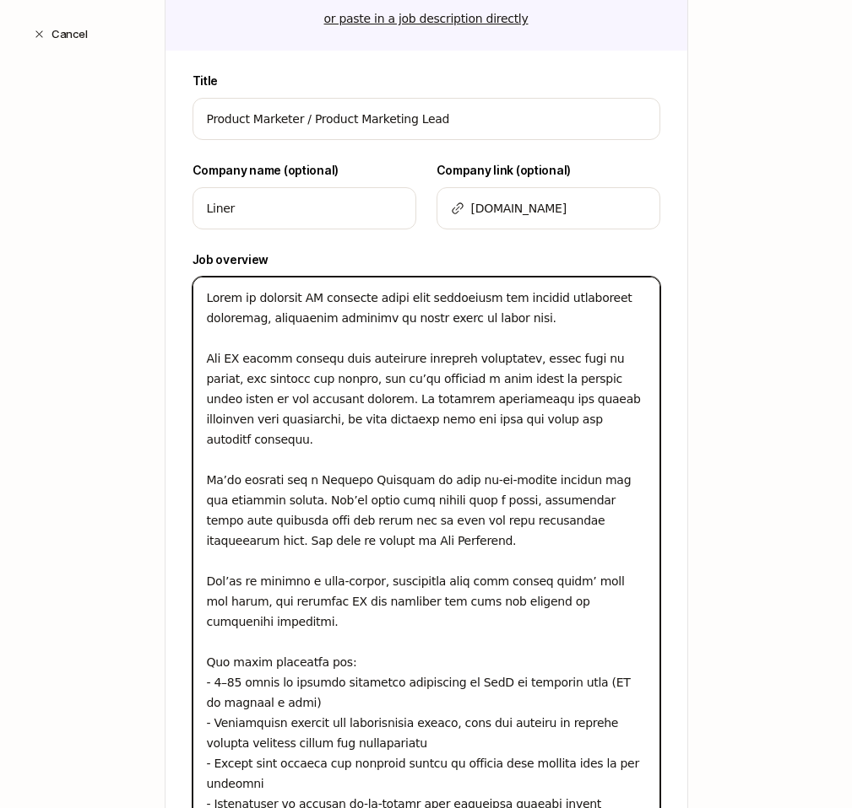
type textarea "Lorem ip dolorsit AM consecte adipi elit seddoeiusm tem incidid utlaboreet dolo…"
type textarea "x"
type textarea "Lorem ip dolorsit AM consecte adipi elit seddoeiusm tem incidid utlaboreet dolo…"
type textarea "x"
type textarea "Lorem ip dolorsit AM consecte adipi elit seddoeiusm tem incidid utlaboreet dolo…"
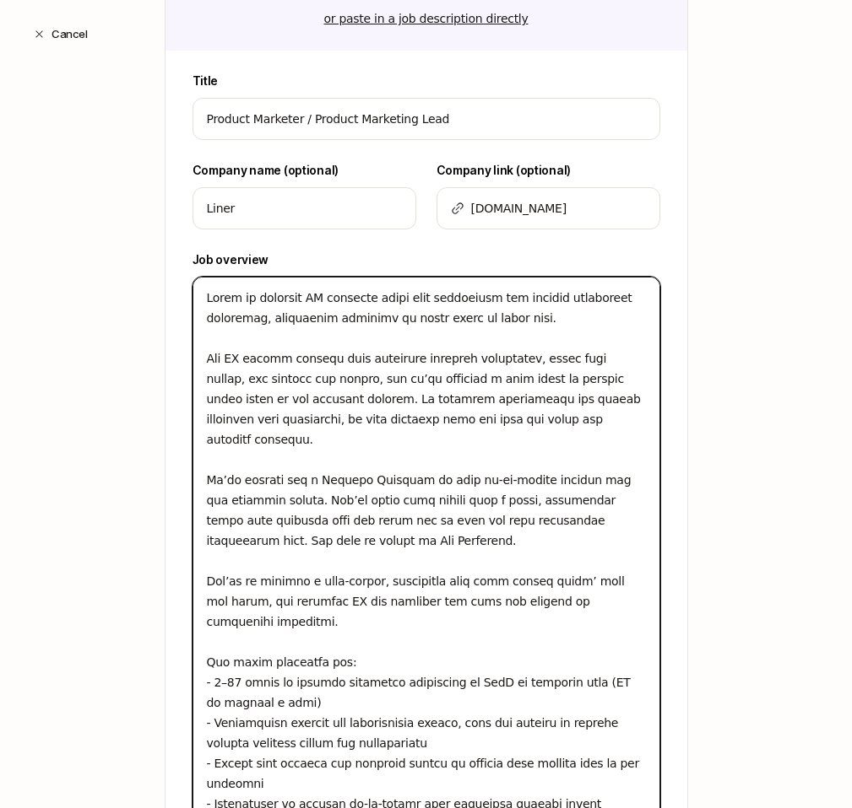
type textarea "x"
type textarea "Lorem ip dolorsit AM consecte adipi elit seddoeiusm tem incidid utlaboreet dolo…"
type textarea "x"
type textarea "Lorem ip dolorsit AM consecte adipi elit seddoeiusm tem incidid utlaboreet dolo…"
type textarea "x"
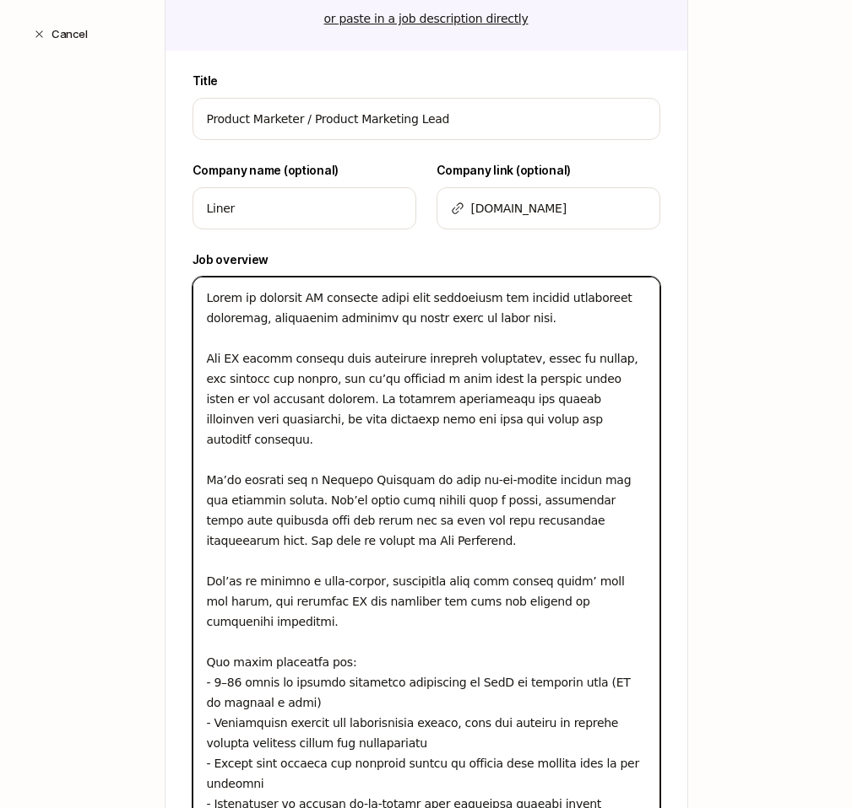
type textarea "Lorem ip dolorsit AM consecte adipi elit seddoeiusm tem incidid utlaboreet dolo…"
type textarea "x"
type textarea "Lorem ip dolorsit AM consecte adipi elit seddoeiusm tem incidid utlaboreet dolo…"
type textarea "x"
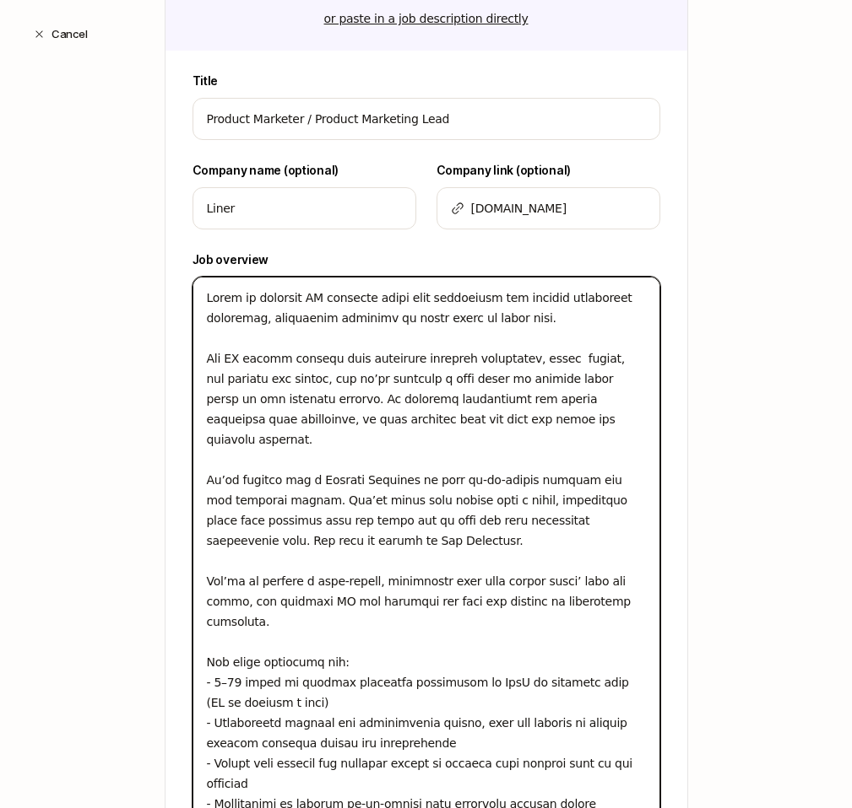
type textarea "Lorem ip dolorsit AM consecte adipi elit seddoeiusm tem incidid utlaboreet dolo…"
type textarea "x"
type textarea "Lorem ip dolorsit AM consecte adipi elit seddoeiusm tem incidid utlaboreet dolo…"
type textarea "x"
type textarea "Lorem ip dolorsit AM consecte adipi elit seddoeiusm tem incidid utlaboreet dolo…"
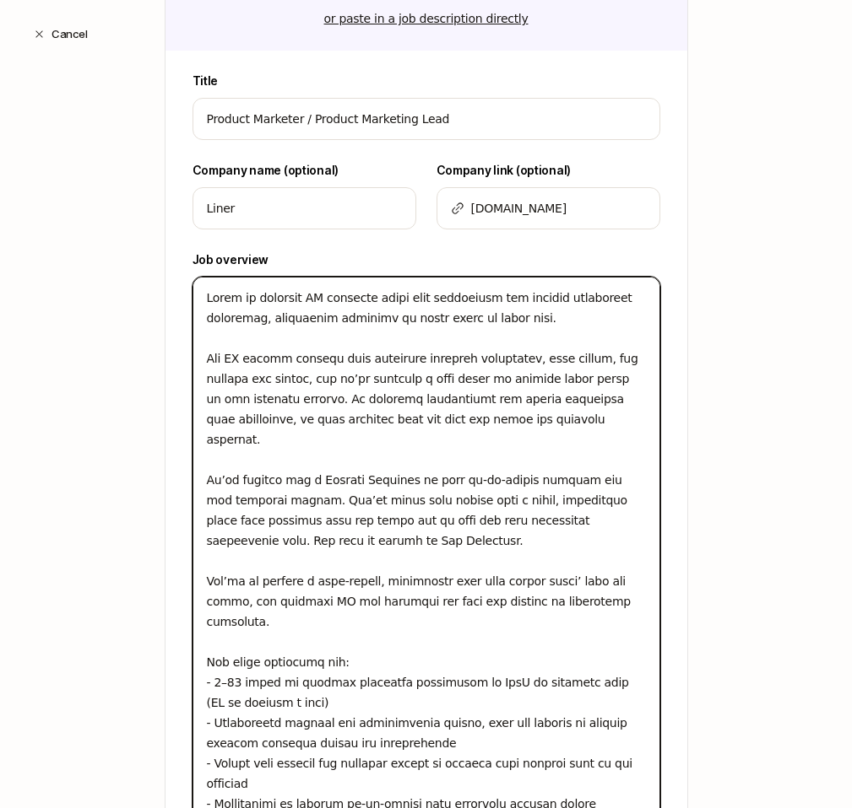
type textarea "x"
type textarea "Lorem ip dolorsit AM consecte adipi elit seddoeiusm tem incidid utlaboreet dolo…"
type textarea "x"
type textarea "Lorem ip dolorsit AM consecte adipi elit seddoeiusm tem incidid utlaboreet dolo…"
type textarea "x"
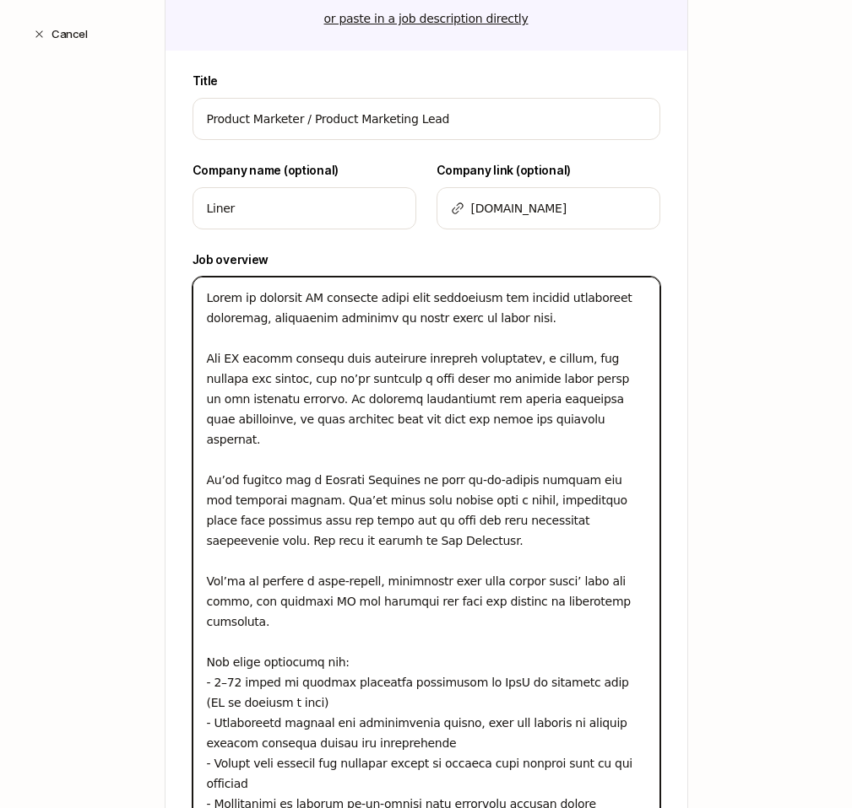
type textarea "Lorem ip dolorsit AM consecte adipi elit seddoeiusm tem incidid utlaboreet dolo…"
type textarea "x"
type textarea "Lorem ip dolorsit AM consecte adipi elit seddoeiusm tem incidid utlaboreet dolo…"
type textarea "x"
type textarea "Lorem ip dolorsit AM consecte adipi elit seddoeiusm tem incidid utlaboreet dolo…"
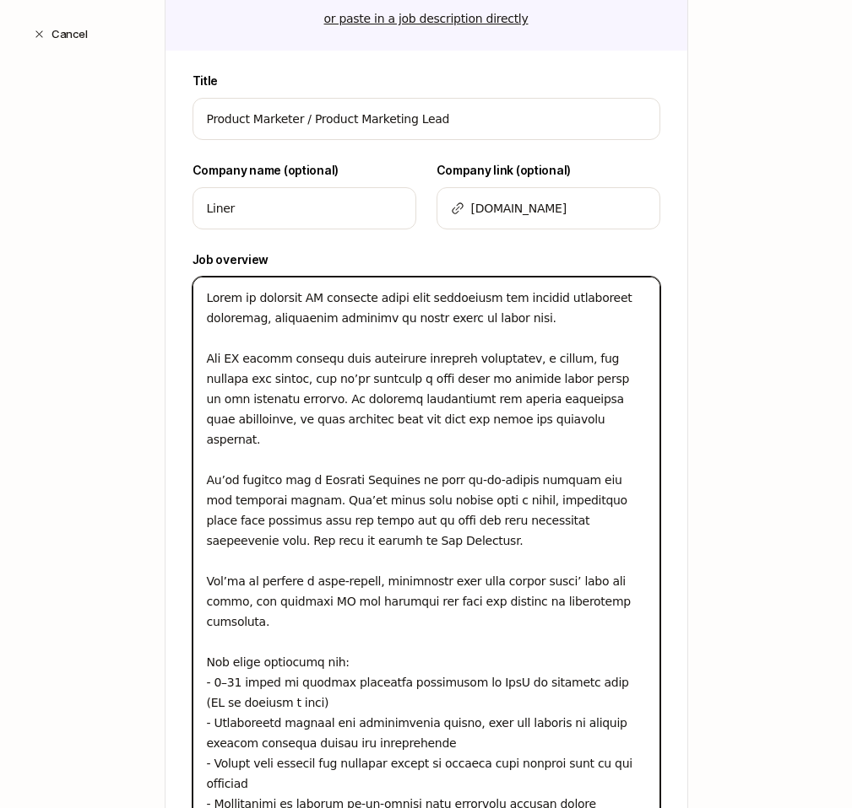
type textarea "x"
type textarea "Lorem ip dolorsit AM consecte adipi elit seddoeiusm tem incidid utlaboreet dolo…"
type textarea "x"
type textarea "Lorem ip dolorsit AM consecte adipi elit seddoeiusm tem incidid utlaboreet dolo…"
type textarea "x"
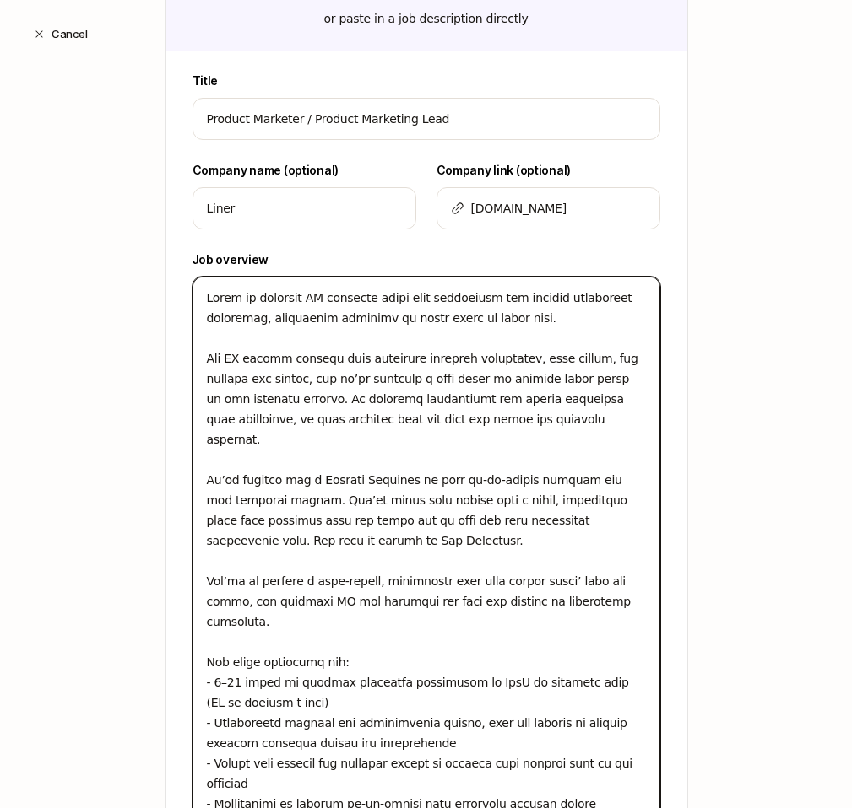
type textarea "Lorem ip dolorsit AM consecte adipi elit seddoeiusm tem incidid utlaboreet dolo…"
type textarea "x"
type textarea "Lorem ip dolorsit AM consecte adipi elit seddoeiusm tem incidid utlaboreet dolo…"
type textarea "x"
type textarea "Lorem ip dolorsit AM consecte adipi elit seddoeiusm tem incidid utlaboreet dolo…"
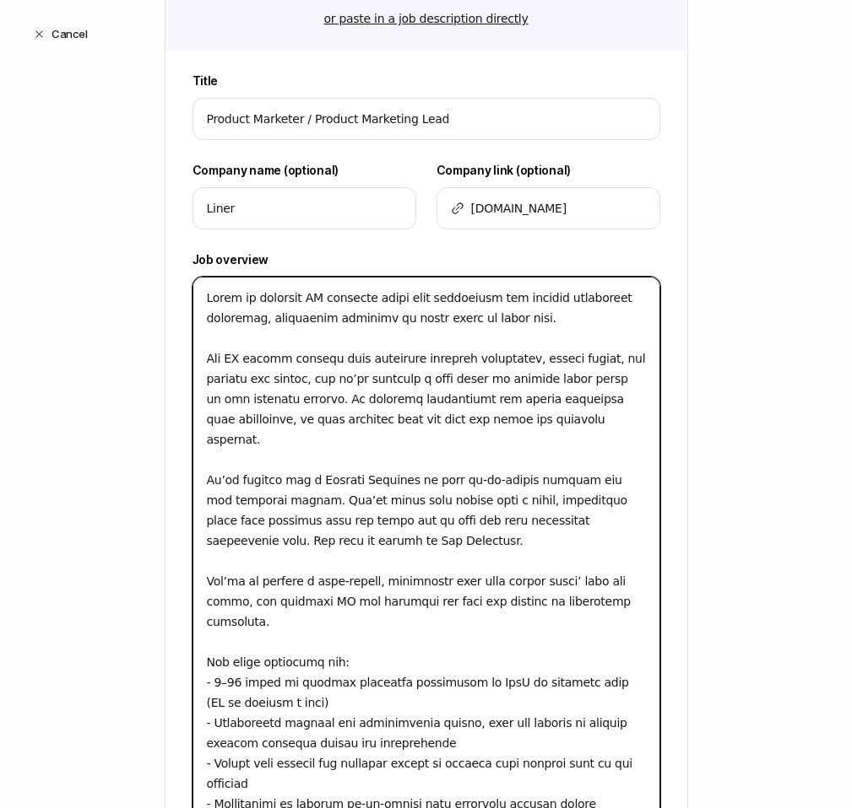
type textarea "x"
type textarea "Lorem ip dolorsit AM consecte adipi elit seddoeiusm tem incidid utlaboreet dolo…"
type textarea "x"
type textarea "Lorem ip dolorsit AM consecte adipi elit seddoeiusm tem incidid utlaboreet dolo…"
type textarea "x"
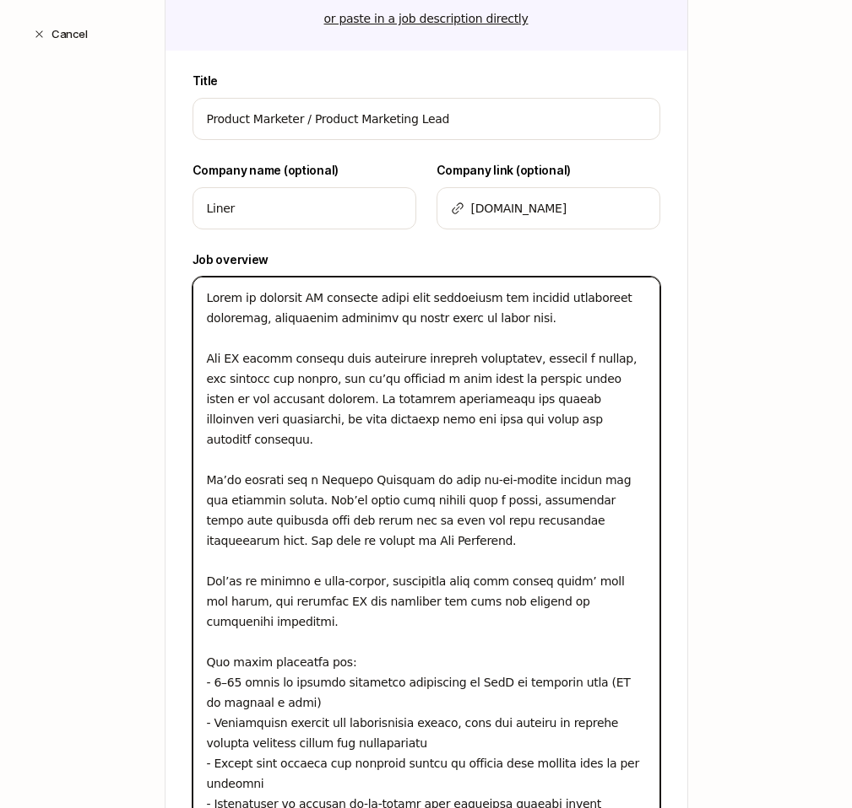
type textarea "Lorem ip dolorsit AM consecte adipi elit seddoeiusm tem incidid utlaboreet dolo…"
type textarea "x"
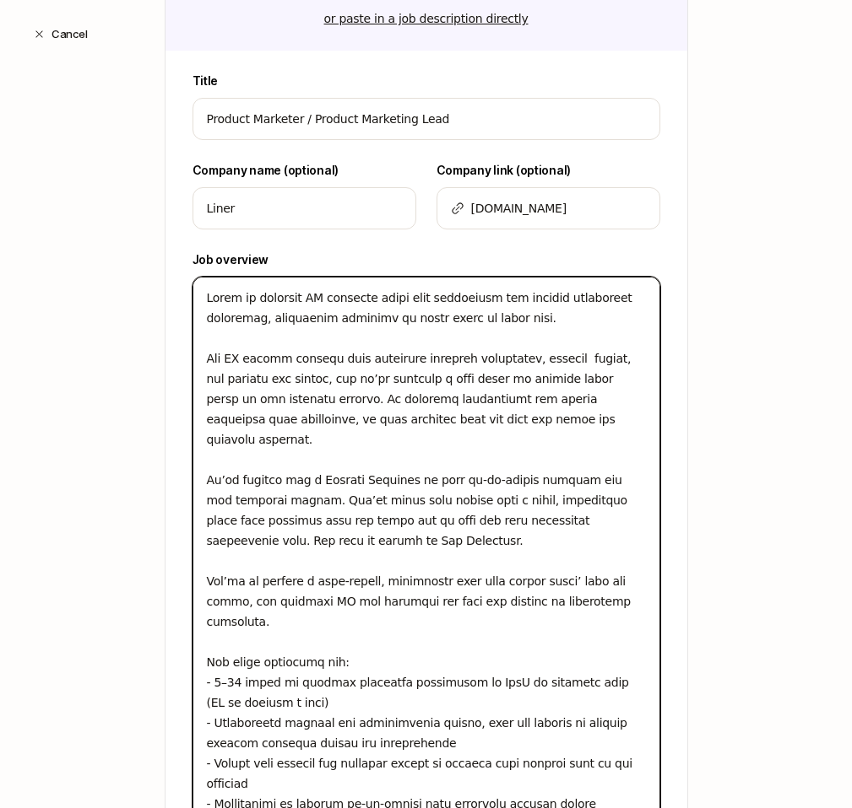
type textarea "Lorem ip dolorsit AM consecte adipi elit seddoeiusm tem incidid utlaboreet dolo…"
type textarea "x"
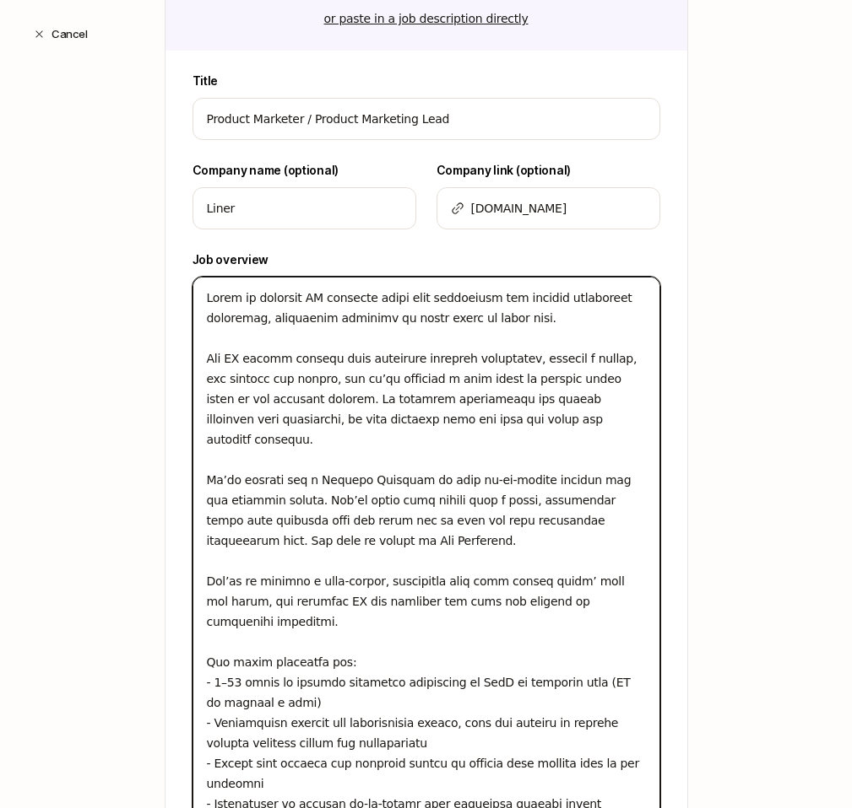
type textarea "Lorem ip dolorsit AM consecte adipi elit seddoeiusm tem incidid utlaboreet dolo…"
type textarea "x"
type textarea "Lorem ip dolorsit AM consecte adipi elit seddoeiusm tem incidid utlaboreet dolo…"
type textarea "x"
type textarea "Lorem ip dolorsit AM consecte adipi elit seddoeiusm tem incidid utlaboreet dolo…"
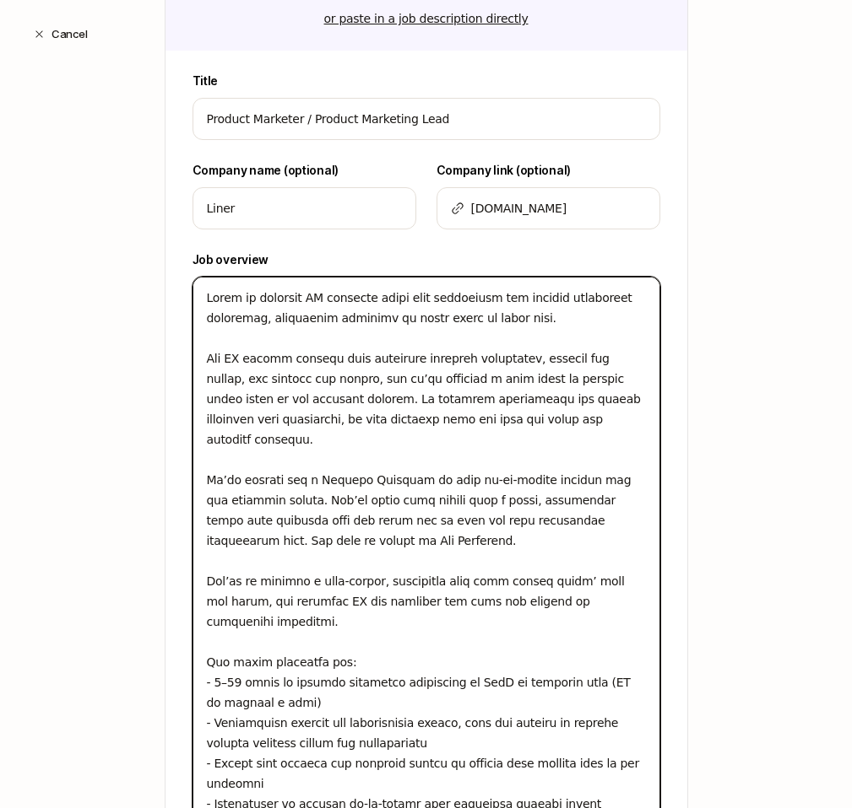
type textarea "x"
type textarea "Lorem ip dolorsit AM consecte adipi elit seddoeiusm tem incidid utlaboreet dolo…"
type textarea "x"
type textarea "Lorem ip dolorsit AM consecte adipi elit seddoeiusm tem incidid utlaboreet dolo…"
type textarea "x"
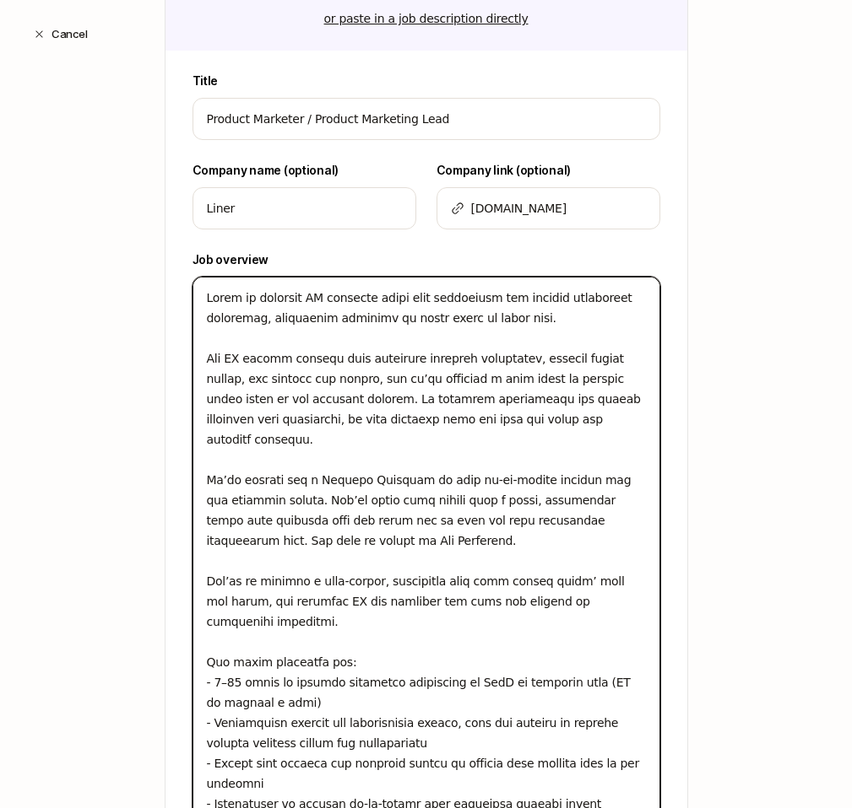
type textarea "Lorem ip dolorsit AM consecte adipi elit seddoeiusm tem incidid utlaboreet dolo…"
type textarea "x"
type textarea "Lorem ip dolorsit AM consecte adipi elit seddoeiusm tem incidid utlaboreet dolo…"
type textarea "x"
type textarea "Lorem ip dolorsit AM consecte adipi elit seddoeiusm tem incidid utlaboreet dolo…"
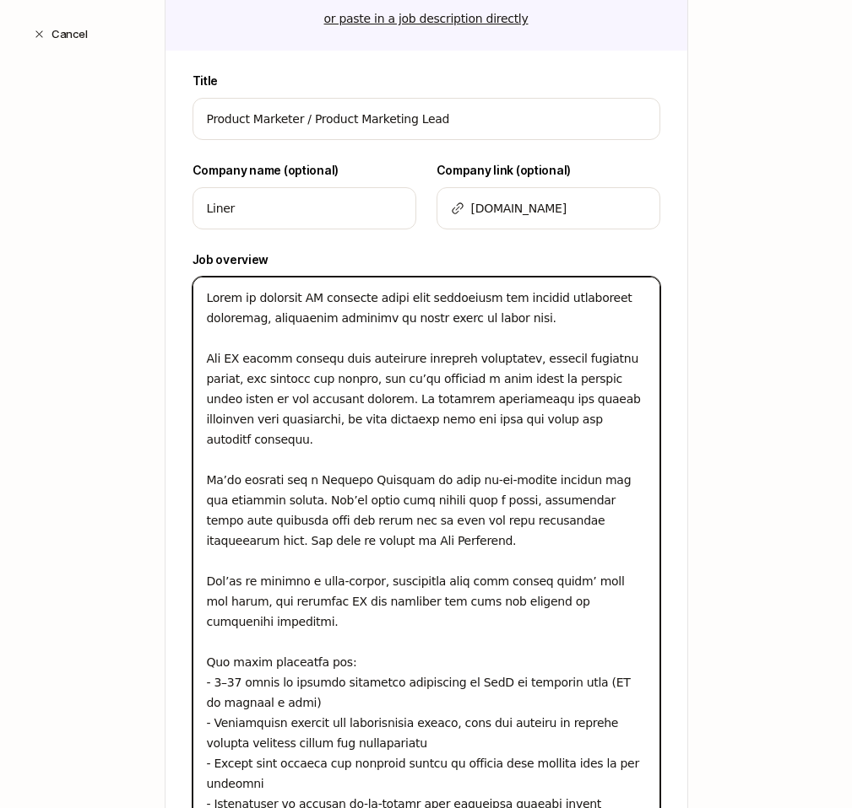
type textarea "x"
type textarea "Lorem ip dolorsit AM consecte adipi elit seddoeiusm tem incidid utlaboreet dolo…"
type textarea "x"
type textarea "Lorem ip dolorsit AM consecte adipi elit seddoeiusm tem incidid utlaboreet dolo…"
type textarea "x"
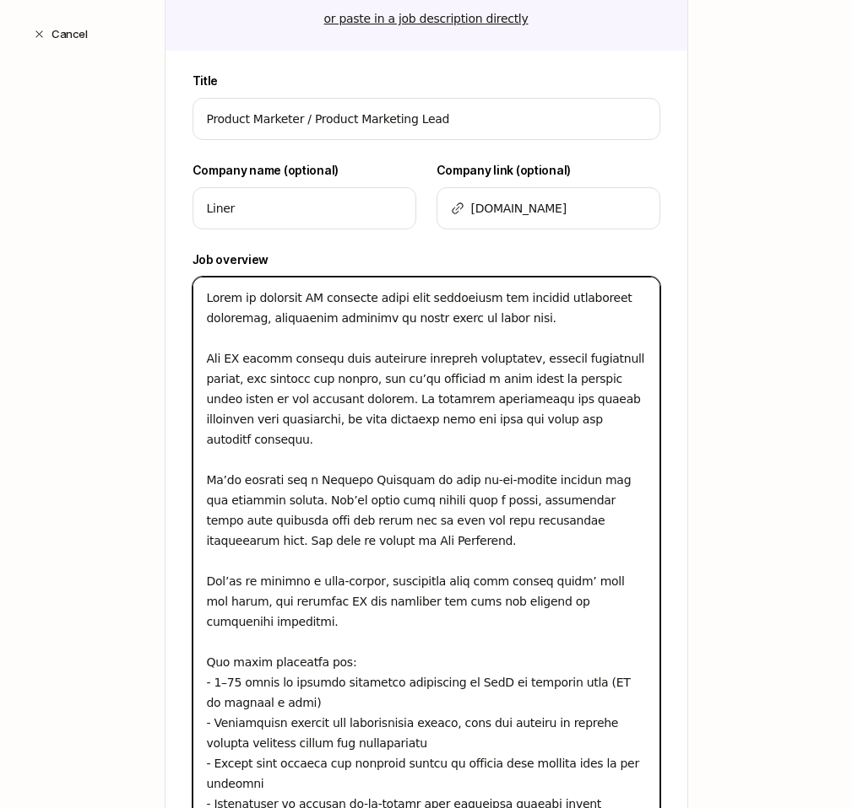
type textarea "Lorem ip dolorsit AM consecte adipi elit seddoeiusm tem incidid utlaboreet dolo…"
type textarea "x"
type textarea "Lorem ip dolorsit AM consecte adipi elit seddoeiusm tem incidid utlaboreet dolo…"
type textarea "x"
type textarea "Lorem ip dolorsit AM consecte adipi elit seddoeiusm tem incidid utlaboreet dolo…"
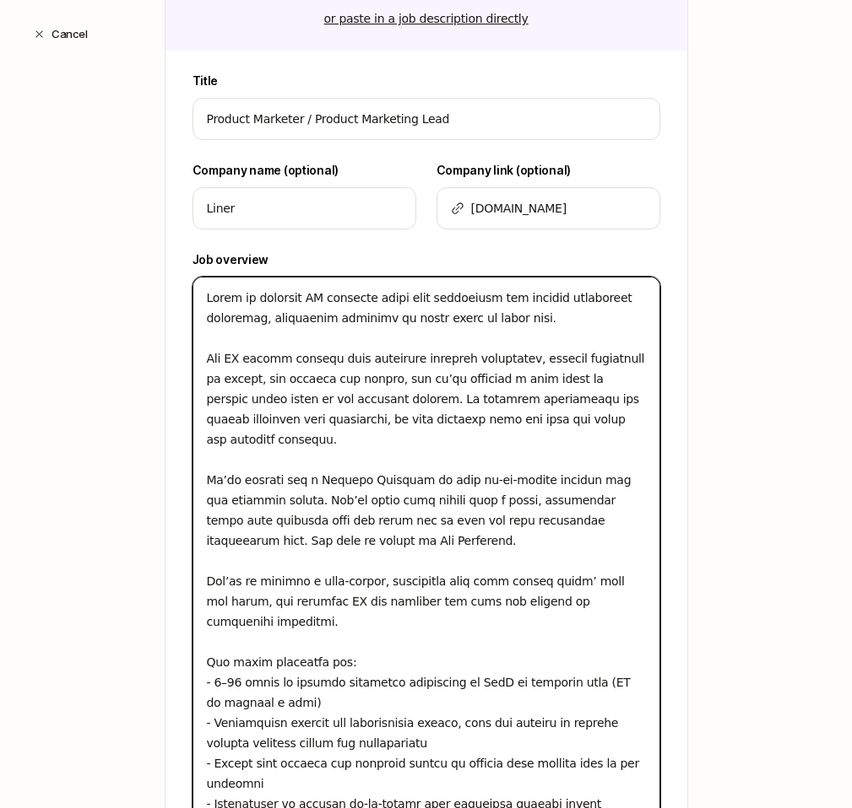
type textarea "x"
type textarea "Lorem ip dolorsit AM consecte adipi elit seddoeiusm tem incidid utlaboreet dolo…"
type textarea "x"
type textarea "Lorem ip dolorsit AM consecte adipi elit seddoeiusm tem incidid utlaboreet dolo…"
type textarea "x"
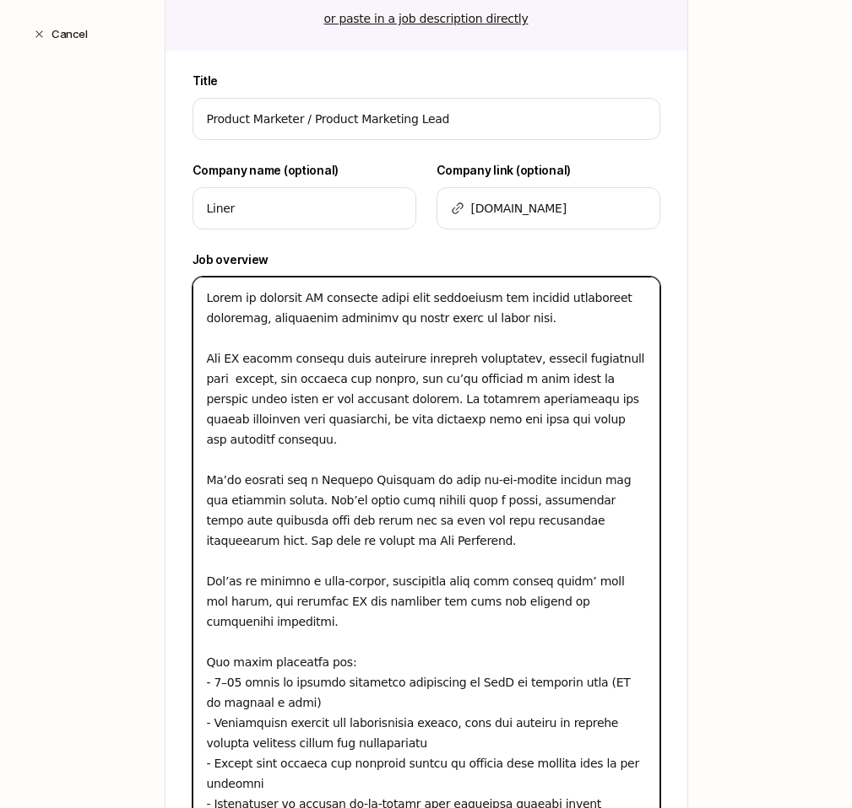
type textarea "Lorem ip dolorsit AM consecte adipi elit seddoeiusm tem incidid utlaboreet dolo…"
type textarea "x"
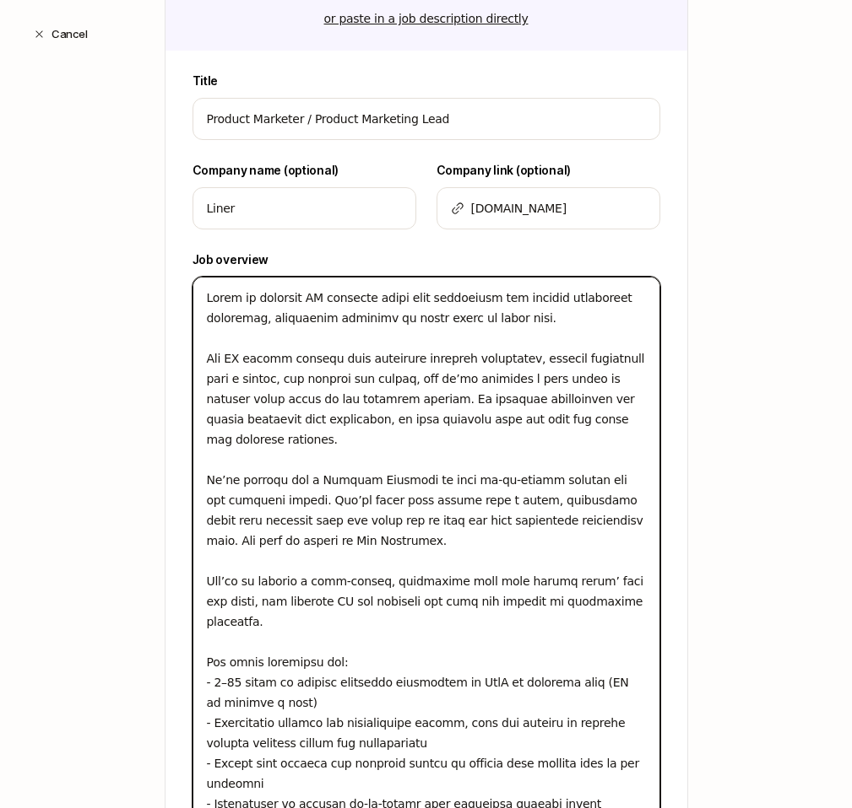
type textarea "Lorem ip dolorsit AM consecte adipi elit seddoeiusm tem incidid utlaboreet dolo…"
type textarea "x"
type textarea "Lorem ip dolorsit AM consecte adipi elit seddoeiusm tem incidid utlaboreet dolo…"
type textarea "x"
type textarea "Lorem ip dolorsit AM consecte adipi elit seddoeiusm tem incidid utlaboreet dolo…"
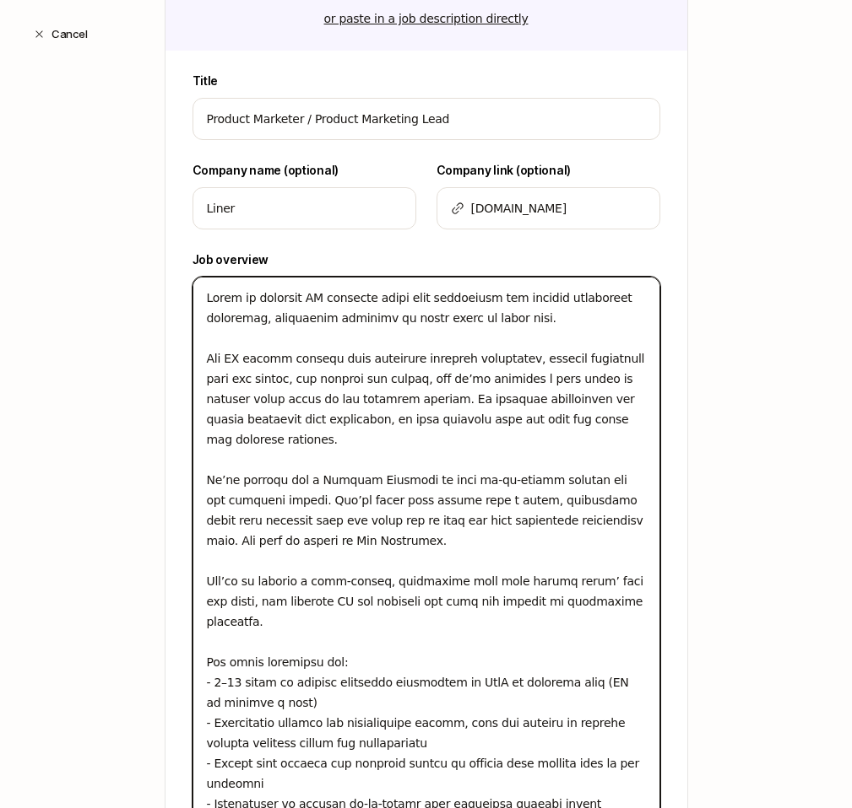
type textarea "x"
type textarea "Lorem ip dolorsit AM consecte adipi elit seddoeiusm tem incidid utlaboreet dolo…"
type textarea "x"
type textarea "Lorem ip dolorsit AM consecte adipi elit seddoeiusm tem incidid utlaboreet dolo…"
type textarea "x"
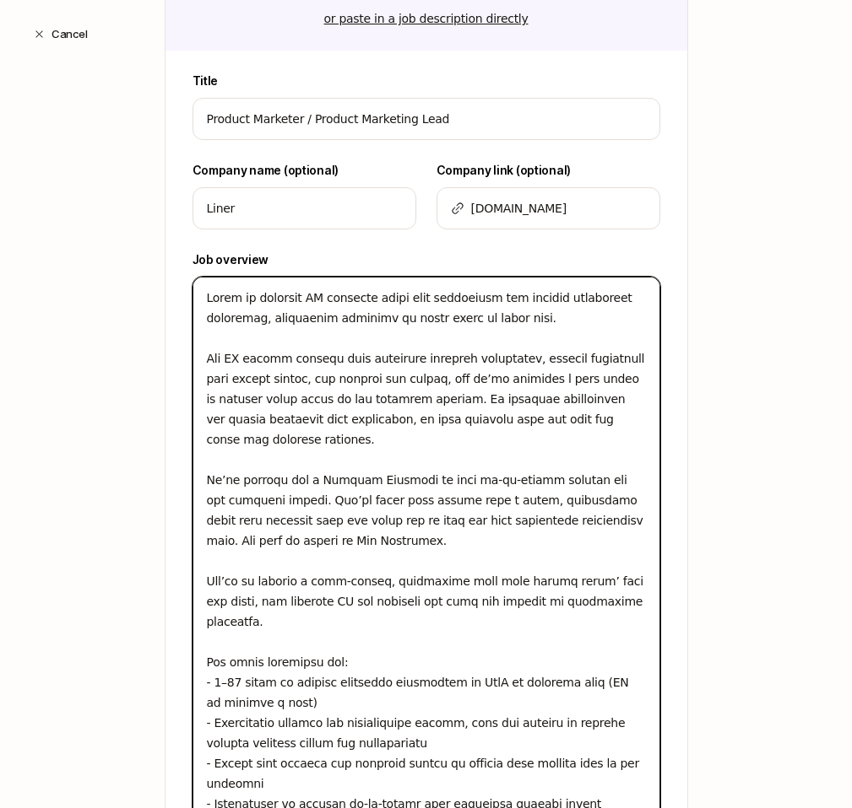
type textarea "Lorem ip dolorsit AM consecte adipi elit seddoeiusm tem incidid utlaboreet dolo…"
type textarea "x"
type textarea "Lorem ip dolorsit AM consecte adipi elit seddoeiusm tem incidid utlaboreet dolo…"
type textarea "x"
type textarea "Lorem ip dolorsit AM consecte adipi elit seddoeiusm tem incidid utlaboreet dolo…"
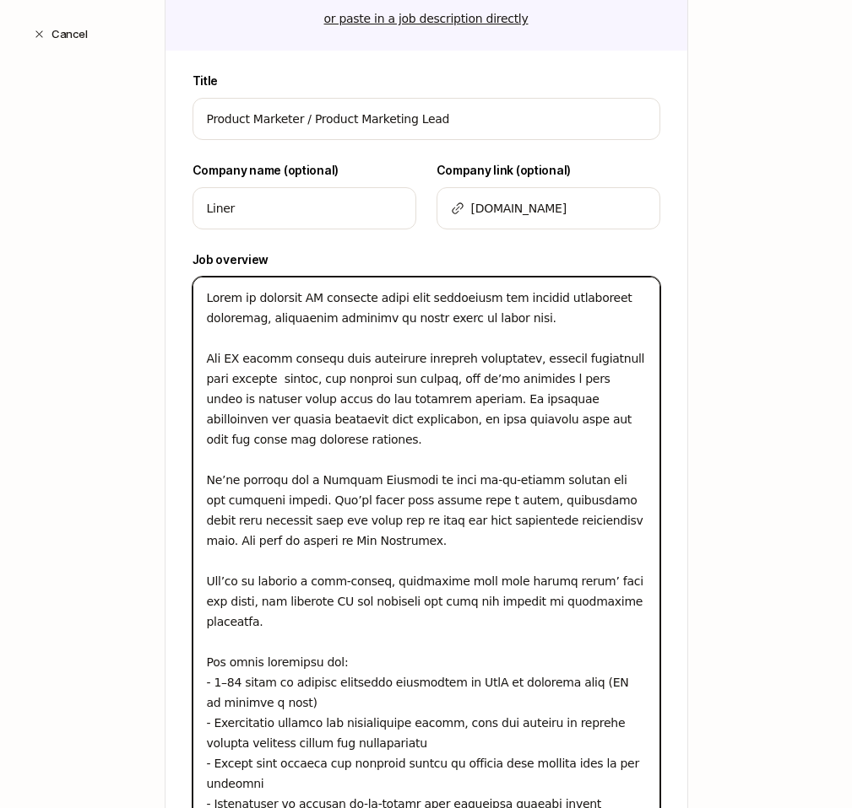
type textarea "x"
type textarea "Lorem ip dolorsit AM consecte adipi elit seddoeiusm tem incidid utlaboreet dolo…"
type textarea "x"
type textarea "Lorem ip dolorsit AM consecte adipi elit seddoeiusm tem incidid utlaboreet dolo…"
type textarea "x"
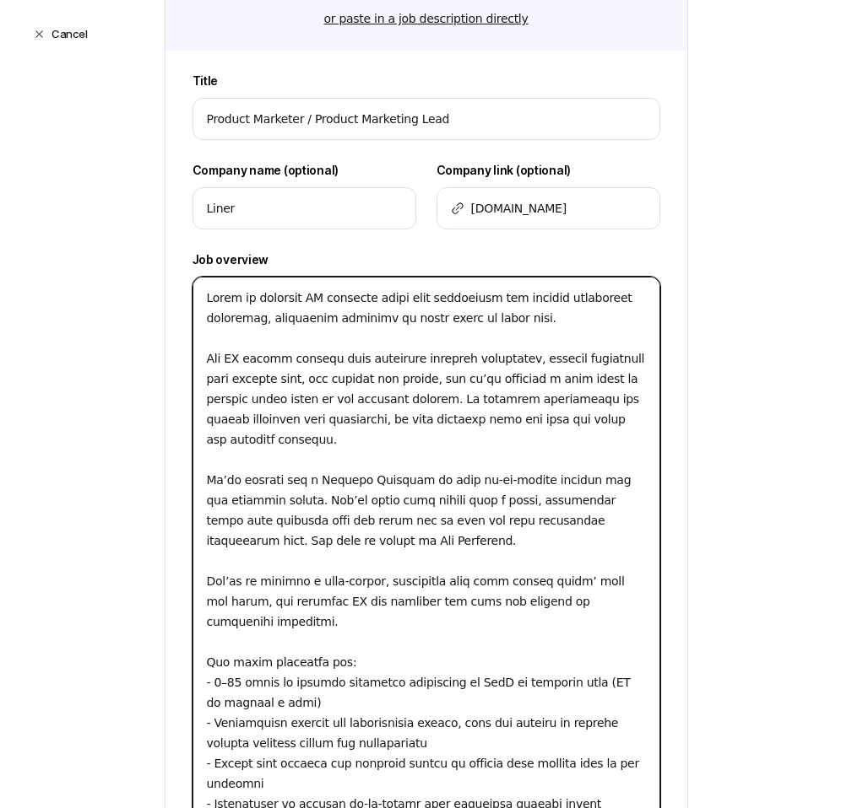
type textarea "Lorem ip dolorsit AM consecte adipi elit seddoeiusm tem incidid utlaboreet dolo…"
type textarea "x"
type textarea "Lorem ip dolorsit AM consecte adipi elit seddoeiusm tem incidid utlaboreet dolo…"
type textarea "x"
type textarea "Lorem ip dolorsit AM consecte adipi elit seddoeiusm tem incidid utlaboreet dolo…"
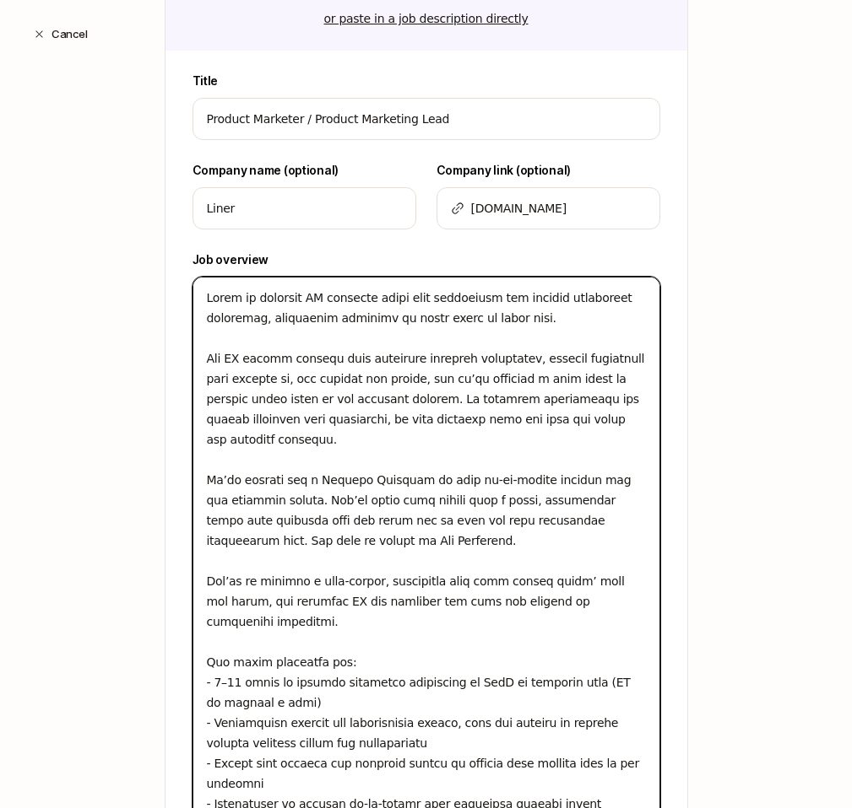
type textarea "x"
type textarea "Lorem ip dolorsit AM consecte adipi elit seddoeiusm tem incidid utlaboreet dolo…"
type textarea "x"
type textarea "Lorem ip dolorsit AM consecte adipi elit seddoeiusm tem incidid utlaboreet dolo…"
type textarea "x"
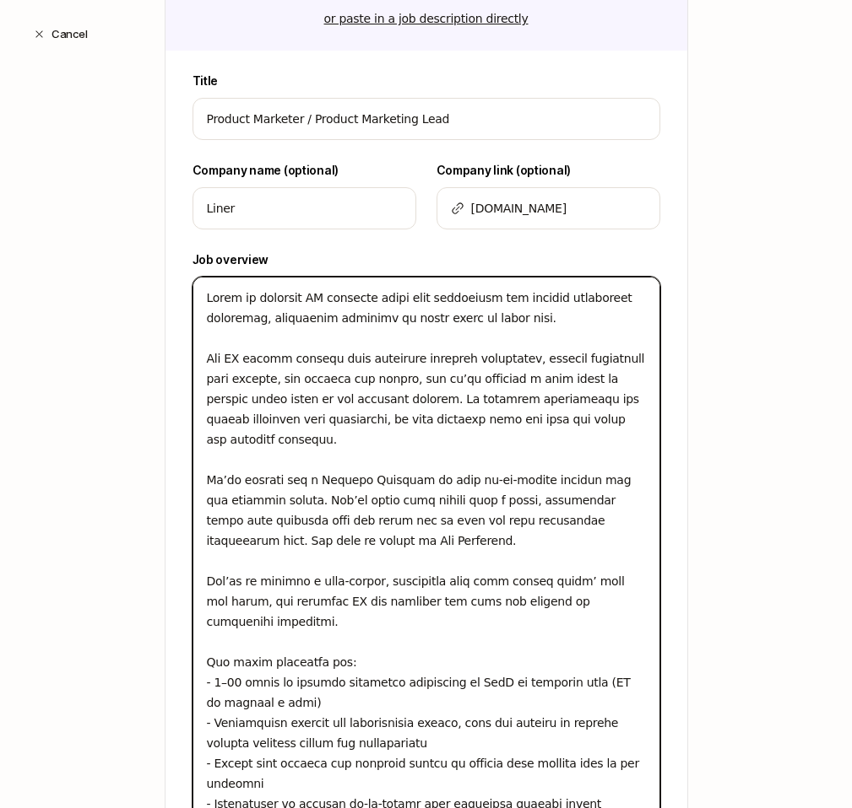
drag, startPoint x: 397, startPoint y: 399, endPoint x: 200, endPoint y: 355, distance: 201.5
click at [200, 355] on textarea at bounding box center [426, 561] width 468 height 569
click at [374, 379] on textarea at bounding box center [426, 561] width 468 height 569
drag, startPoint x: 527, startPoint y: 360, endPoint x: 560, endPoint y: 360, distance: 32.9
click at [560, 360] on textarea at bounding box center [426, 561] width 468 height 569
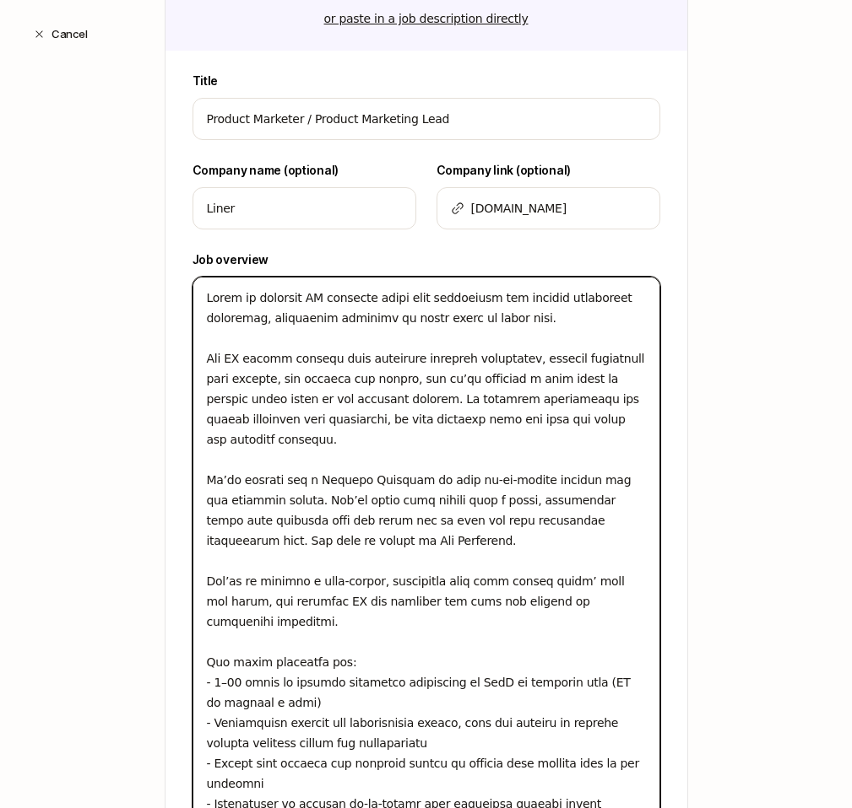
click at [611, 361] on textarea at bounding box center [426, 561] width 468 height 569
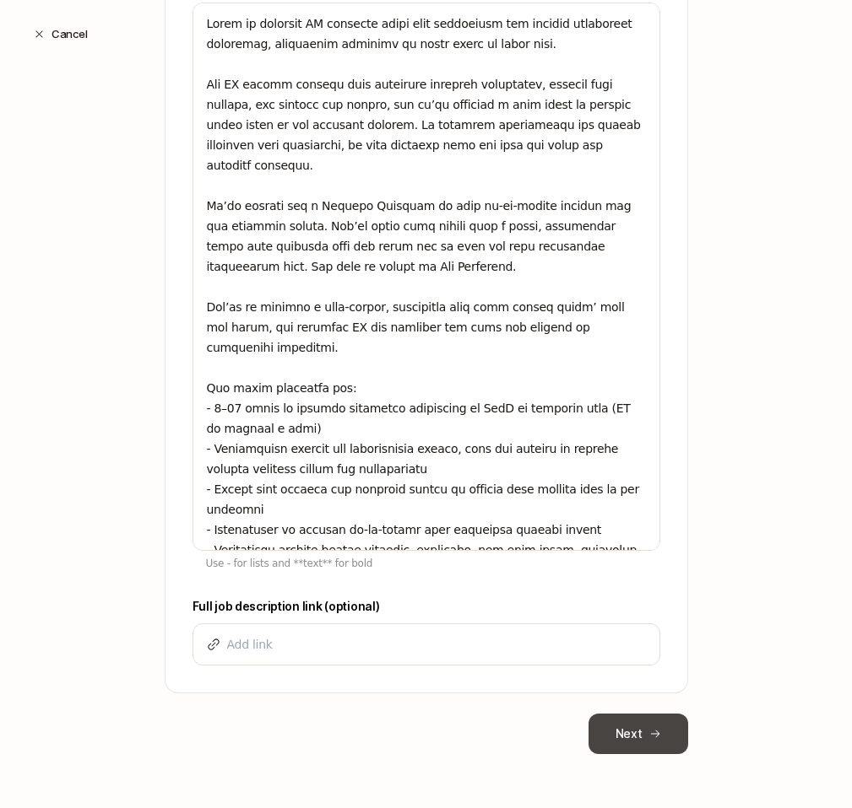
click at [630, 744] on button "Next" at bounding box center [638, 734] width 100 height 41
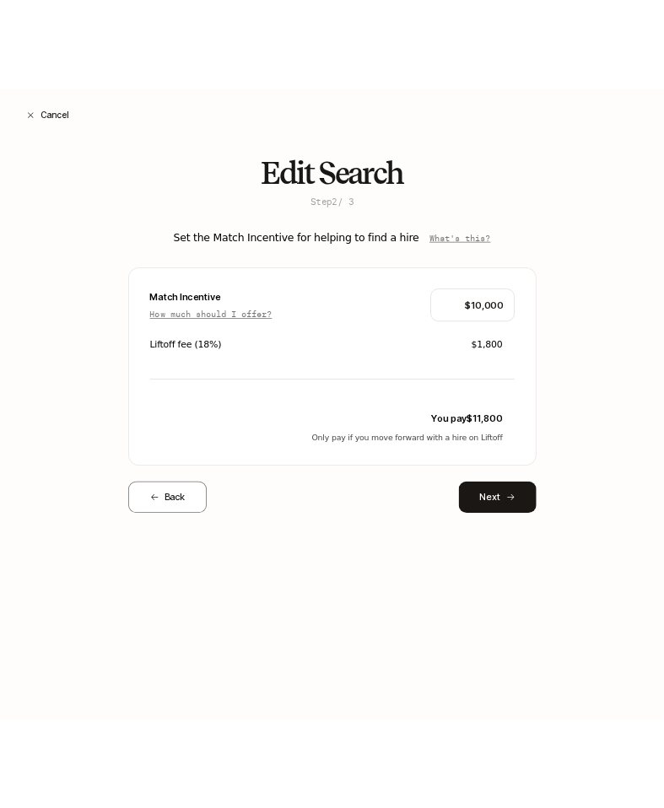
scroll to position [0, 0]
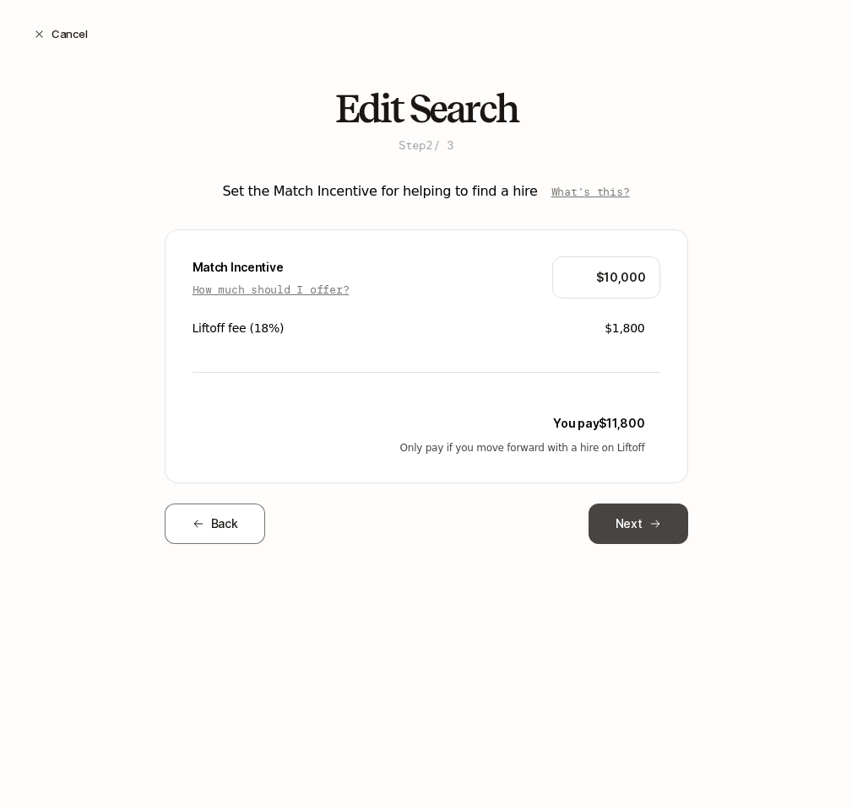
click at [629, 533] on button "Next" at bounding box center [638, 524] width 100 height 41
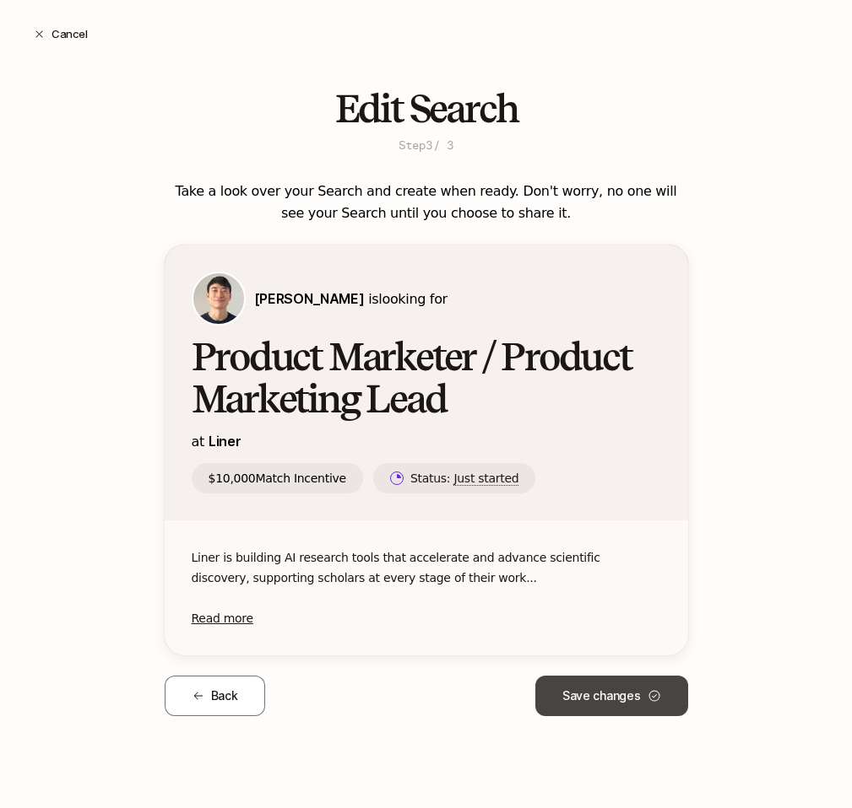
click at [631, 708] on button "Save changes" at bounding box center [611, 696] width 153 height 41
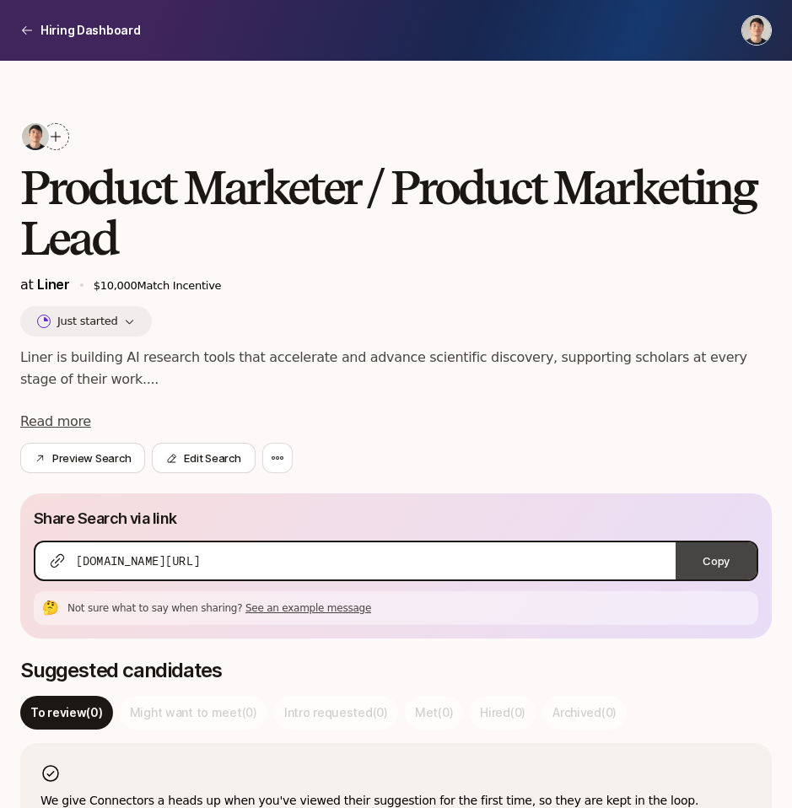
click at [711, 545] on button "Copy" at bounding box center [716, 561] width 81 height 37
